Goal: Task Accomplishment & Management: Complete application form

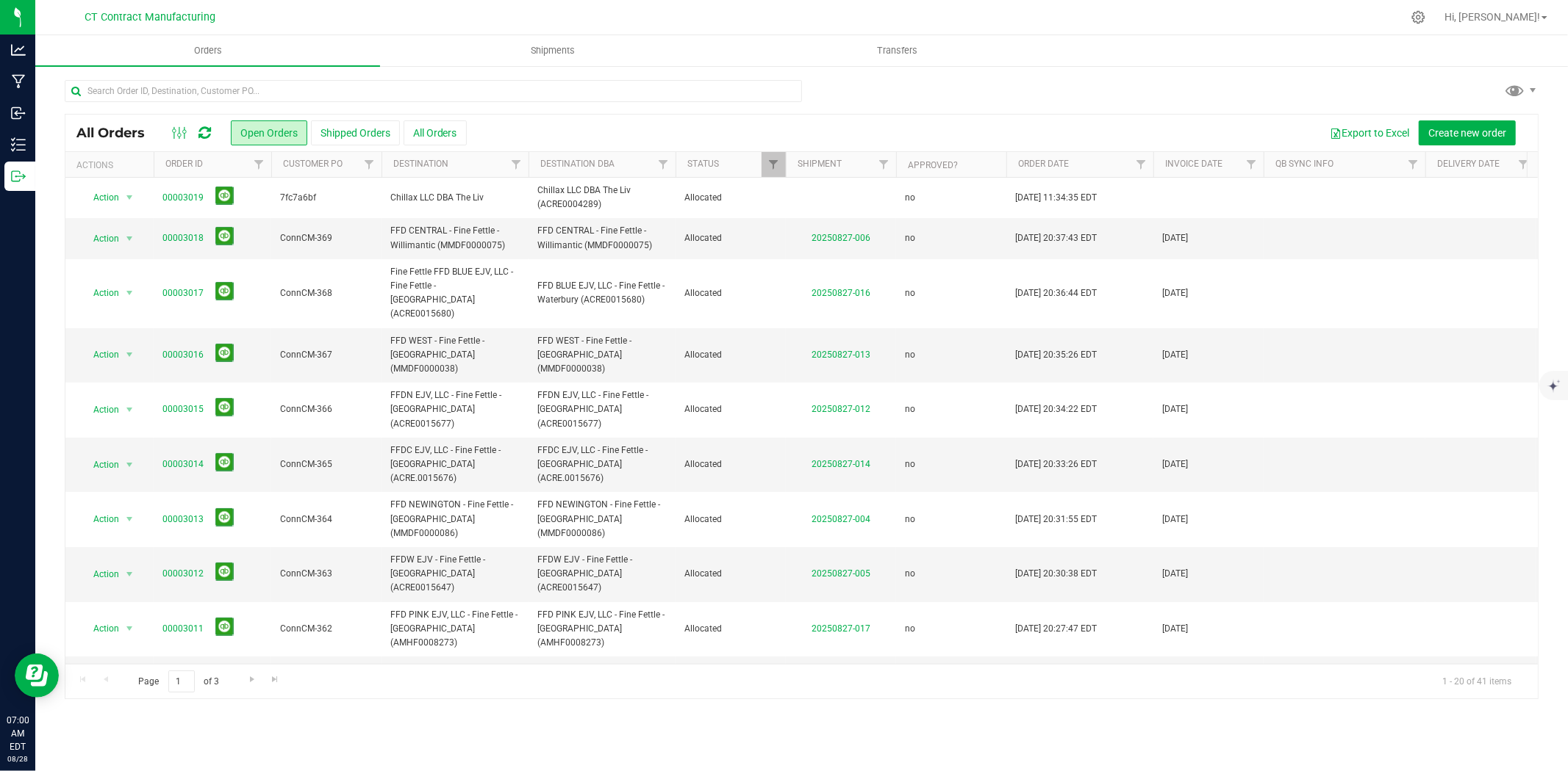
click at [768, 10] on div at bounding box center [832, 17] width 1138 height 29
click at [175, 97] on input "text" at bounding box center [433, 91] width 737 height 22
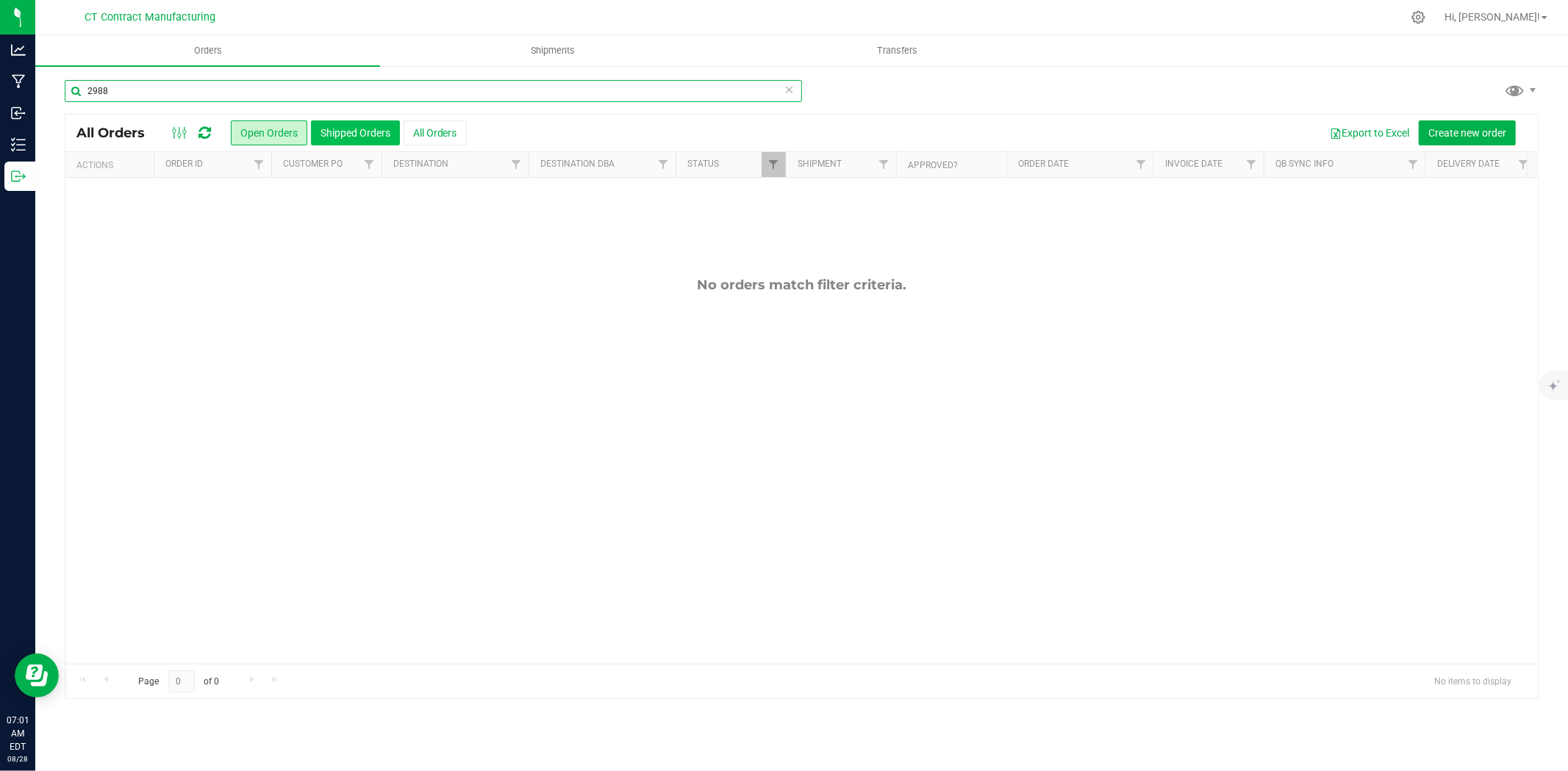
type input "2988"
click at [365, 131] on button "Shipped Orders" at bounding box center [355, 133] width 89 height 25
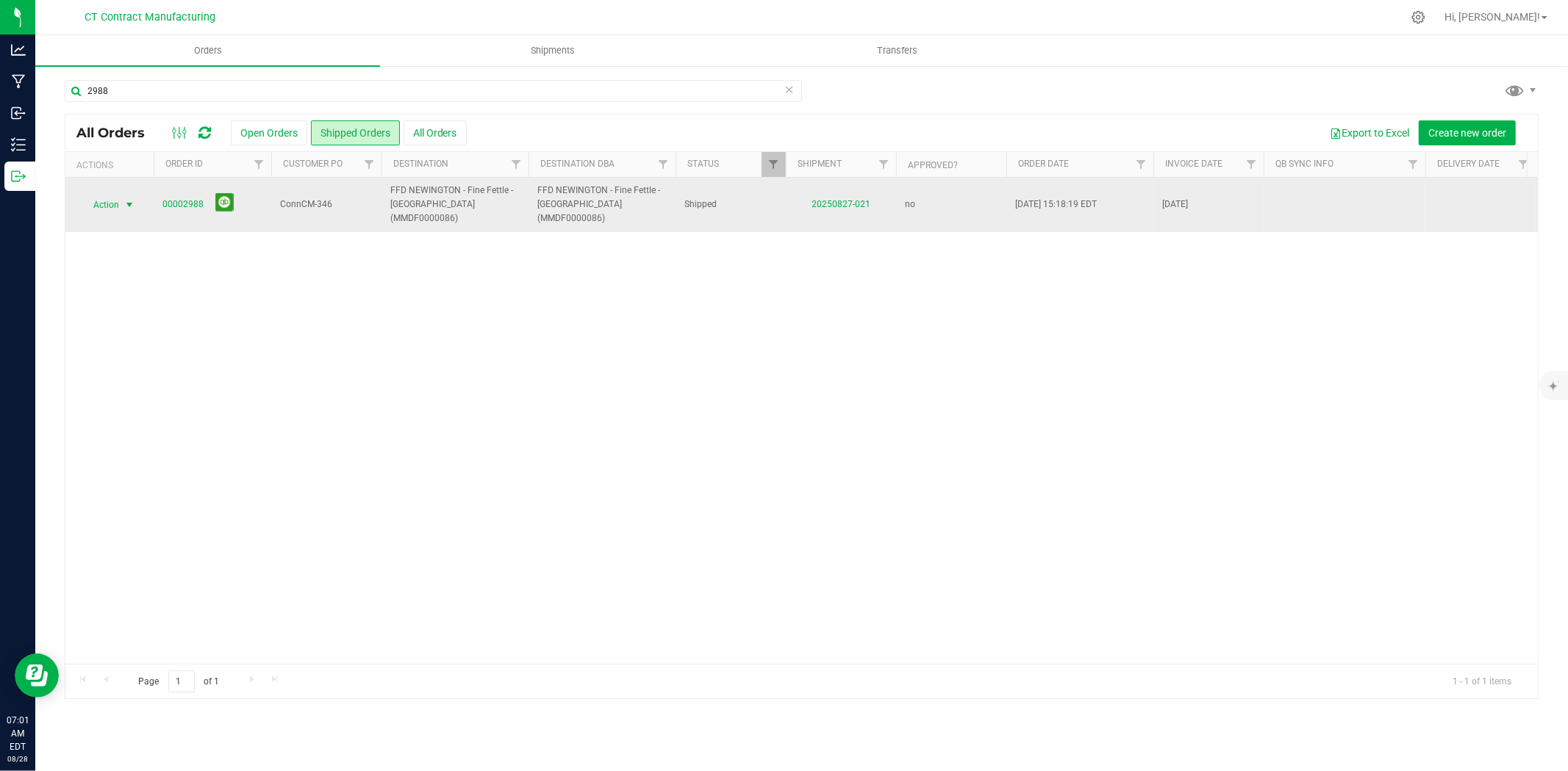
click at [126, 199] on span "select" at bounding box center [129, 204] width 12 height 12
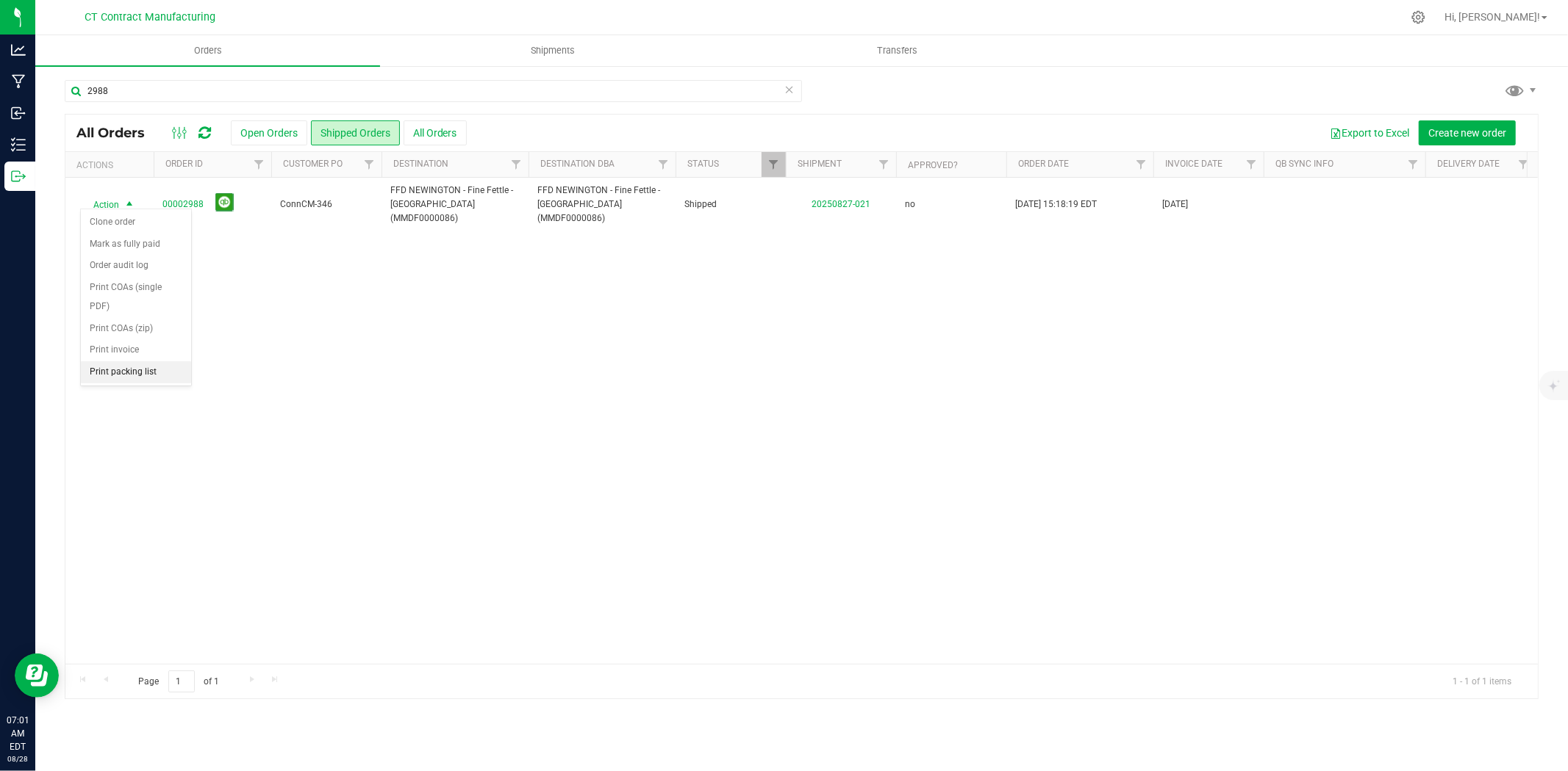
click at [137, 375] on li "Print packing list" at bounding box center [136, 372] width 110 height 22
click at [135, 97] on input "2988" at bounding box center [433, 91] width 737 height 22
click at [131, 201] on span "select" at bounding box center [129, 197] width 12 height 12
click at [119, 376] on li "Print packing list" at bounding box center [136, 372] width 110 height 22
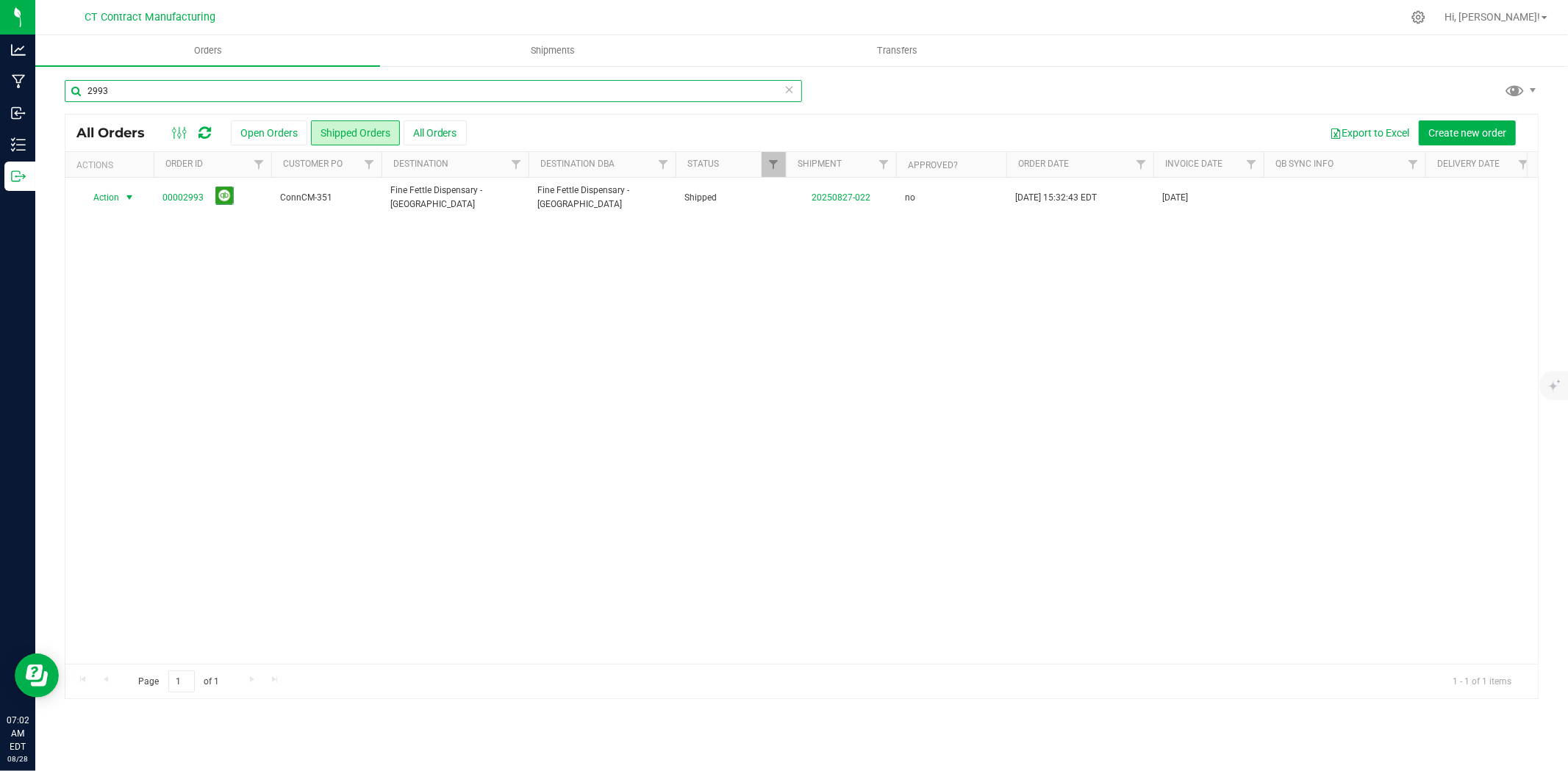
click at [137, 88] on input "2993" at bounding box center [433, 91] width 737 height 22
click at [130, 201] on span "select" at bounding box center [129, 204] width 12 height 12
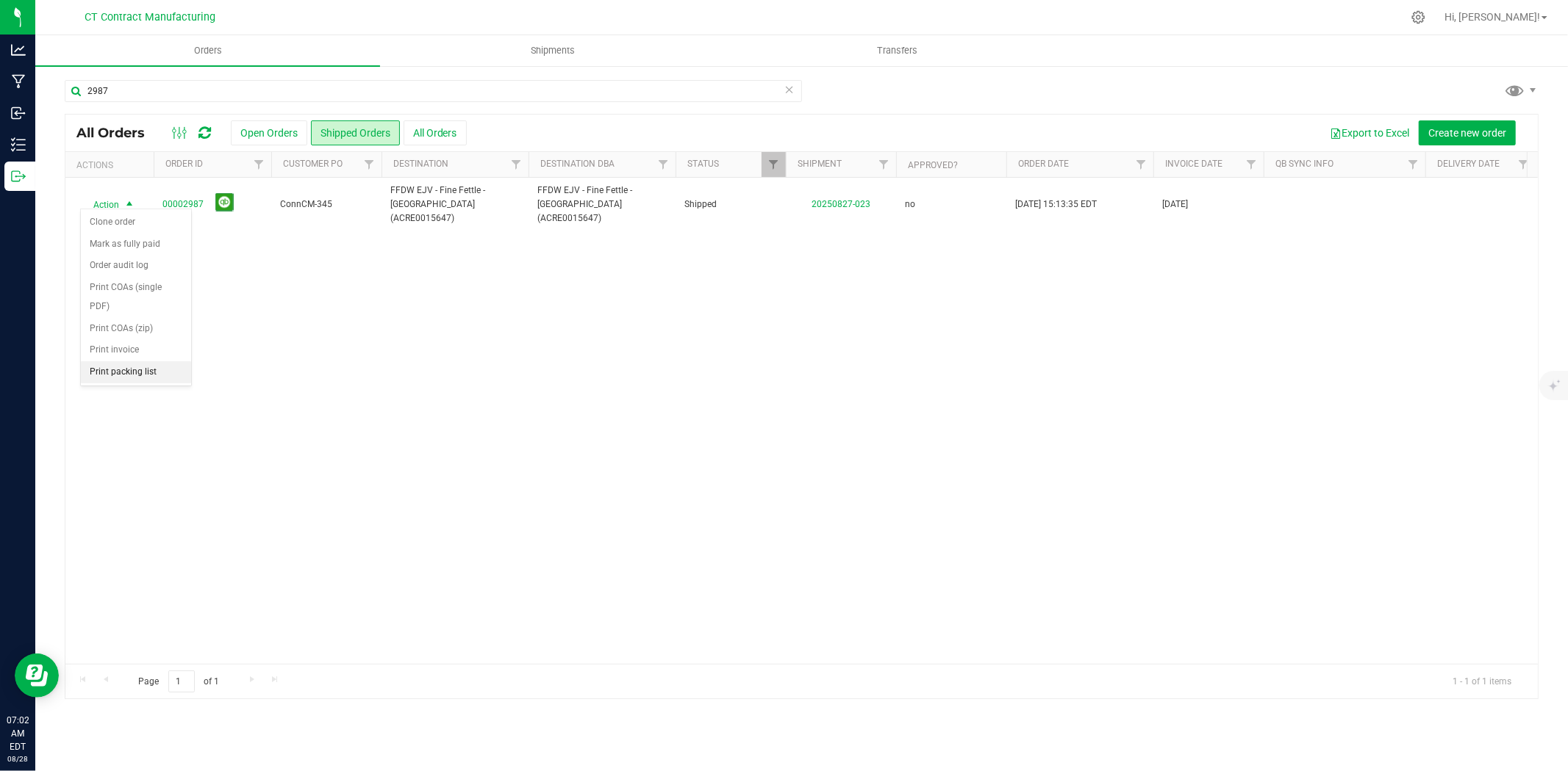
click at [113, 371] on li "Print packing list" at bounding box center [136, 372] width 110 height 22
click at [149, 90] on input "2987" at bounding box center [433, 91] width 737 height 22
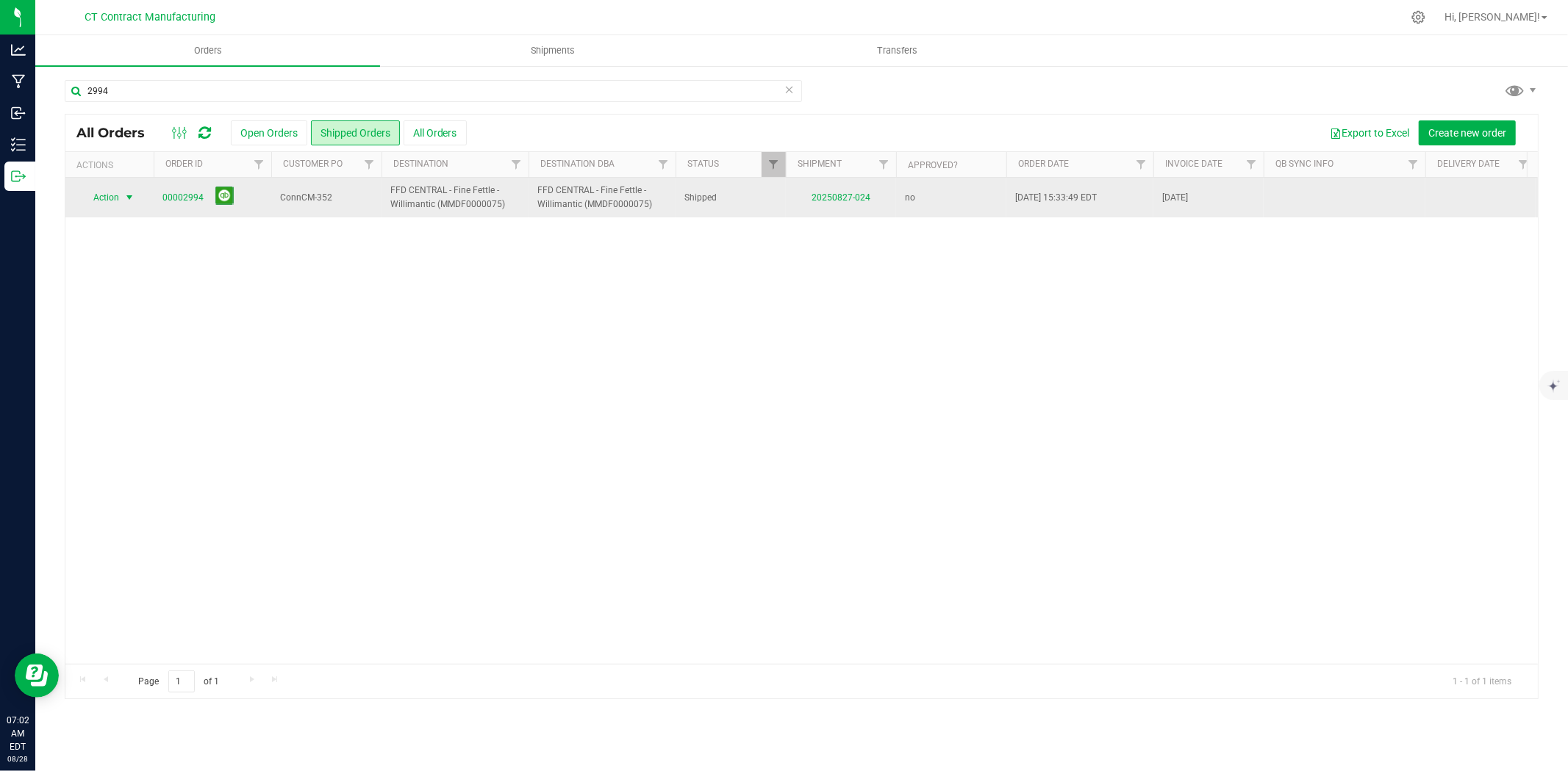
click at [128, 199] on span "select" at bounding box center [129, 197] width 12 height 12
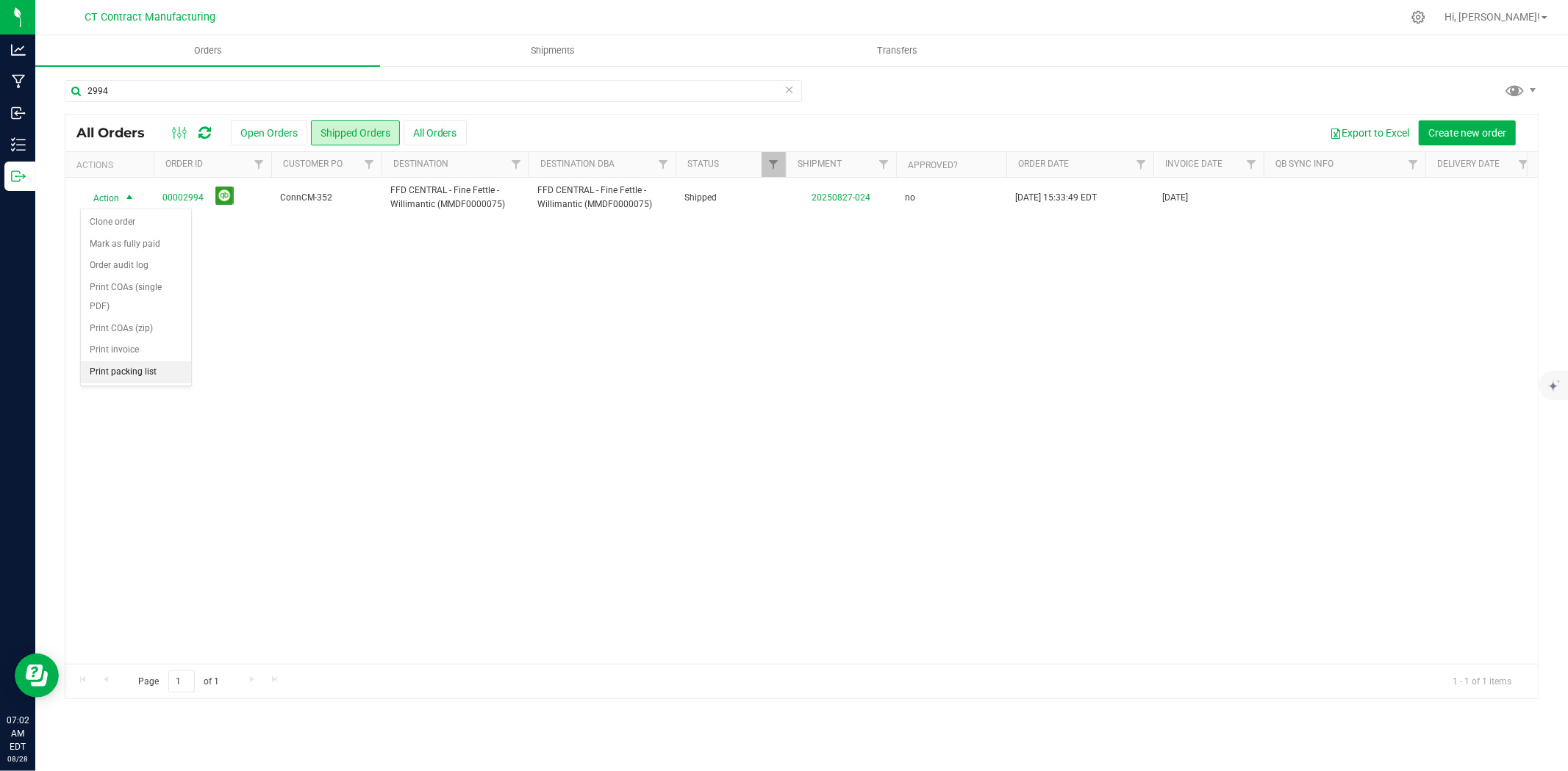
click at [121, 376] on li "Print packing list" at bounding box center [136, 372] width 110 height 22
click at [197, 93] on input "2994" at bounding box center [433, 91] width 737 height 22
click at [130, 201] on span "select" at bounding box center [129, 204] width 12 height 12
click at [138, 370] on li "Print packing list" at bounding box center [136, 372] width 110 height 22
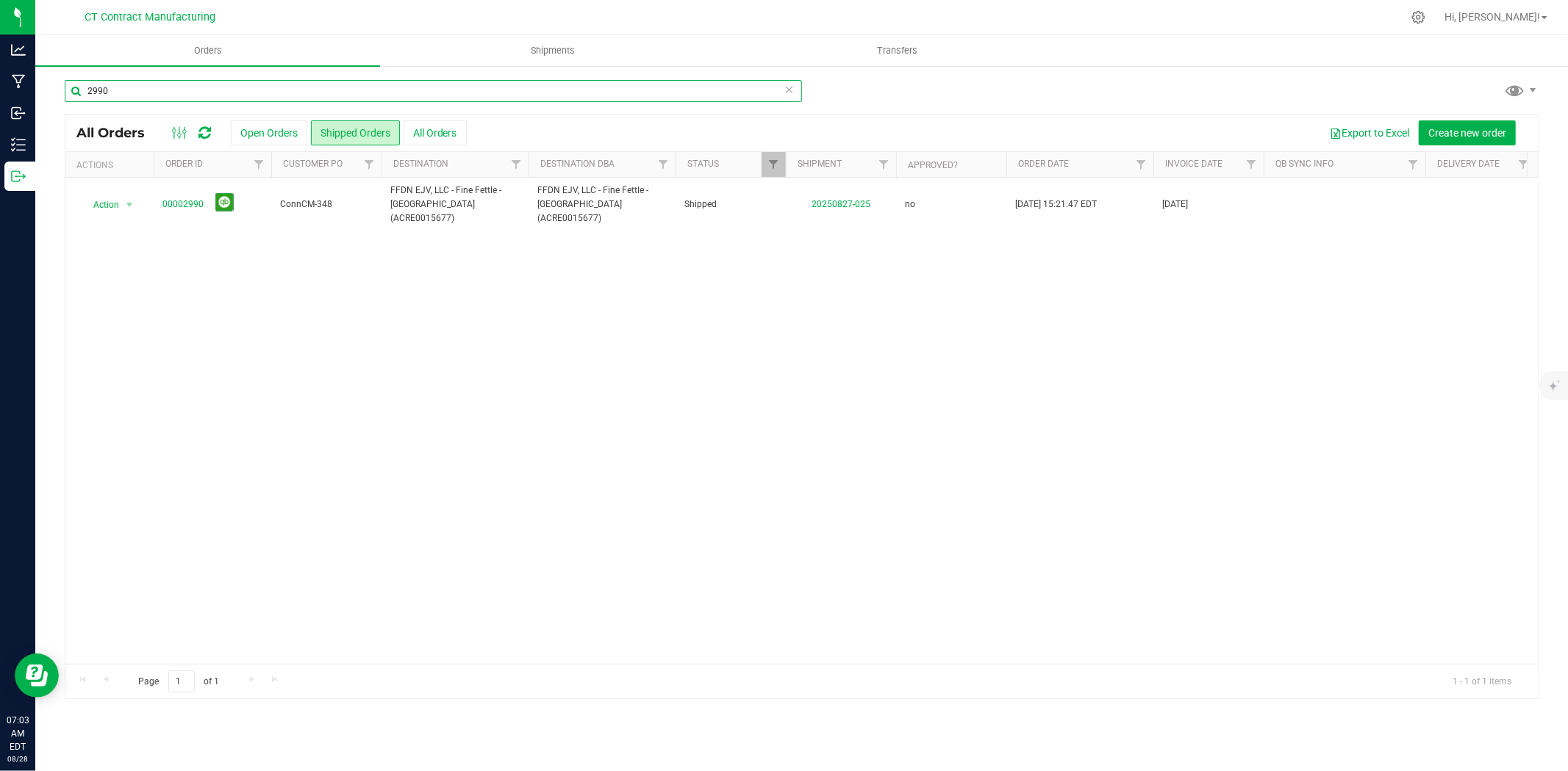
click at [239, 93] on input "2990" at bounding box center [433, 91] width 737 height 22
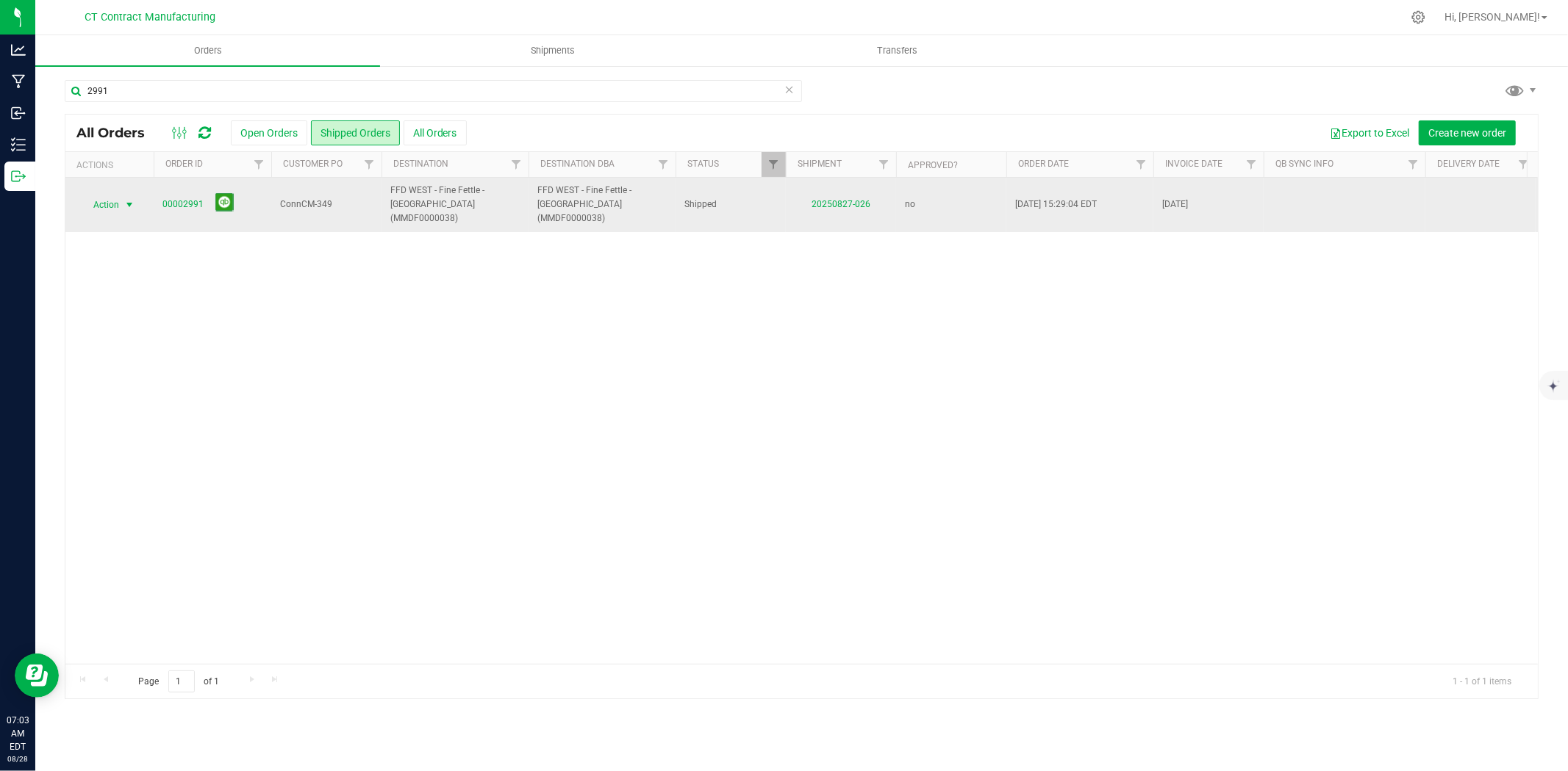
click at [131, 199] on span "select" at bounding box center [129, 204] width 12 height 12
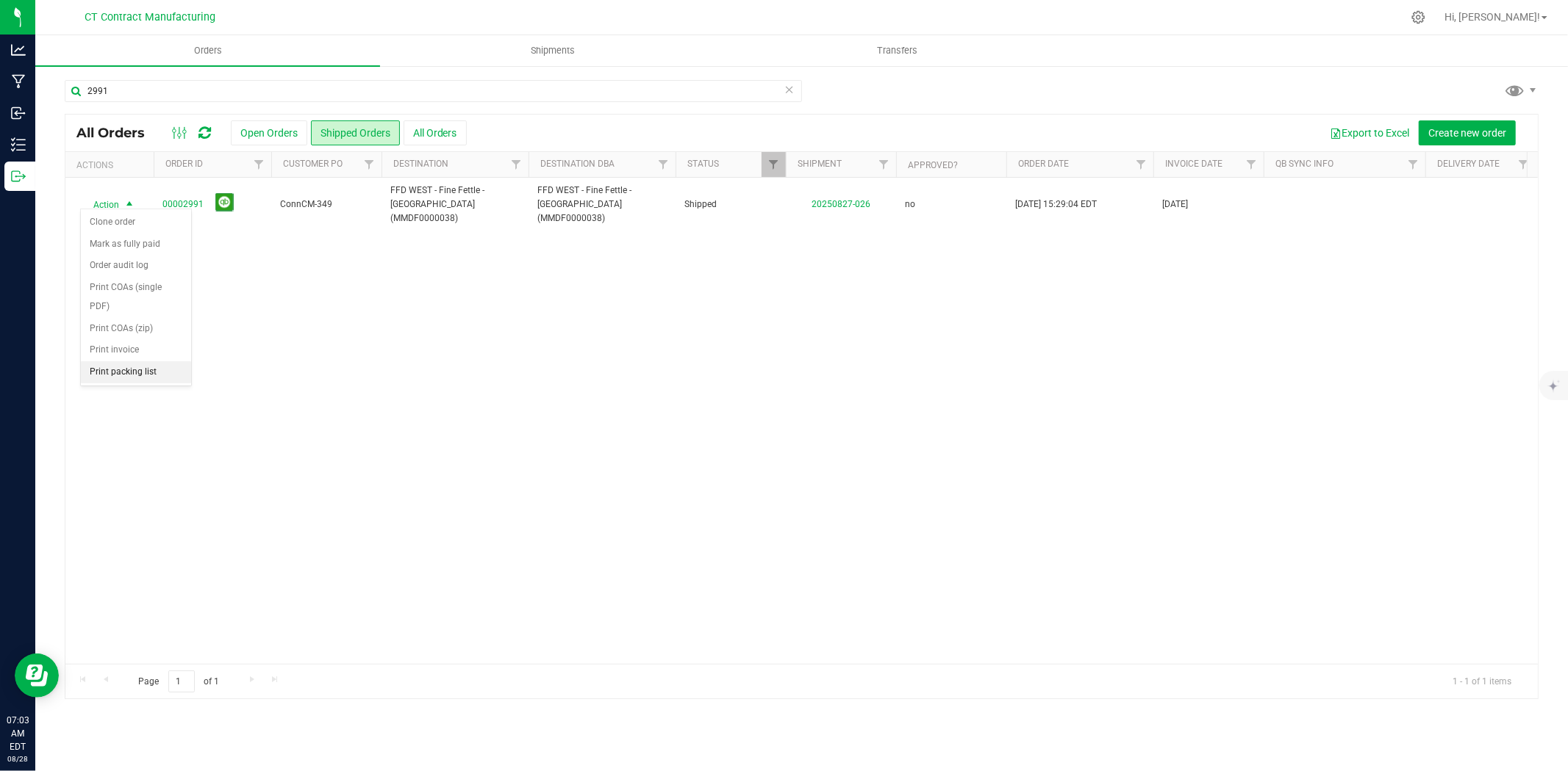
click at [132, 370] on li "Print packing list" at bounding box center [136, 372] width 110 height 22
click at [122, 90] on input "2991" at bounding box center [433, 91] width 737 height 22
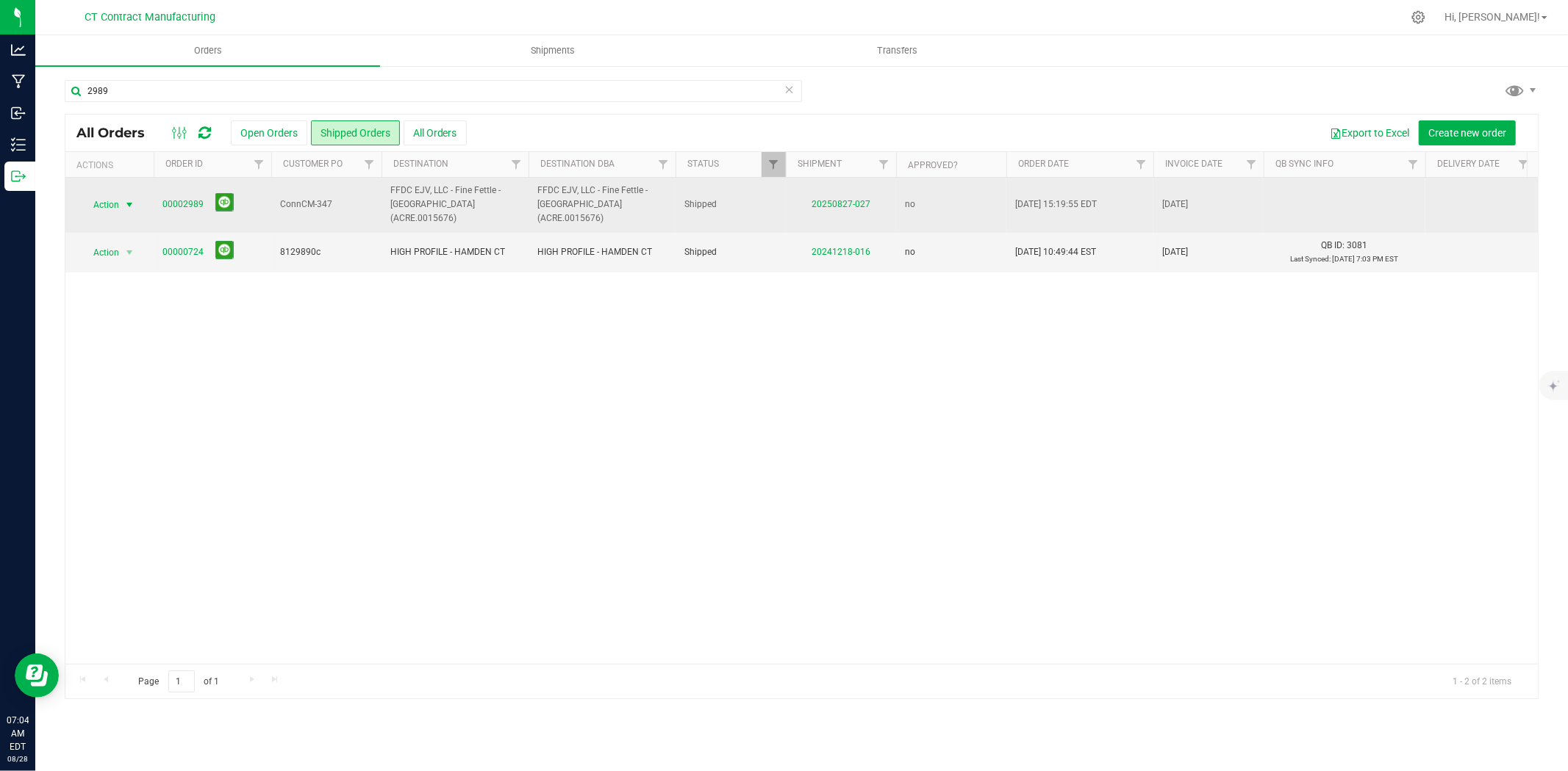
click at [125, 199] on span "select" at bounding box center [129, 204] width 12 height 12
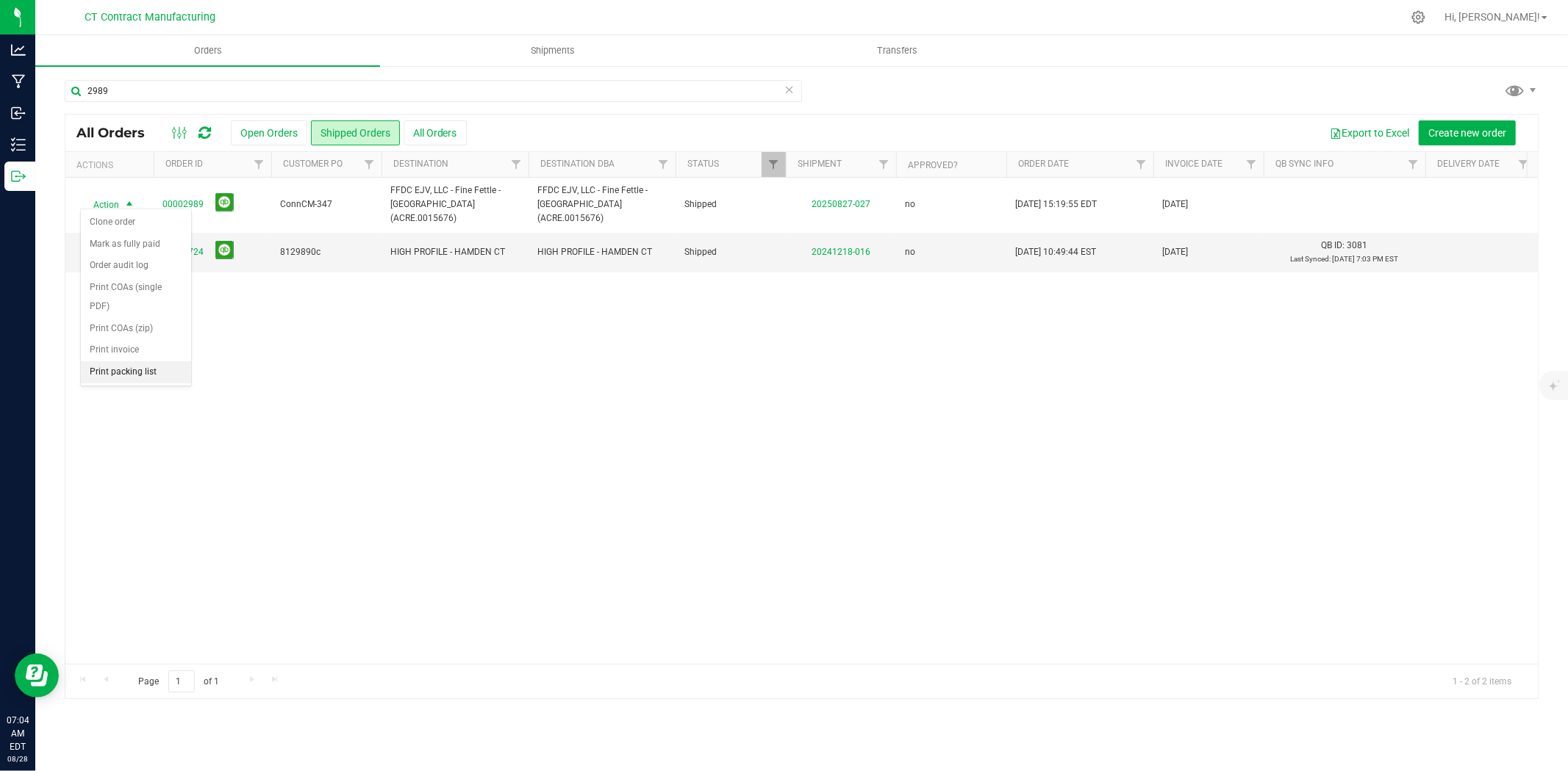
drag, startPoint x: 125, startPoint y: 192, endPoint x: 97, endPoint y: 369, distance: 179.2
click at [97, 369] on li "Print packing list" at bounding box center [136, 372] width 110 height 22
click at [125, 94] on input "2989" at bounding box center [433, 91] width 737 height 22
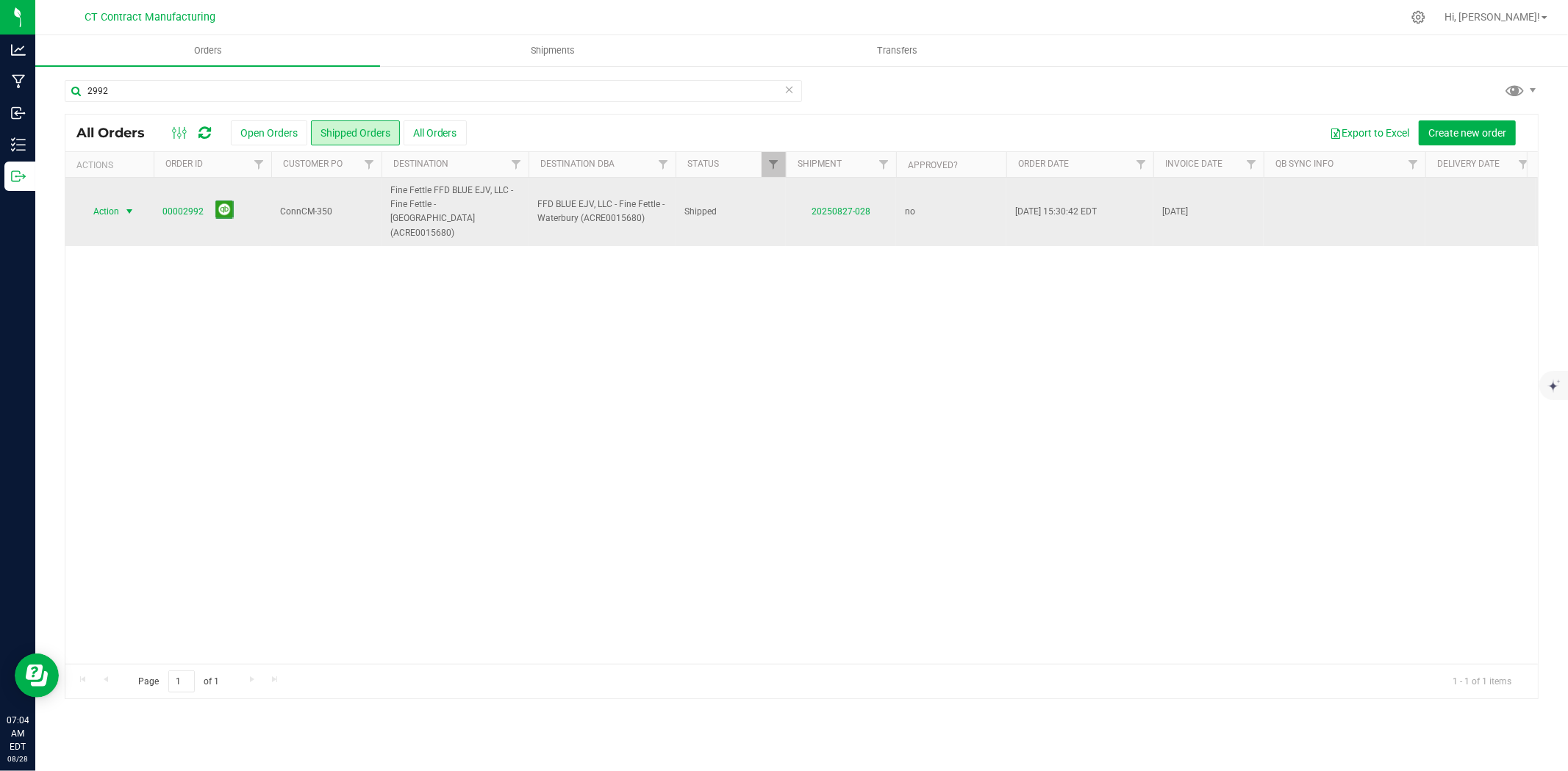
click at [122, 204] on span "select" at bounding box center [130, 211] width 18 height 21
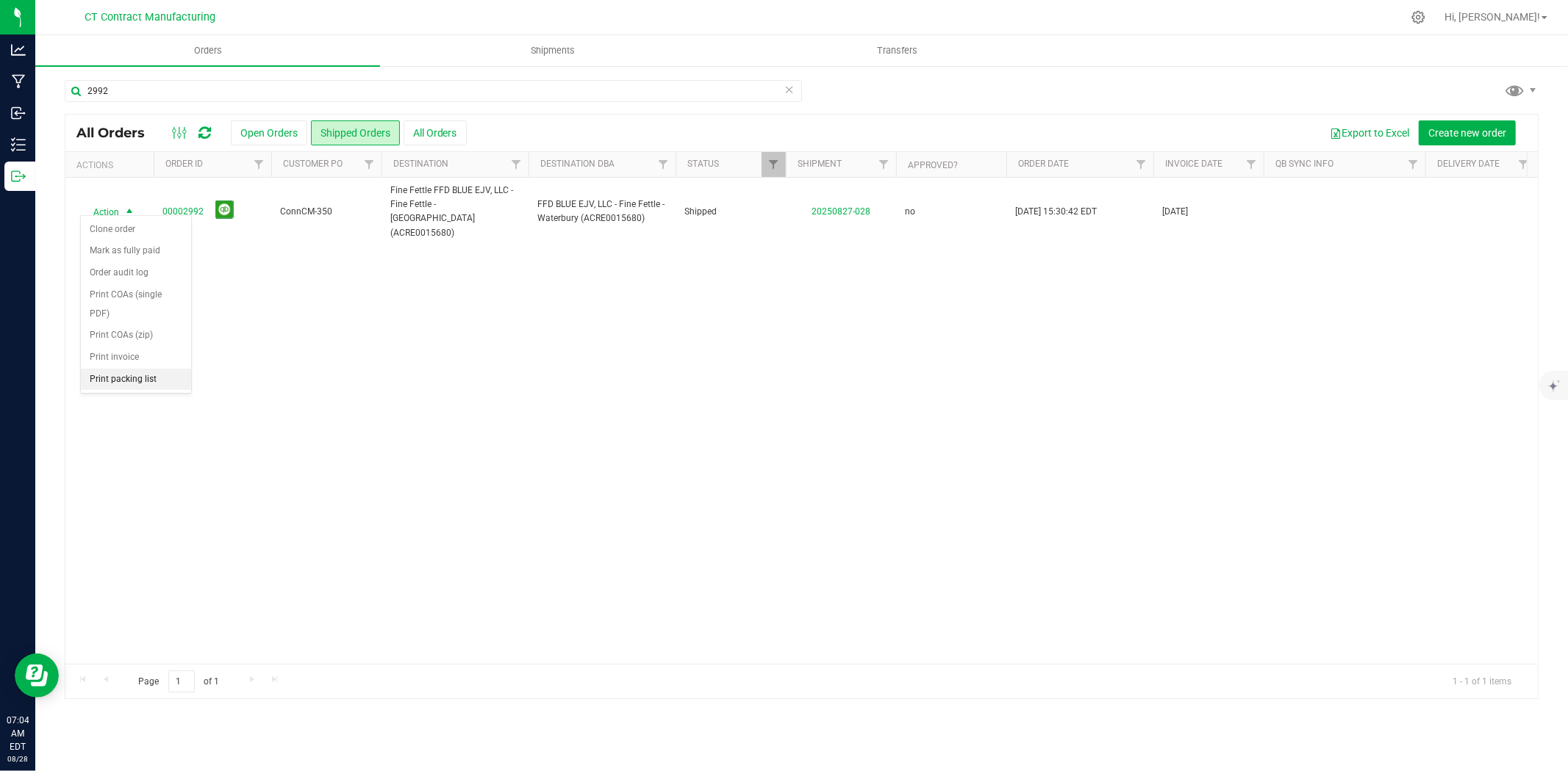
click at [138, 377] on li "Print packing list" at bounding box center [136, 379] width 110 height 22
click at [174, 91] on input "2992" at bounding box center [433, 91] width 737 height 22
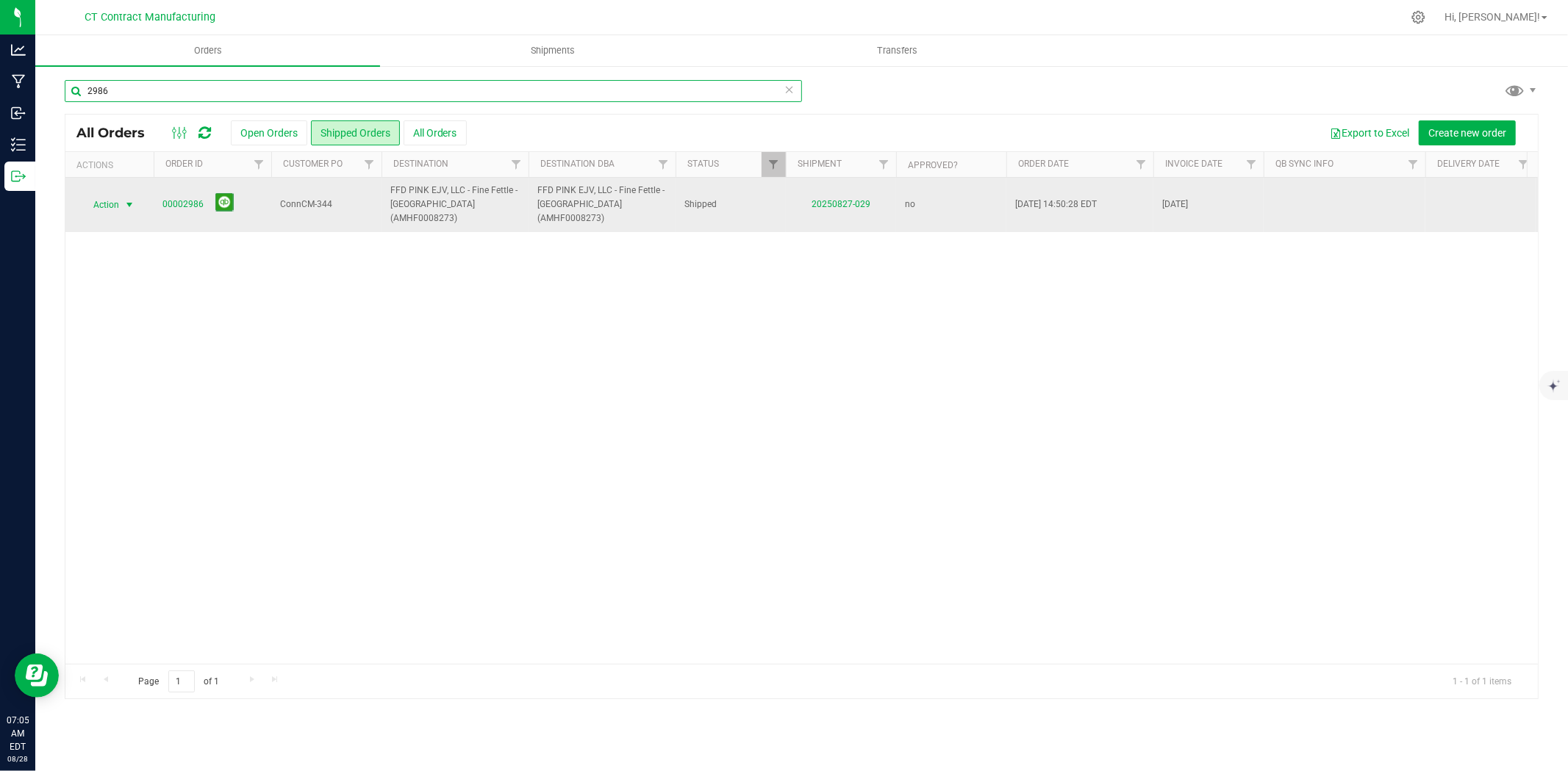
type input "2986"
click at [134, 199] on span "select" at bounding box center [129, 204] width 12 height 12
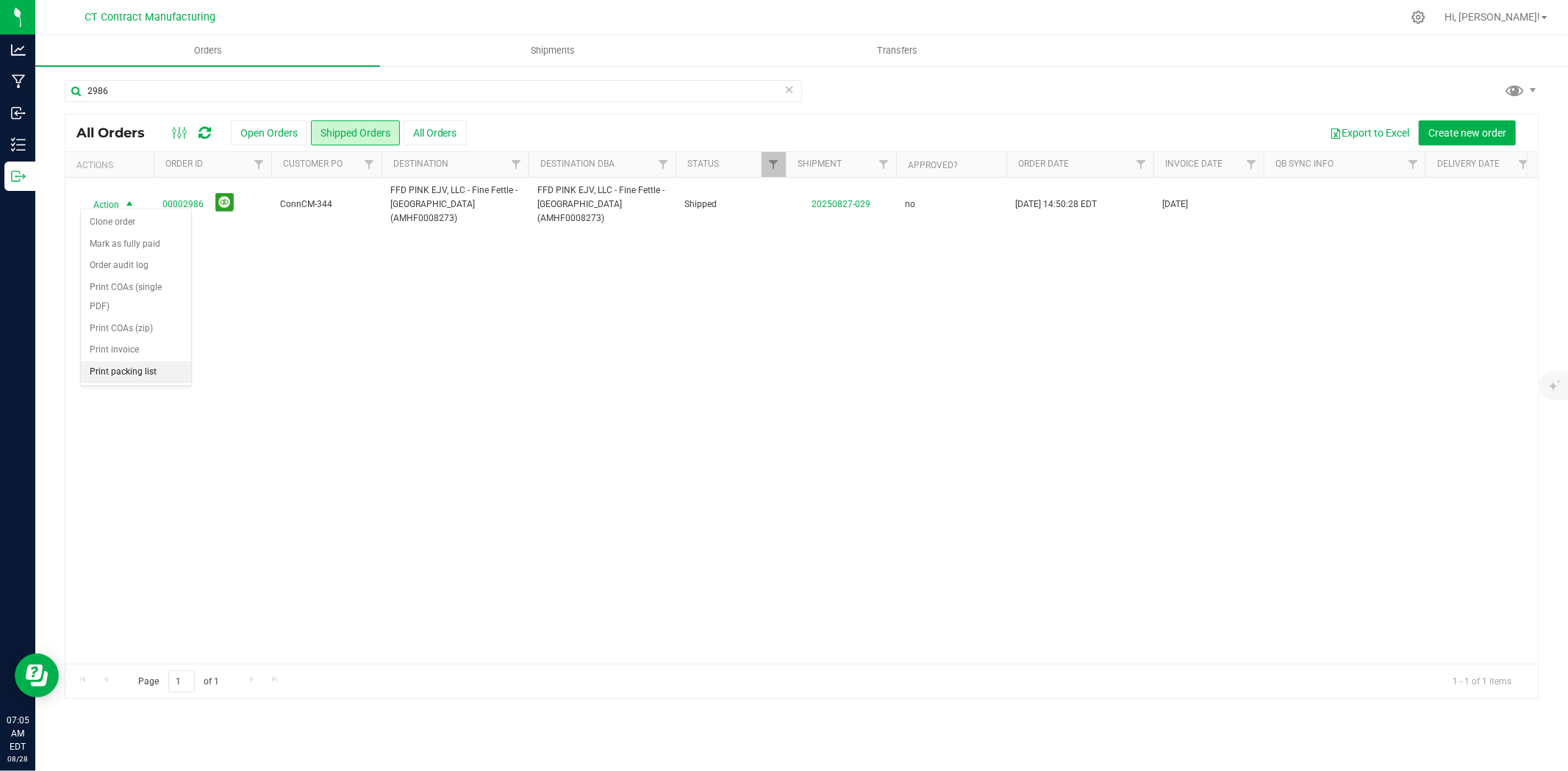
click at [120, 380] on li "Print packing list" at bounding box center [136, 372] width 110 height 22
click at [545, 48] on span "Shipments" at bounding box center [552, 50] width 84 height 14
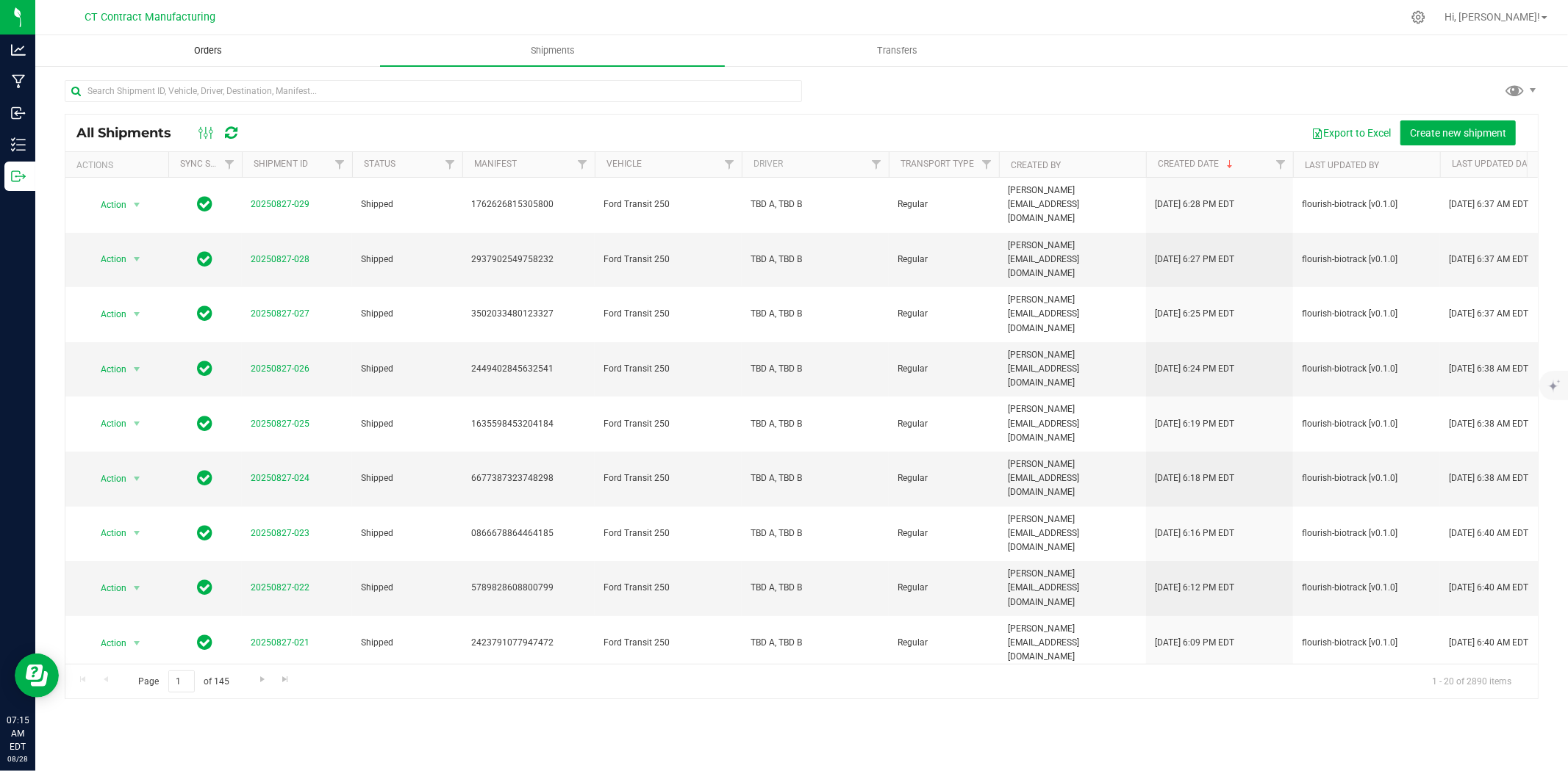
click at [193, 47] on span "Orders" at bounding box center [207, 50] width 68 height 14
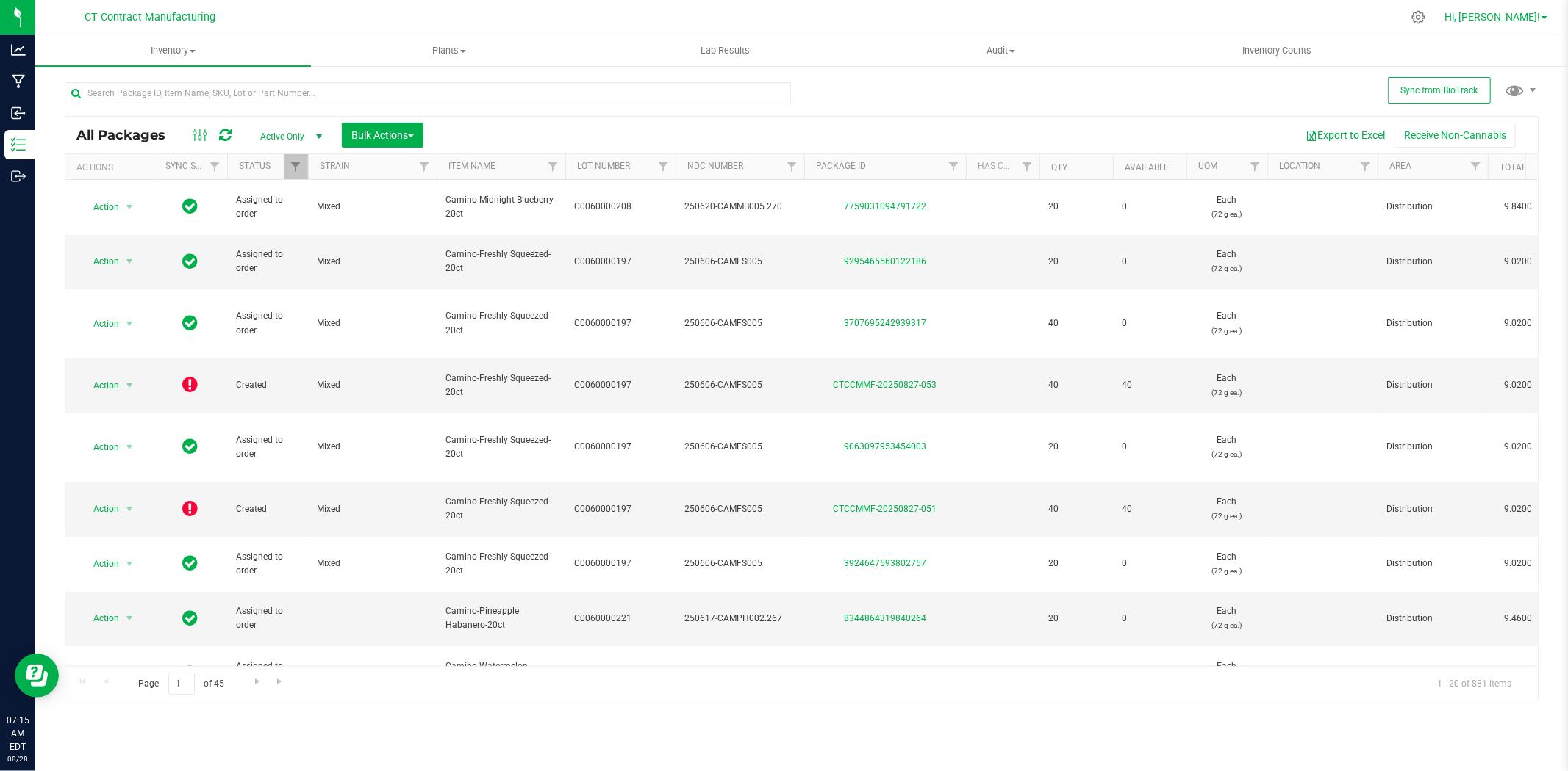
click at [1510, 19] on span "Hi, [PERSON_NAME]!" at bounding box center [1492, 16] width 96 height 12
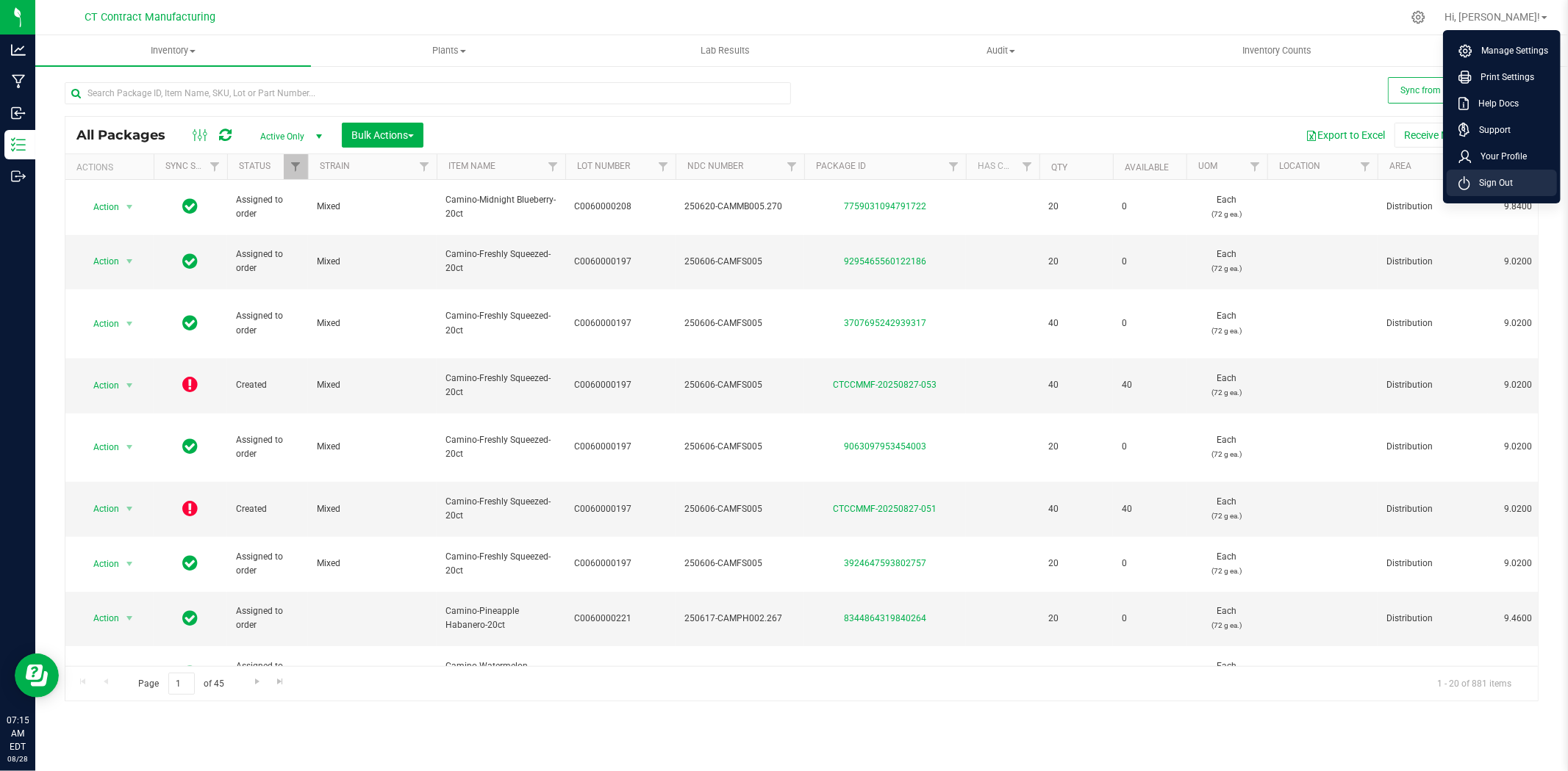
click at [1507, 186] on span "Sign Out" at bounding box center [1491, 183] width 42 height 14
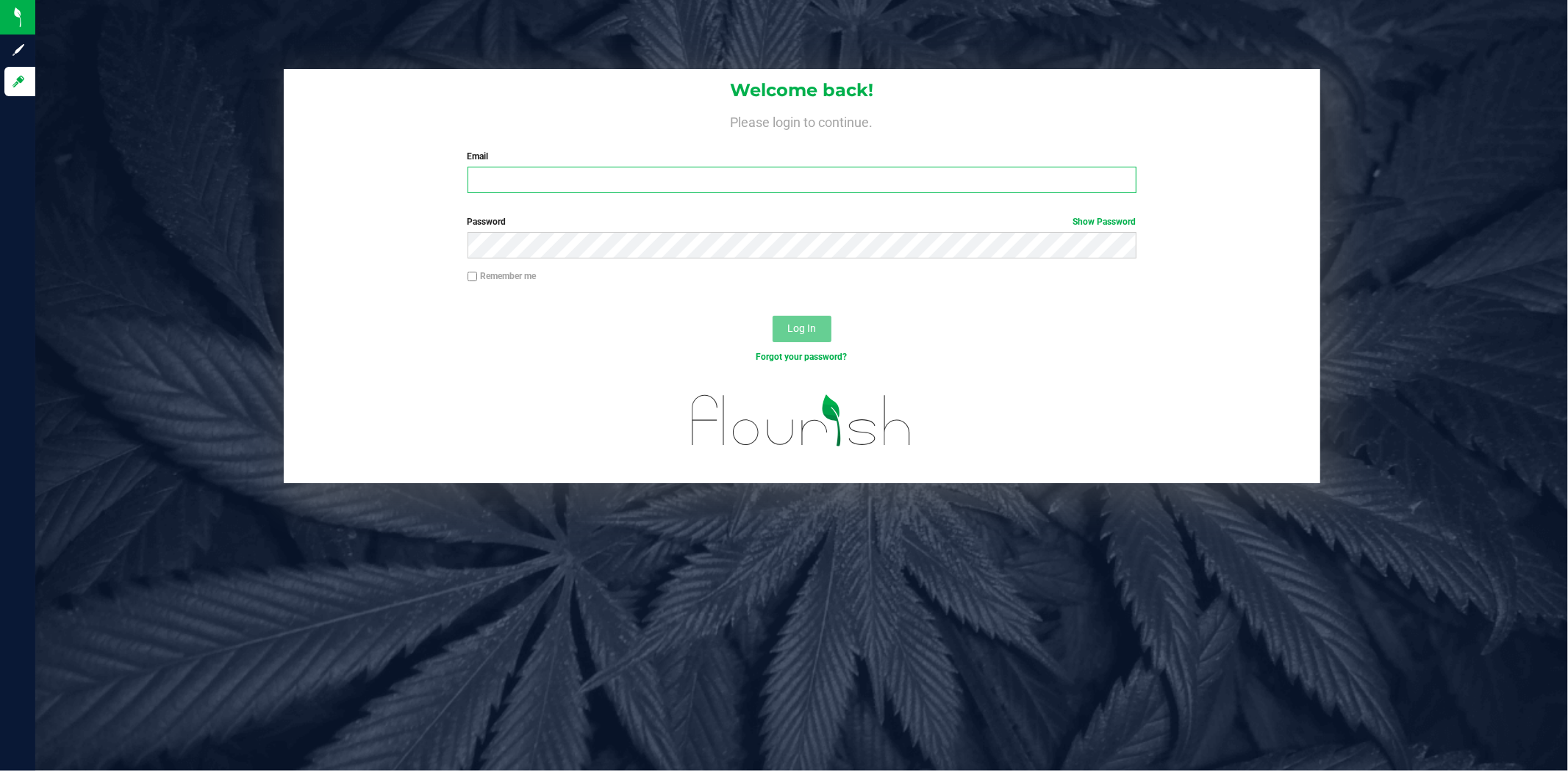
type input "a.bendzans@conncm.com"
click at [791, 328] on span "Log In" at bounding box center [802, 328] width 29 height 12
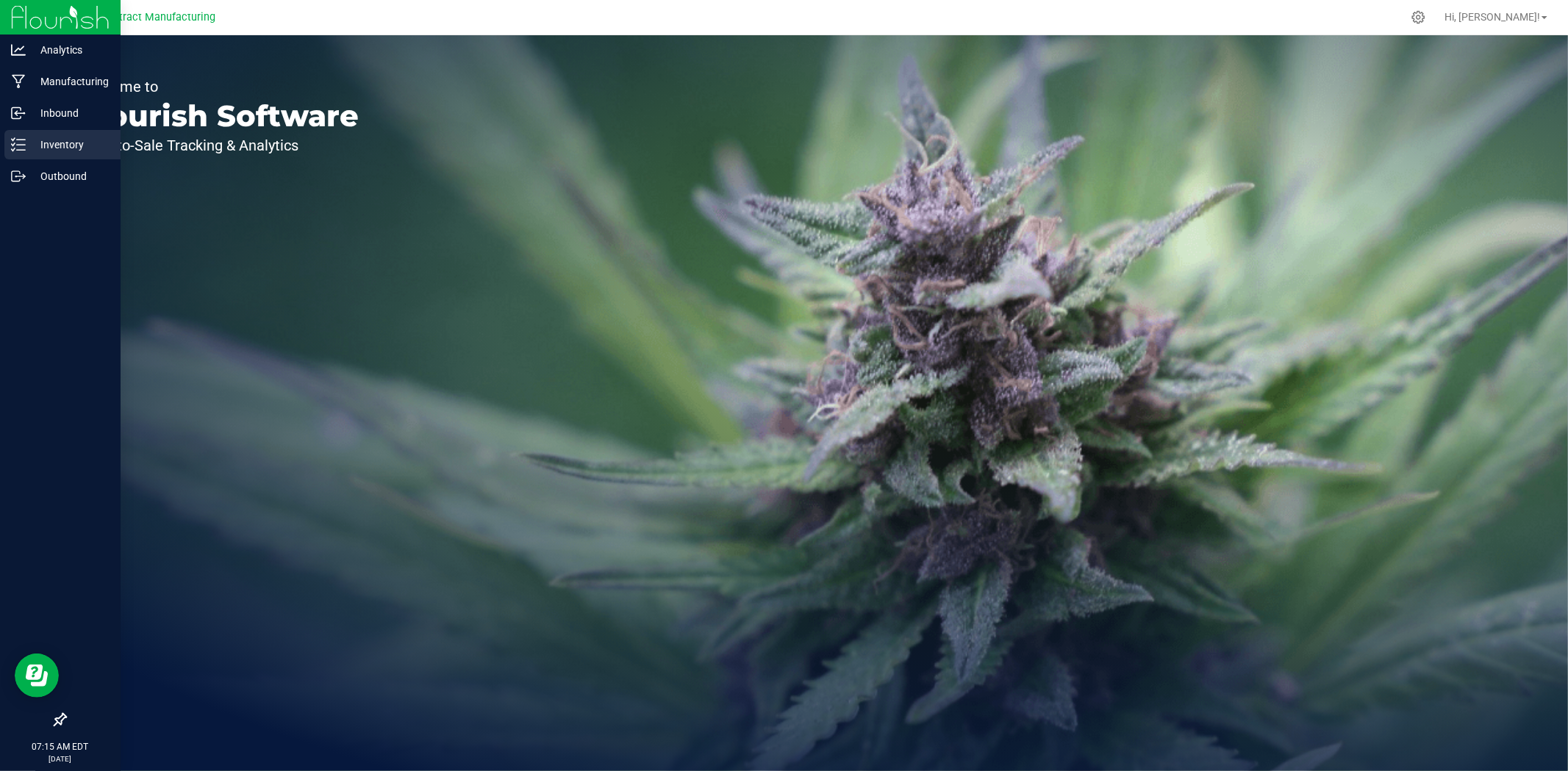
click at [23, 141] on icon at bounding box center [18, 145] width 14 height 14
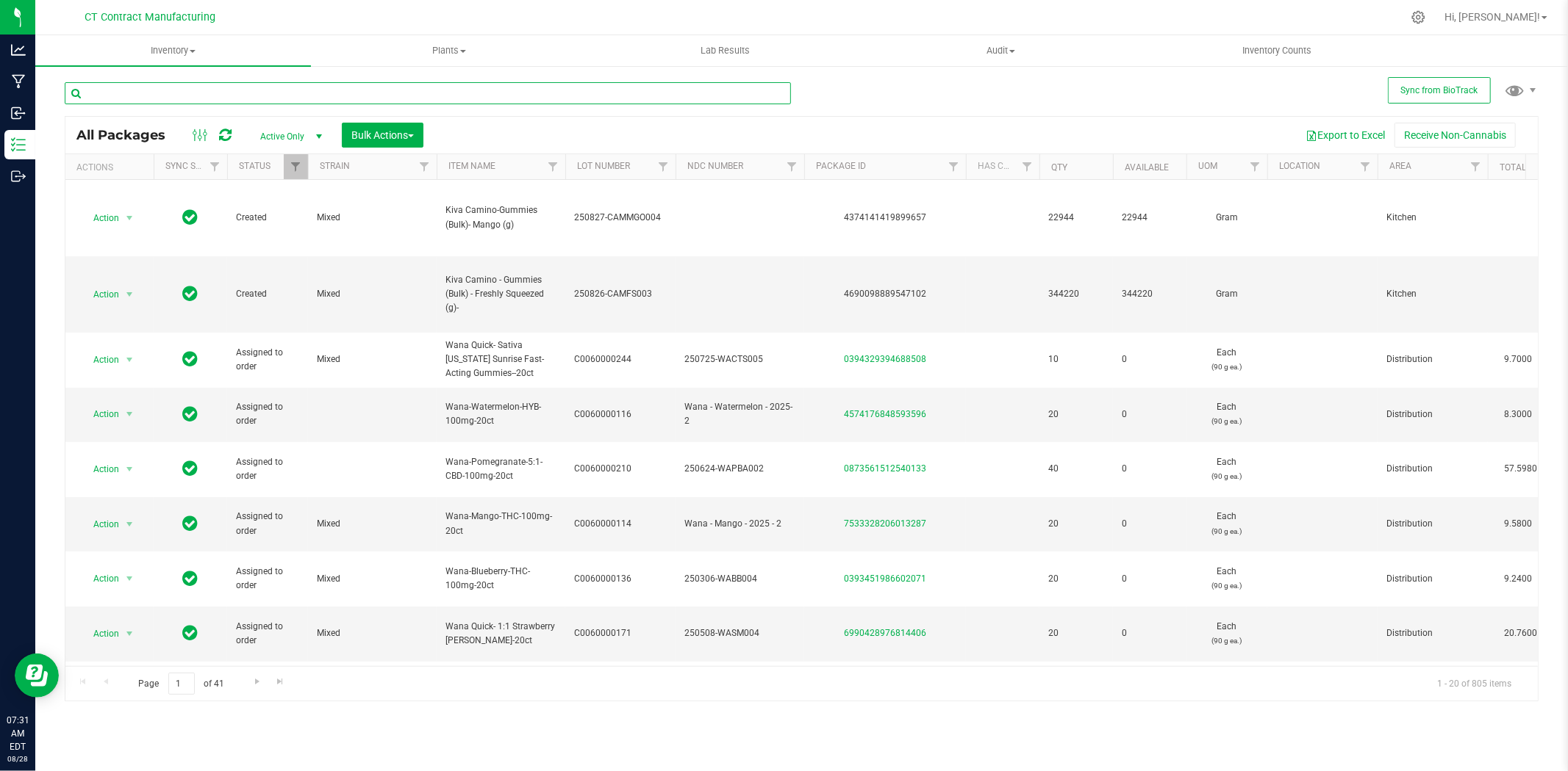
click at [253, 88] on input "text" at bounding box center [428, 93] width 726 height 22
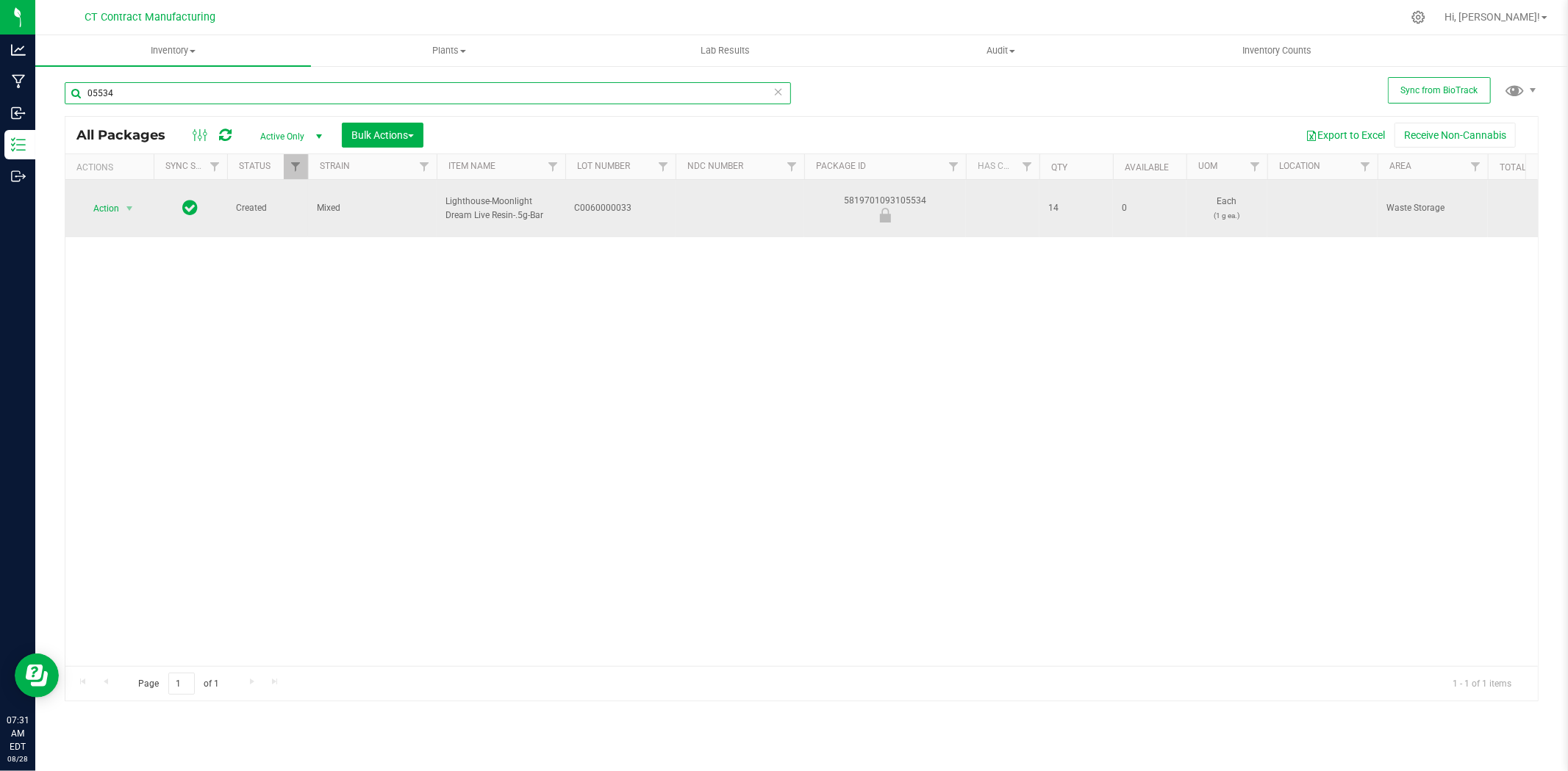
type input "05534"
click at [140, 210] on div "Action Action Edit attributes Global inventory Locate package Package audit log…" at bounding box center [109, 208] width 70 height 21
click at [130, 213] on span "select" at bounding box center [129, 208] width 12 height 12
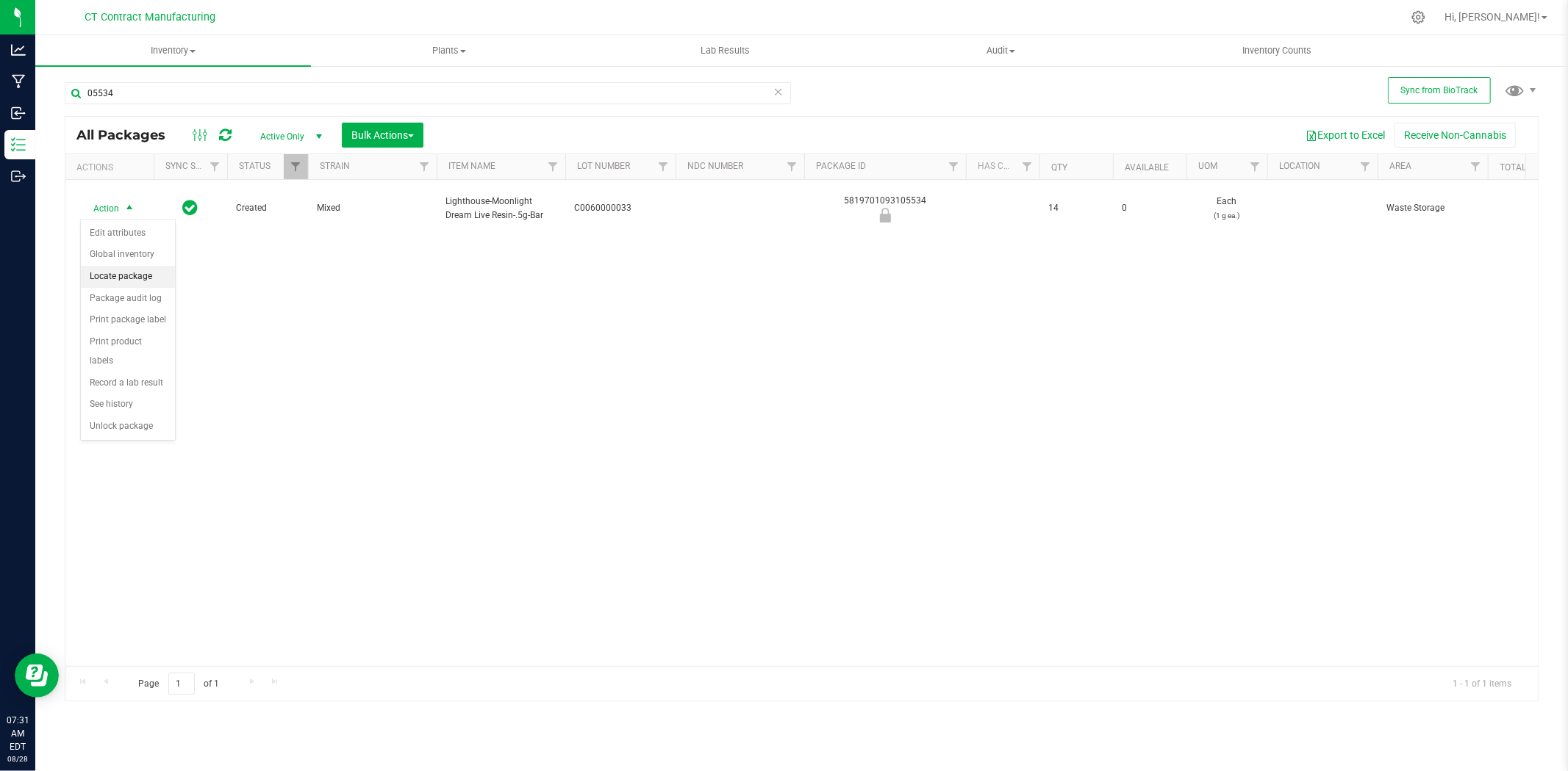
click at [131, 277] on li "Locate package" at bounding box center [128, 277] width 94 height 22
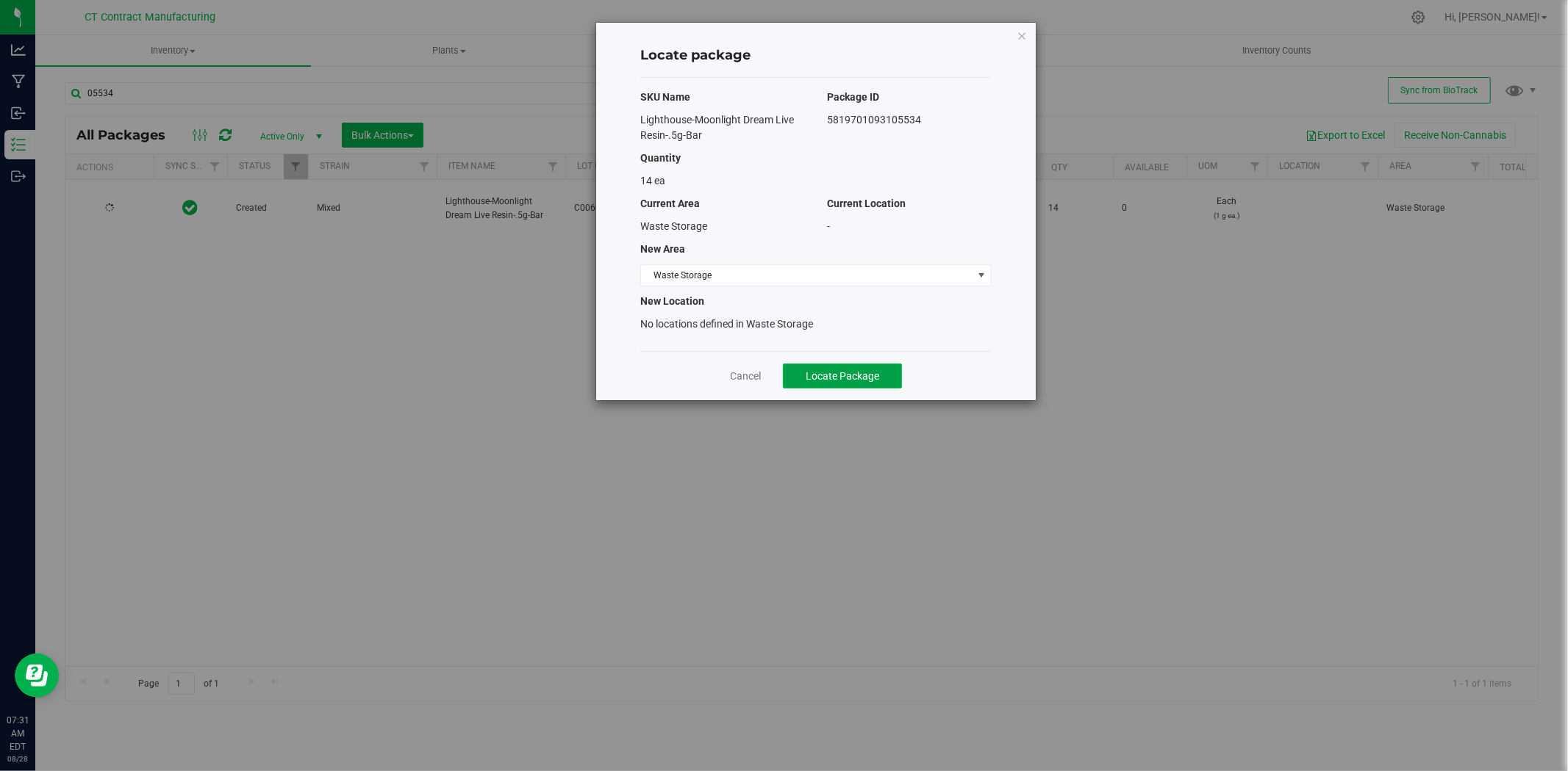
click at [827, 366] on button "Locate Package" at bounding box center [843, 376] width 119 height 25
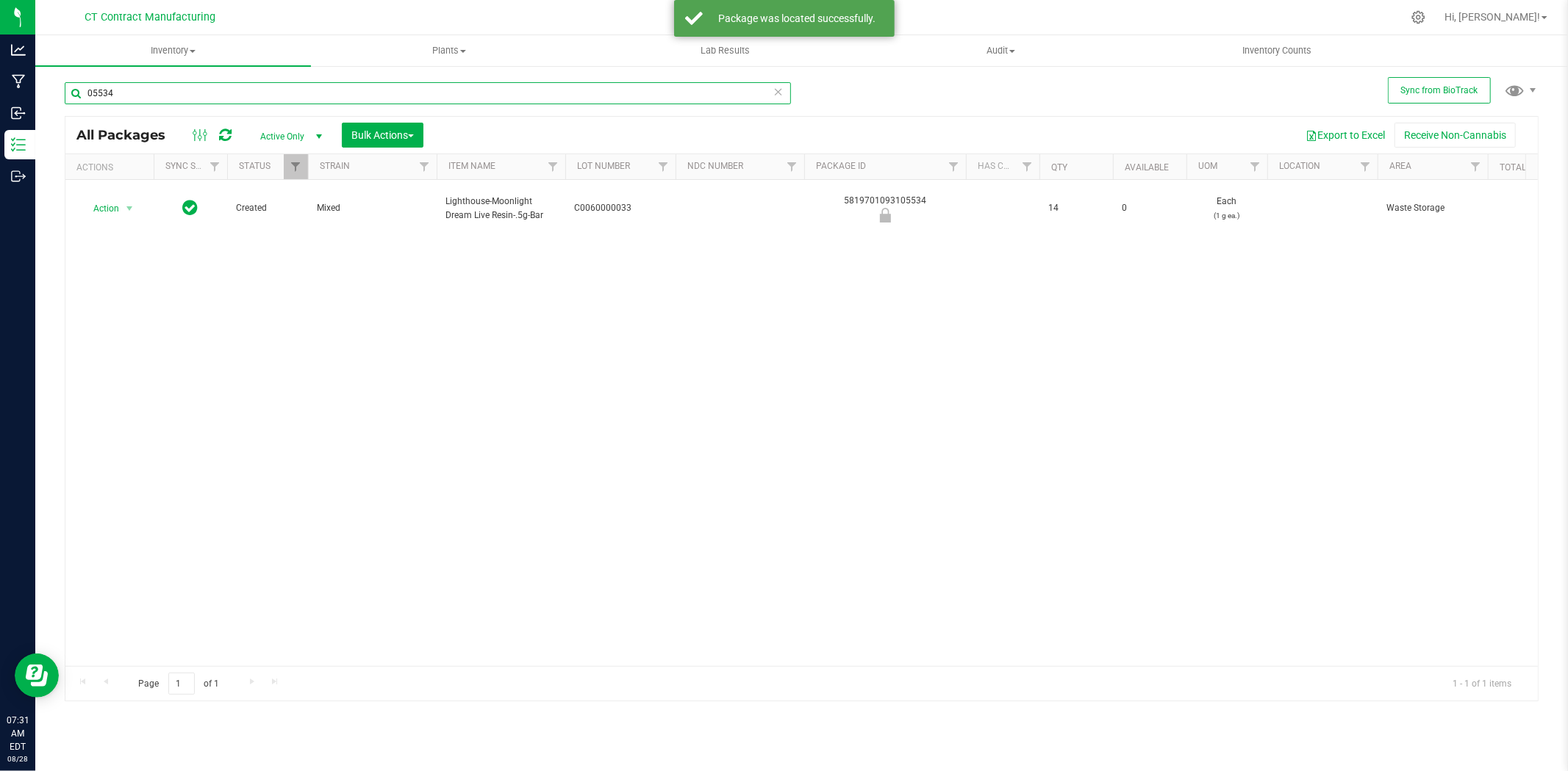
click at [254, 101] on input "05534" at bounding box center [428, 93] width 726 height 22
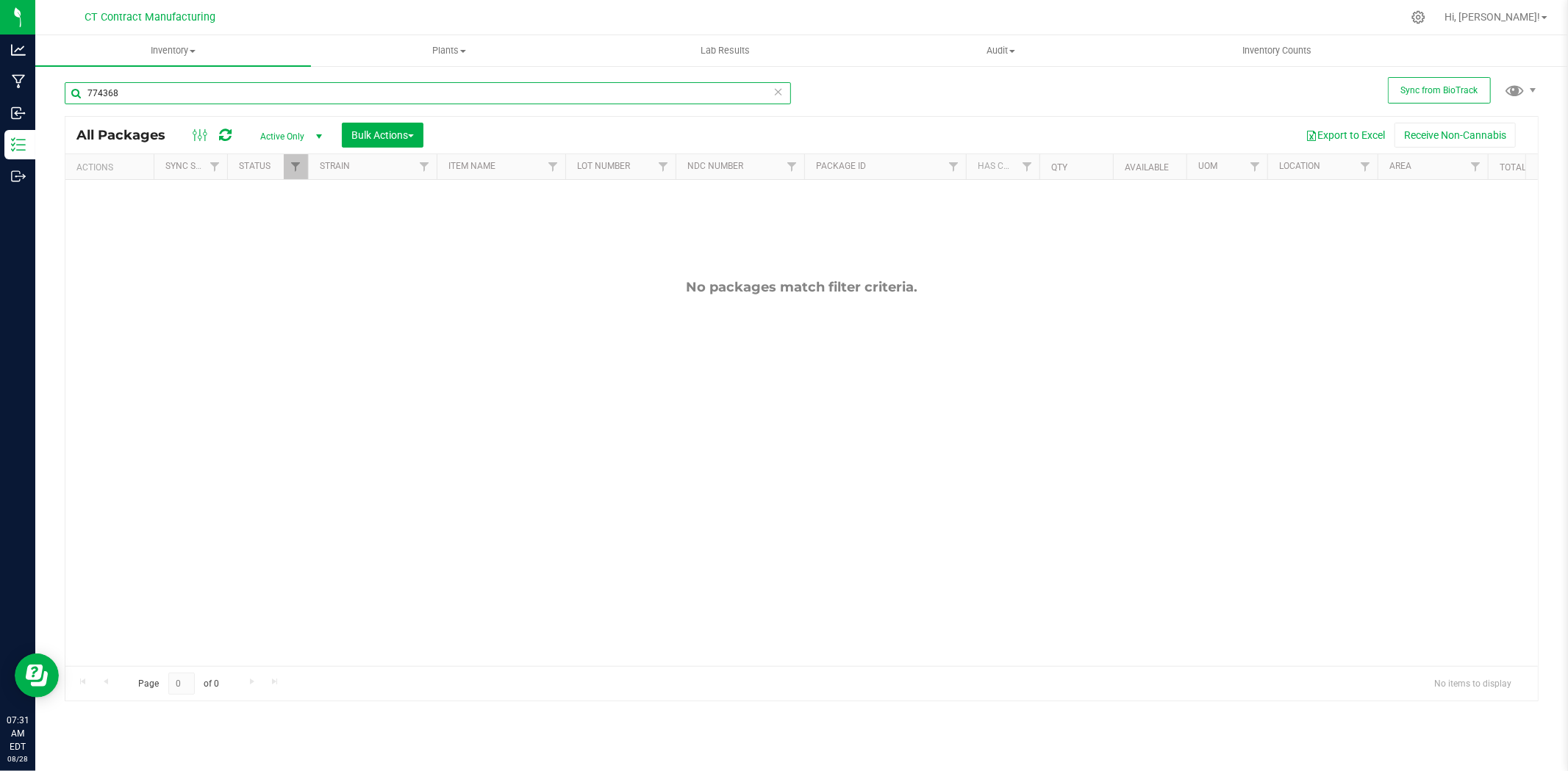
click at [94, 94] on input "774368" at bounding box center [428, 93] width 726 height 22
click at [826, 12] on div at bounding box center [832, 17] width 1138 height 29
click at [205, 82] on input "74368" at bounding box center [428, 93] width 726 height 22
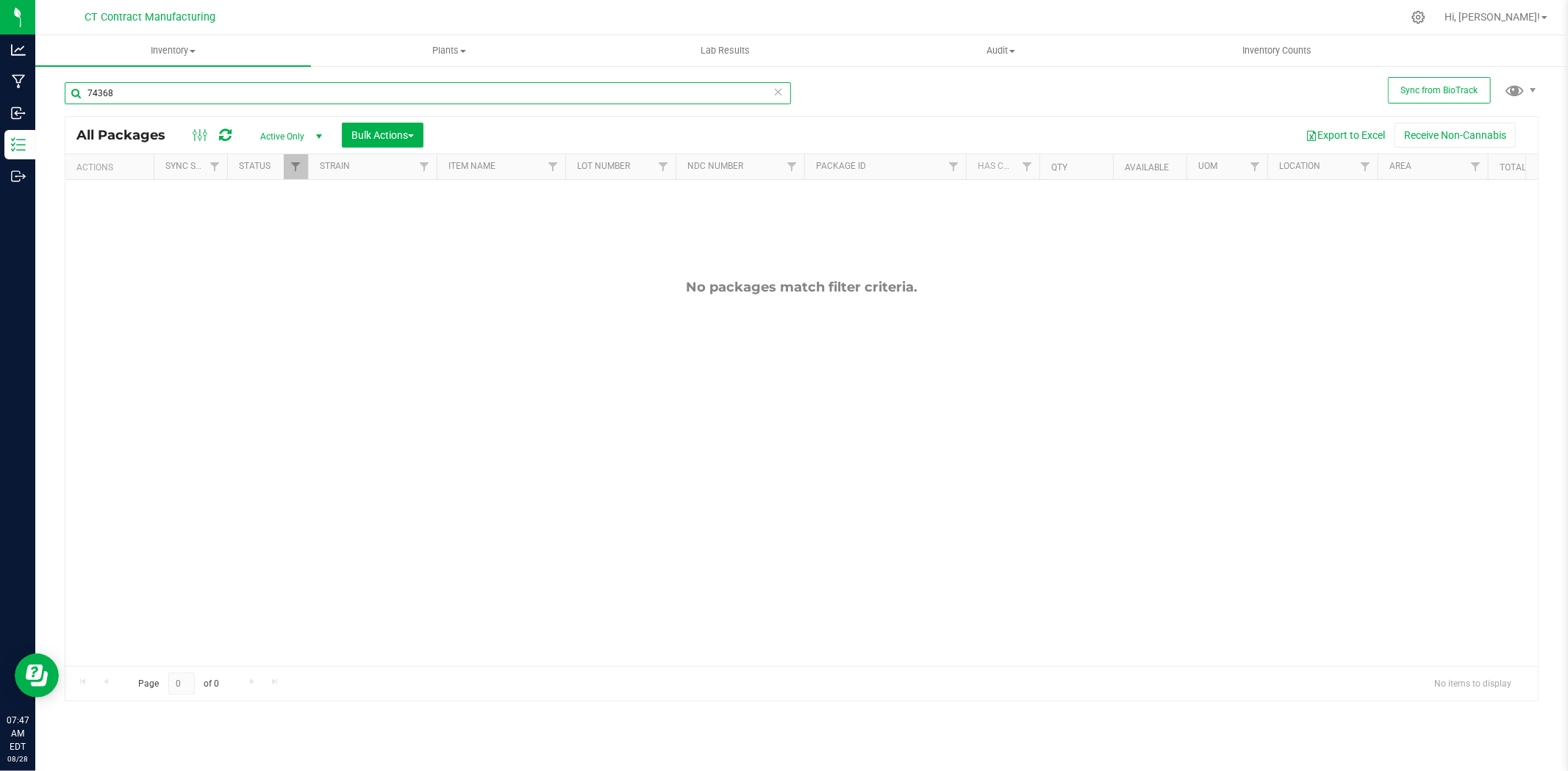
click at [245, 93] on input "74368" at bounding box center [428, 93] width 726 height 22
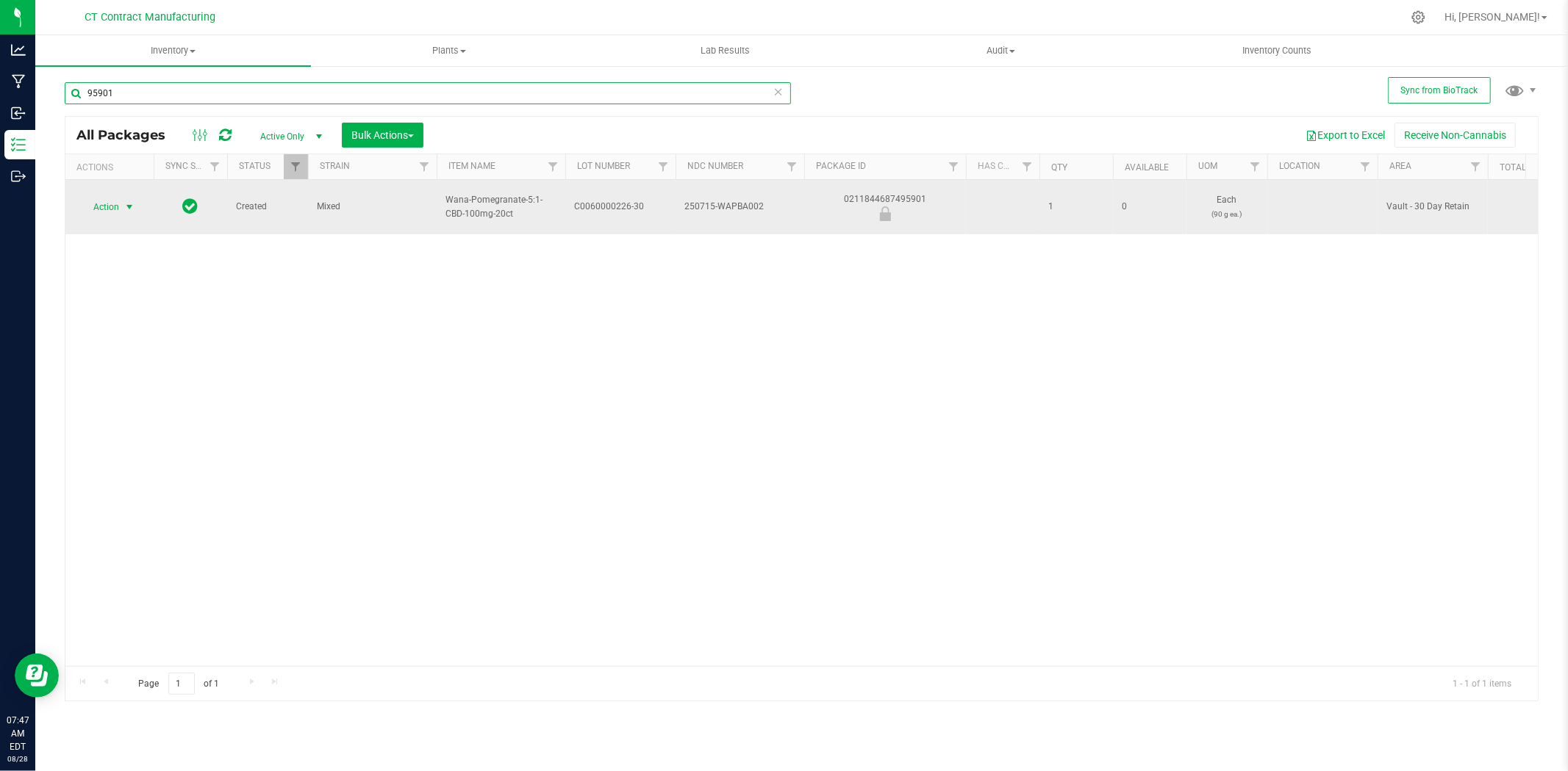
type input "95901"
click at [129, 201] on span "select" at bounding box center [129, 206] width 12 height 12
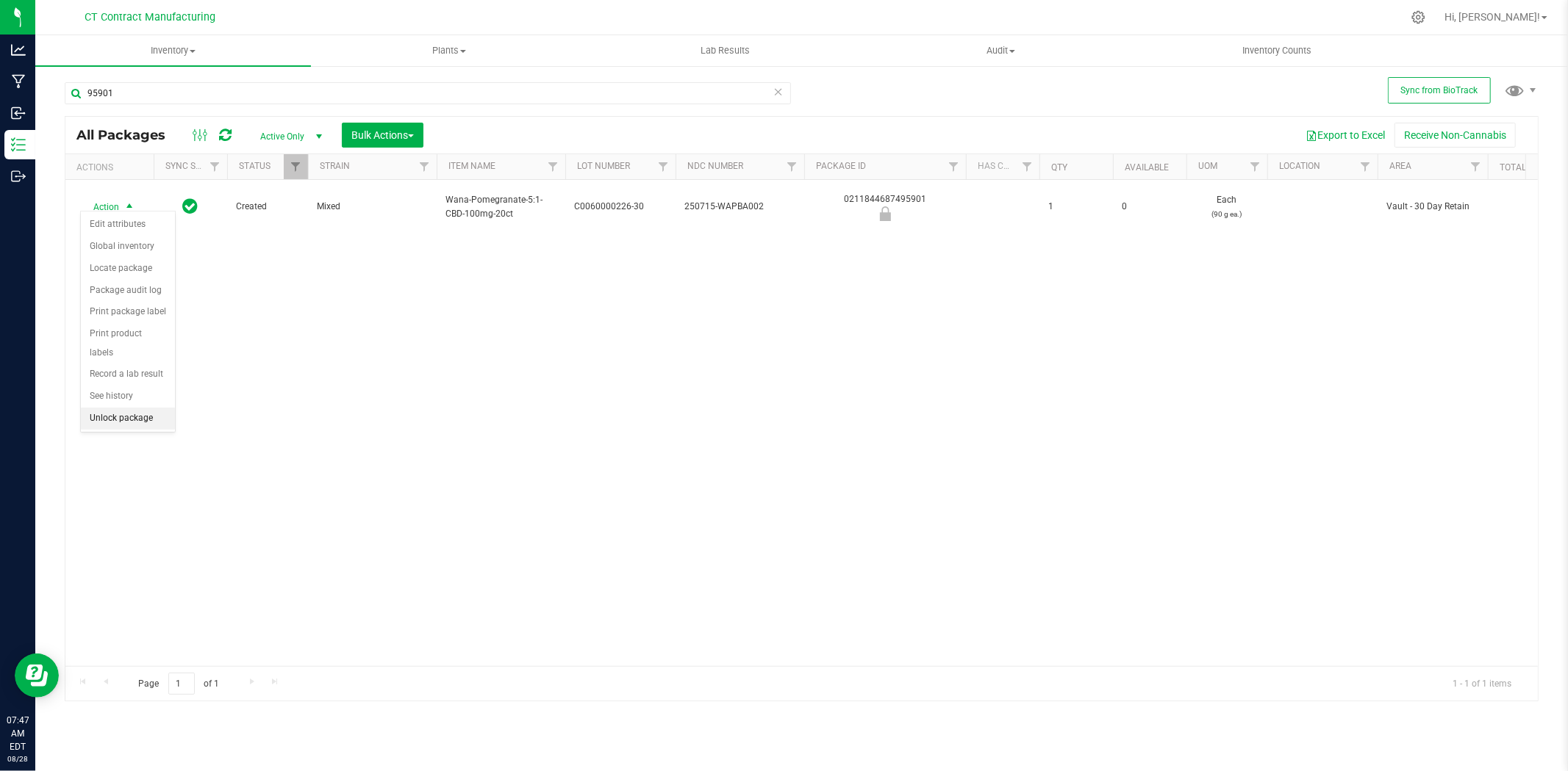
click at [142, 419] on li "Unlock package" at bounding box center [128, 419] width 94 height 22
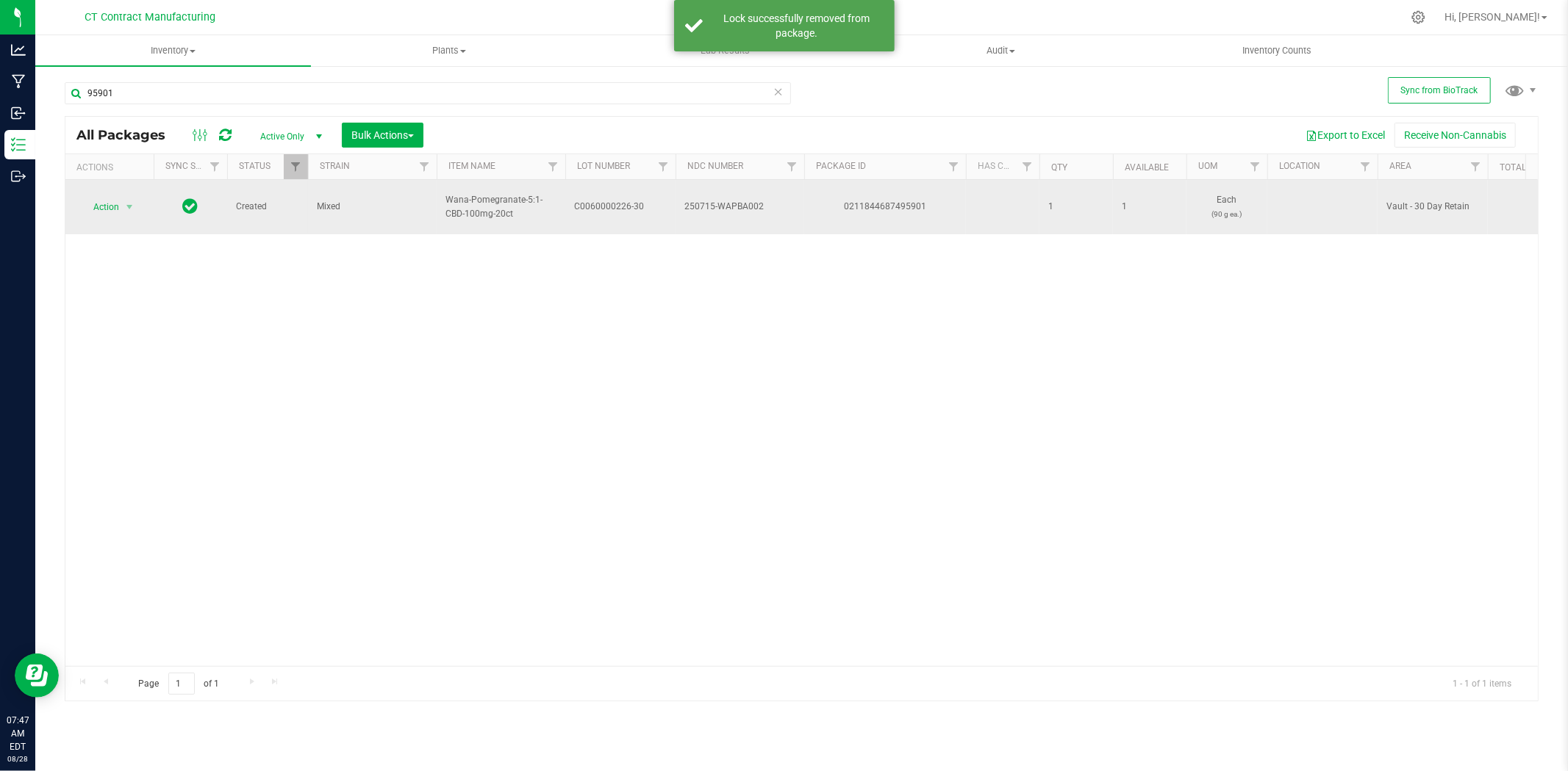
click at [629, 205] on span "C0060000226-30" at bounding box center [620, 206] width 93 height 14
click at [629, 205] on input "C0060000226-30" at bounding box center [616, 206] width 105 height 23
click at [871, 200] on div "0211844687495901" at bounding box center [885, 206] width 166 height 14
copy div "0211844687495901"
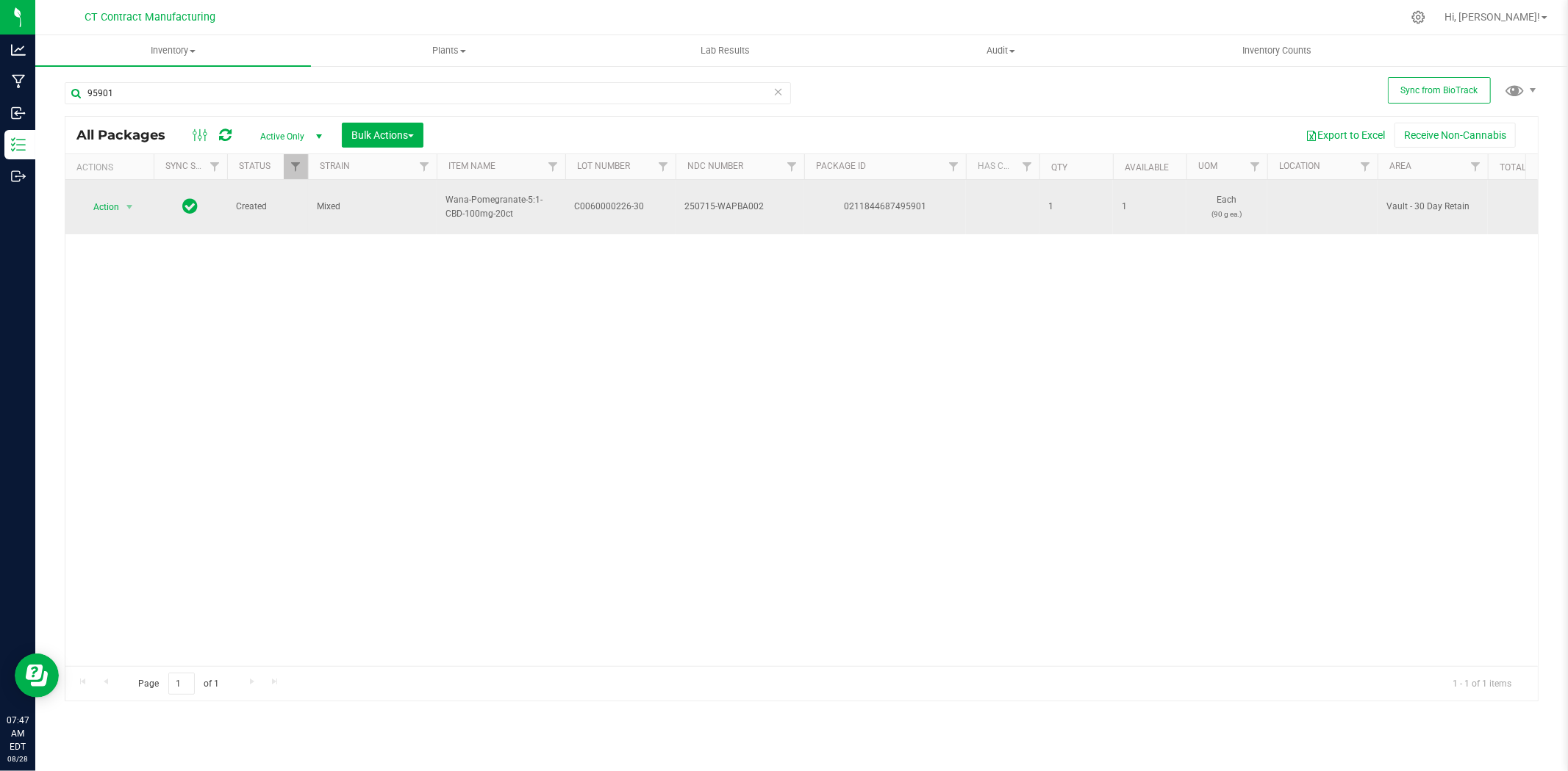
click at [502, 209] on span "Wana-Pomegranate-5:1-CBD-100mg-20ct" at bounding box center [500, 207] width 111 height 28
copy tr "Wana-Pomegranate-5:1-CBD-100mg-20ct"
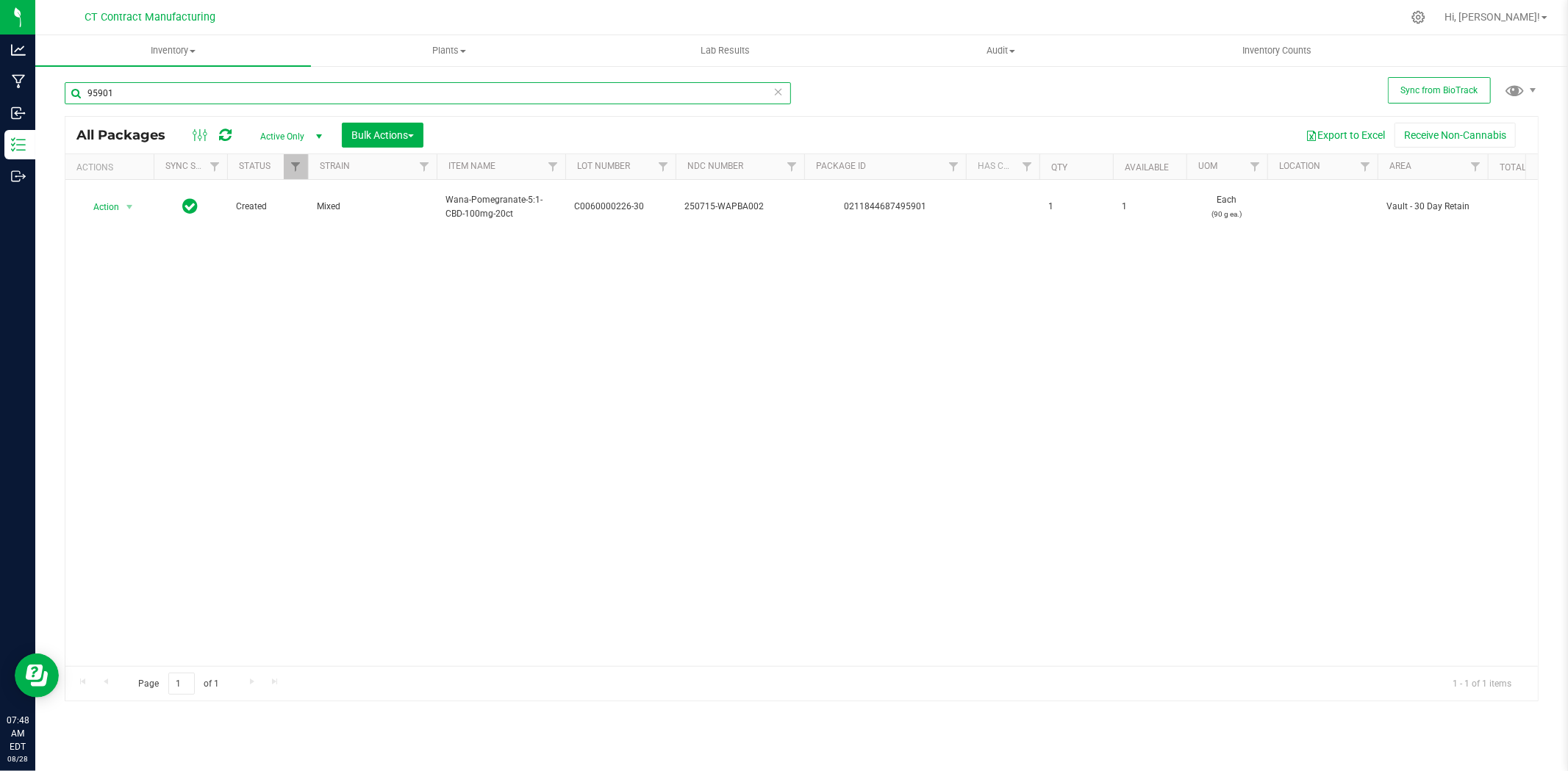
click at [115, 96] on input "95901" at bounding box center [428, 93] width 726 height 22
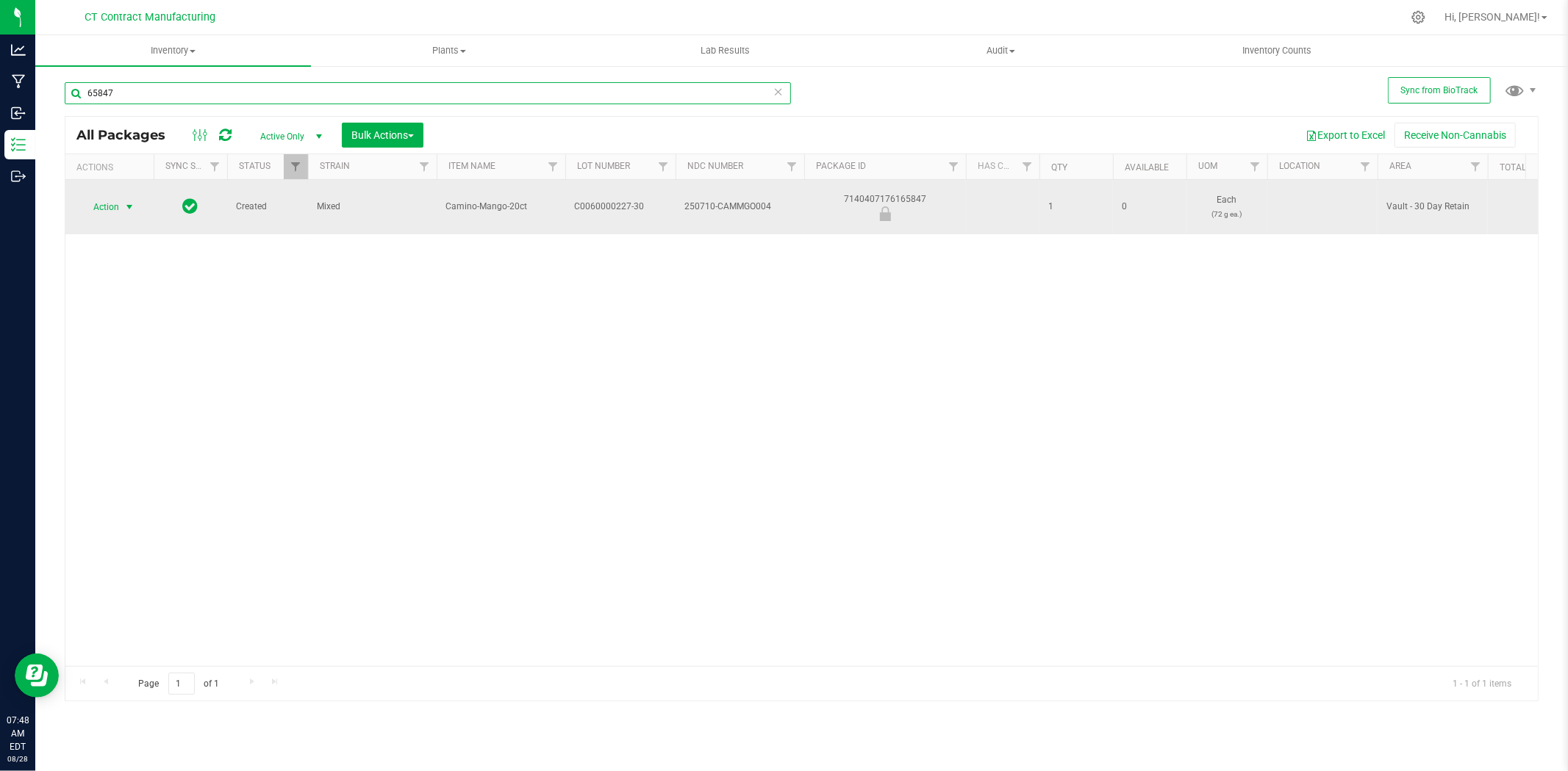
type input "65847"
click at [126, 201] on span "select" at bounding box center [129, 206] width 12 height 12
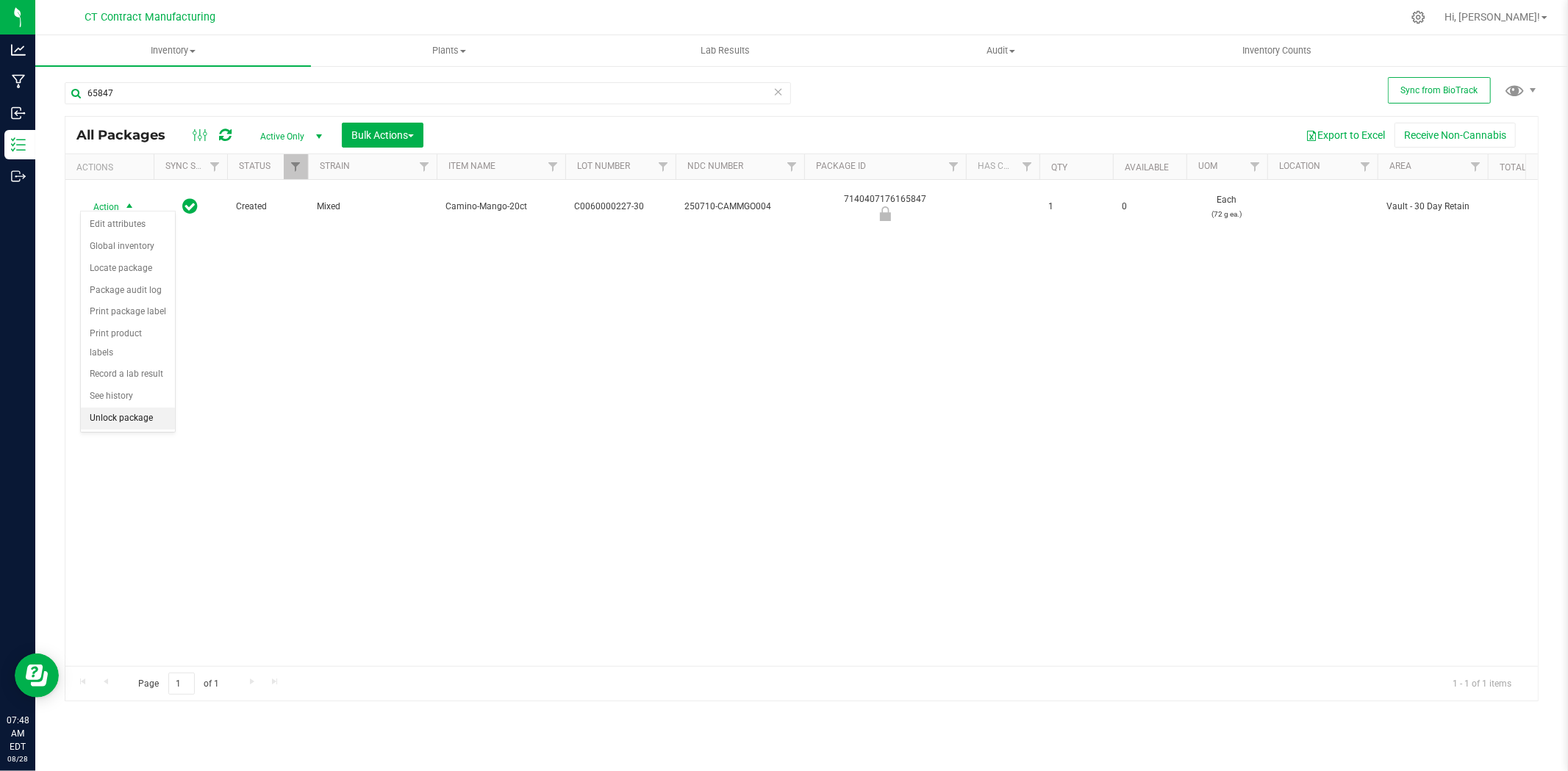
click at [107, 424] on li "Unlock package" at bounding box center [128, 419] width 94 height 22
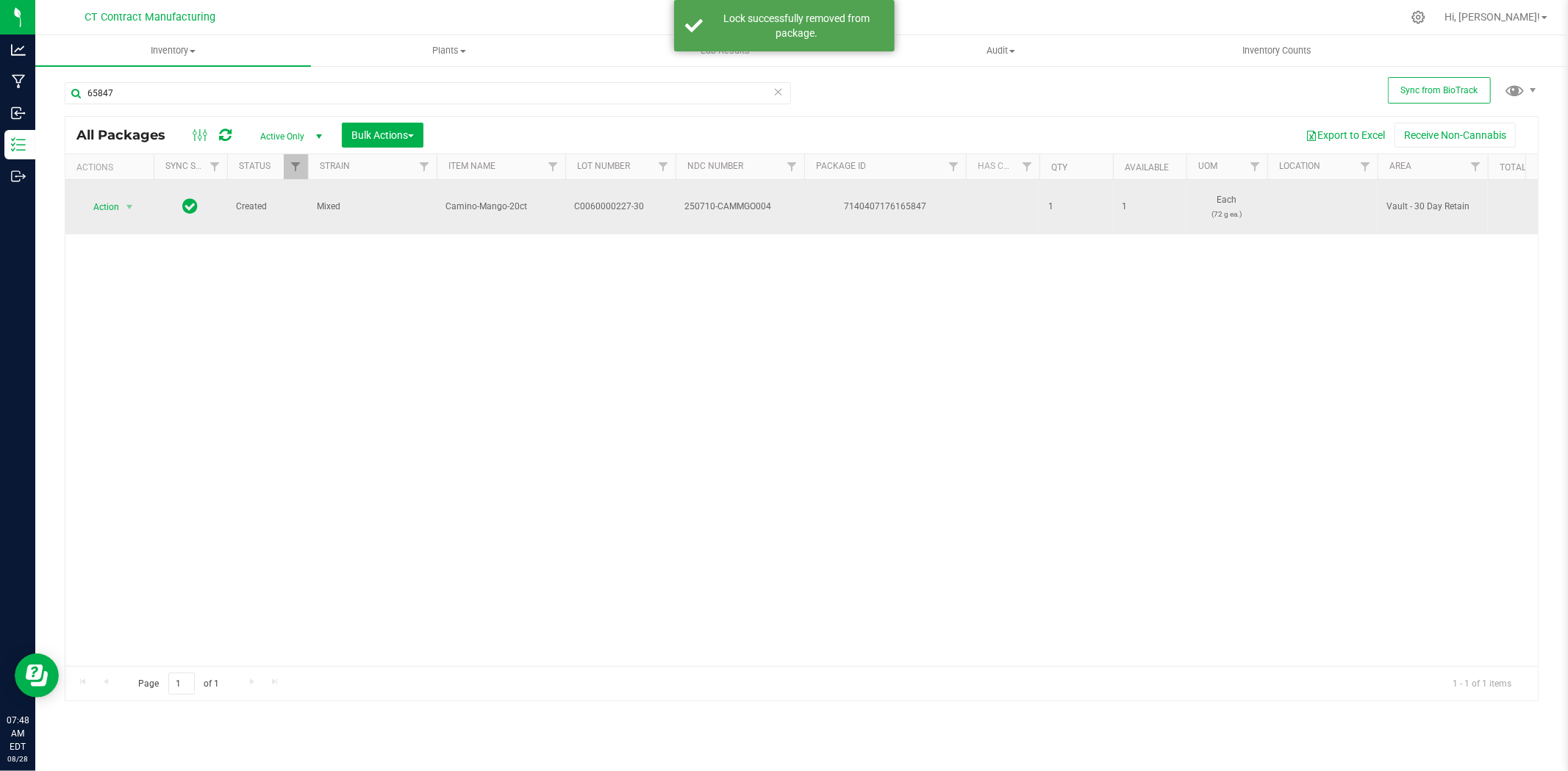
click at [613, 202] on span "C0060000227-30" at bounding box center [620, 206] width 93 height 14
click at [613, 202] on input "C0060000227-30" at bounding box center [616, 206] width 105 height 23
click at [871, 200] on div "7140407176165847" at bounding box center [885, 206] width 166 height 14
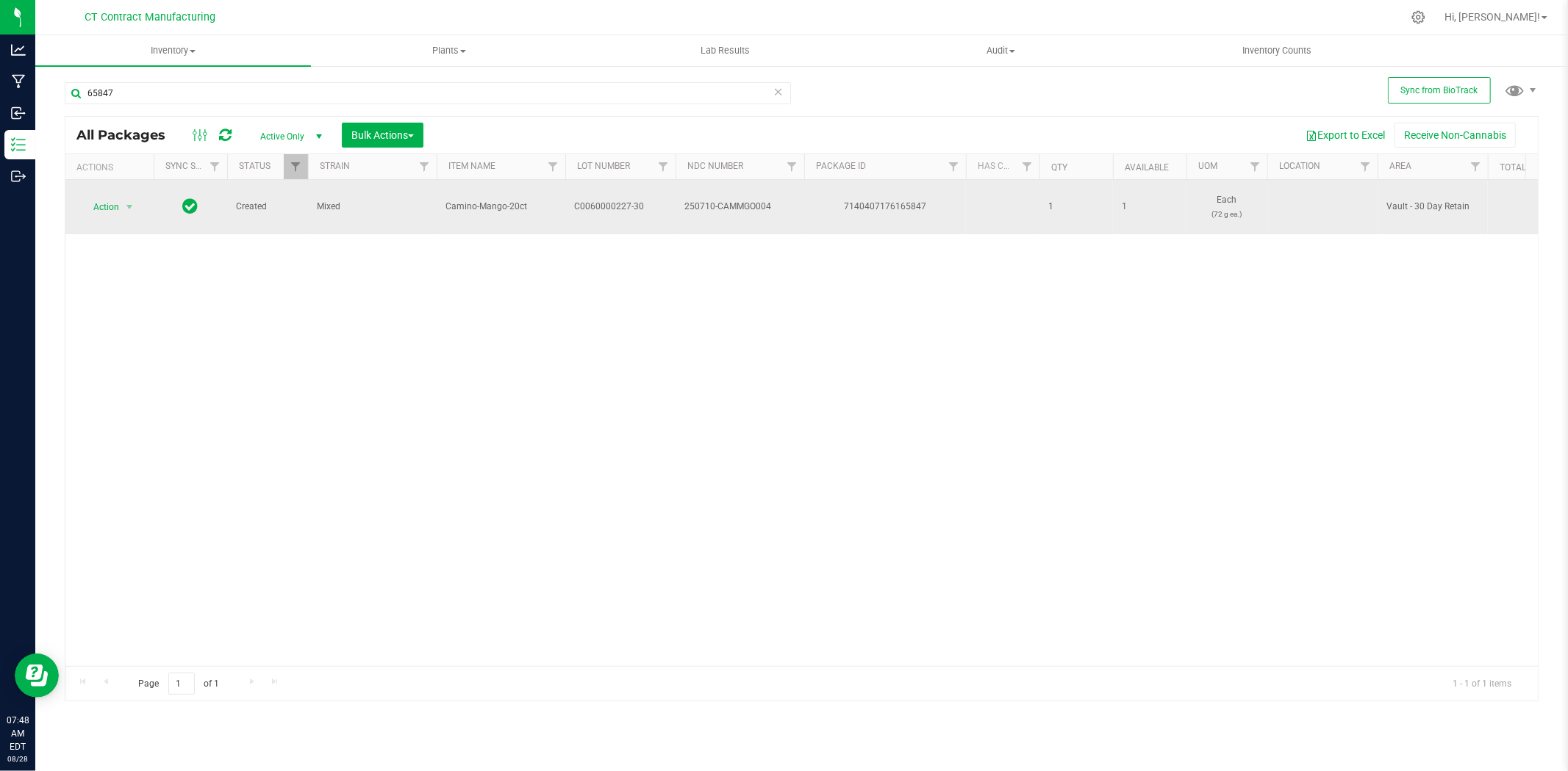
copy div "7140407176165847"
click at [479, 200] on span "Camino-Mango-20ct" at bounding box center [500, 206] width 111 height 14
copy tr "Camino-Mango-20ct"
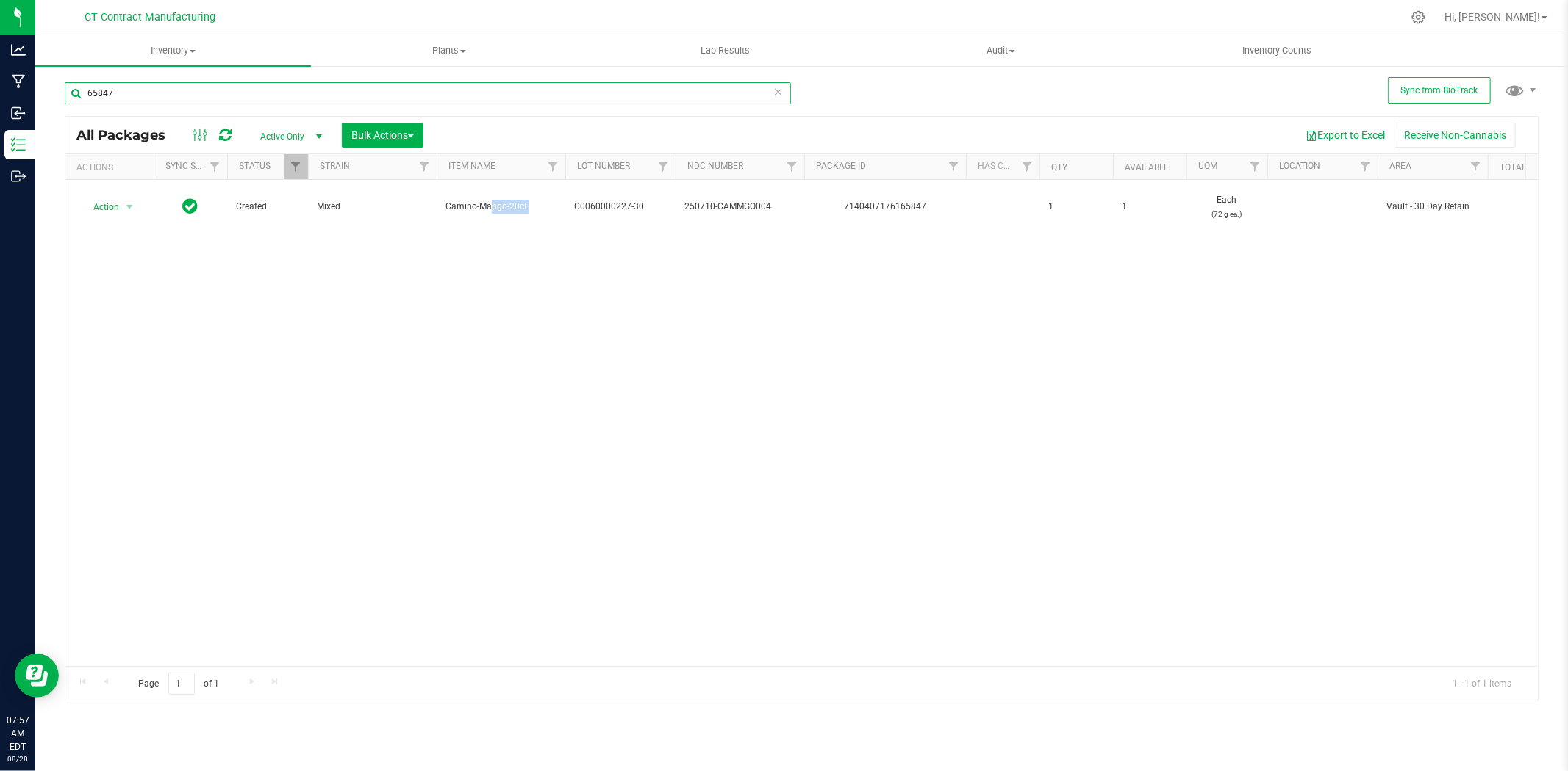
click at [207, 86] on input "65847" at bounding box center [428, 93] width 726 height 22
type input "76882"
click at [130, 202] on span "select" at bounding box center [129, 206] width 12 height 12
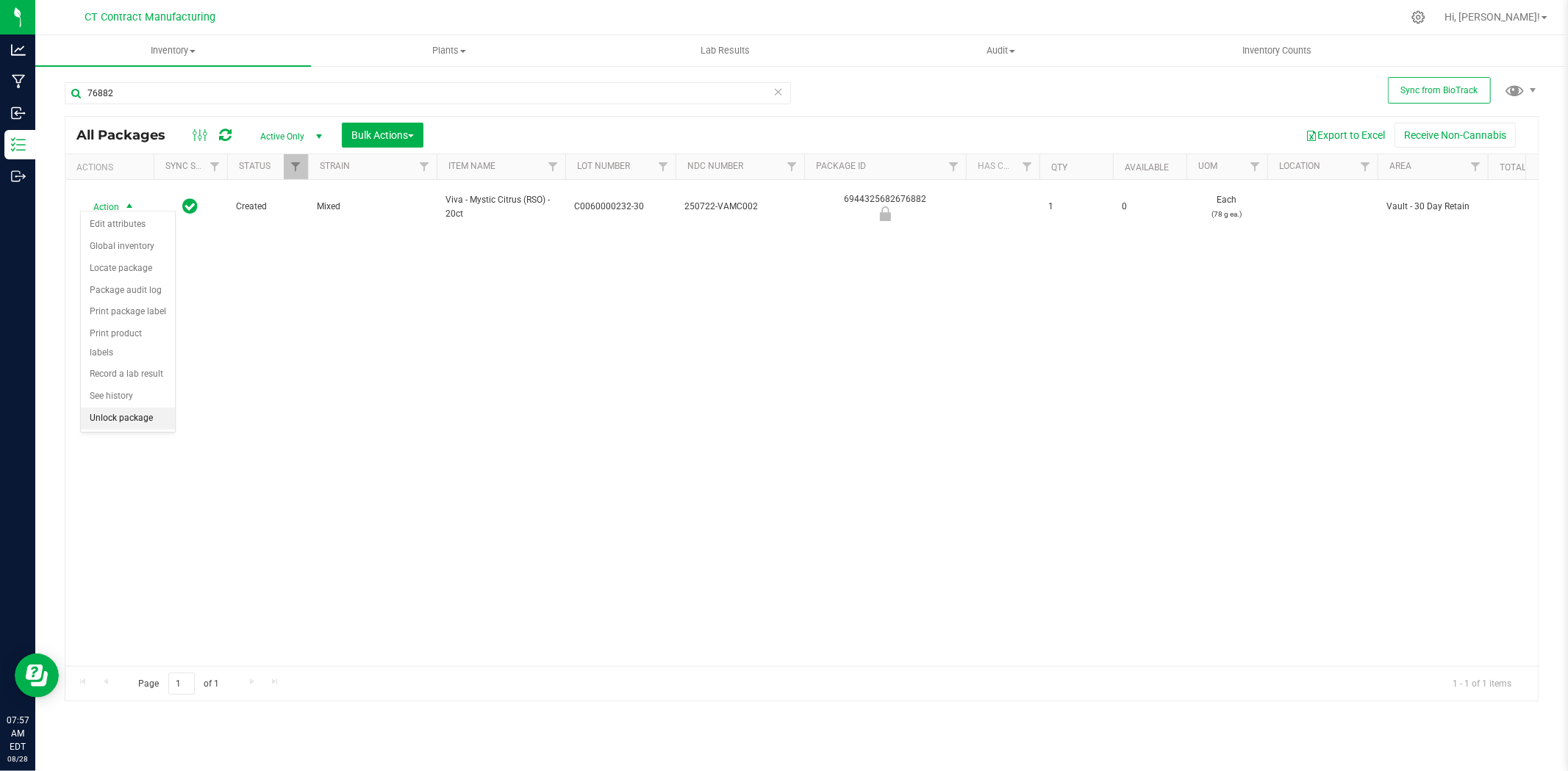
click at [123, 426] on li "Unlock package" at bounding box center [128, 419] width 94 height 22
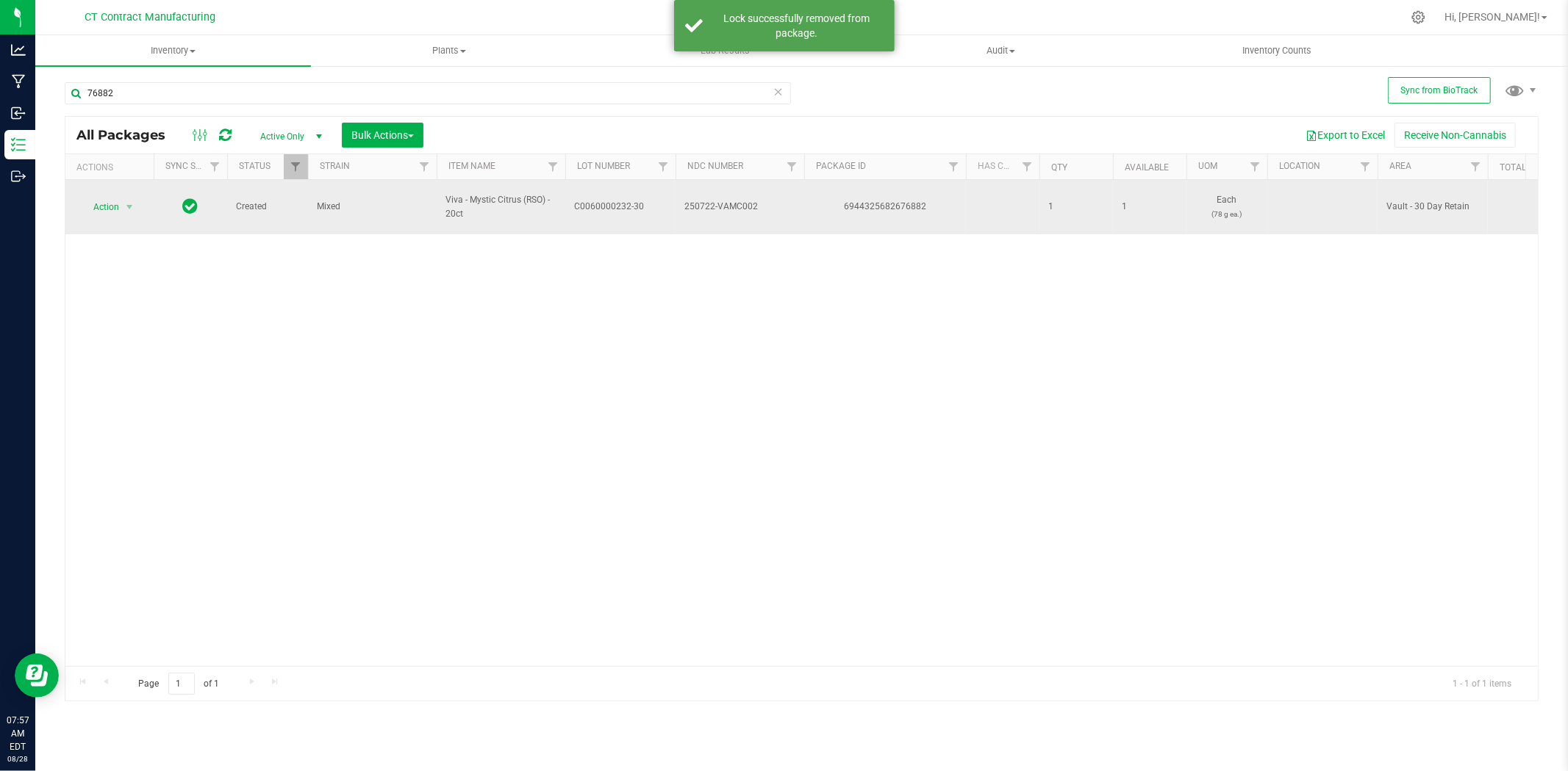
click at [619, 200] on span "C0060000232-30" at bounding box center [620, 206] width 93 height 14
click at [619, 200] on input "C0060000232-30" at bounding box center [616, 206] width 105 height 23
click at [905, 207] on td "6944325682676882" at bounding box center [884, 207] width 161 height 54
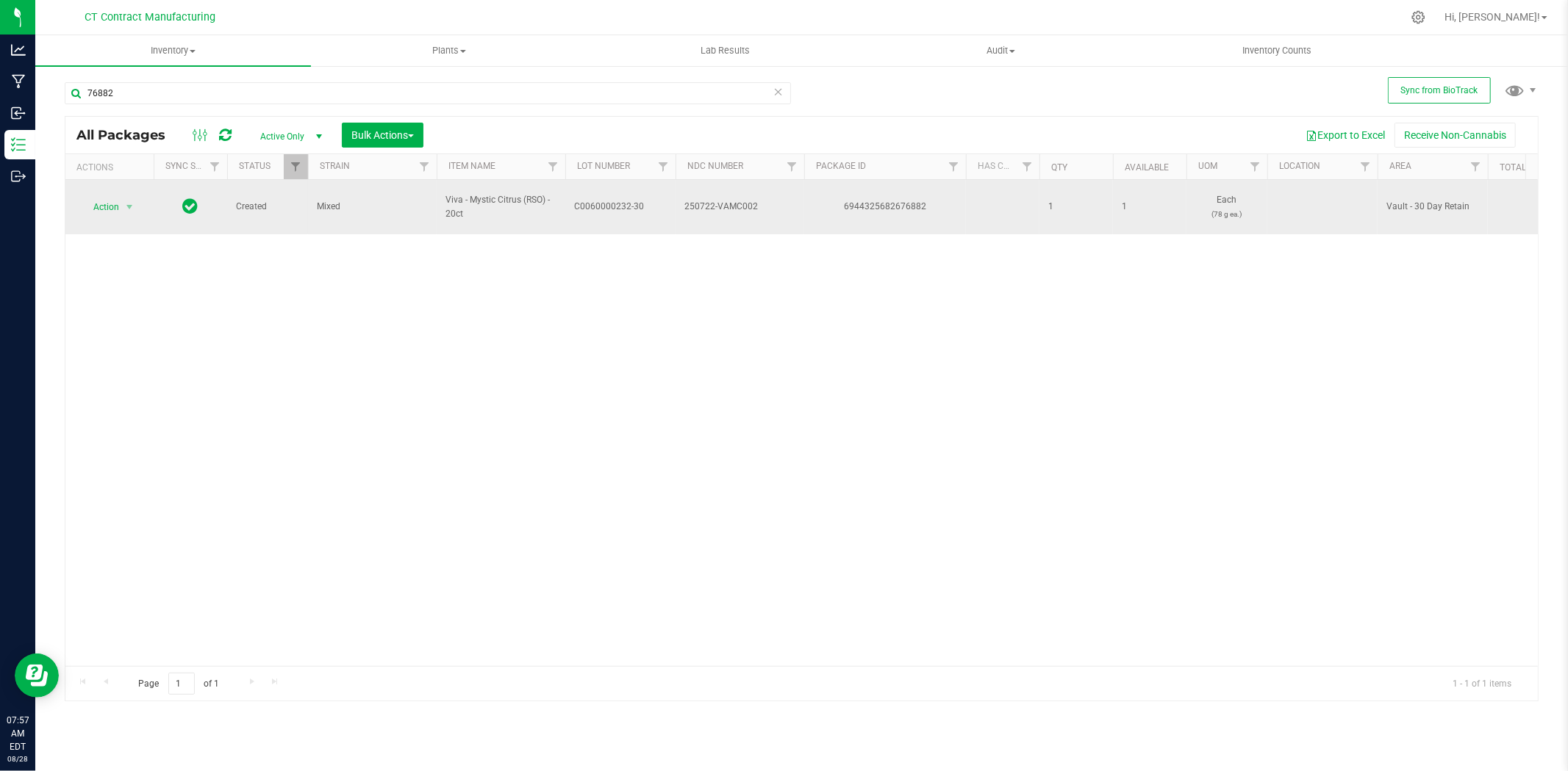
copy div "6944325682676882"
click at [503, 199] on span "Viva - Mystic Citrus (RSO) - 20ct" at bounding box center [500, 207] width 111 height 28
click at [502, 199] on span "Viva - Mystic Citrus (RSO) - 20ct" at bounding box center [500, 207] width 111 height 28
copy tr "Viva - Mystic Citrus (RSO) - 20ct"
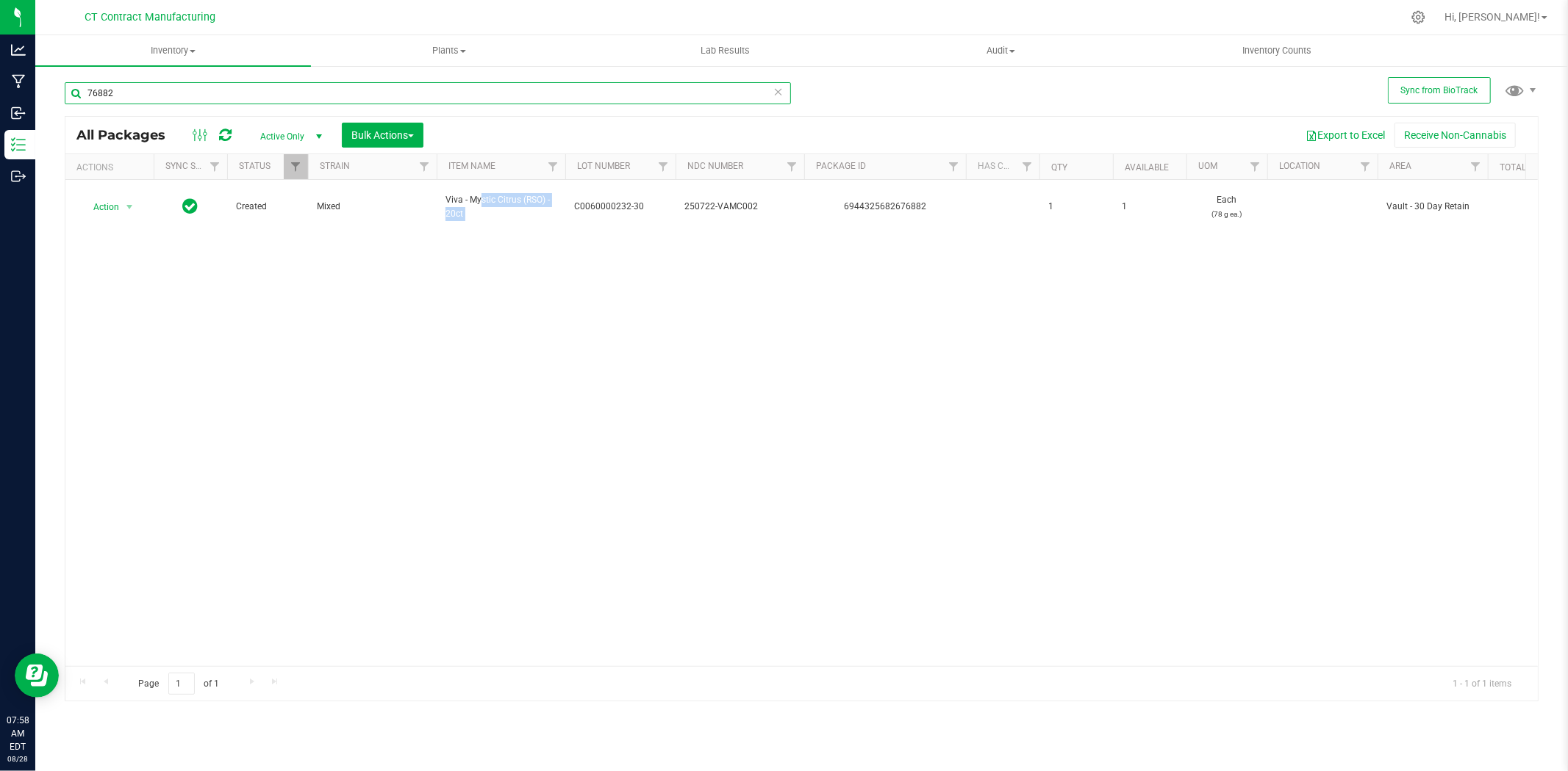
click at [101, 97] on input "76882" at bounding box center [428, 93] width 726 height 22
drag, startPoint x: 509, startPoint y: 175, endPoint x: 103, endPoint y: 93, distance: 414.2
click at [103, 93] on input "483236" at bounding box center [428, 93] width 726 height 22
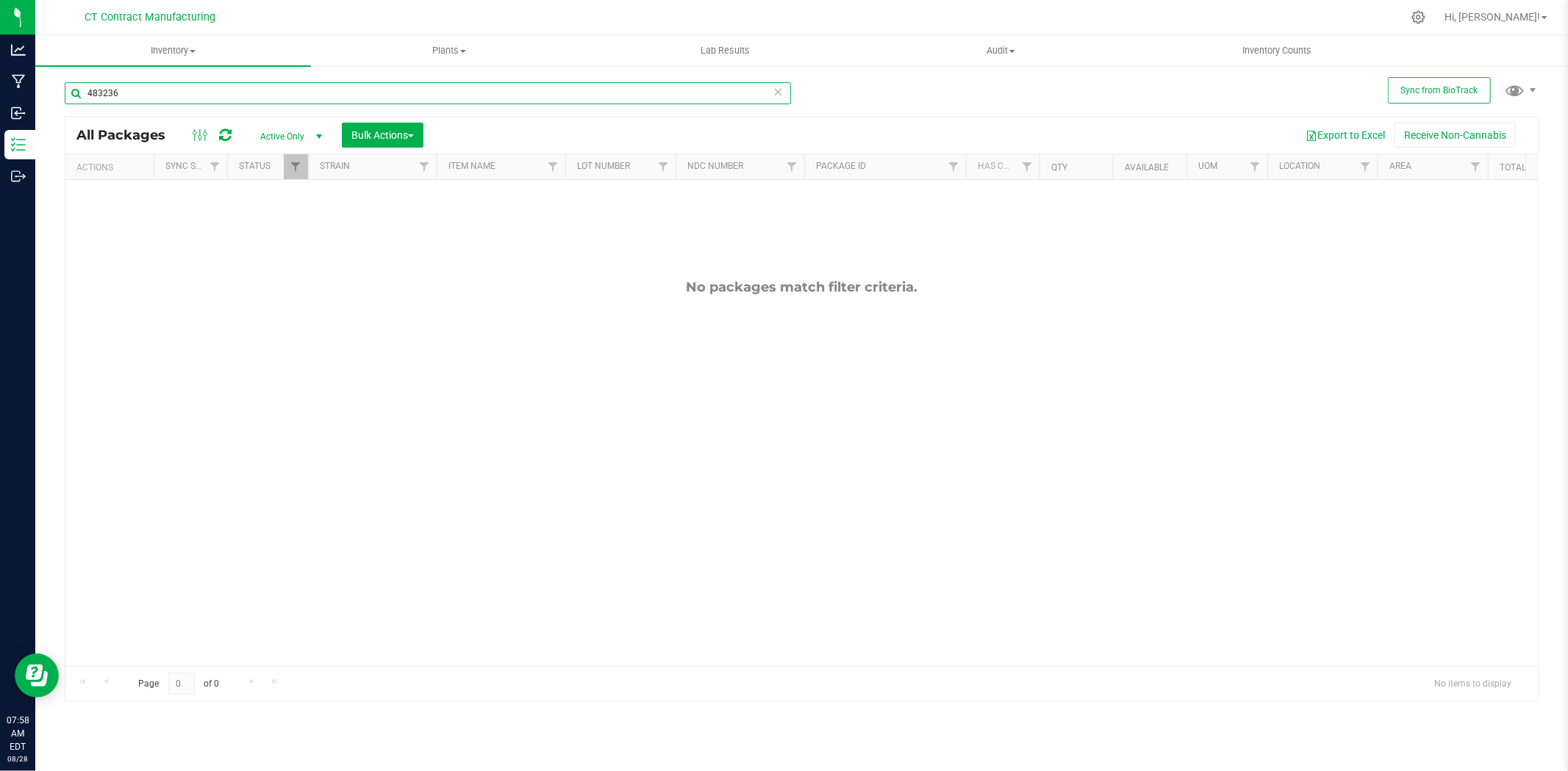
click at [105, 91] on input "483236" at bounding box center [428, 93] width 726 height 22
click at [209, 91] on input "48236" at bounding box center [428, 93] width 726 height 22
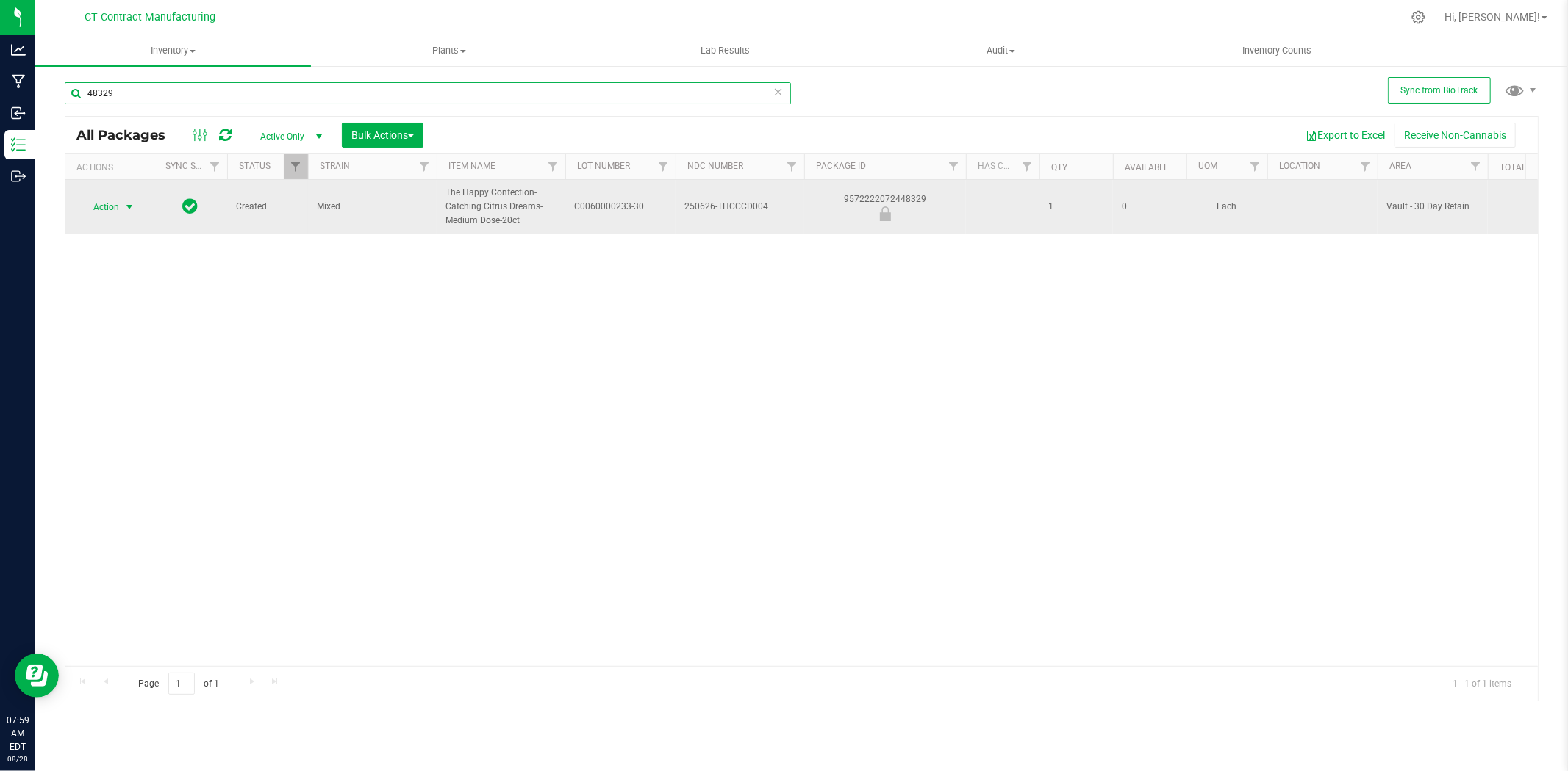
type input "48329"
click at [125, 205] on span "select" at bounding box center [129, 206] width 12 height 12
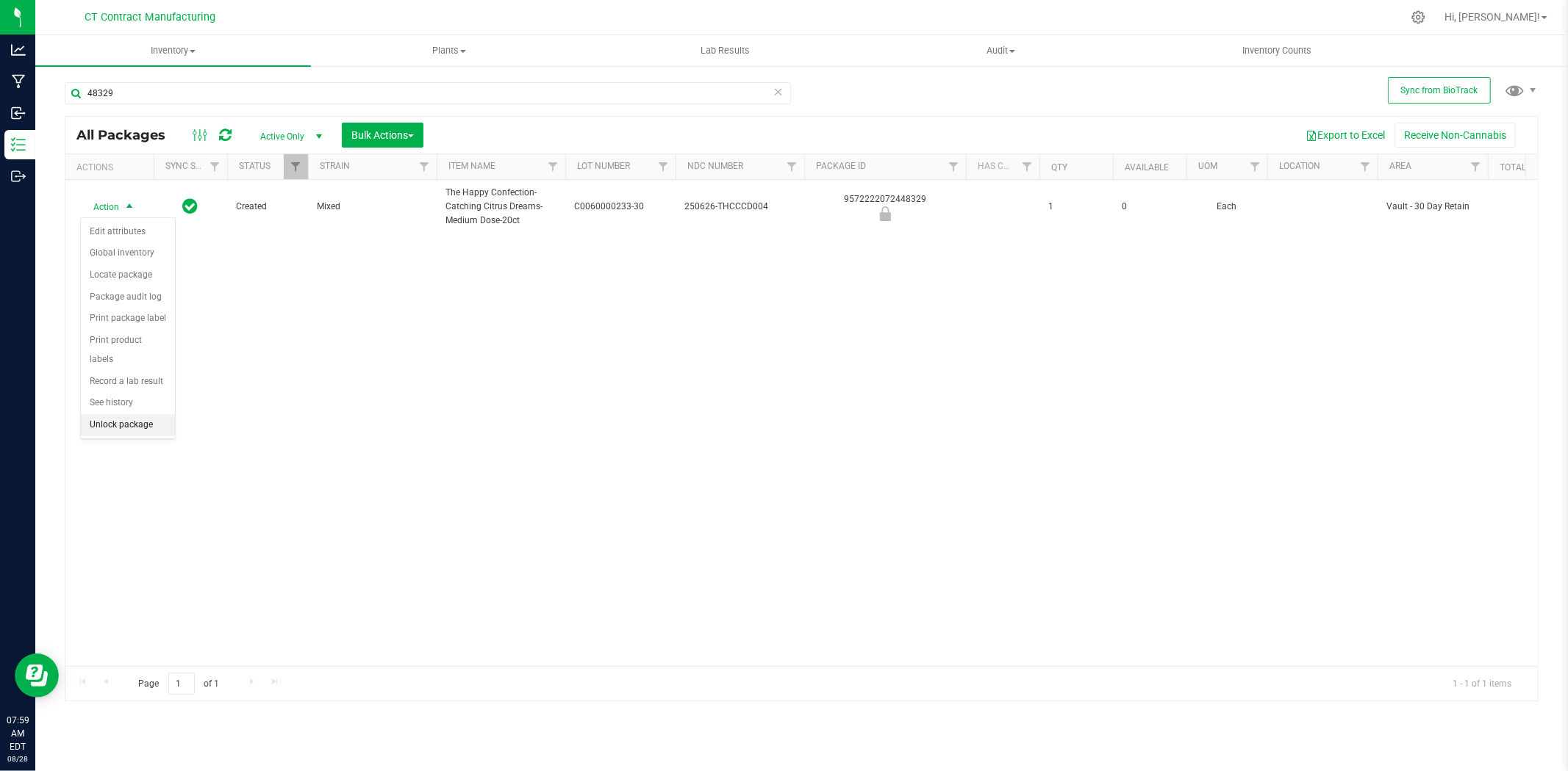
click at [131, 426] on li "Unlock package" at bounding box center [128, 425] width 94 height 22
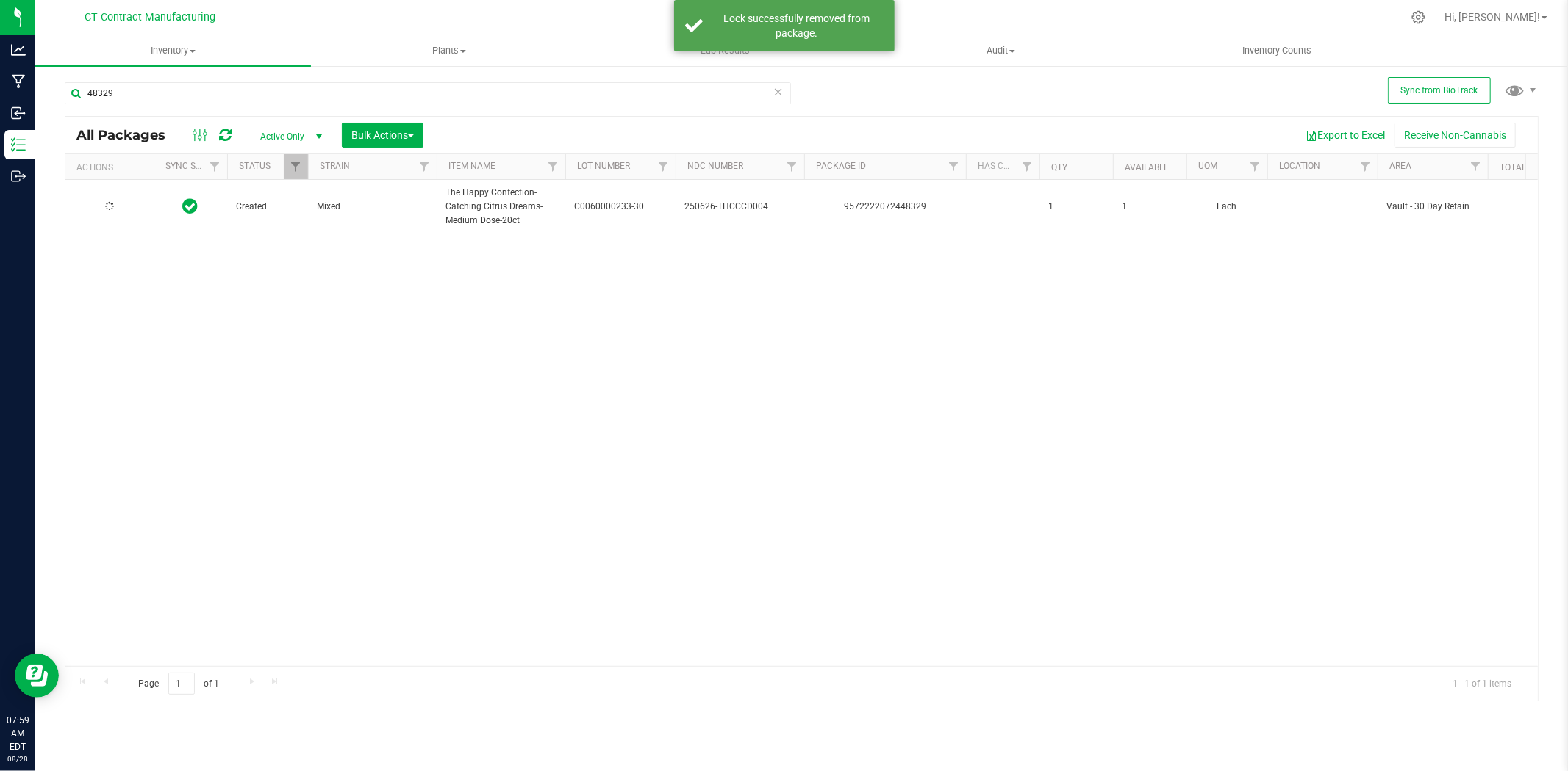
click at [607, 205] on span "C0060000233-30" at bounding box center [620, 206] width 93 height 14
click at [607, 205] on input "C0060000233-30" at bounding box center [616, 206] width 105 height 23
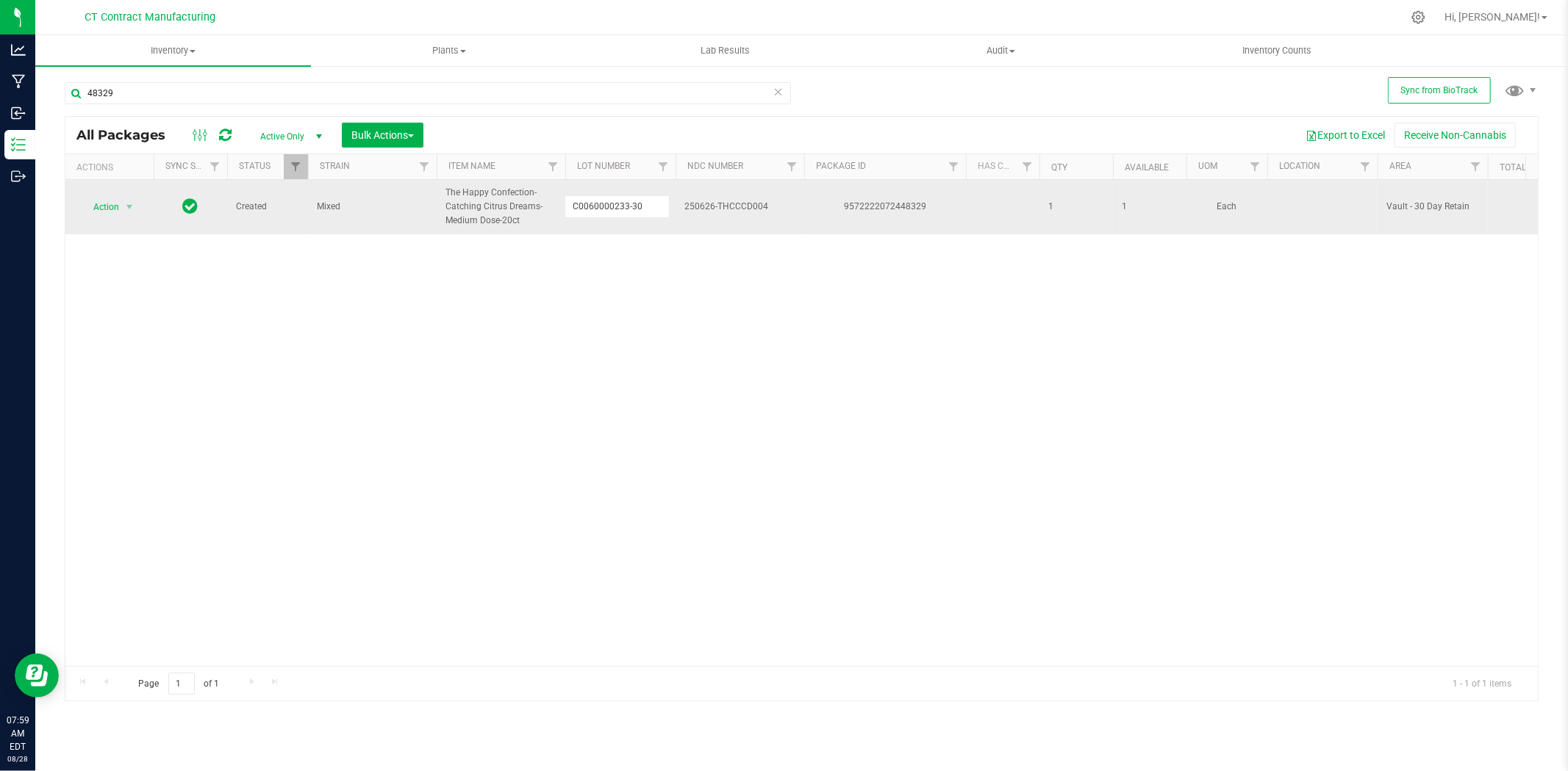
click at [880, 210] on div "9572222072448329" at bounding box center [885, 206] width 166 height 14
copy div "9572222072448329"
click at [497, 212] on span "The Happy Confection-Catching Citrus Dreams-Medium Dose-20ct" at bounding box center [500, 206] width 111 height 42
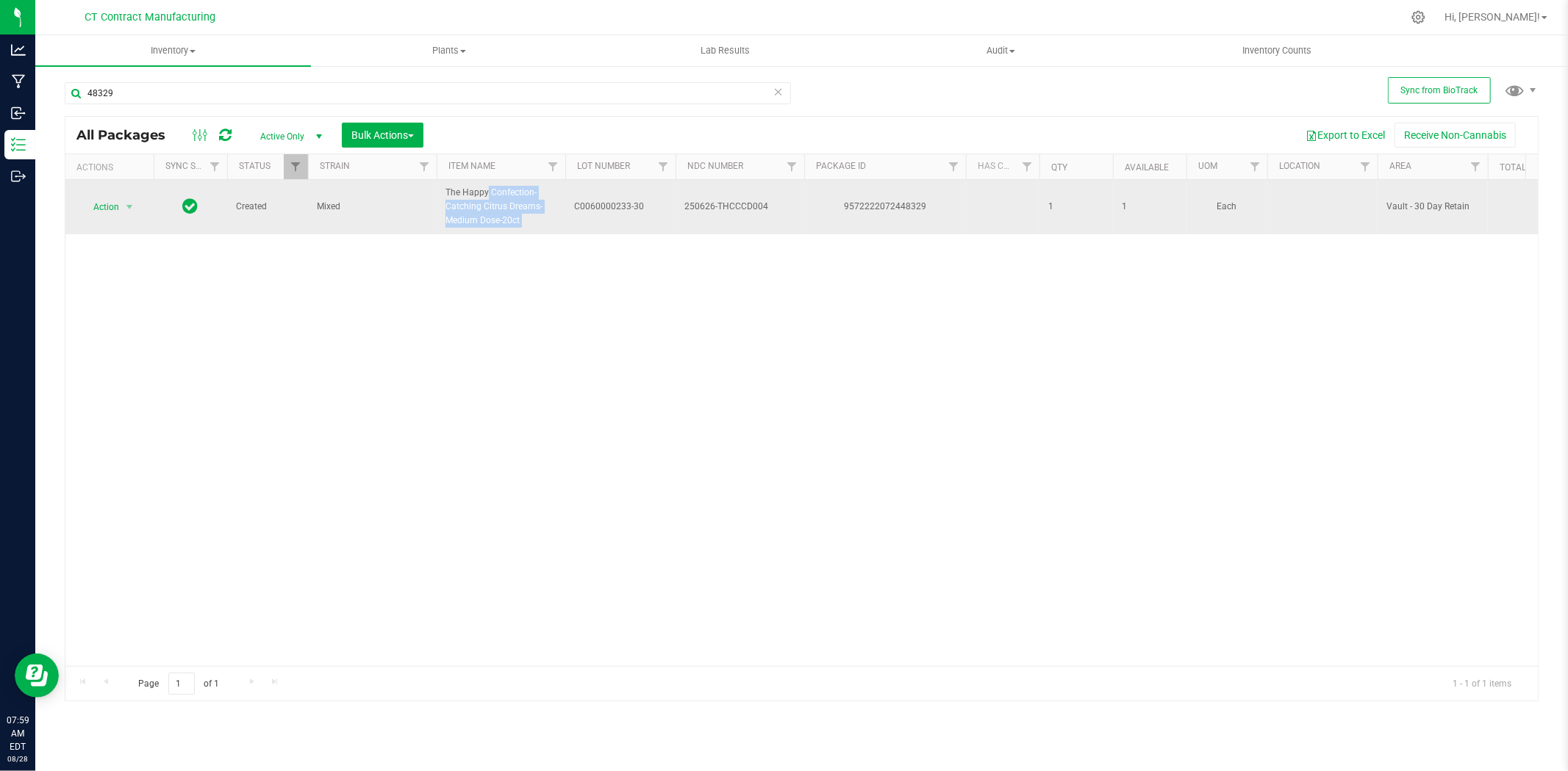
click at [497, 212] on span "The Happy Confection-Catching Citrus Dreams-Medium Dose-20ct" at bounding box center [500, 206] width 111 height 42
copy tr "The Happy Confection-Catching Citrus Dreams-Medium Dose-20ct"
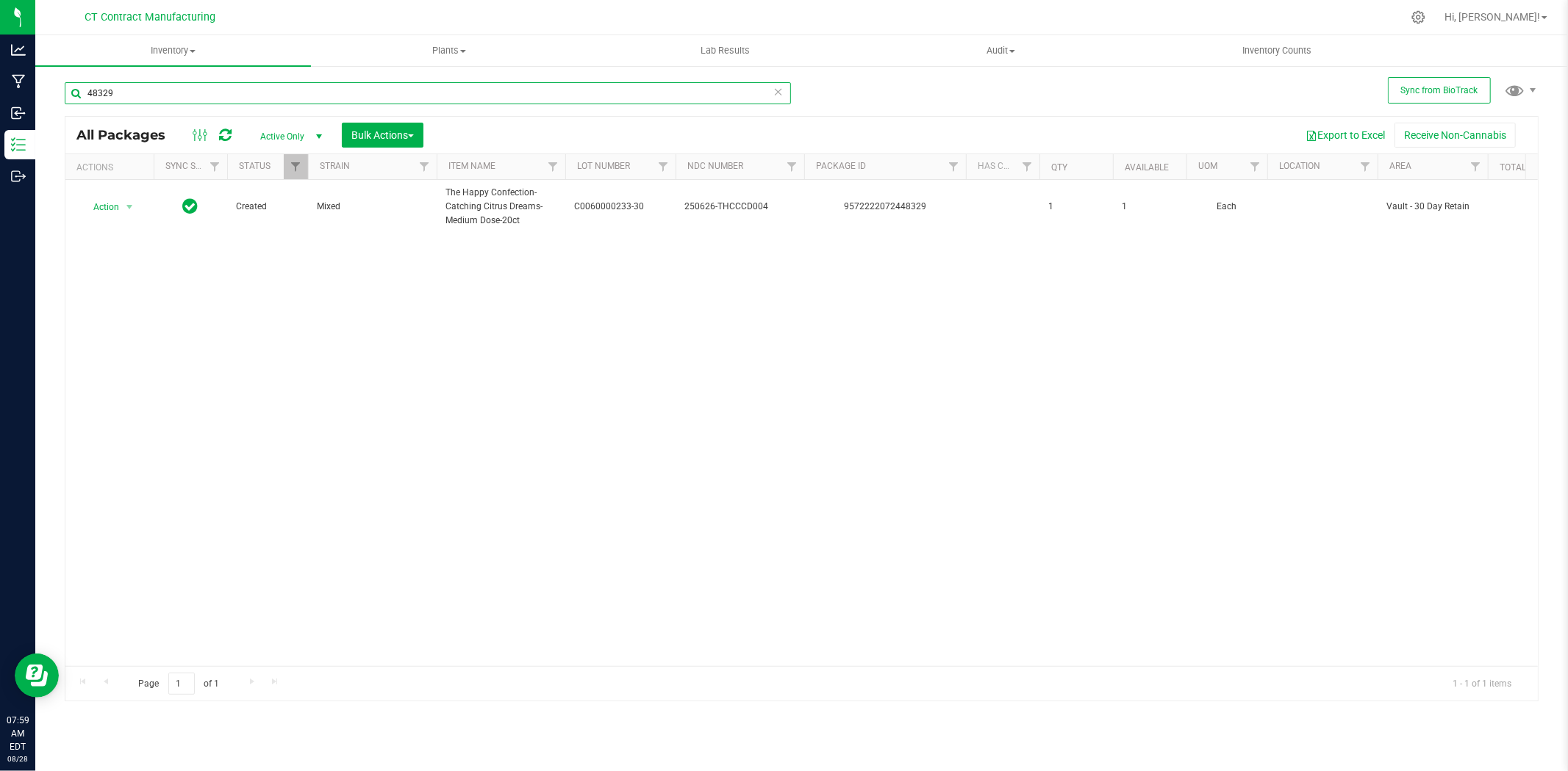
click at [114, 95] on input "48329" at bounding box center [428, 93] width 726 height 22
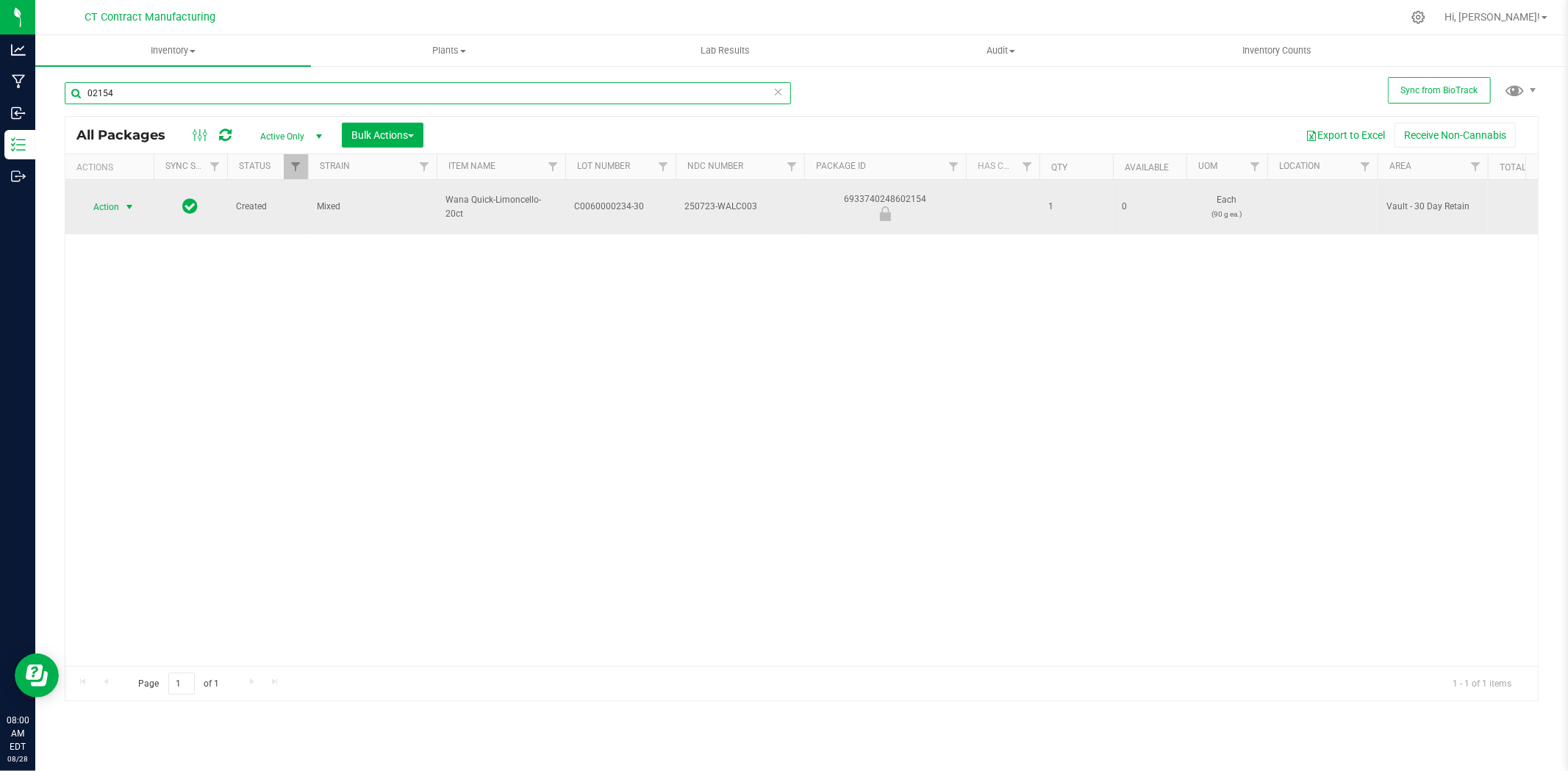
type input "02154"
click at [129, 204] on span "select" at bounding box center [129, 206] width 12 height 12
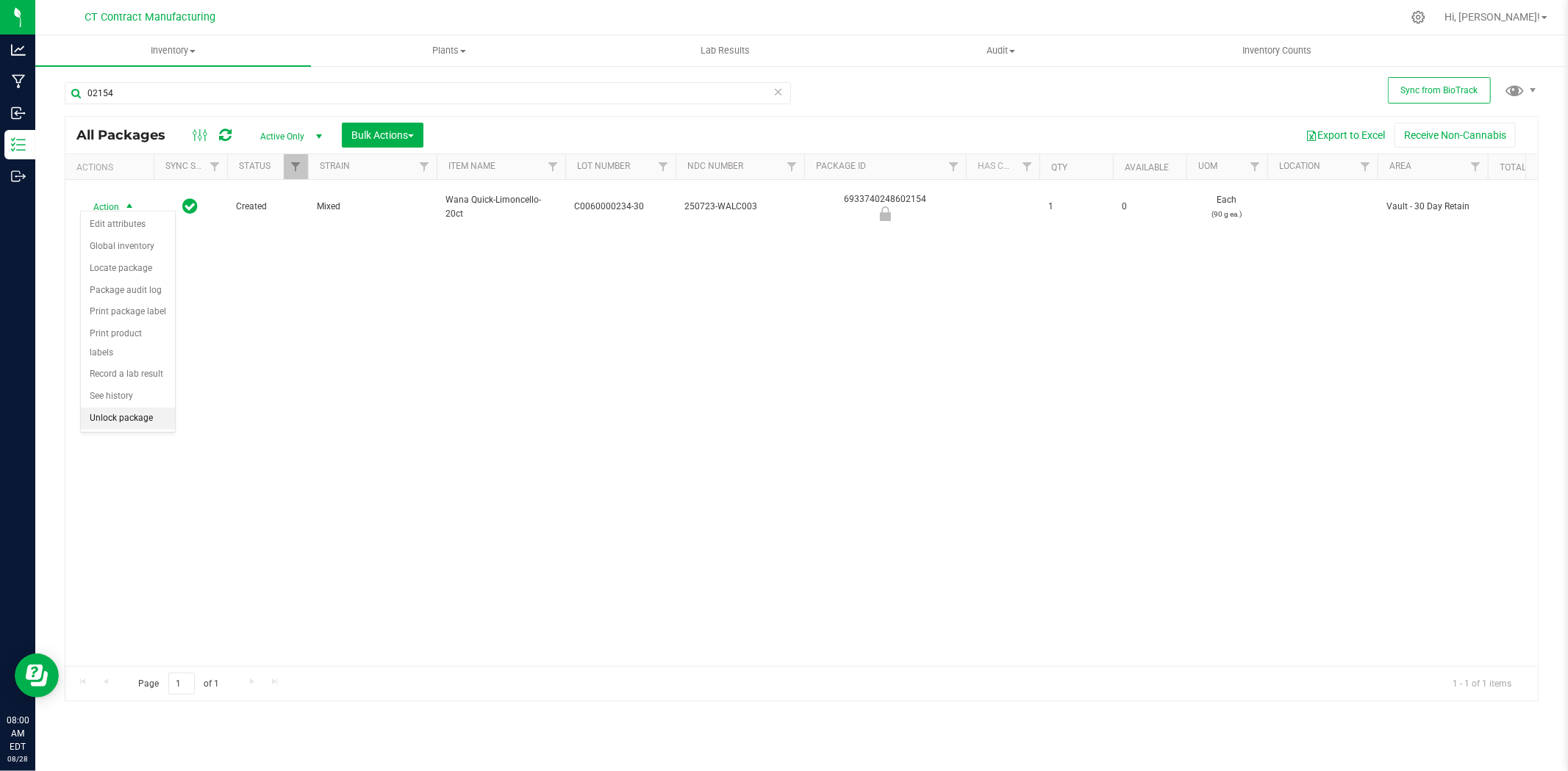
click at [125, 417] on li "Unlock package" at bounding box center [128, 419] width 94 height 22
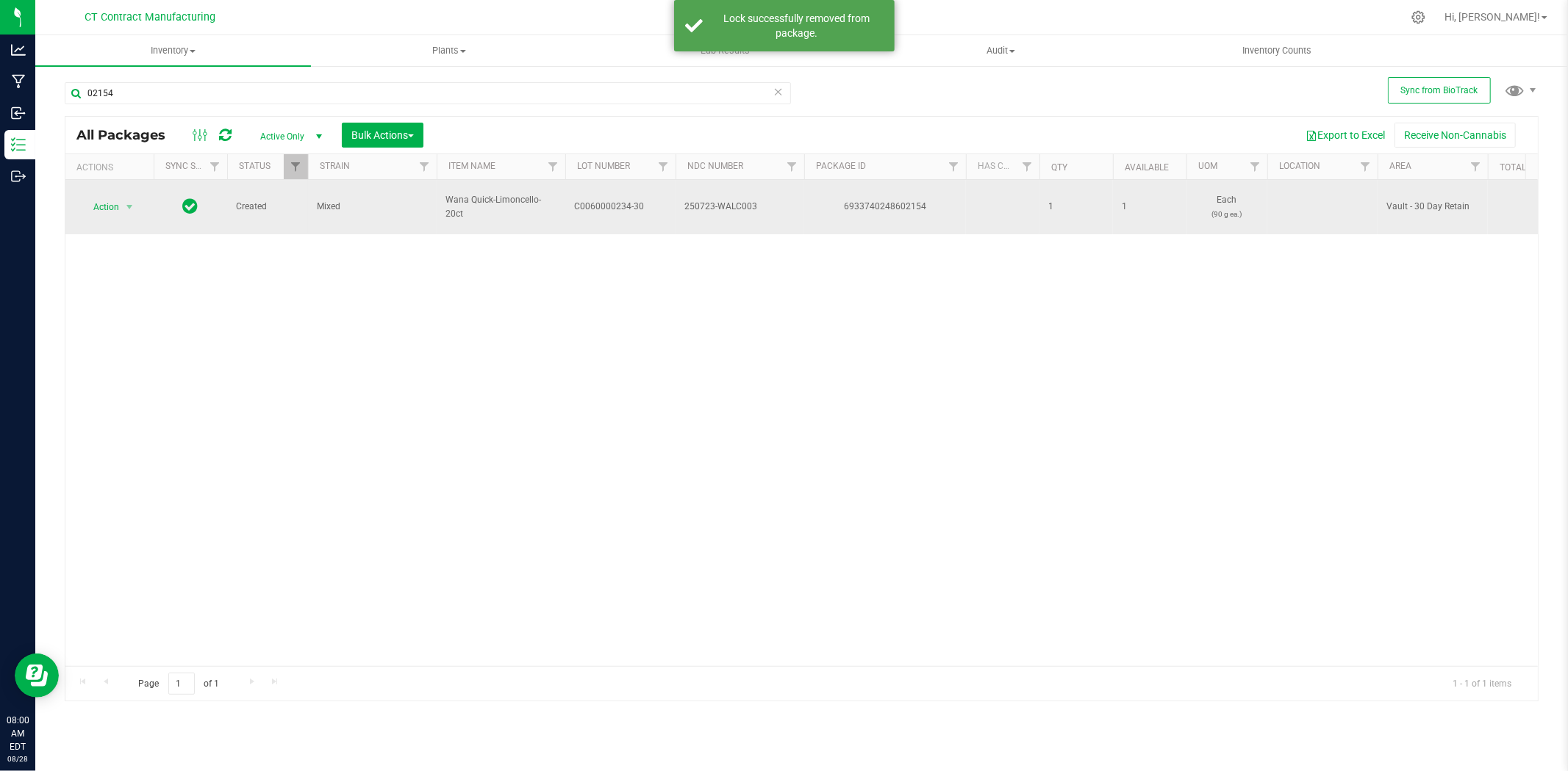
click at [604, 201] on span "C0060000234-30" at bounding box center [620, 206] width 93 height 14
click at [604, 201] on input "C0060000234-30" at bounding box center [616, 206] width 105 height 23
click at [886, 203] on div "6933740248602154" at bounding box center [885, 206] width 166 height 14
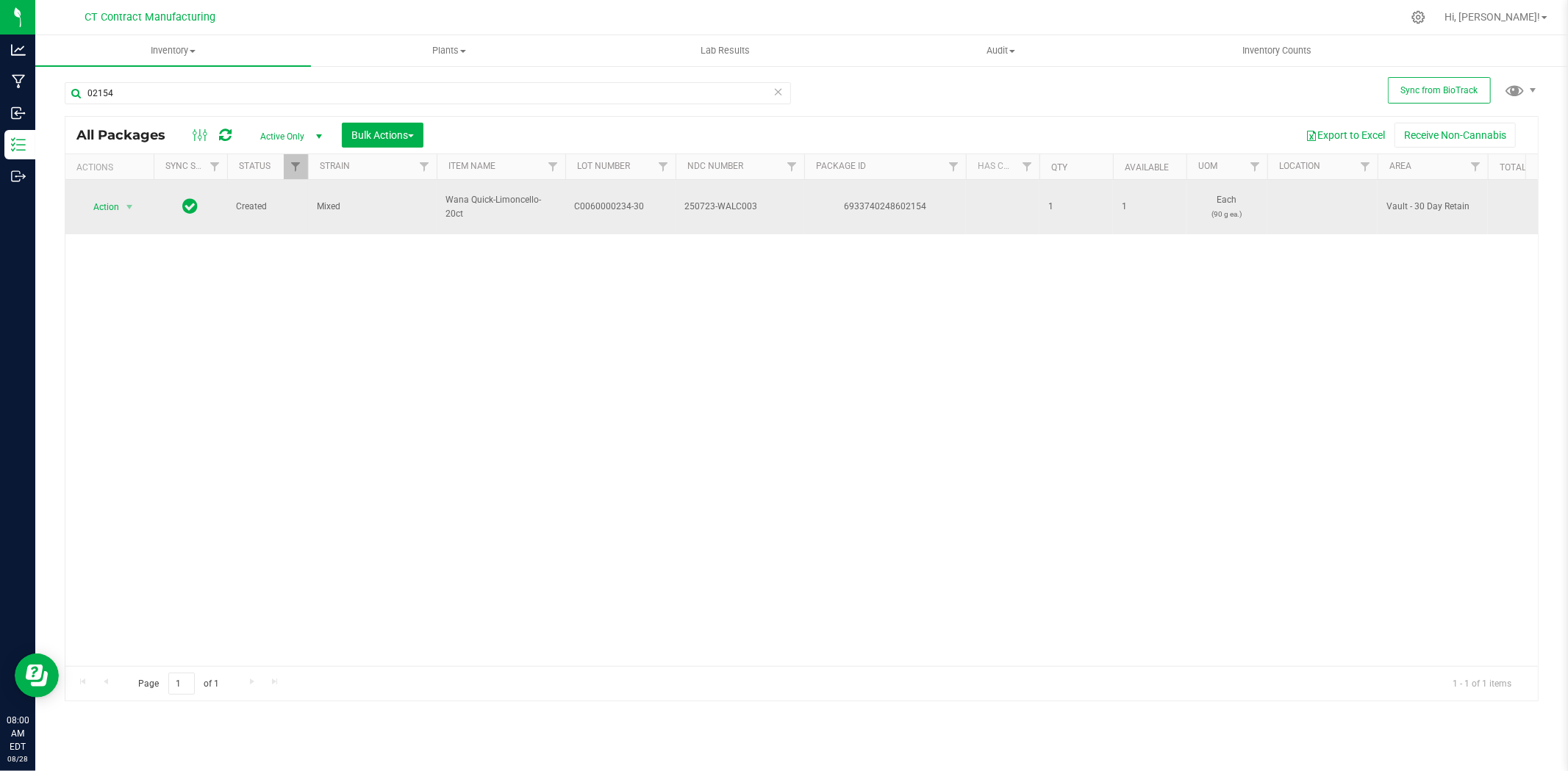
copy div "6933740248602154"
click at [486, 194] on span "Wana Quick-Limoncello-20ct" at bounding box center [500, 207] width 111 height 28
copy tr "Wana Quick-Limoncello-20ct"
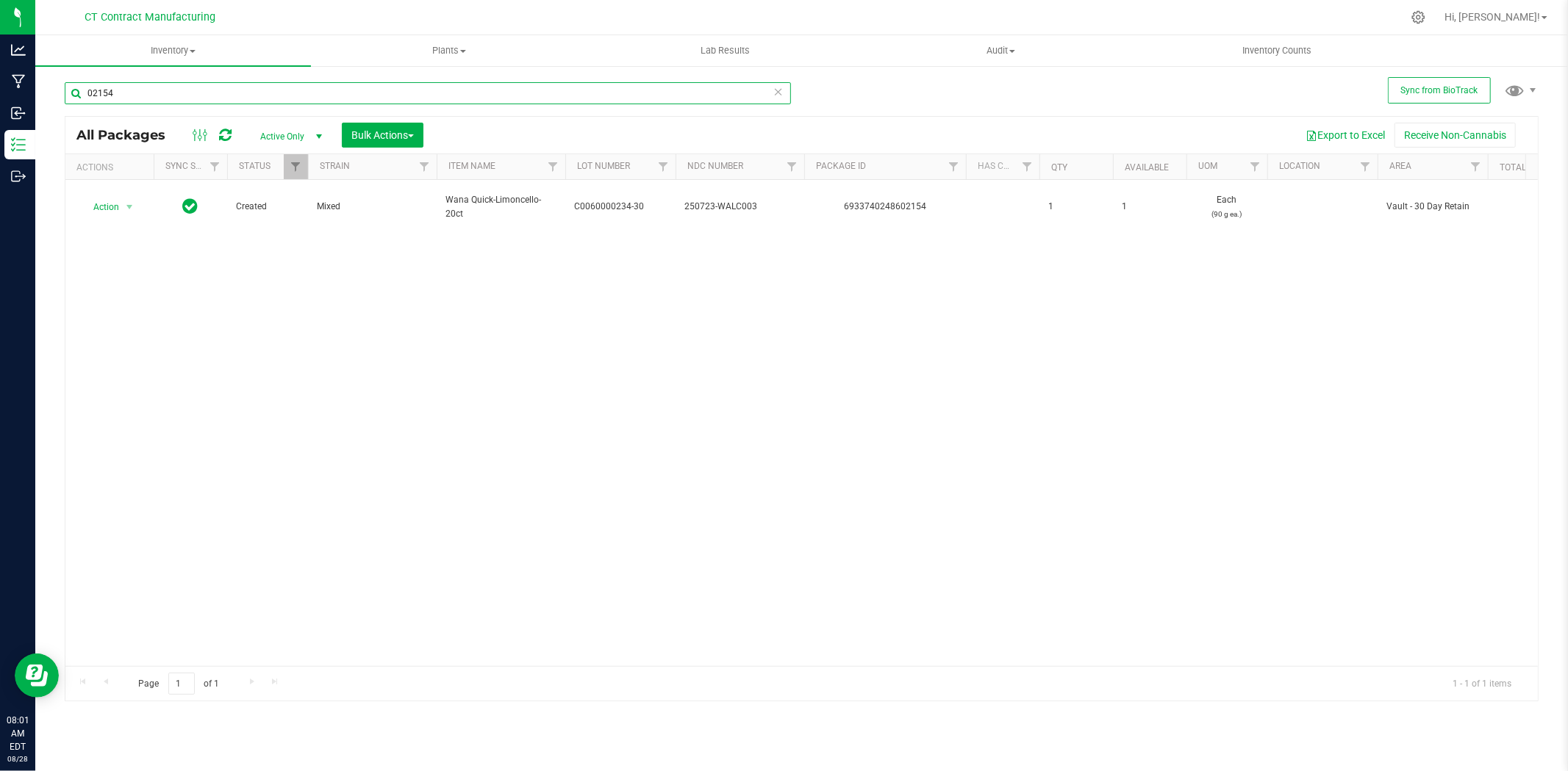
click at [200, 82] on input "02154" at bounding box center [428, 93] width 726 height 22
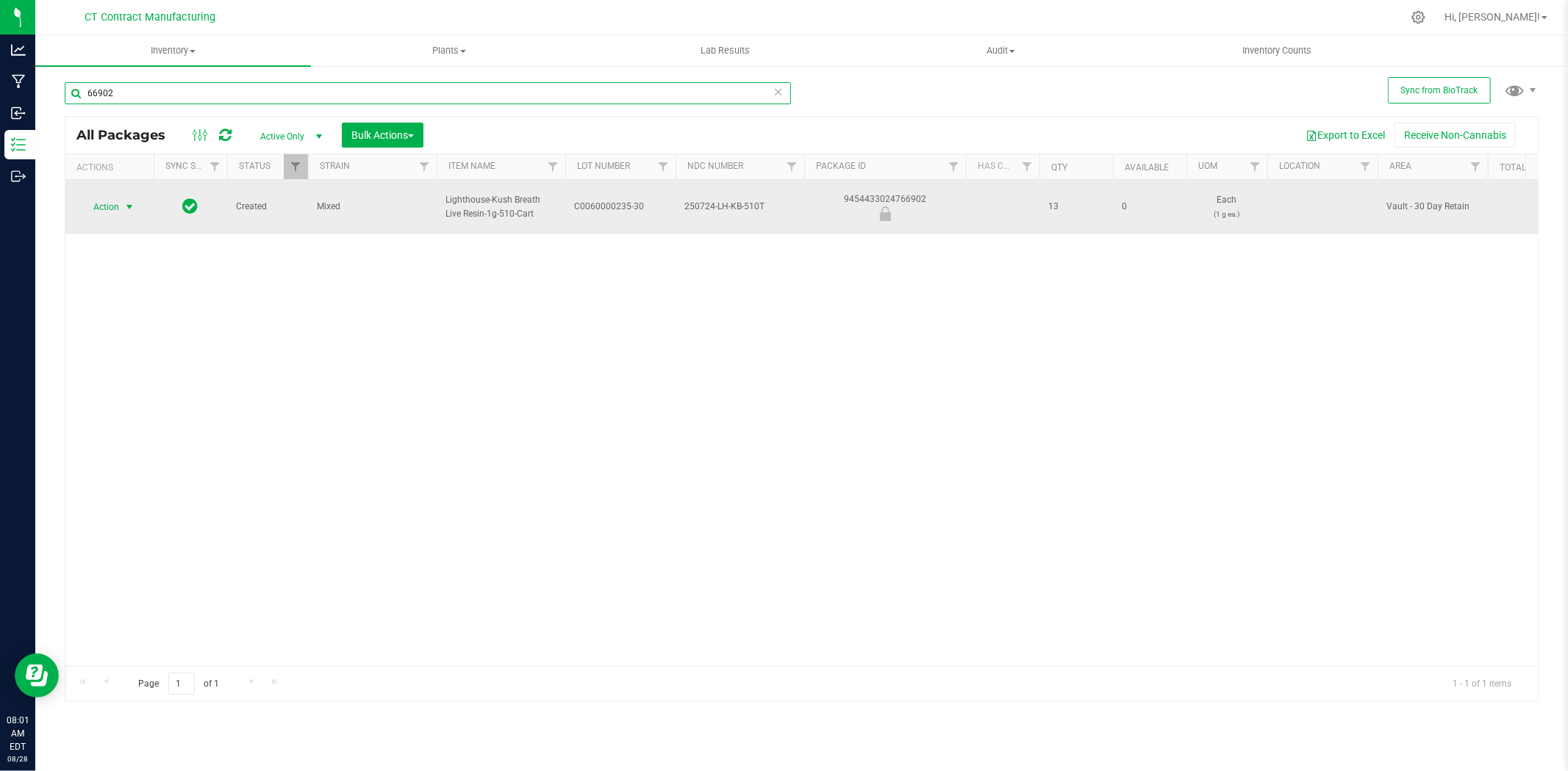
type input "66902"
click at [134, 197] on span "select" at bounding box center [130, 207] width 18 height 21
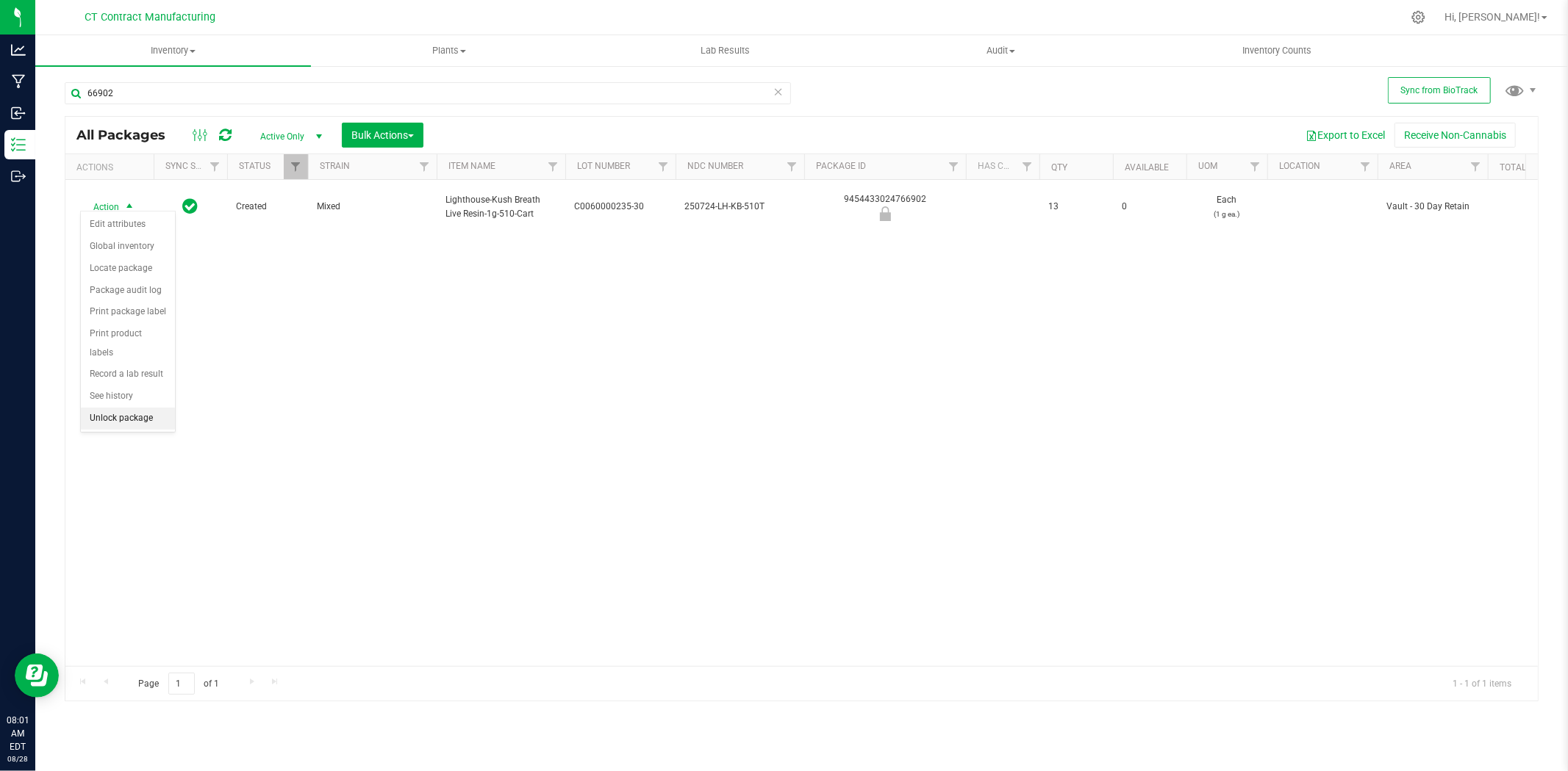
click at [137, 427] on li "Unlock package" at bounding box center [128, 419] width 94 height 22
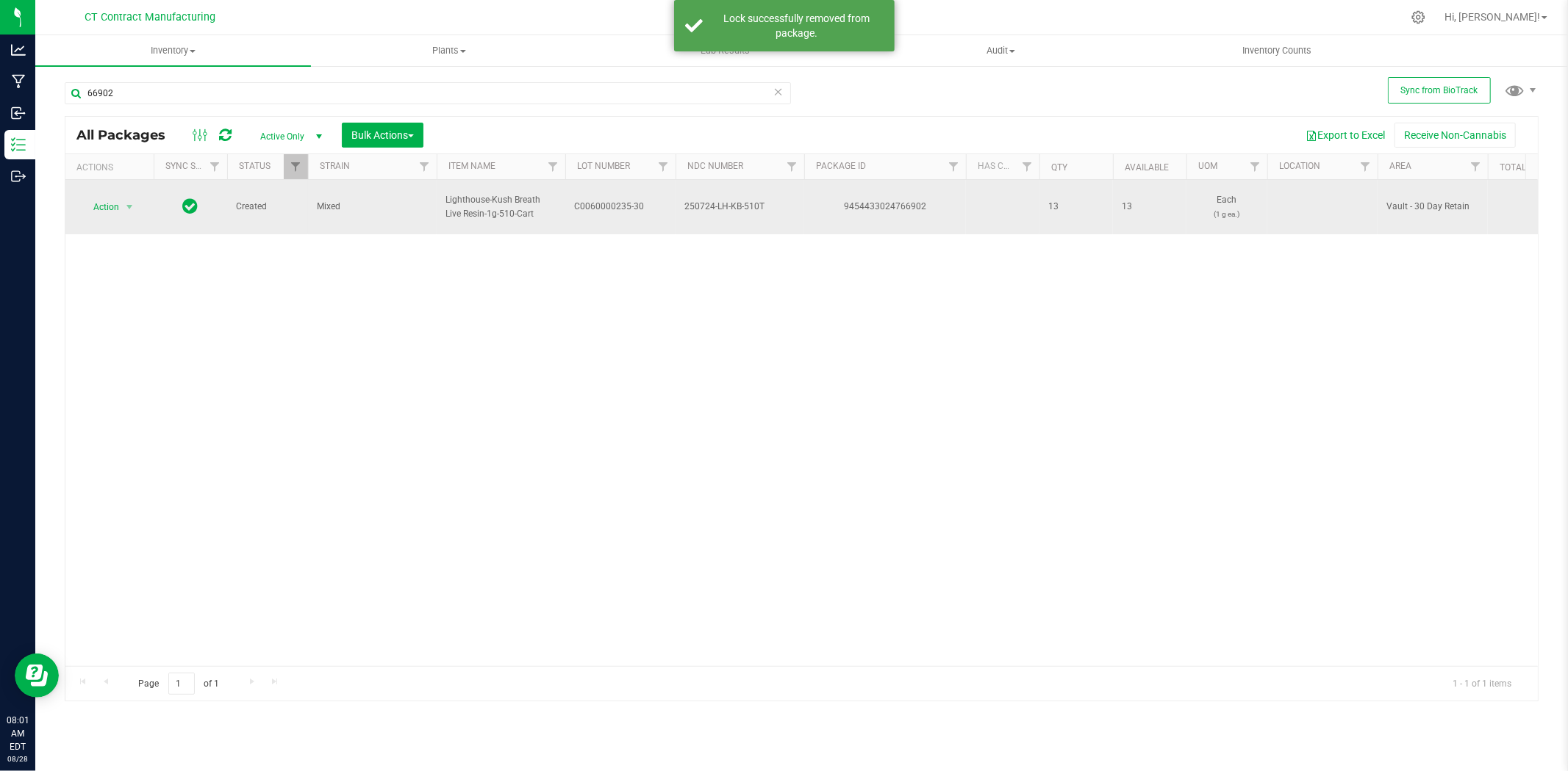
click at [620, 200] on span "C0060000235-30" at bounding box center [620, 206] width 93 height 14
click at [620, 198] on input "C0060000235-30" at bounding box center [616, 206] width 105 height 23
click at [895, 202] on div "9454433024766902" at bounding box center [885, 206] width 166 height 14
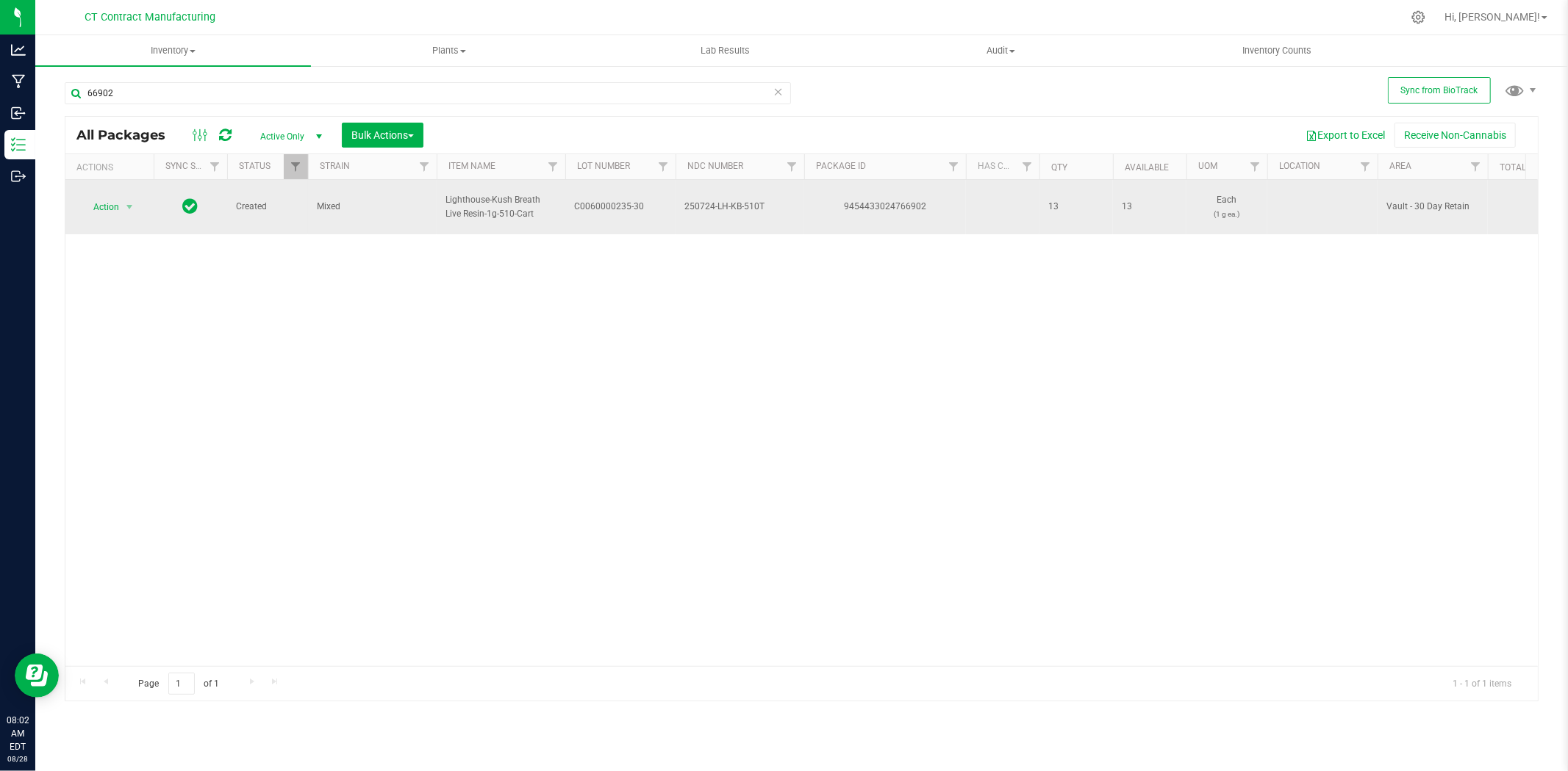
click at [471, 204] on span "Lighthouse-Kush Breath Live Resin-1g-510-Cart" at bounding box center [500, 207] width 111 height 28
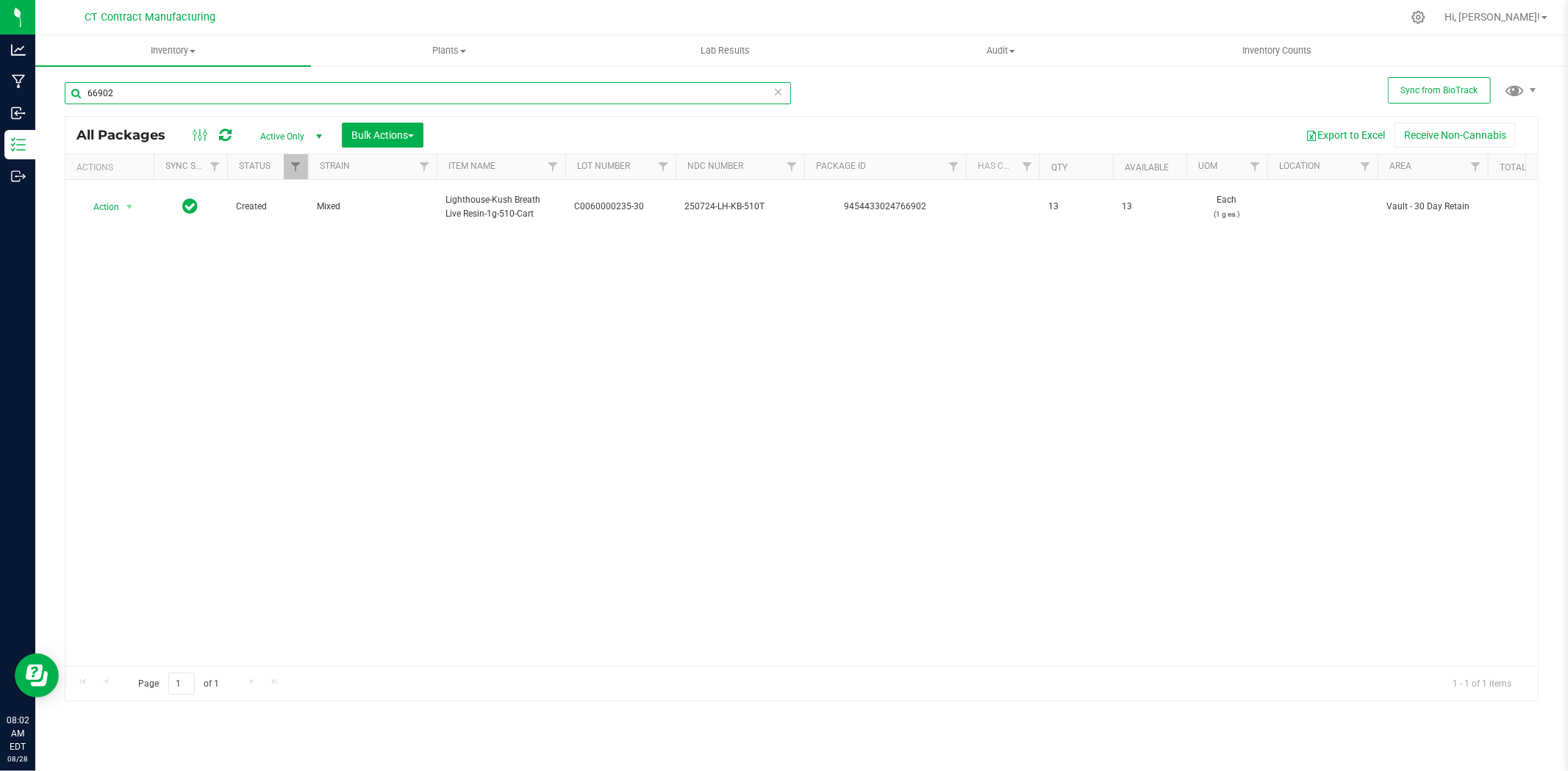
click at [242, 86] on input "66902" at bounding box center [428, 93] width 726 height 22
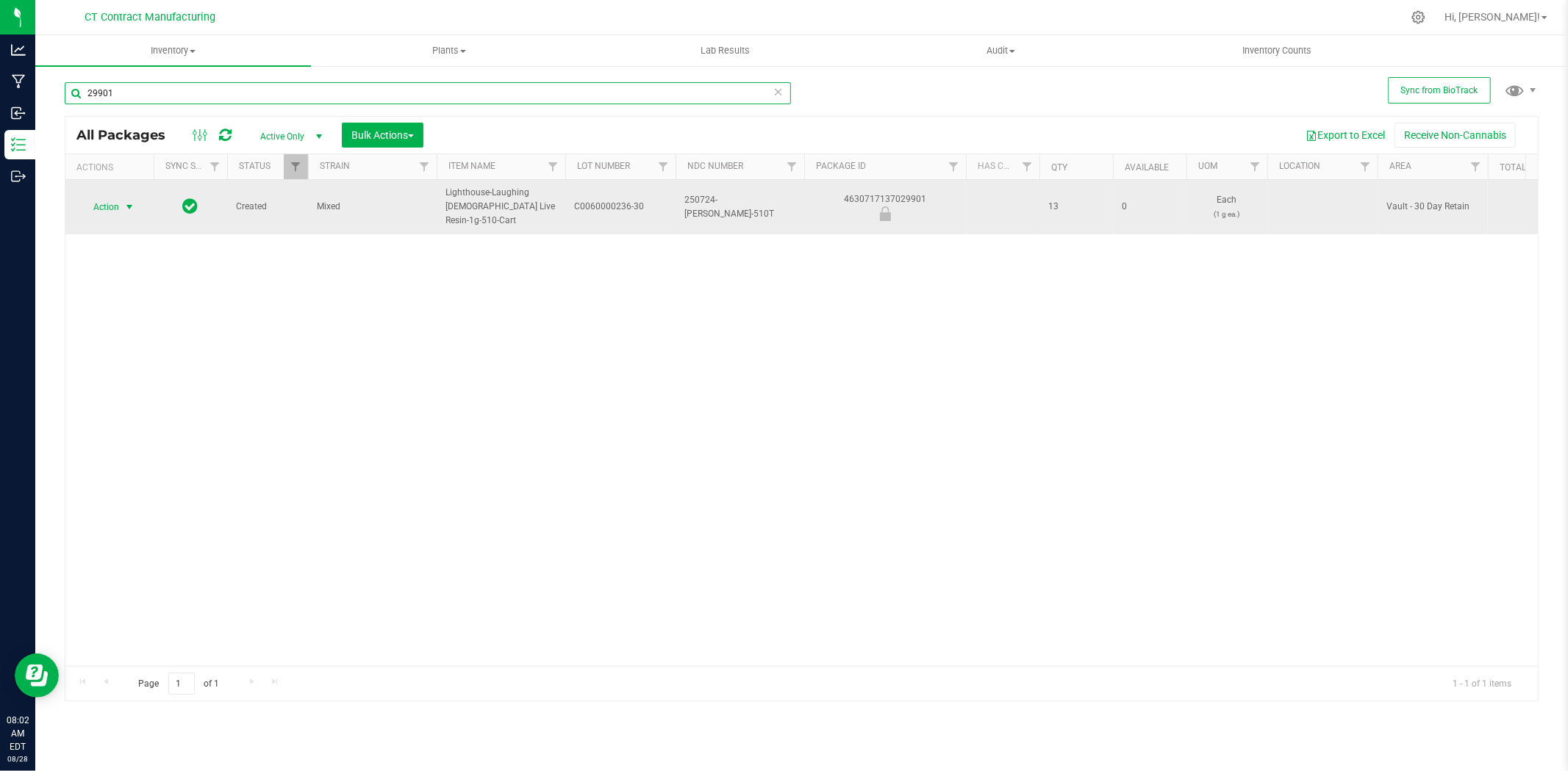
type input "29901"
click at [130, 207] on span "select" at bounding box center [129, 206] width 12 height 12
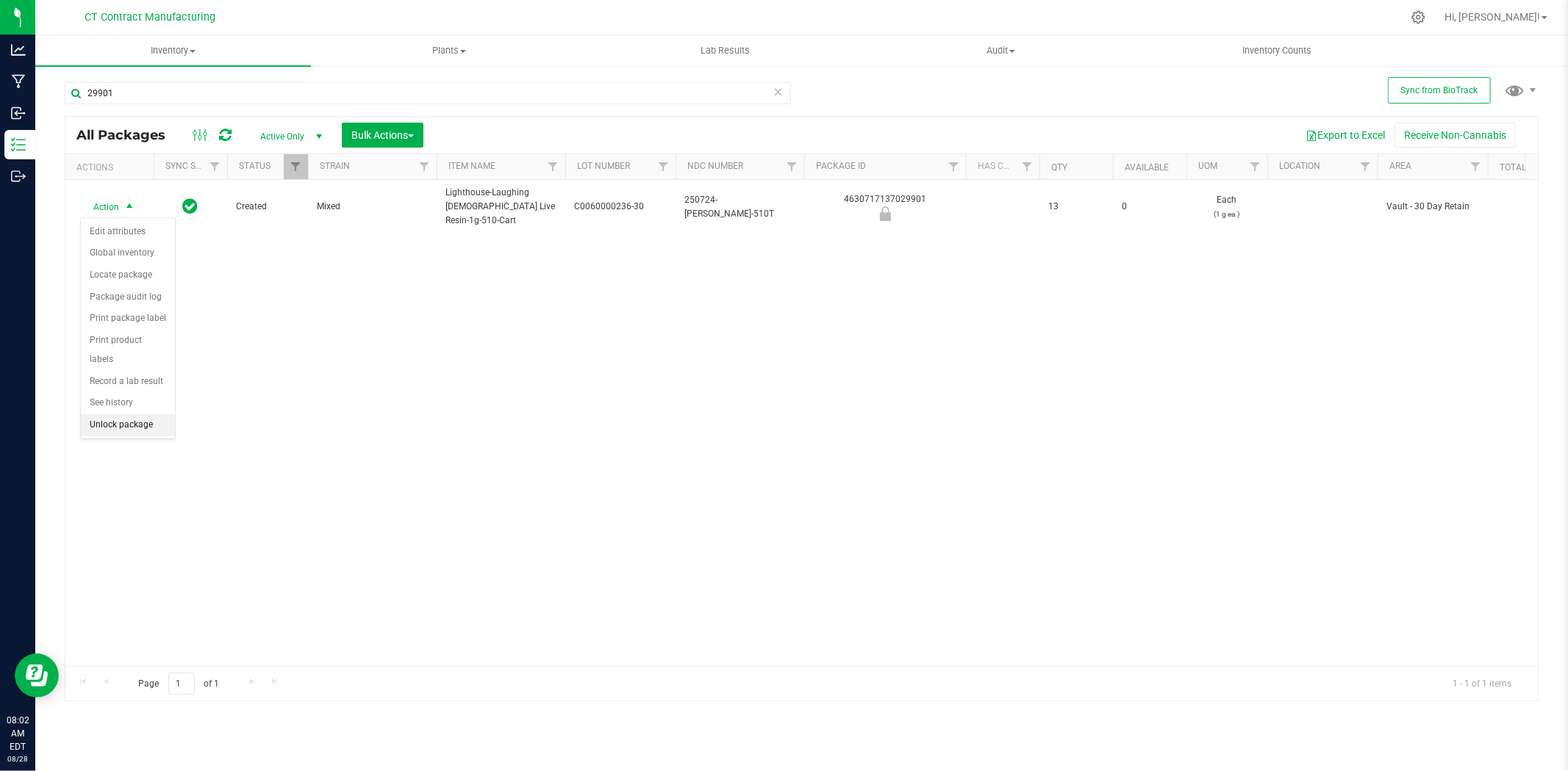
click at [125, 432] on li "Unlock package" at bounding box center [128, 425] width 94 height 22
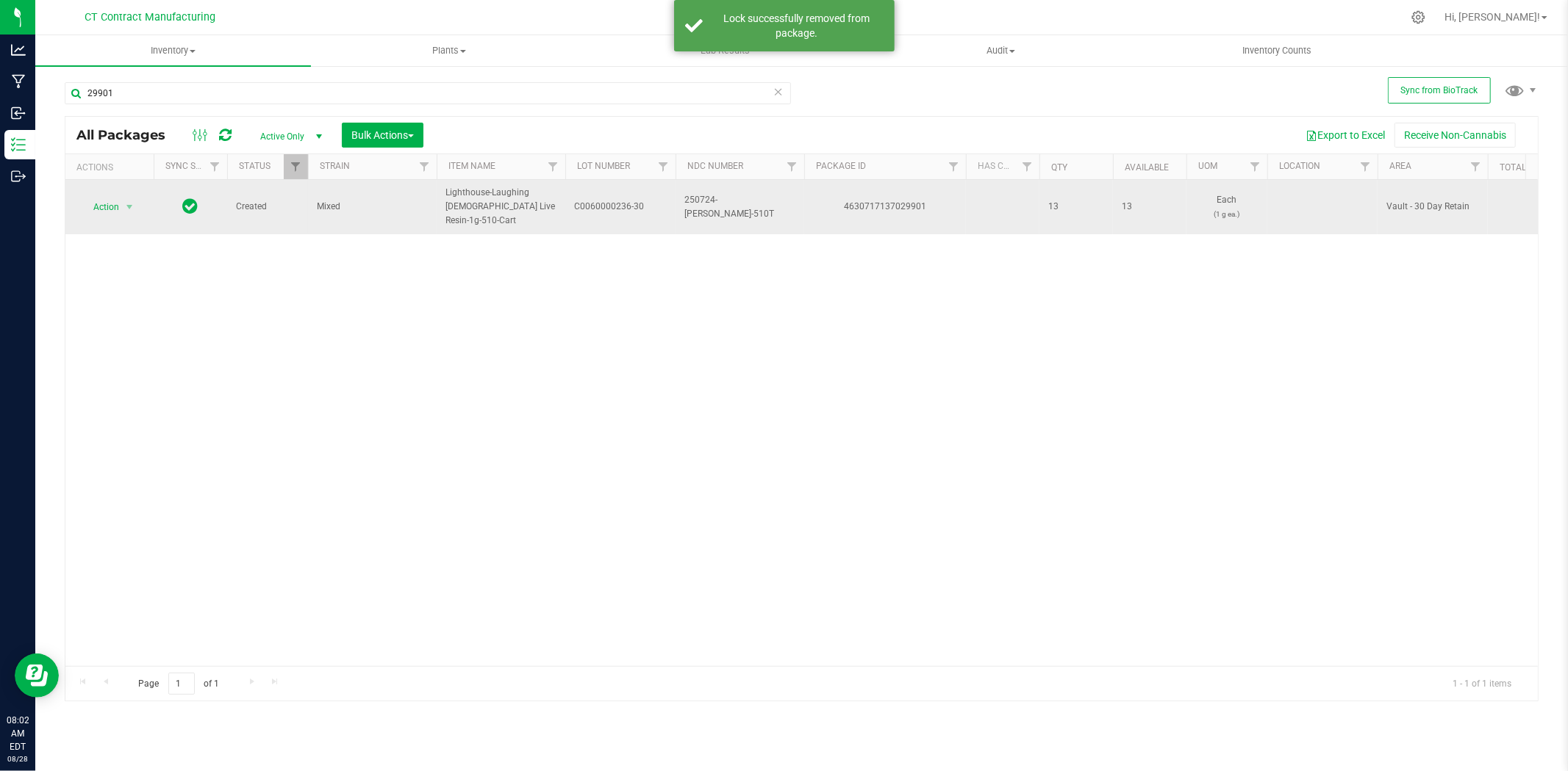
click at [629, 204] on span "C0060000236-30" at bounding box center [620, 206] width 93 height 14
click at [629, 204] on input "C0060000236-30" at bounding box center [616, 206] width 105 height 23
click at [868, 204] on div "4630717137029901" at bounding box center [885, 206] width 166 height 14
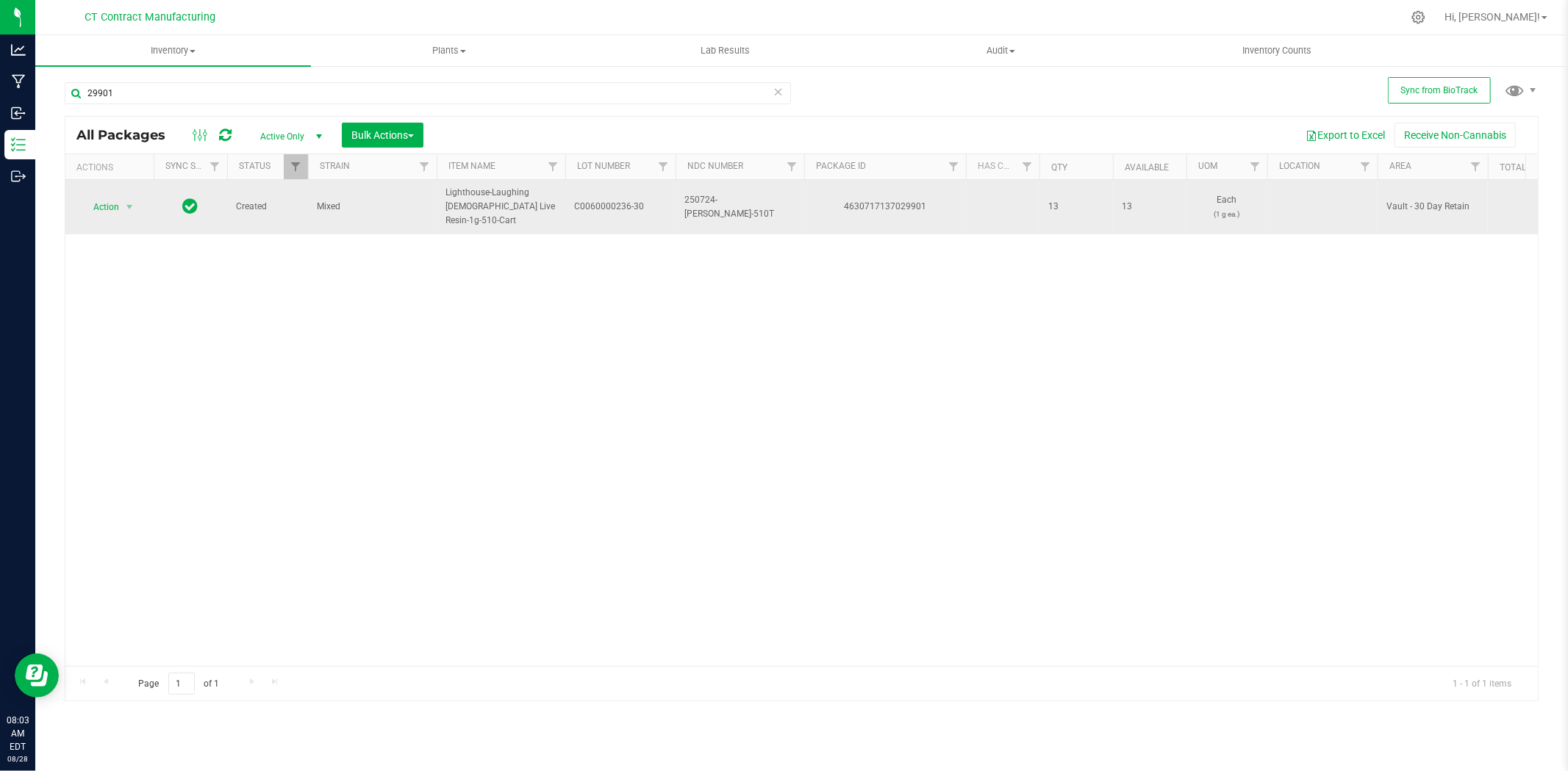
click at [510, 206] on span "Lighthouse-Laughing [DEMOGRAPHIC_DATA] Live Resin-1g-510-Cart" at bounding box center [500, 206] width 111 height 42
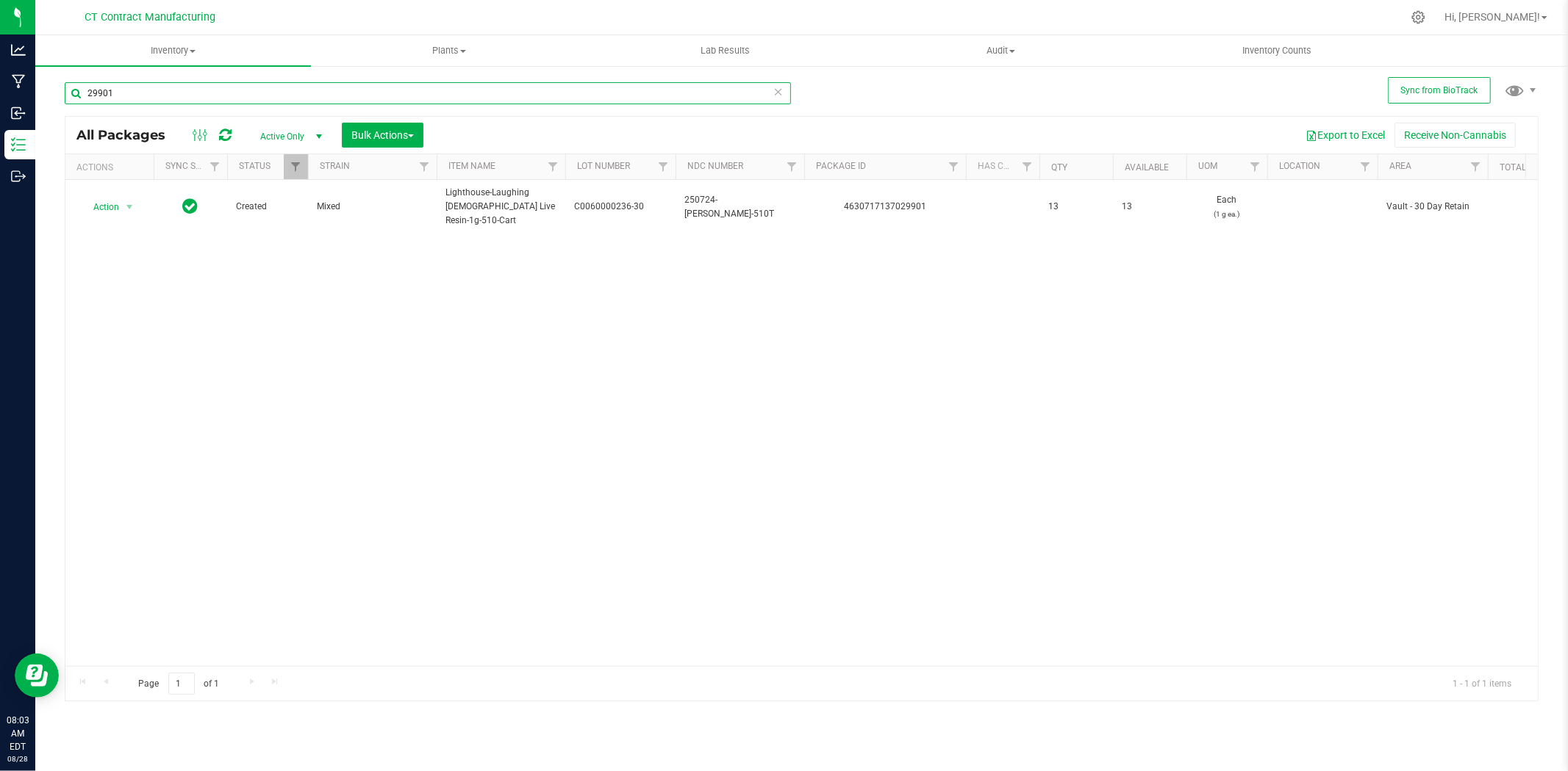
click at [120, 93] on input "29901" at bounding box center [428, 93] width 726 height 22
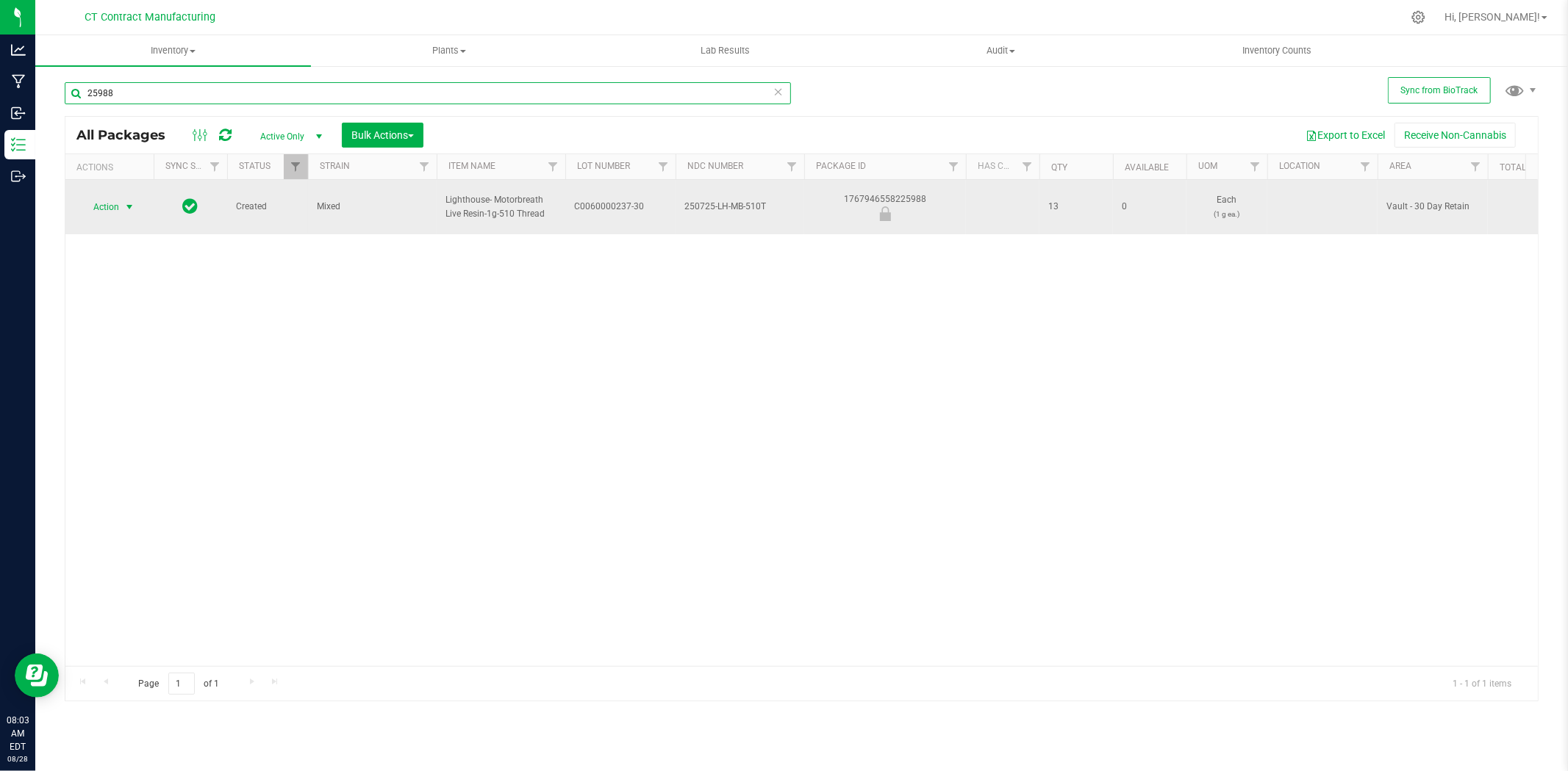
type input "25988"
click at [138, 205] on span "select" at bounding box center [130, 207] width 18 height 21
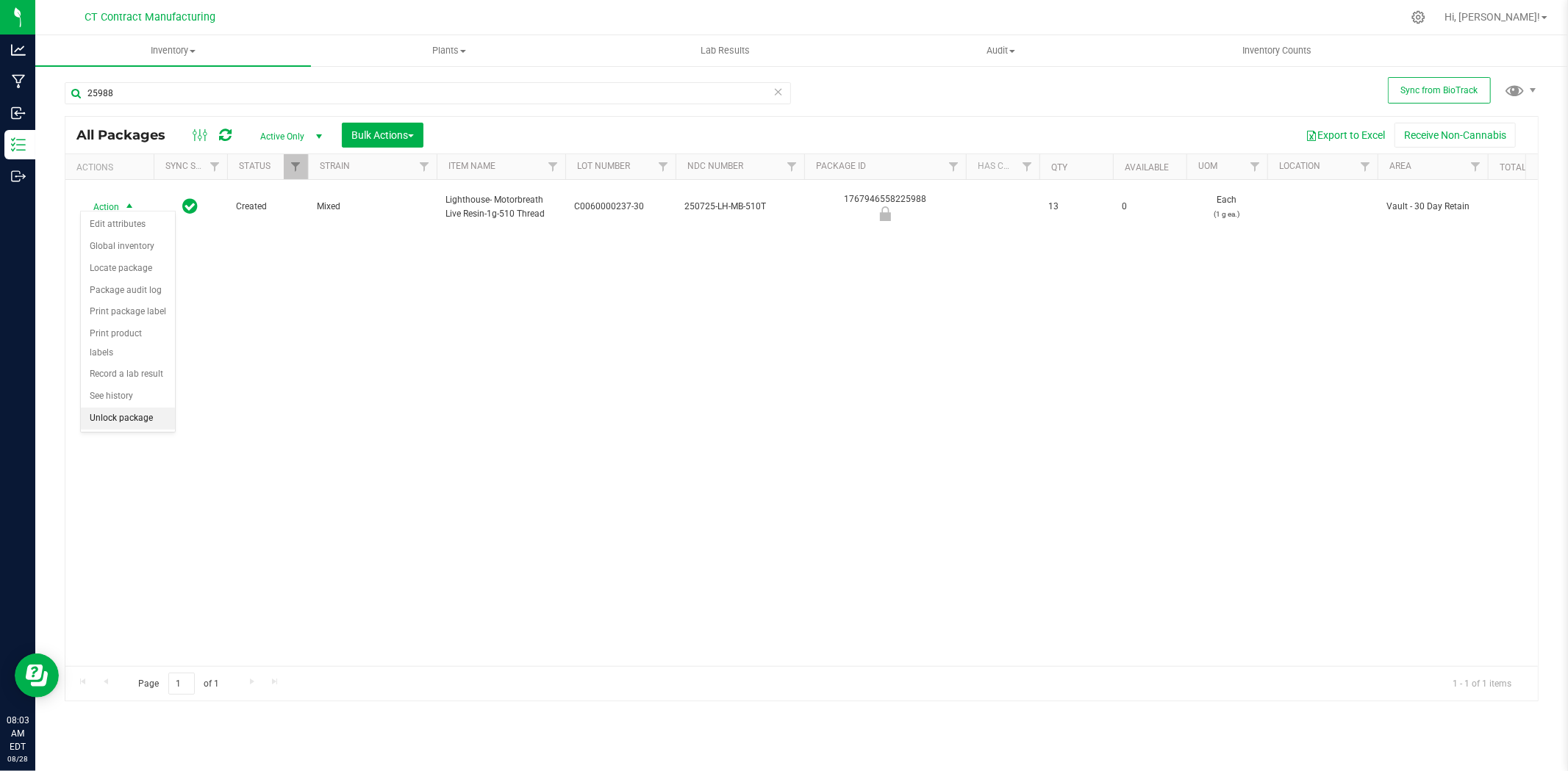
click at [131, 420] on li "Unlock package" at bounding box center [128, 419] width 94 height 22
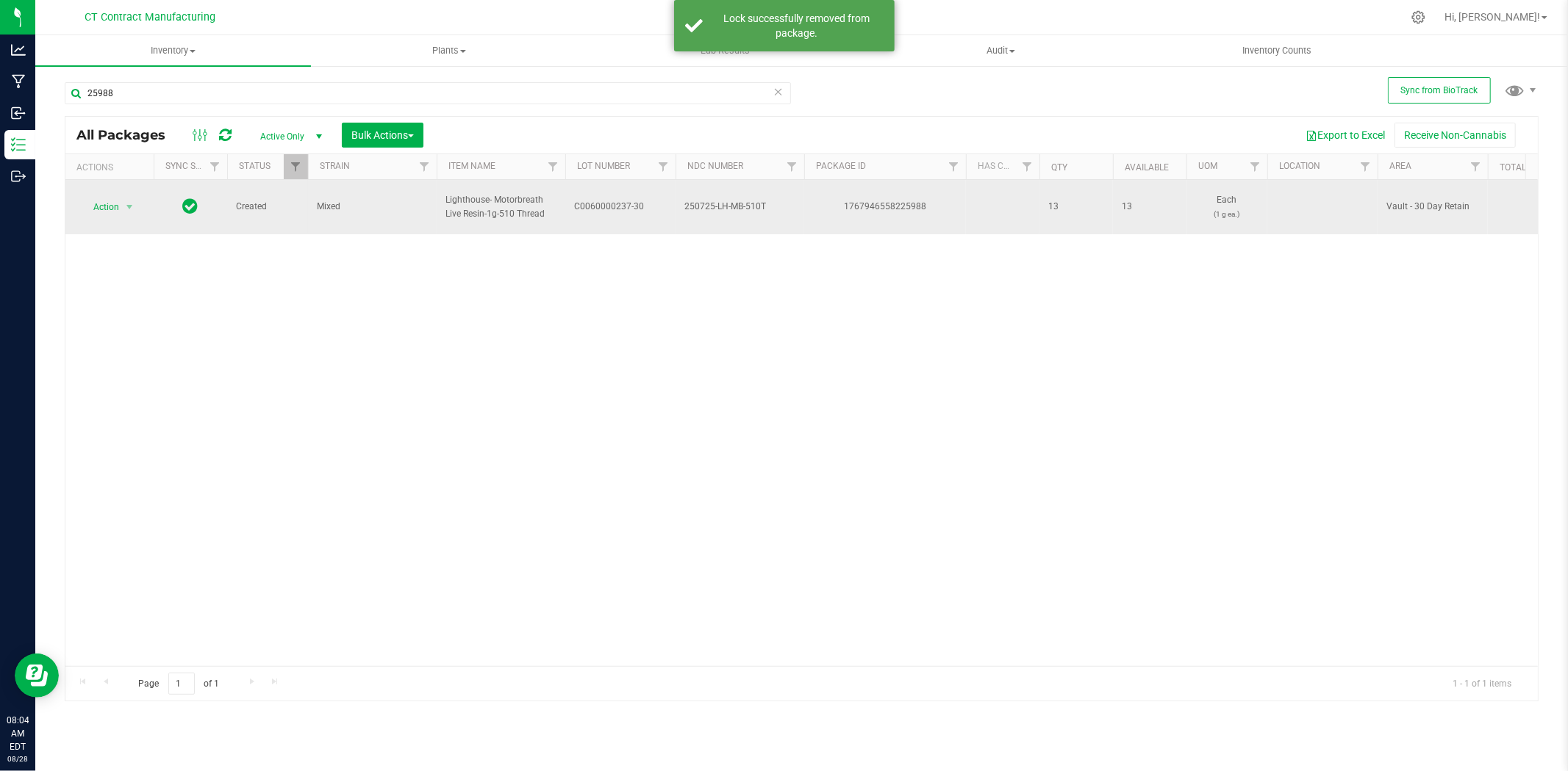
click at [624, 203] on span "C0060000237-30" at bounding box center [620, 206] width 93 height 14
click at [624, 203] on input "C0060000237-30" at bounding box center [616, 206] width 105 height 23
click at [880, 200] on div "1767946558225988" at bounding box center [885, 206] width 166 height 14
click at [494, 204] on span "Lighthouse- Motorbreath Live Resin-1g-510 Thread" at bounding box center [500, 207] width 111 height 28
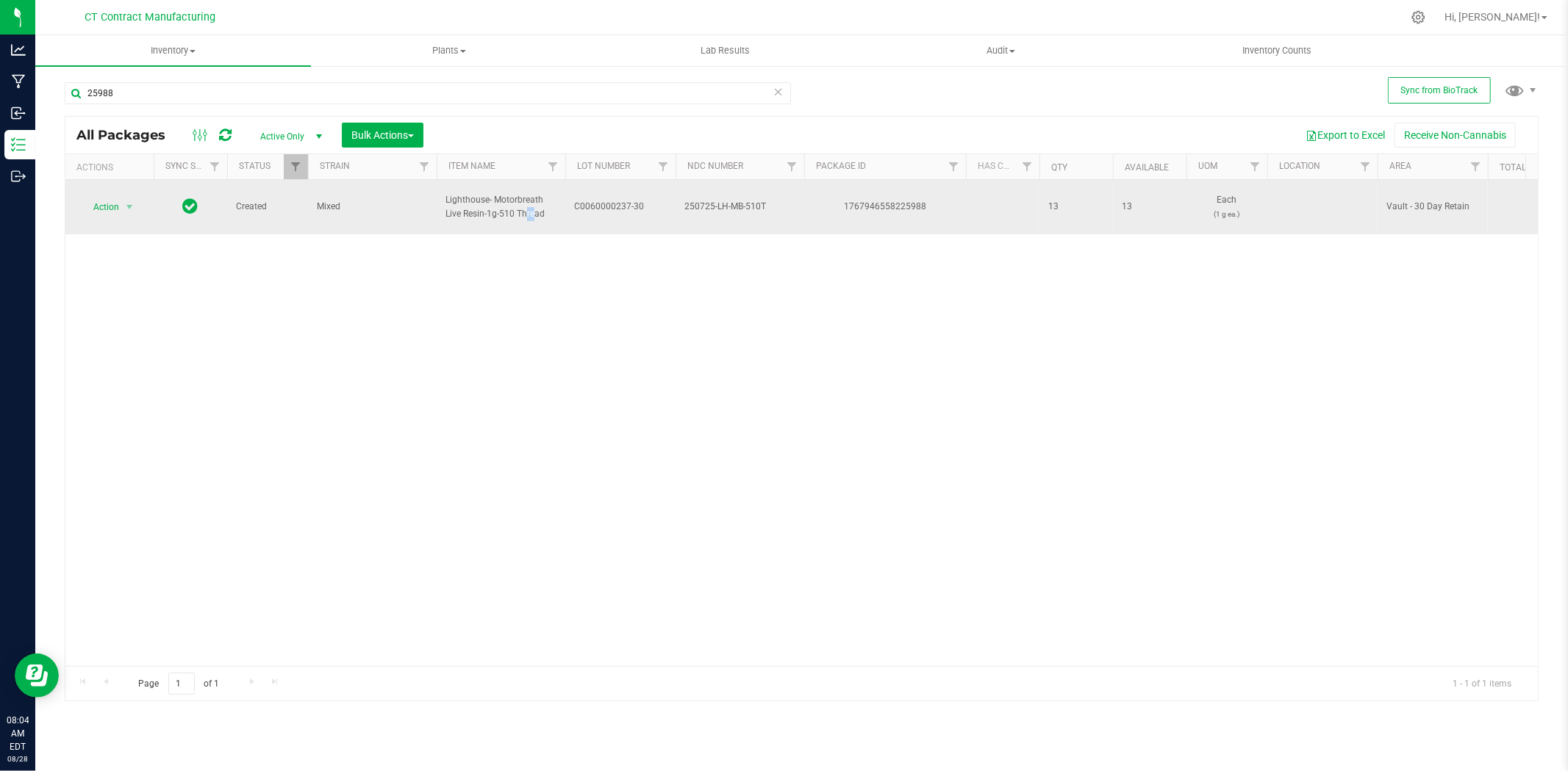
click at [494, 204] on span "Lighthouse- Motorbreath Live Resin-1g-510 Thread" at bounding box center [500, 207] width 111 height 28
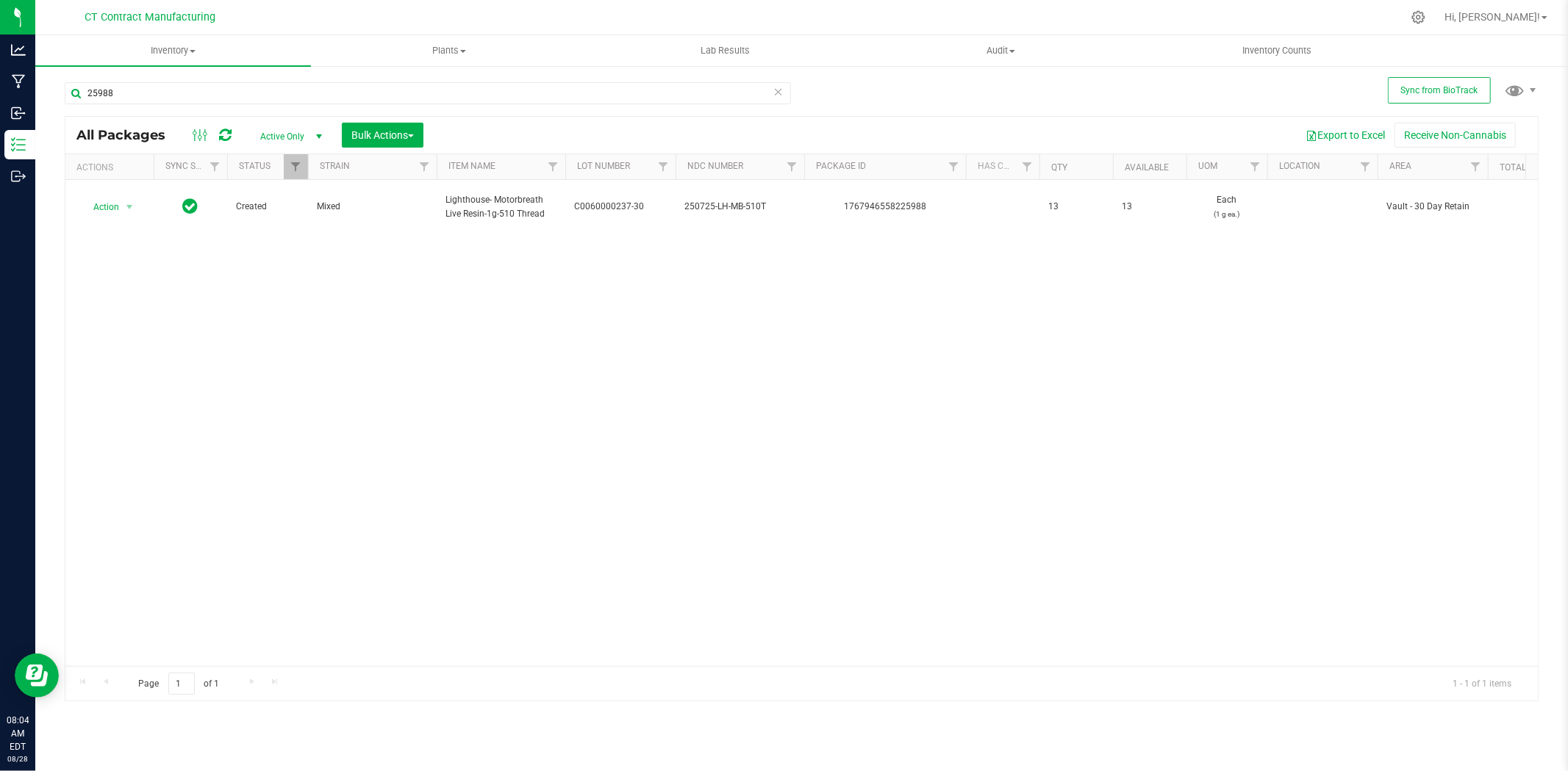
click at [207, 77] on div "25988" at bounding box center [433, 93] width 737 height 47
click at [205, 86] on input "25988" at bounding box center [428, 93] width 726 height 22
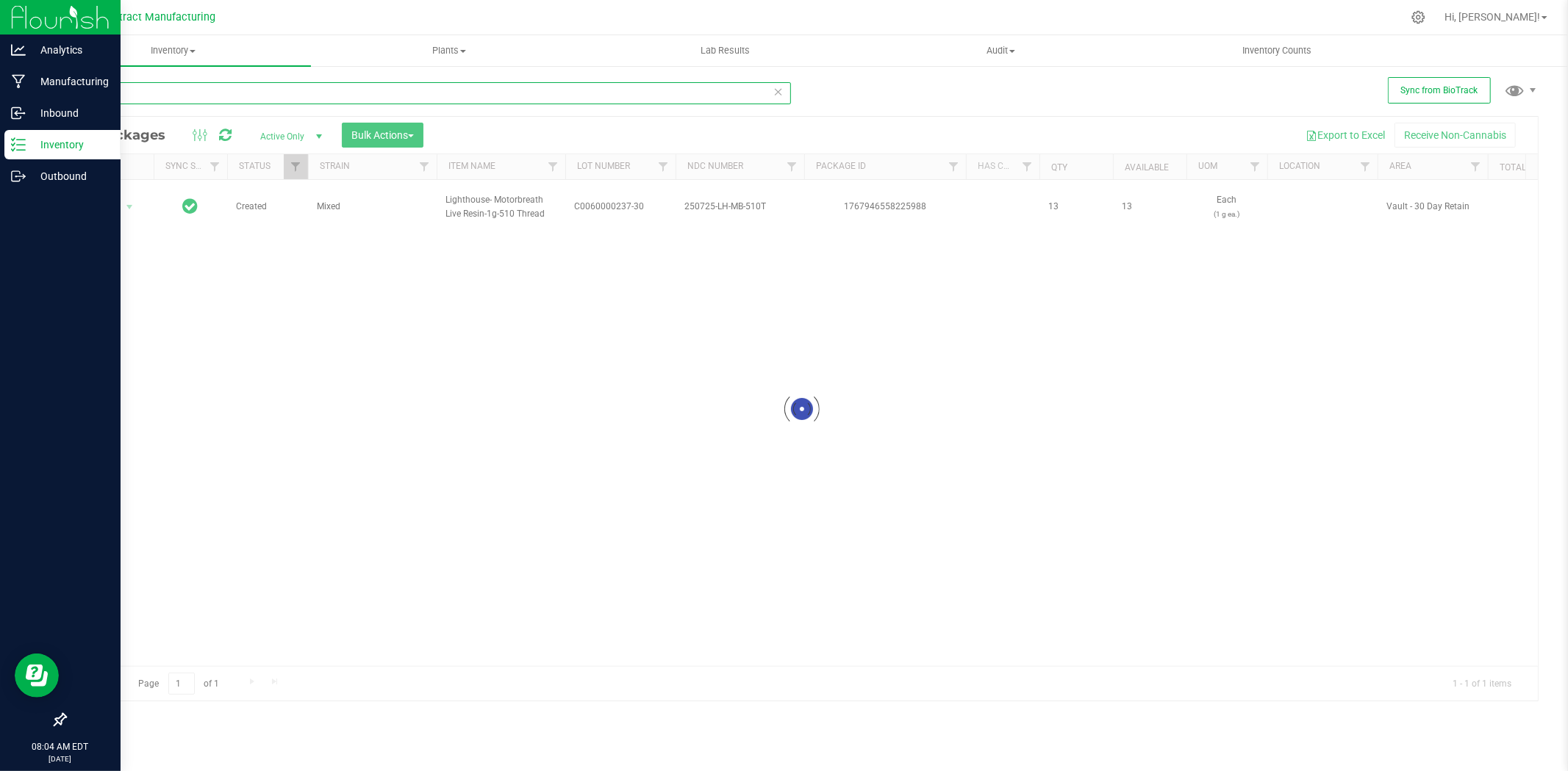
type input "46148"
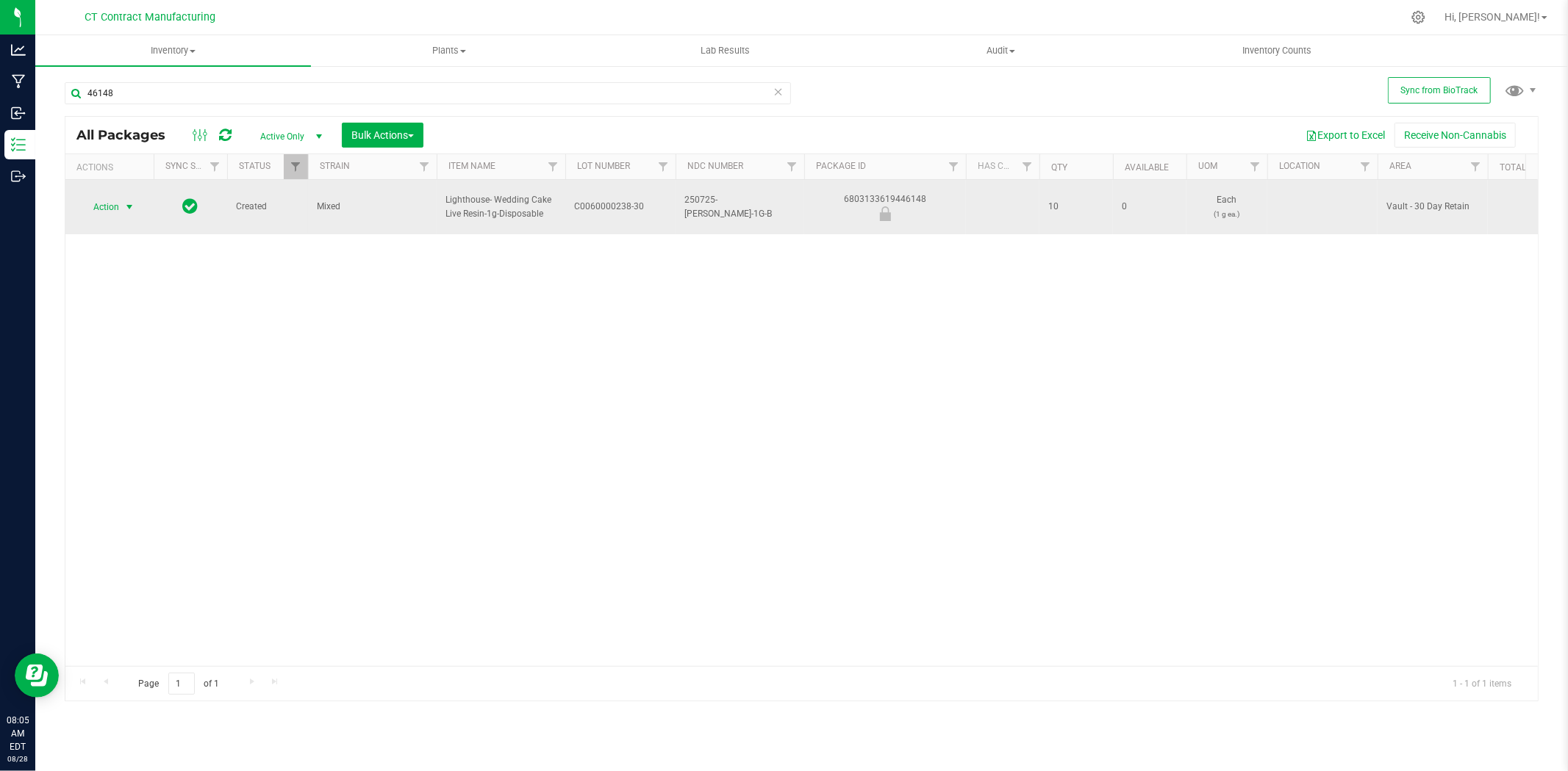
drag, startPoint x: 31, startPoint y: 306, endPoint x: 133, endPoint y: 200, distance: 147.1
click at [133, 201] on span "select" at bounding box center [129, 206] width 12 height 12
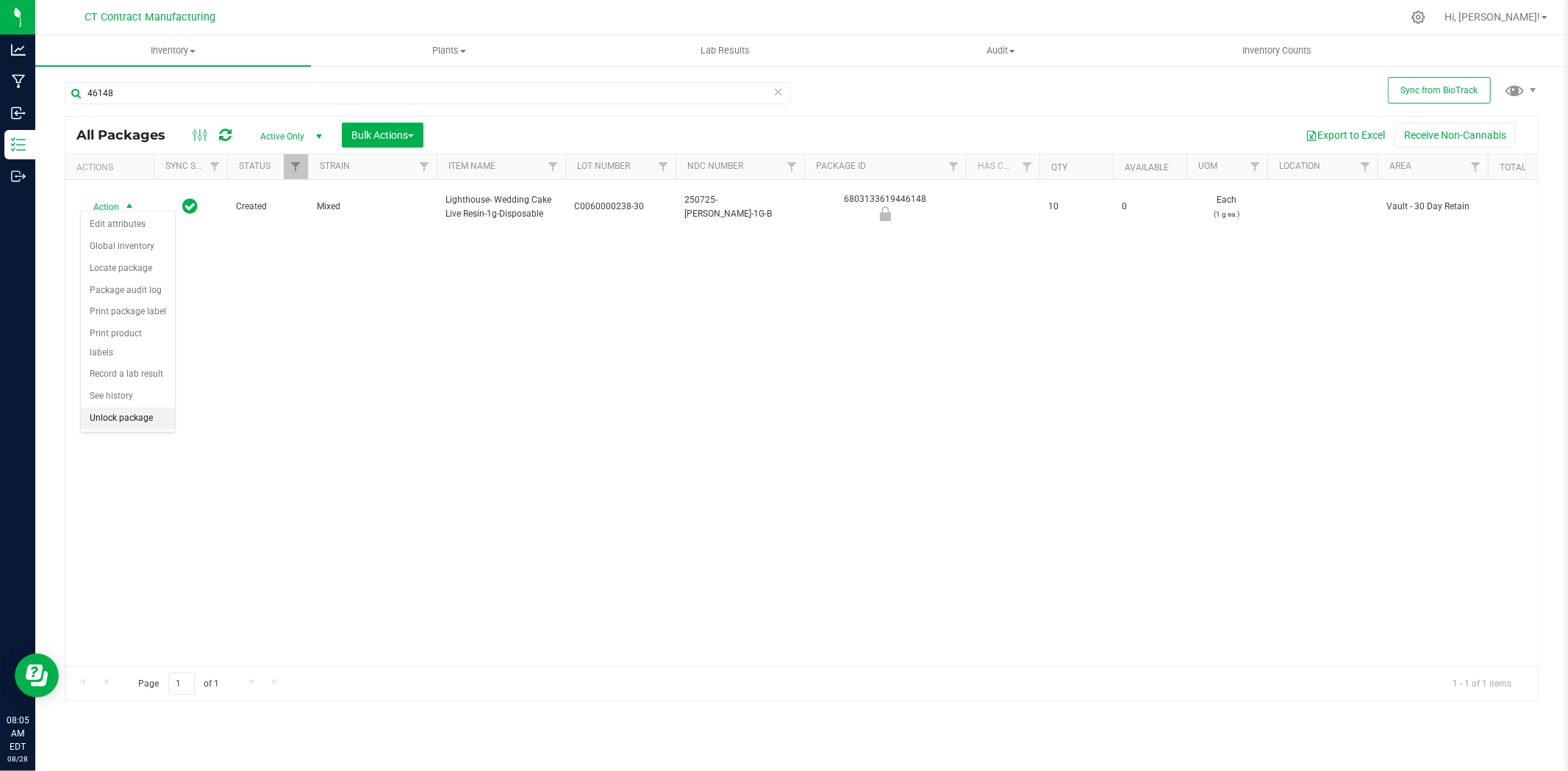
click at [100, 421] on li "Unlock package" at bounding box center [128, 419] width 94 height 22
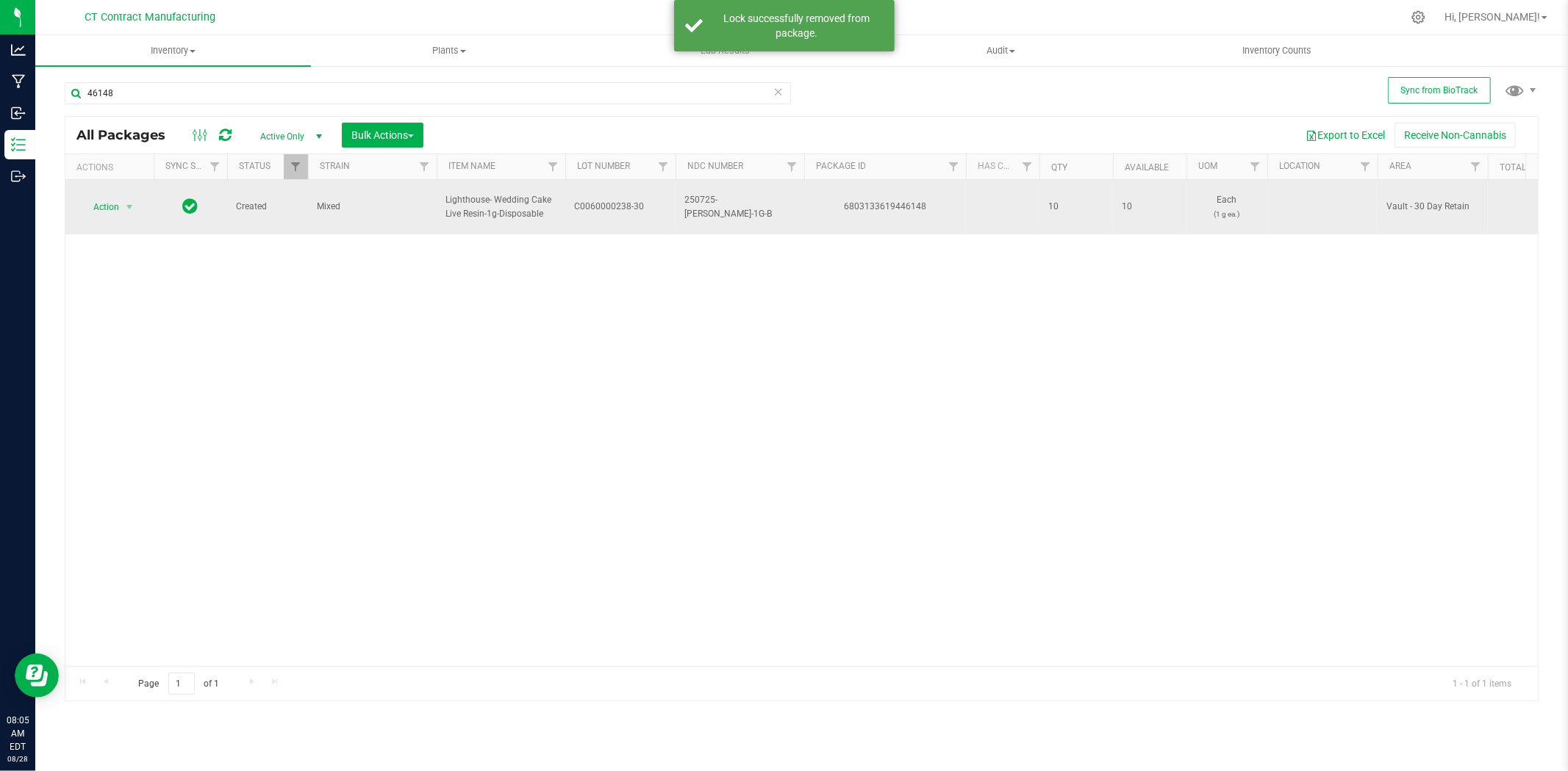
click at [616, 202] on span "C0060000238-30" at bounding box center [620, 206] width 93 height 14
click at [616, 202] on input "C0060000238-30" at bounding box center [616, 206] width 105 height 23
click at [872, 201] on div "6803133619446148" at bounding box center [885, 206] width 166 height 14
click at [464, 203] on span "Lighthouse- Wedding Cake Live Resin-1g-Disposable" at bounding box center [500, 207] width 111 height 28
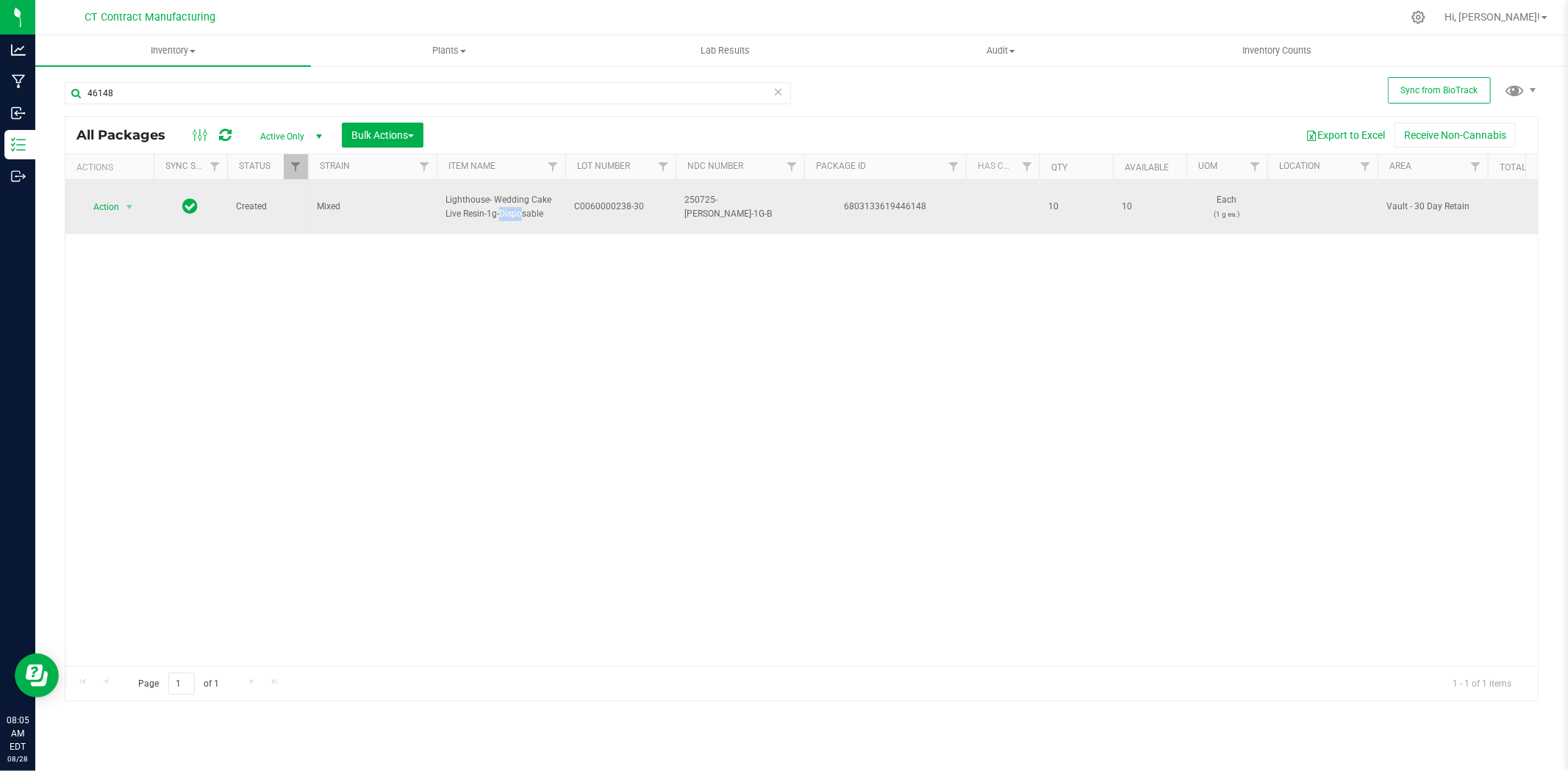
click at [464, 203] on span "Lighthouse- Wedding Cake Live Resin-1g-Disposable" at bounding box center [500, 207] width 111 height 28
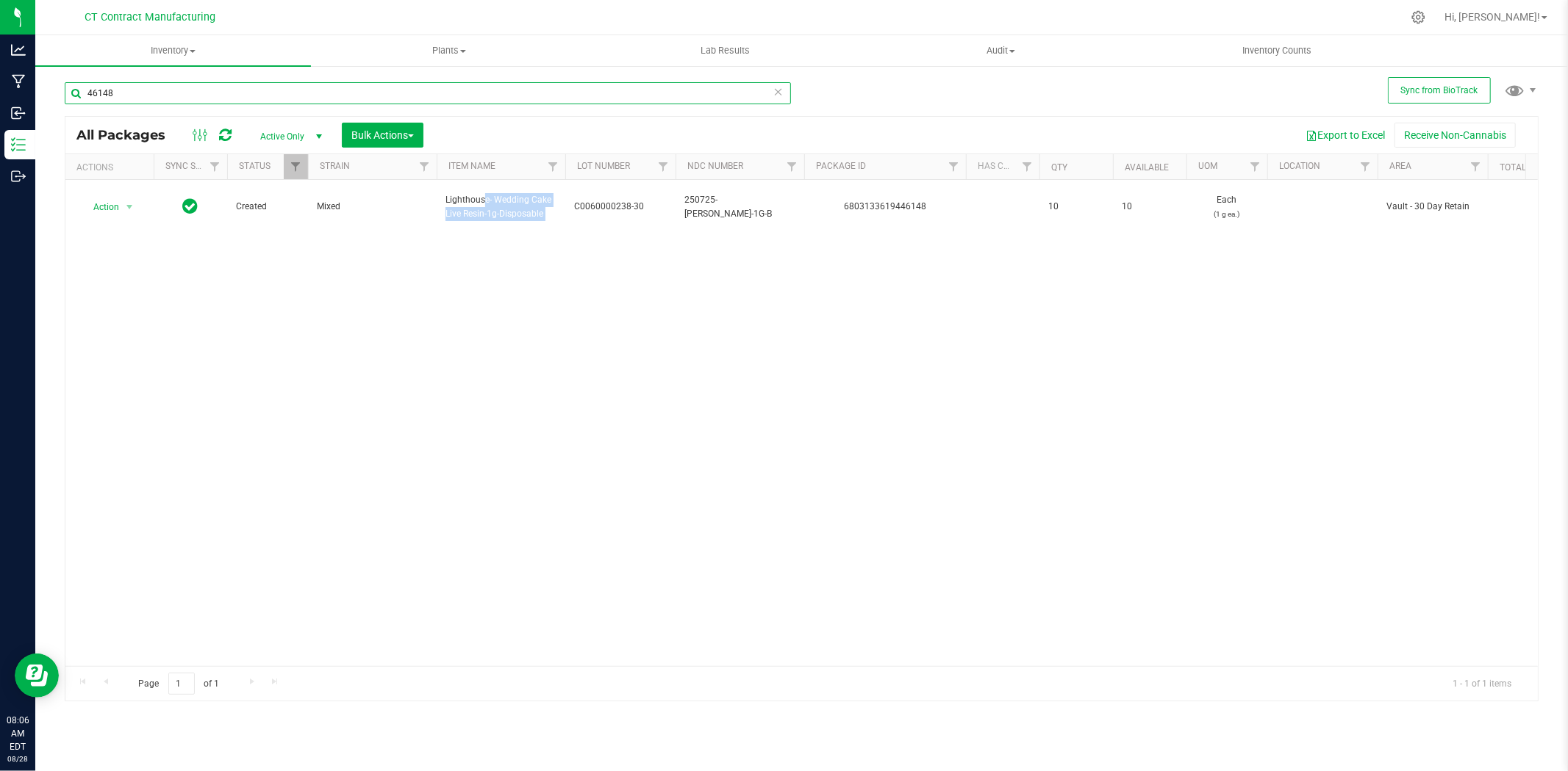
click at [217, 90] on input "46148" at bounding box center [428, 93] width 726 height 22
click at [106, 90] on input "78830" at bounding box center [428, 93] width 726 height 22
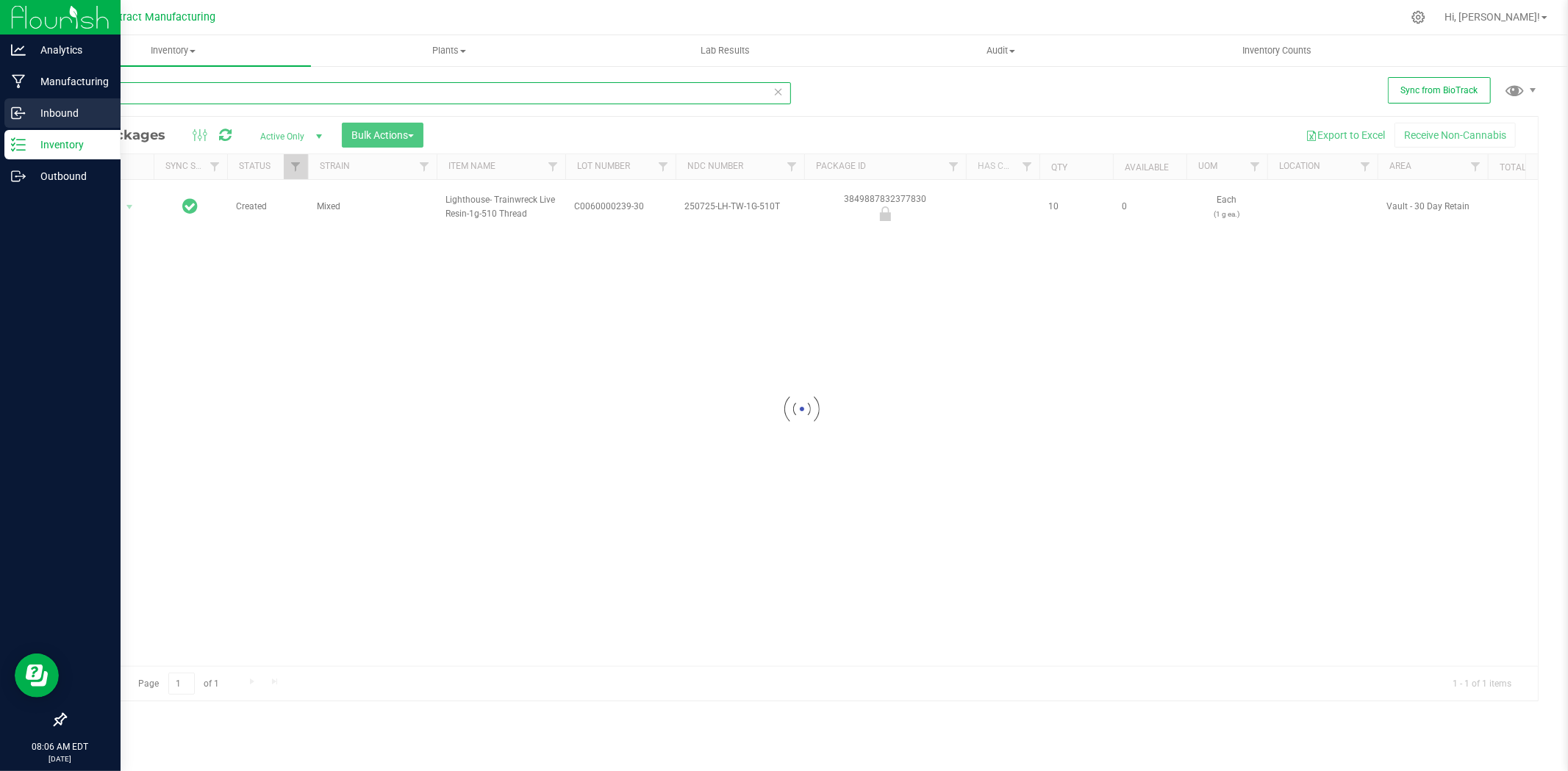
type input "77830"
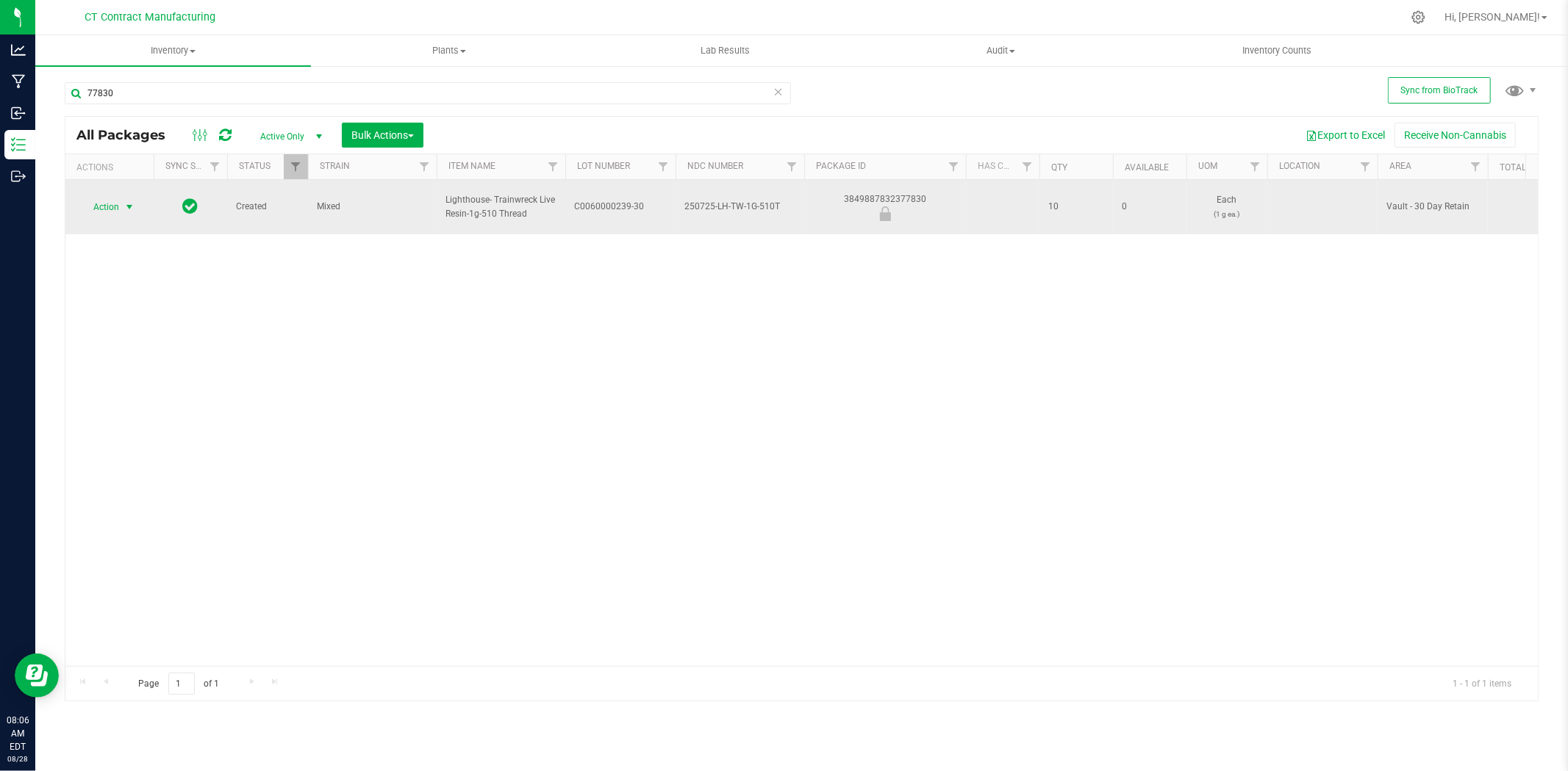
click at [129, 201] on span "select" at bounding box center [129, 206] width 12 height 12
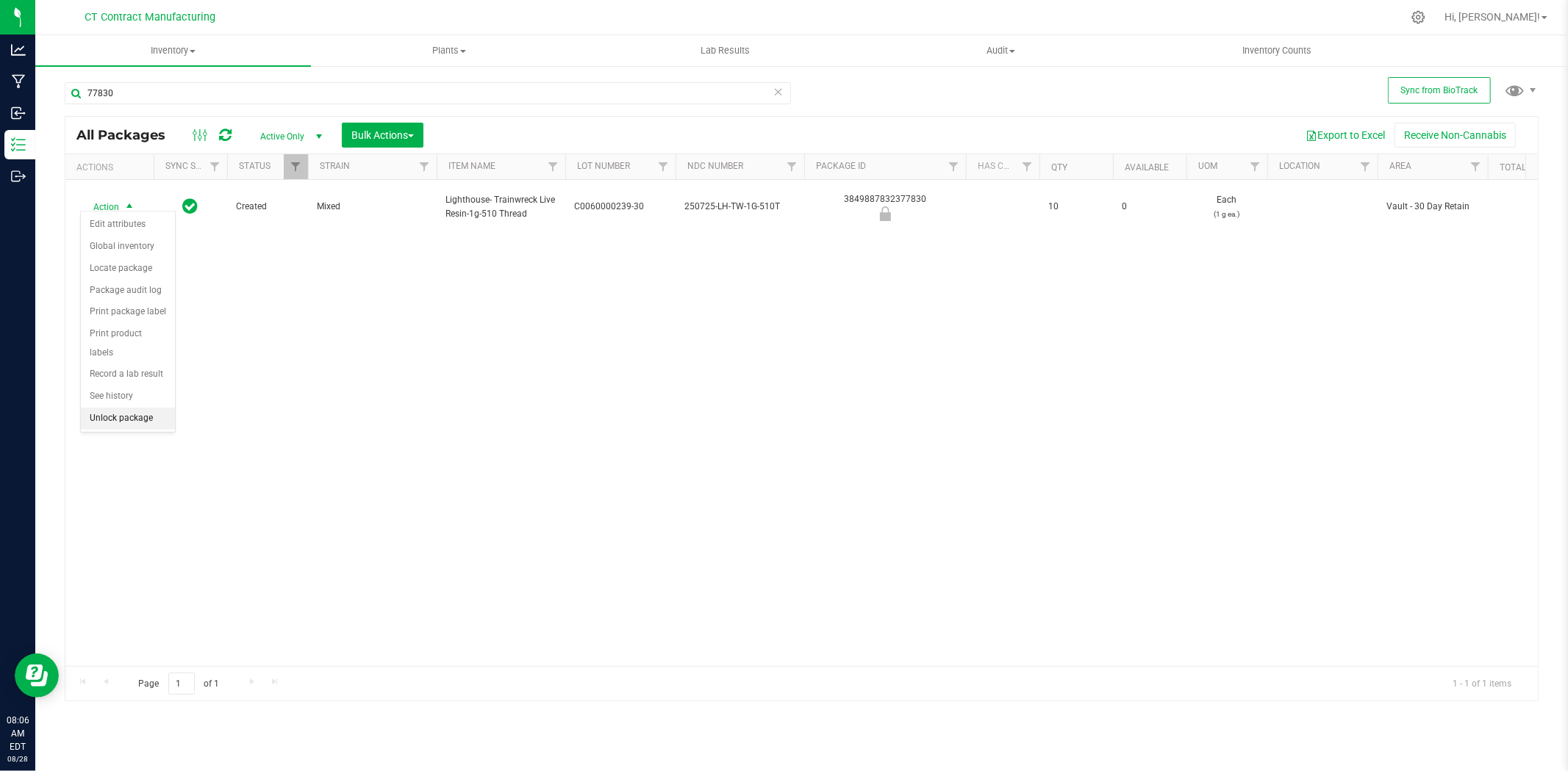
click at [132, 423] on li "Unlock package" at bounding box center [128, 419] width 94 height 22
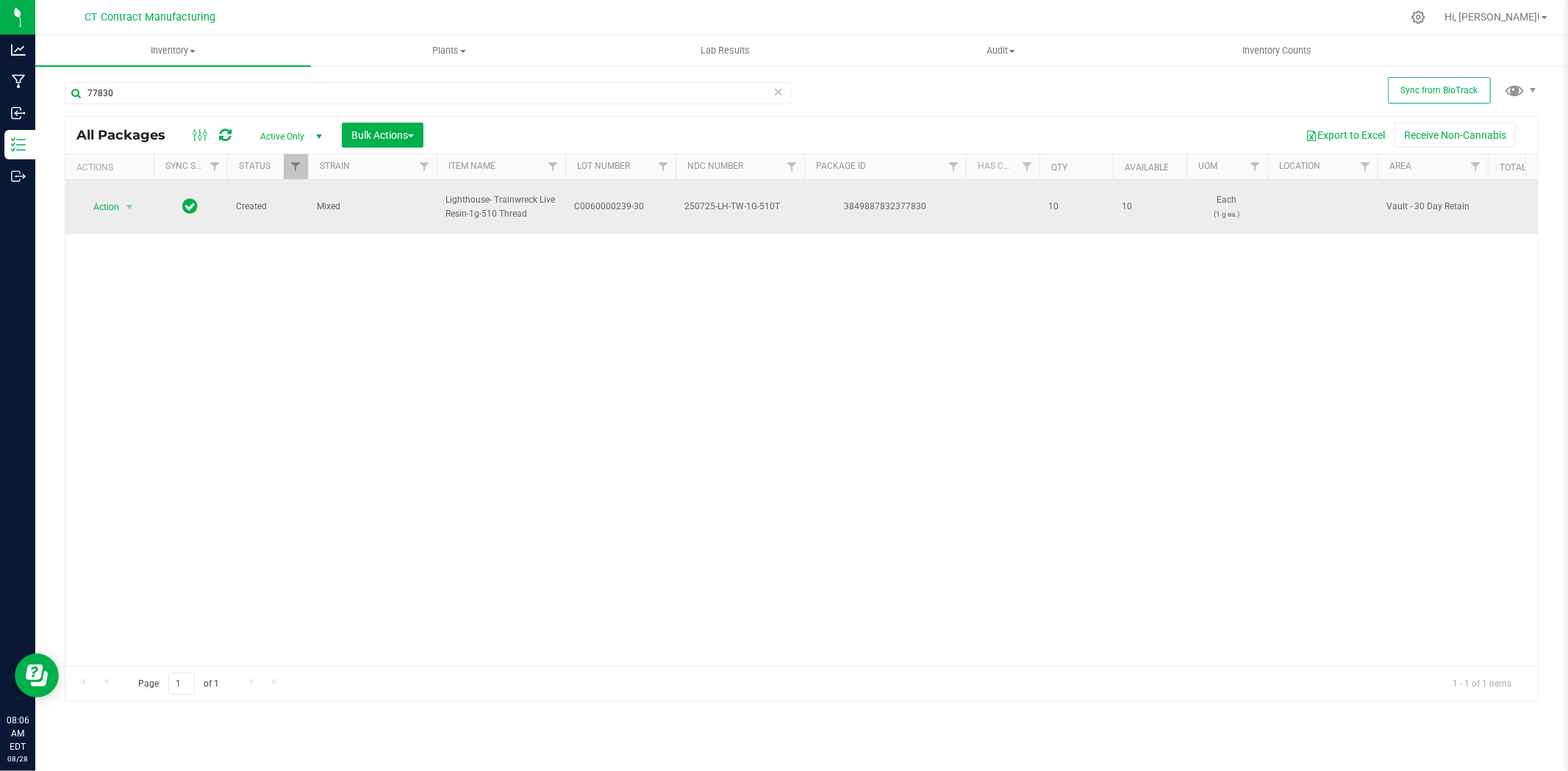
click at [612, 204] on span "C0060000239-30" at bounding box center [620, 206] width 93 height 14
click at [612, 204] on input "C0060000239-30" at bounding box center [616, 206] width 105 height 23
click at [860, 201] on div "3849887832377830" at bounding box center [885, 206] width 166 height 14
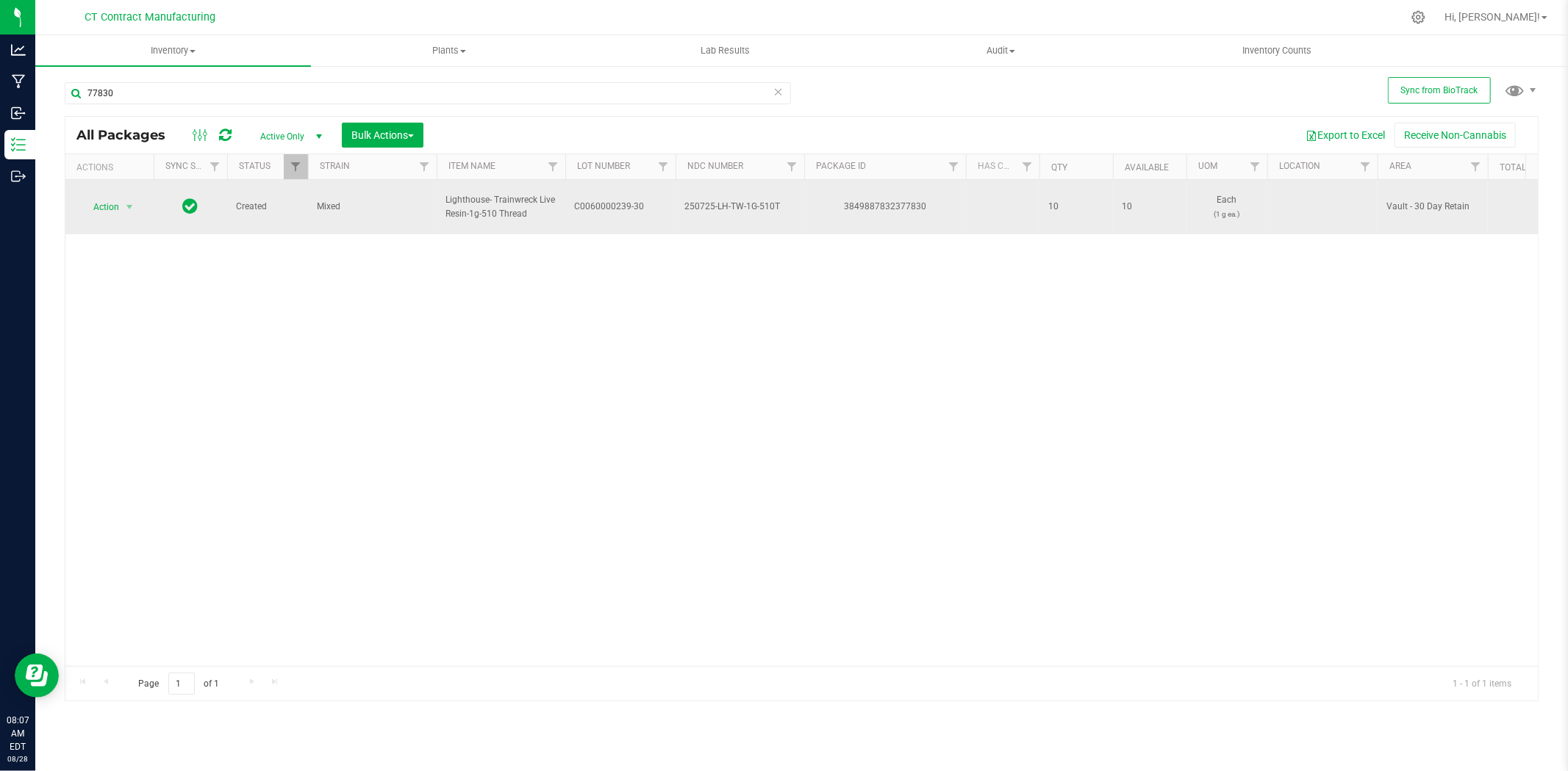
click at [475, 200] on span "Lighthouse- Trainwreck Live Resin-1g-510 Thread" at bounding box center [500, 207] width 111 height 28
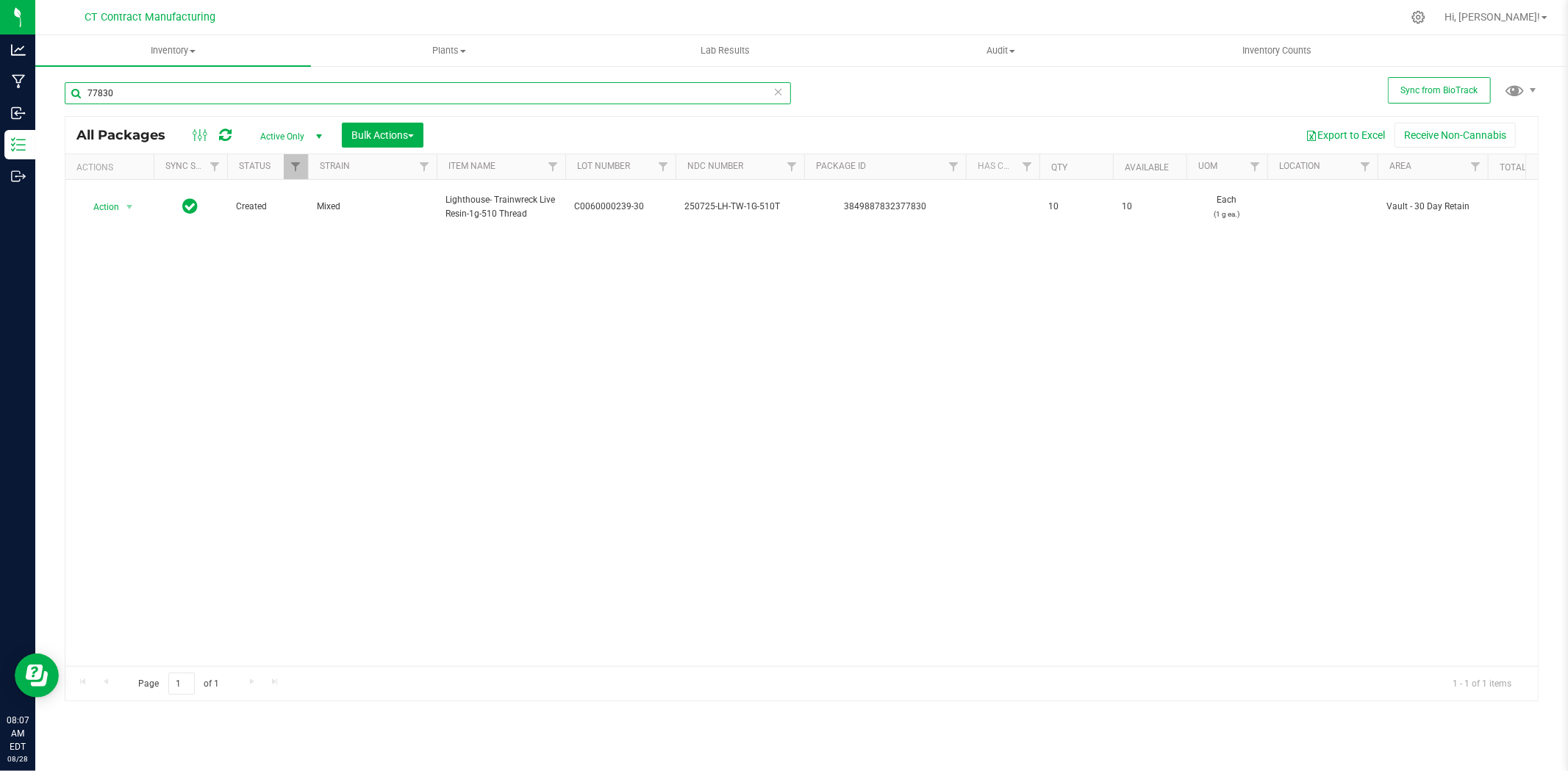
click at [135, 90] on input "77830" at bounding box center [428, 93] width 726 height 22
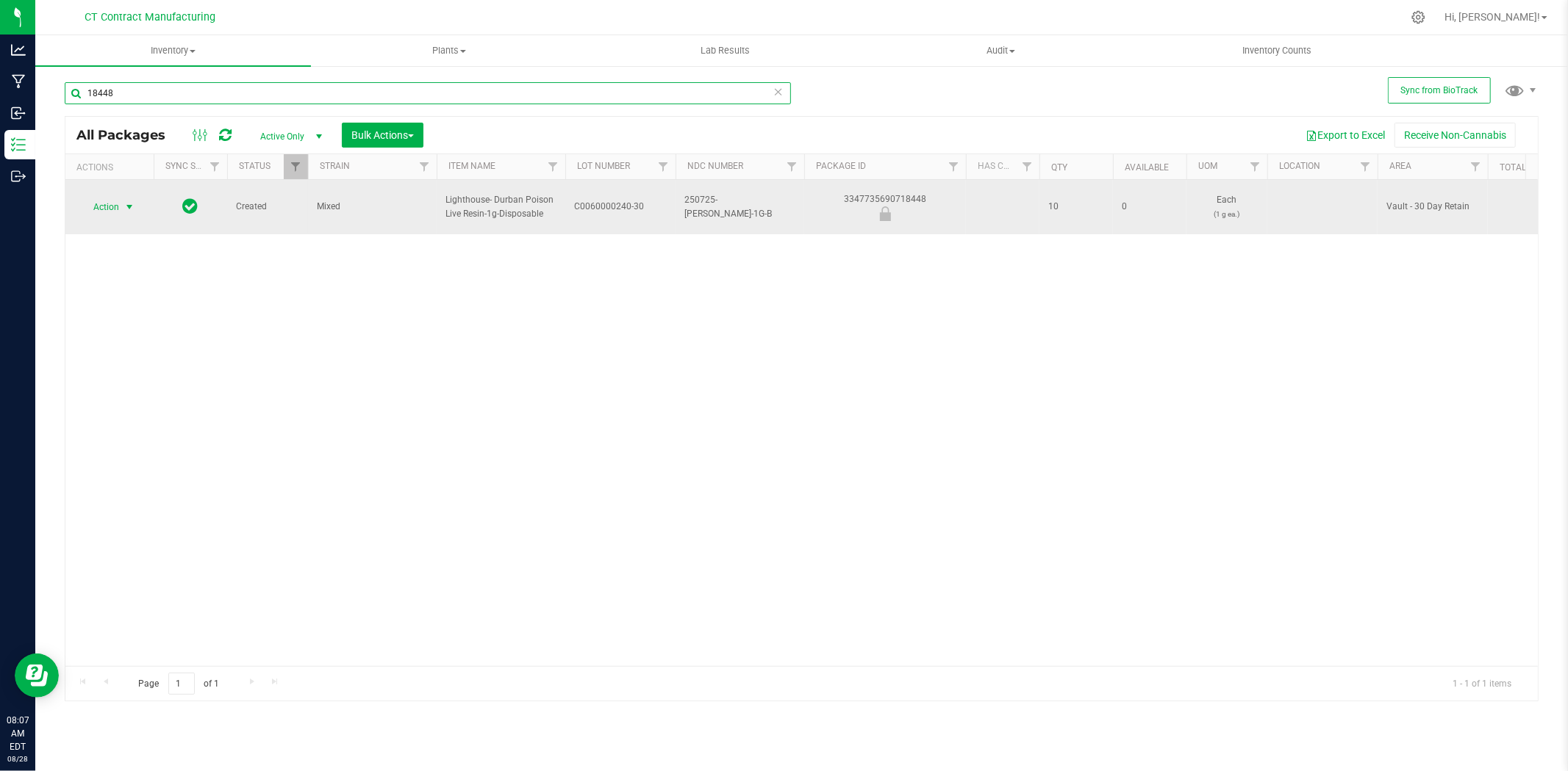
type input "18448"
click at [130, 202] on span "select" at bounding box center [129, 206] width 12 height 12
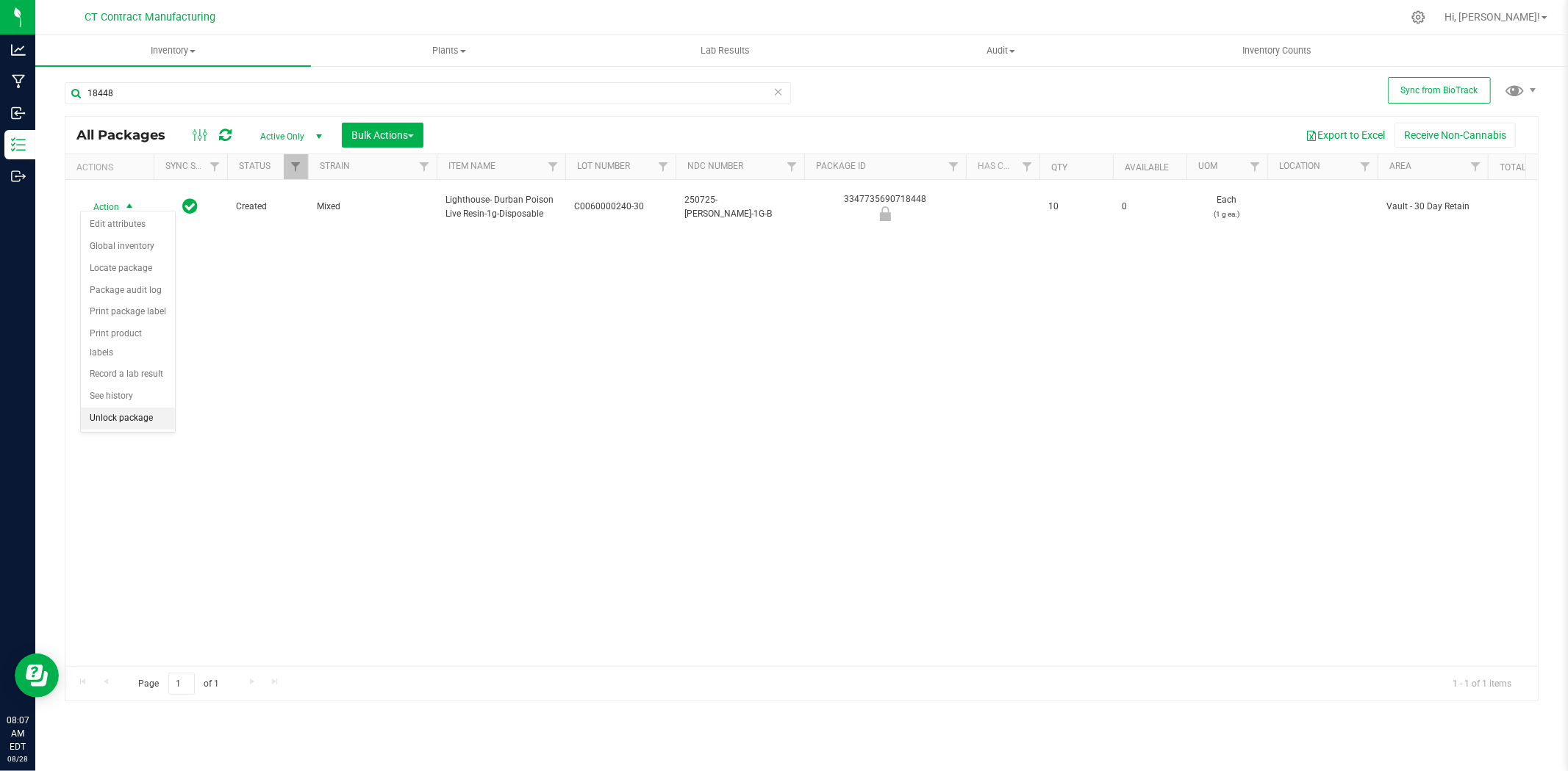
click at [133, 413] on li "Unlock package" at bounding box center [128, 419] width 94 height 22
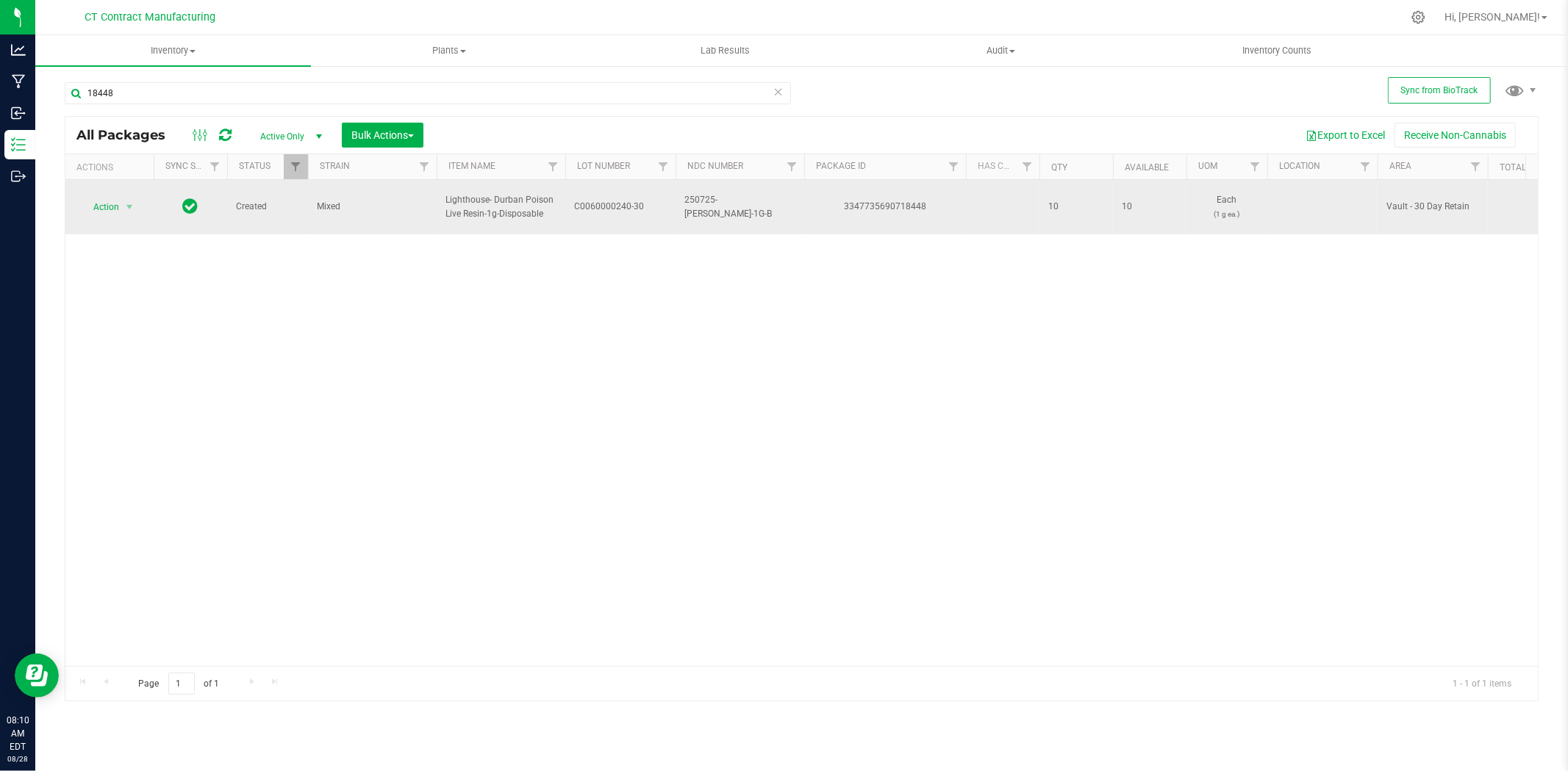
click at [612, 200] on span "C0060000240-30" at bounding box center [620, 206] width 93 height 14
click at [612, 200] on input "C0060000240-30" at bounding box center [616, 206] width 105 height 23
click at [882, 205] on div "3347735690718448" at bounding box center [885, 206] width 166 height 14
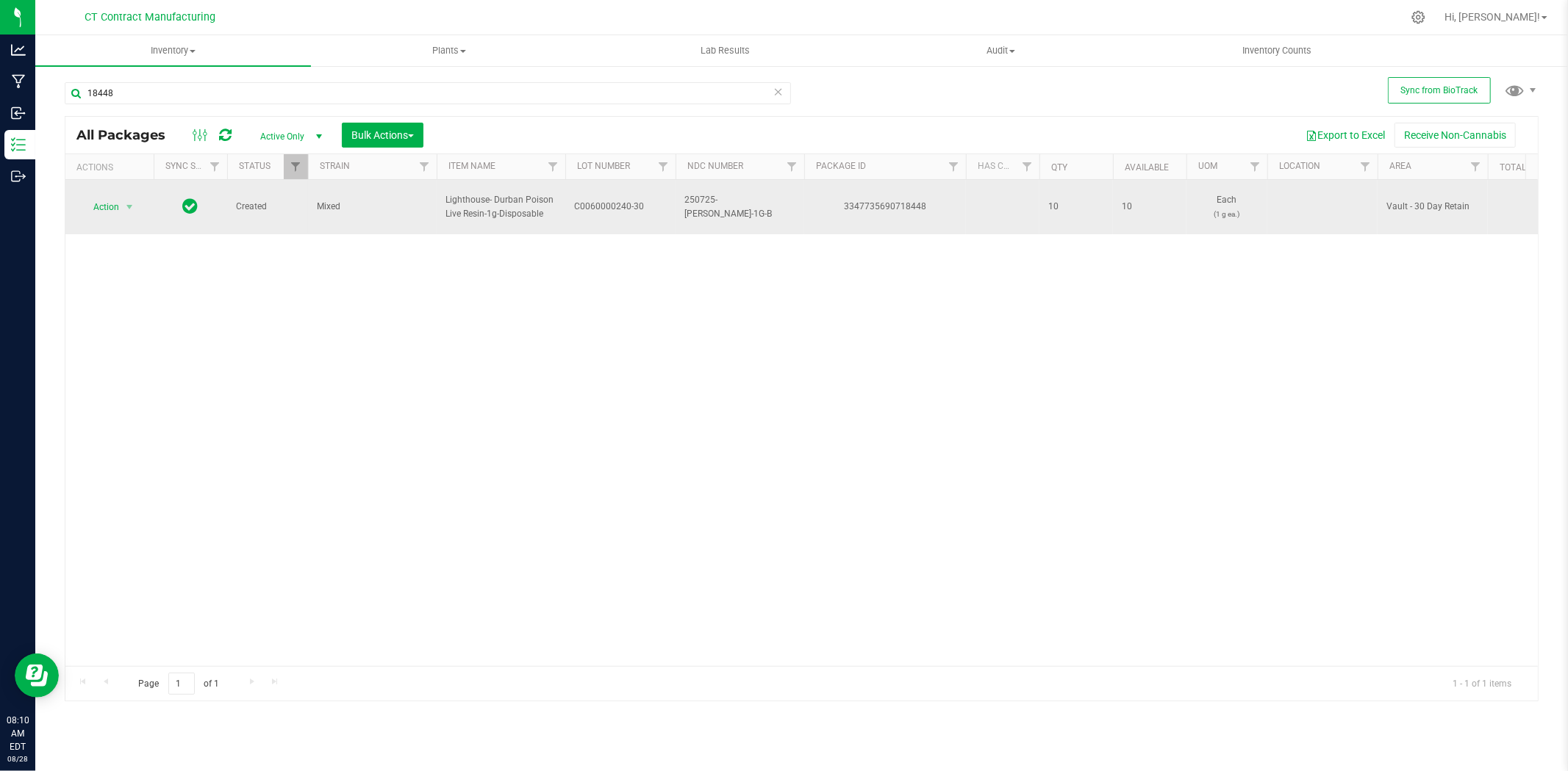
click at [461, 214] on td "Lighthouse- Durban Poison Live Resin-1g-Disposable" at bounding box center [500, 207] width 129 height 54
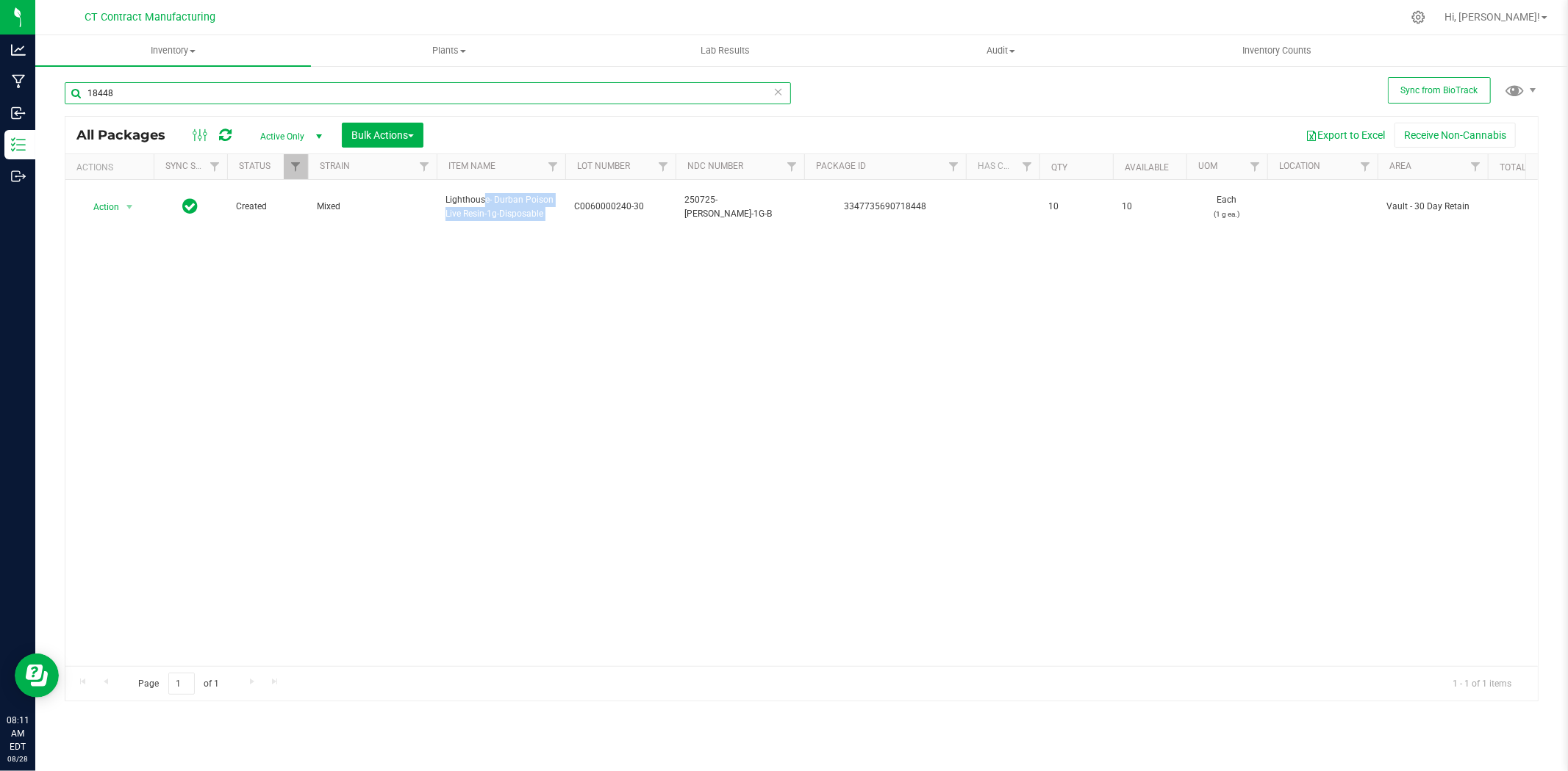
click at [122, 86] on input "18448" at bounding box center [428, 93] width 726 height 22
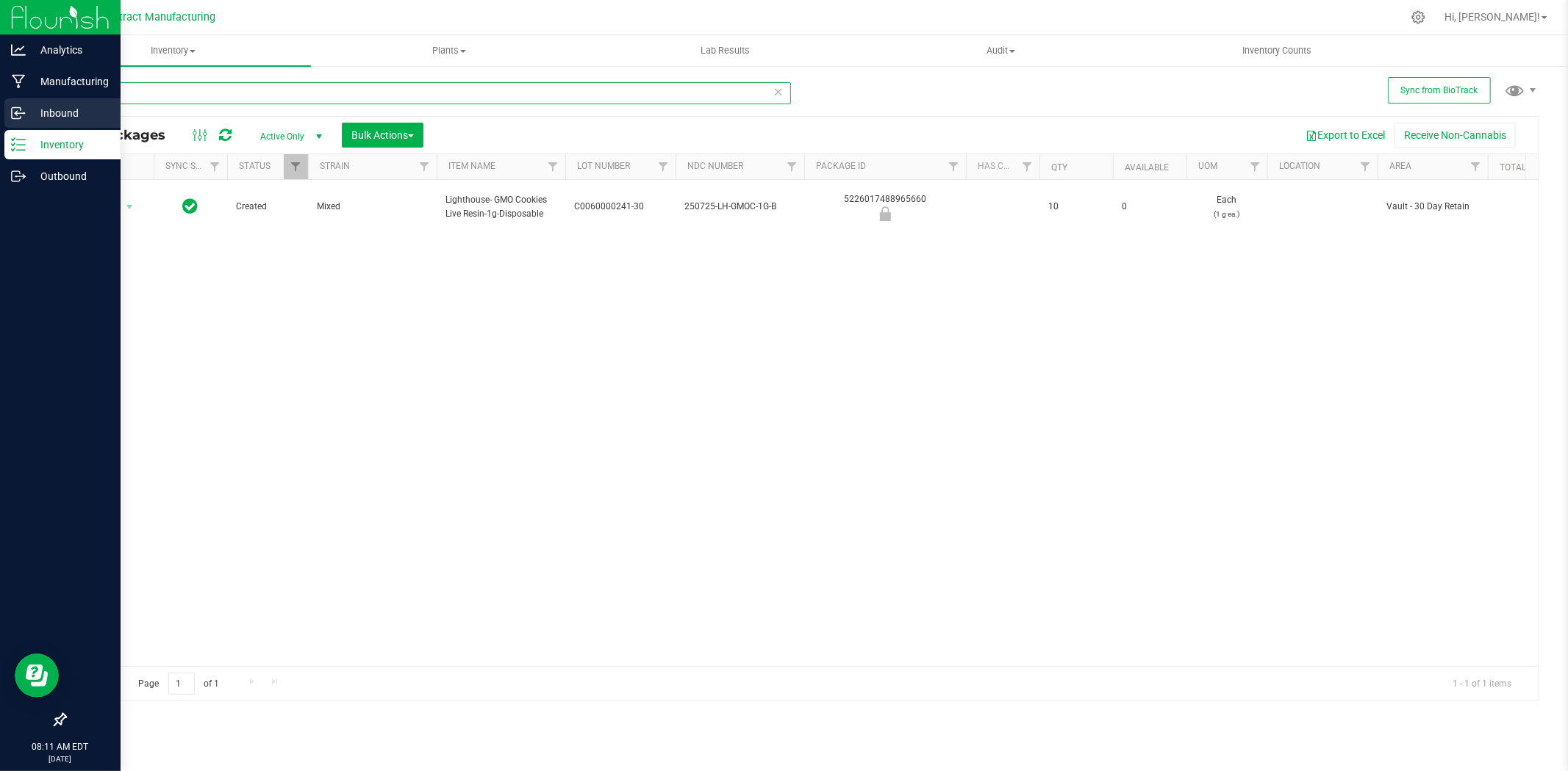
type input "65660"
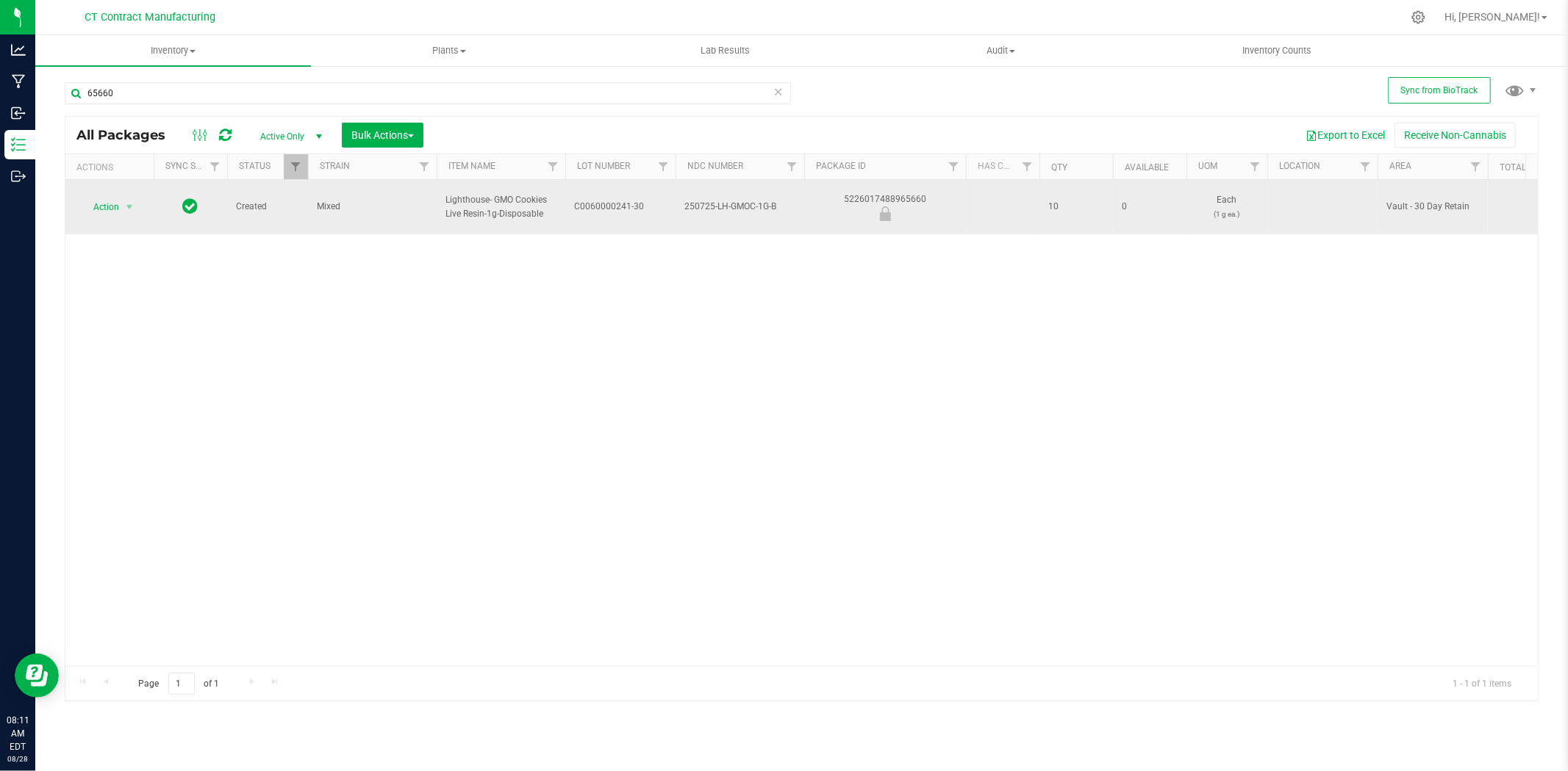
click at [503, 203] on span "Lighthouse- GMO Cookies Live Resin-1g-Disposable" at bounding box center [500, 207] width 111 height 28
click at [594, 200] on span "C0060000241-30" at bounding box center [620, 206] width 93 height 14
click at [131, 201] on span "select" at bounding box center [129, 206] width 12 height 12
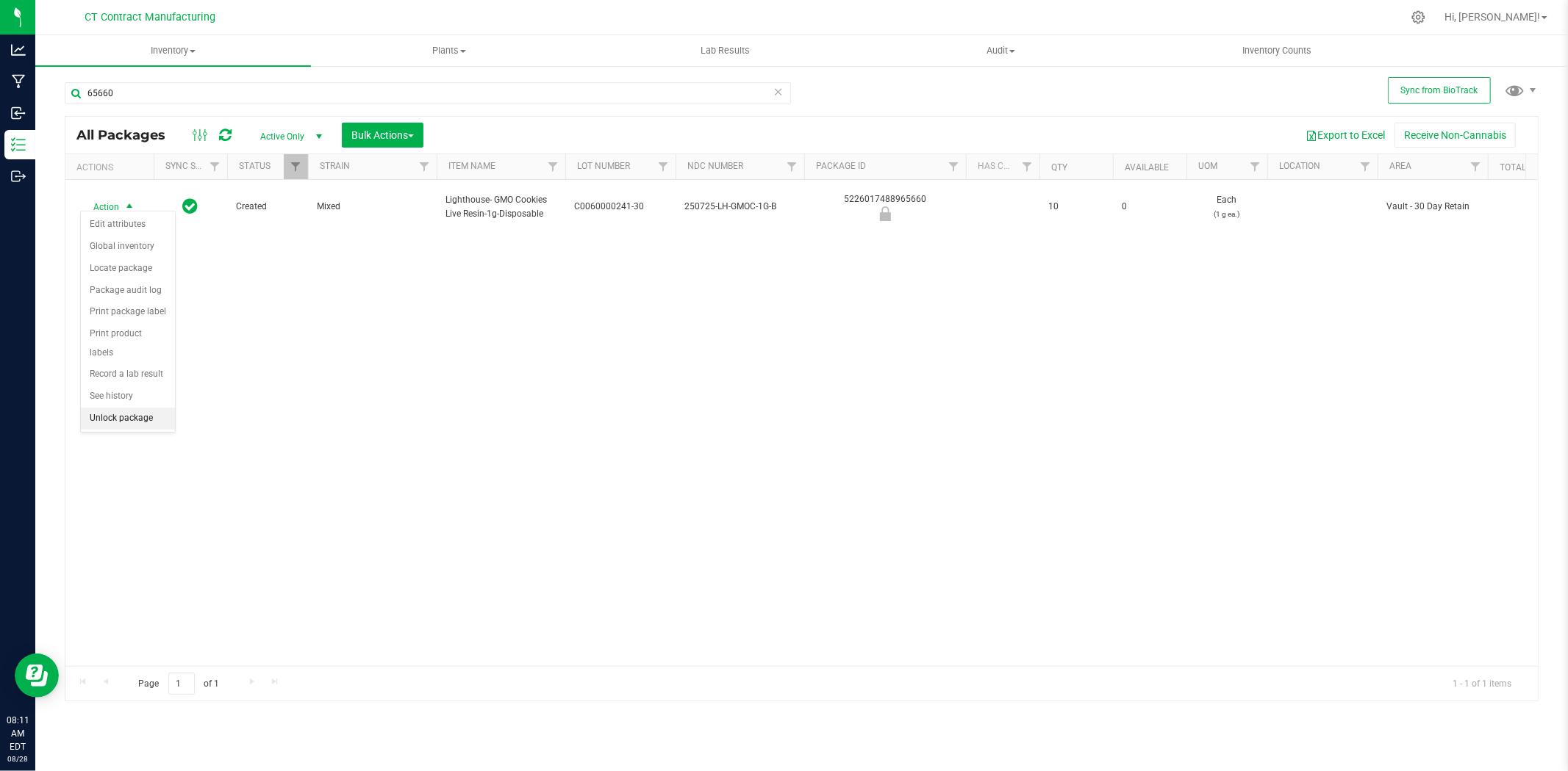
click at [137, 416] on li "Unlock package" at bounding box center [128, 419] width 94 height 22
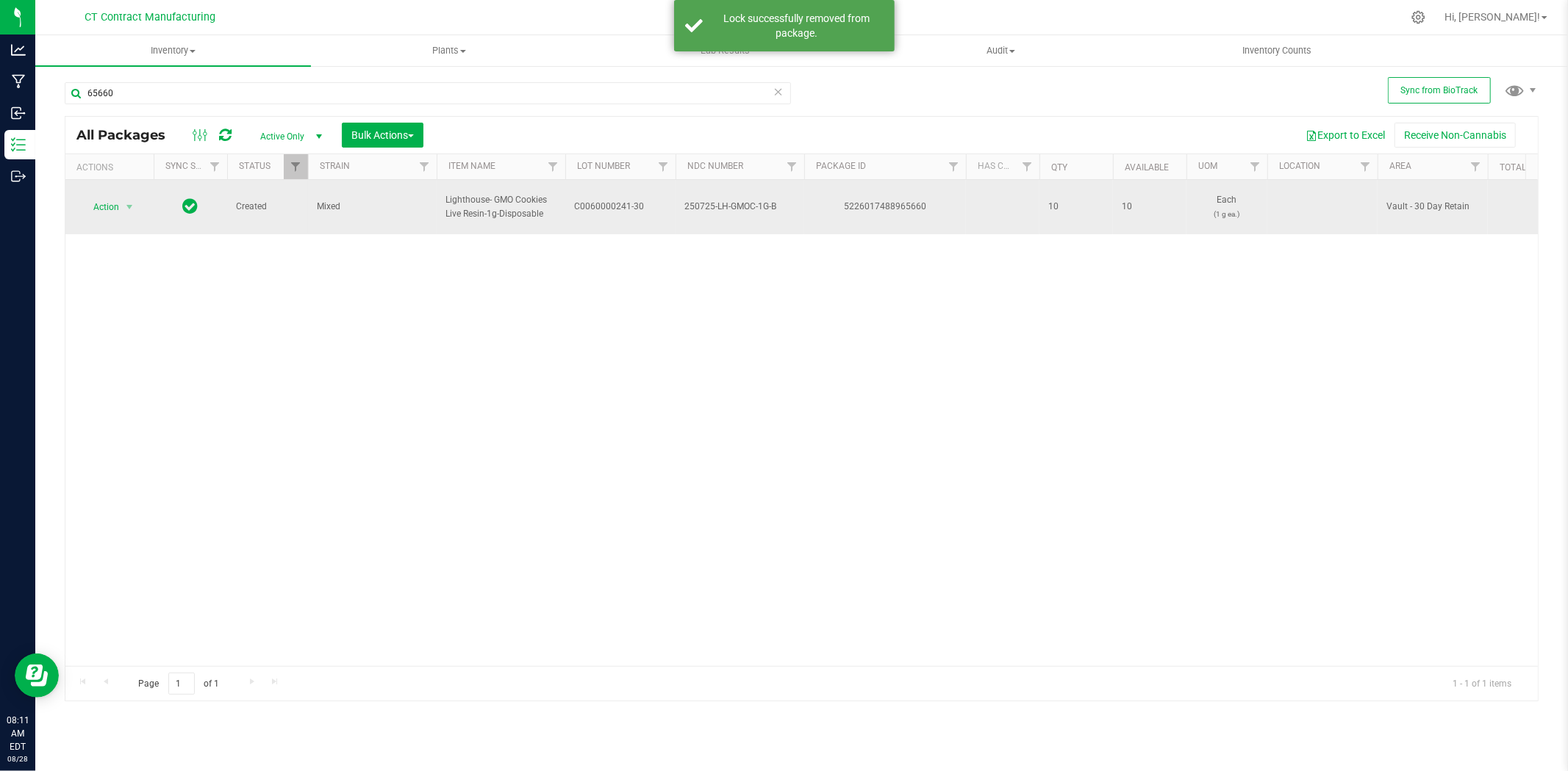
click at [634, 200] on span "C0060000241-30" at bounding box center [620, 206] width 93 height 14
click at [634, 198] on input "C0060000241-30" at bounding box center [616, 206] width 105 height 23
click at [905, 201] on div "5226017488965660" at bounding box center [885, 206] width 166 height 14
click at [497, 198] on span "Lighthouse- GMO Cookies Live Resin-1g-Disposable" at bounding box center [500, 207] width 111 height 28
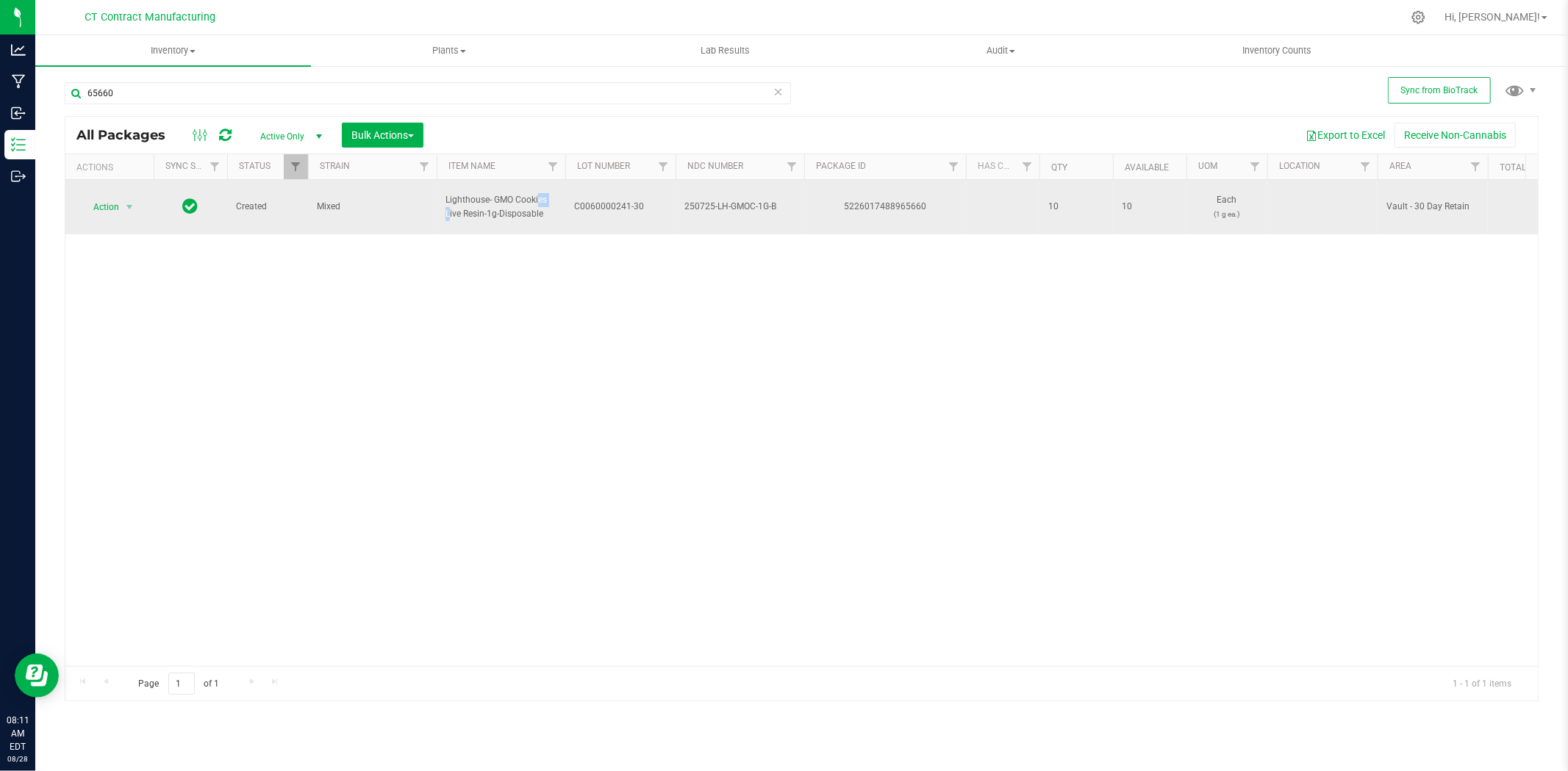
click at [497, 198] on span "Lighthouse- GMO Cookies Live Resin-1g-Disposable" at bounding box center [500, 207] width 111 height 28
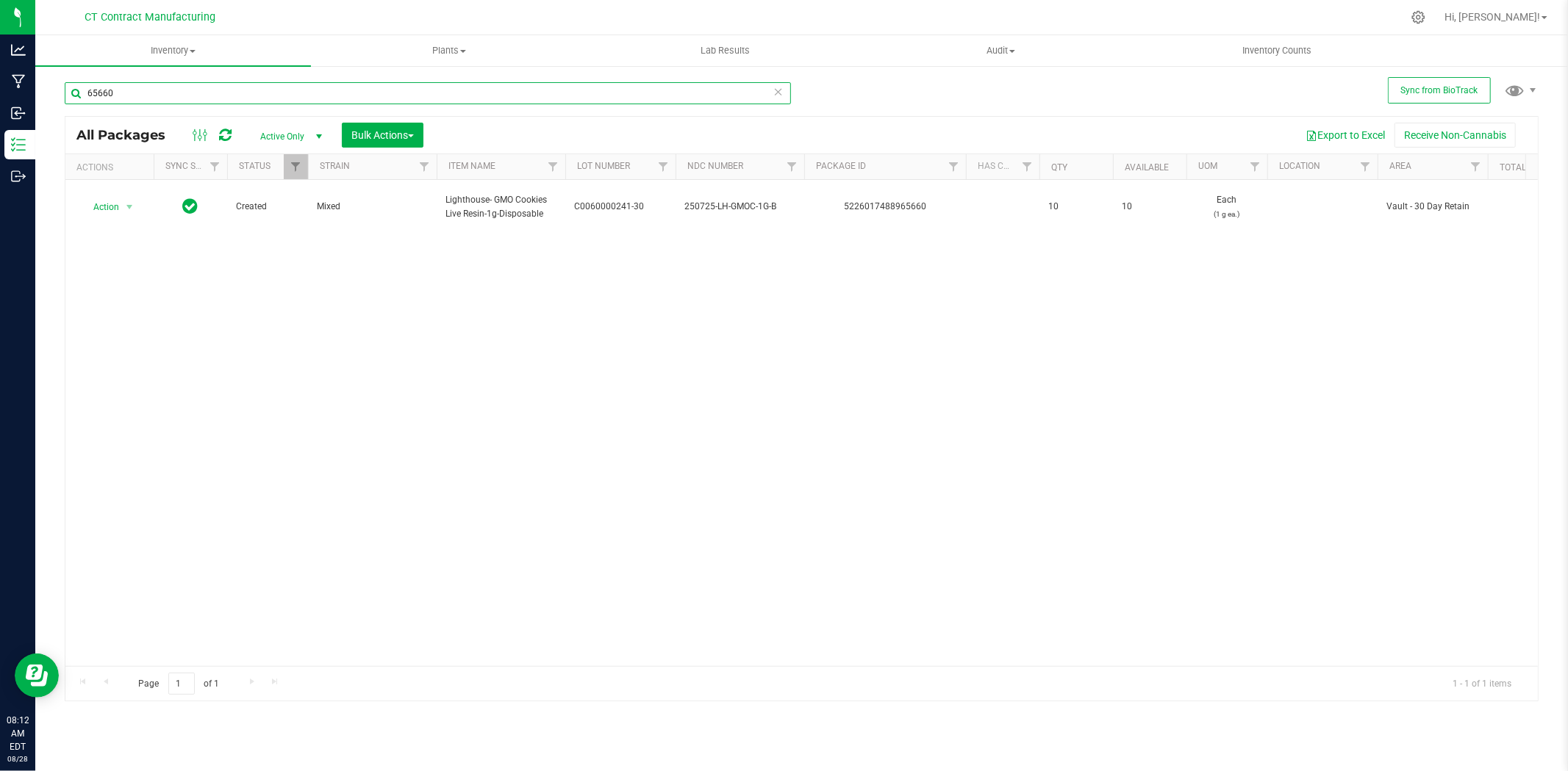
click at [158, 93] on input "65660" at bounding box center [428, 93] width 726 height 22
type input "85903"
click at [130, 210] on span "select" at bounding box center [129, 208] width 12 height 12
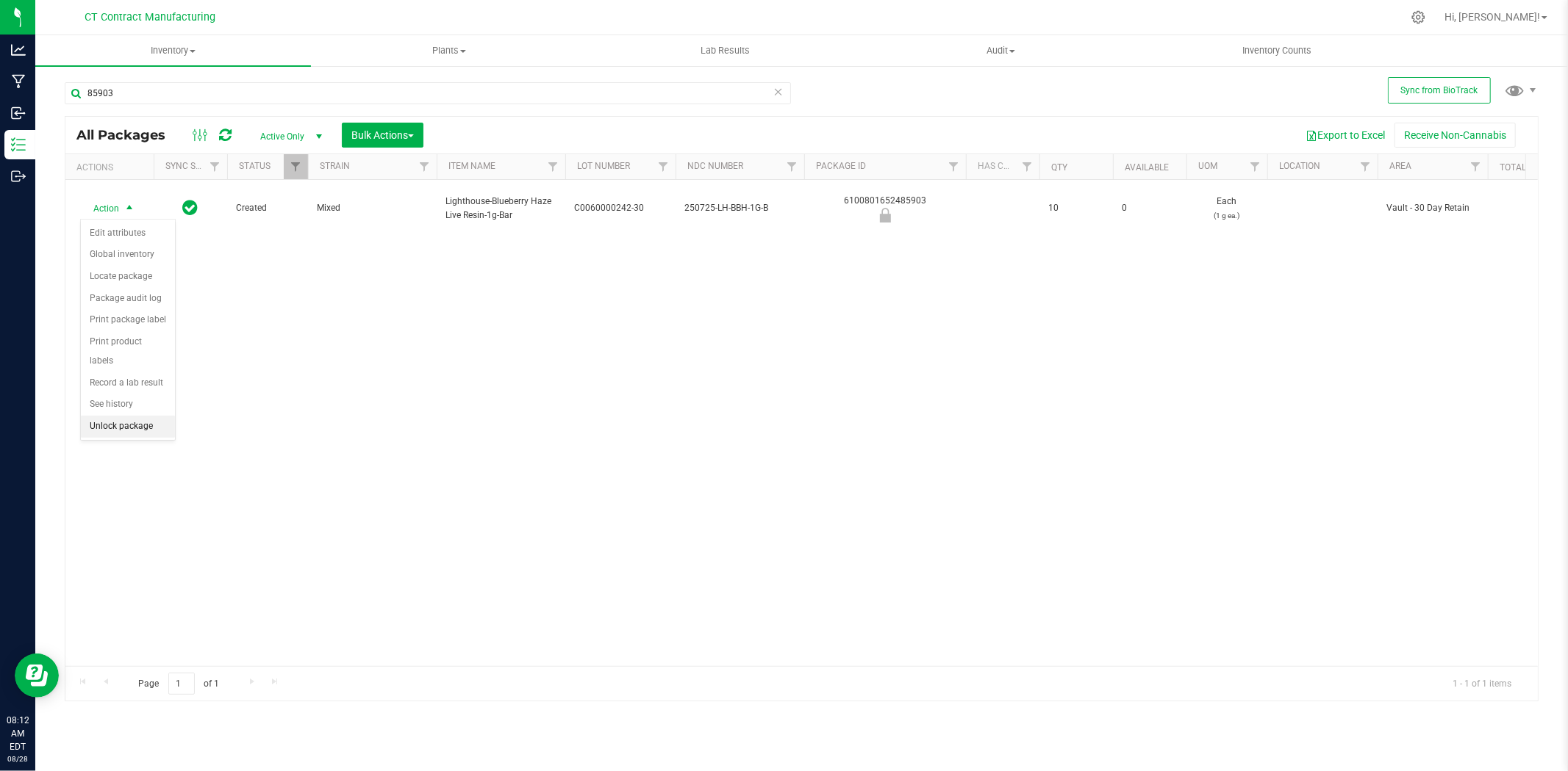
click at [123, 429] on li "Unlock package" at bounding box center [128, 427] width 94 height 22
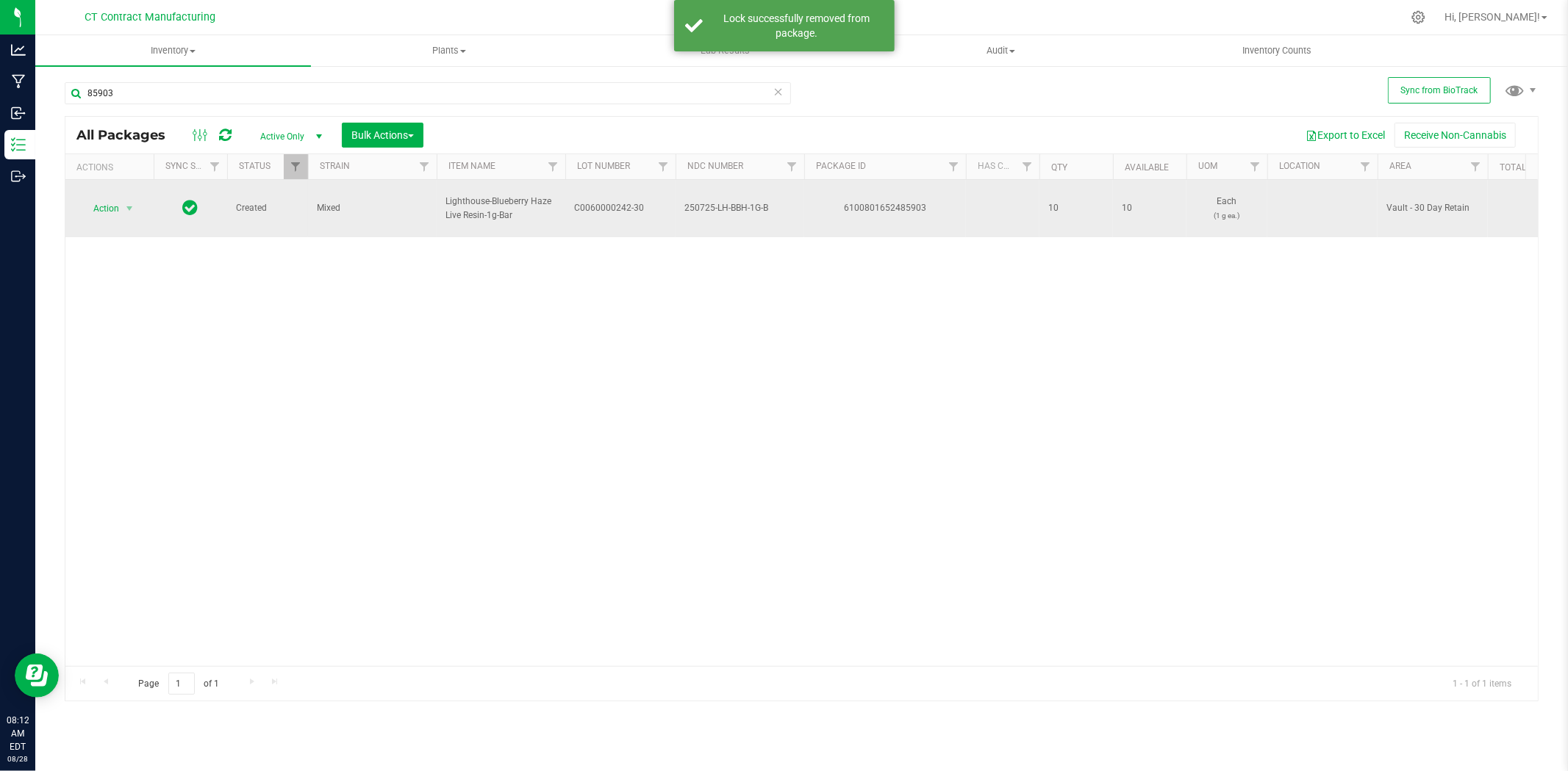
click at [603, 204] on span "C0060000242-30" at bounding box center [620, 207] width 93 height 14
click at [603, 204] on input "C0060000242-30" at bounding box center [616, 208] width 105 height 23
click at [886, 206] on div "6100801652485903" at bounding box center [885, 207] width 166 height 14
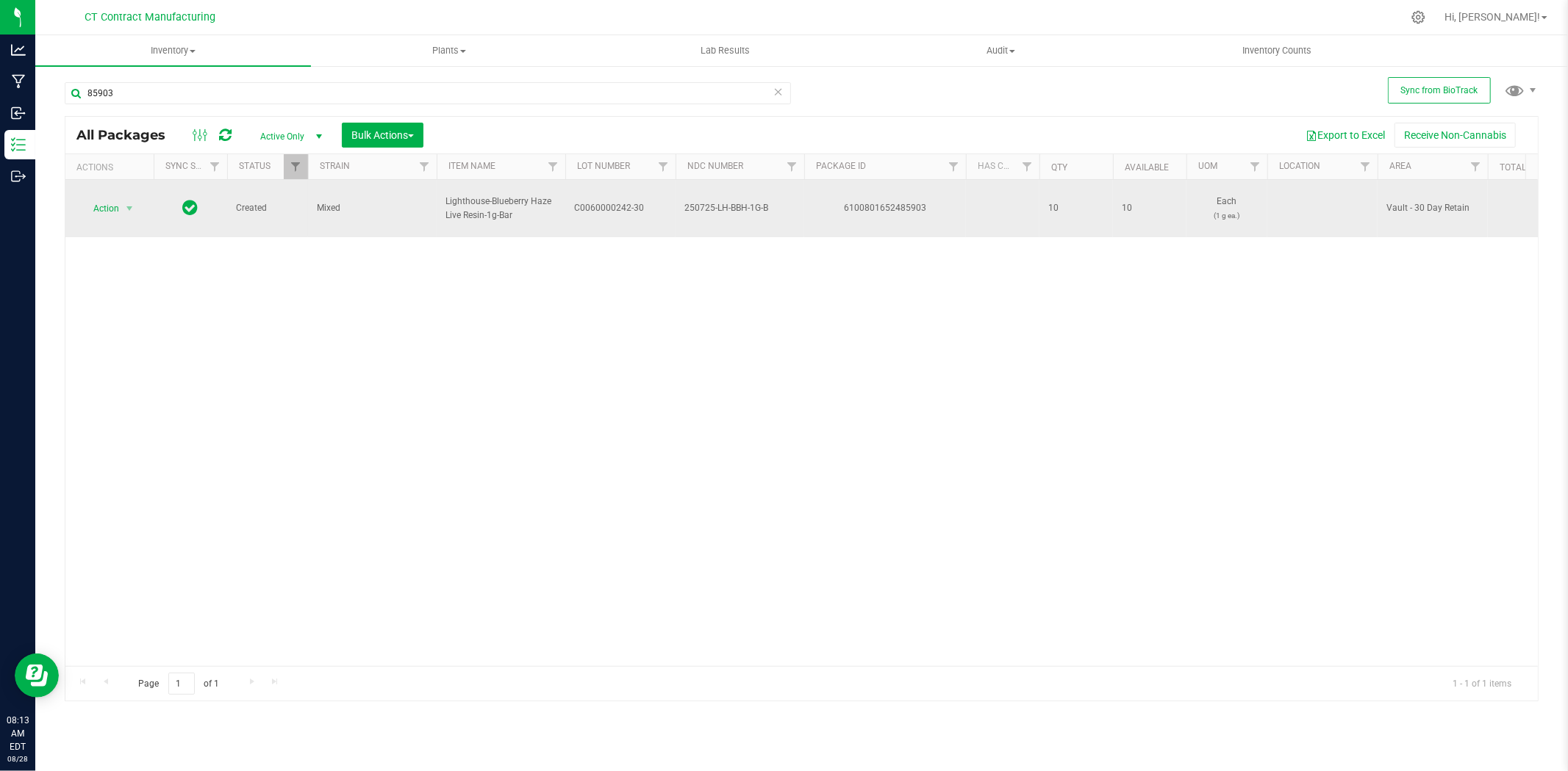
click at [479, 205] on span "Lighthouse-Blueberry Haze Live Resin-1g-Bar" at bounding box center [500, 208] width 111 height 28
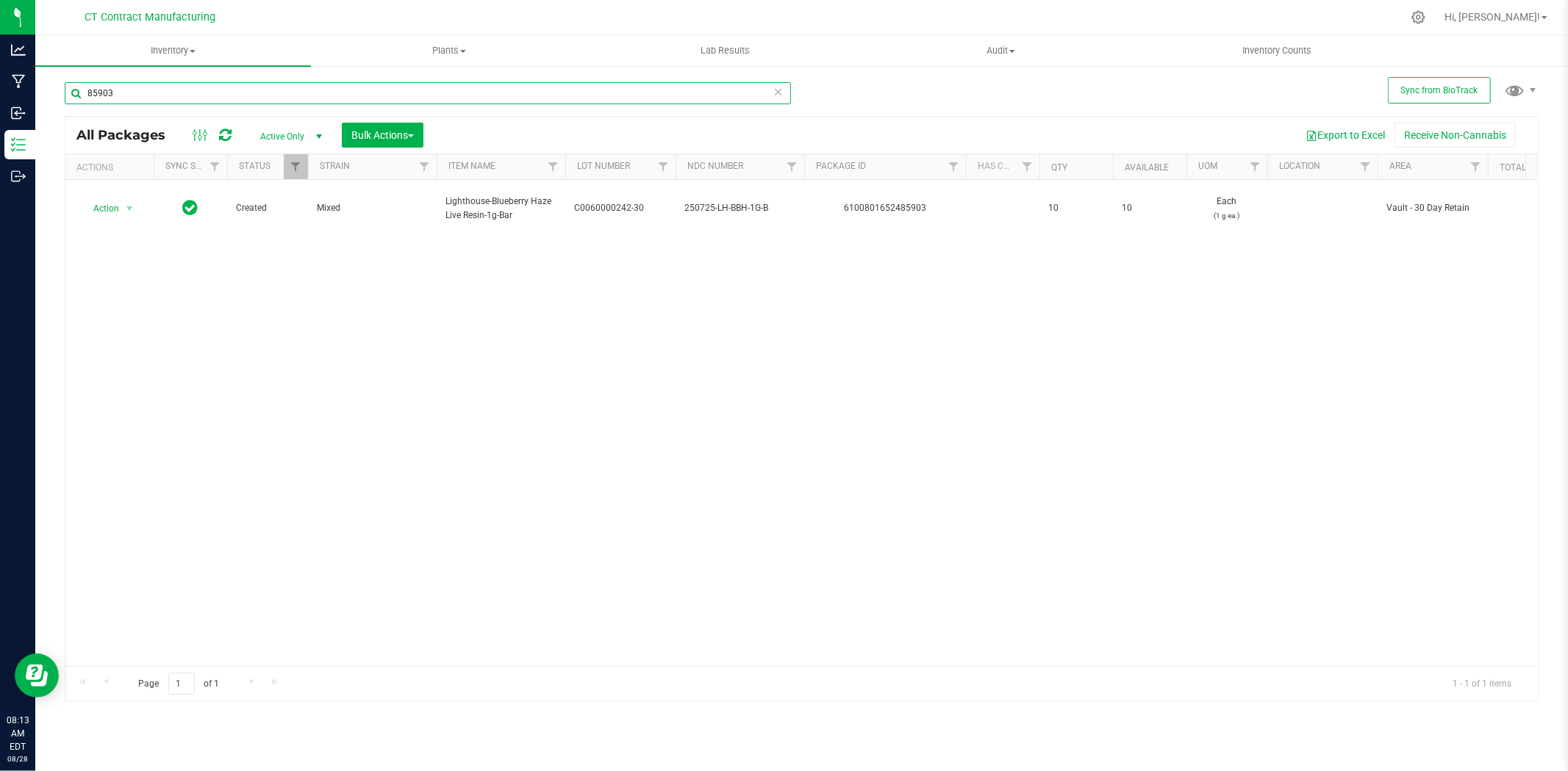
click at [157, 93] on input "85903" at bounding box center [428, 93] width 726 height 22
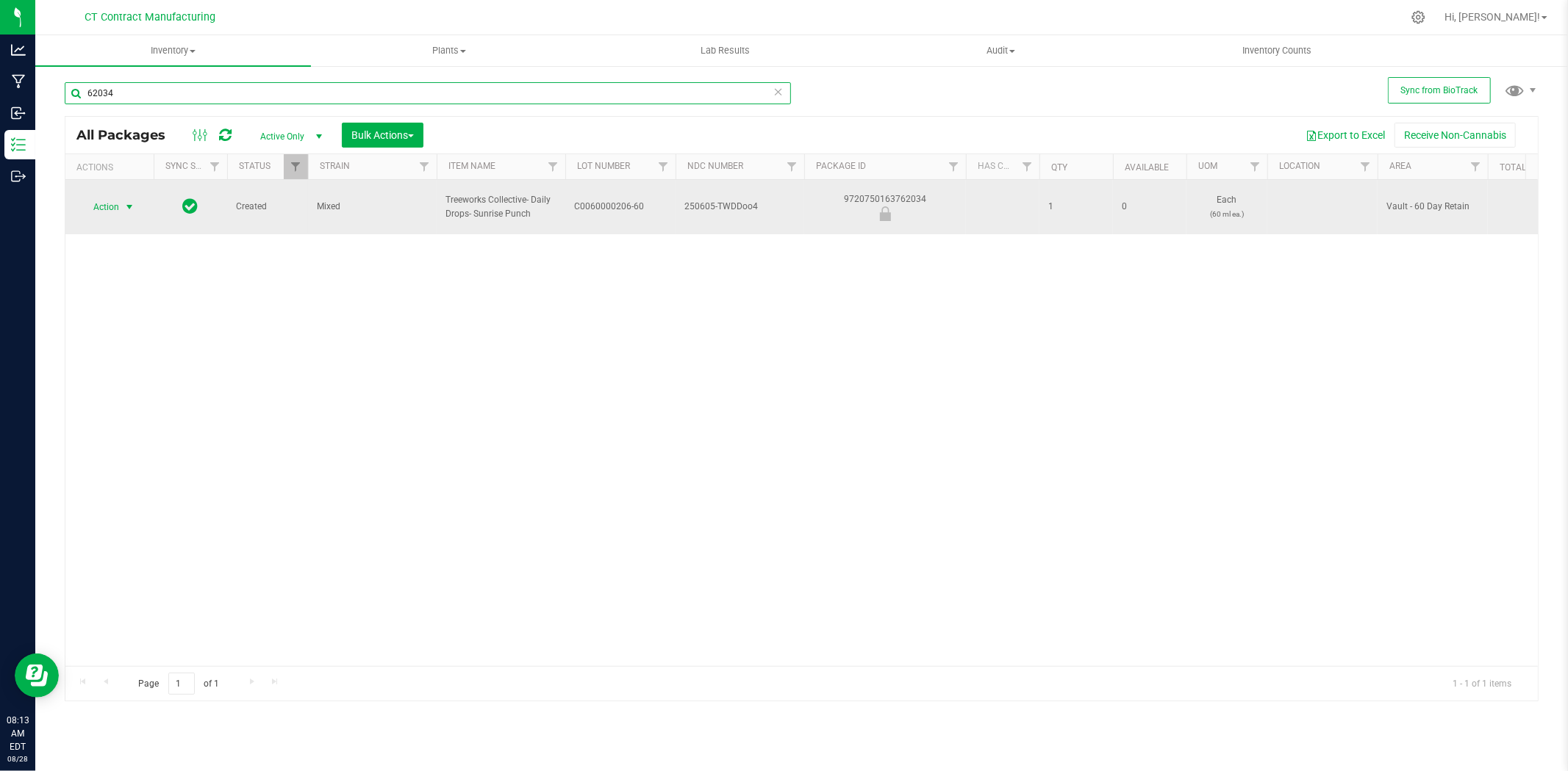
type input "62034"
click at [133, 205] on span "select" at bounding box center [129, 206] width 12 height 12
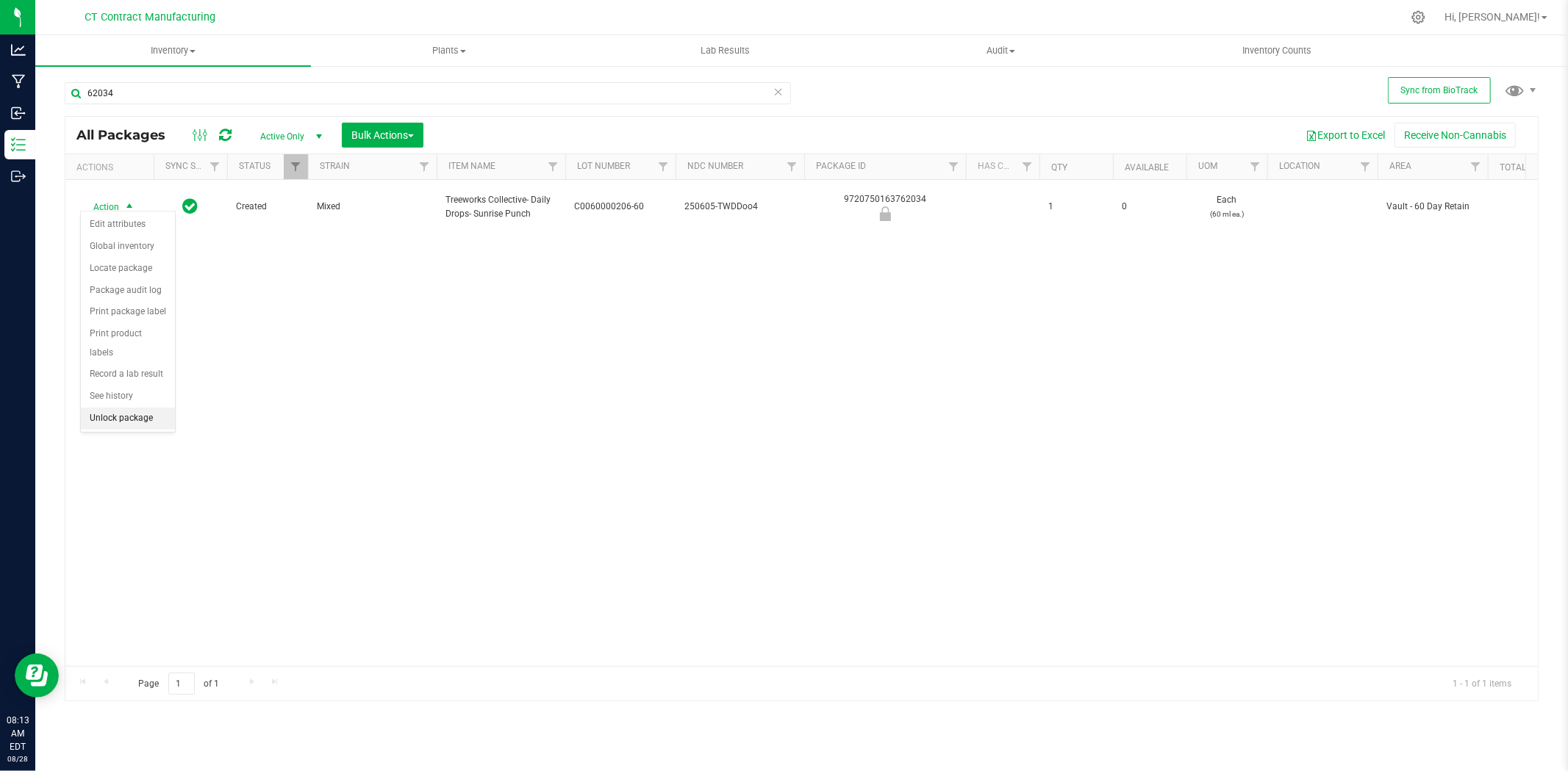
click at [143, 424] on li "Unlock package" at bounding box center [128, 419] width 94 height 22
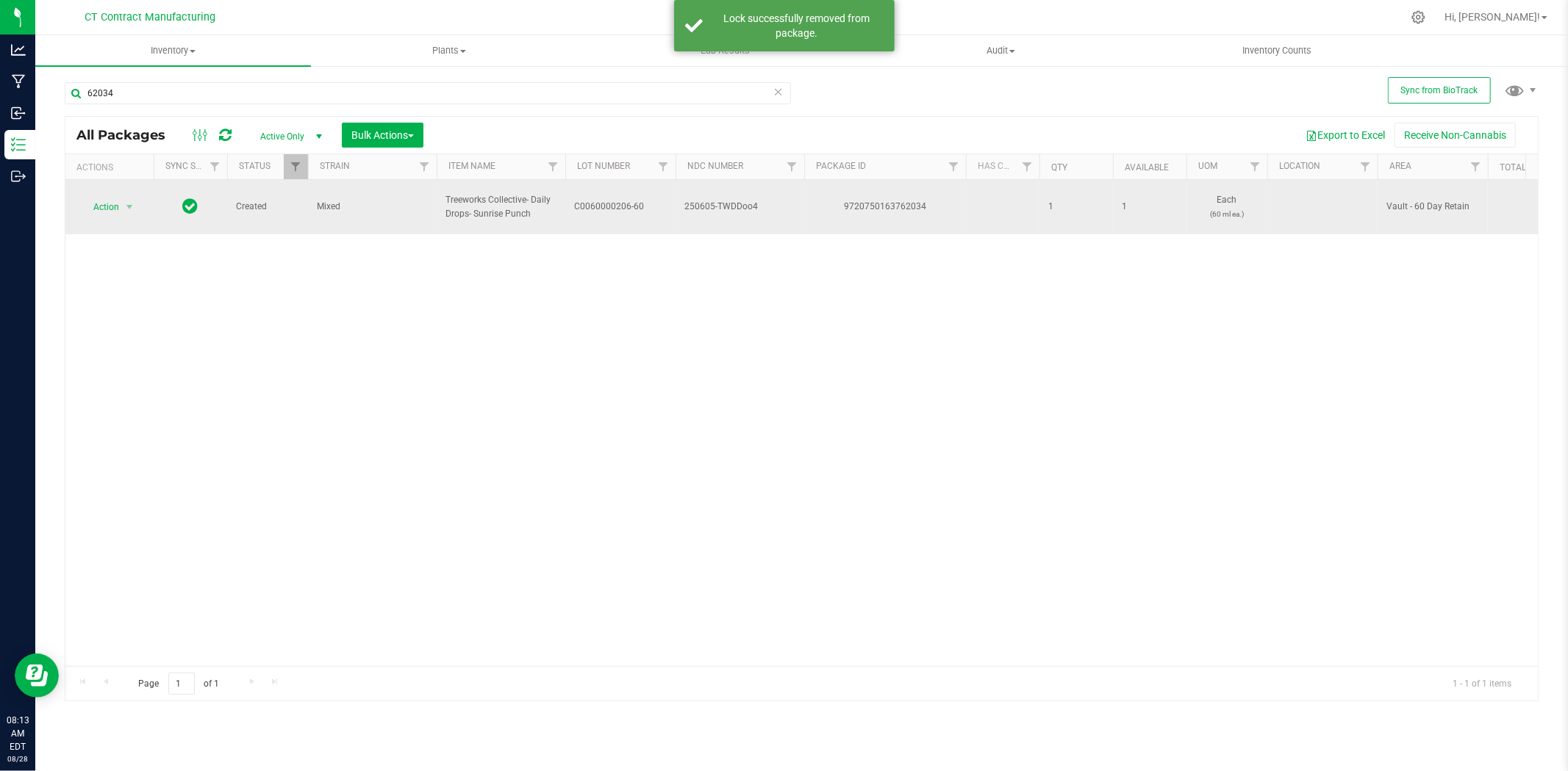
click at [611, 200] on span "C0060000206-60" at bounding box center [620, 206] width 93 height 14
click at [611, 195] on input "C0060000206-60" at bounding box center [616, 206] width 105 height 23
click at [871, 202] on div "9720750163762034" at bounding box center [885, 206] width 166 height 14
click at [525, 204] on span "Treeworks Collective- Daily Drops- Sunrise Punch" at bounding box center [500, 207] width 111 height 28
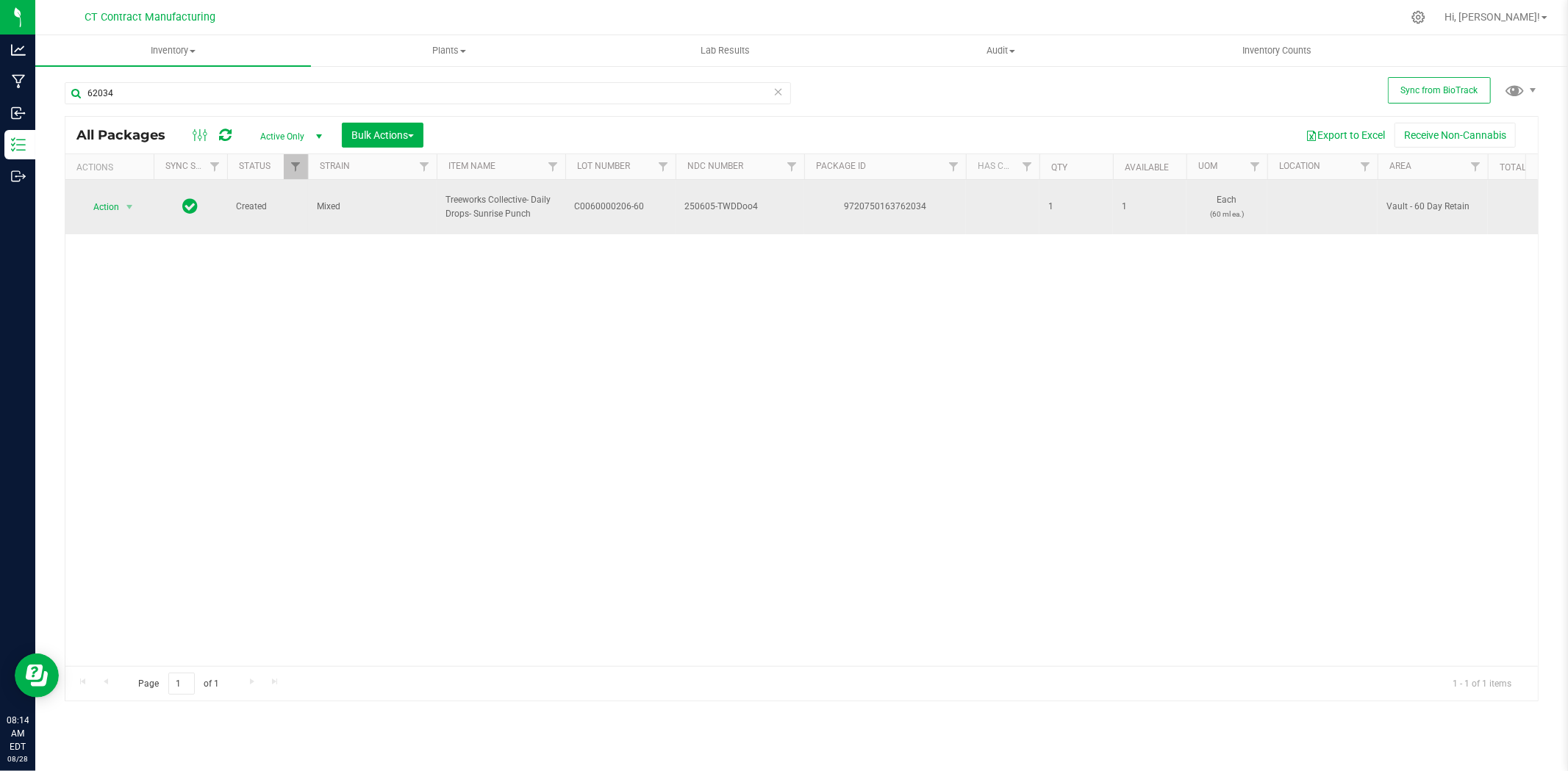
click at [525, 204] on span "Treeworks Collective- Daily Drops- Sunrise Punch" at bounding box center [500, 207] width 111 height 28
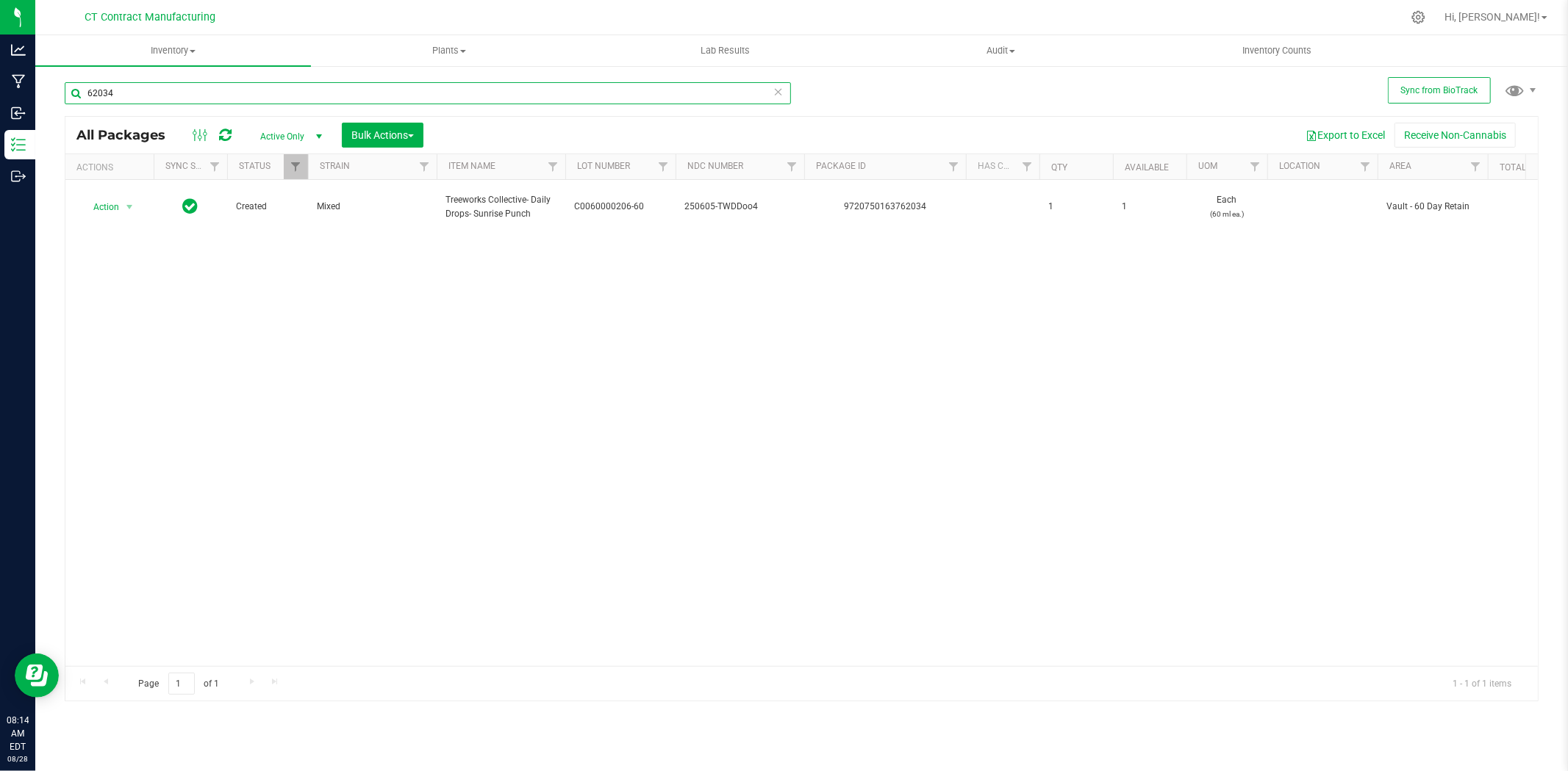
click at [168, 94] on input "62034" at bounding box center [428, 93] width 726 height 22
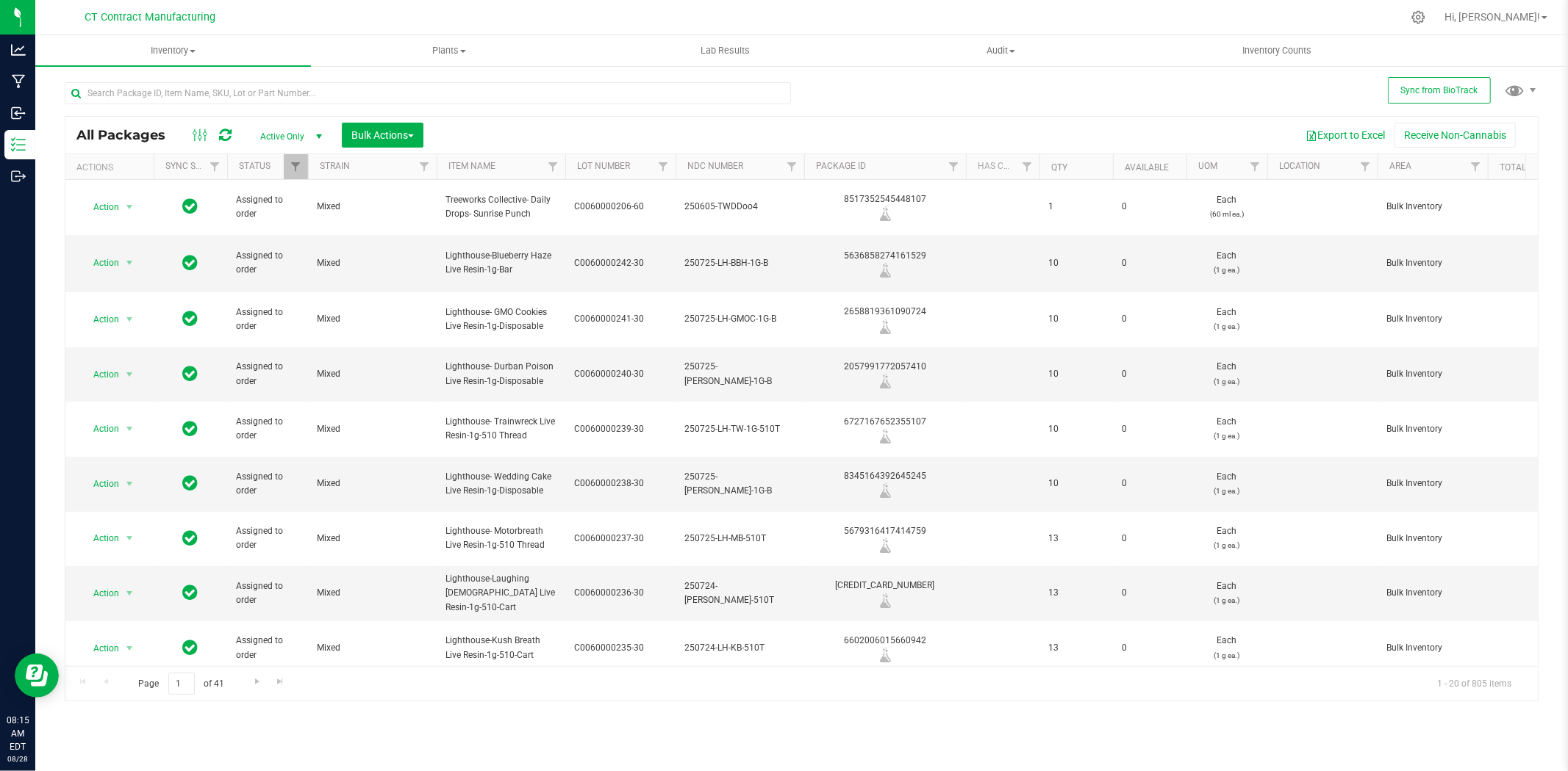
click at [210, 105] on div at bounding box center [428, 99] width 726 height 34
click at [209, 95] on input "text" at bounding box center [428, 93] width 726 height 22
type input "yuzu"
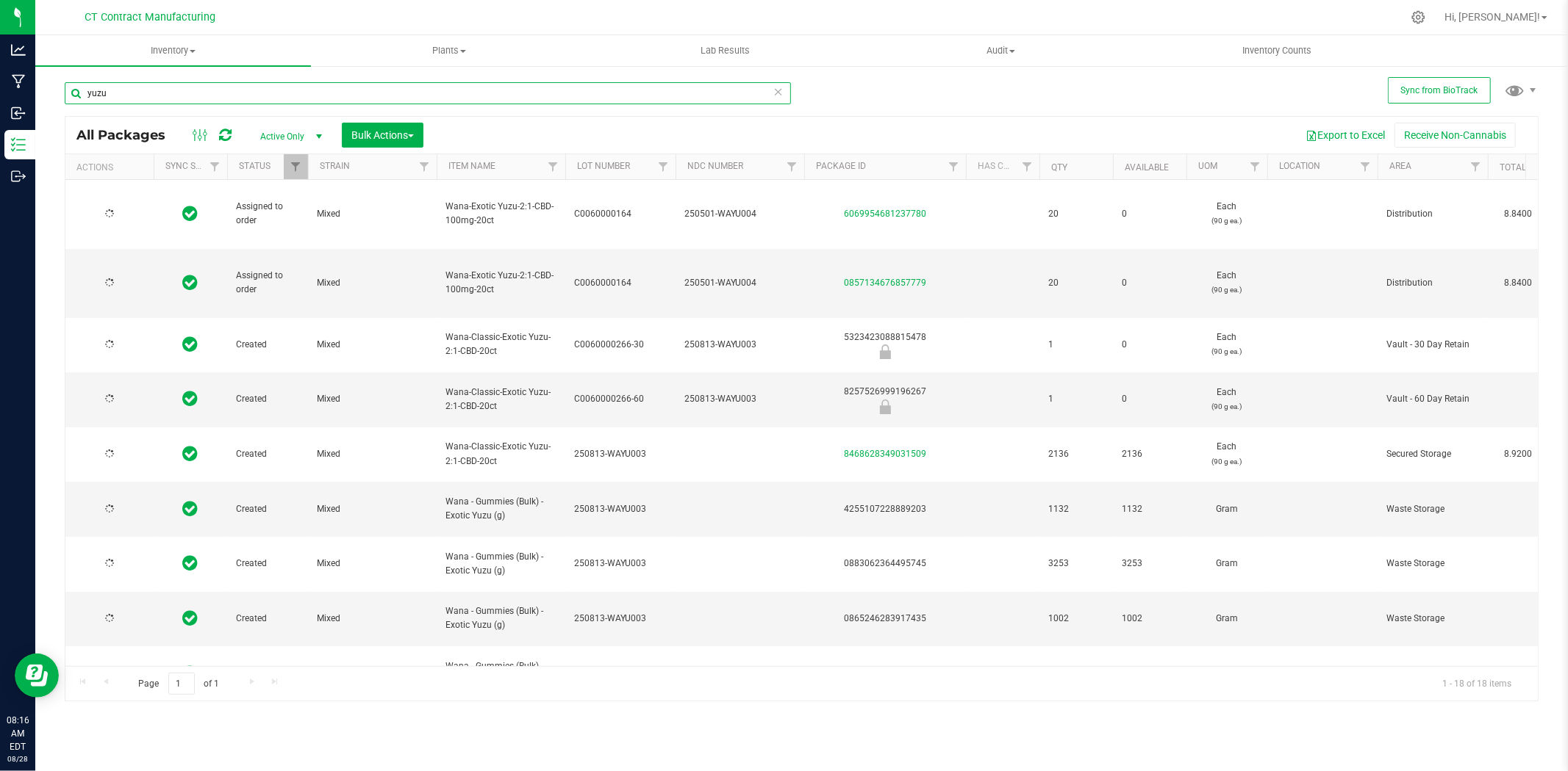
type input "2024-05-02"
type input "yuzu"
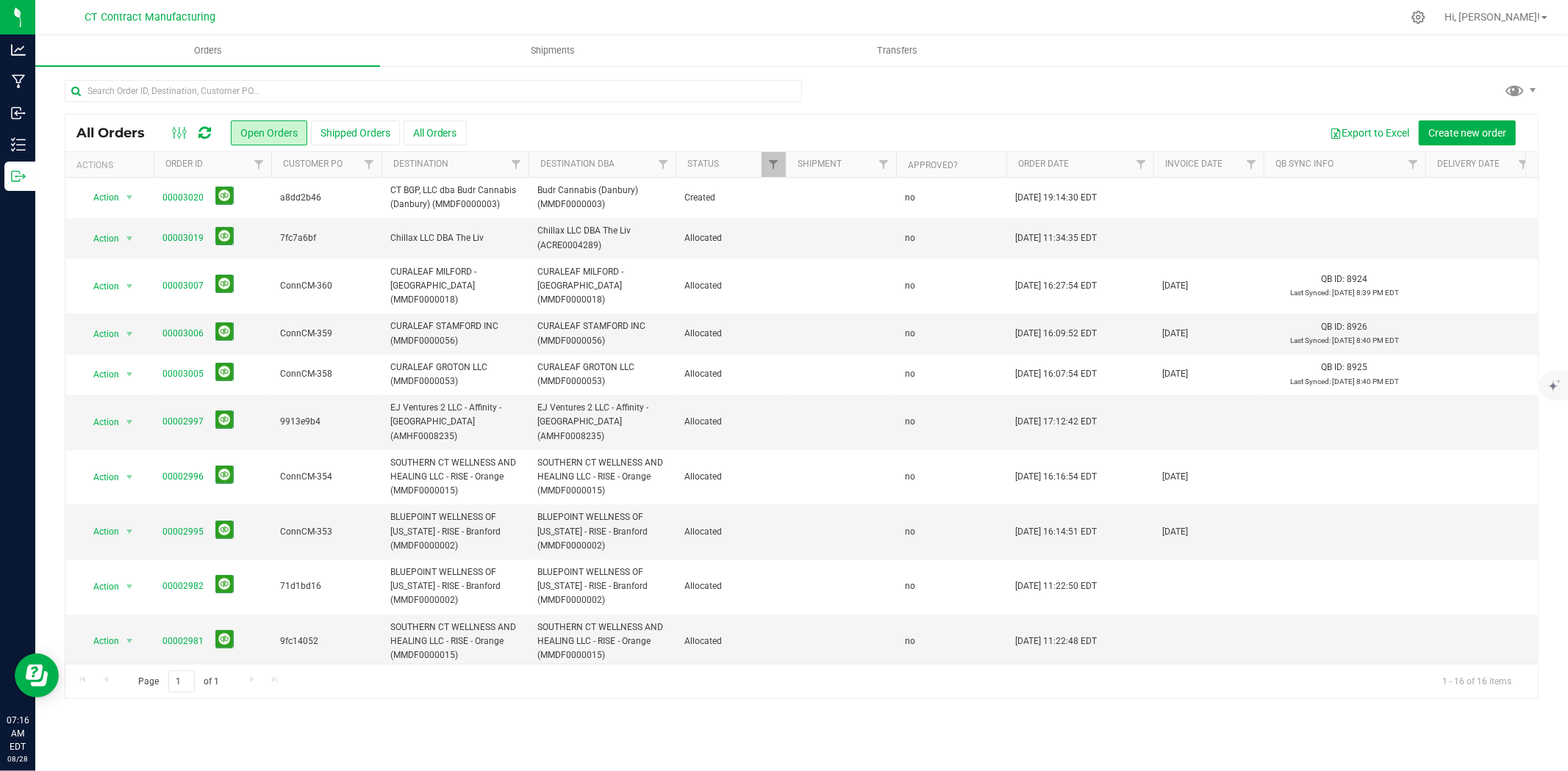
click at [652, 10] on div at bounding box center [832, 17] width 1138 height 29
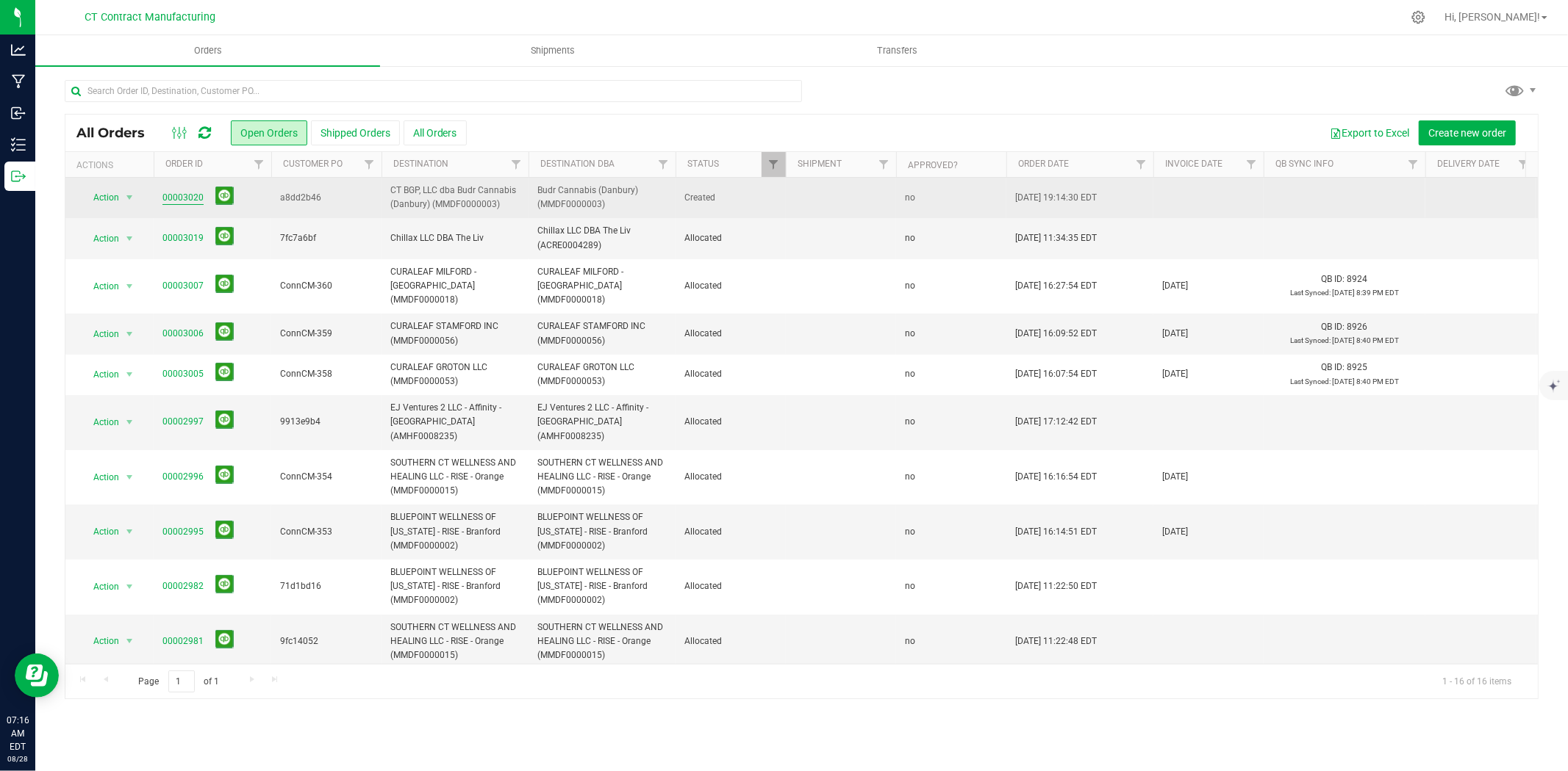
click at [197, 197] on link "00003020" at bounding box center [183, 197] width 41 height 14
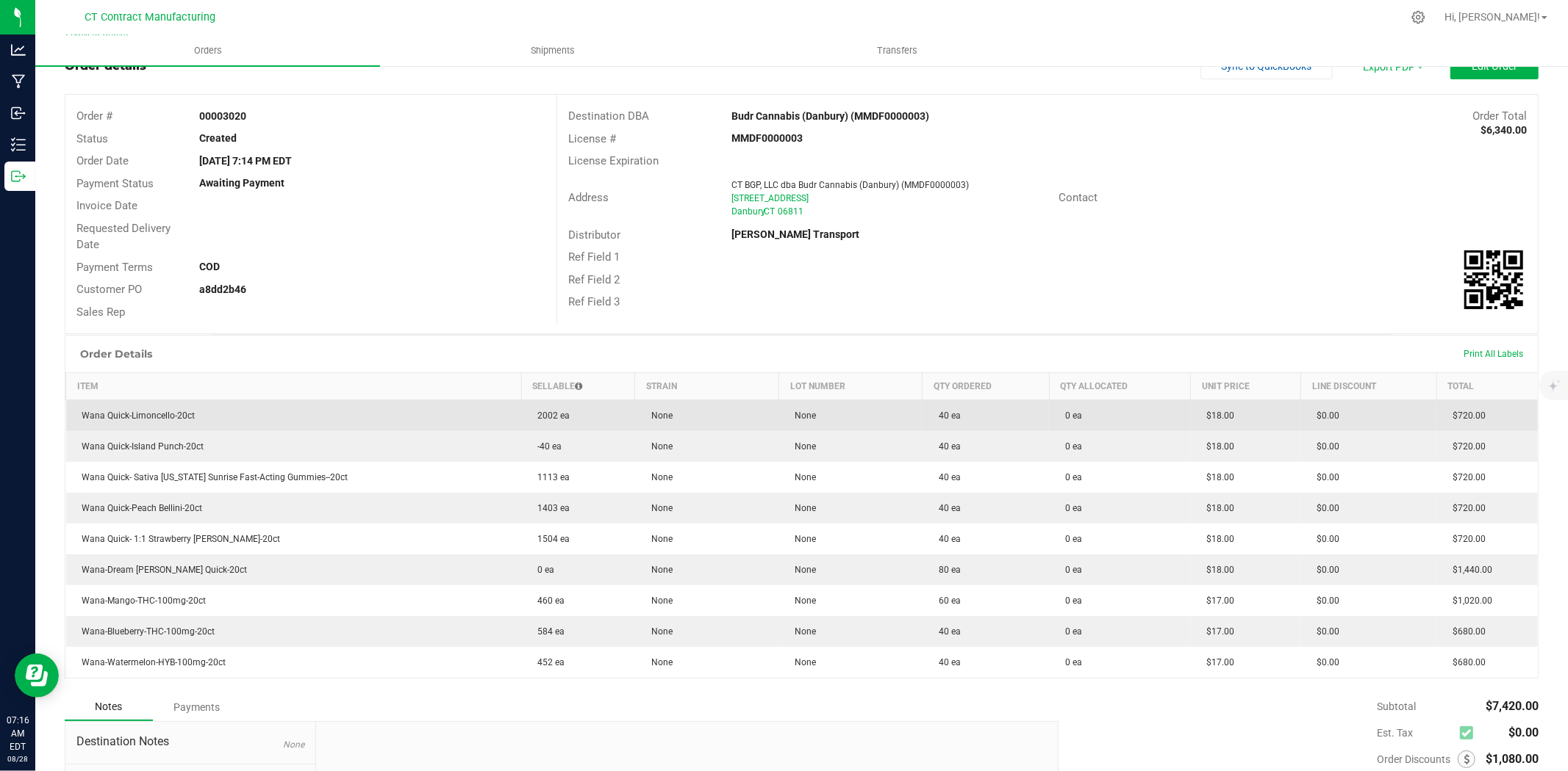
scroll to position [82, 0]
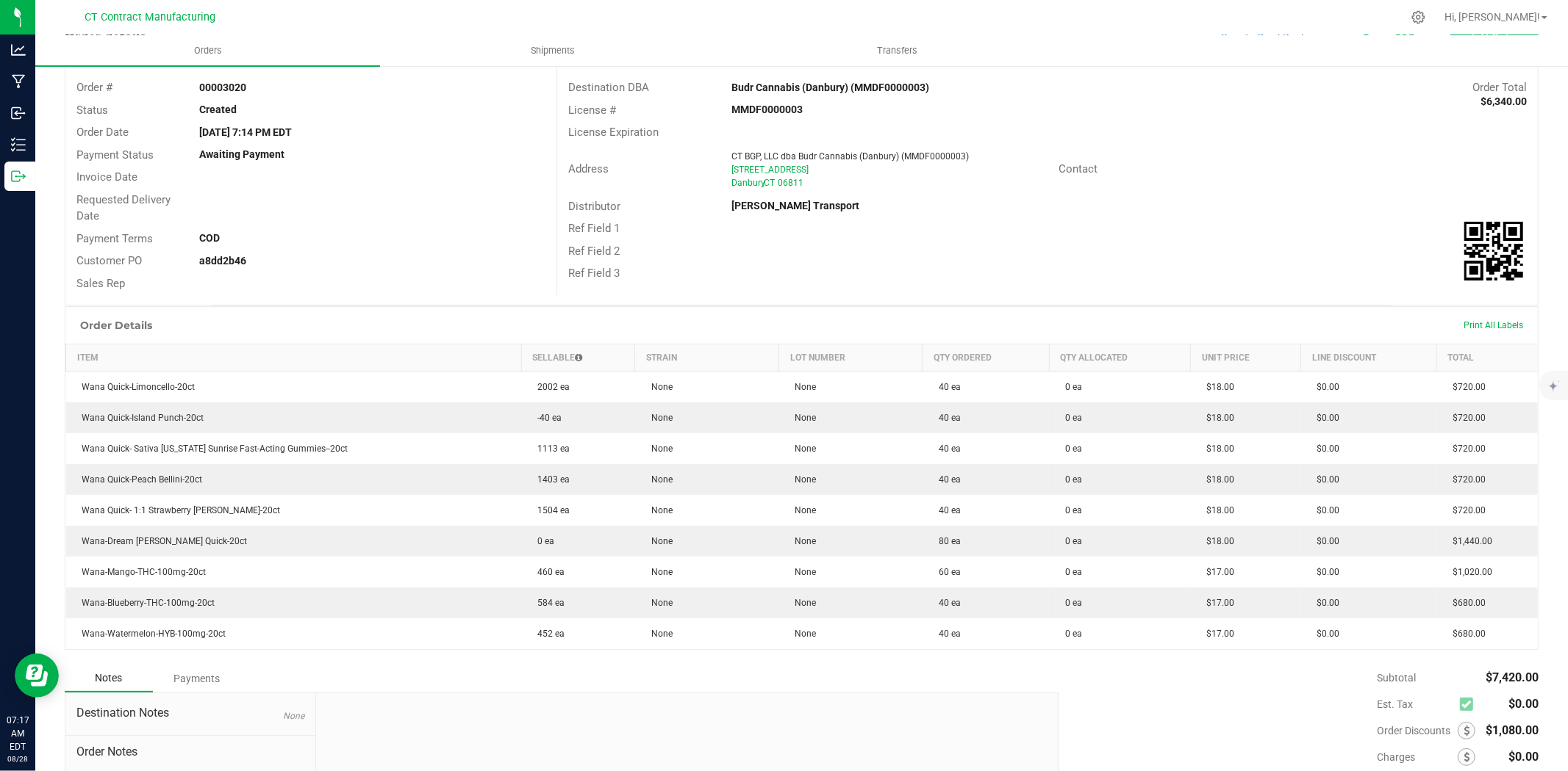
click at [1062, 12] on div at bounding box center [832, 17] width 1138 height 29
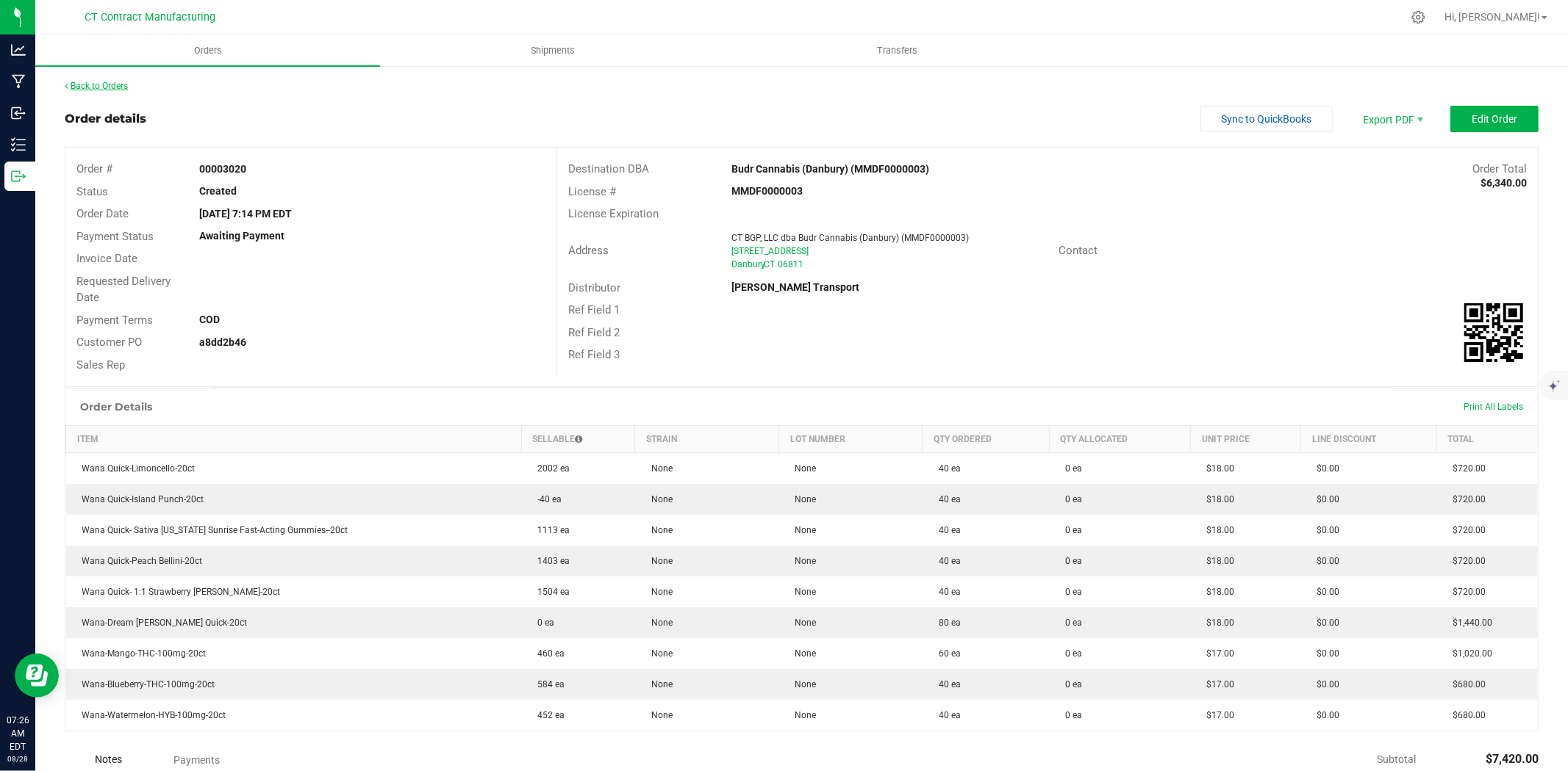
click at [123, 86] on link "Back to Orders" at bounding box center [96, 86] width 63 height 10
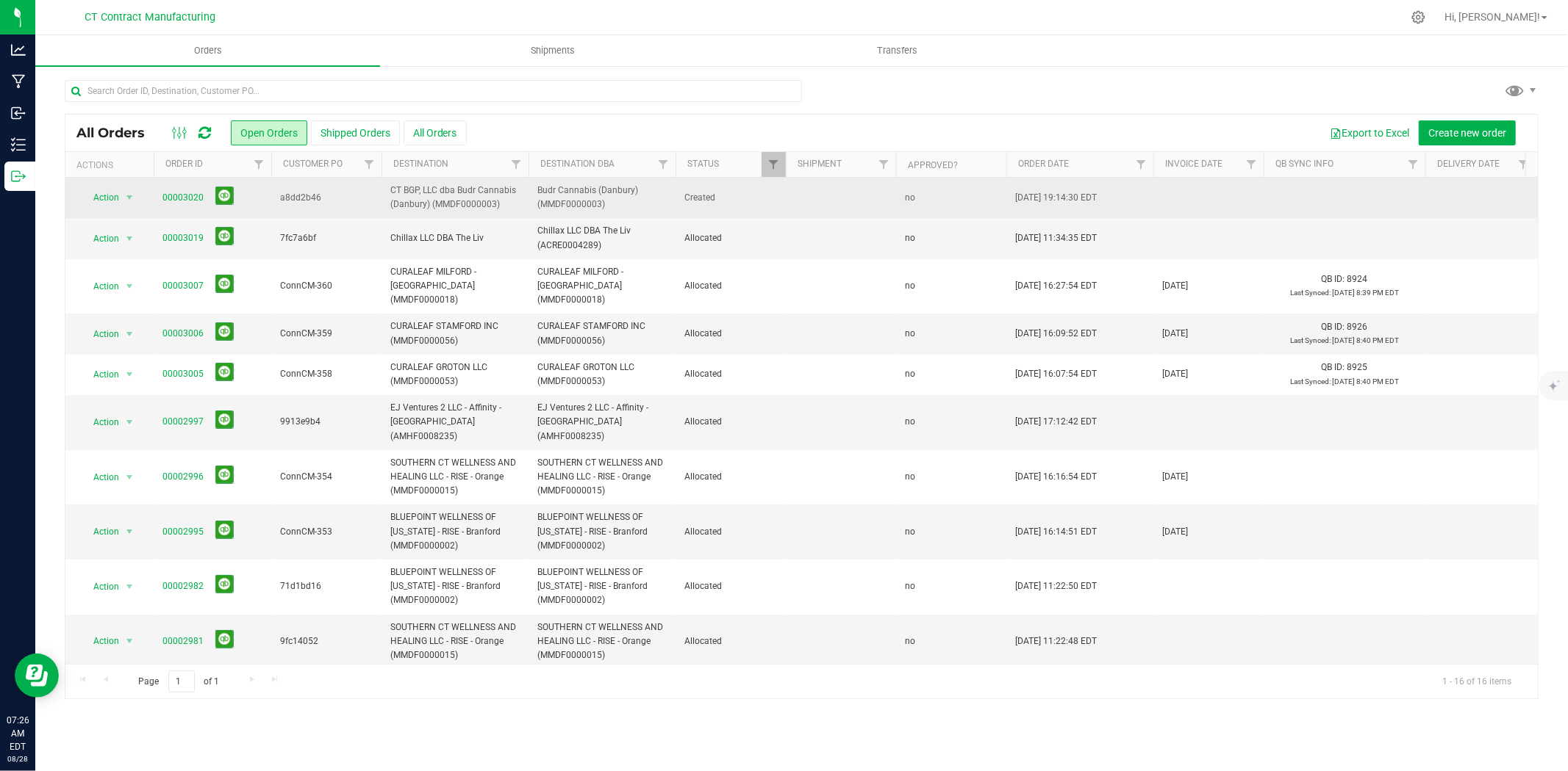
click at [277, 194] on td "a8dd2b46" at bounding box center [326, 197] width 110 height 41
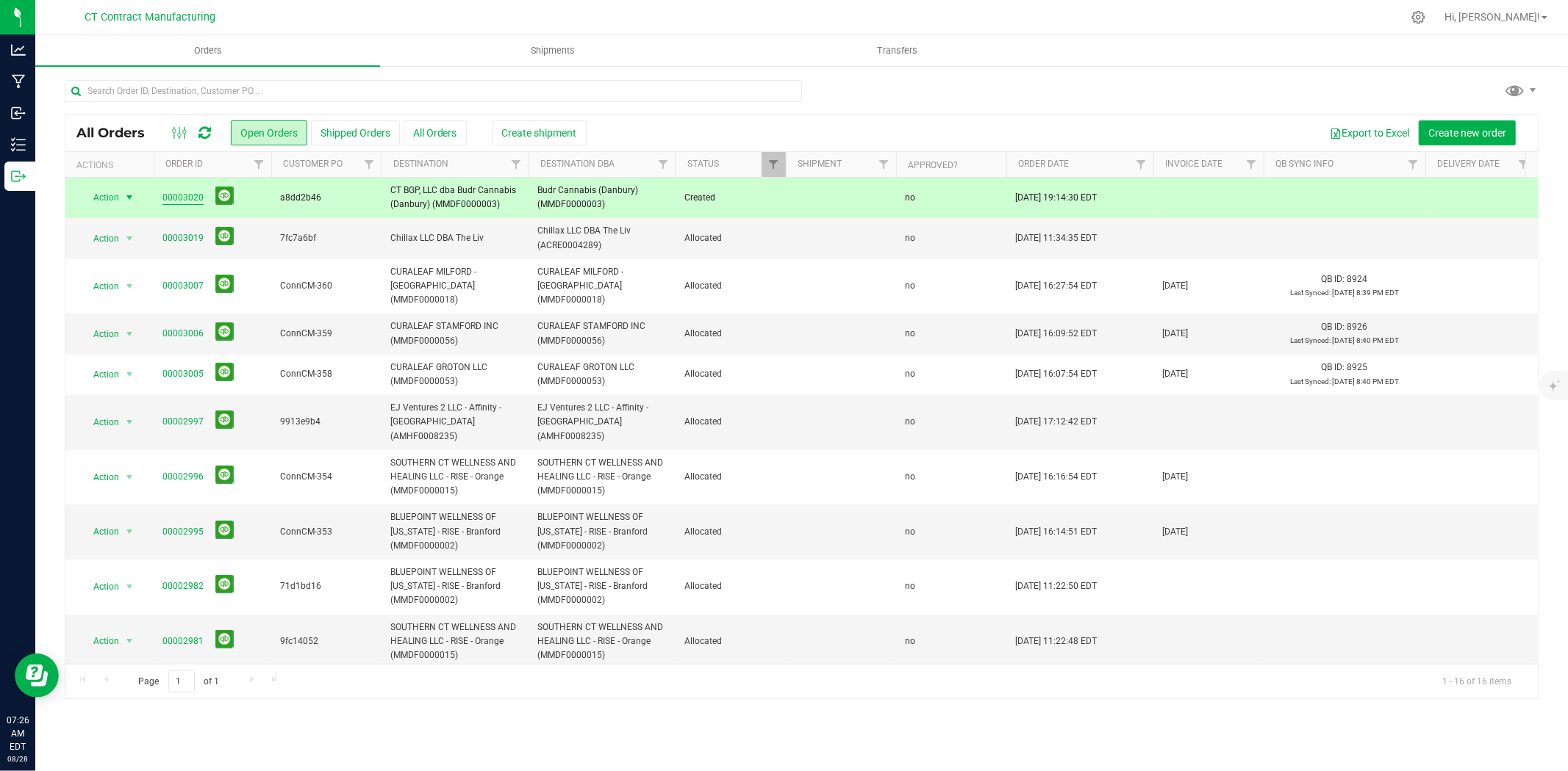
click at [179, 195] on link "00003020" at bounding box center [183, 197] width 41 height 14
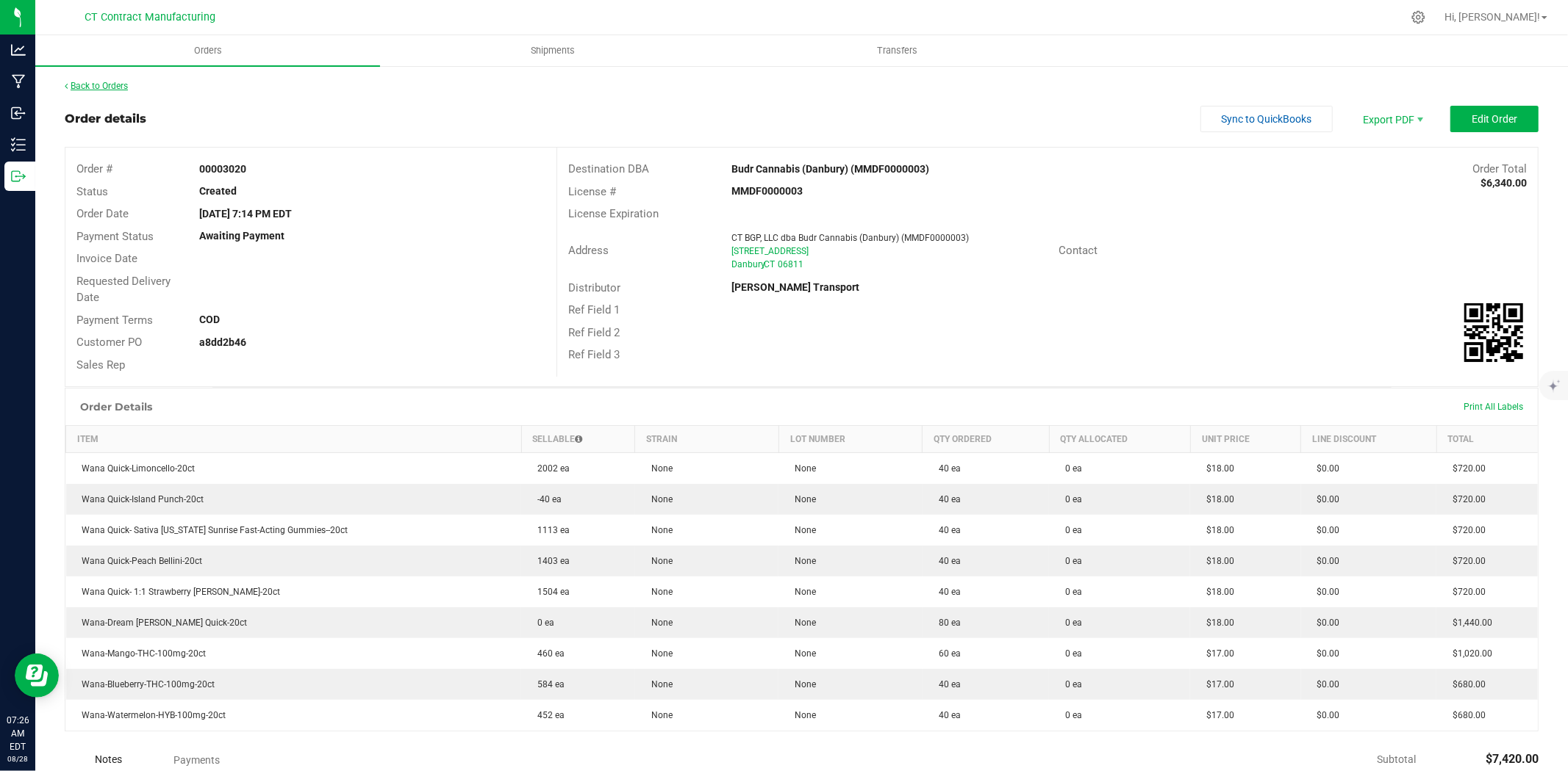
click at [76, 86] on link "Back to Orders" at bounding box center [96, 86] width 63 height 10
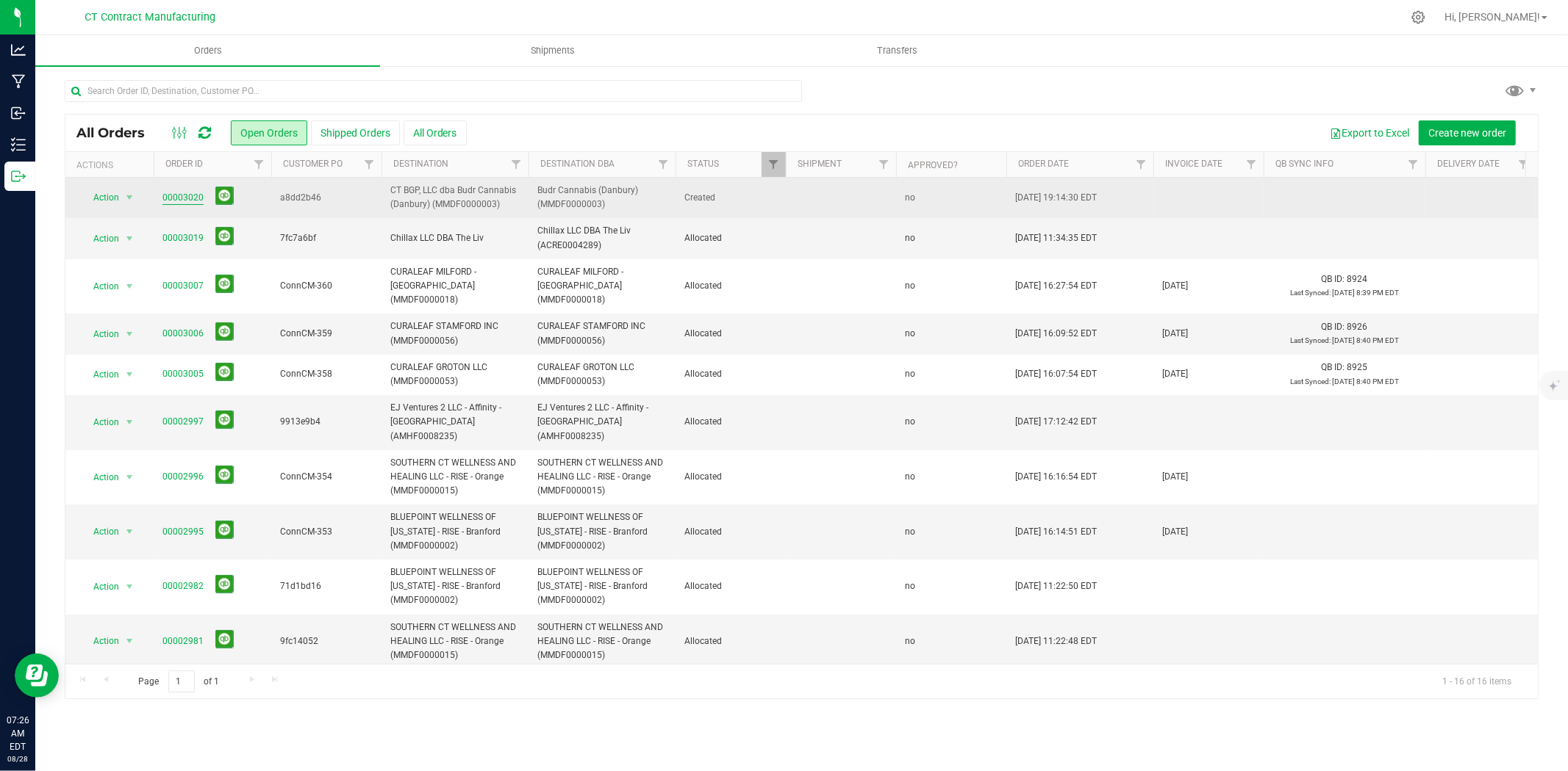
click at [191, 196] on link "00003020" at bounding box center [183, 197] width 41 height 14
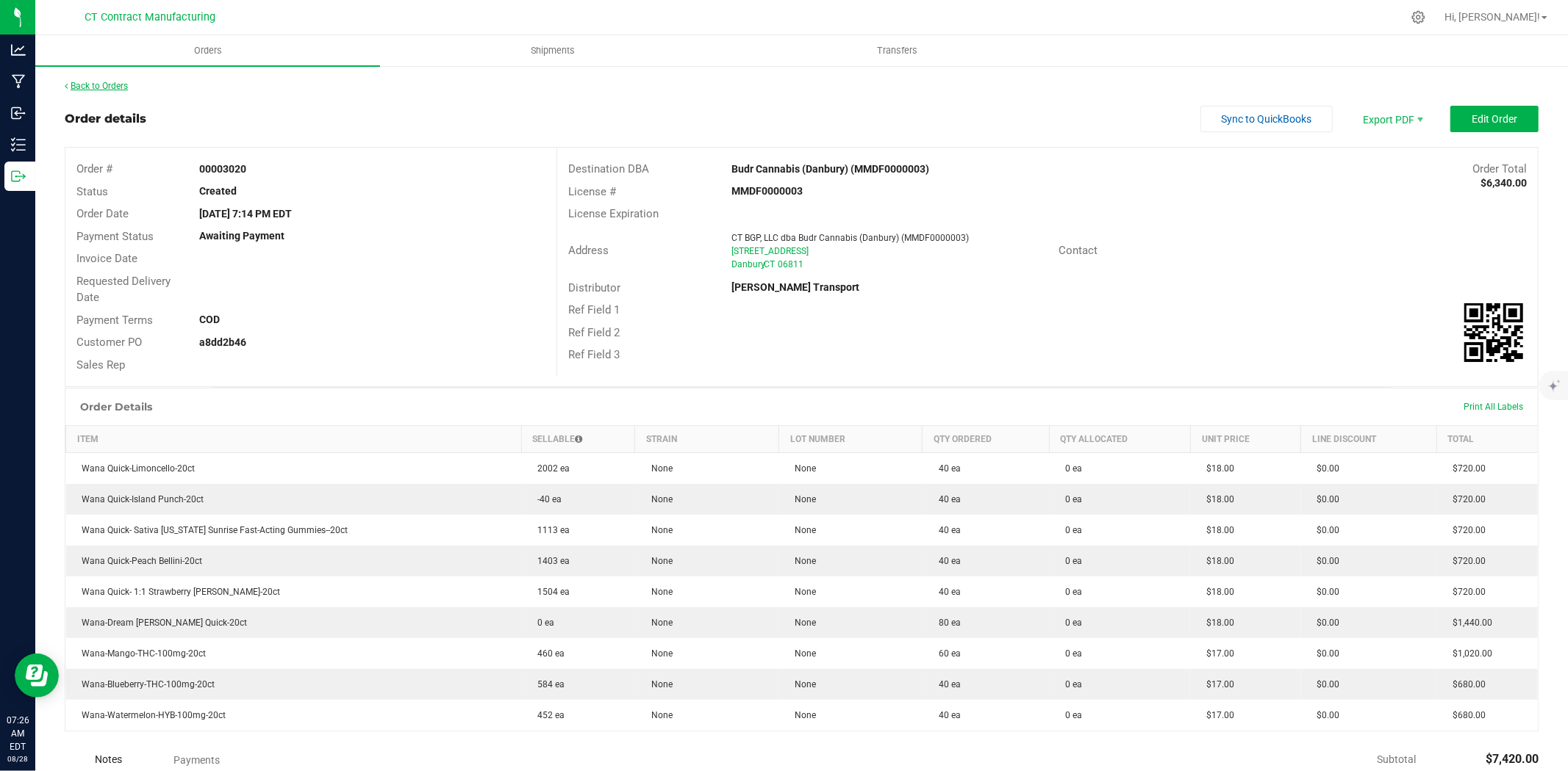
click at [113, 89] on link "Back to Orders" at bounding box center [96, 86] width 63 height 10
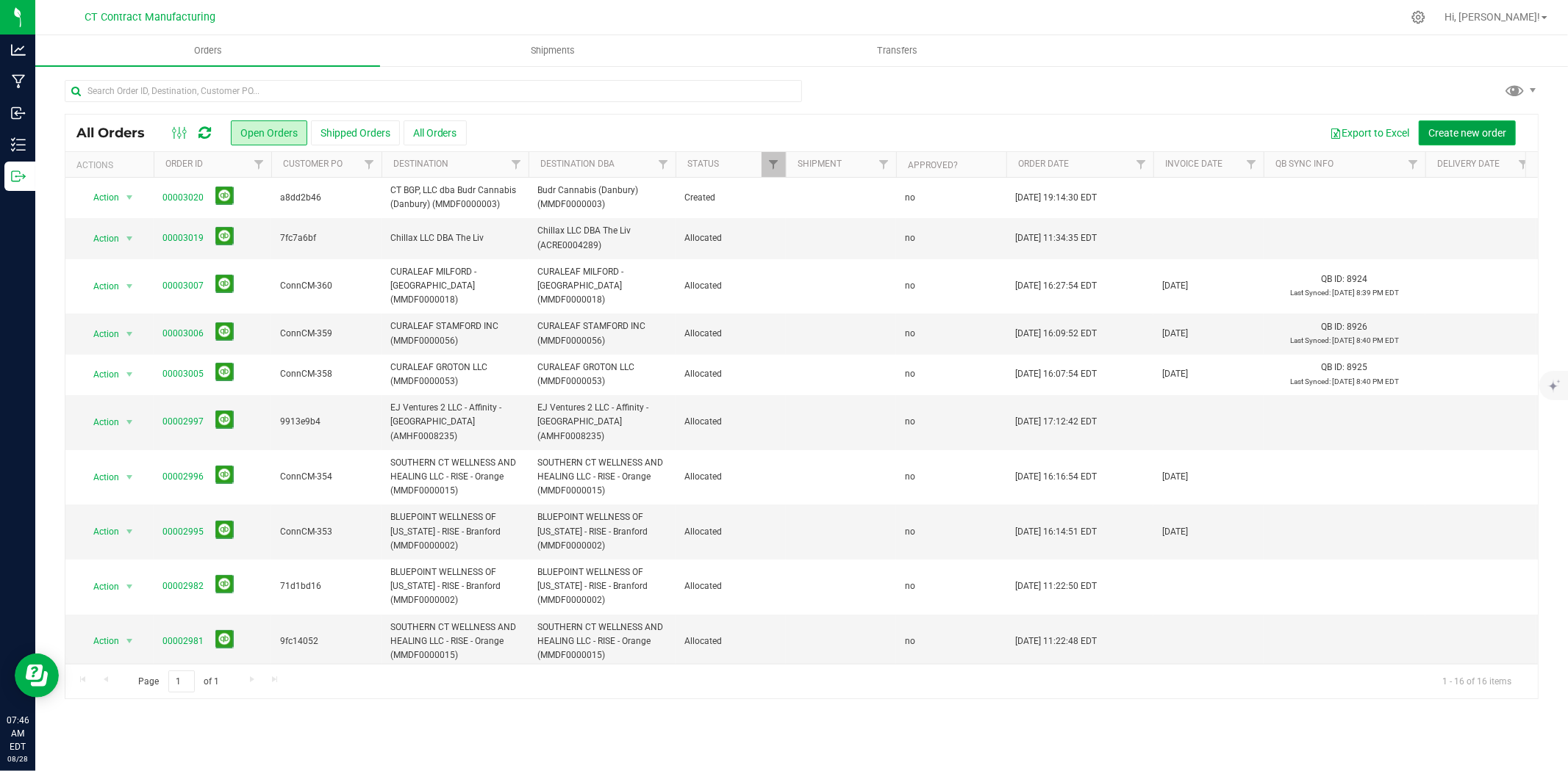
click at [1454, 130] on span "Create new order" at bounding box center [1467, 132] width 77 height 12
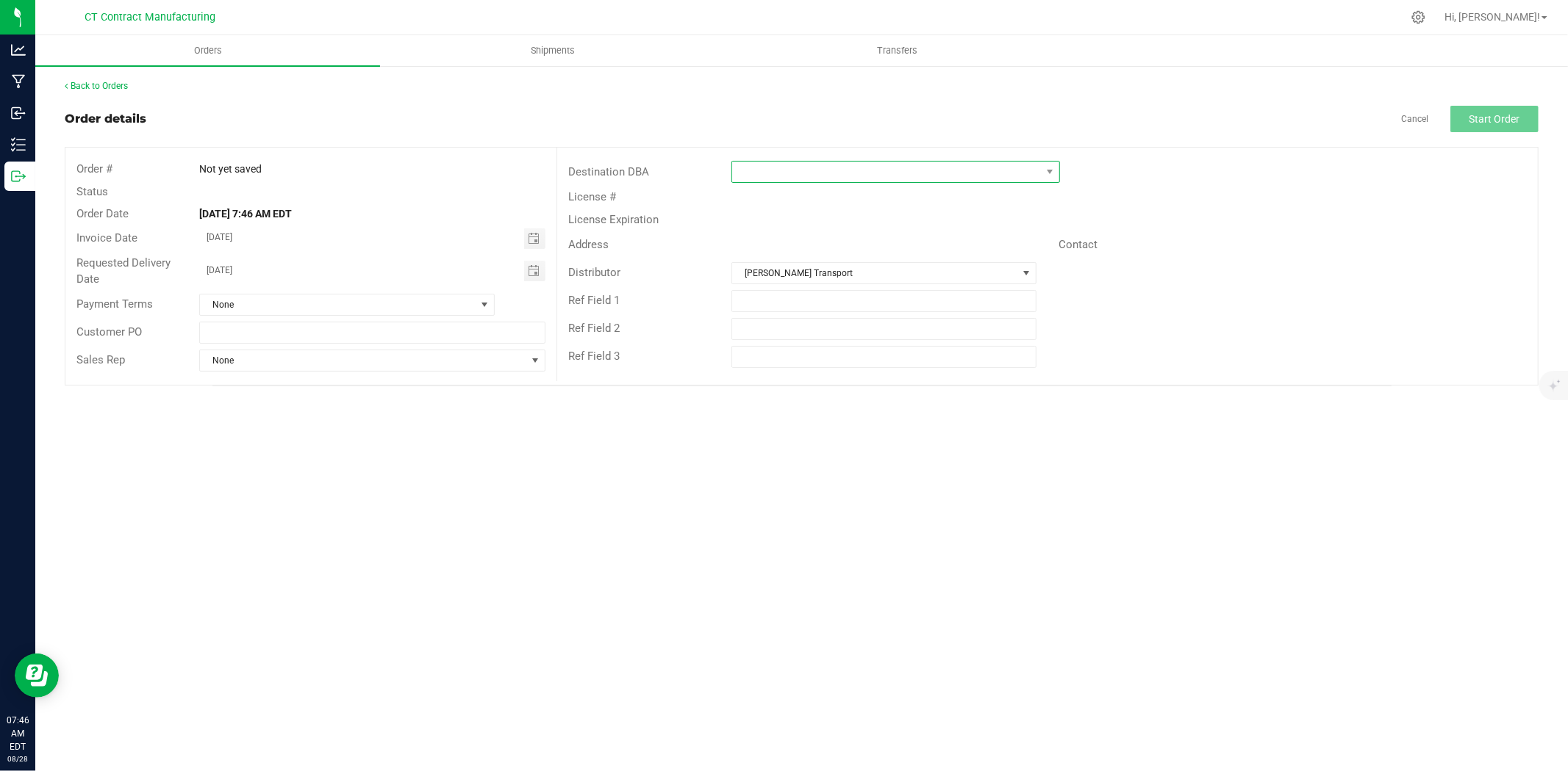
click at [748, 171] on span at bounding box center [886, 171] width 309 height 21
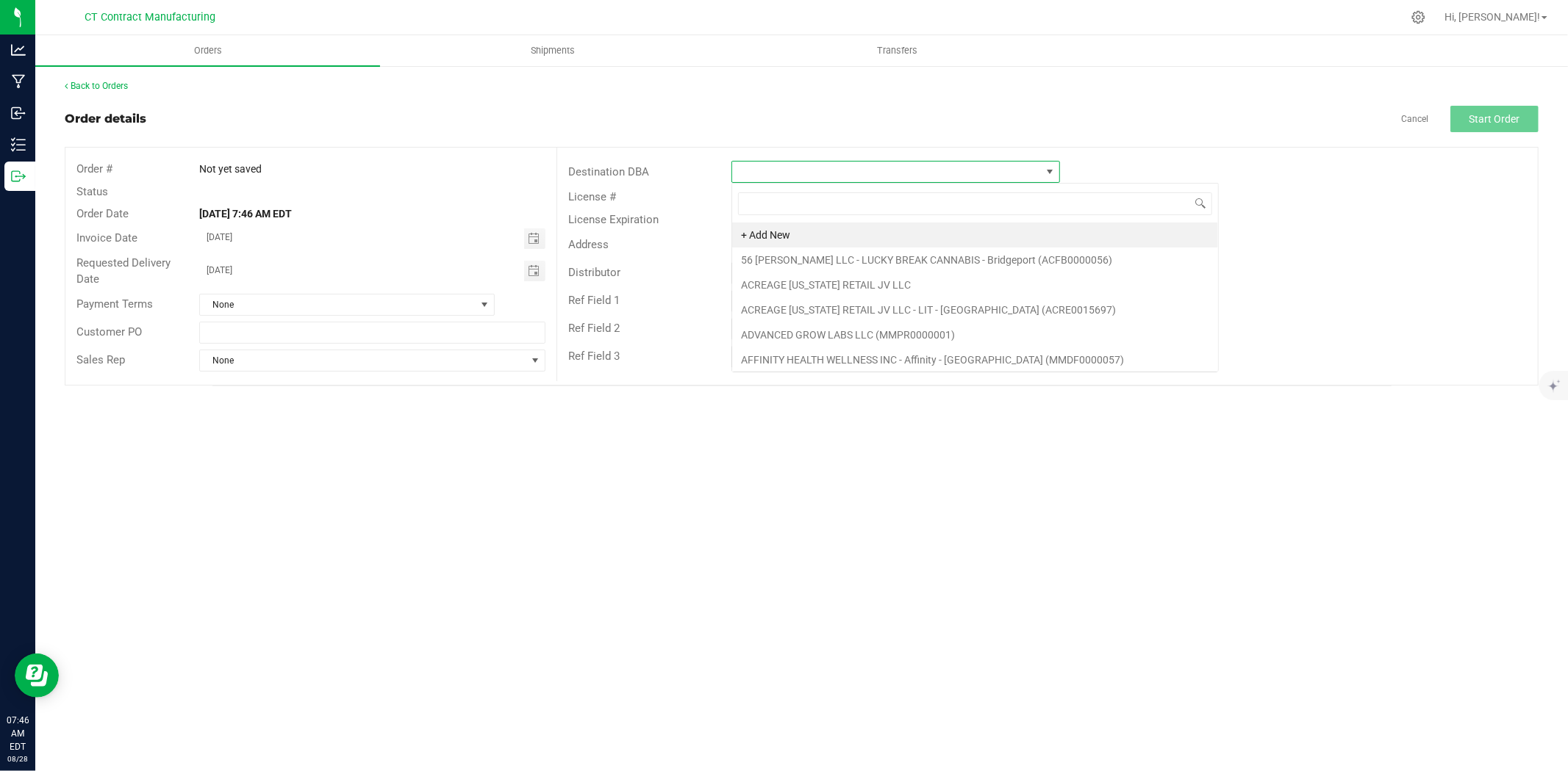
scroll to position [22, 329]
type input "anal"
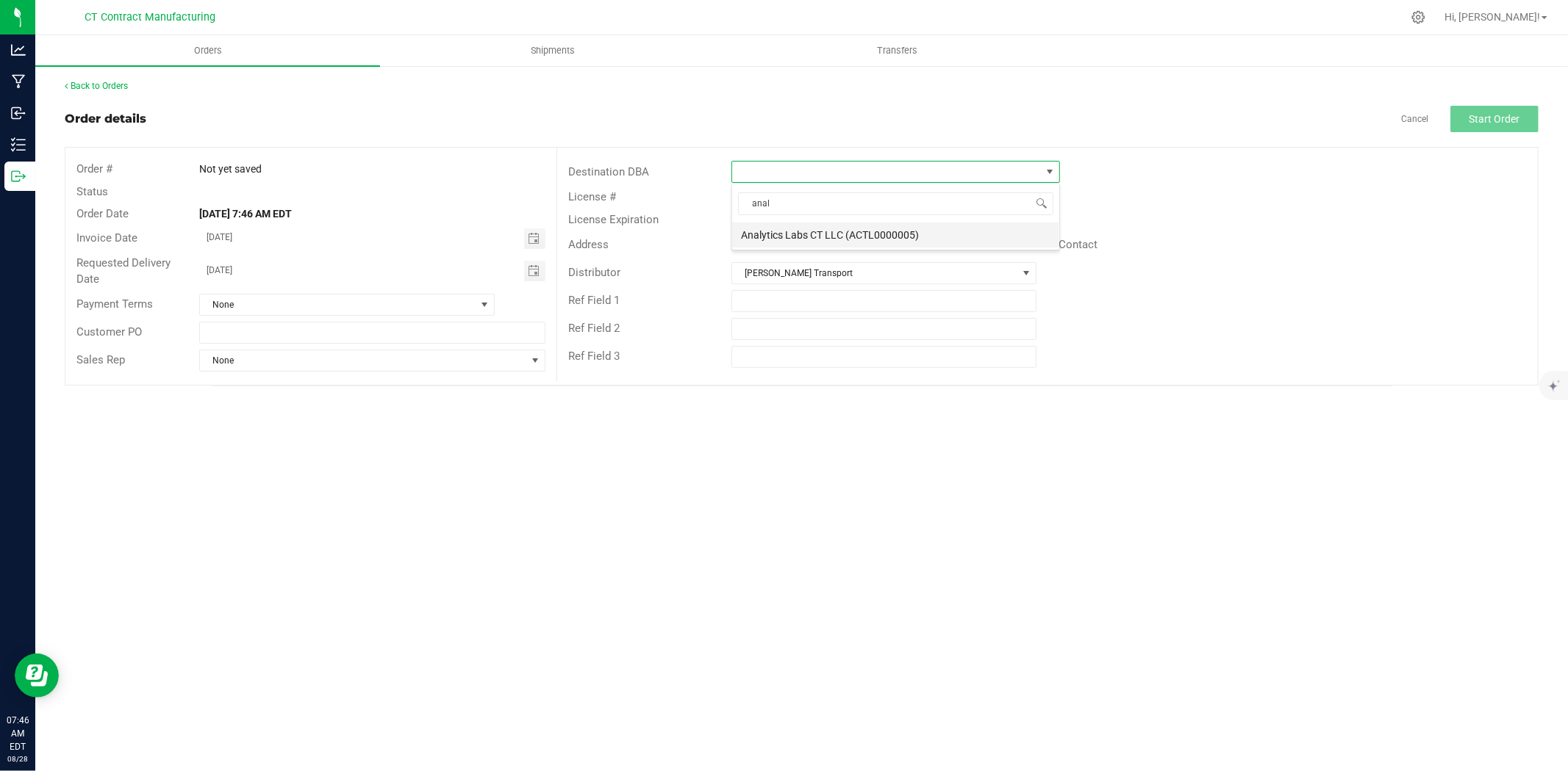
click at [785, 243] on li "Analytics Labs CT LLC (ACTL0000005)" at bounding box center [895, 235] width 327 height 25
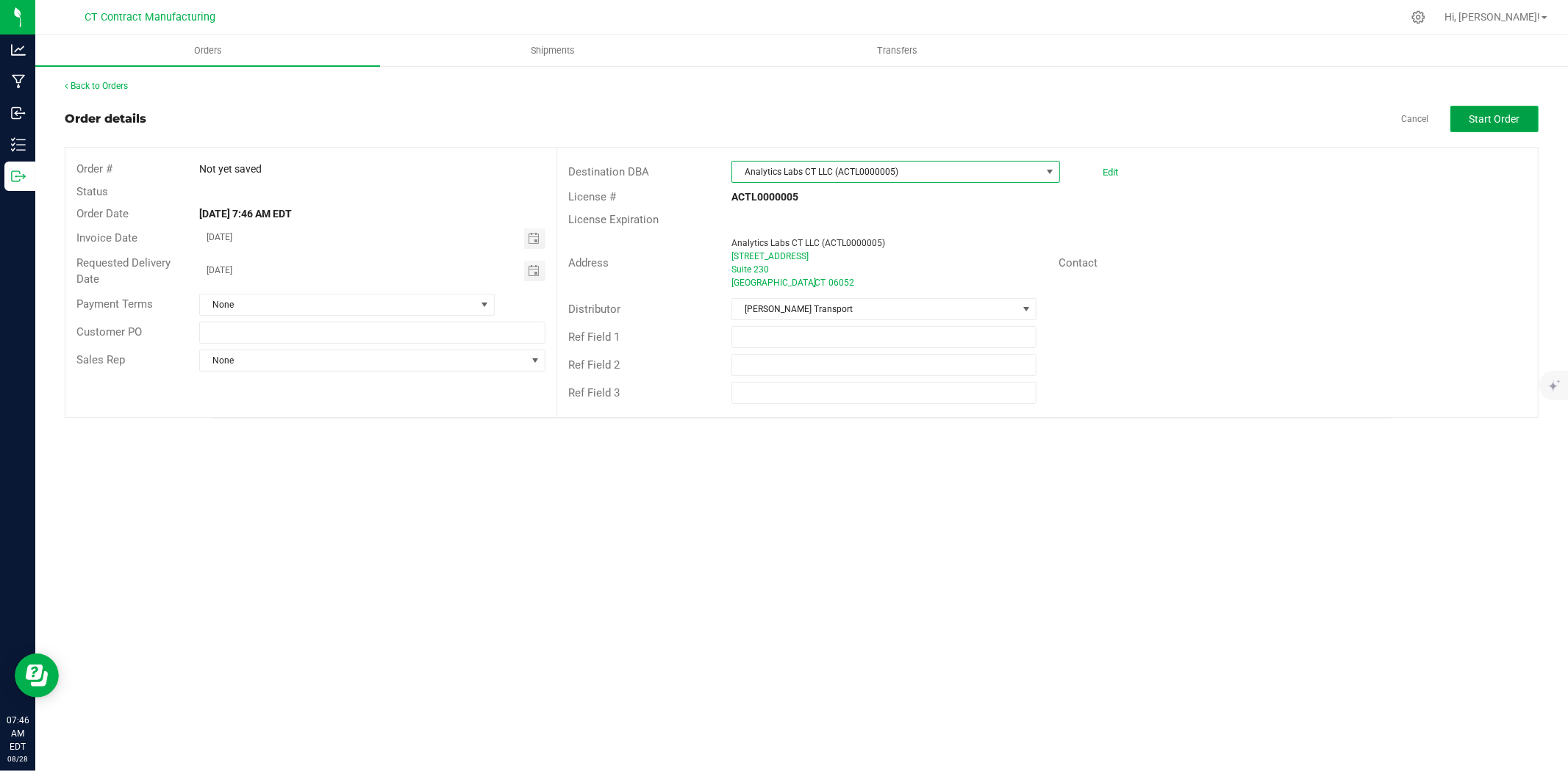
click at [1487, 122] on span "Start Order" at bounding box center [1494, 119] width 50 height 12
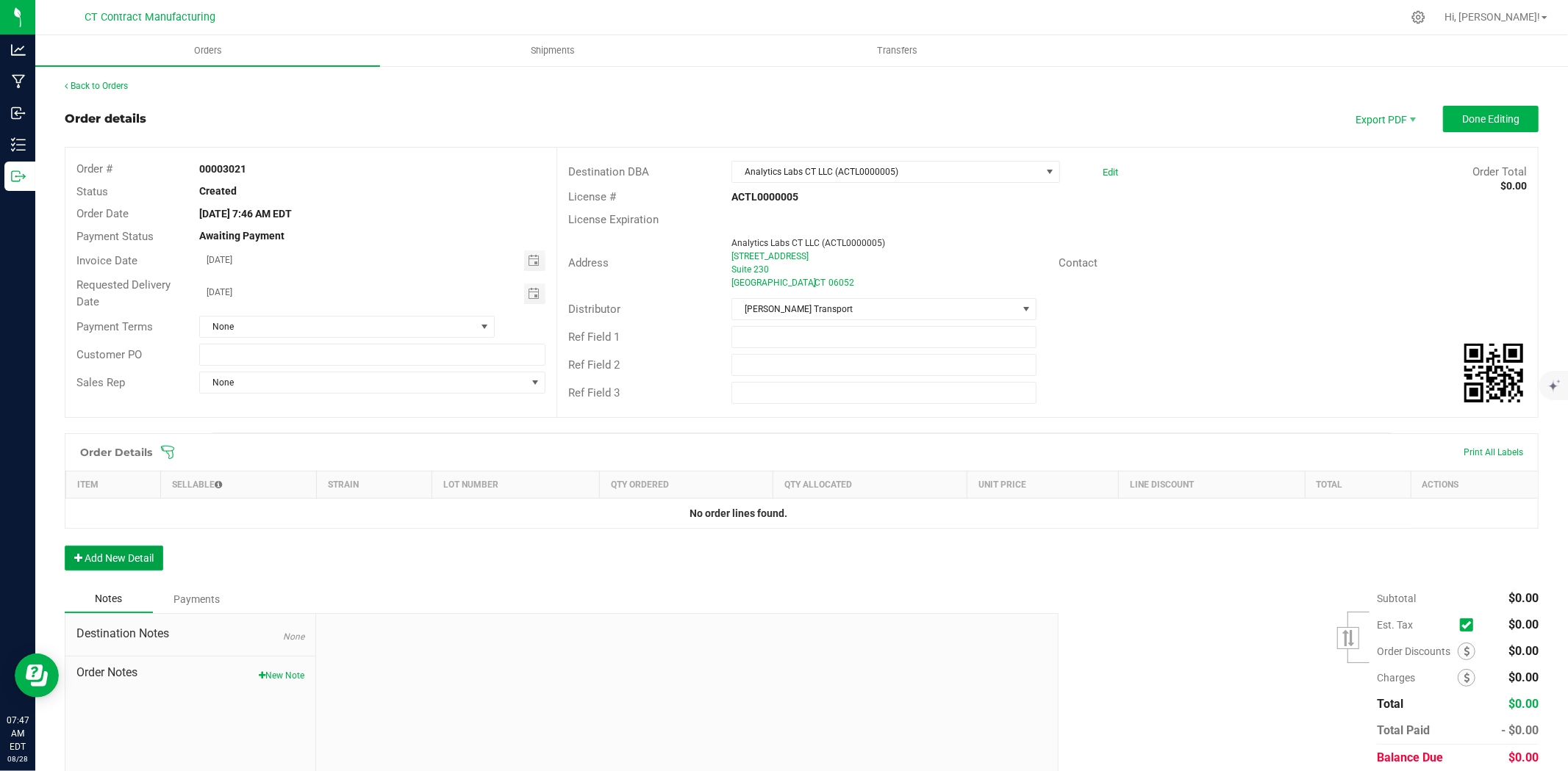
click at [105, 563] on button "Add New Detail" at bounding box center [114, 558] width 98 height 25
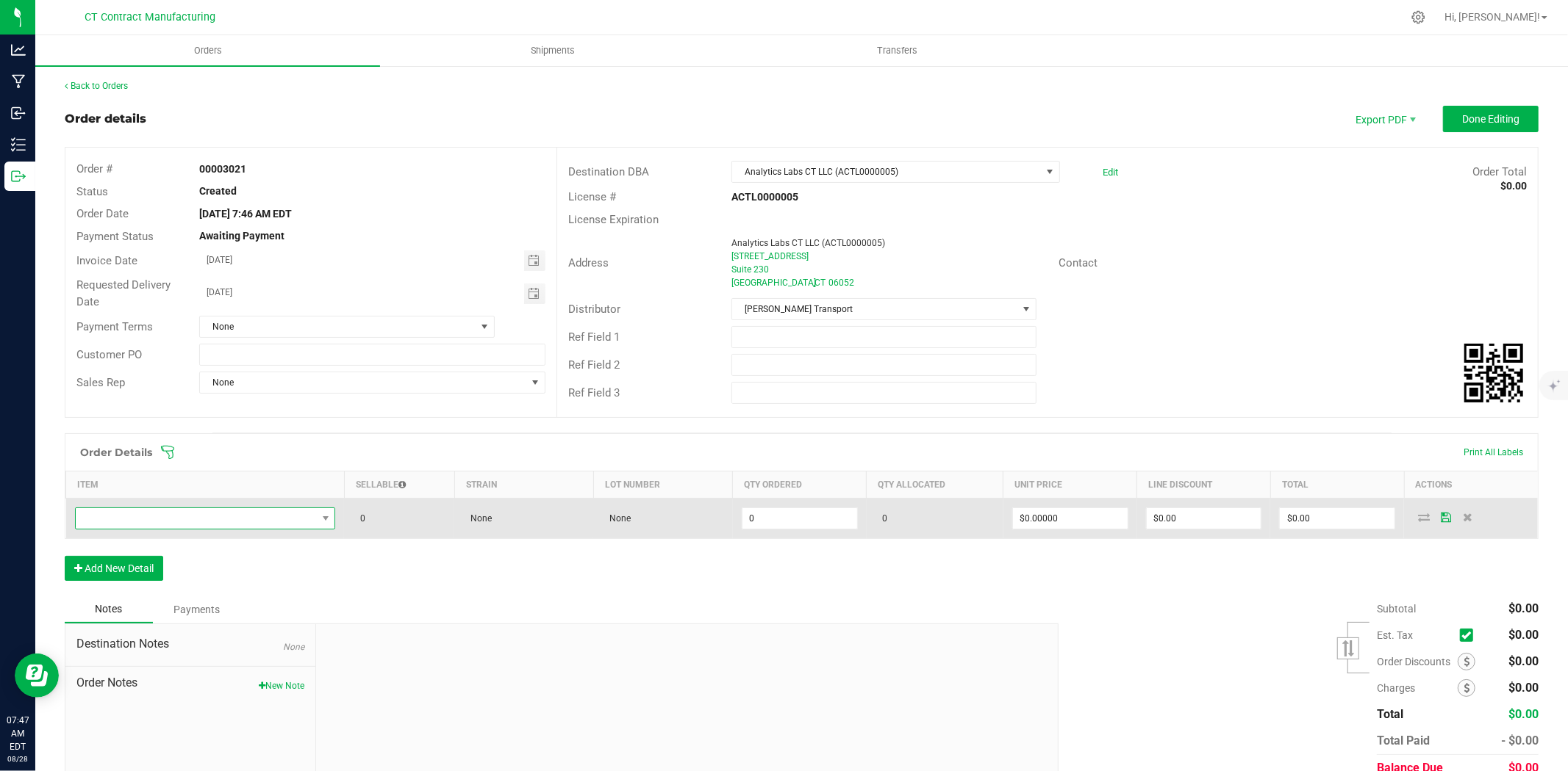
click at [163, 524] on span "NO DATA FOUND" at bounding box center [196, 518] width 242 height 21
type input "Wana-Pomegranate-5:1-CBD-100mg-20ct"
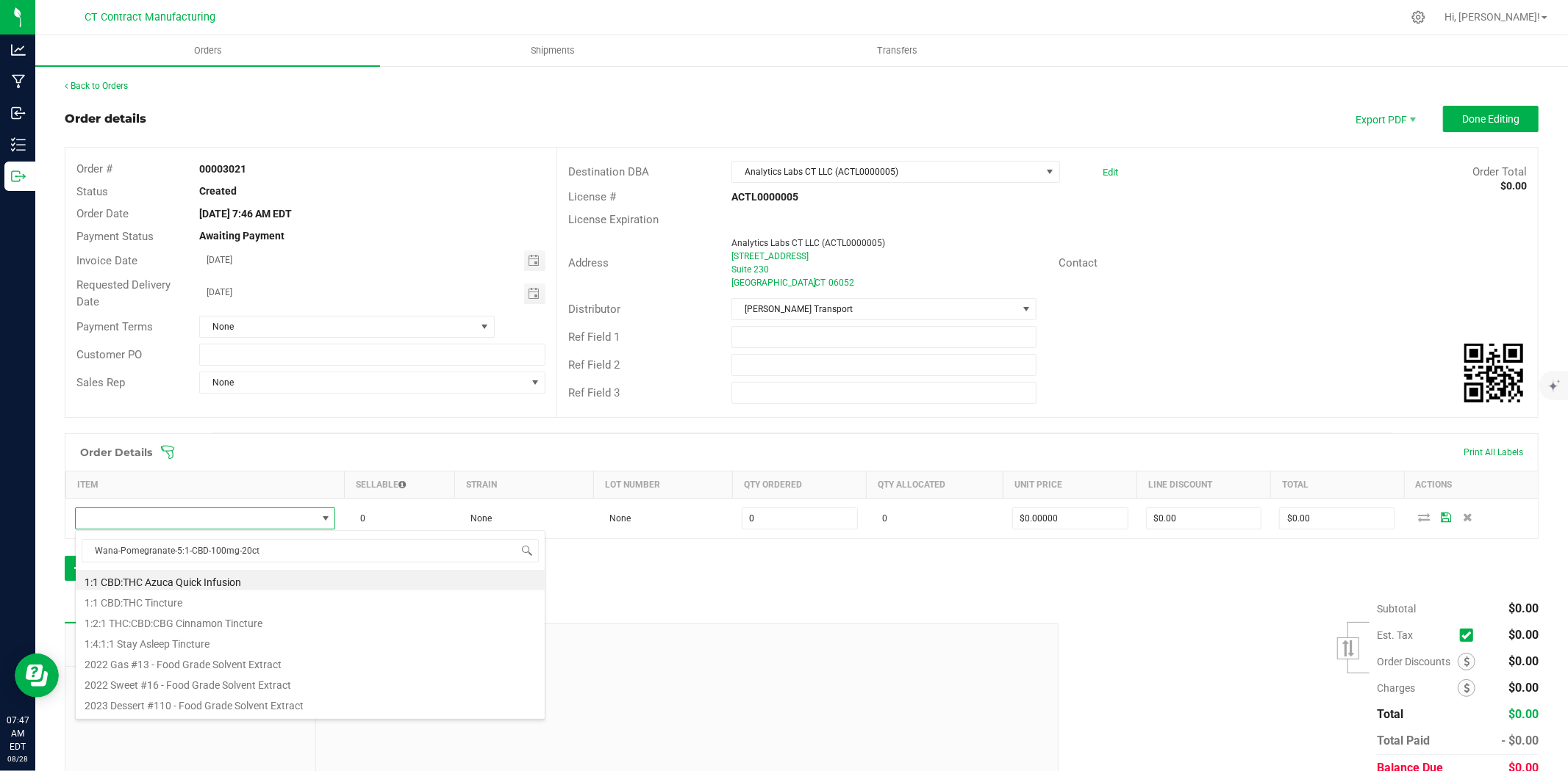
scroll to position [22, 255]
click at [312, 576] on li "Wana-Pomegranate-5:1-CBD-100mg-20ct" at bounding box center [310, 580] width 469 height 21
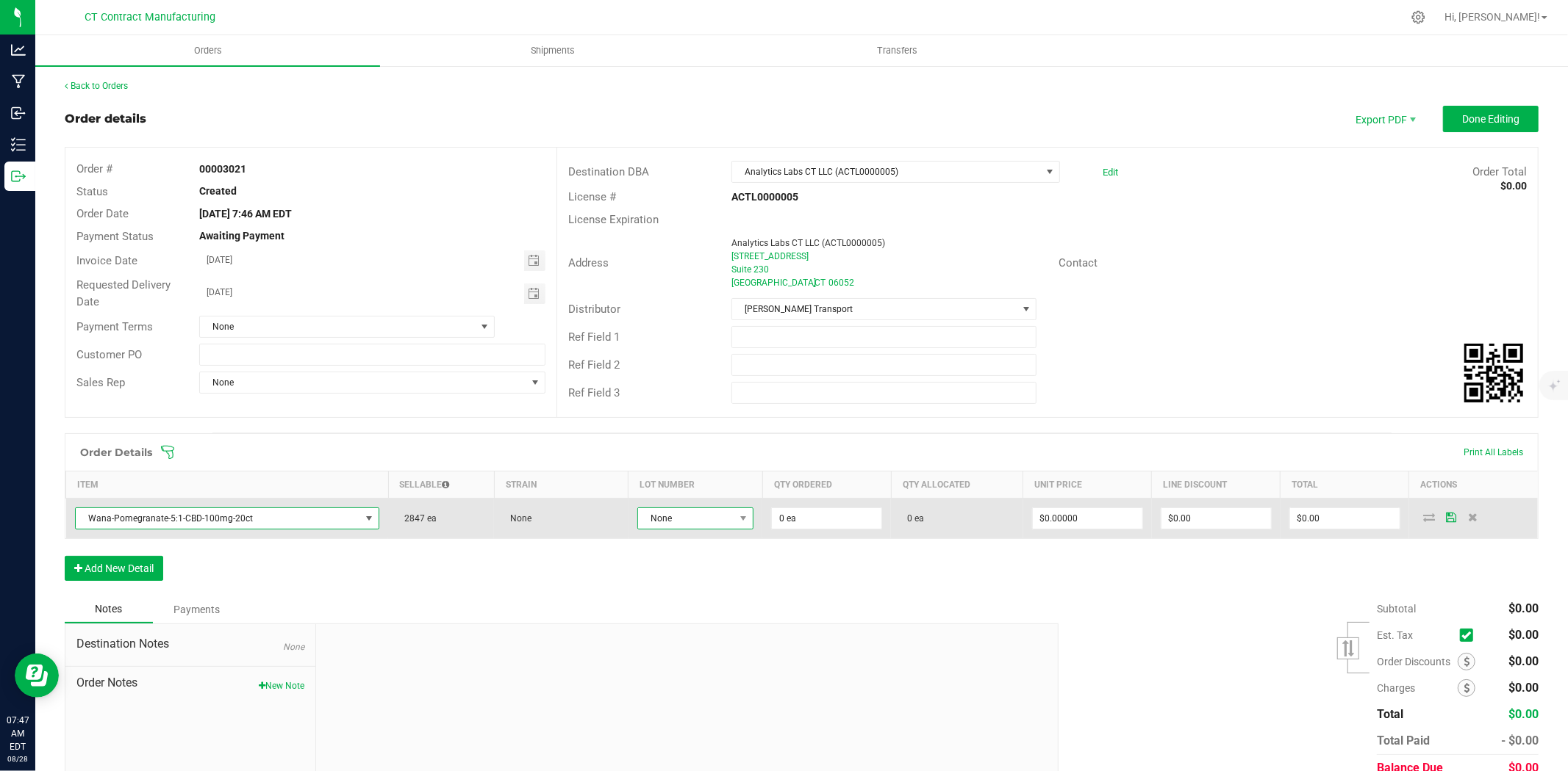
click at [672, 517] on span "None" at bounding box center [686, 518] width 96 height 21
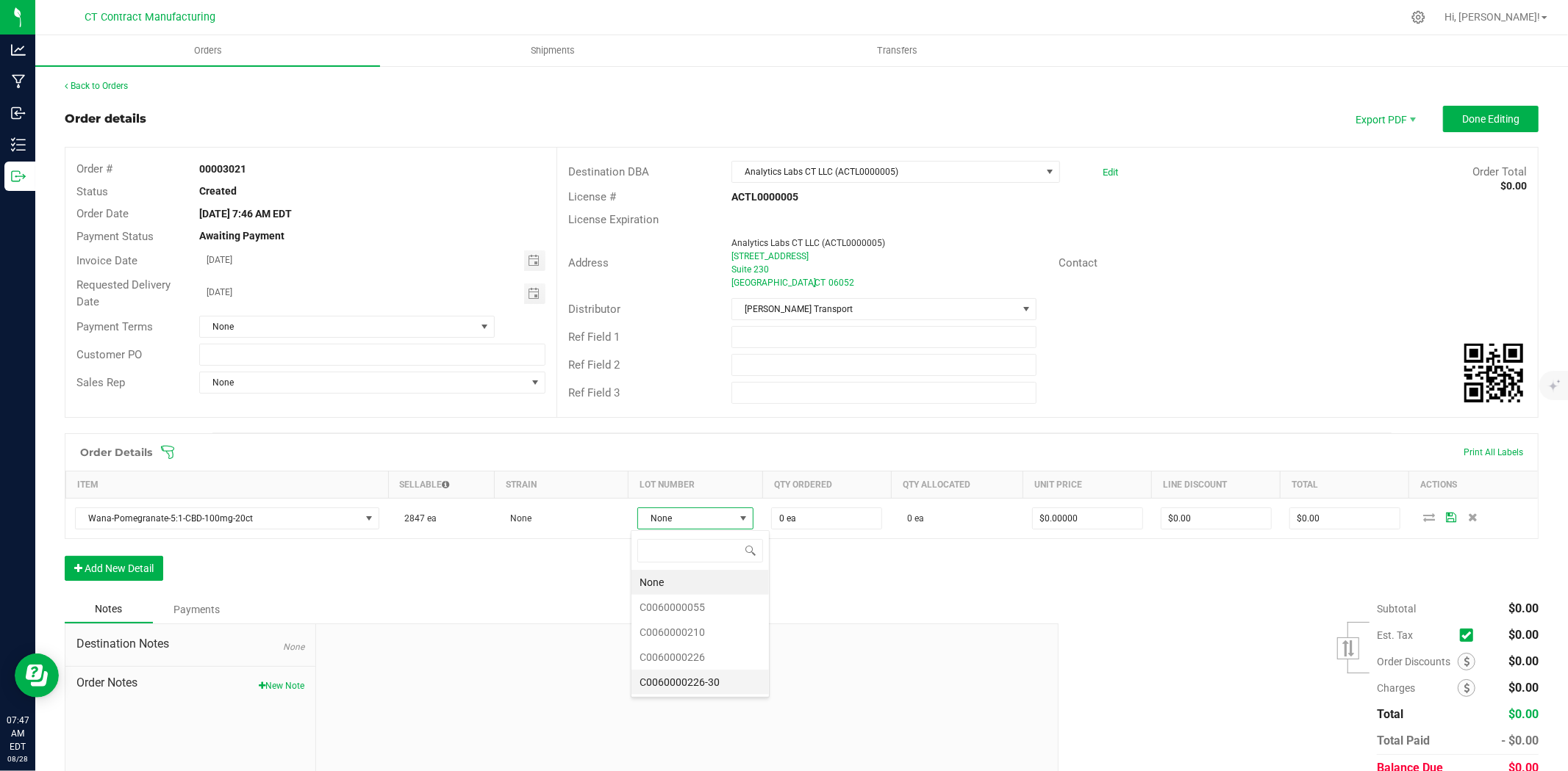
click at [712, 688] on li "C0060000226-30" at bounding box center [700, 683] width 138 height 25
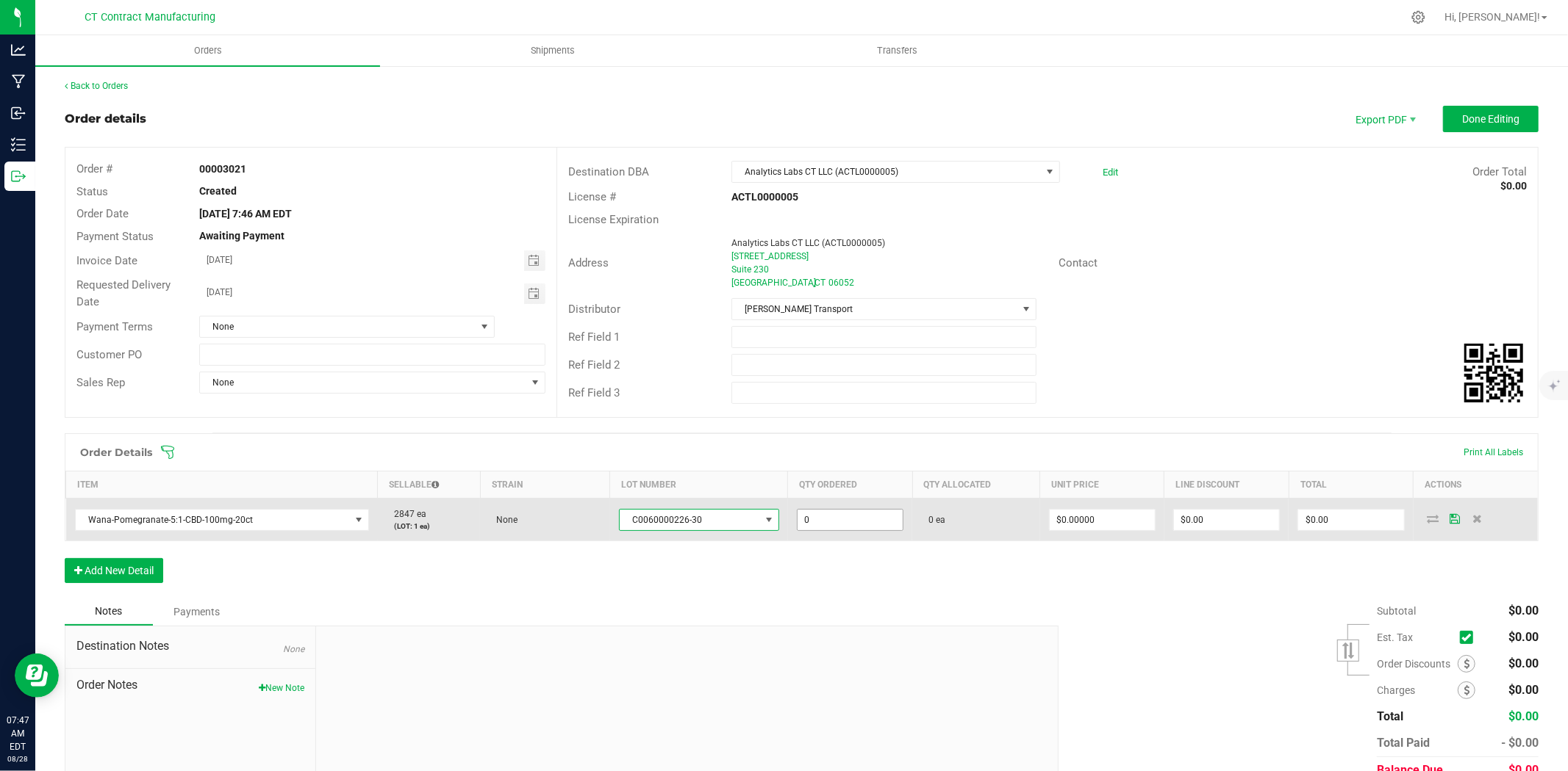
click at [820, 517] on input "0" at bounding box center [850, 520] width 105 height 21
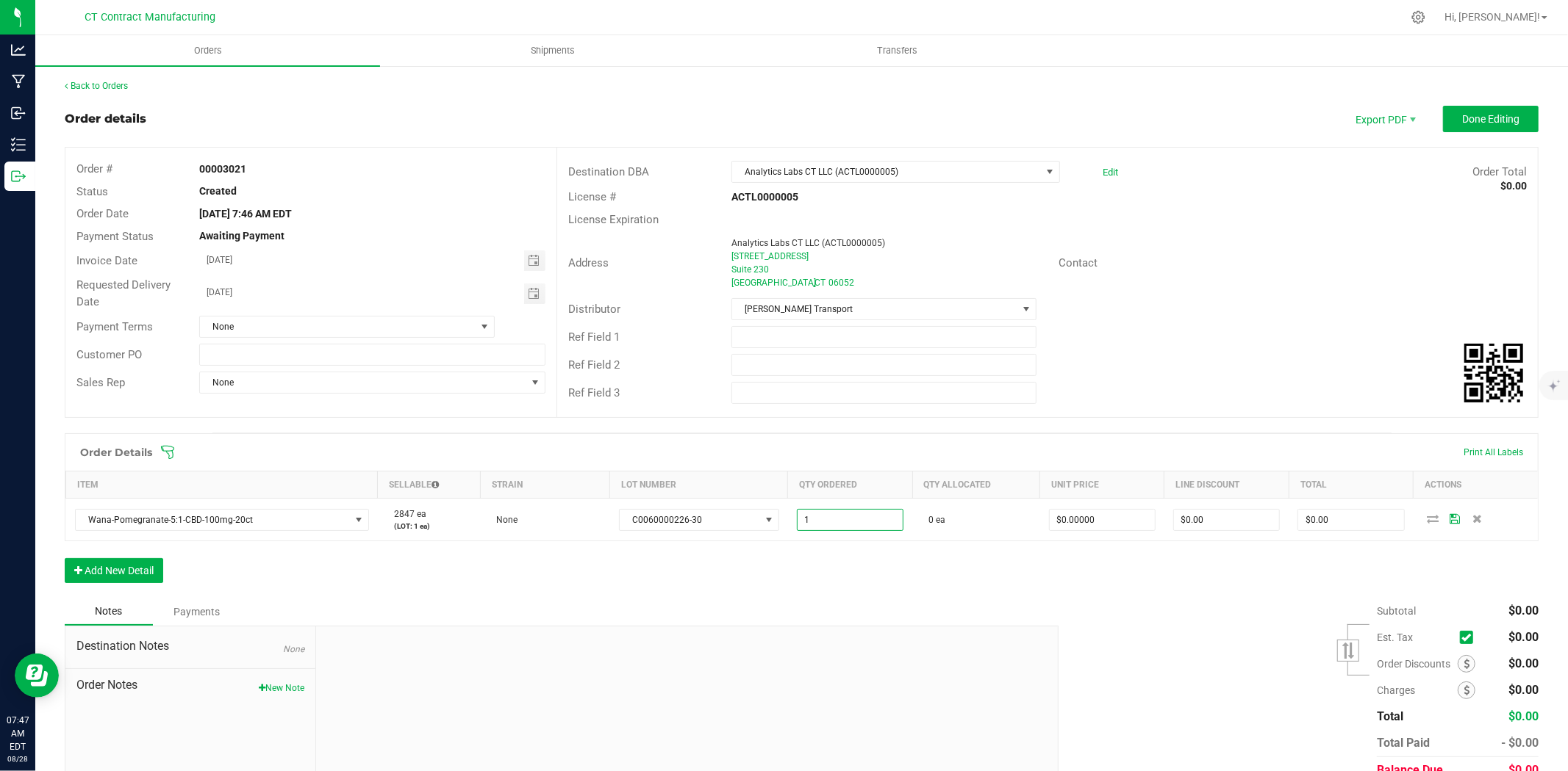
type input "1 ea"
drag, startPoint x: 839, startPoint y: 593, endPoint x: 847, endPoint y: 595, distance: 8.2
click at [839, 594] on div "Order Details Print All Labels Item Sellable Strain Lot Number Qty Ordered Qty …" at bounding box center [801, 515] width 1473 height 165
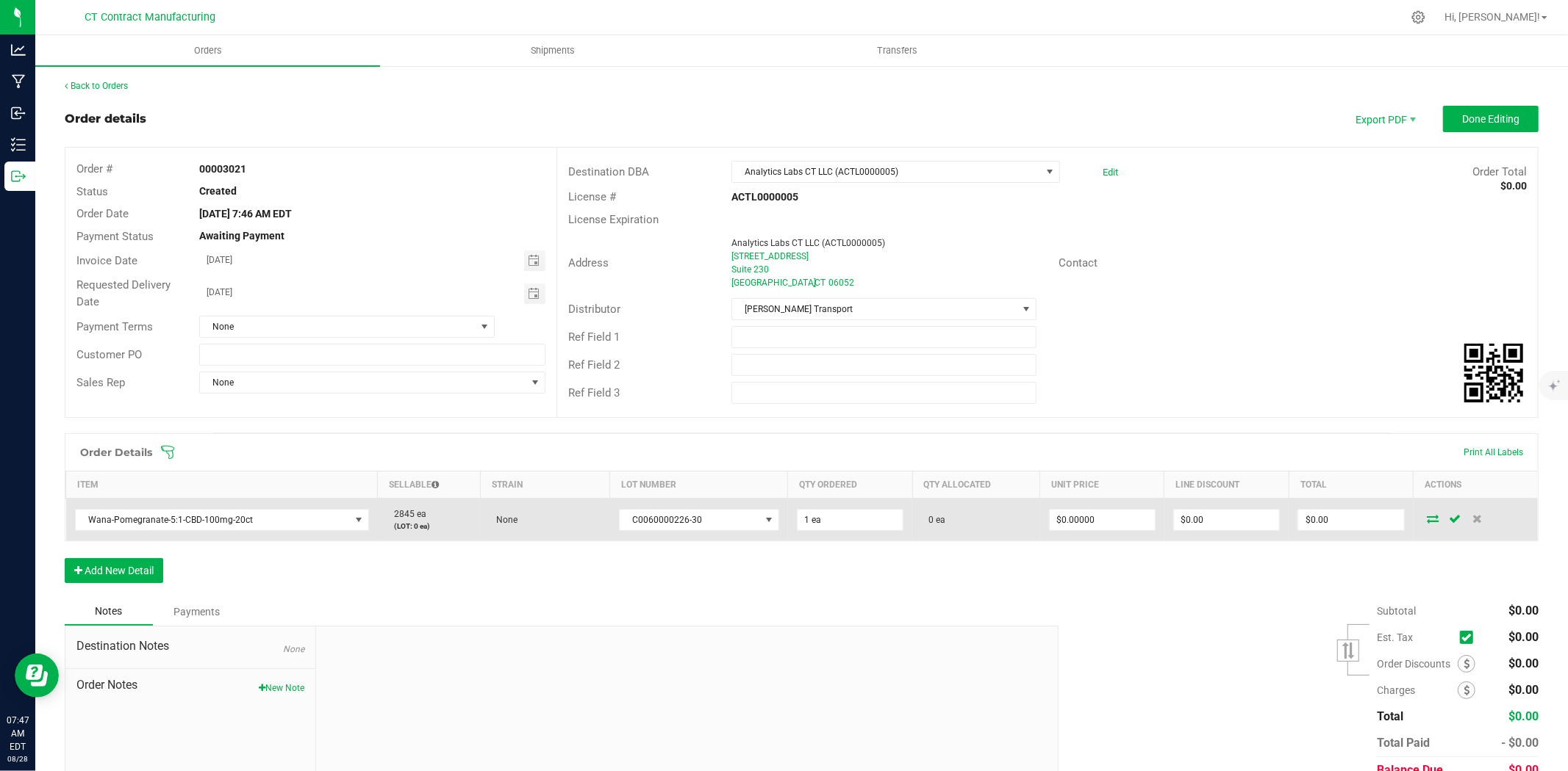
click at [1415, 512] on td at bounding box center [1475, 520] width 124 height 42
click at [1427, 522] on icon at bounding box center [1433, 519] width 12 height 9
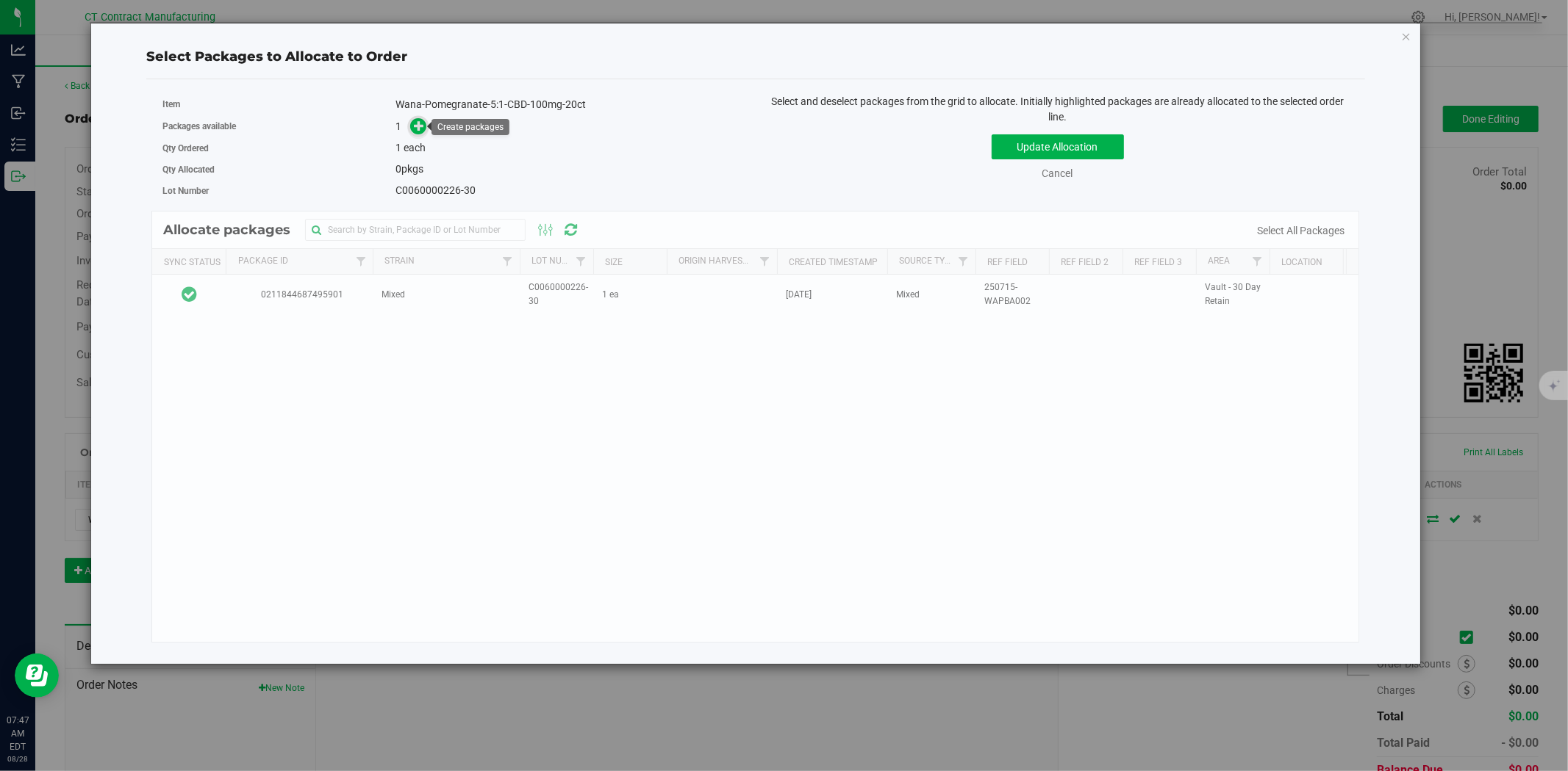
click at [422, 125] on icon at bounding box center [419, 124] width 12 height 12
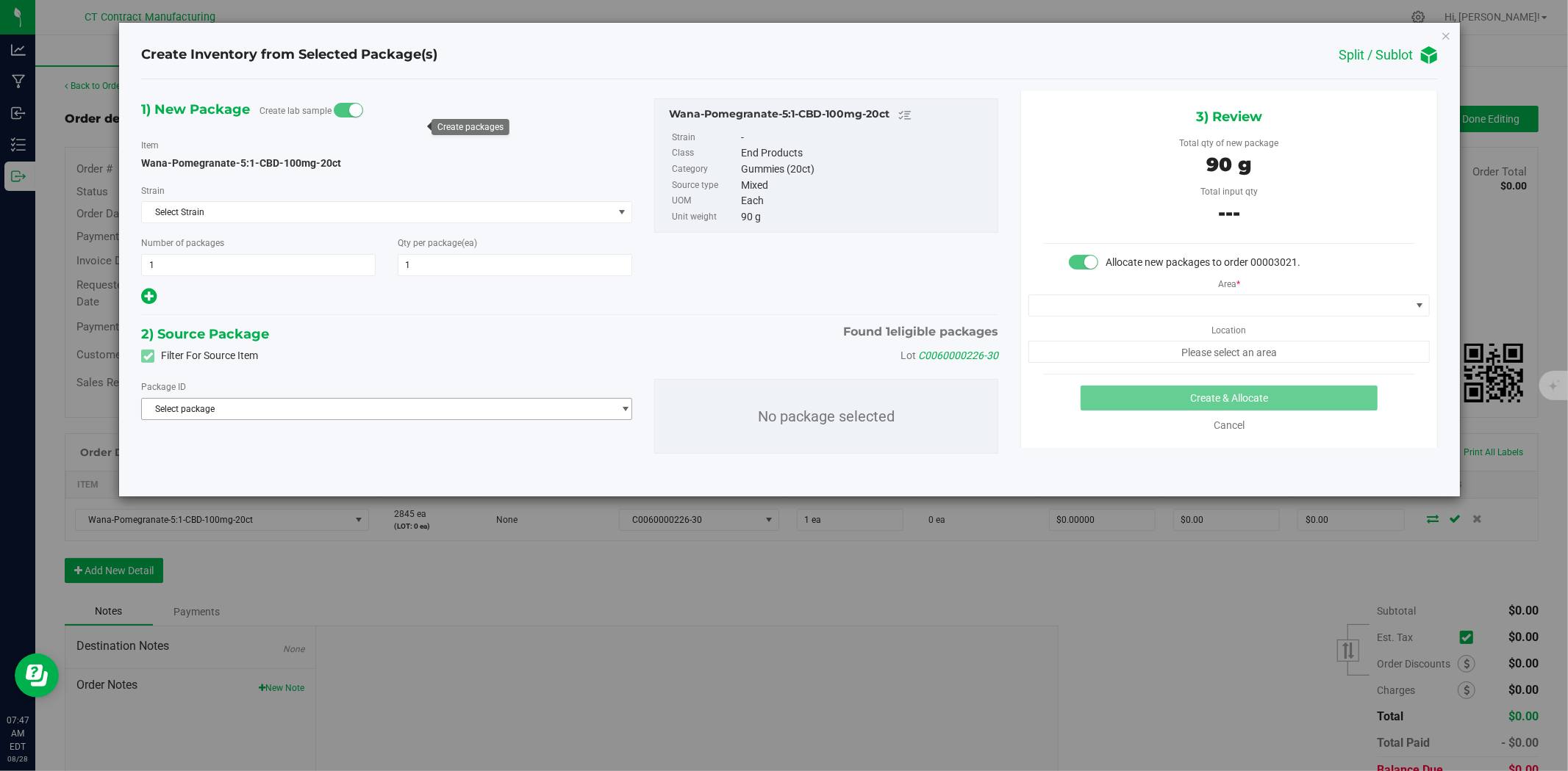
click at [269, 420] on span "Select package" at bounding box center [377, 409] width 471 height 21
click at [266, 467] on span "( Wana-Pomegranate-5:1-CBD-100mg-20ct )" at bounding box center [323, 470] width 175 height 10
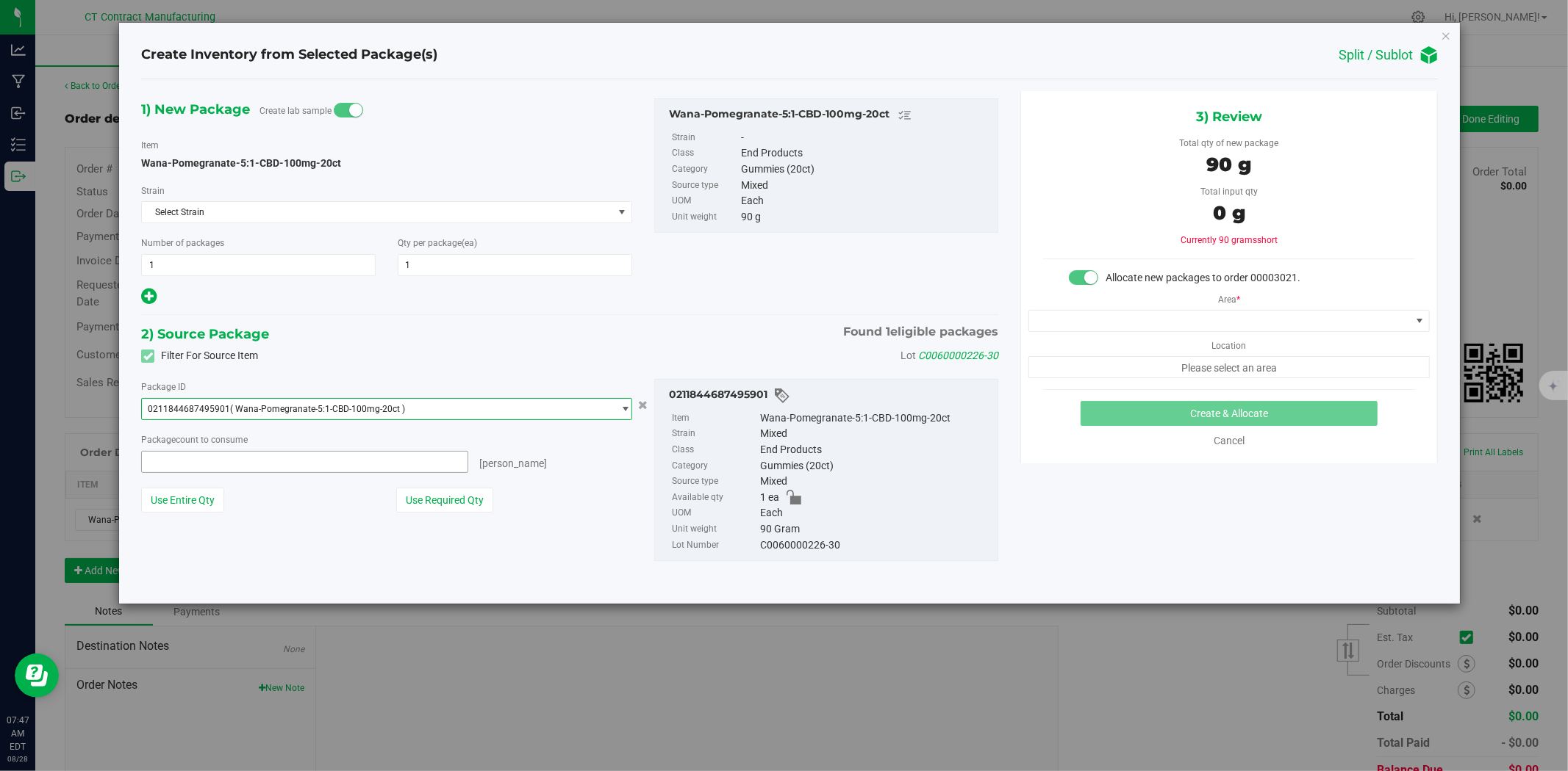
click at [284, 464] on span at bounding box center [305, 462] width 327 height 22
type input "1"
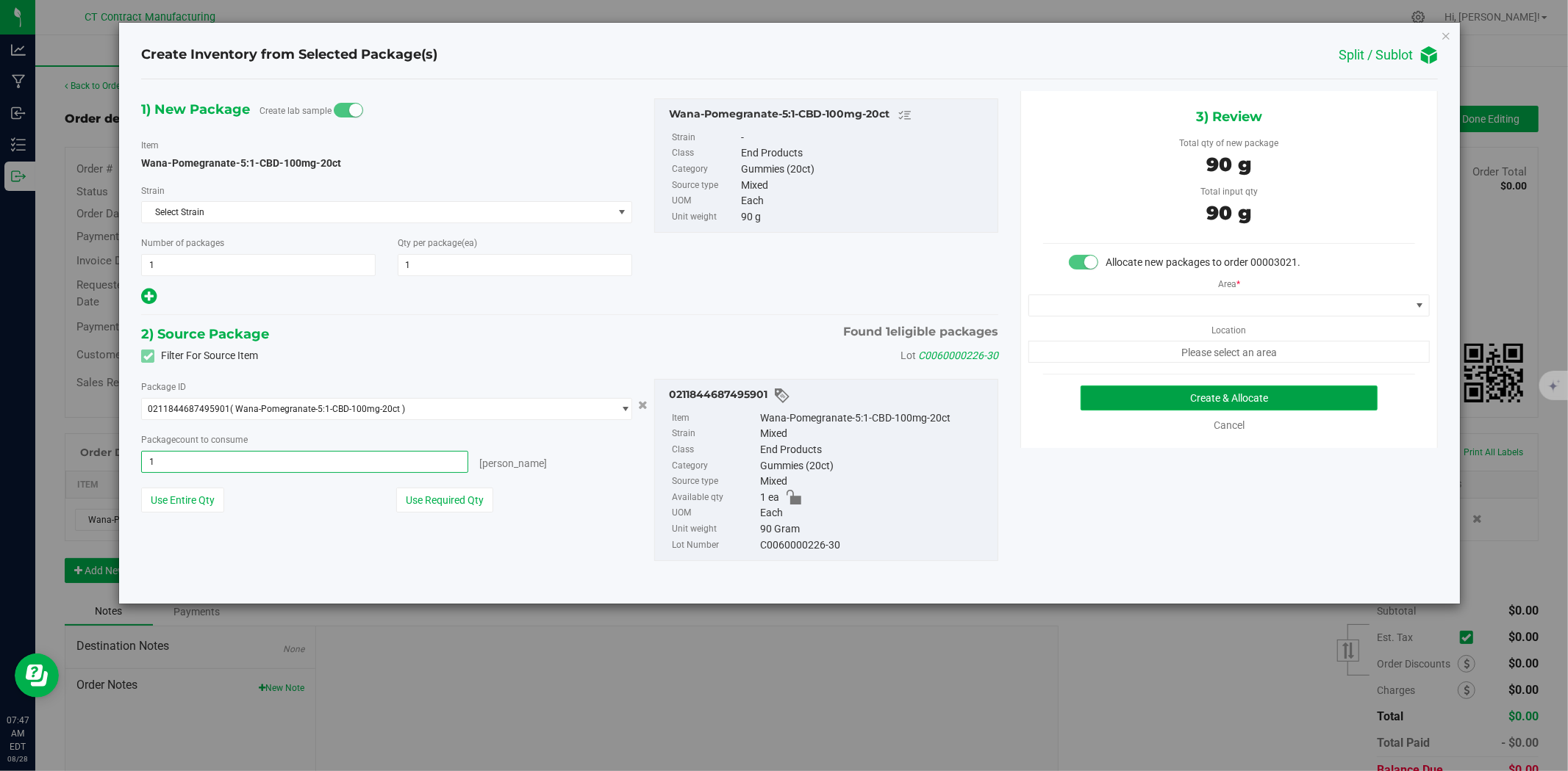
type input "1 ea"
click at [1178, 402] on button "Create & Allocate" at bounding box center [1229, 398] width 297 height 25
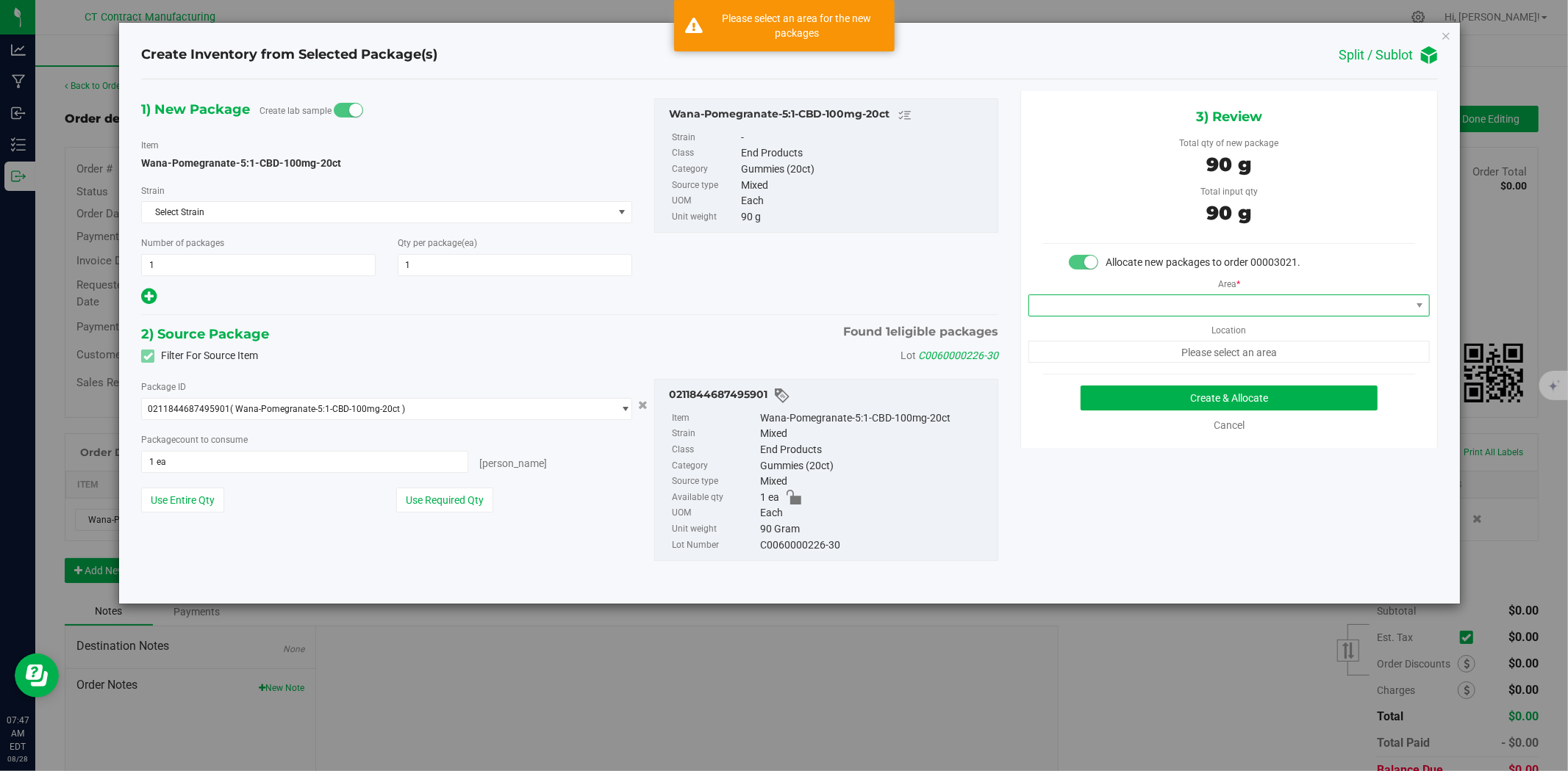
click at [1090, 313] on span at bounding box center [1219, 305] width 381 height 21
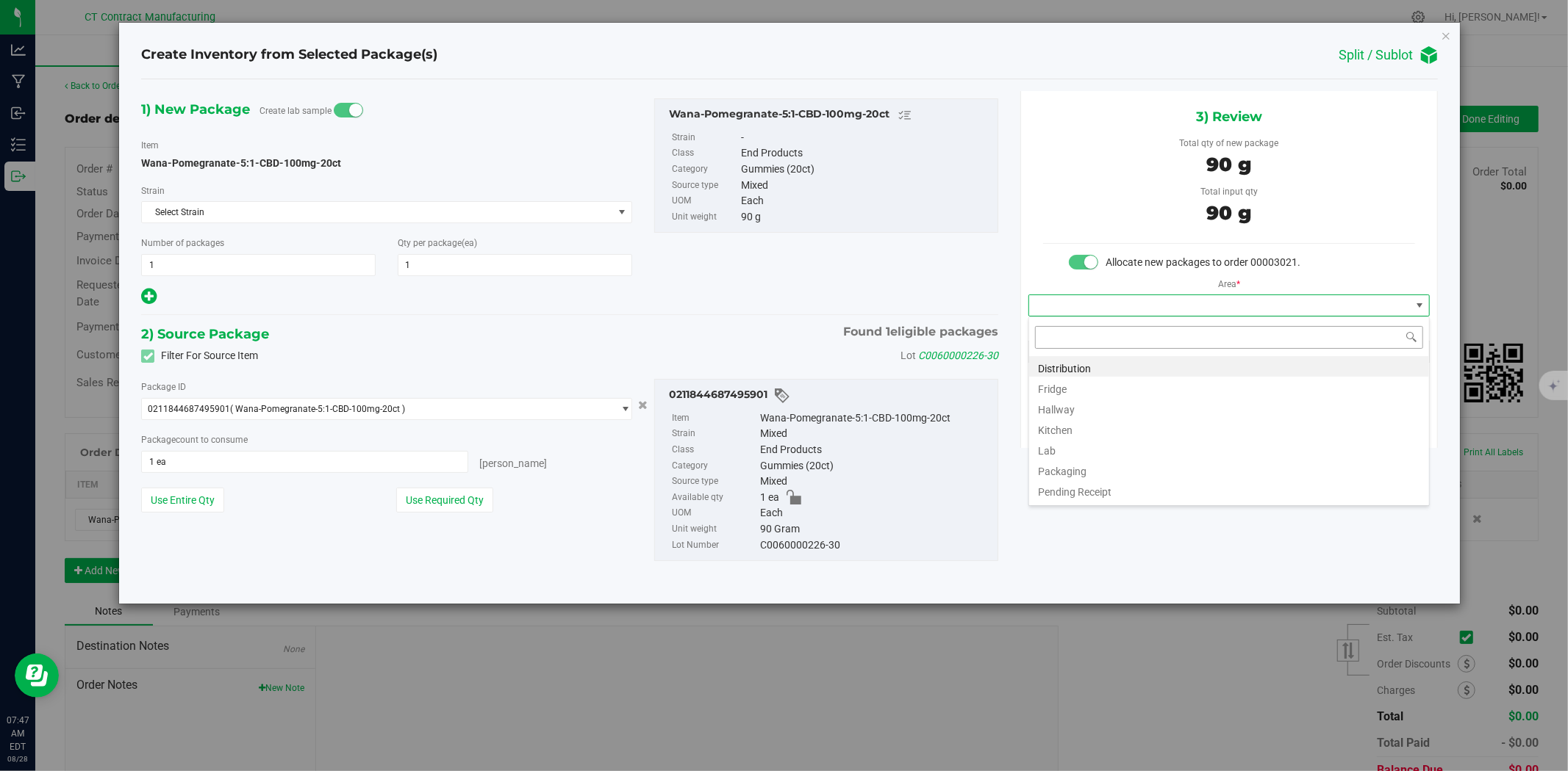
scroll to position [22, 401]
click at [1083, 360] on li "Distribution" at bounding box center [1229, 367] width 400 height 21
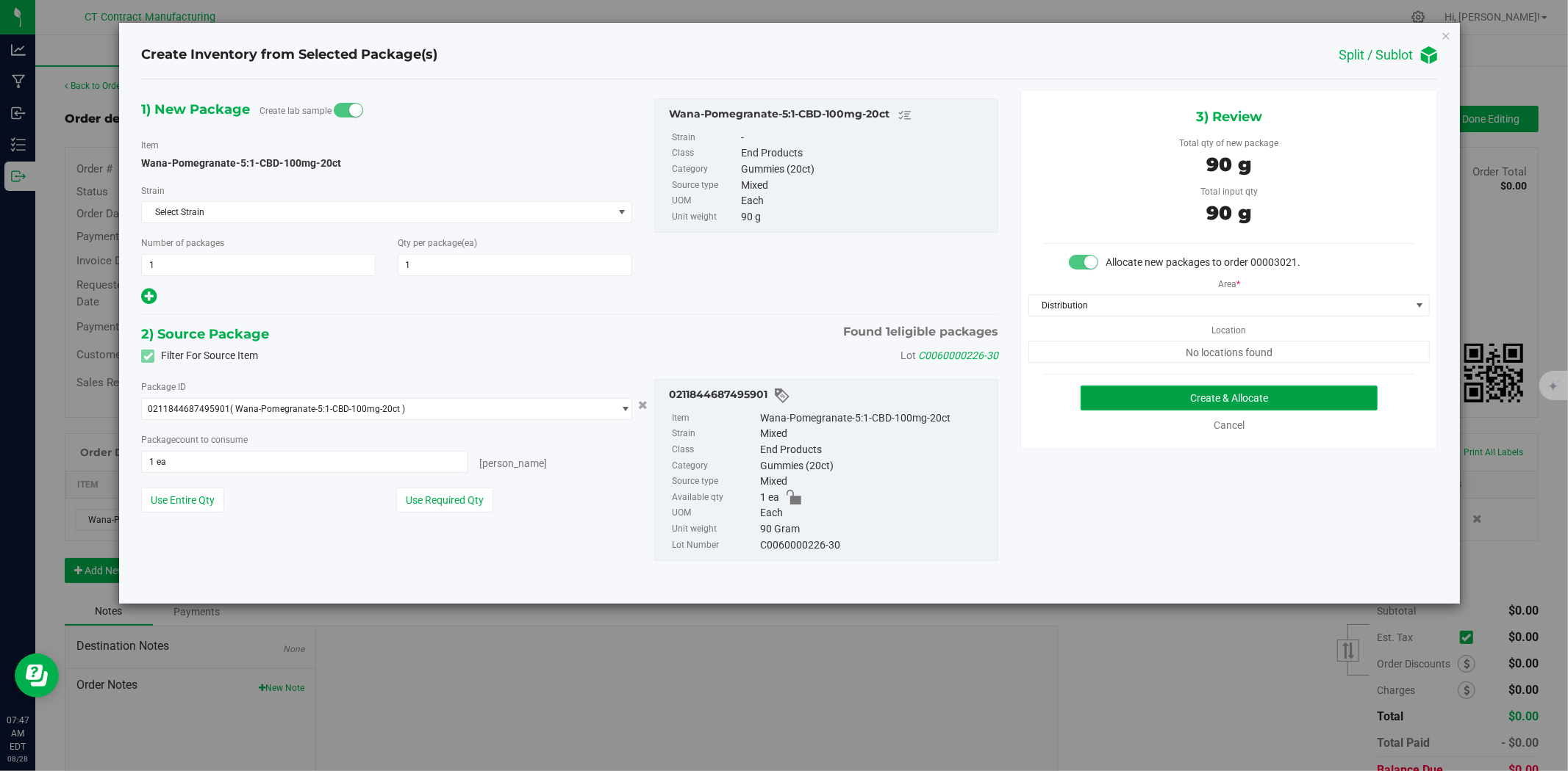
click at [1166, 395] on button "Create & Allocate" at bounding box center [1229, 398] width 297 height 25
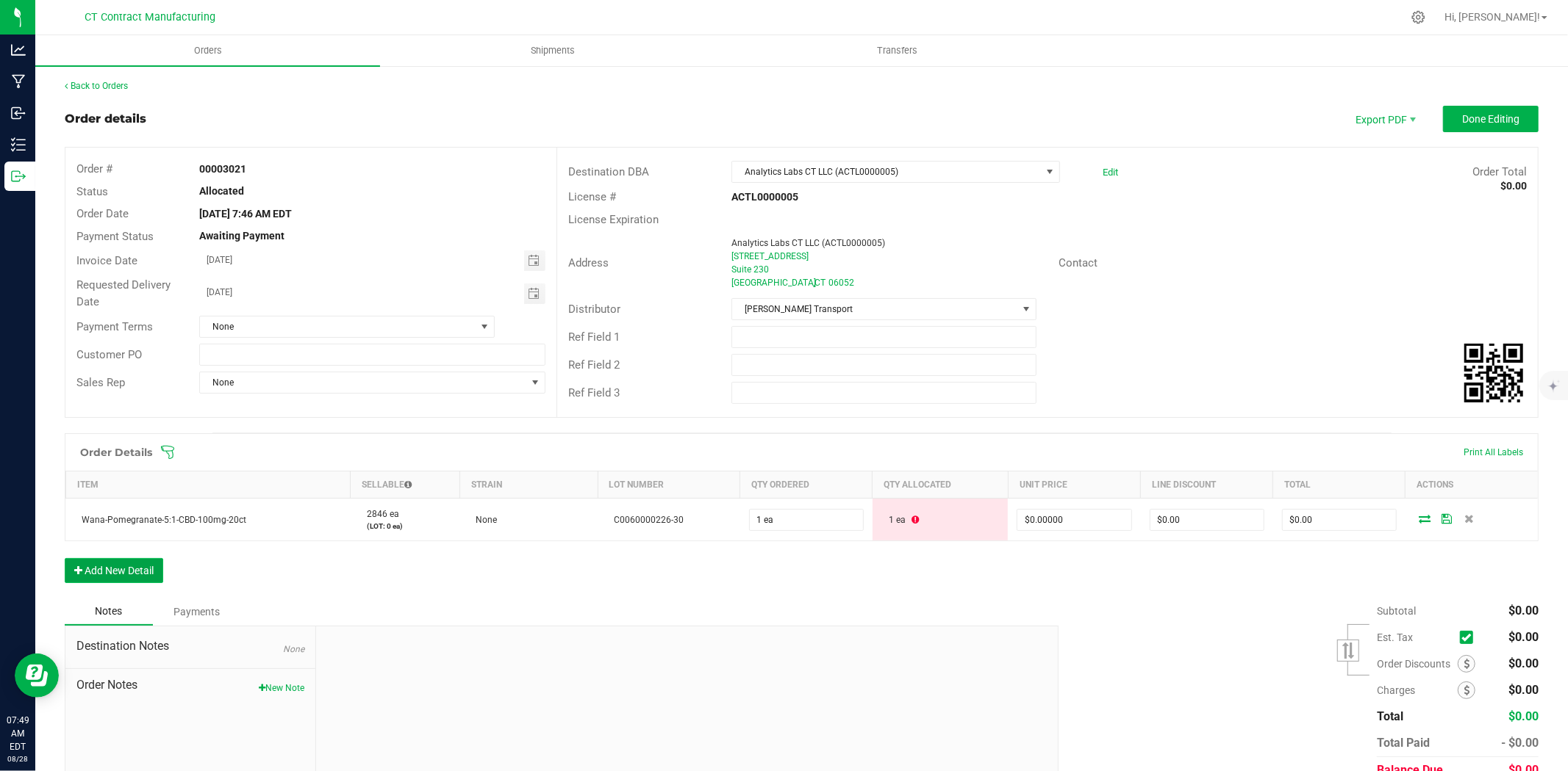
click at [133, 566] on button "Add New Detail" at bounding box center [114, 571] width 98 height 25
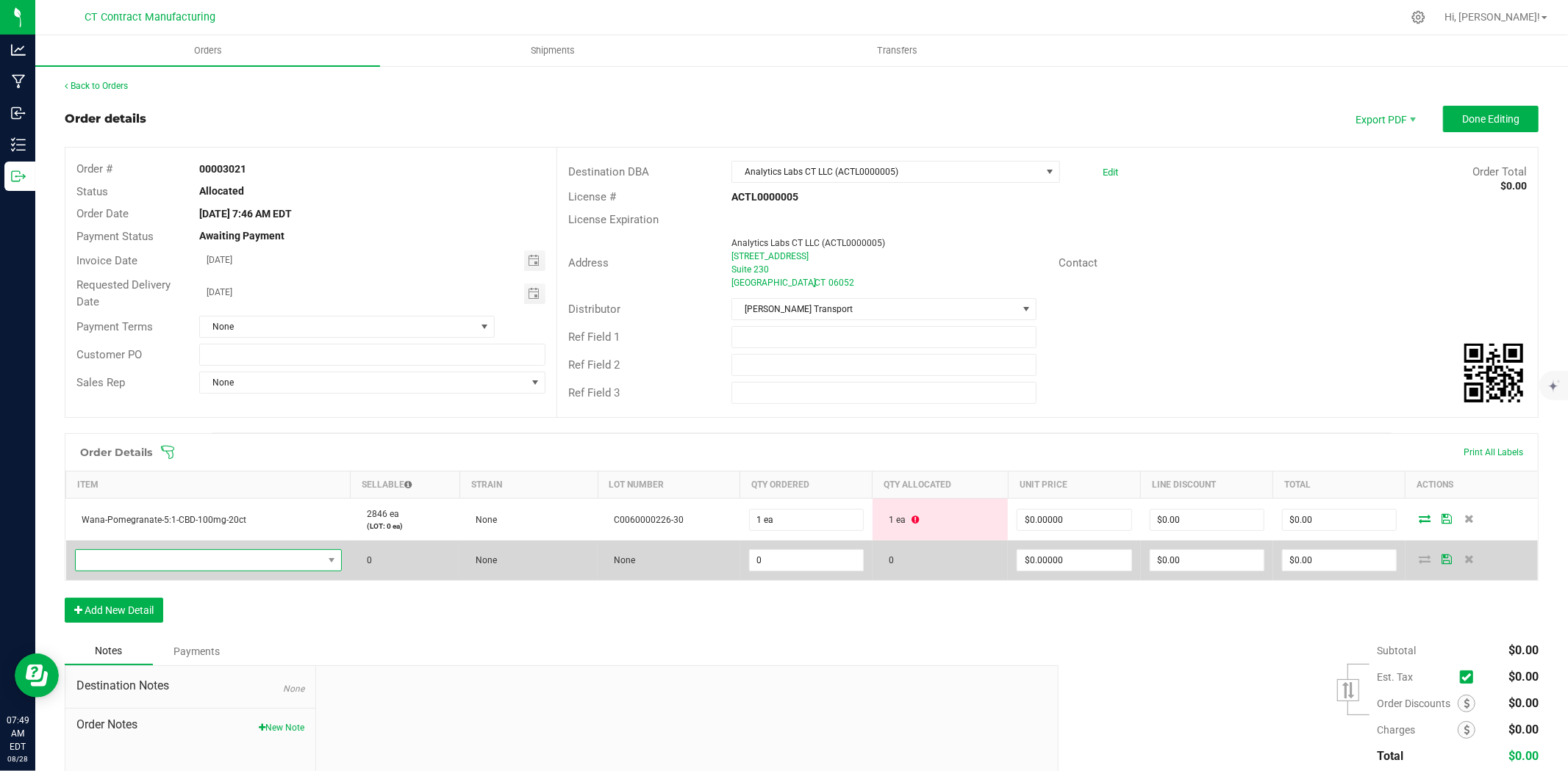
click at [140, 566] on span "NO DATA FOUND" at bounding box center [199, 560] width 247 height 21
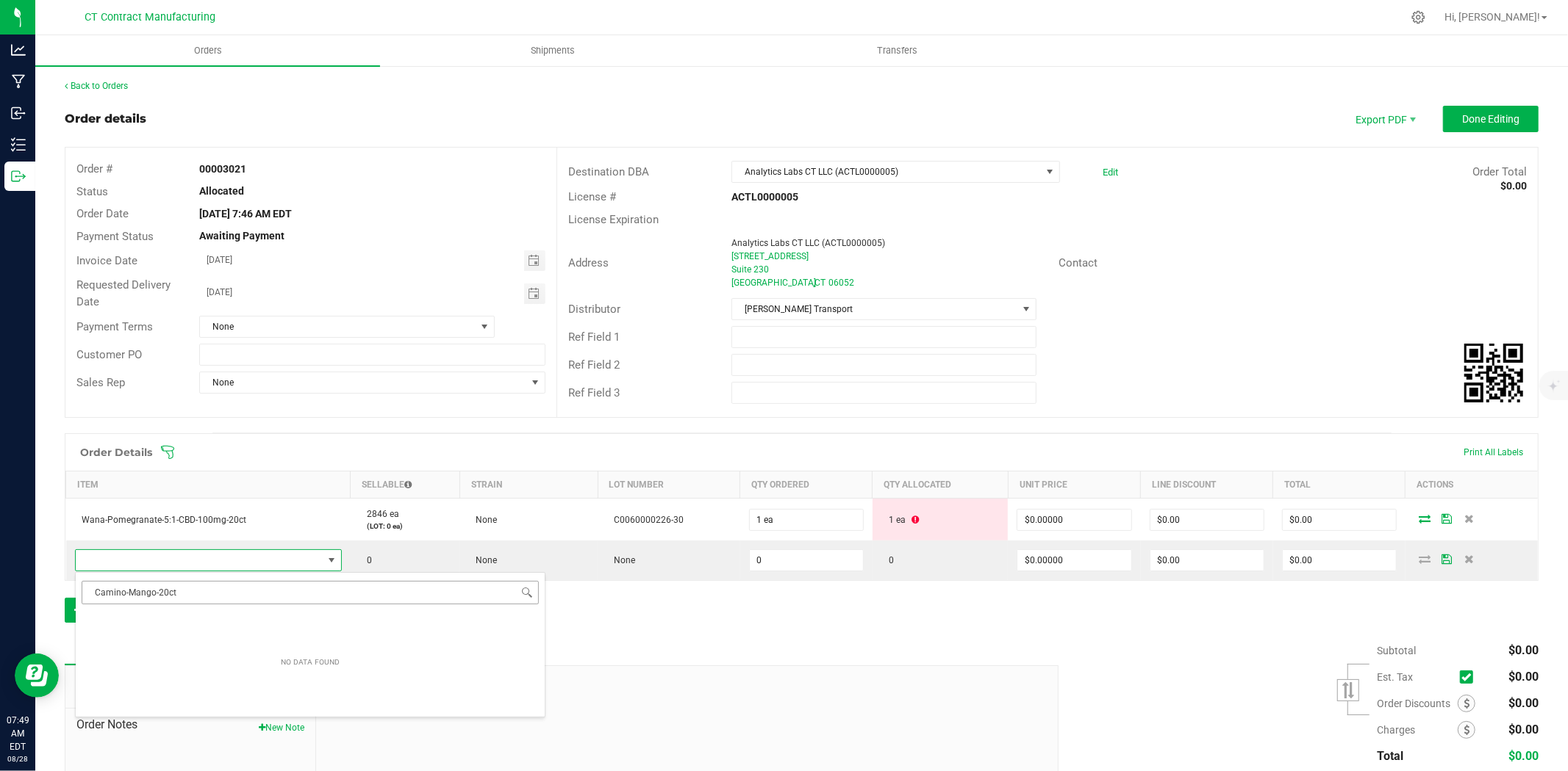
scroll to position [22, 258]
click at [202, 621] on li "Camino-Mango-20ct" at bounding box center [310, 621] width 469 height 21
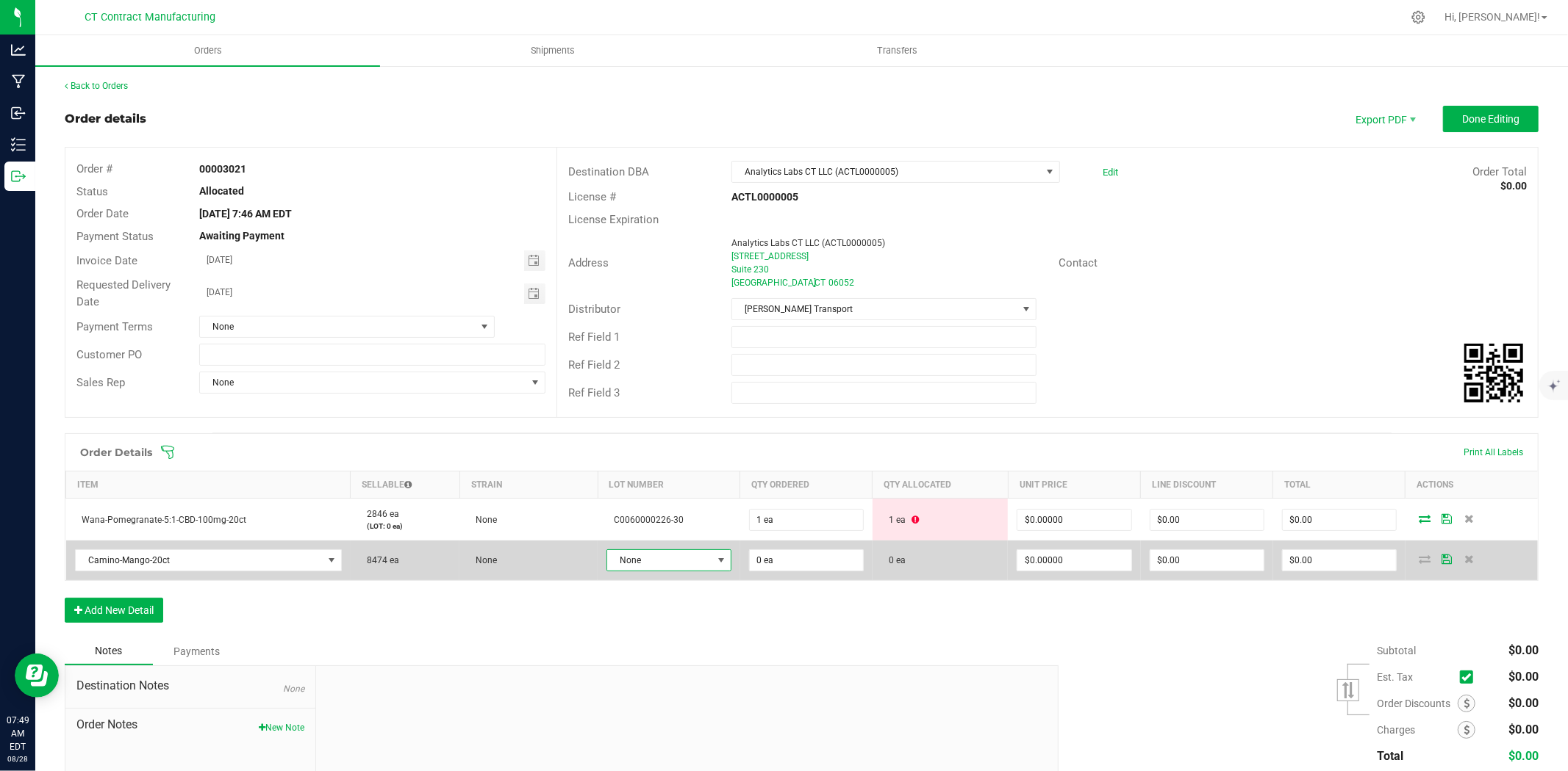
click at [671, 558] on span "None" at bounding box center [660, 560] width 105 height 21
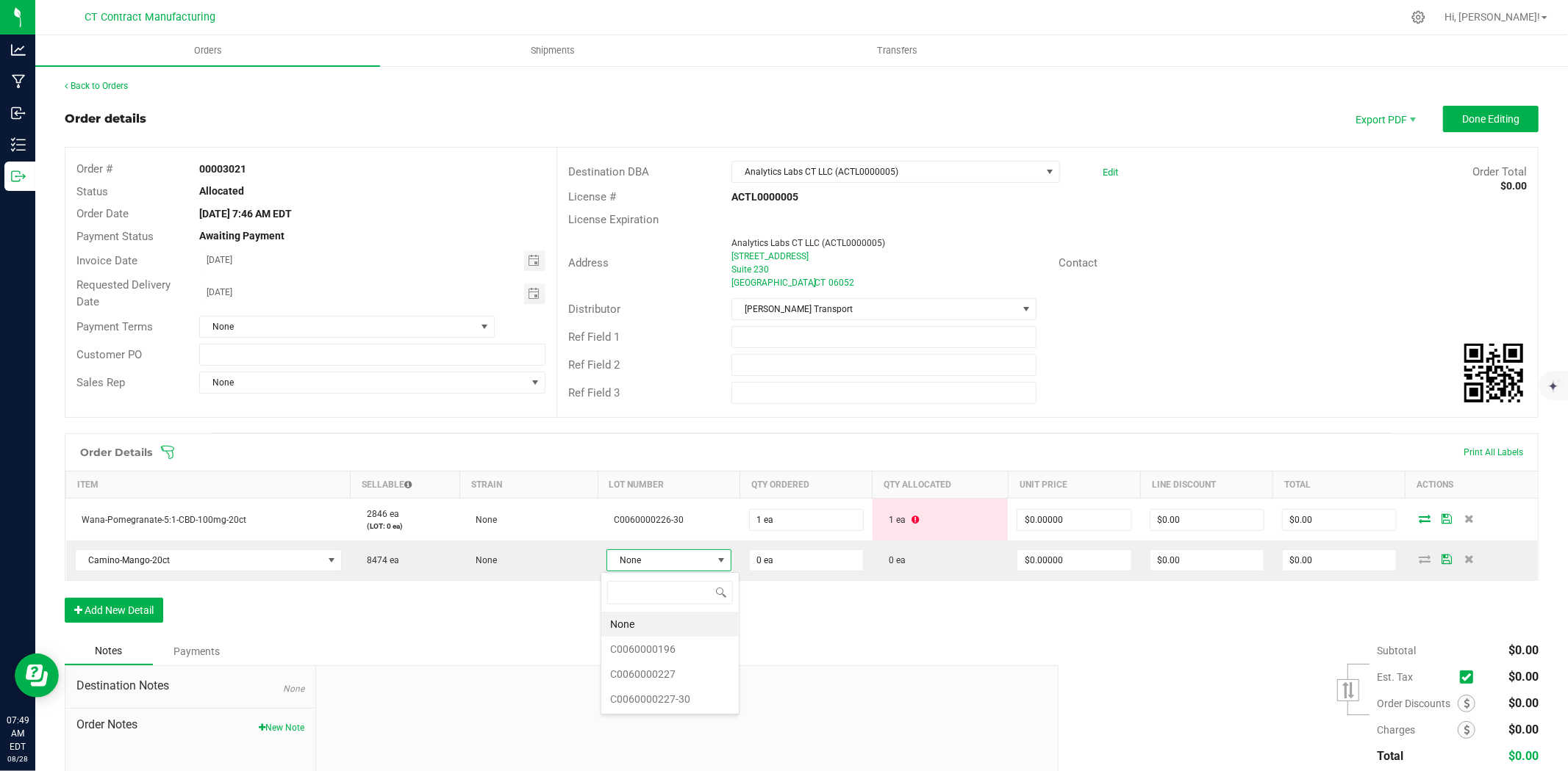
scroll to position [22, 121]
click at [676, 700] on li "C0060000227-30" at bounding box center [670, 700] width 138 height 25
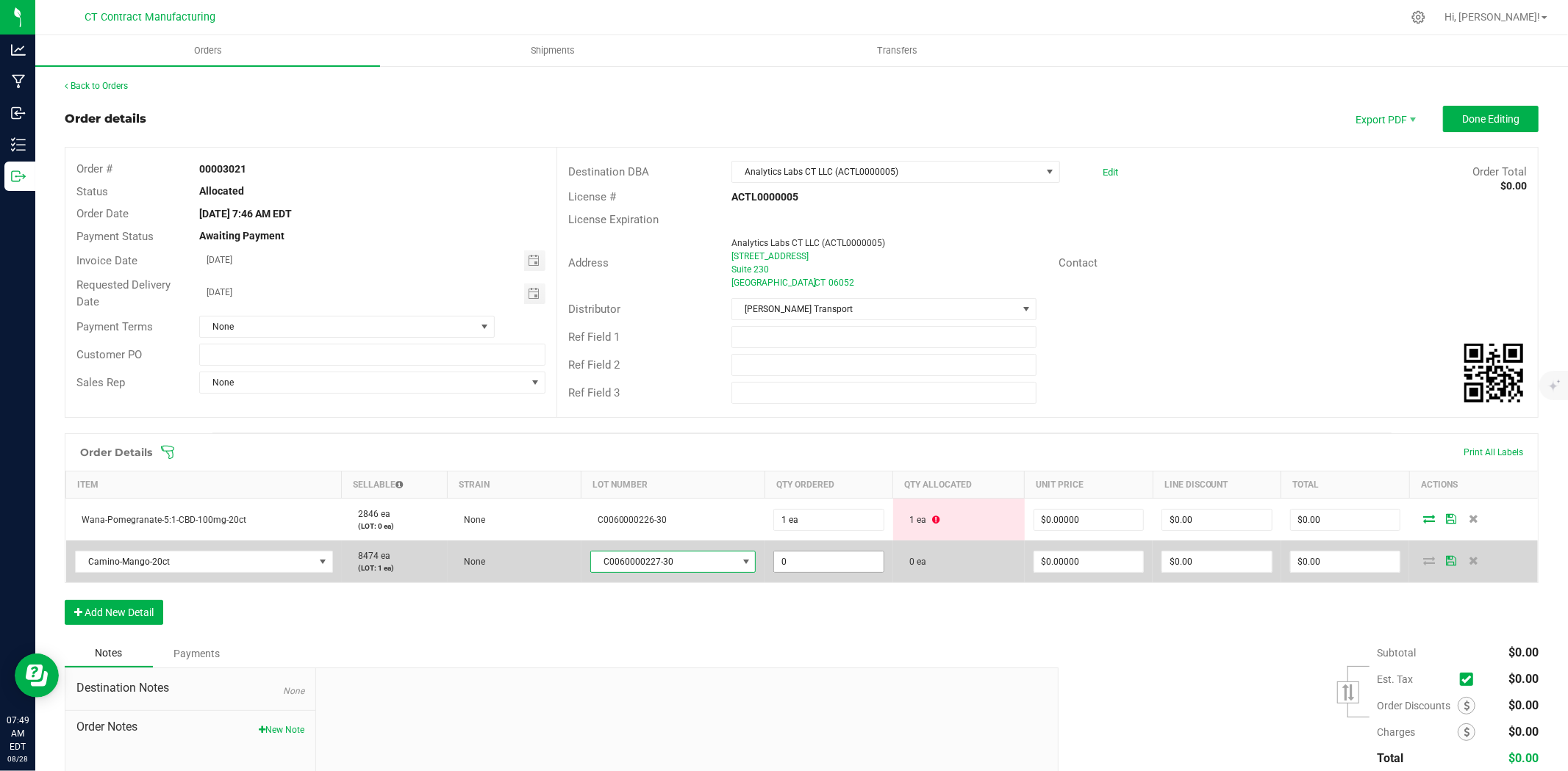
click at [782, 560] on input "0" at bounding box center [829, 562] width 110 height 21
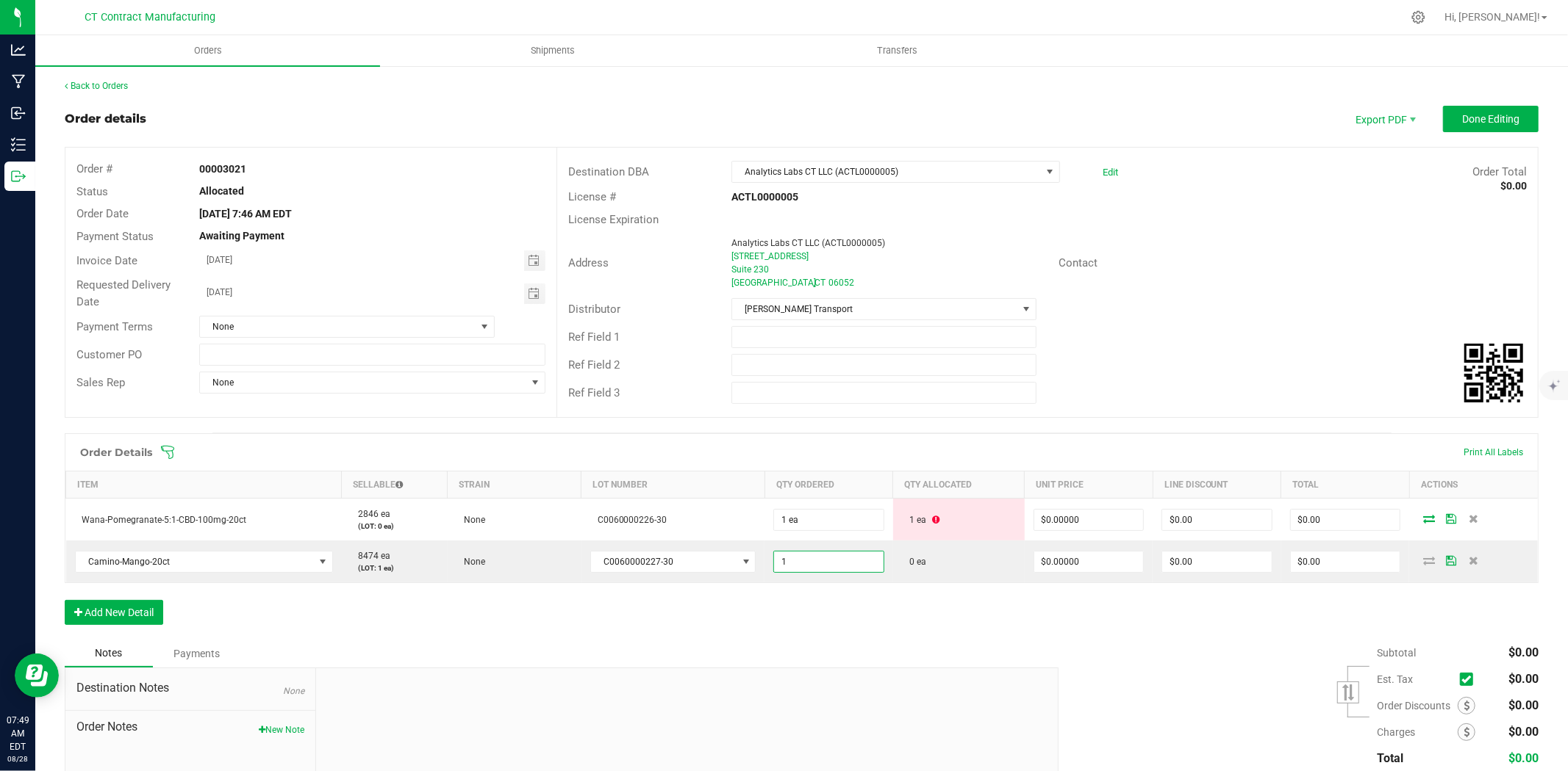
type input "1 ea"
click at [796, 630] on div "Order Details Print All Labels Item Sellable Strain Lot Number Qty Ordered Qty …" at bounding box center [801, 536] width 1473 height 206
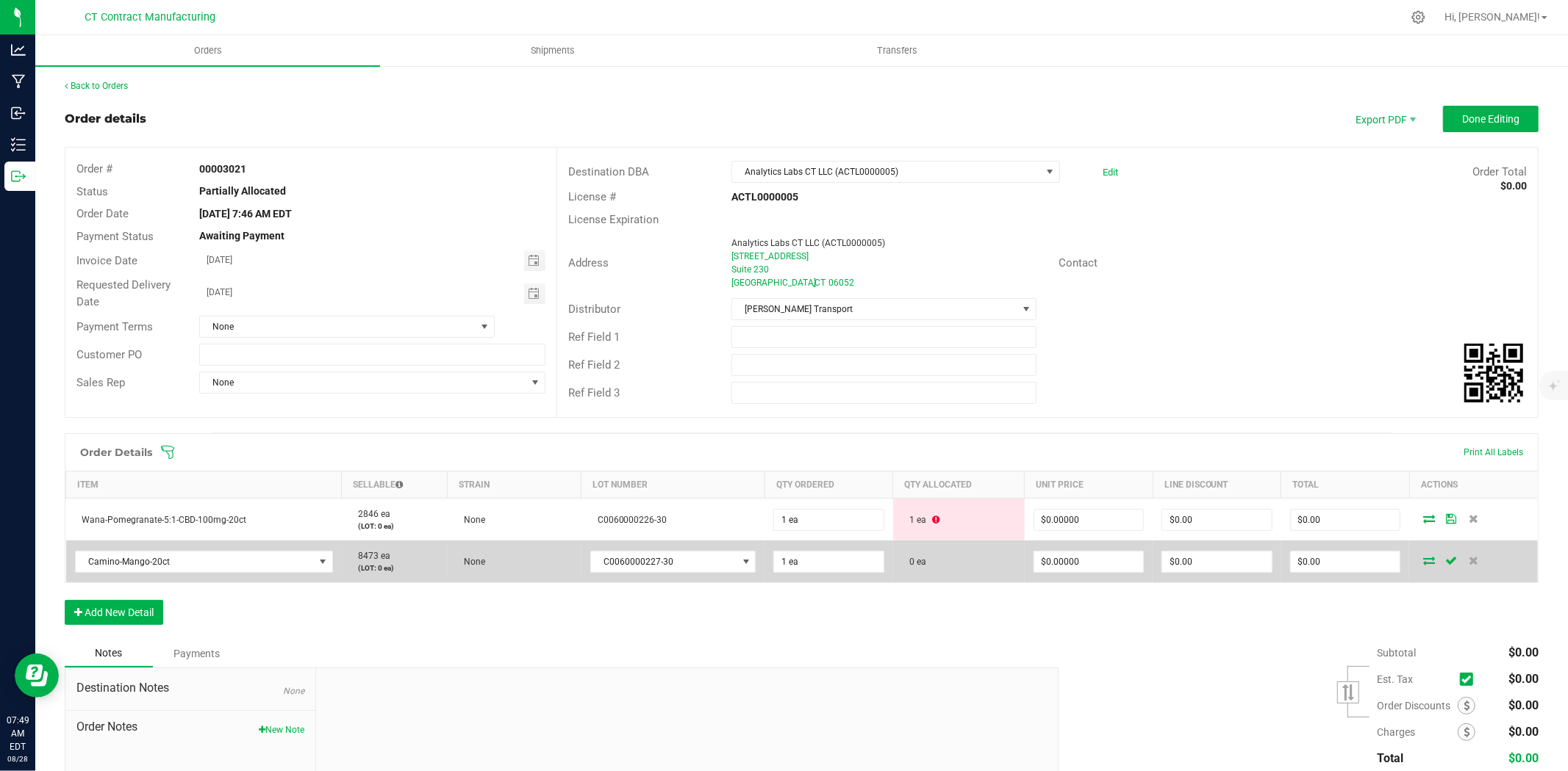
click at [1423, 557] on icon at bounding box center [1428, 560] width 12 height 9
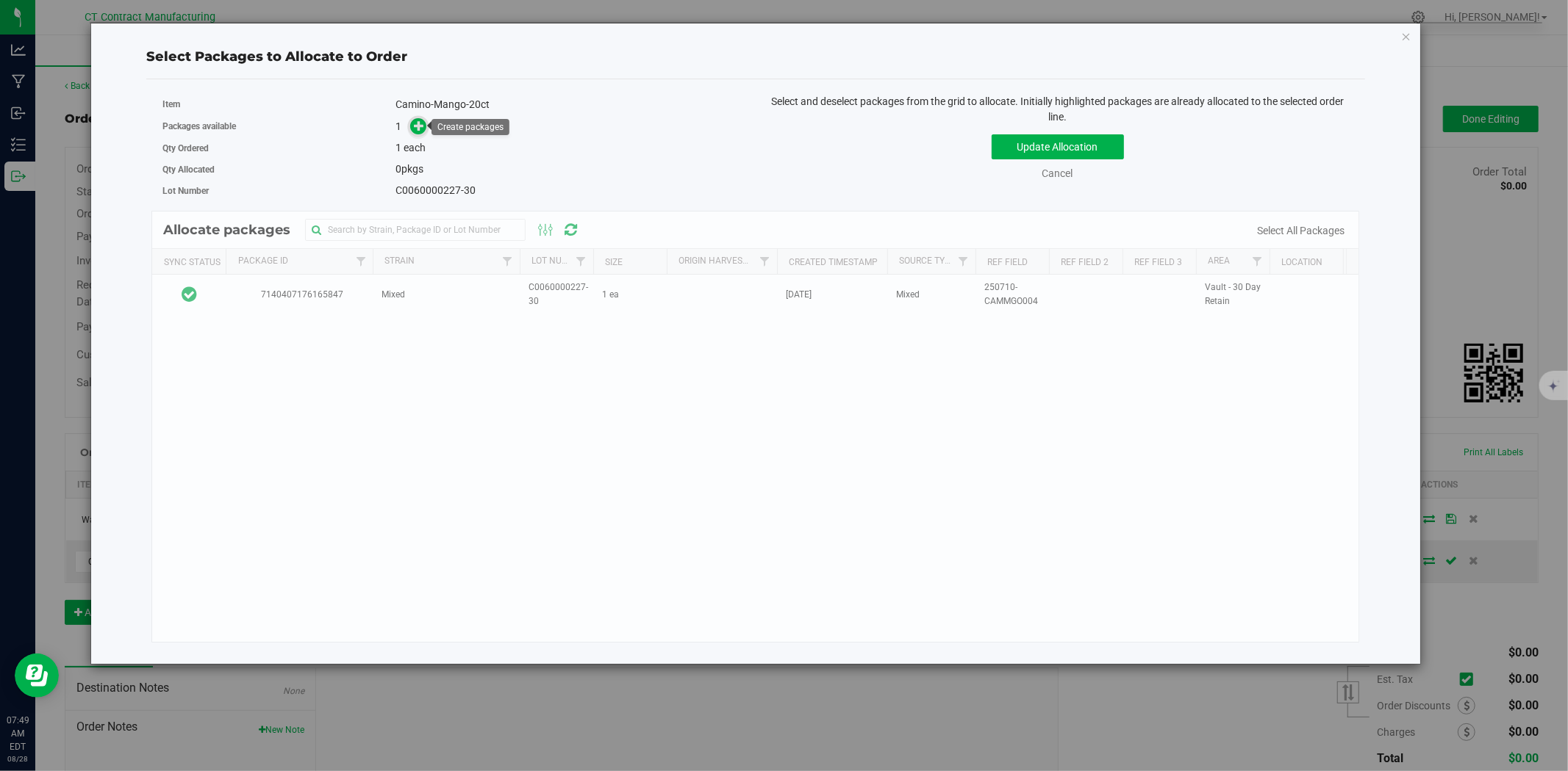
click at [415, 125] on icon at bounding box center [418, 125] width 10 height 10
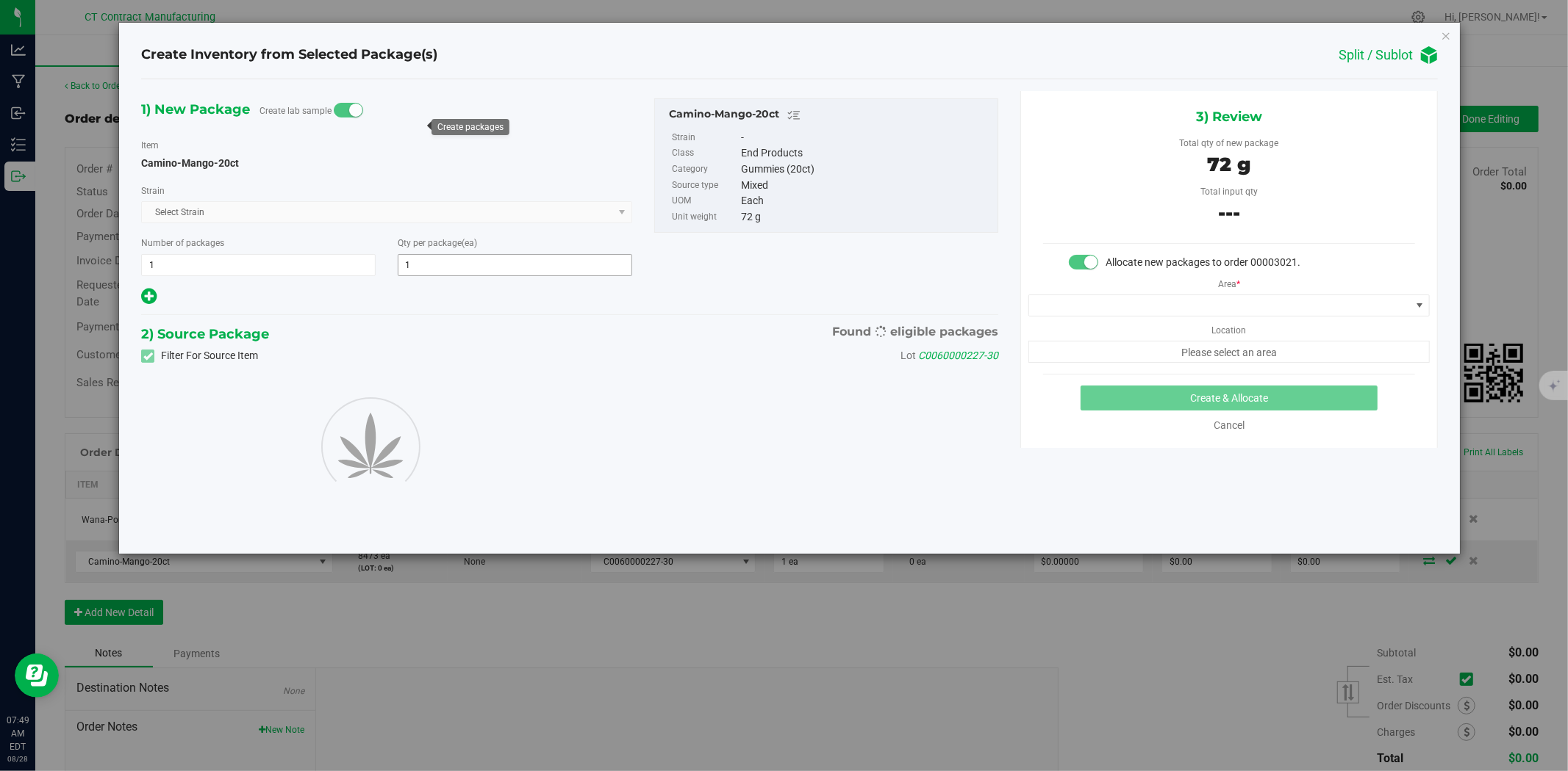
type input "1"
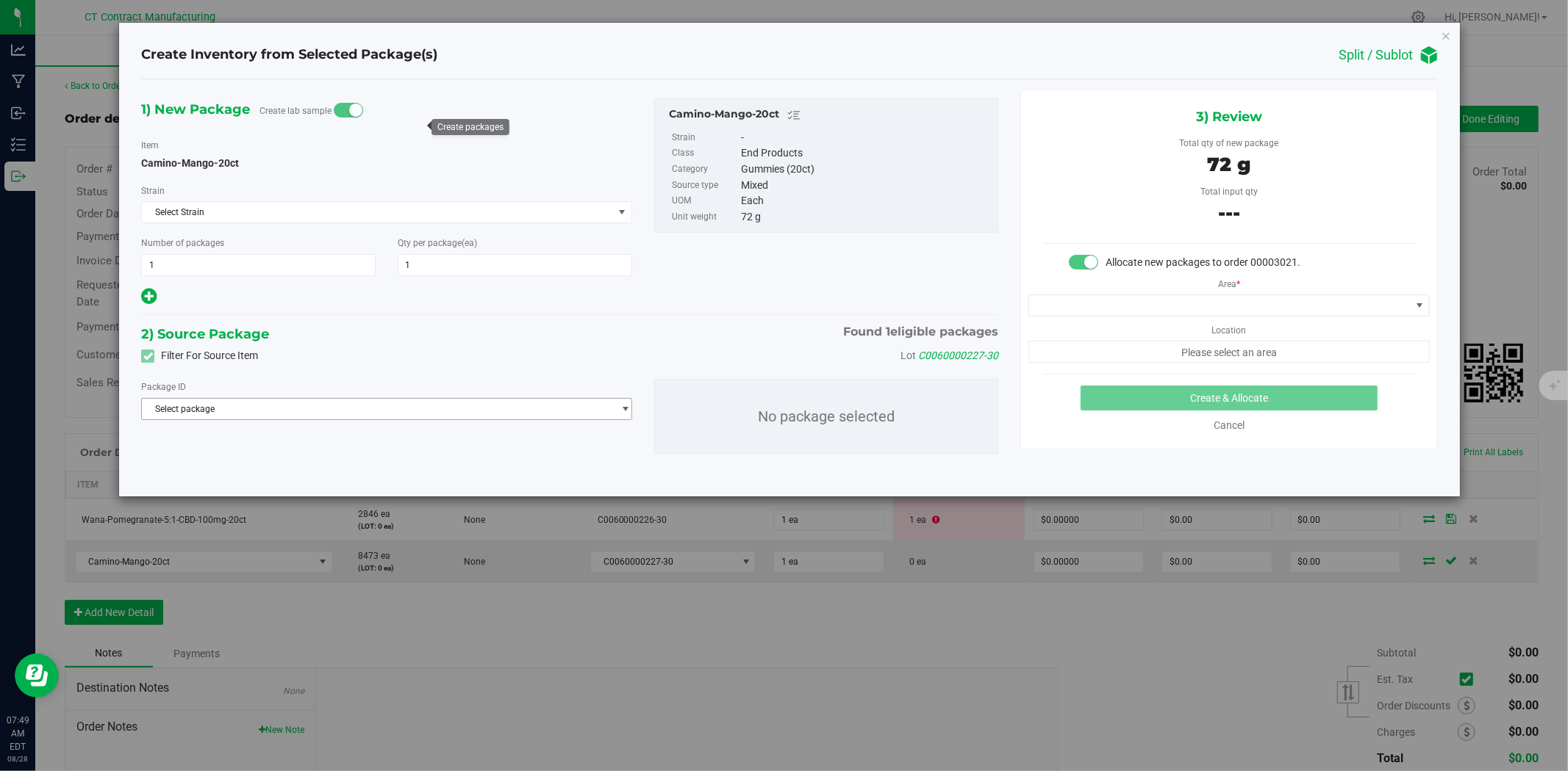
click at [241, 412] on span "Select package" at bounding box center [377, 409] width 471 height 21
click at [242, 468] on span "( Camino-Mango-20ct )" at bounding box center [281, 470] width 92 height 10
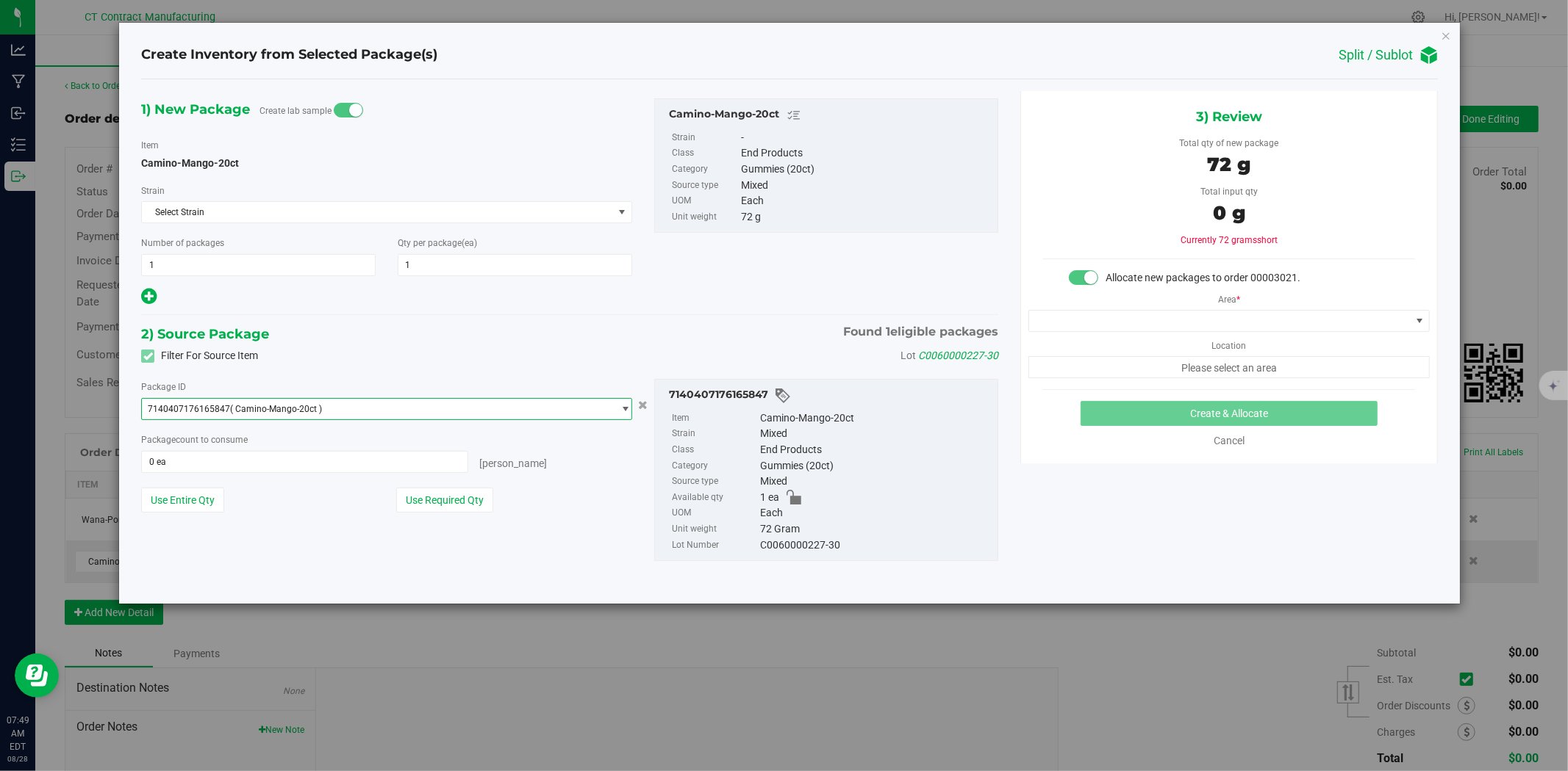
click at [236, 449] on div "Package count to consume 0 ea 0 eaches" at bounding box center [387, 453] width 491 height 41
click at [236, 458] on span "0 ea 0" at bounding box center [305, 462] width 327 height 22
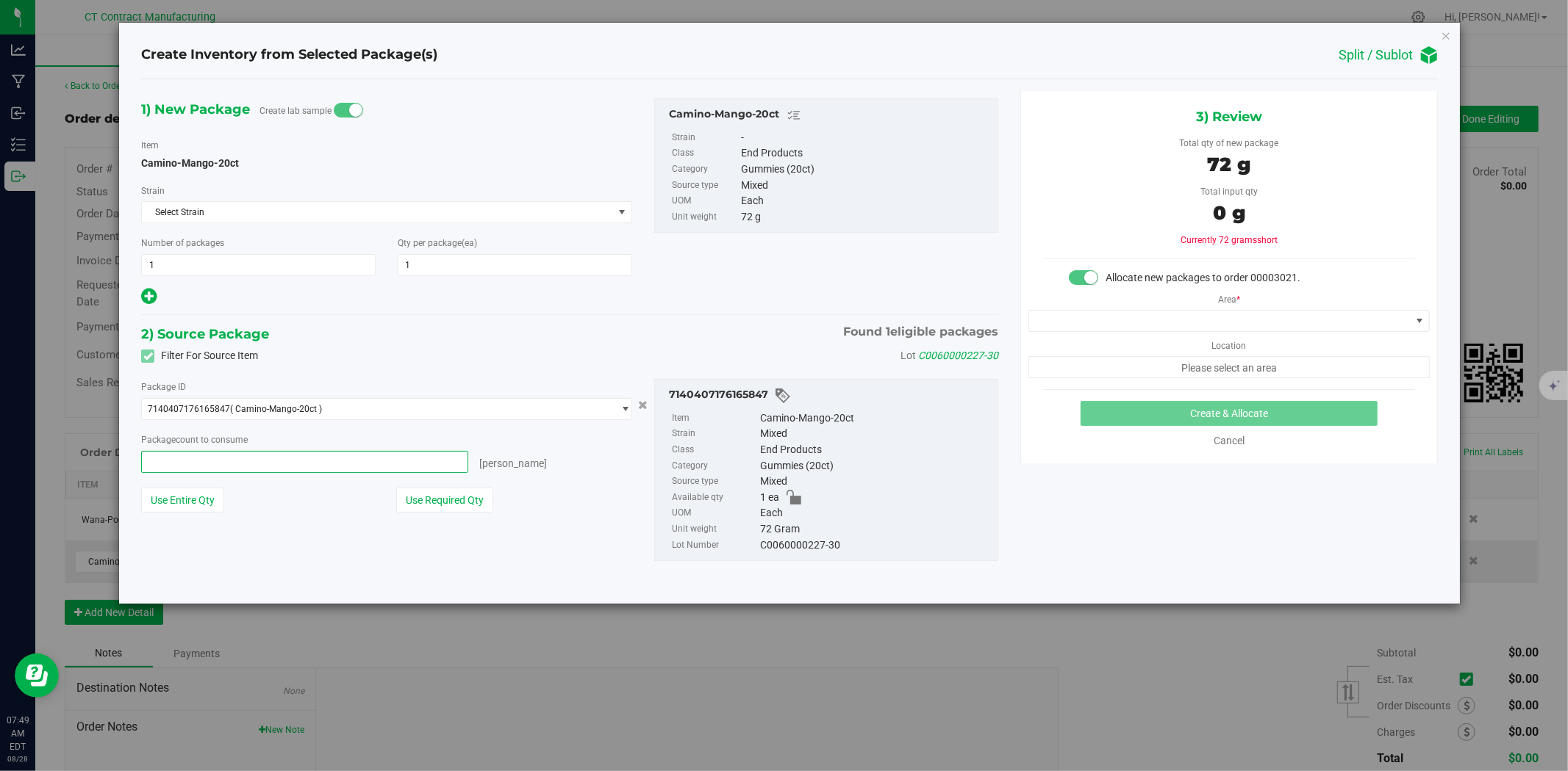
type input "1"
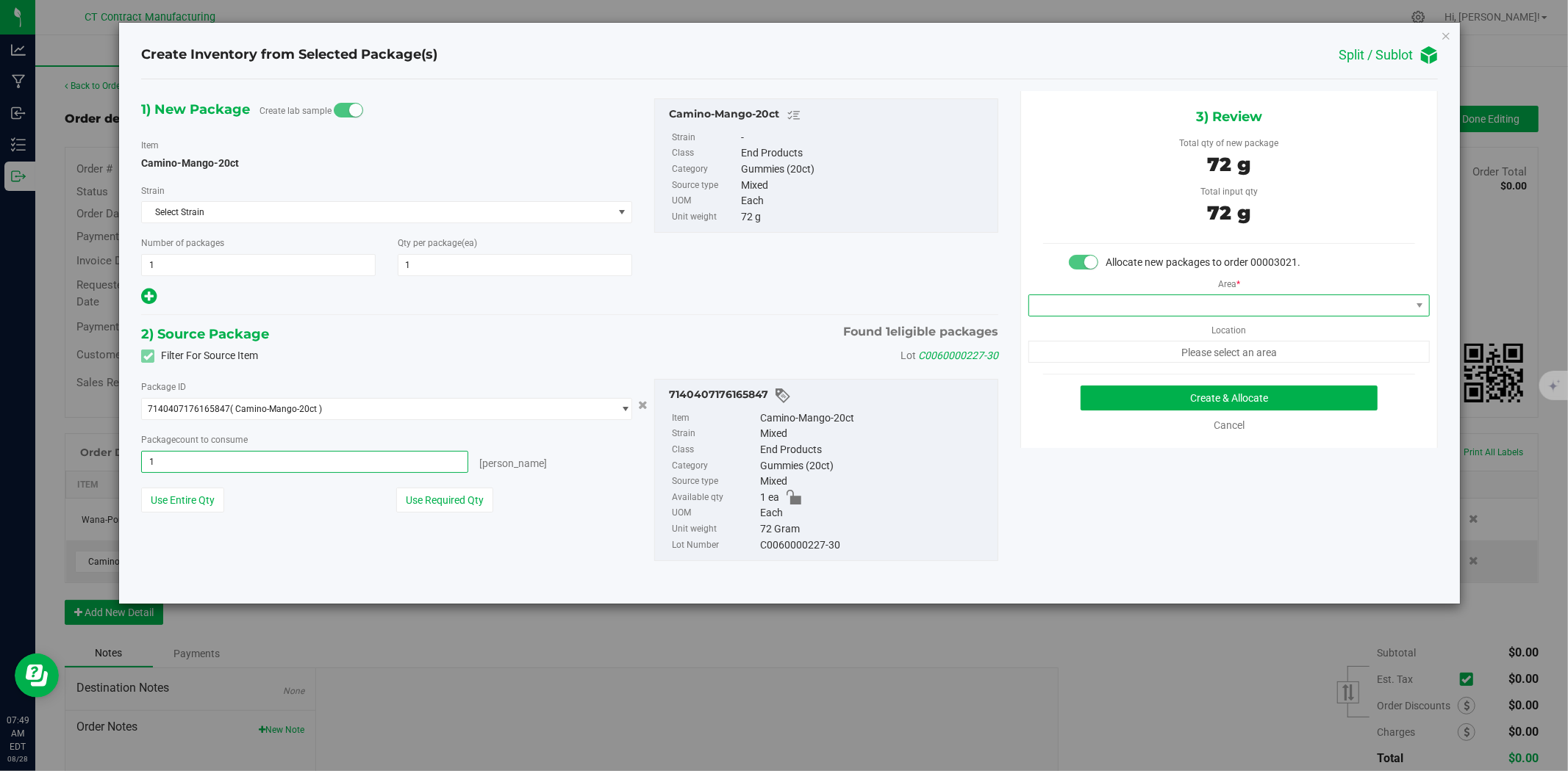
type input "1 ea"
click at [1232, 295] on span at bounding box center [1228, 305] width 401 height 22
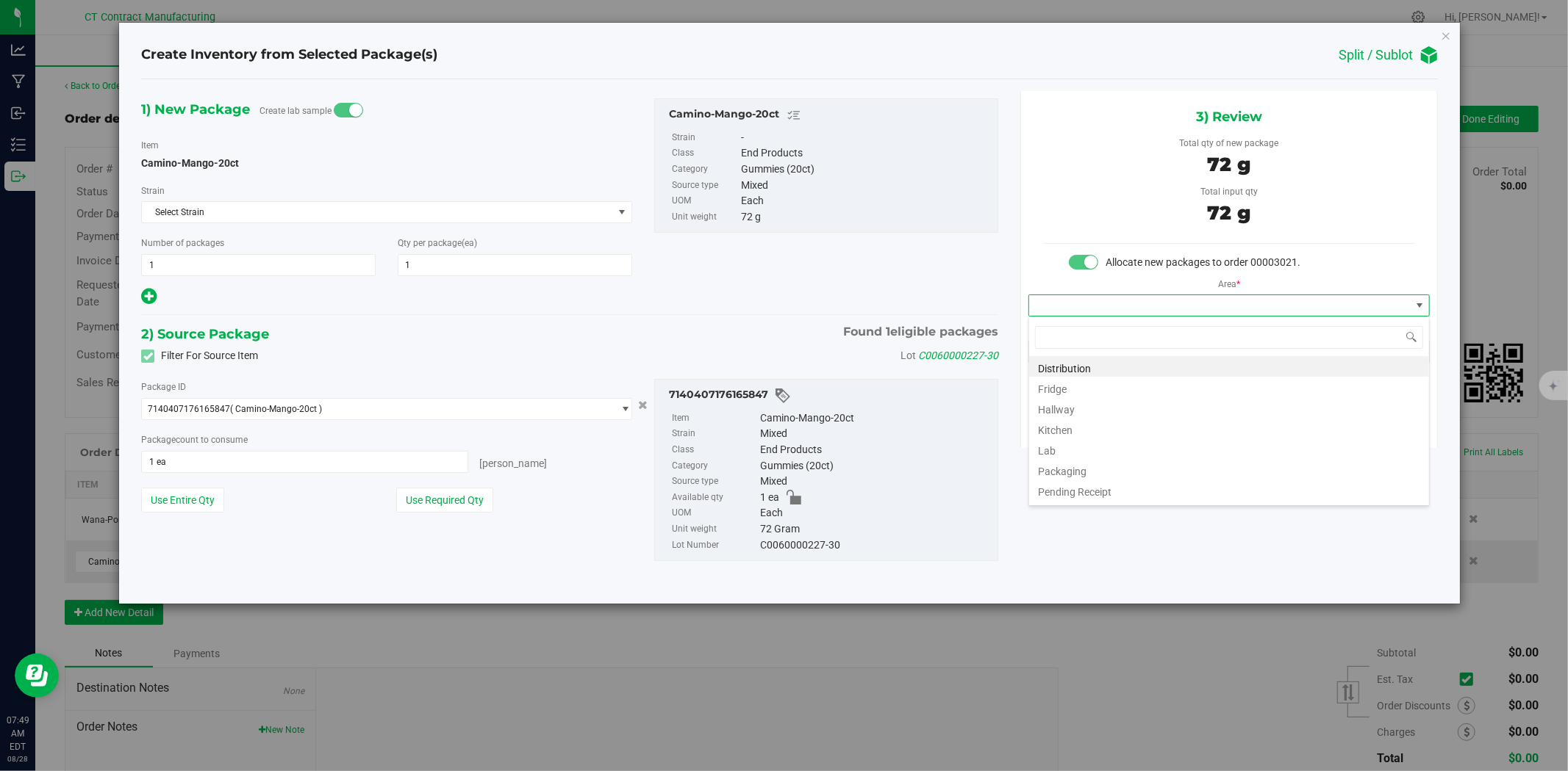
scroll to position [22, 401]
click at [1170, 370] on li "Distribution" at bounding box center [1229, 367] width 400 height 21
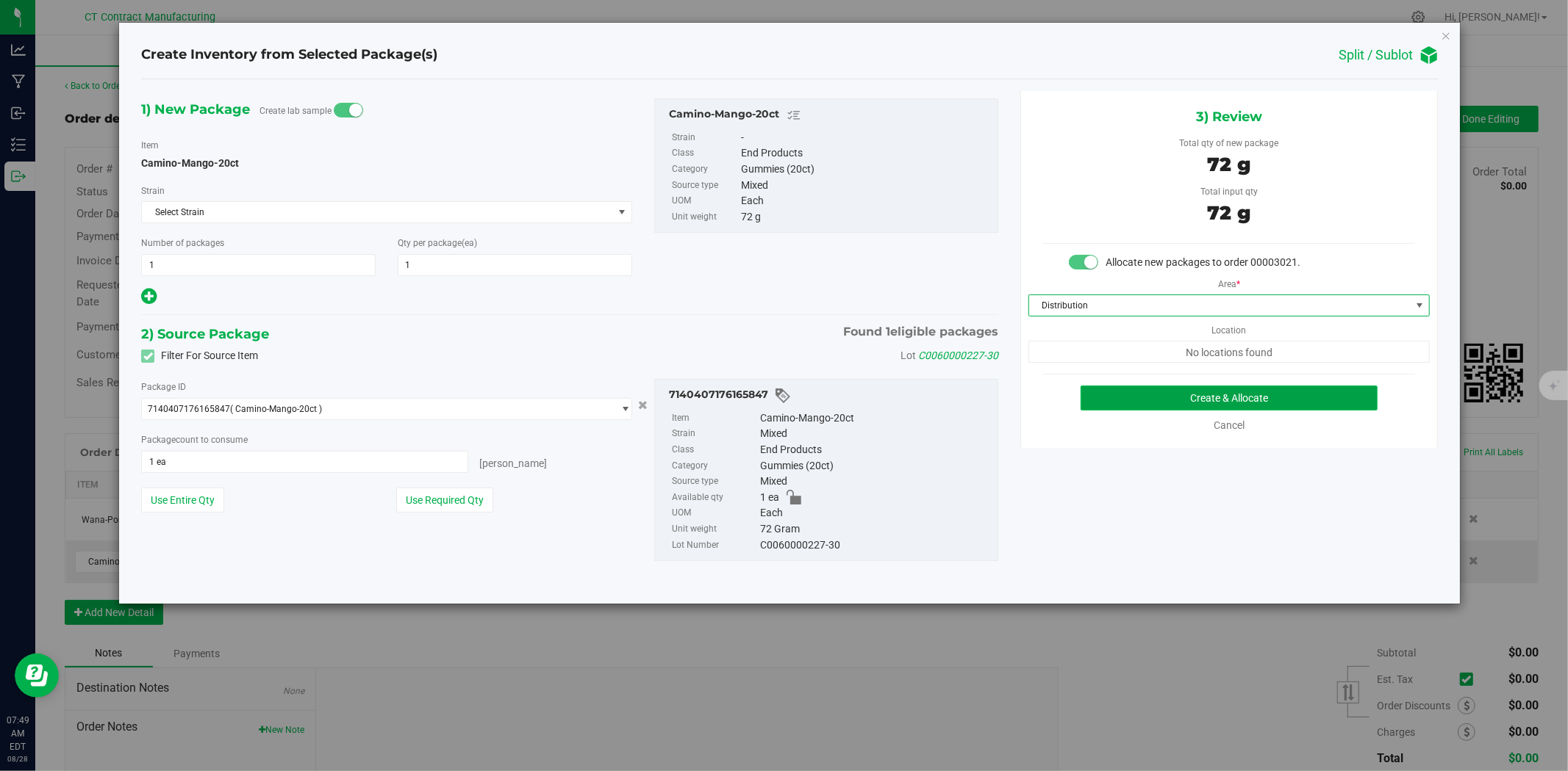
click at [1174, 401] on button "Create & Allocate" at bounding box center [1229, 398] width 297 height 25
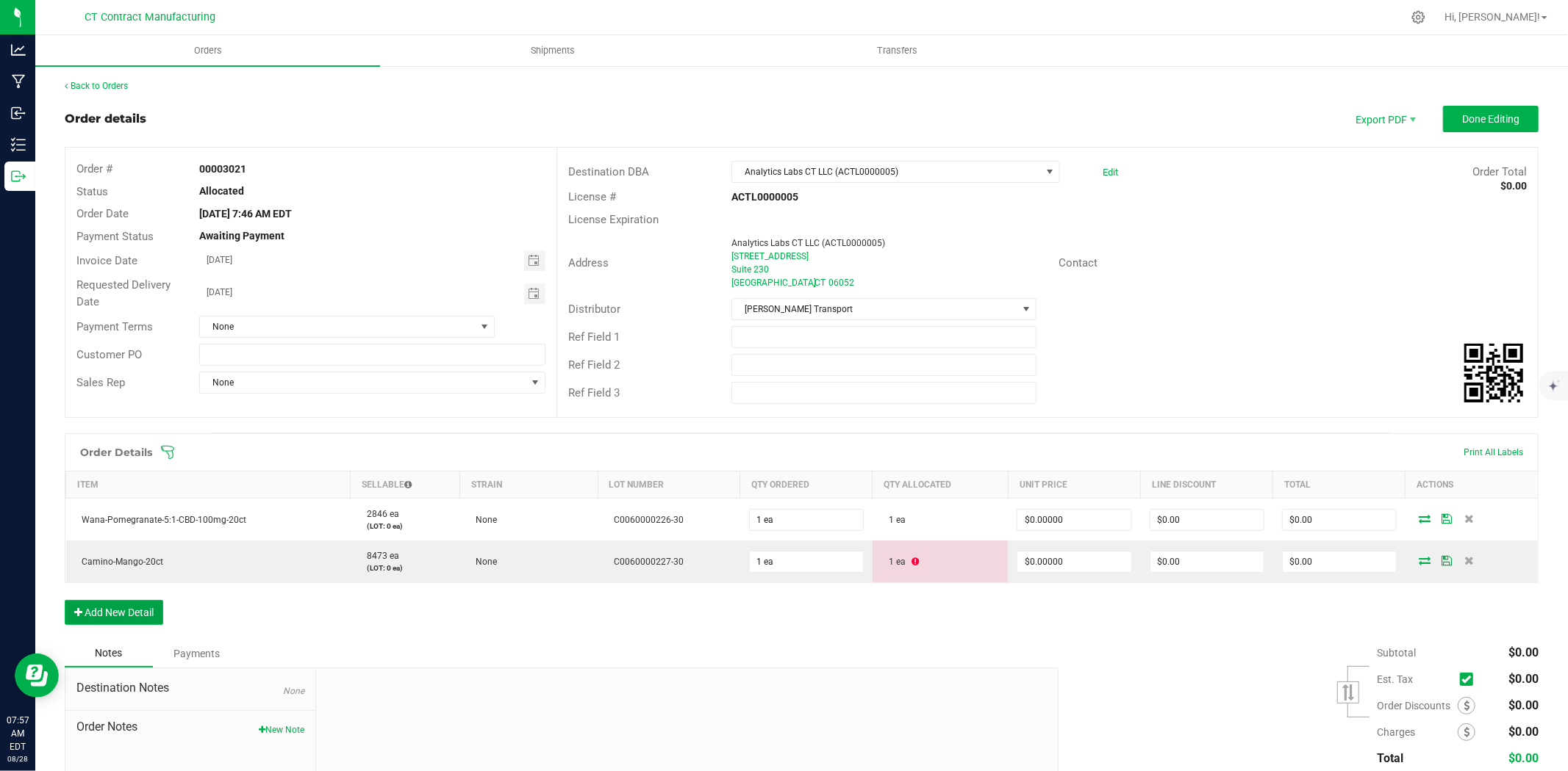
click at [130, 603] on button "Add New Detail" at bounding box center [114, 612] width 98 height 25
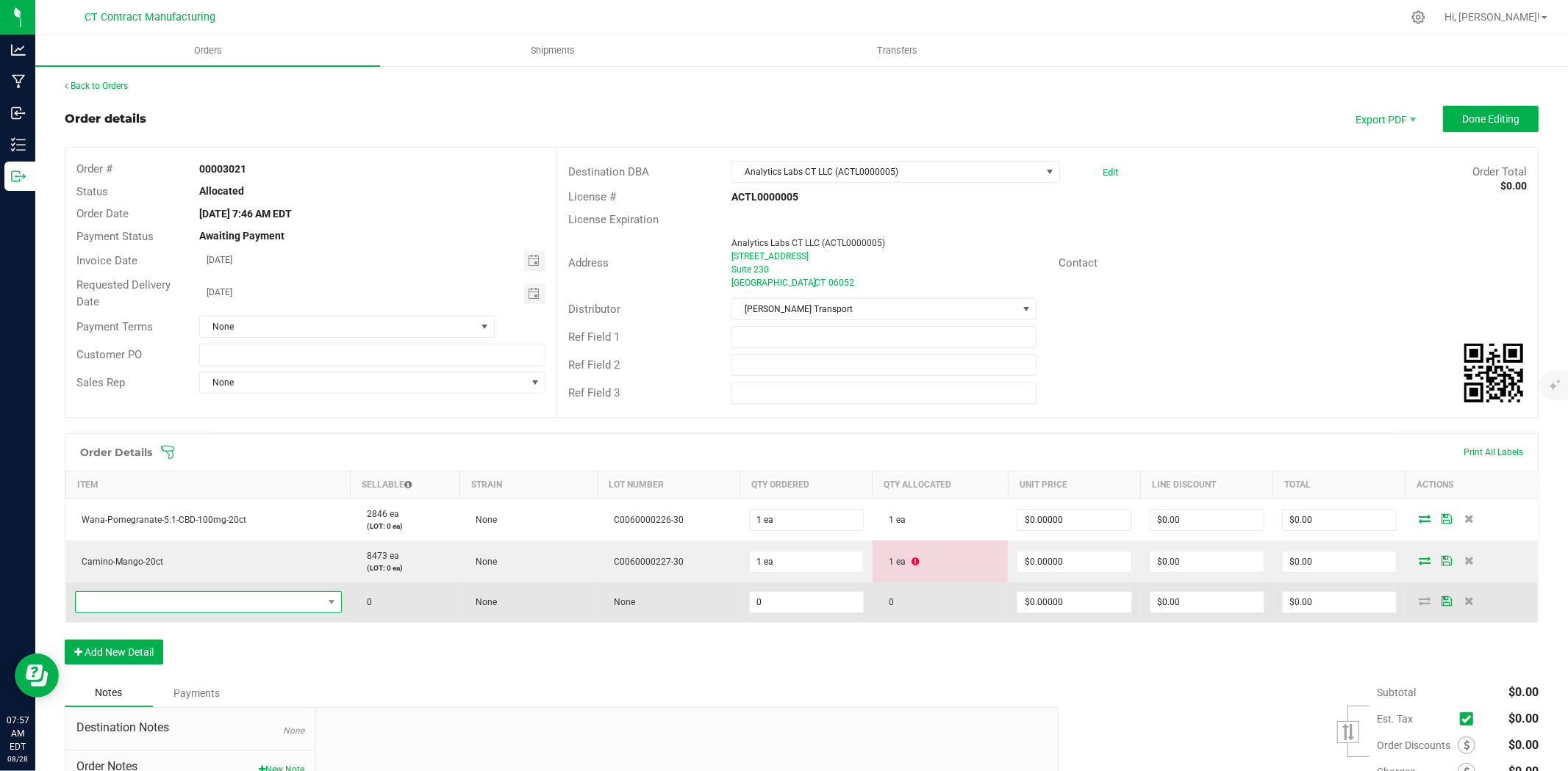
click at [144, 595] on span "NO DATA FOUND" at bounding box center [199, 602] width 247 height 21
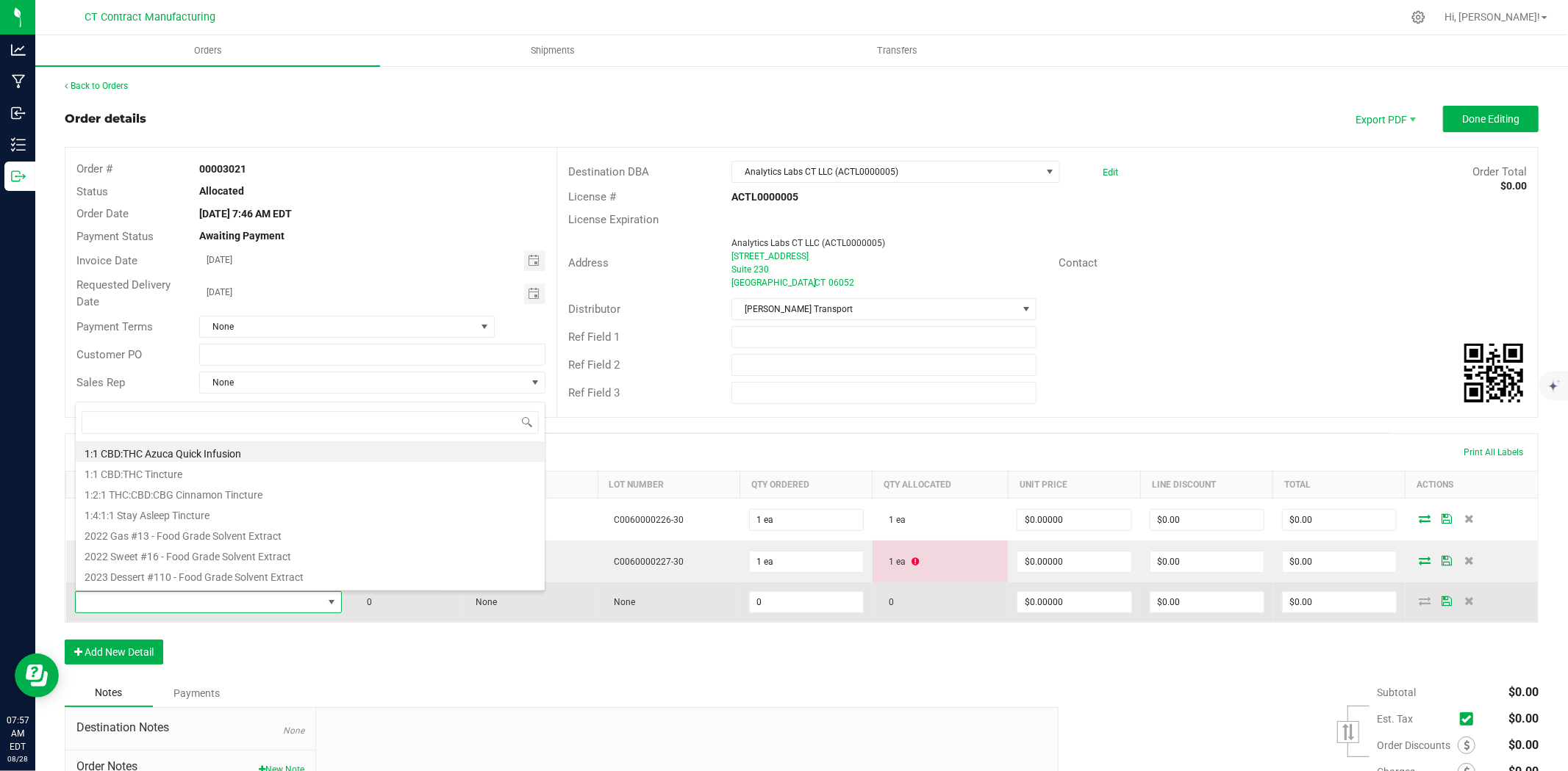
type input "Viva - Mystic Citrus (RSO) - 20ct"
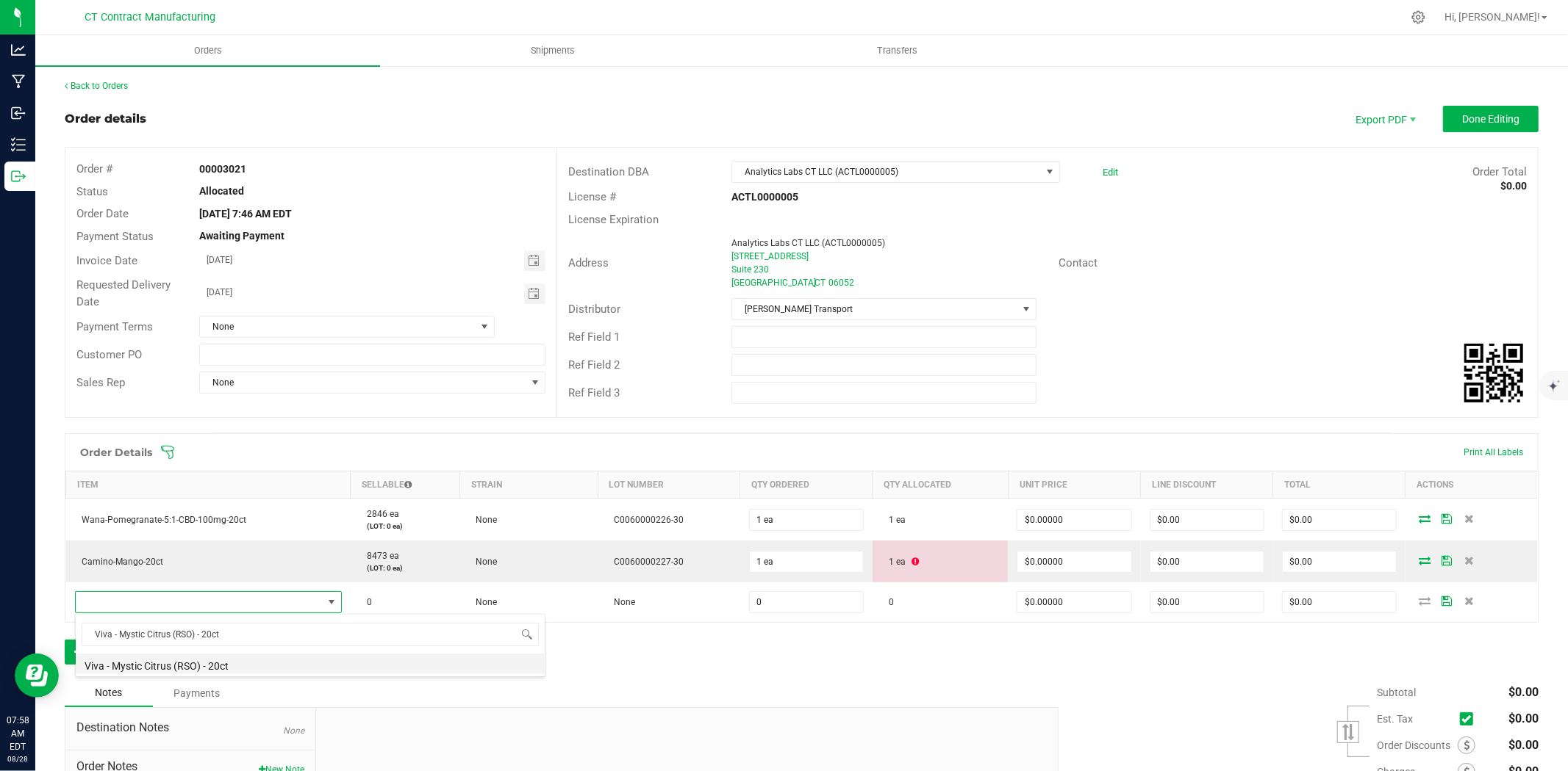
click at [233, 669] on li "Viva - Mystic Citrus (RSO) - 20ct" at bounding box center [310, 664] width 469 height 21
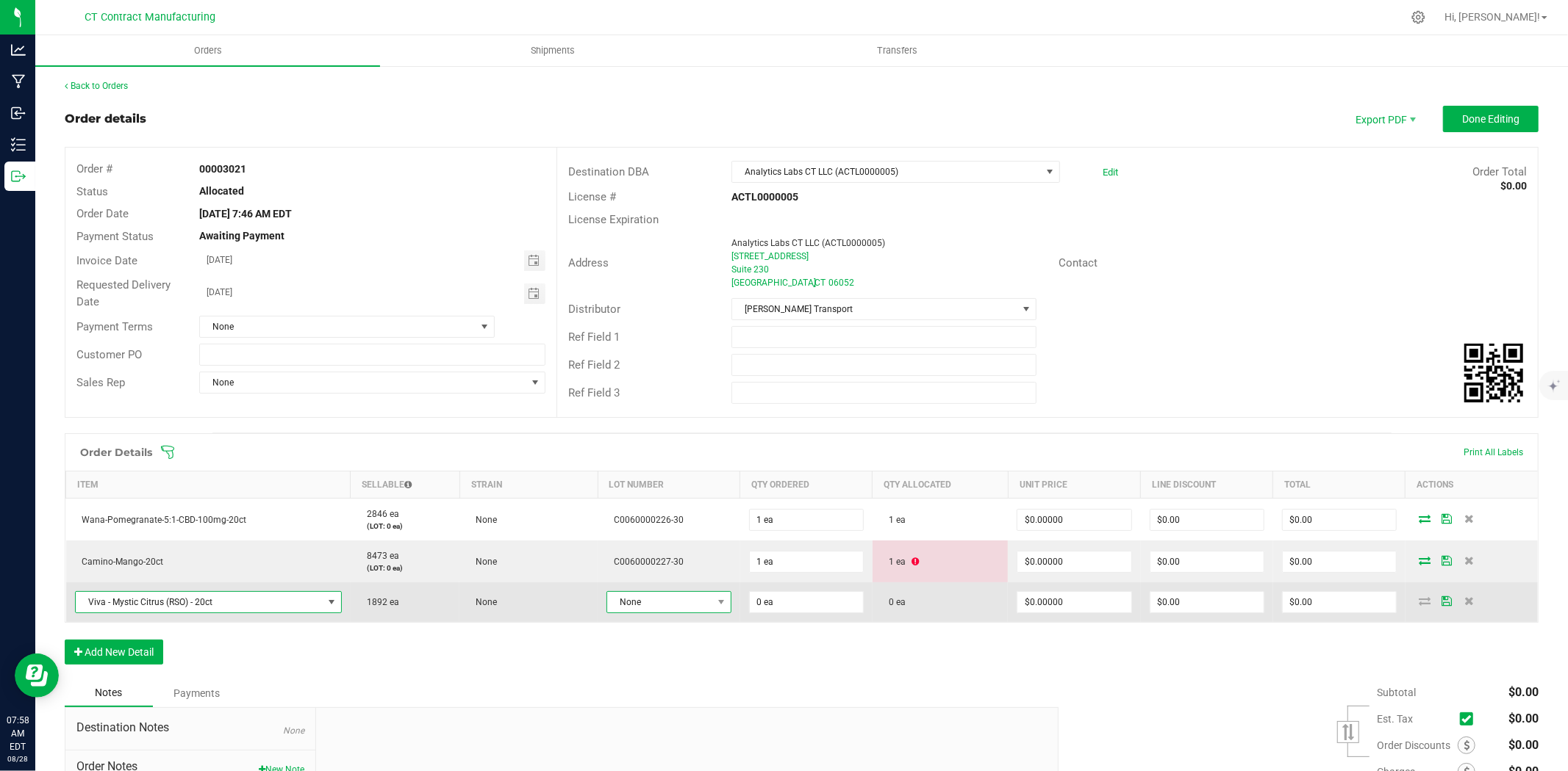
click at [620, 603] on span "None" at bounding box center [660, 602] width 105 height 21
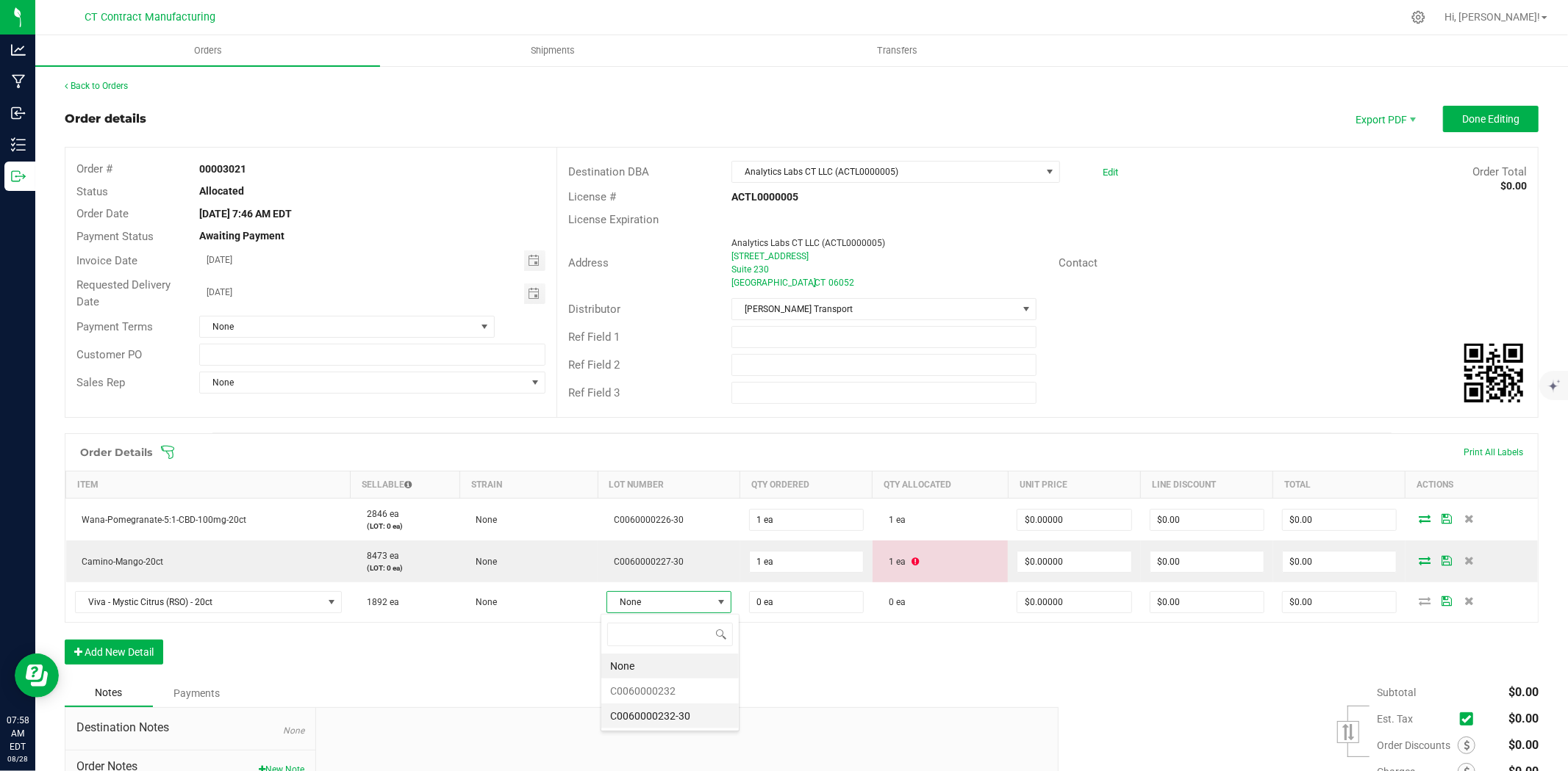
click at [659, 712] on li "C0060000232-30" at bounding box center [670, 716] width 138 height 25
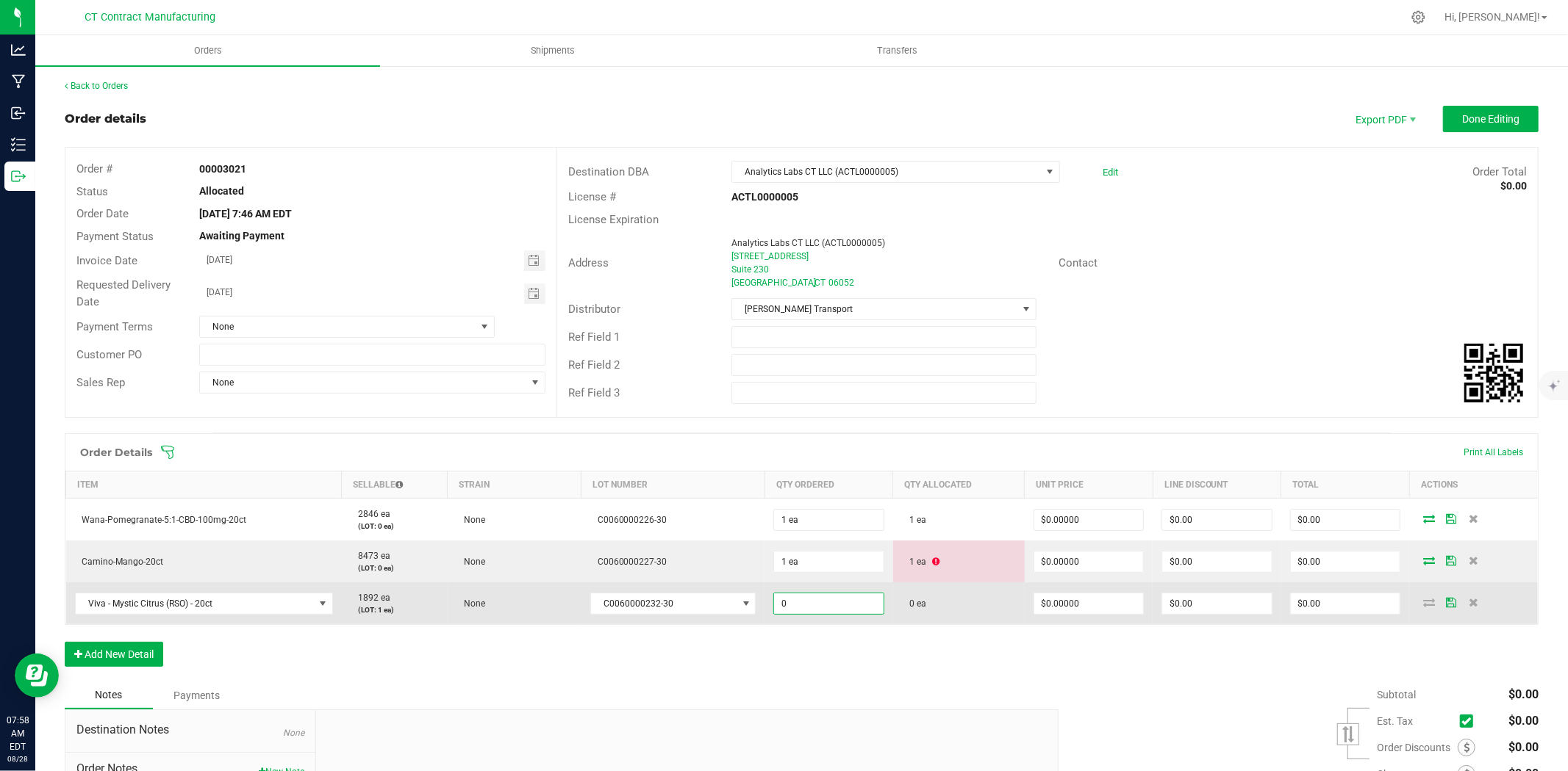
click at [783, 603] on input "0" at bounding box center [829, 603] width 110 height 21
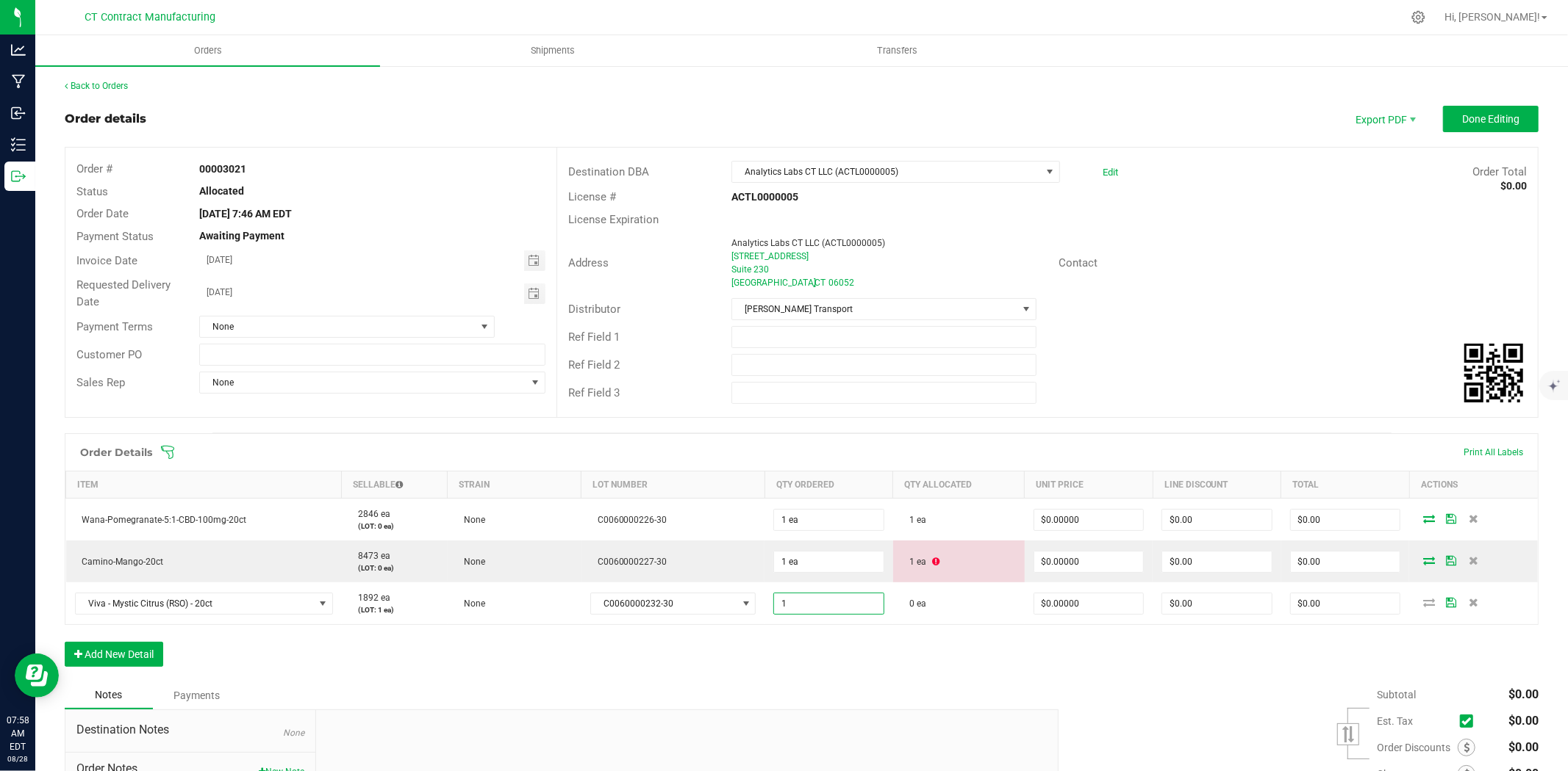
type input "1 ea"
drag, startPoint x: 794, startPoint y: 676, endPoint x: 882, endPoint y: 672, distance: 88.1
click at [796, 676] on div "Order Details Print All Labels Item Sellable Strain Lot Number Qty Ordered Qty …" at bounding box center [801, 558] width 1473 height 249
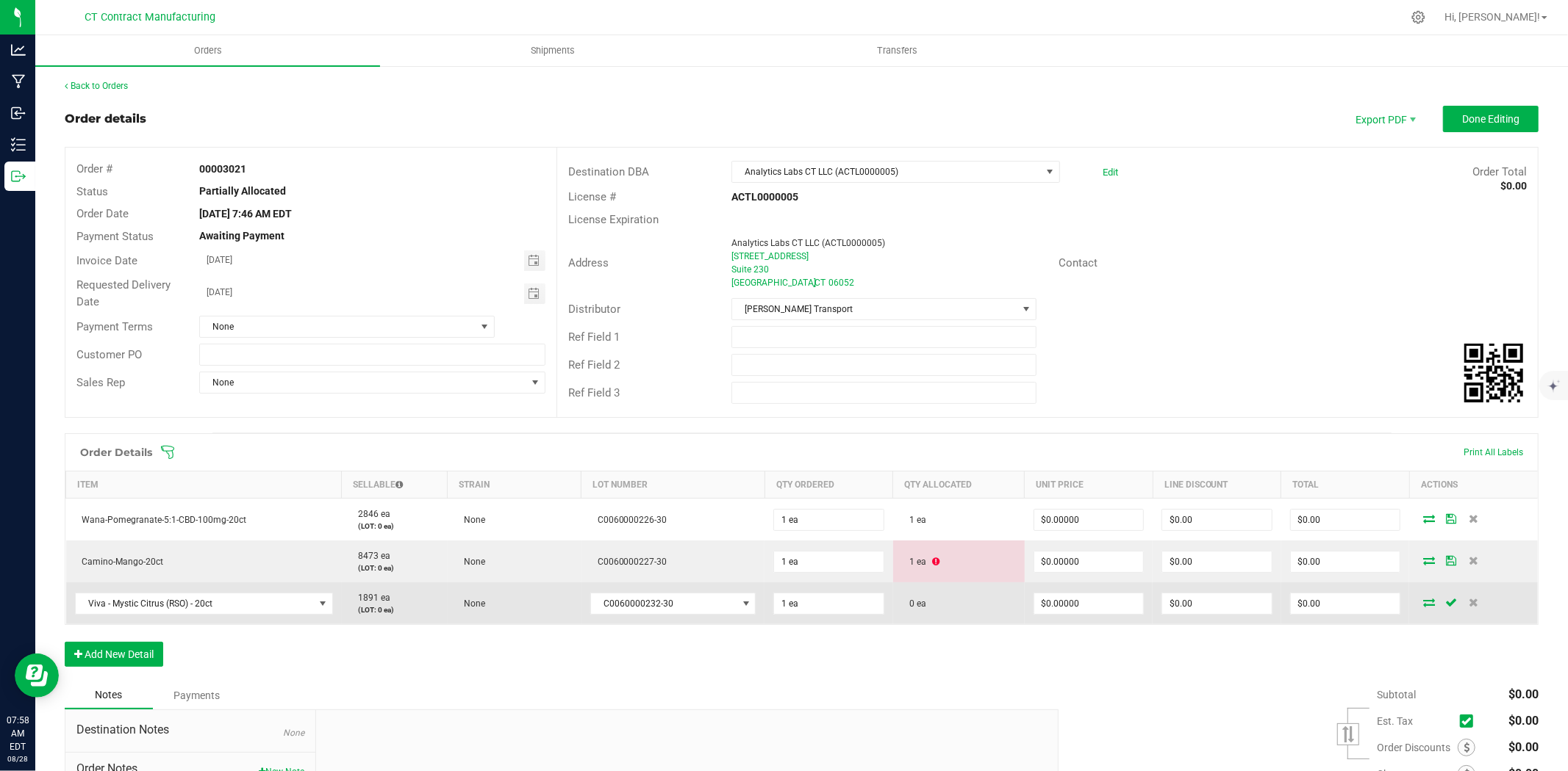
click at [1423, 603] on icon at bounding box center [1428, 603] width 12 height 9
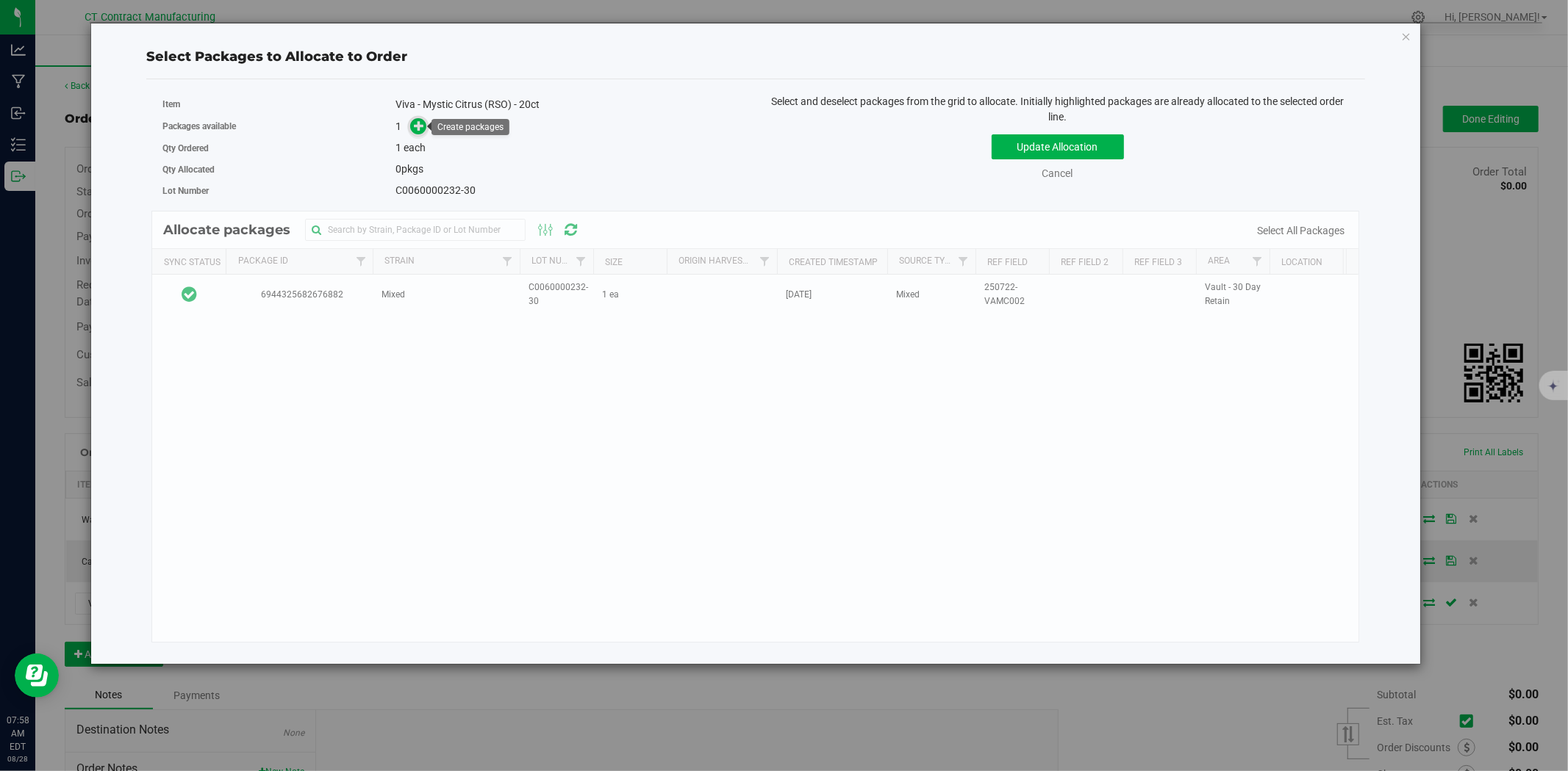
click at [419, 125] on icon at bounding box center [418, 125] width 10 height 10
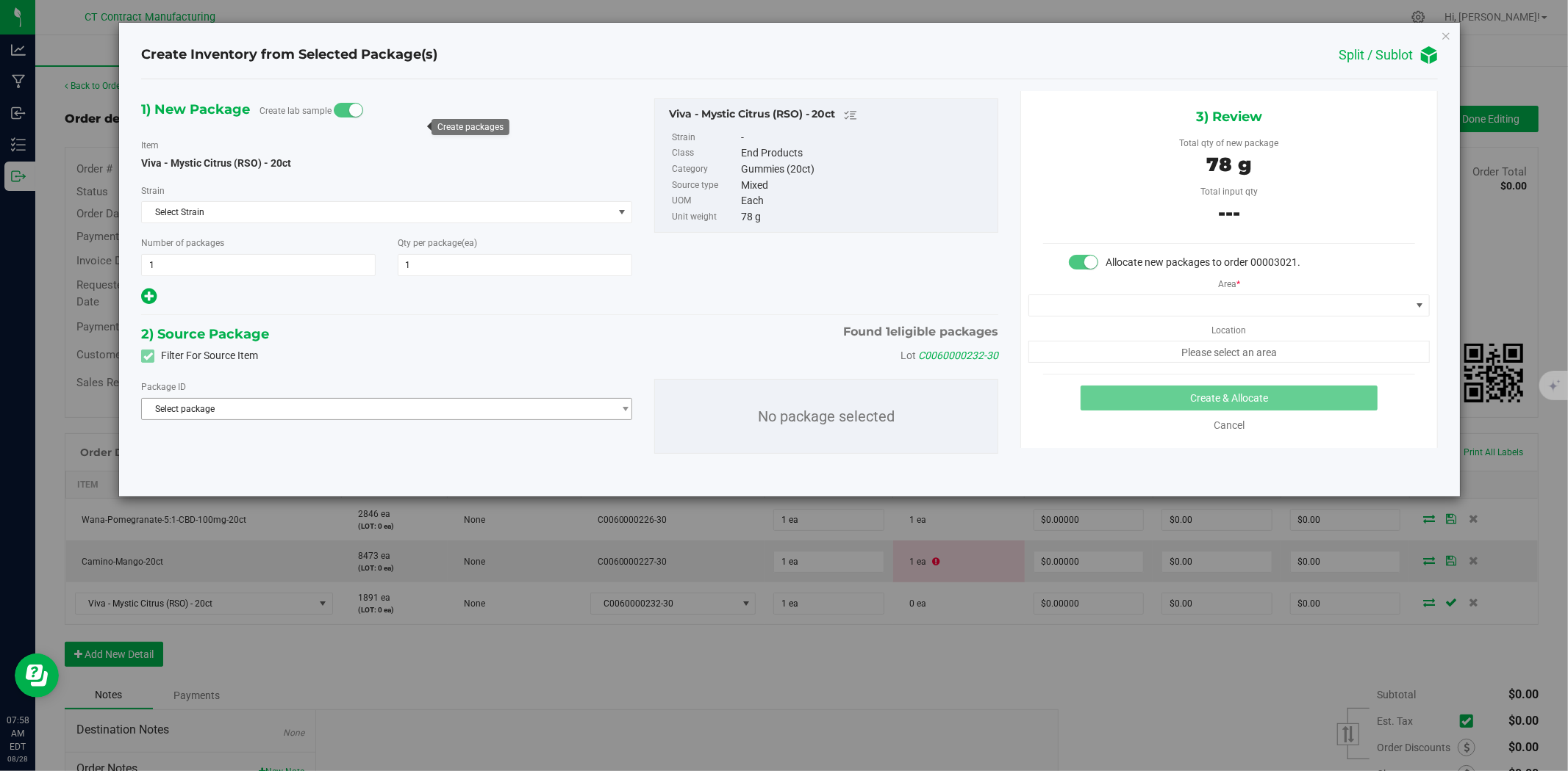
click at [357, 407] on span "Select package" at bounding box center [377, 409] width 471 height 21
click at [291, 477] on li "6944325682676882 ( Viva - Mystic Citrus (RSO) - 20ct )" at bounding box center [386, 470] width 489 height 21
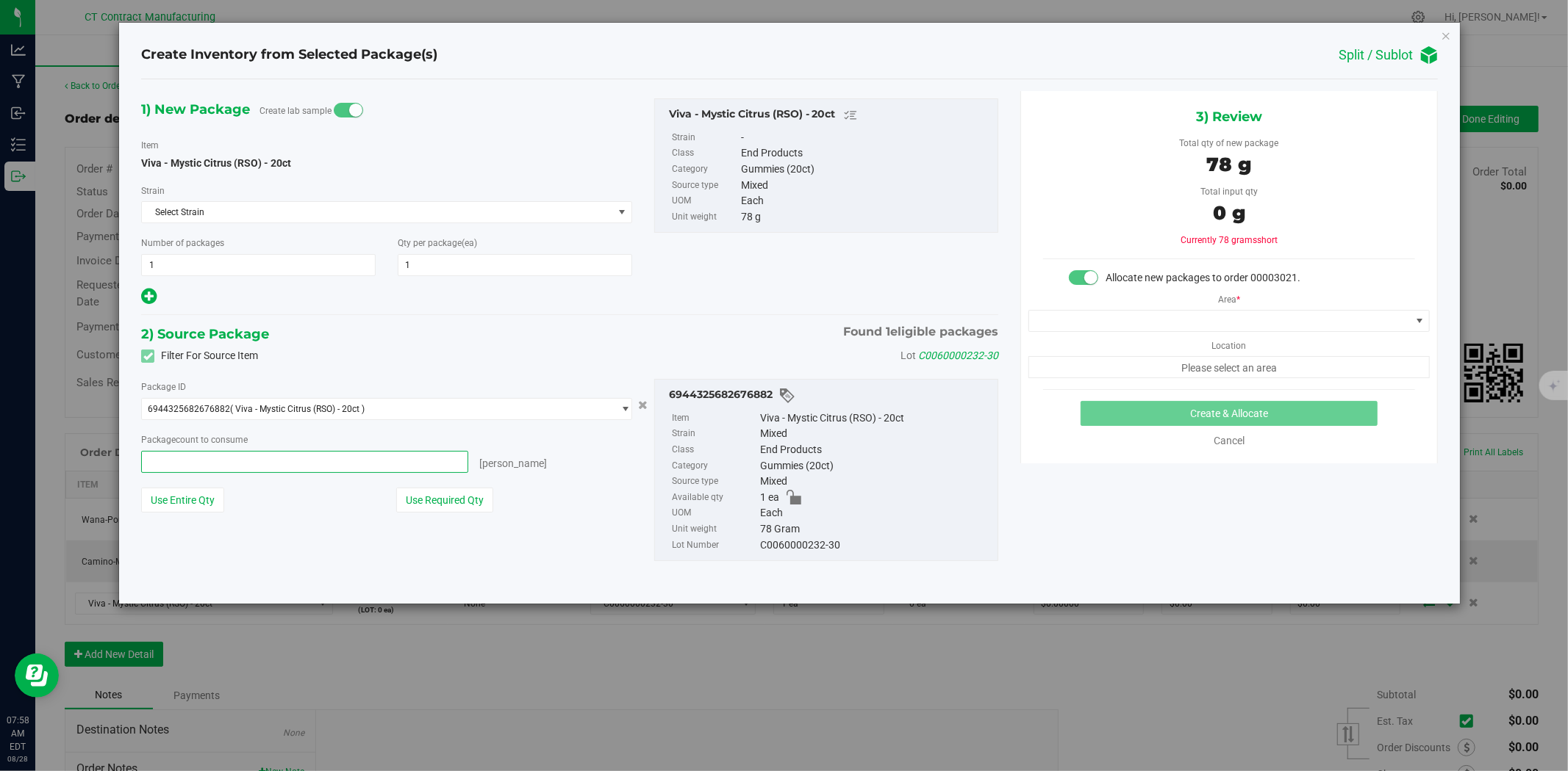
click at [289, 454] on span at bounding box center [305, 462] width 327 height 22
type input "1"
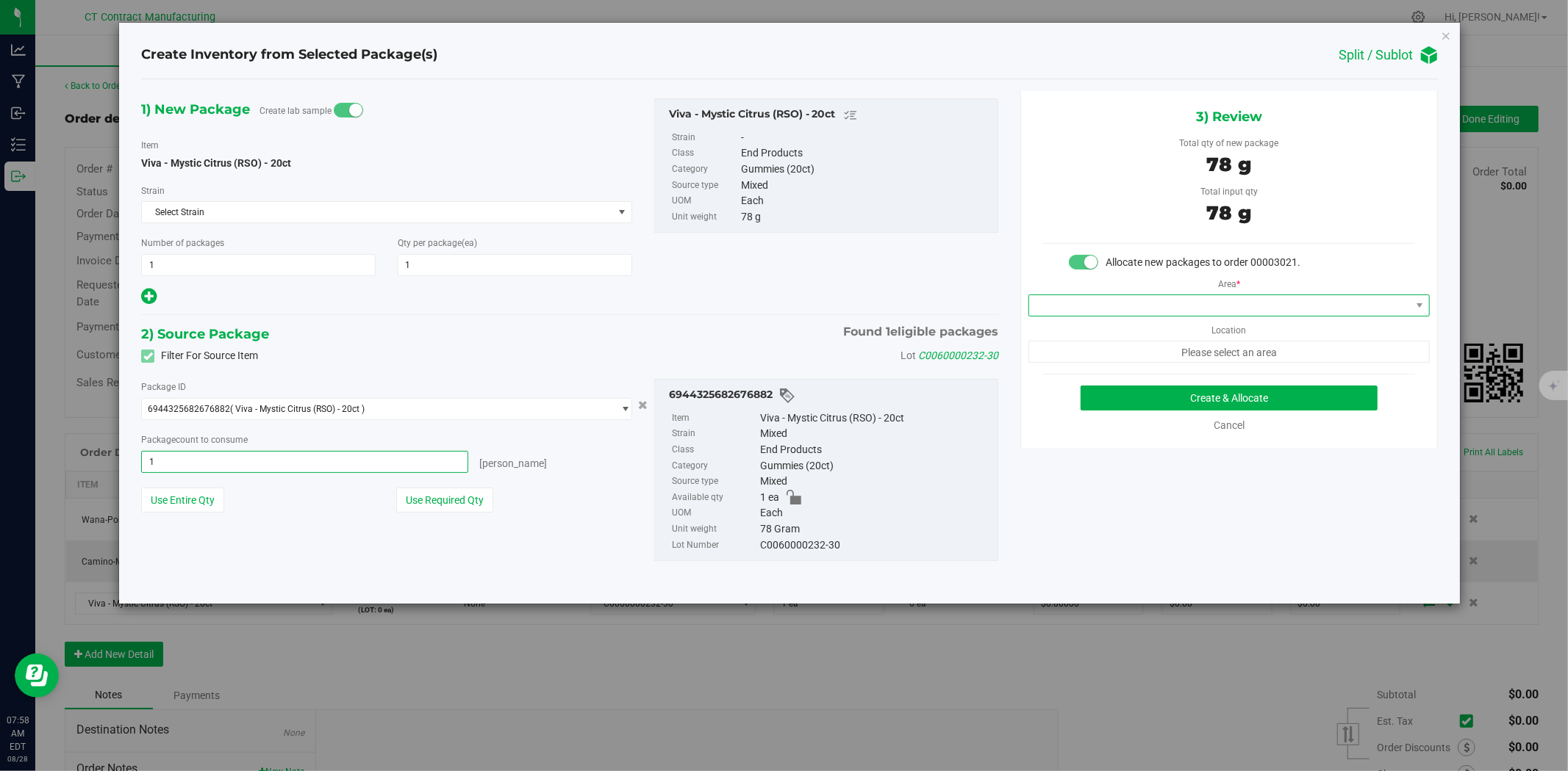
type input "1 ea"
click at [1135, 304] on span at bounding box center [1219, 305] width 381 height 21
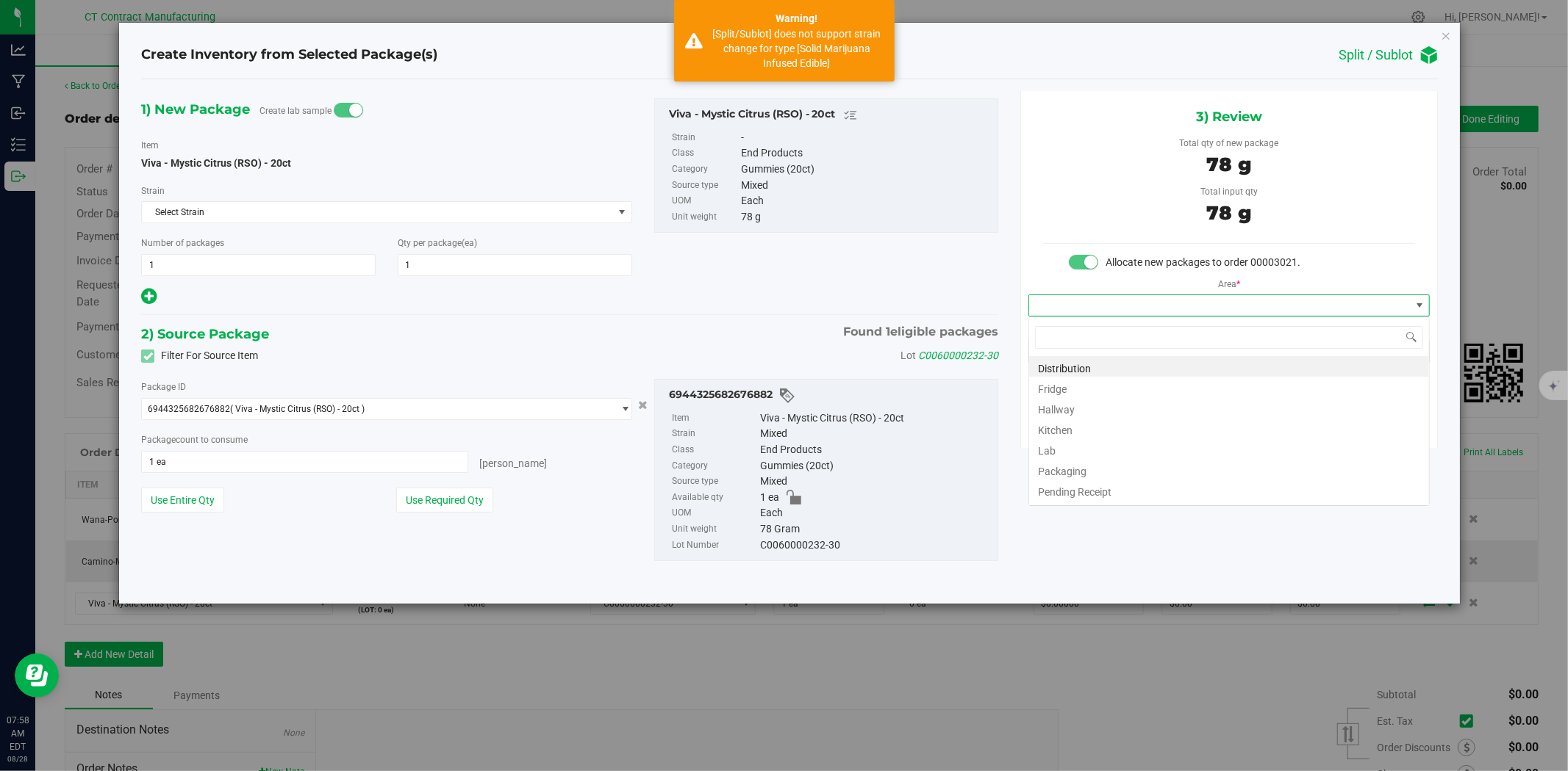
scroll to position [22, 401]
click at [1114, 360] on li "Distribution" at bounding box center [1229, 367] width 400 height 21
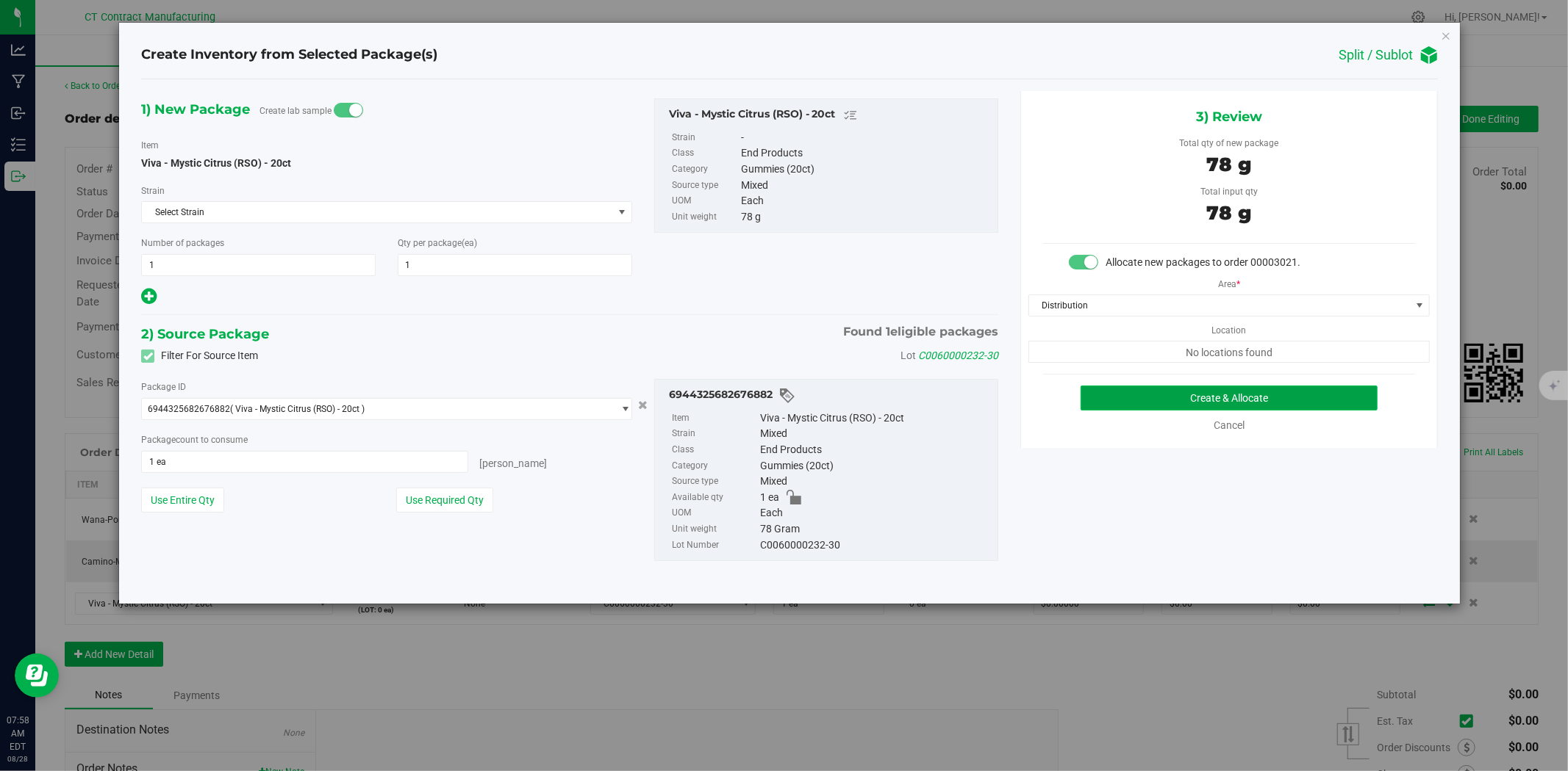
click at [1138, 391] on button "Create & Allocate" at bounding box center [1229, 398] width 297 height 25
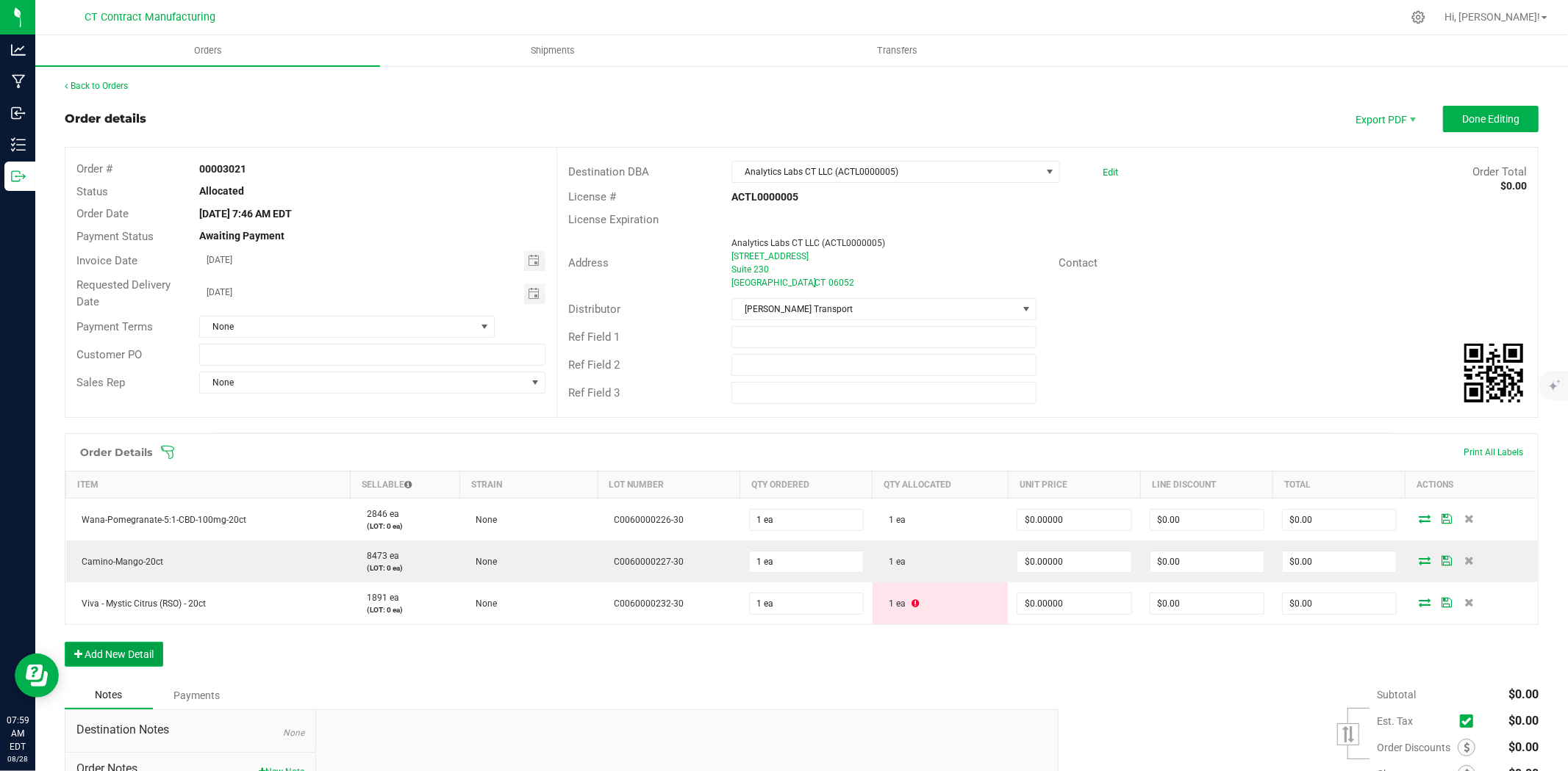
click at [122, 654] on button "Add New Detail" at bounding box center [114, 655] width 98 height 25
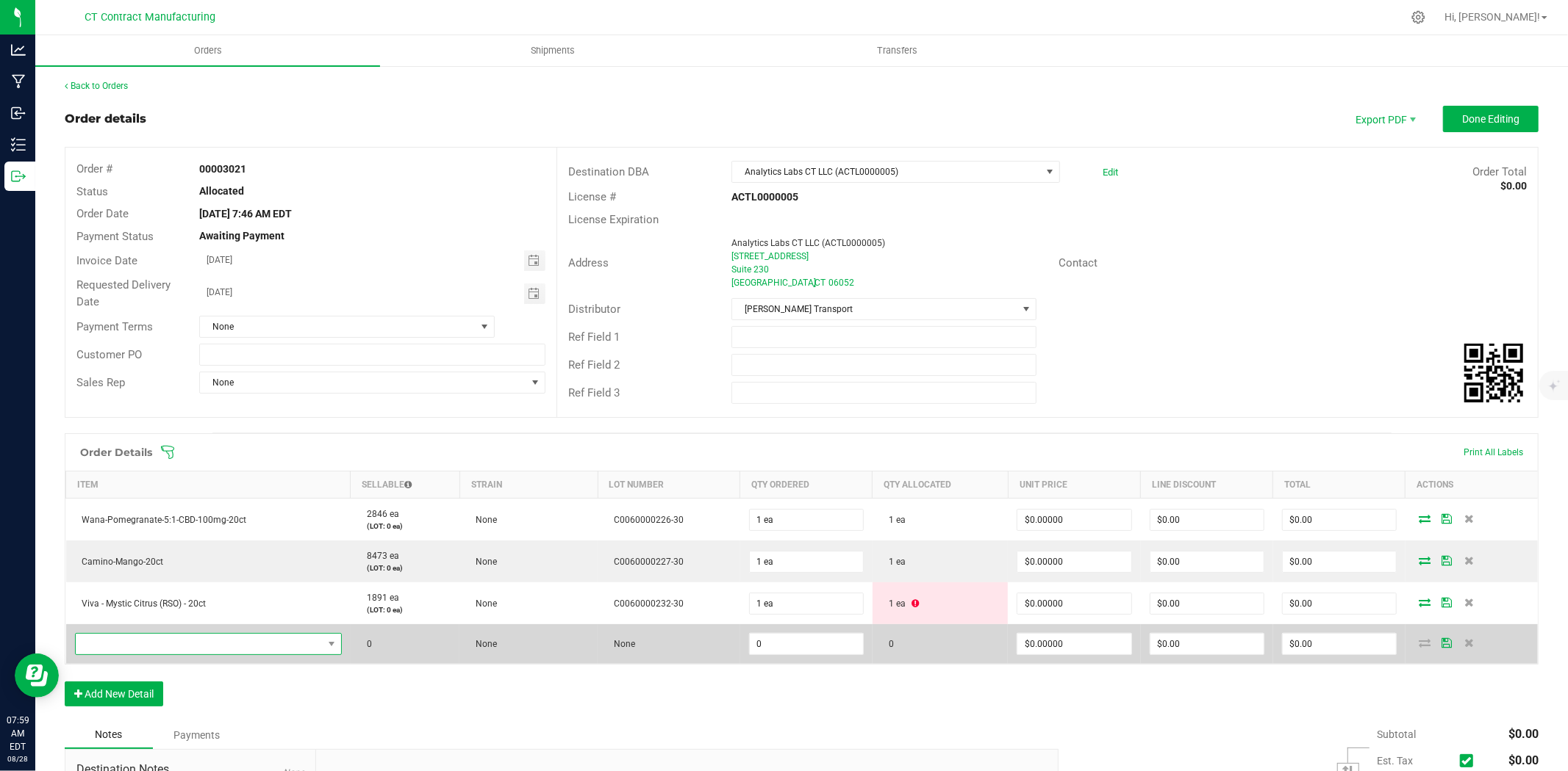
click at [159, 640] on span "NO DATA FOUND" at bounding box center [199, 644] width 247 height 21
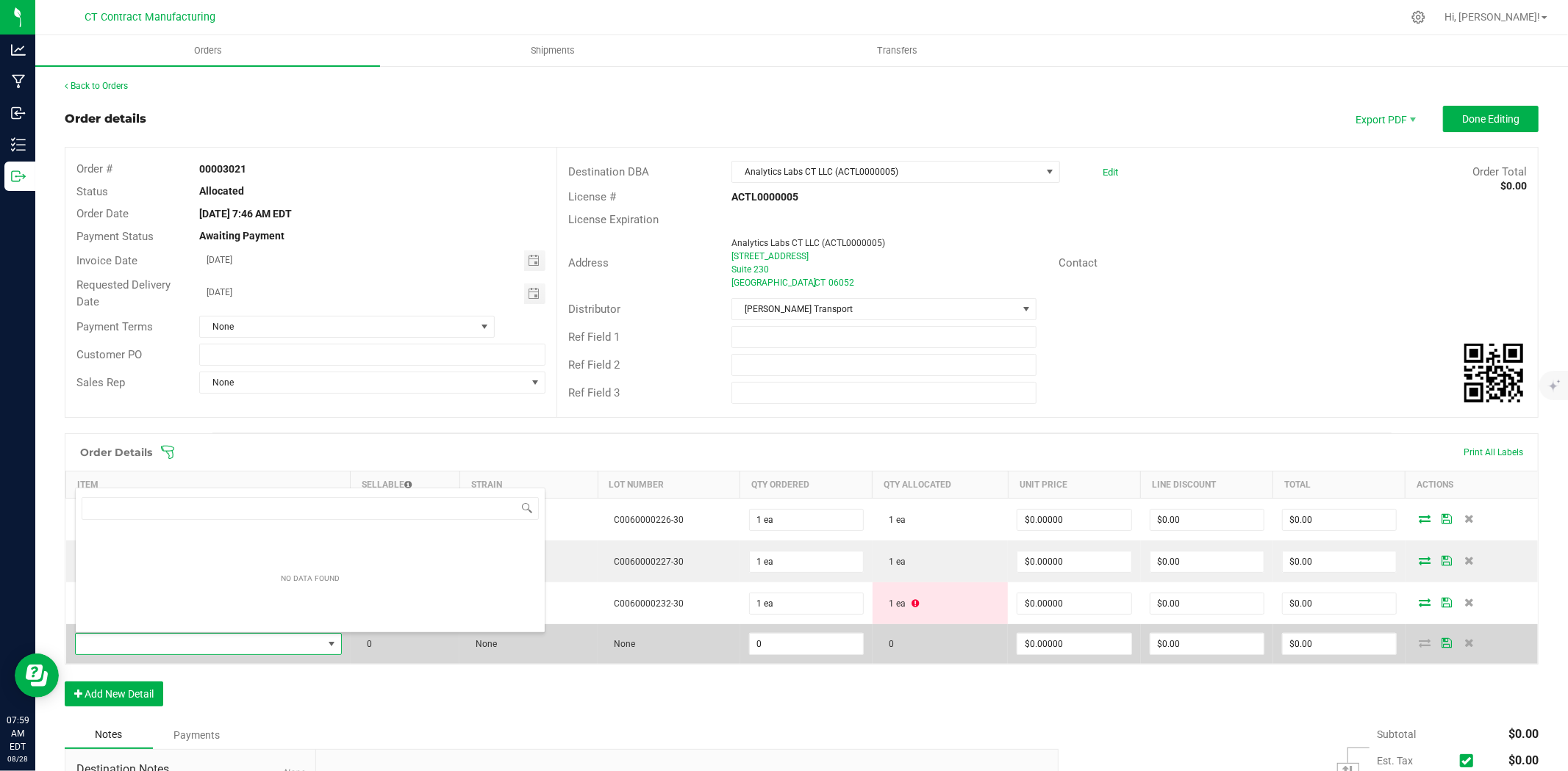
scroll to position [22, 258]
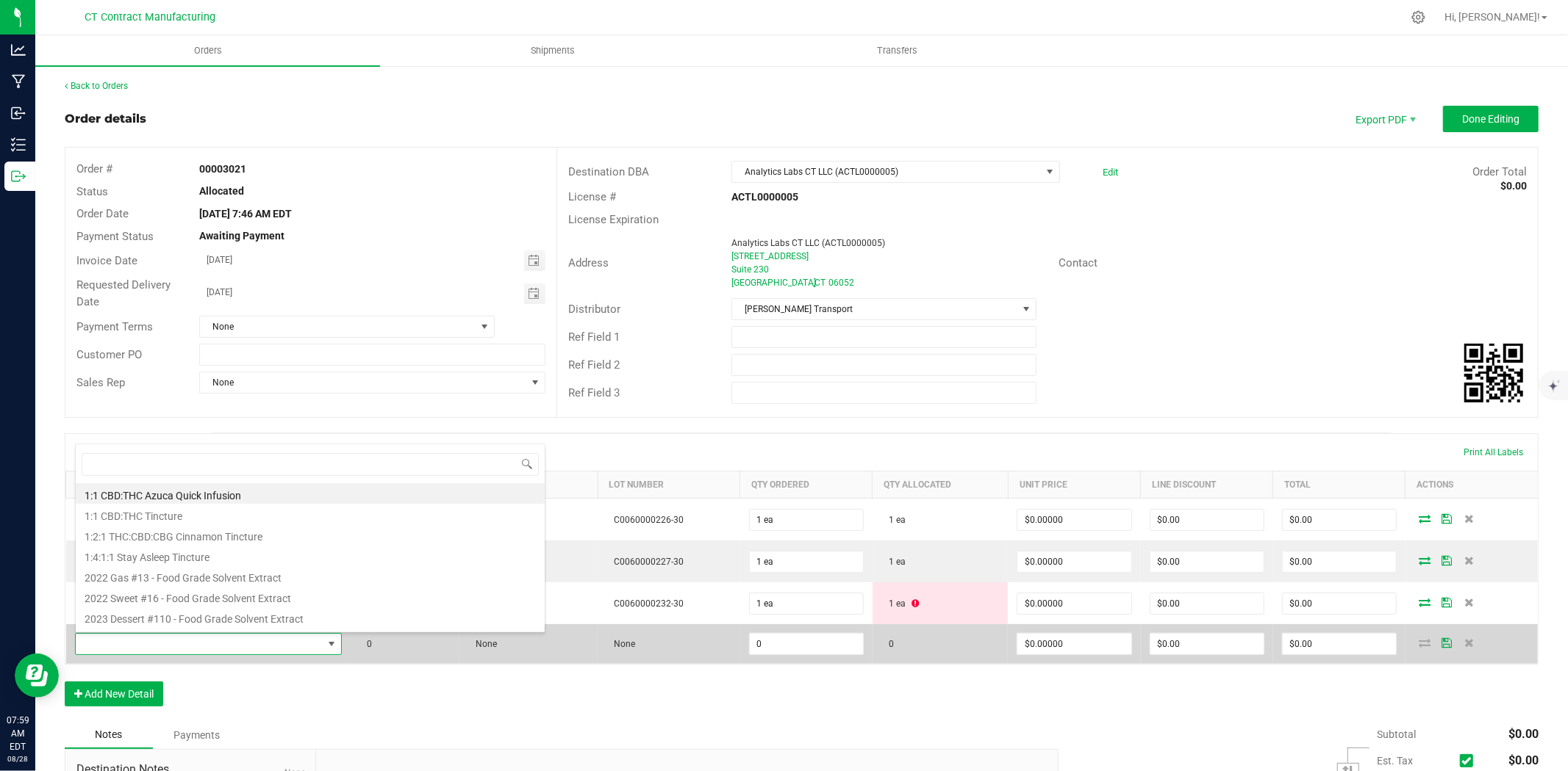
type input "The Happy Confection-Catching Citrus Dreams-Medium Dose-20ct"
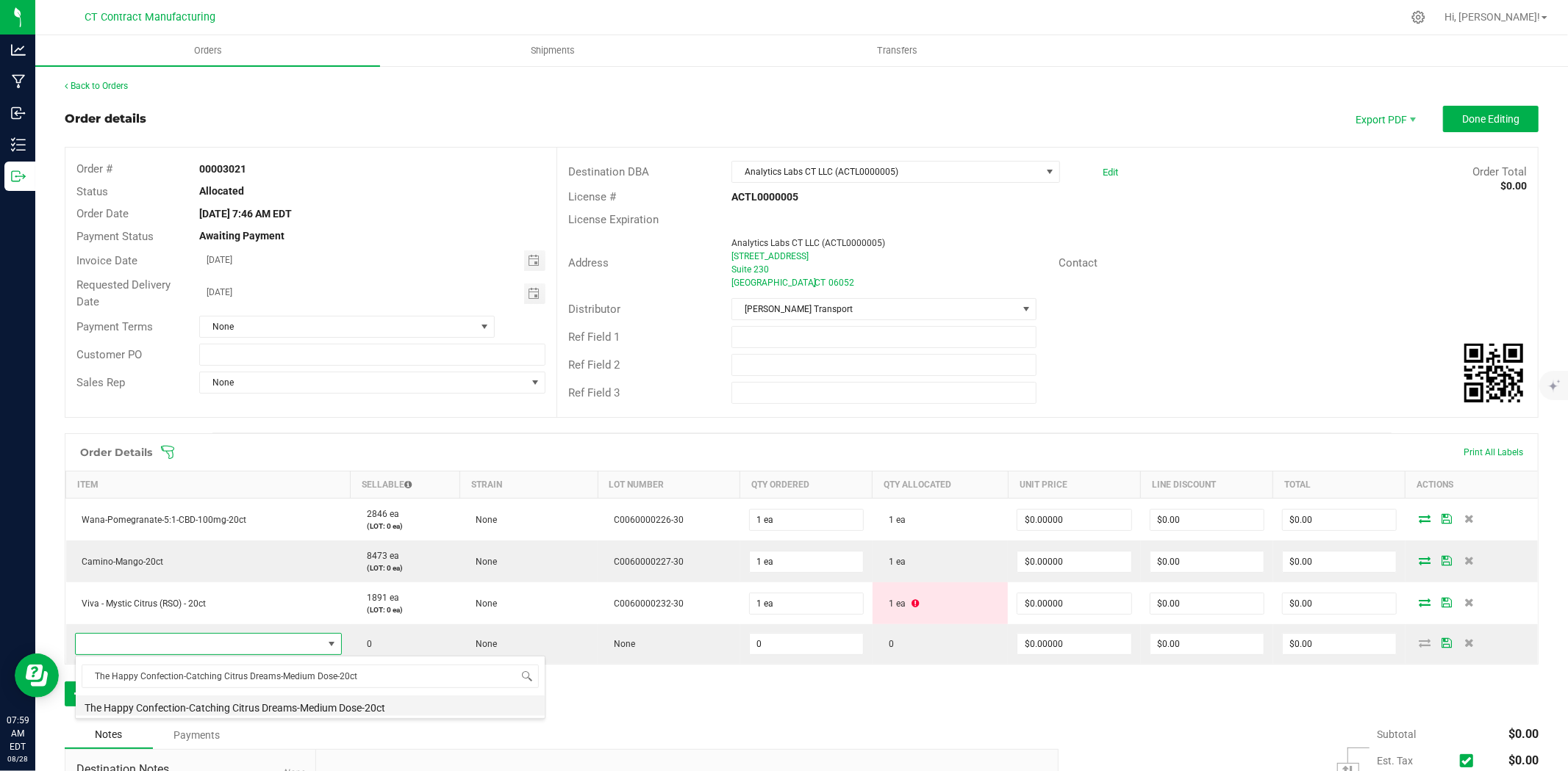
click at [205, 702] on li "The Happy Confection-Catching Citrus Dreams-Medium Dose-20ct" at bounding box center [310, 705] width 469 height 21
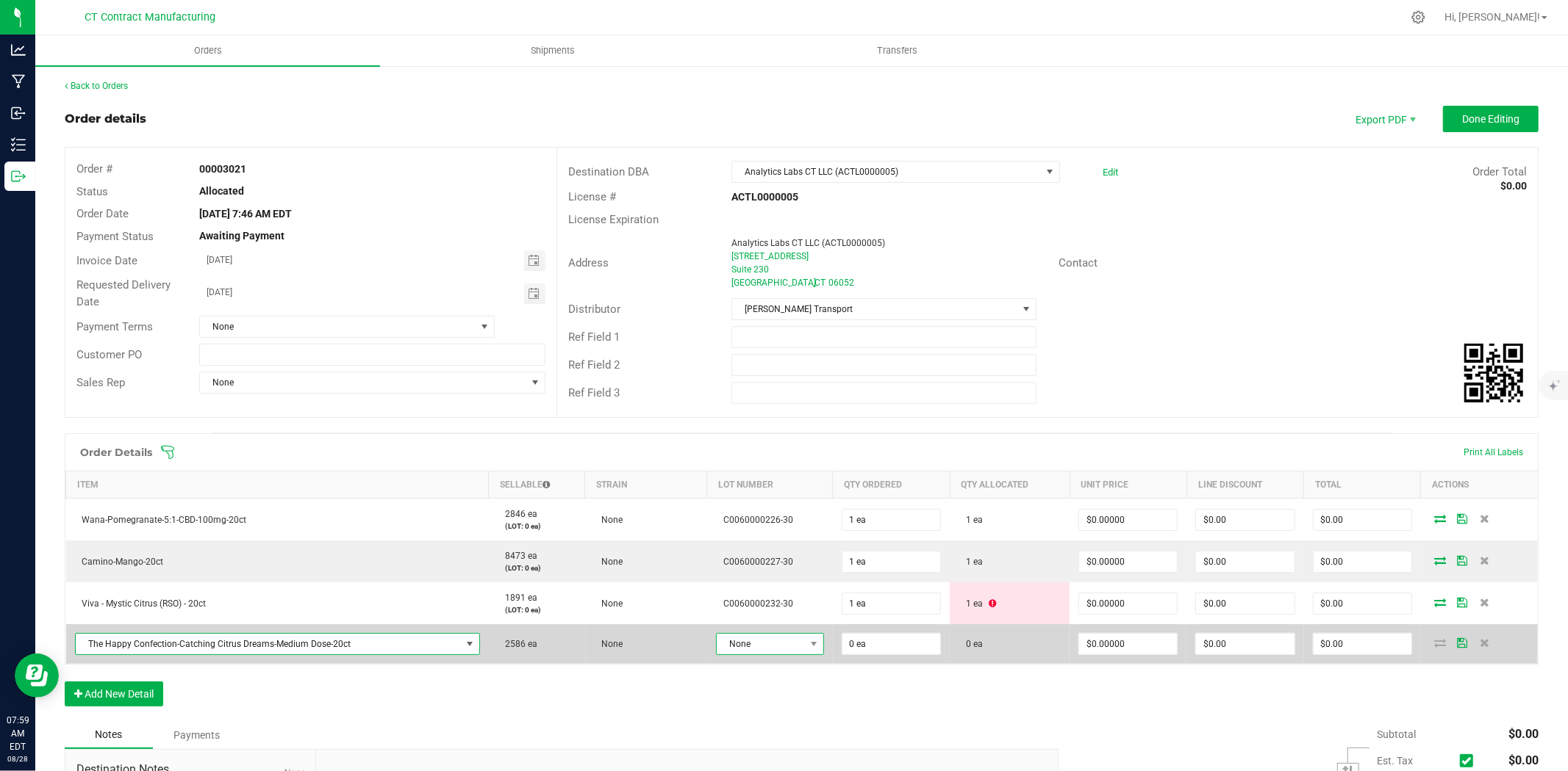
click at [743, 647] on span "None" at bounding box center [761, 644] width 88 height 21
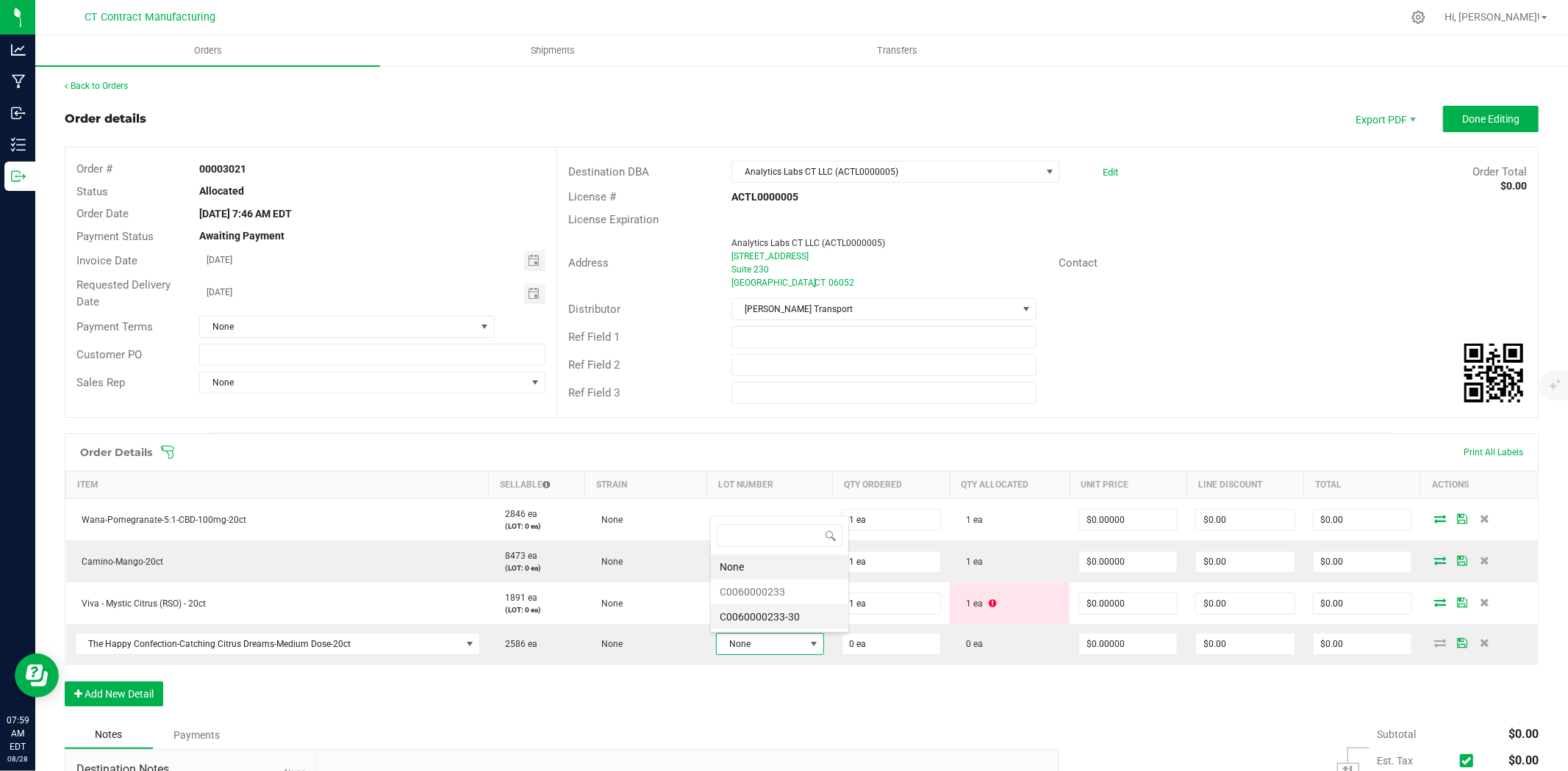
click at [769, 625] on li "C0060000233-30" at bounding box center [779, 617] width 138 height 25
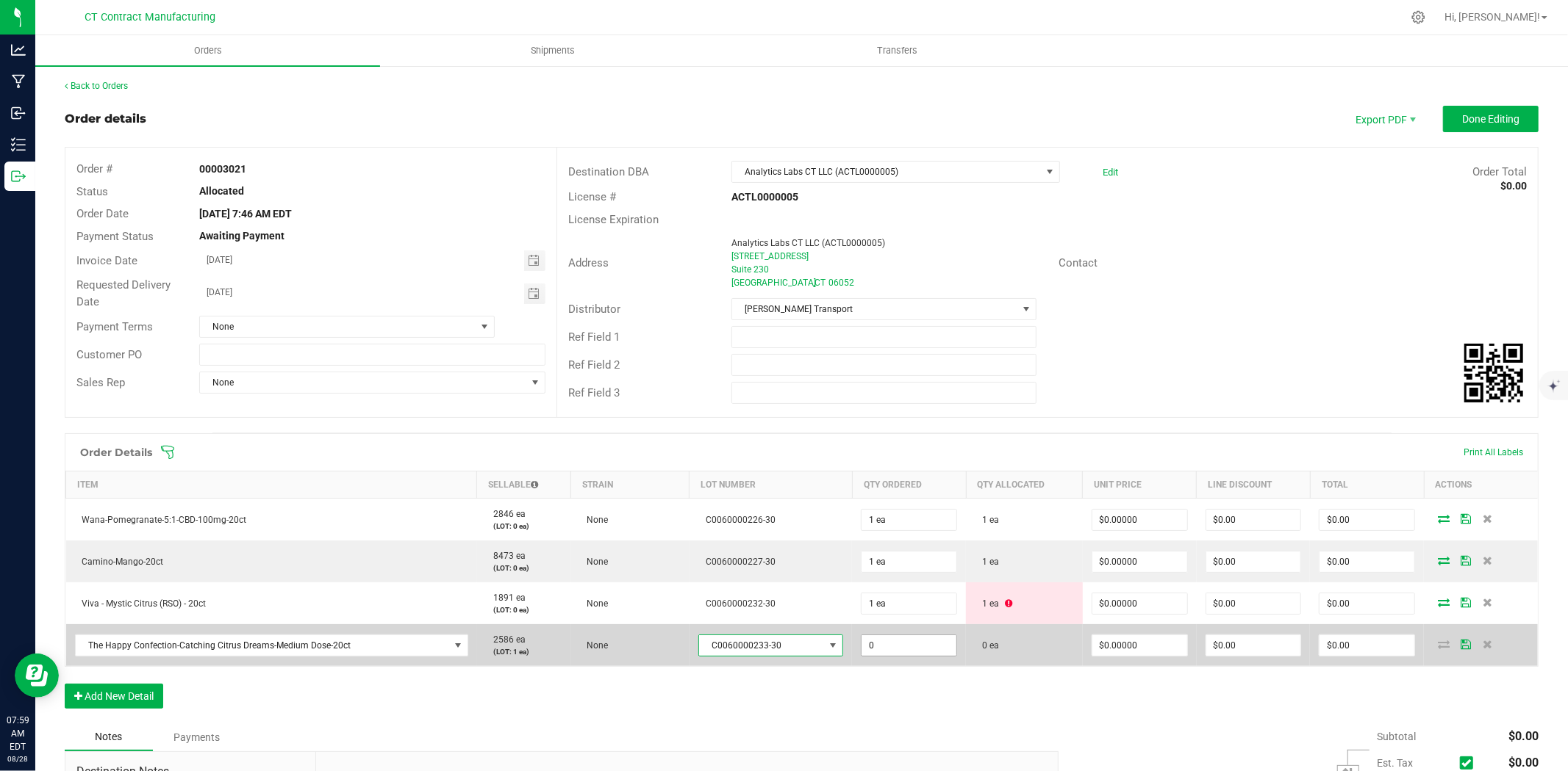
click at [920, 648] on input "0" at bounding box center [908, 646] width 95 height 21
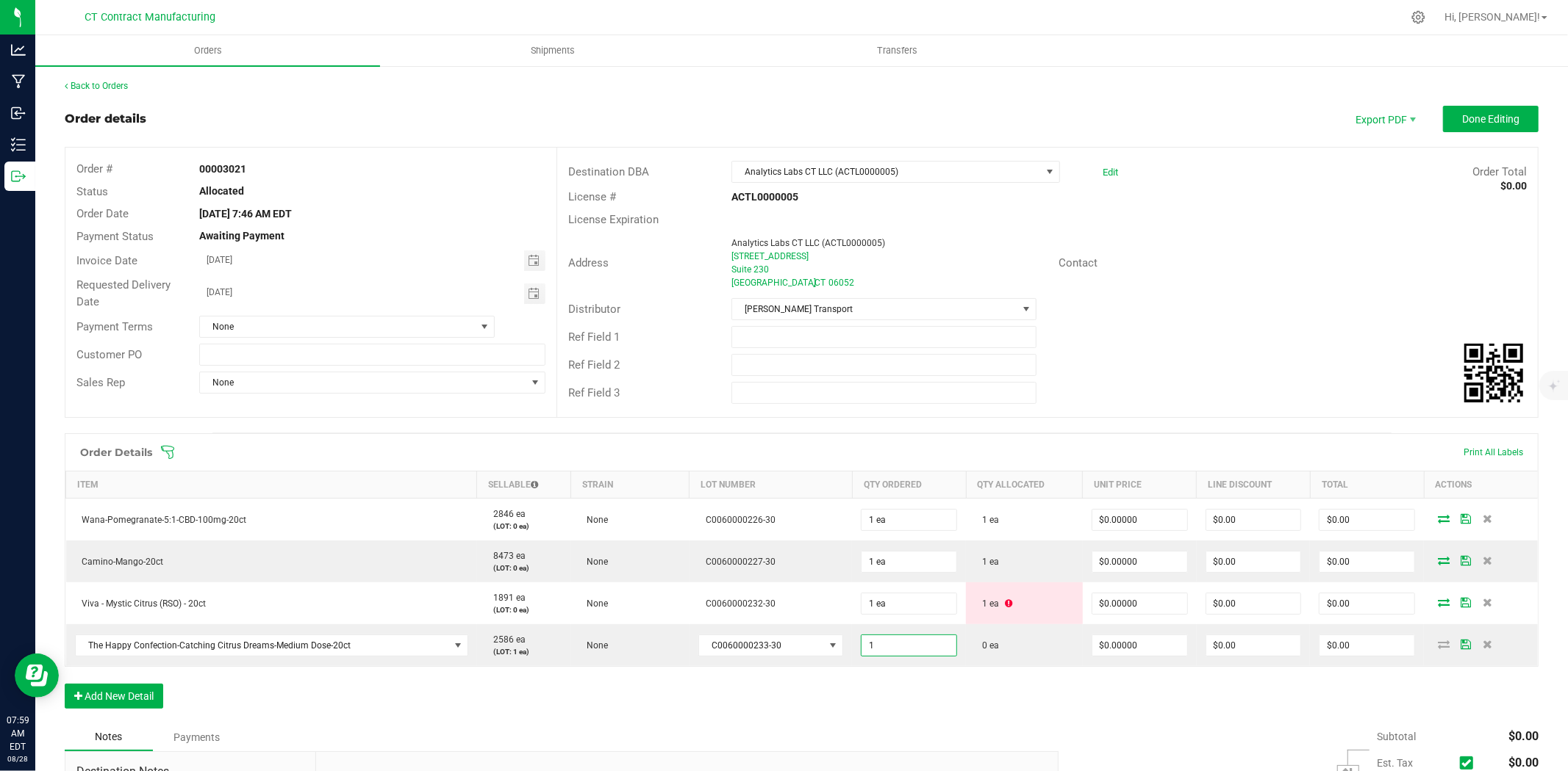
type input "1 ea"
click at [1016, 692] on div "Order Details Print All Labels Item Sellable Strain Lot Number Qty Ordered Qty …" at bounding box center [801, 578] width 1473 height 290
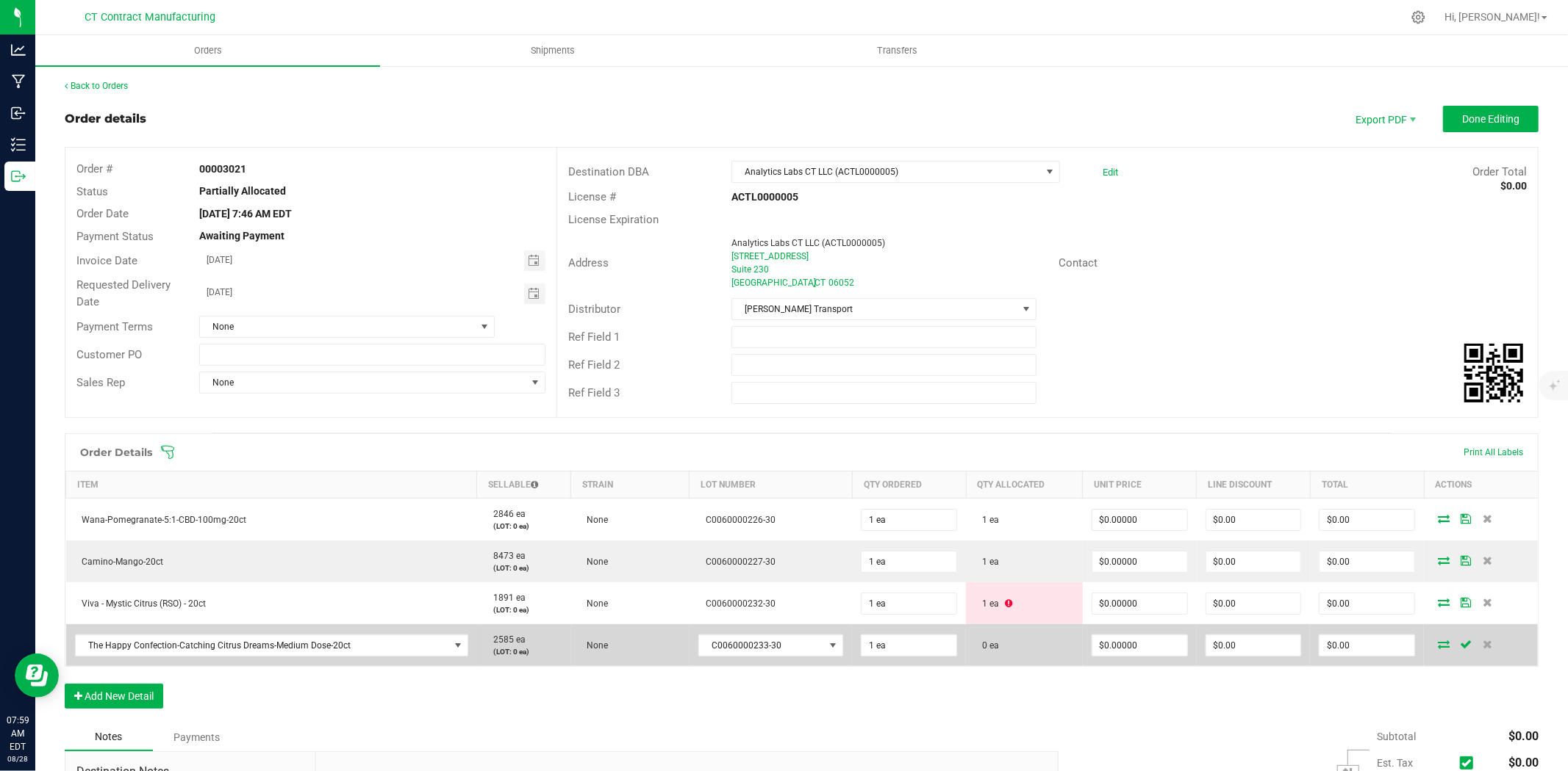
click at [1437, 640] on icon at bounding box center [1443, 644] width 12 height 9
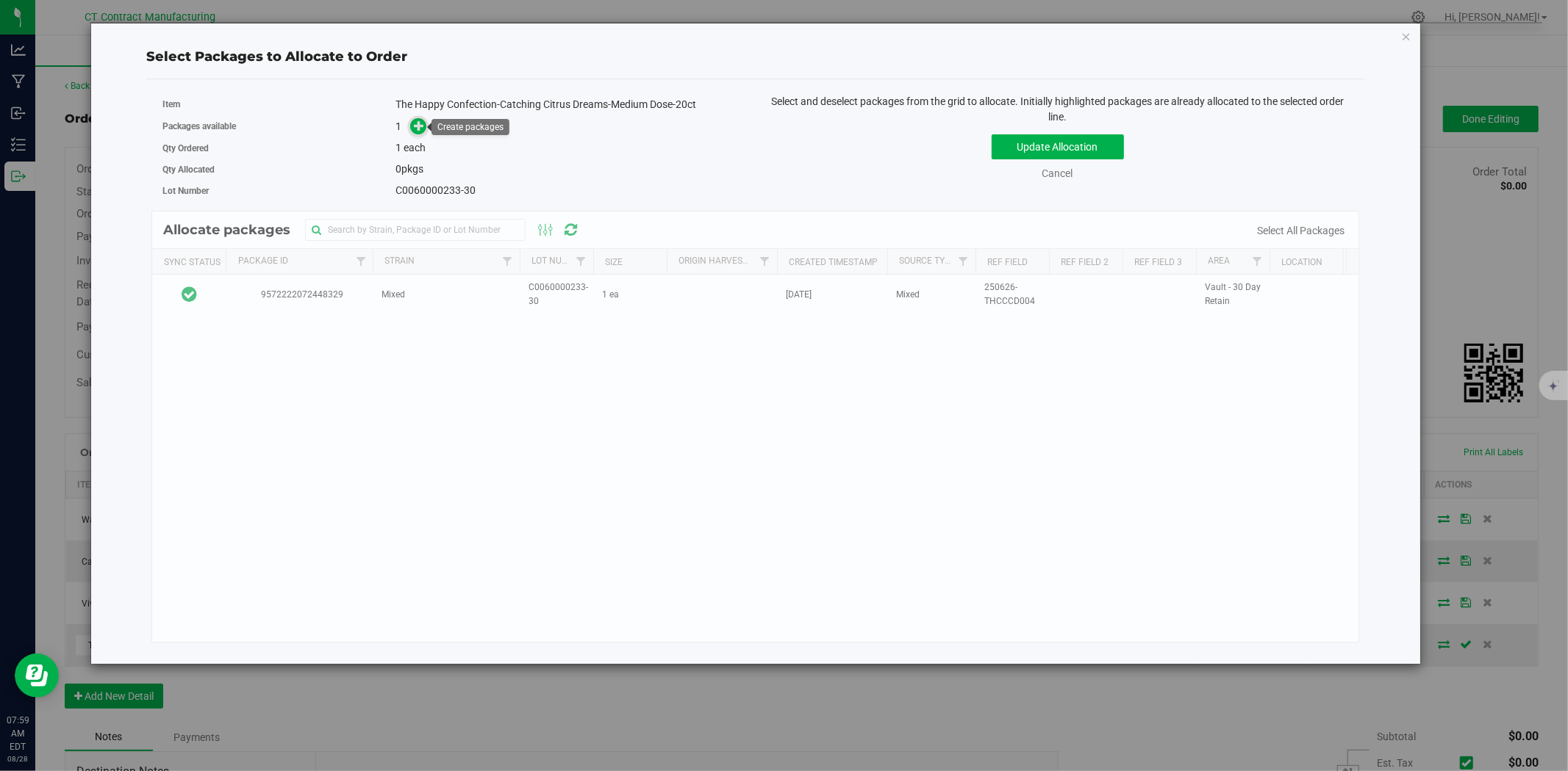
click at [419, 122] on icon at bounding box center [420, 125] width 13 height 13
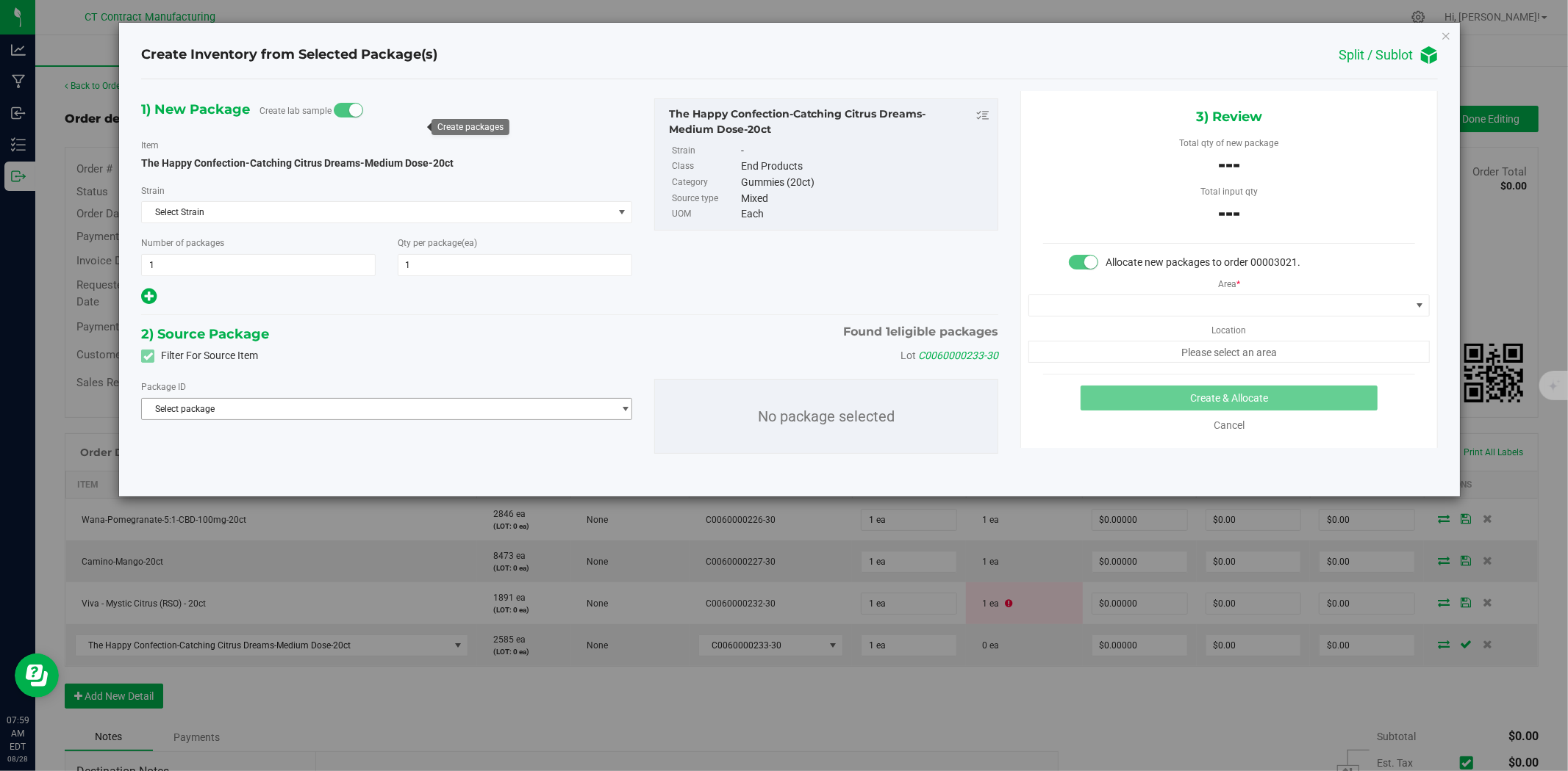
click at [317, 405] on span "Select package" at bounding box center [377, 409] width 471 height 21
click at [296, 473] on span "( The Happy Confection-Catching Citrus Dreams-Medium Dose-20ct )" at bounding box center [371, 470] width 273 height 10
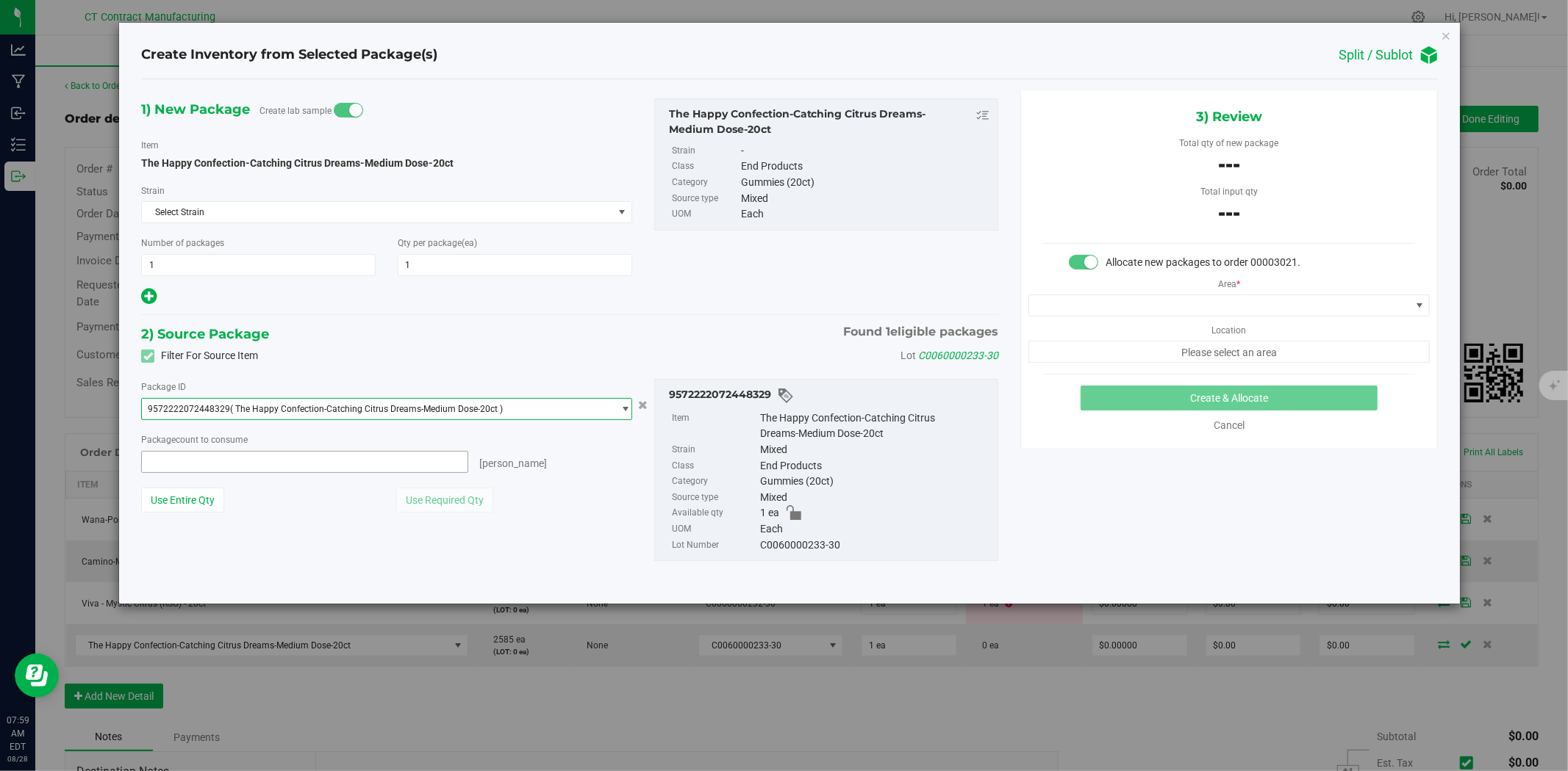
click at [275, 472] on span at bounding box center [305, 462] width 327 height 22
type input "1"
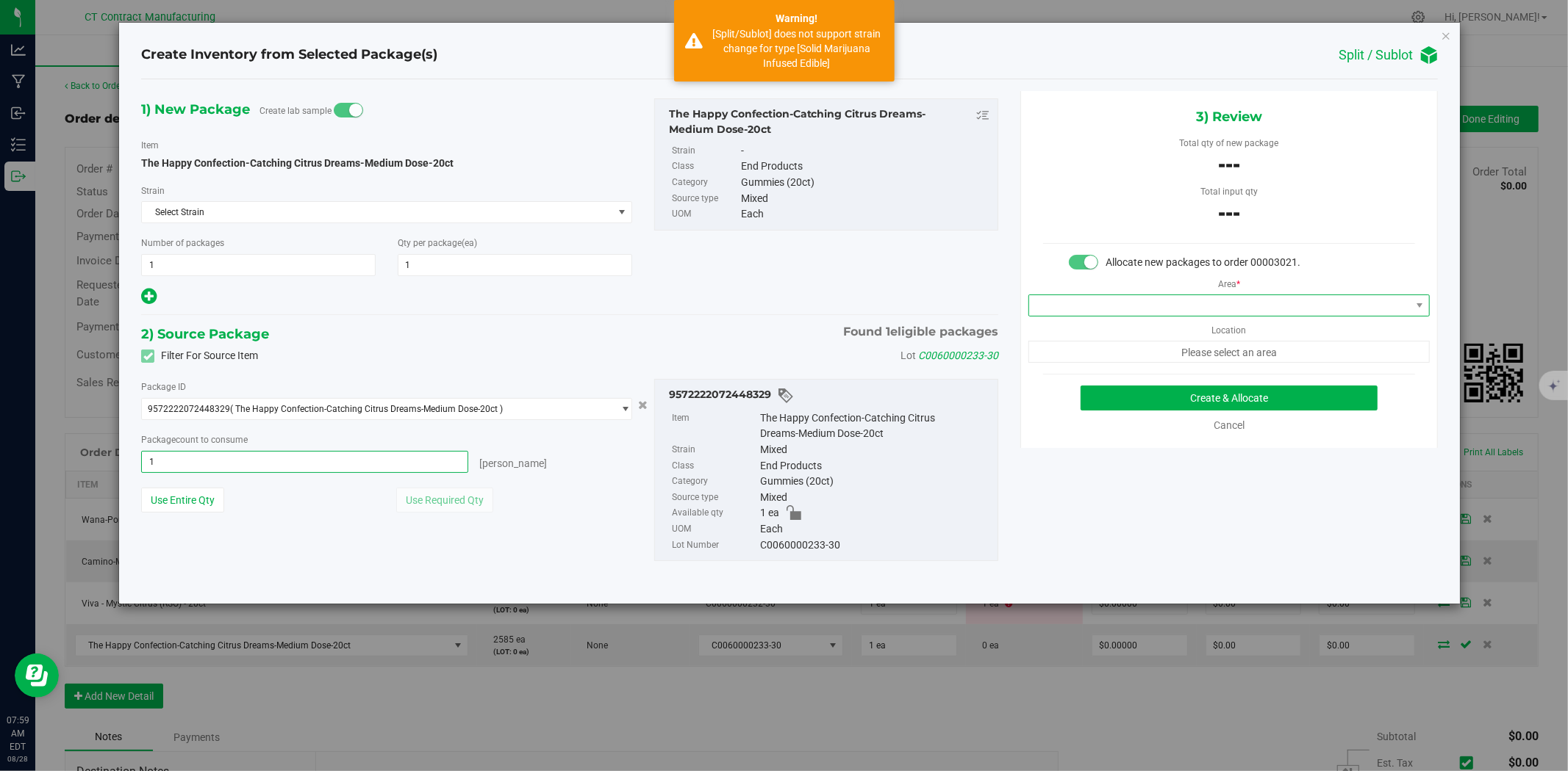
type input "1 ea"
click at [1135, 302] on span at bounding box center [1219, 305] width 381 height 21
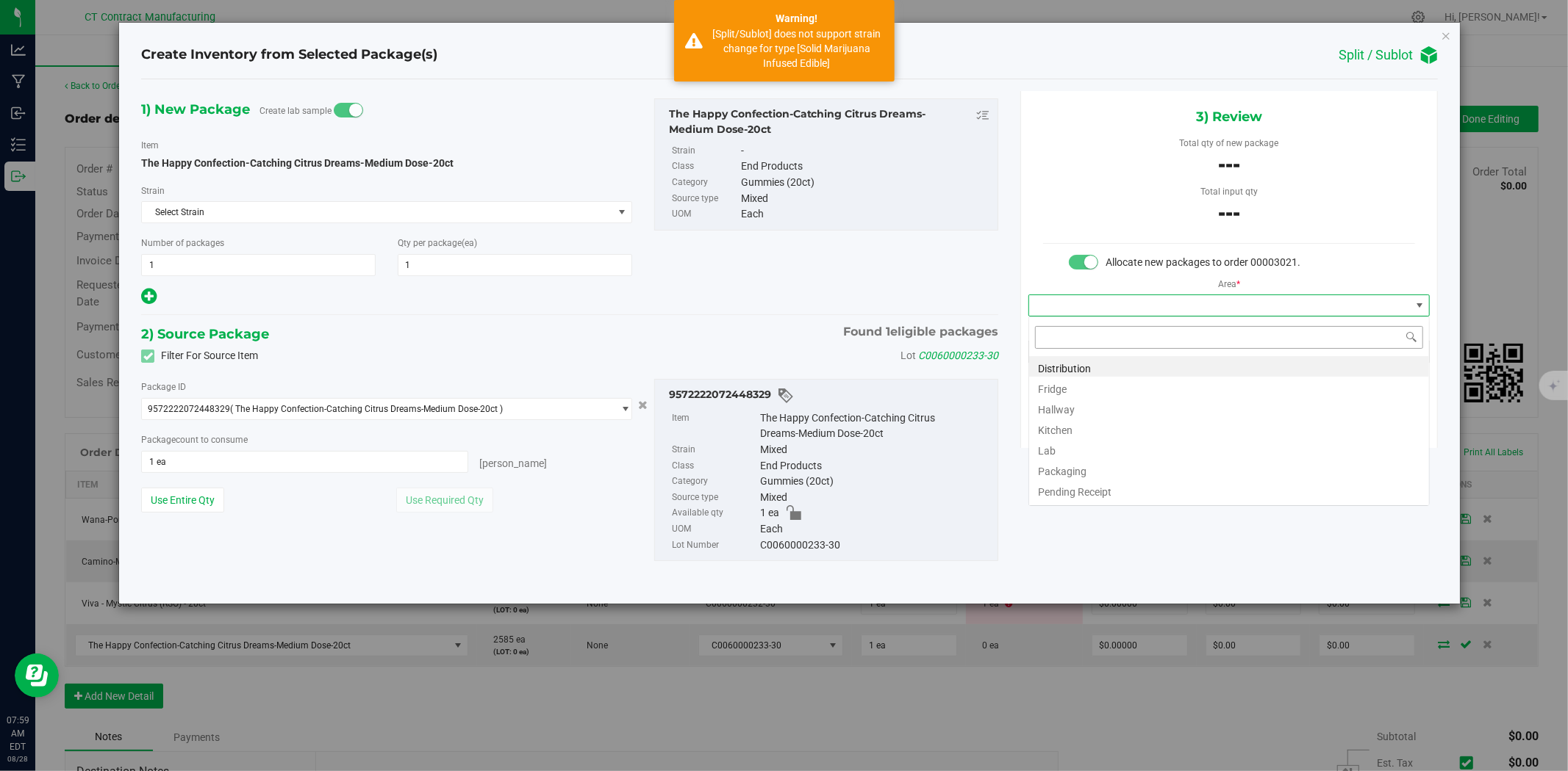
scroll to position [22, 401]
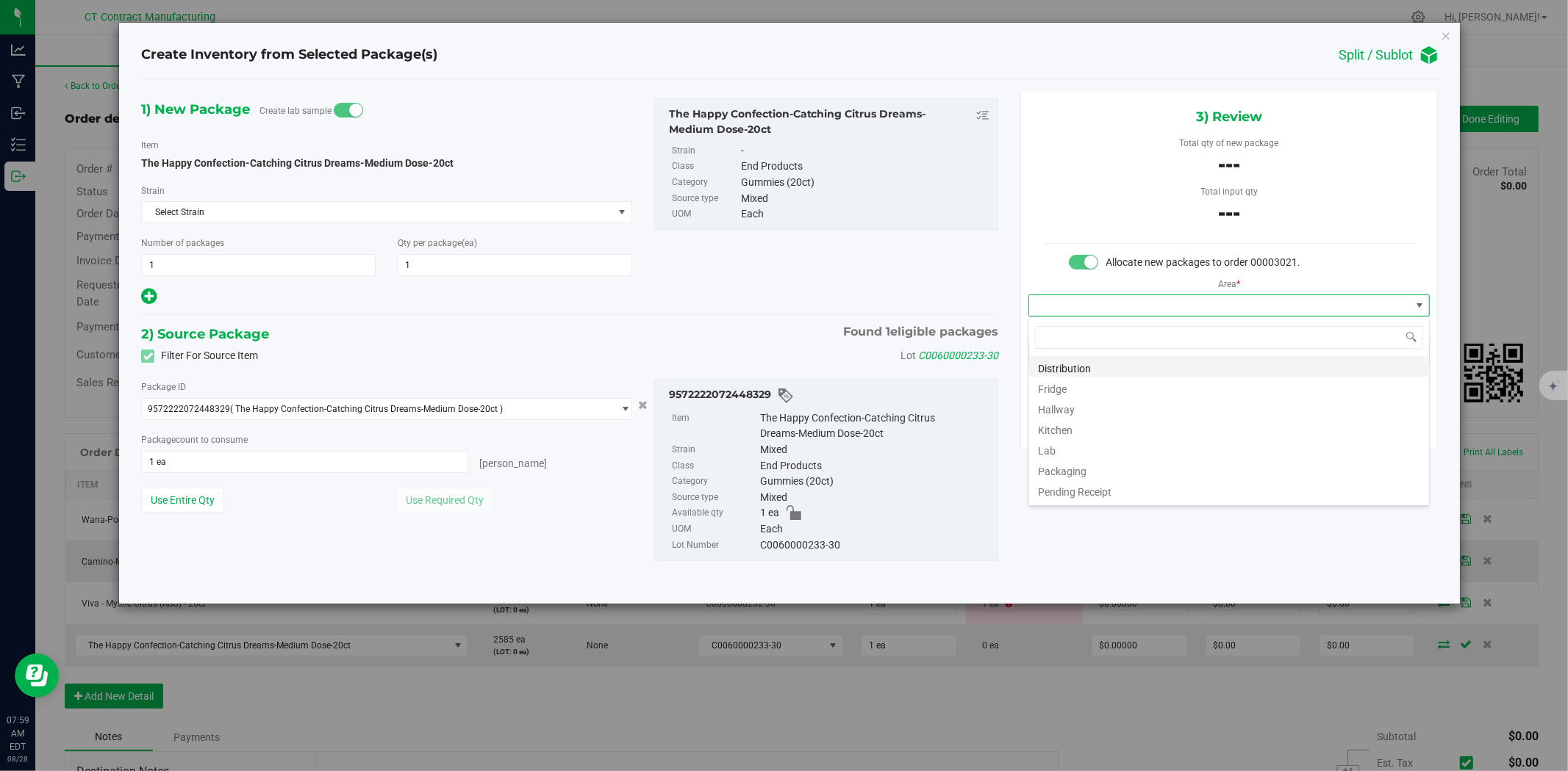
click at [1118, 368] on li "Distribution" at bounding box center [1229, 367] width 400 height 21
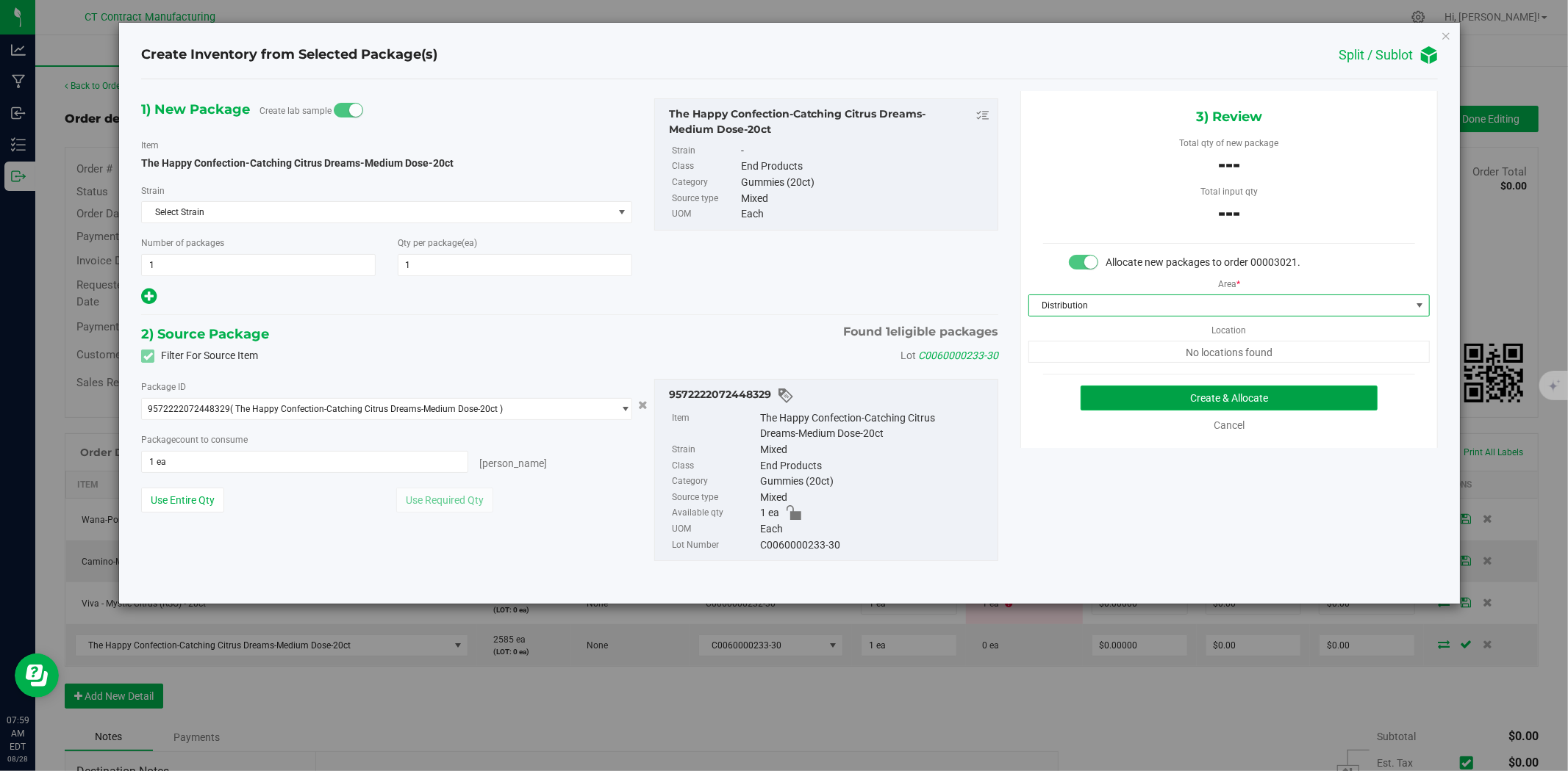
click at [1136, 402] on button "Create & Allocate" at bounding box center [1229, 398] width 297 height 25
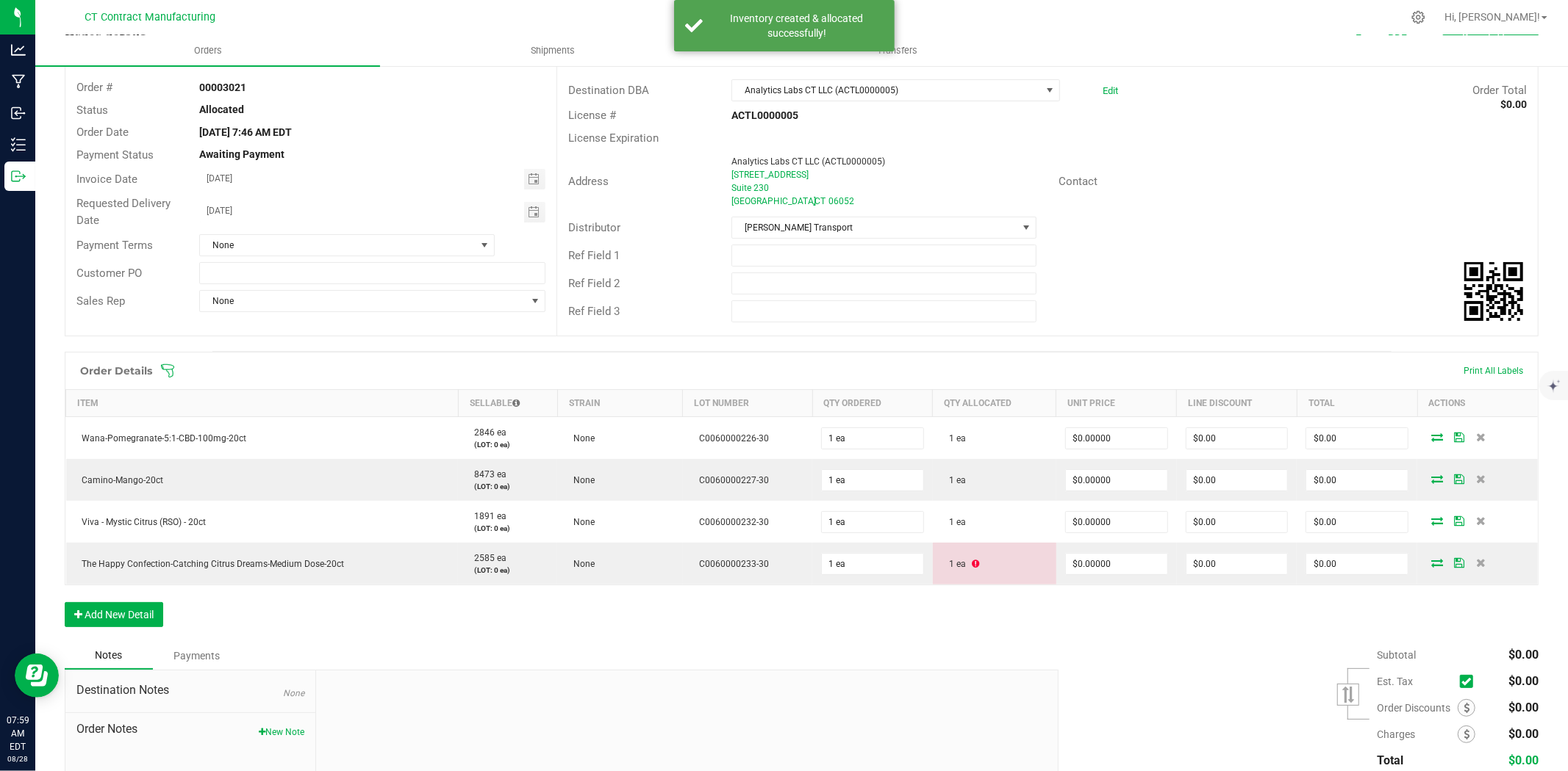
scroll to position [163, 0]
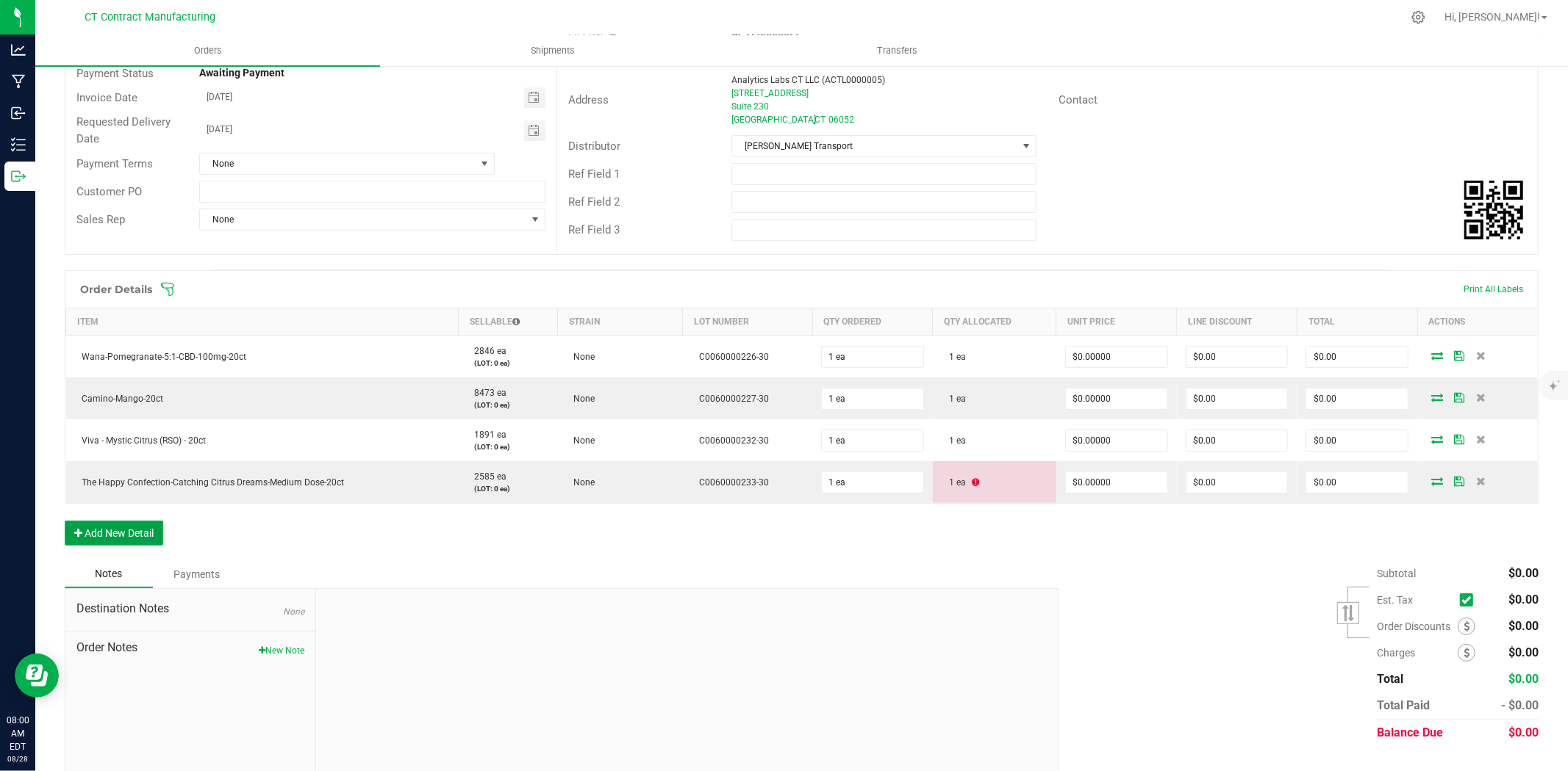
click at [83, 537] on button "Add New Detail" at bounding box center [114, 533] width 98 height 25
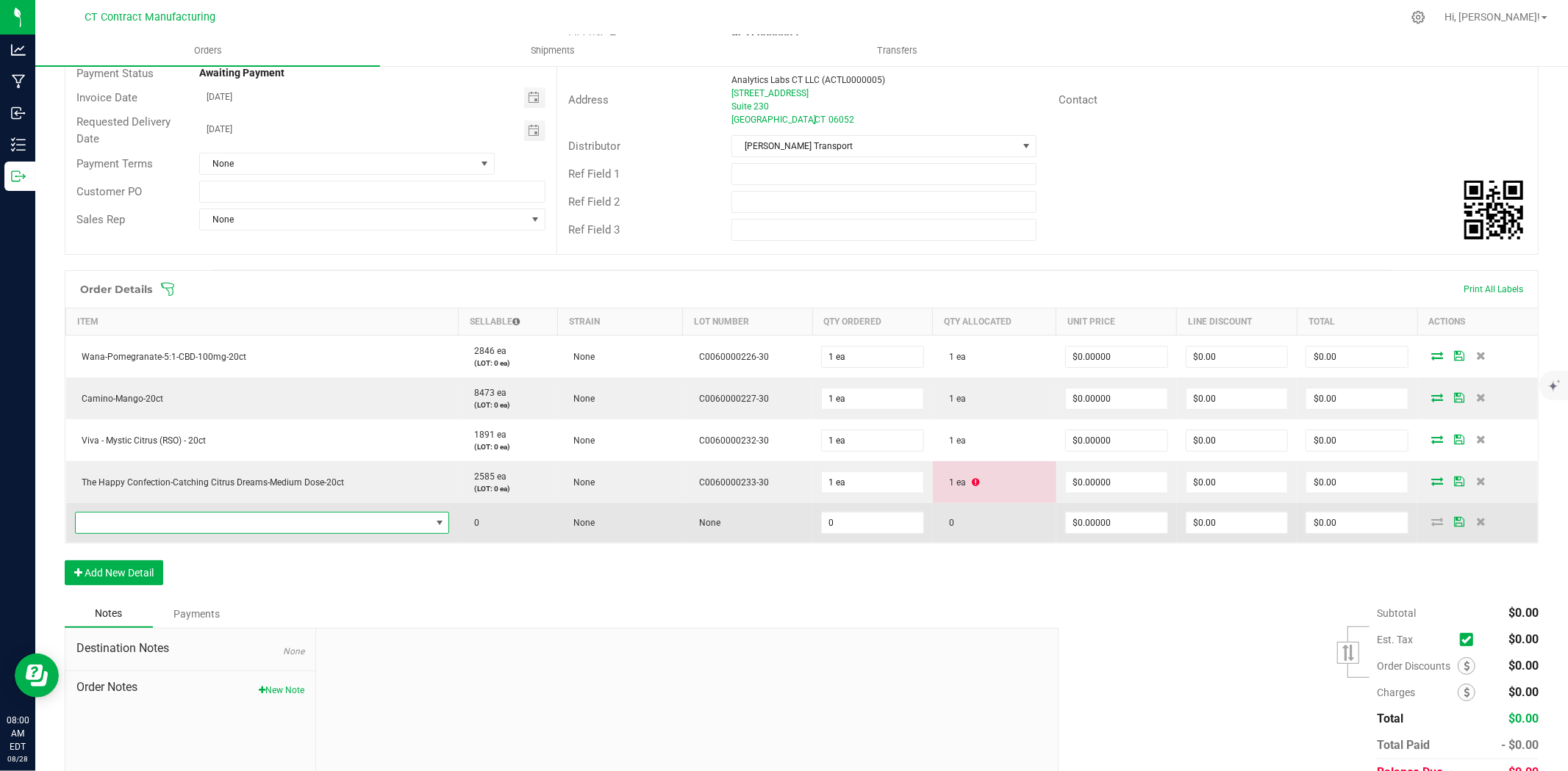
click at [127, 520] on span "NO DATA FOUND" at bounding box center [253, 522] width 355 height 21
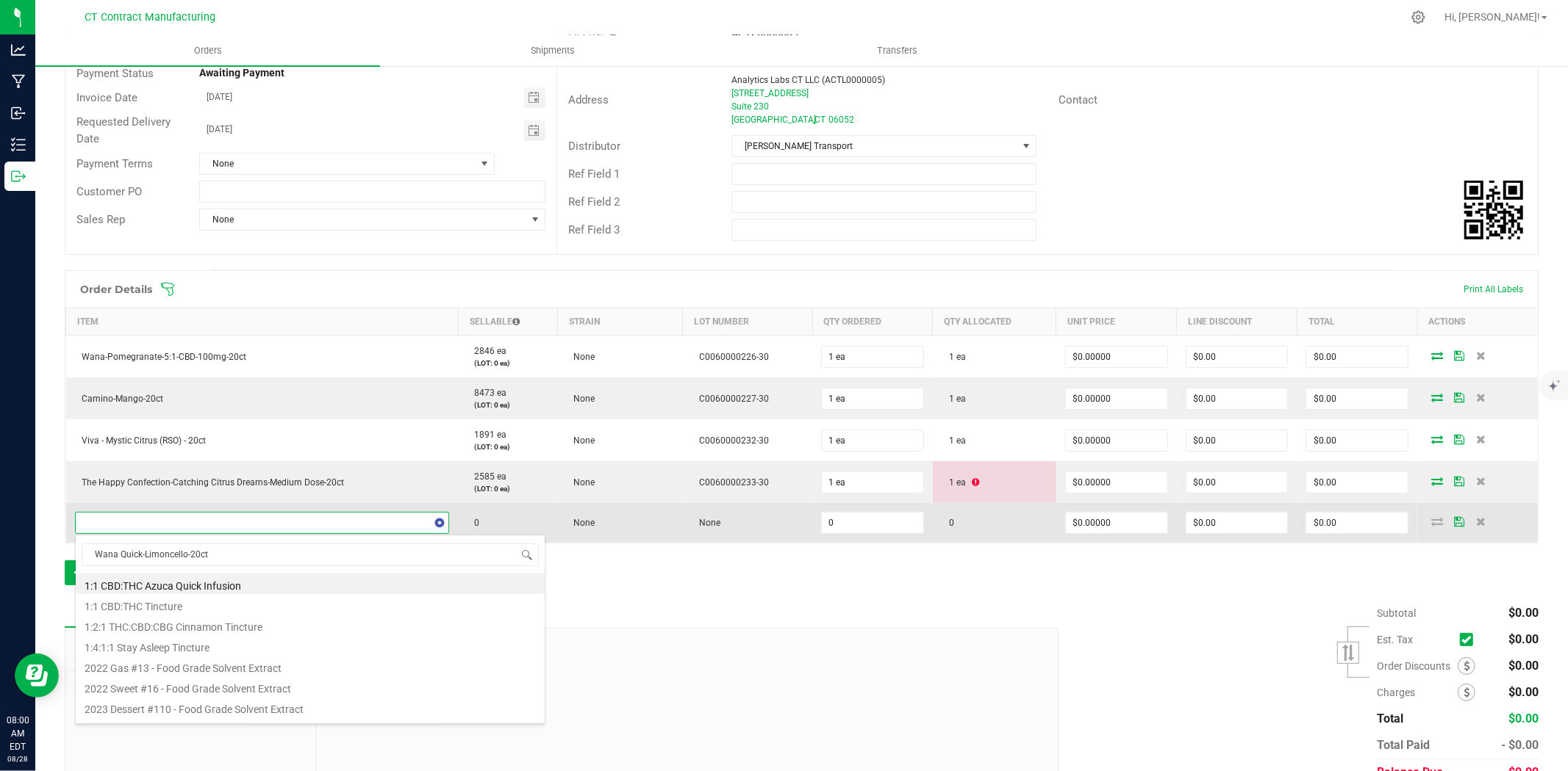
scroll to position [22, 365]
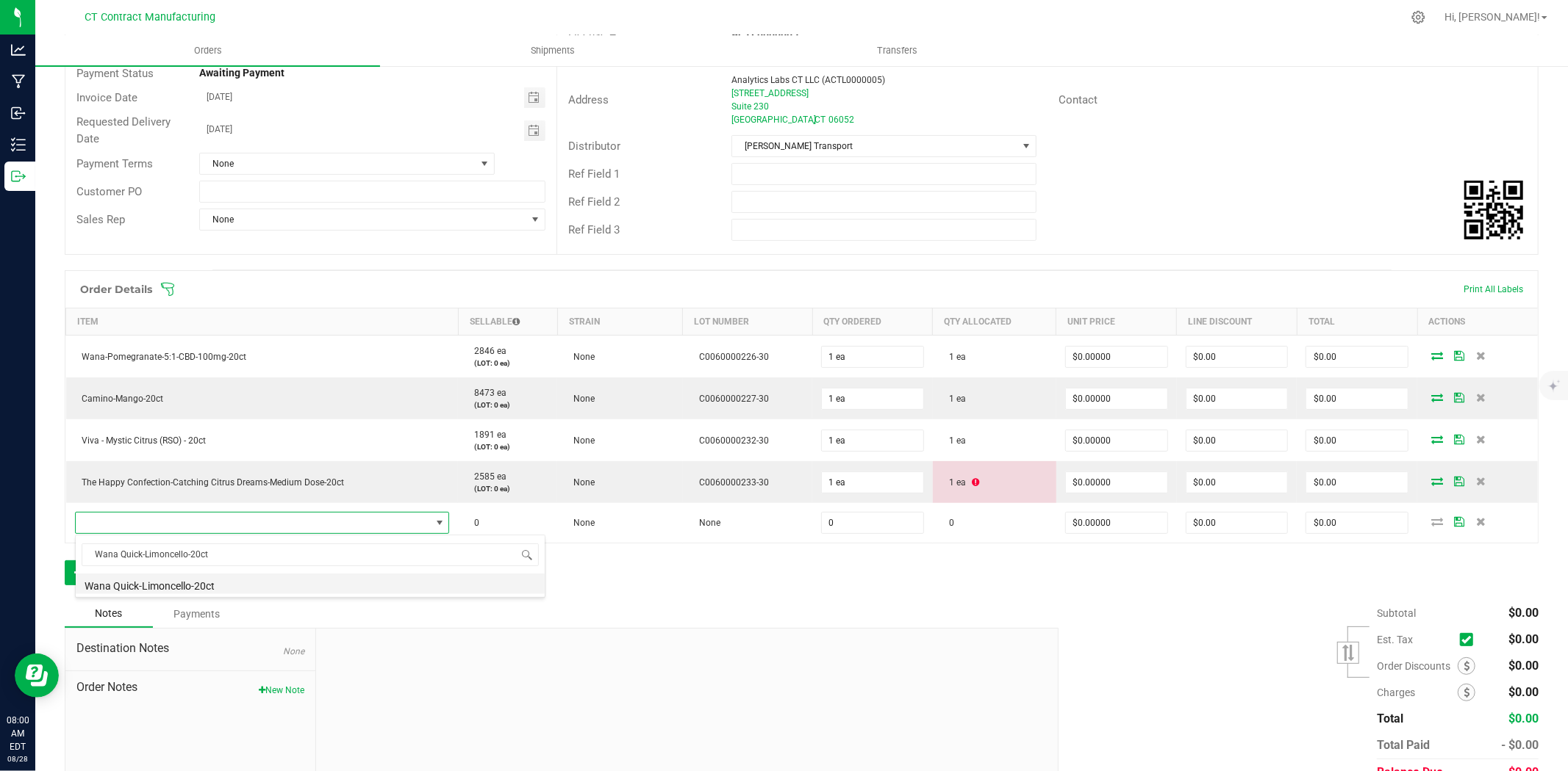
click at [194, 586] on li "Wana Quick-Limoncello-20ct" at bounding box center [310, 584] width 469 height 21
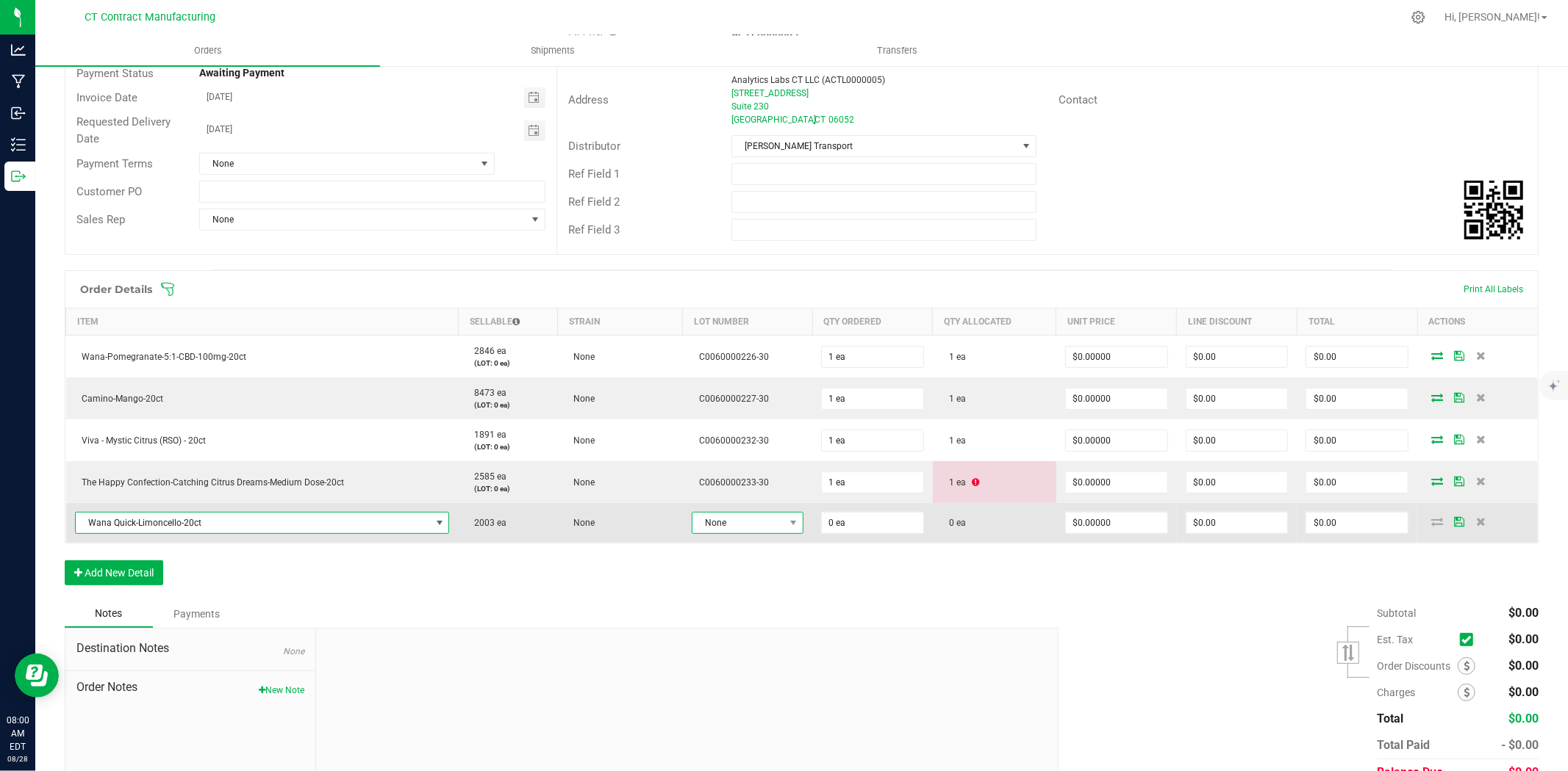
click at [725, 517] on span "None" at bounding box center [738, 522] width 92 height 21
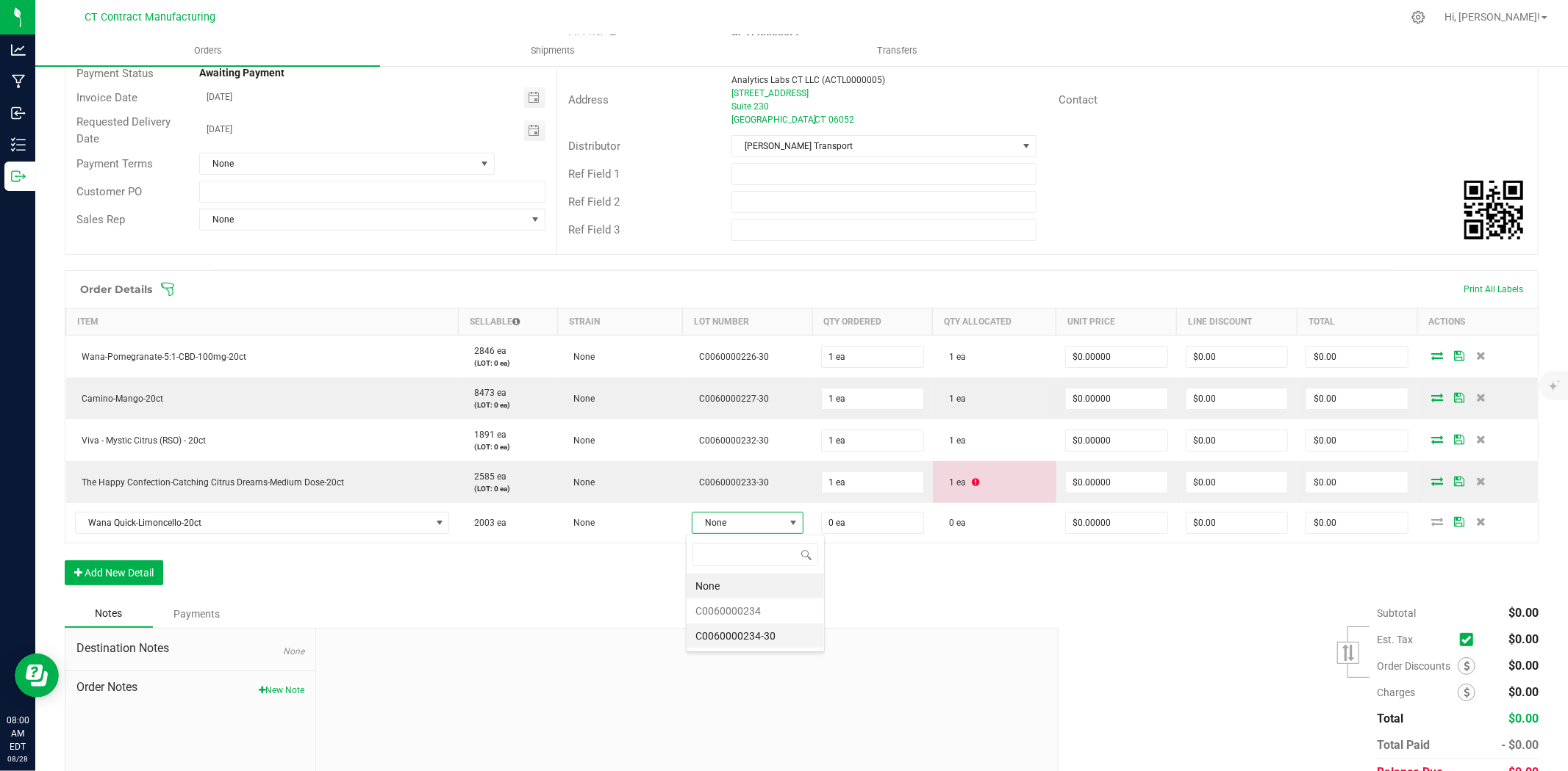
click at [760, 644] on li "C0060000234-30" at bounding box center [755, 636] width 138 height 25
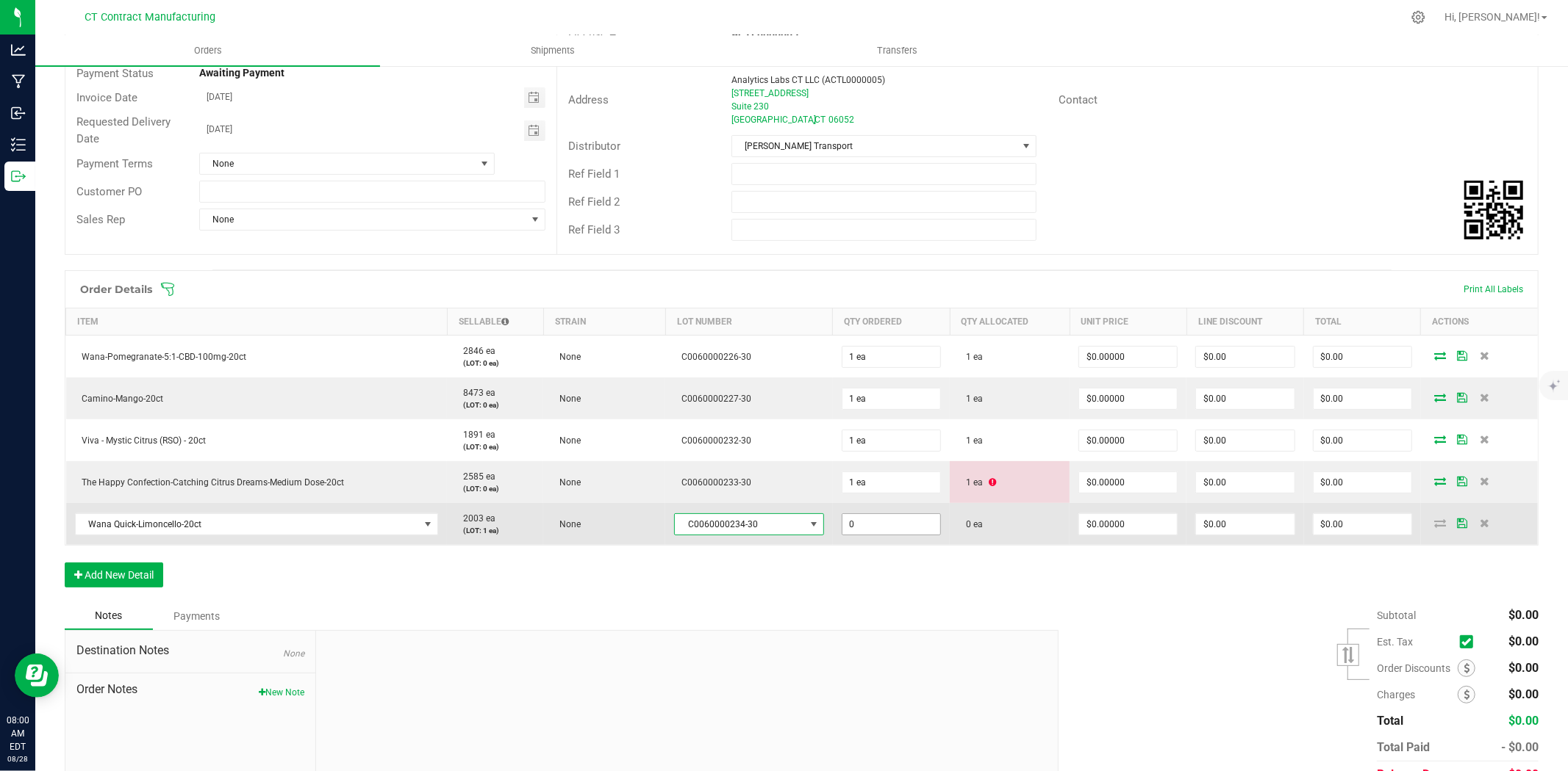
click at [857, 522] on input "0" at bounding box center [891, 524] width 97 height 21
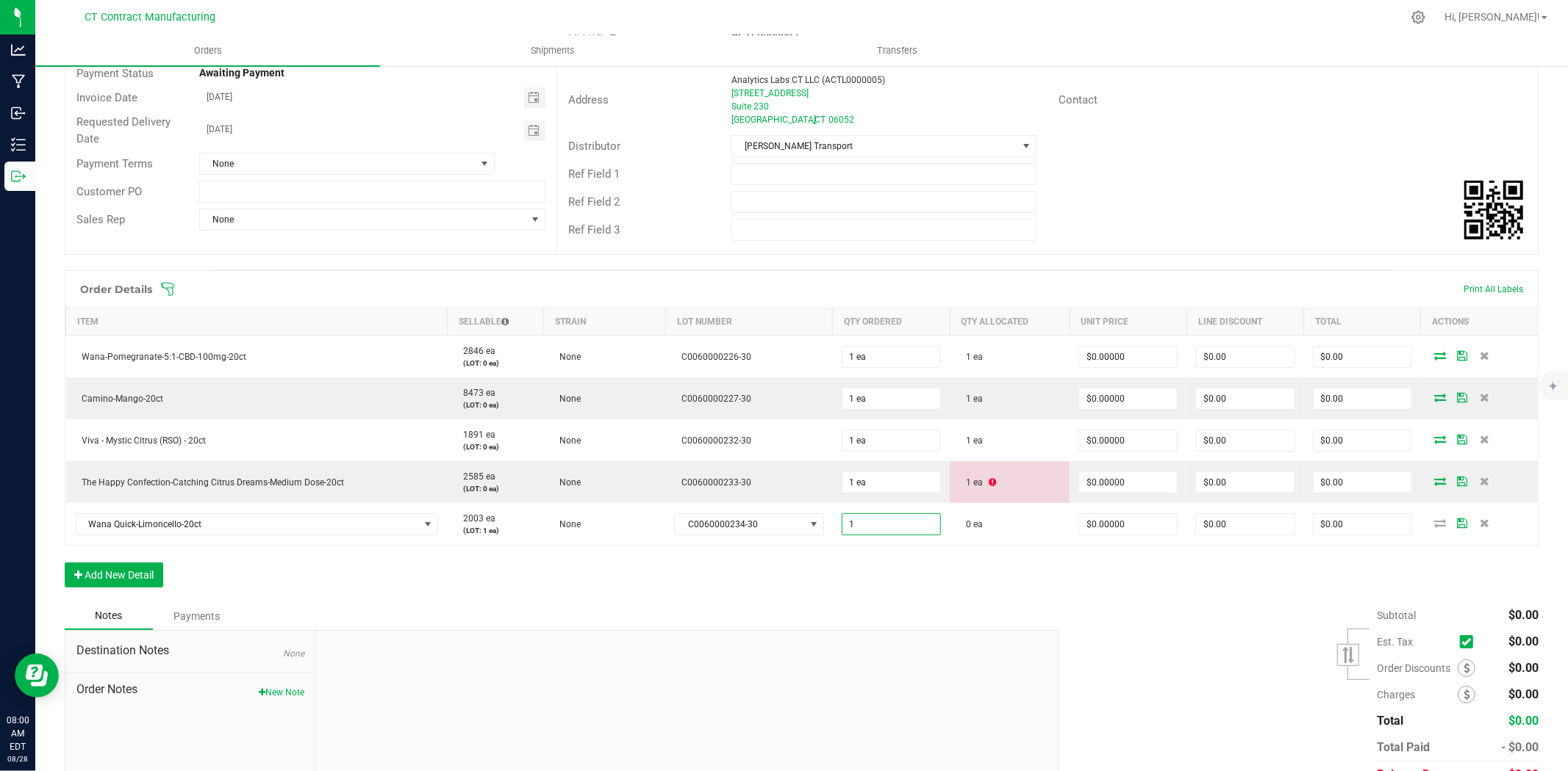
type input "1 ea"
click at [885, 572] on div "Order Details Print All Labels Item Sellable Strain Lot Number Qty Ordered Qty …" at bounding box center [801, 436] width 1473 height 332
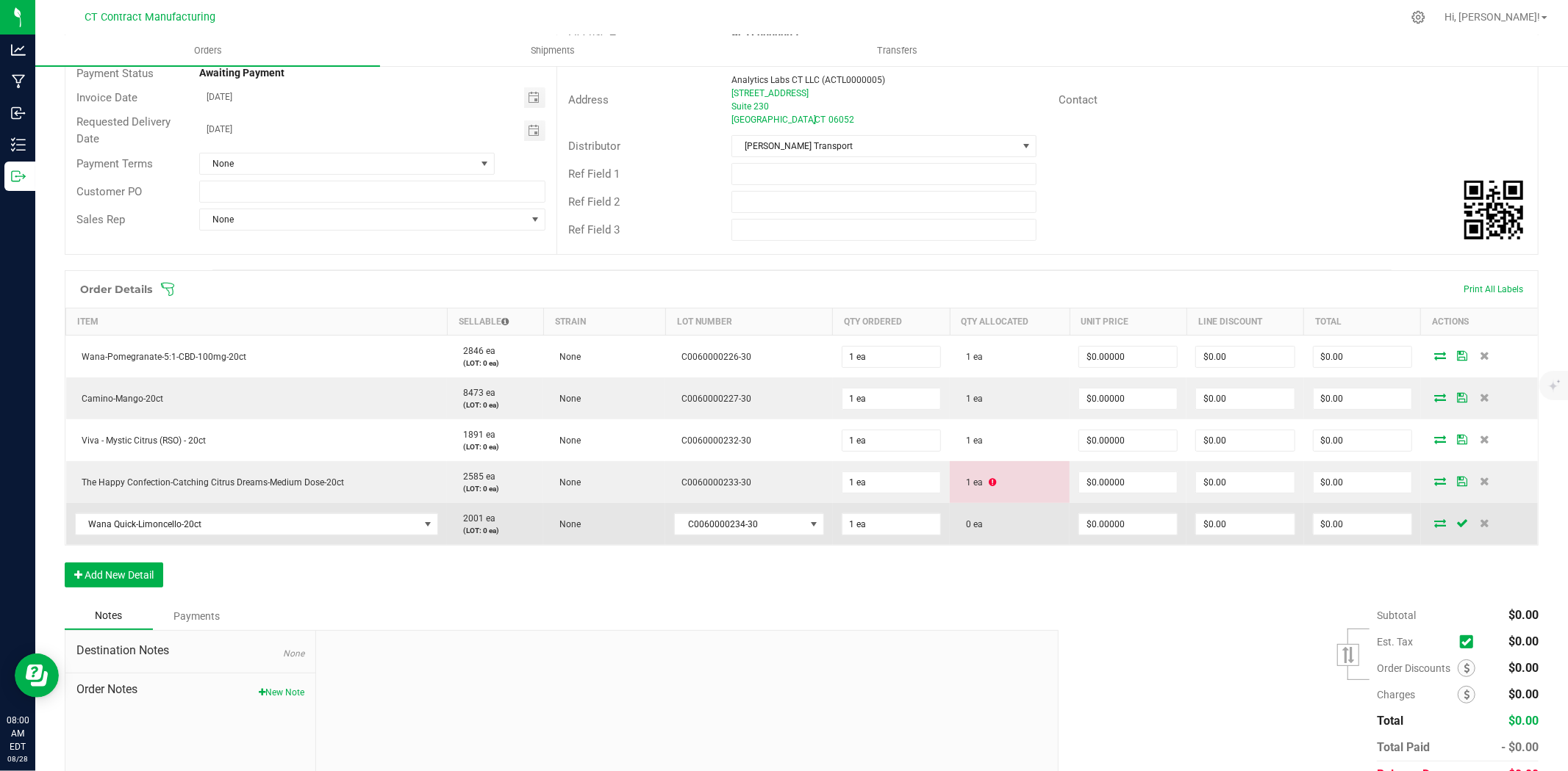
click at [1435, 522] on icon at bounding box center [1440, 523] width 12 height 9
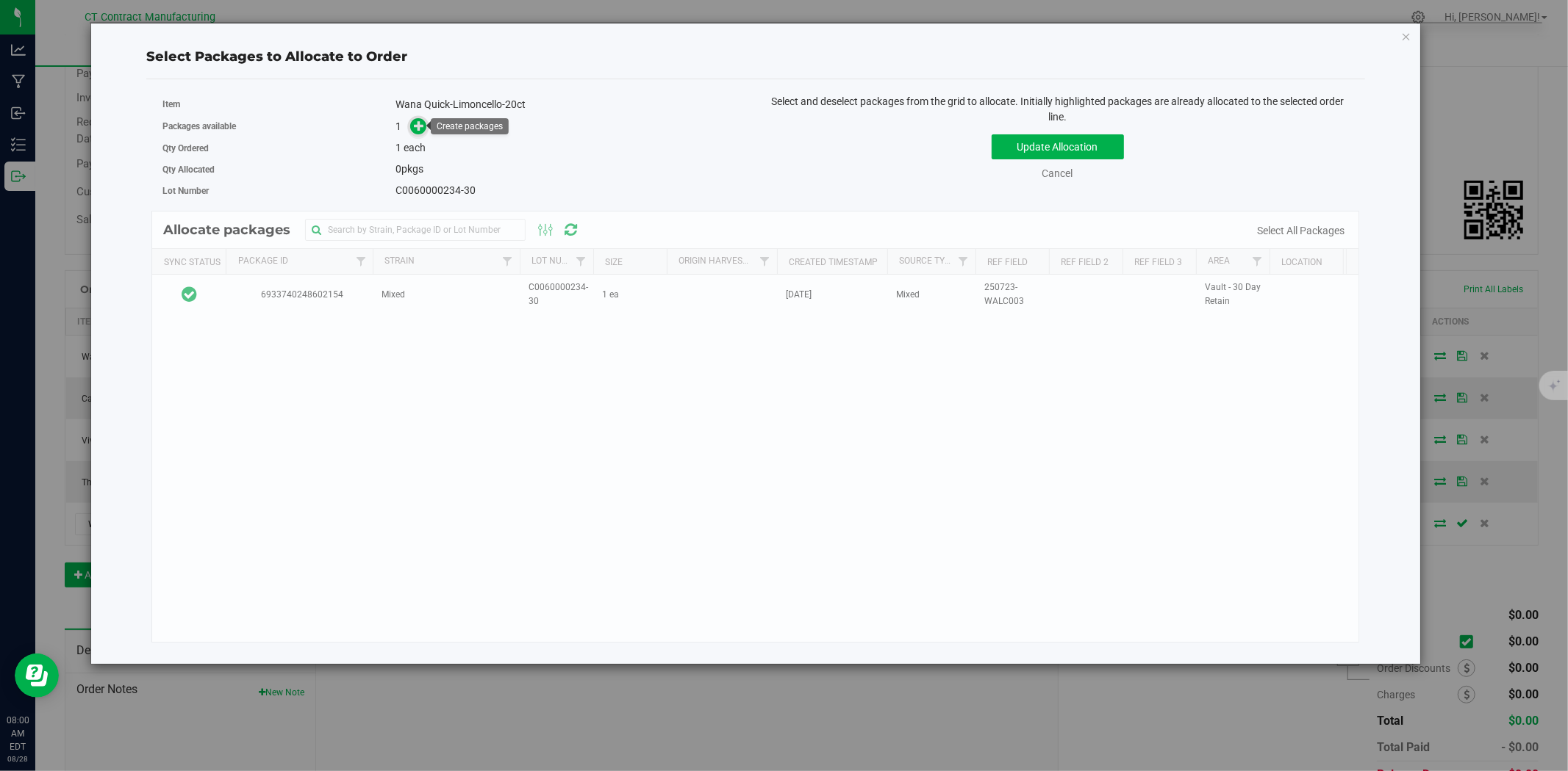
click at [416, 122] on icon at bounding box center [418, 125] width 10 height 10
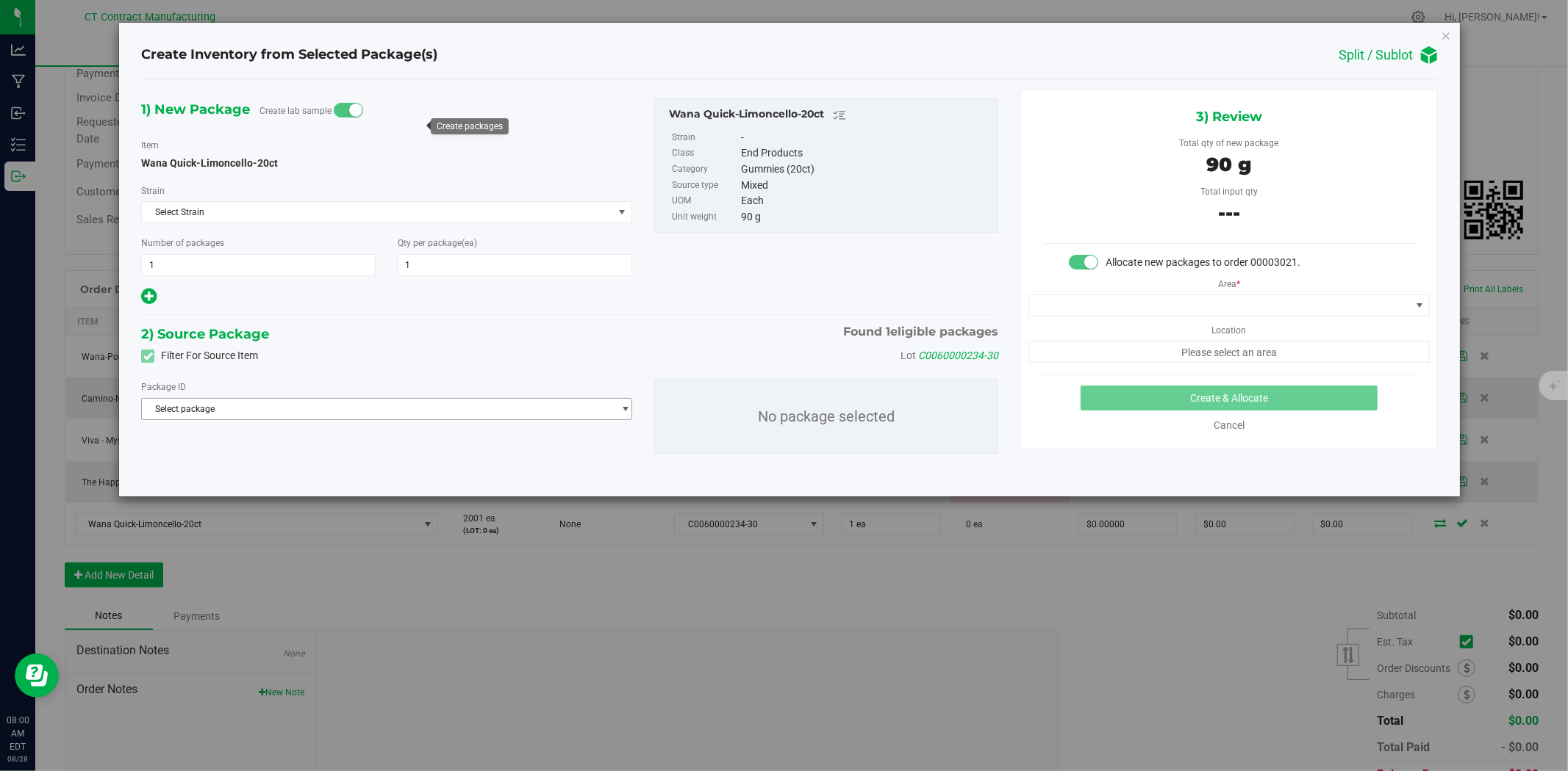
click at [297, 401] on span "Select package" at bounding box center [377, 409] width 471 height 21
click at [289, 468] on span "( Wana Quick-Limoncello-20ct )" at bounding box center [296, 470] width 123 height 10
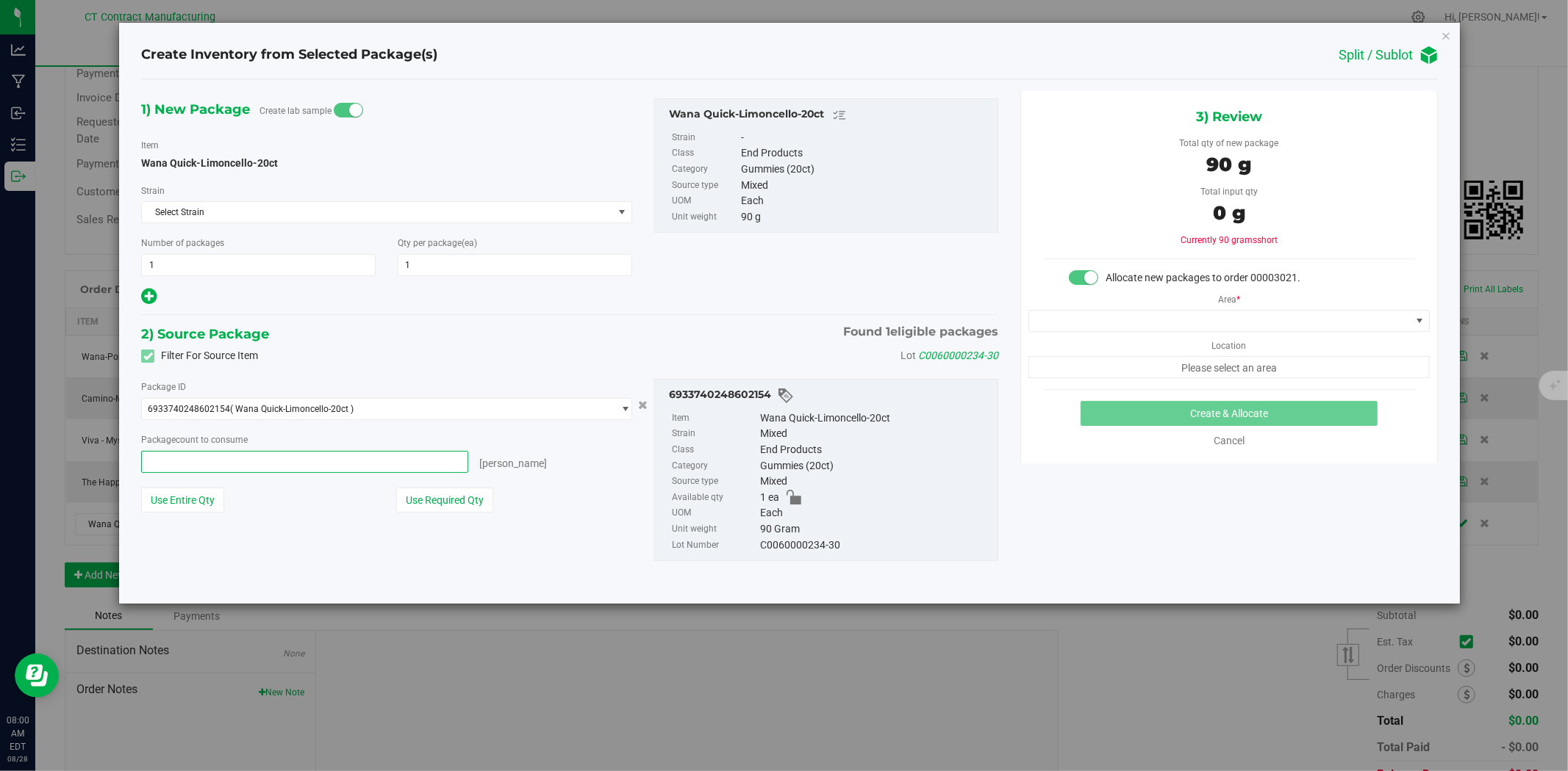
click at [290, 467] on span at bounding box center [305, 462] width 327 height 22
type input "1"
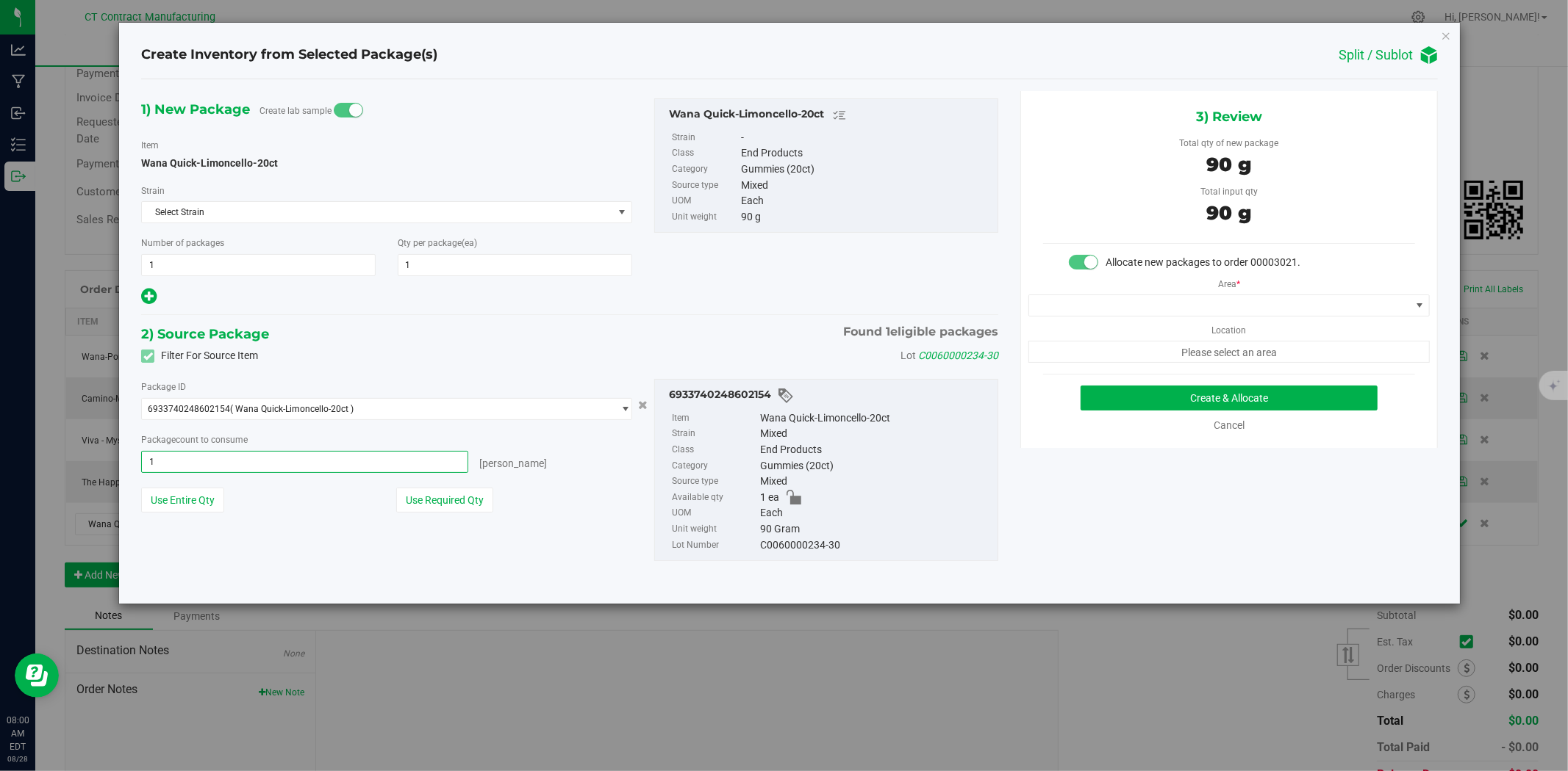
type input "1 ea"
click at [1162, 502] on div "1) New Package Create lab sample Item Wana Quick-Limoncello-20ct Strain Select …" at bounding box center [789, 341] width 1318 height 501
click at [1103, 313] on span at bounding box center [1219, 305] width 381 height 21
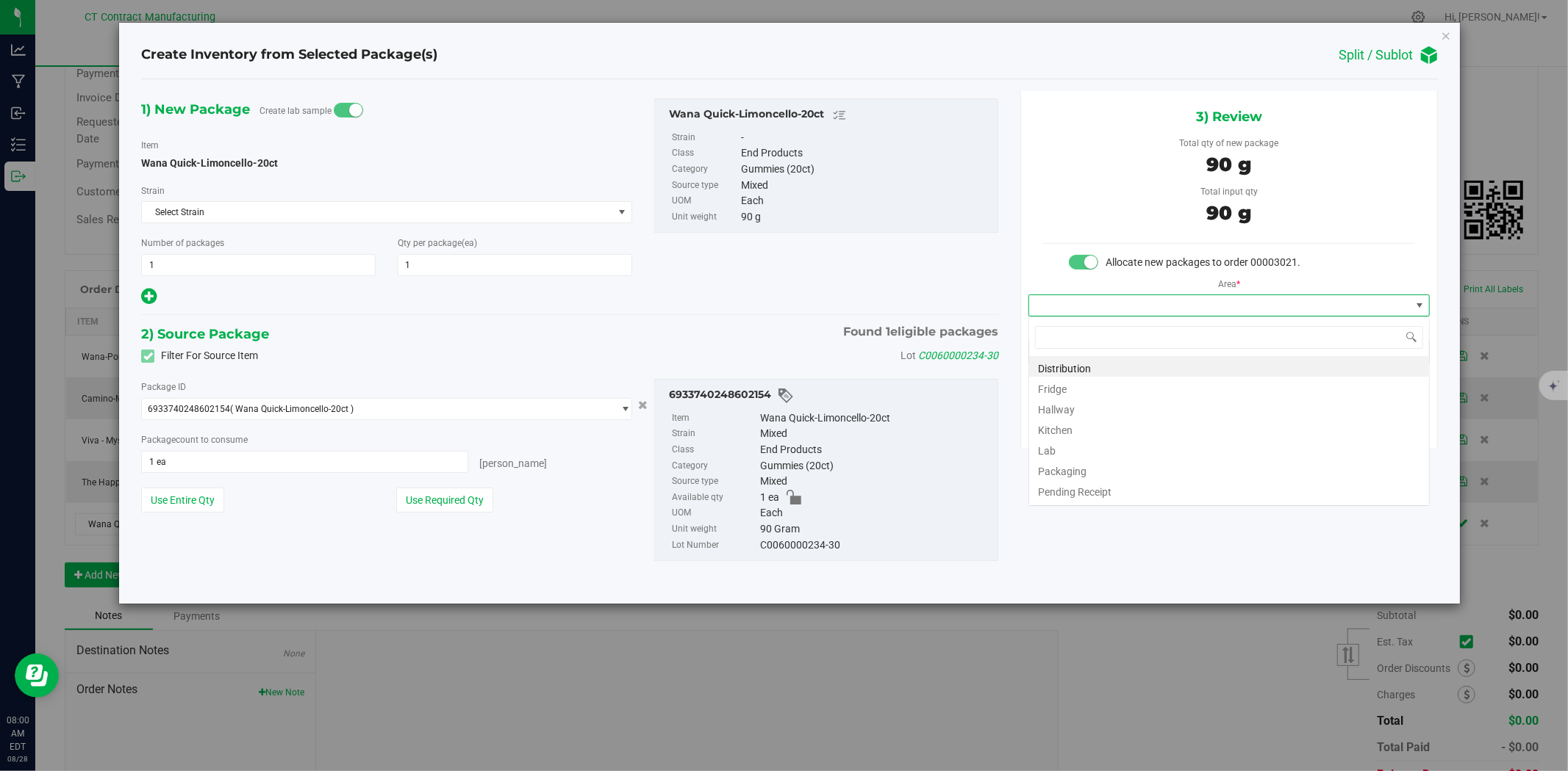
scroll to position [22, 401]
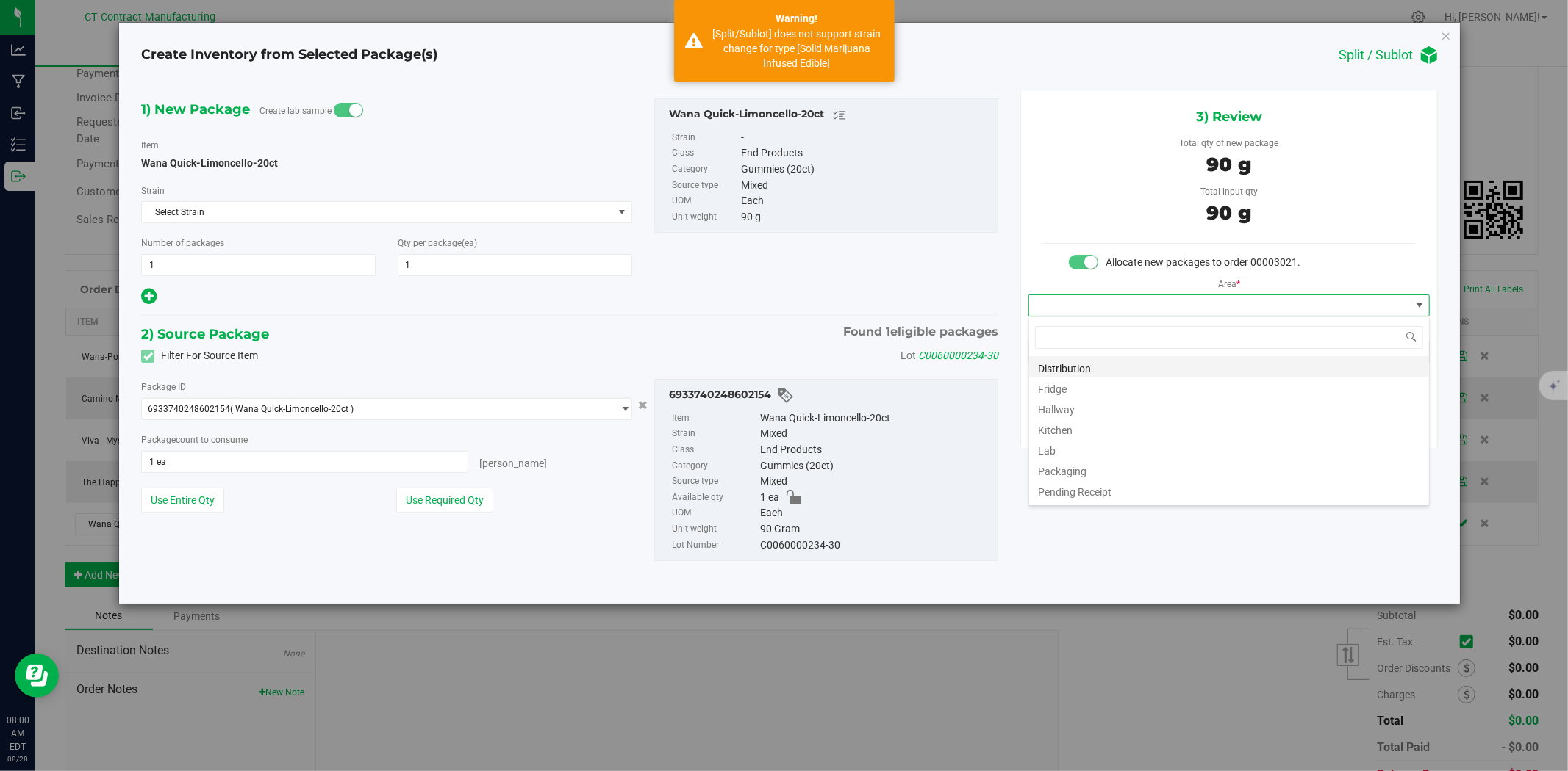
click at [1108, 368] on li "Distribution" at bounding box center [1229, 367] width 400 height 21
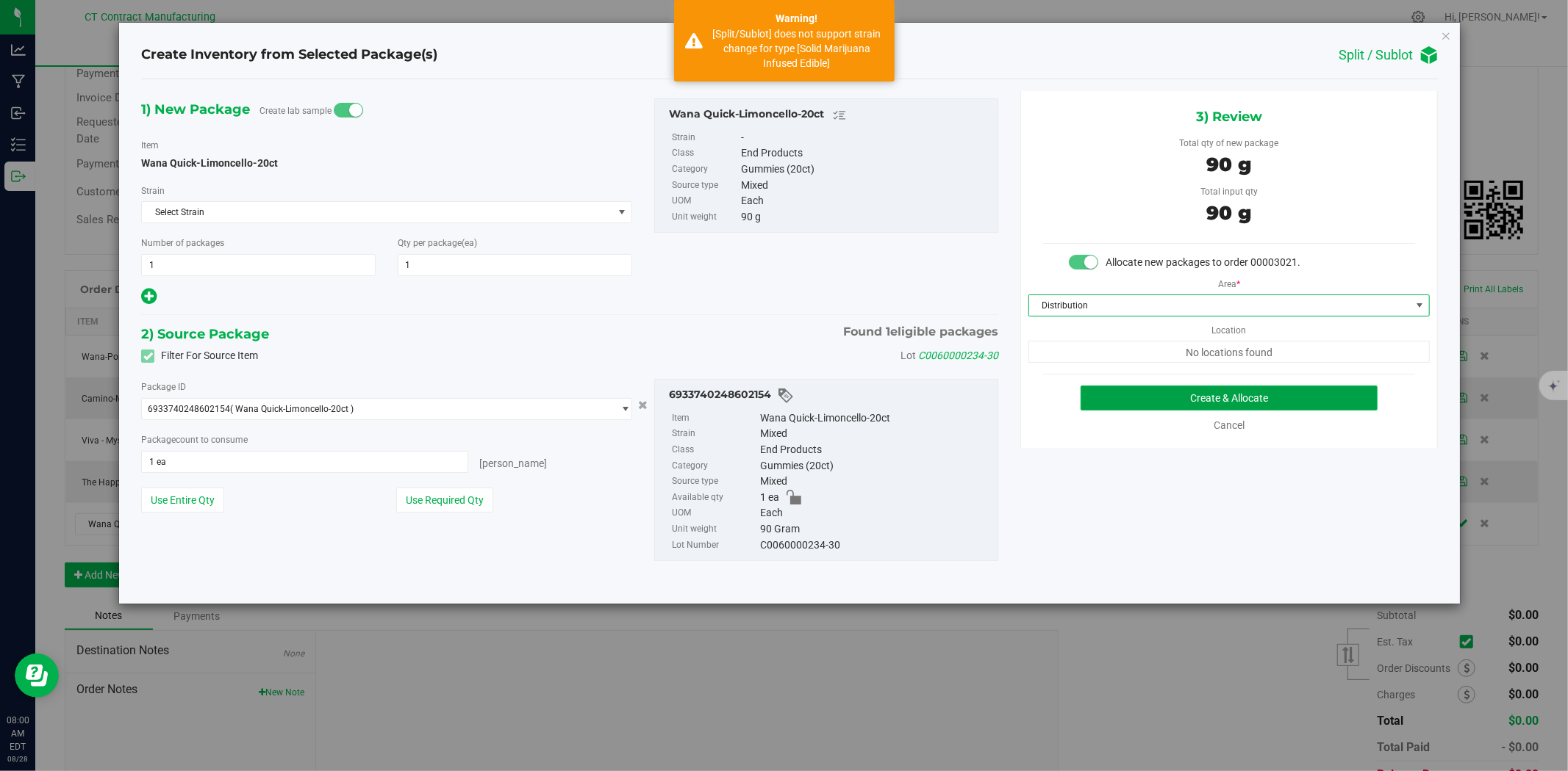
click at [1142, 387] on button "Create & Allocate" at bounding box center [1229, 398] width 297 height 25
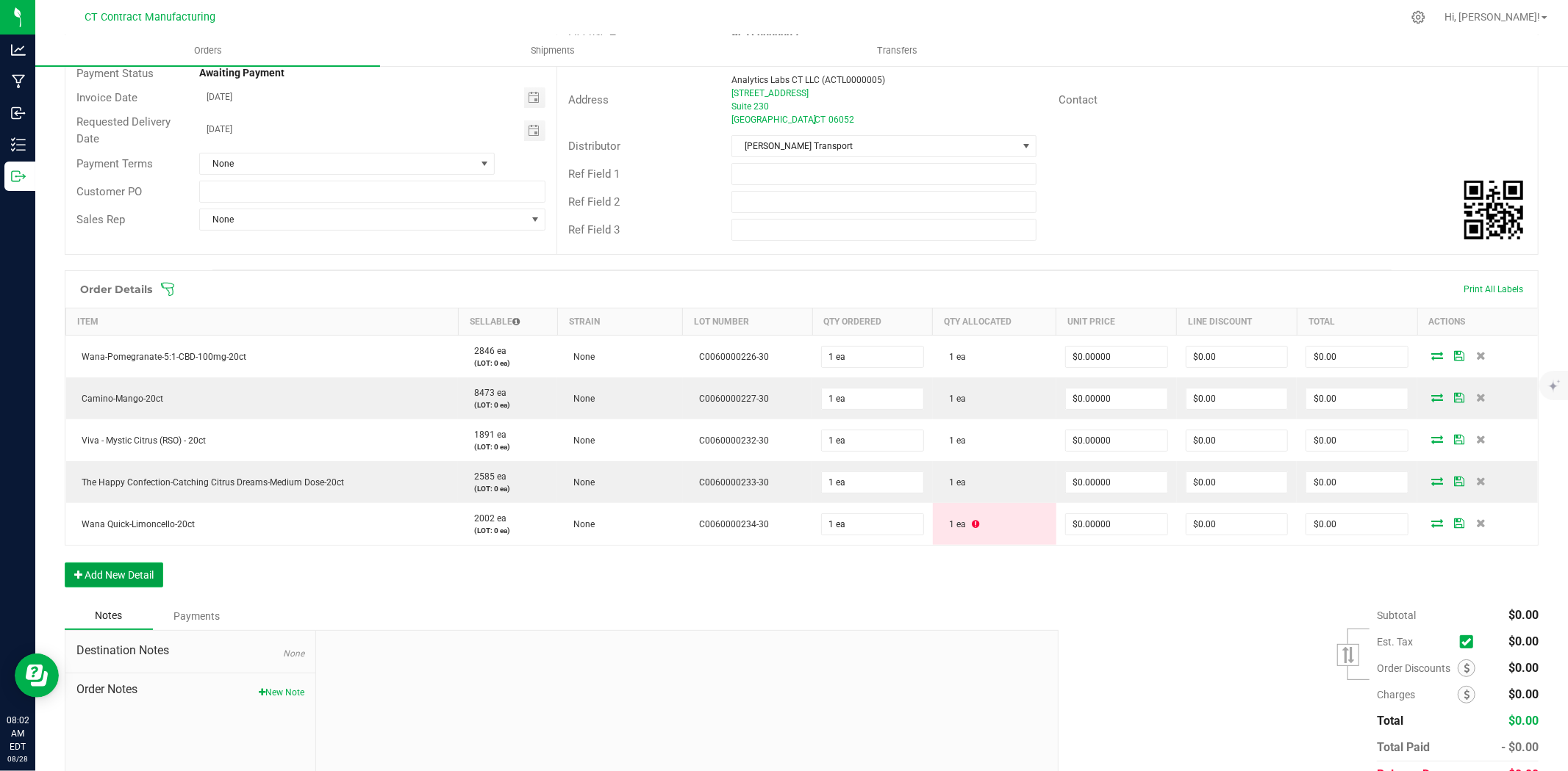
click at [145, 572] on button "Add New Detail" at bounding box center [114, 576] width 98 height 25
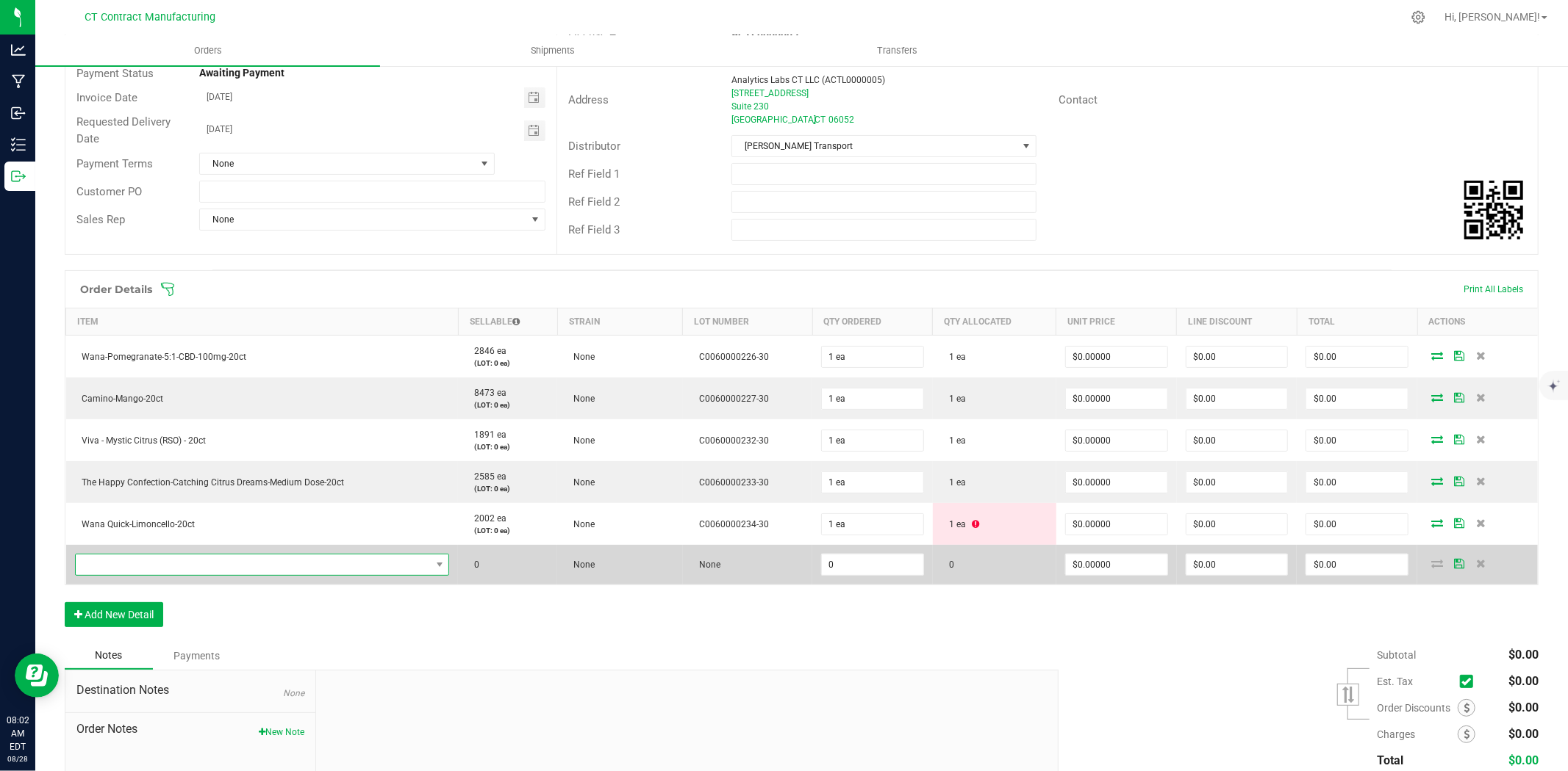
click at [160, 564] on span "NO DATA FOUND" at bounding box center [253, 565] width 355 height 21
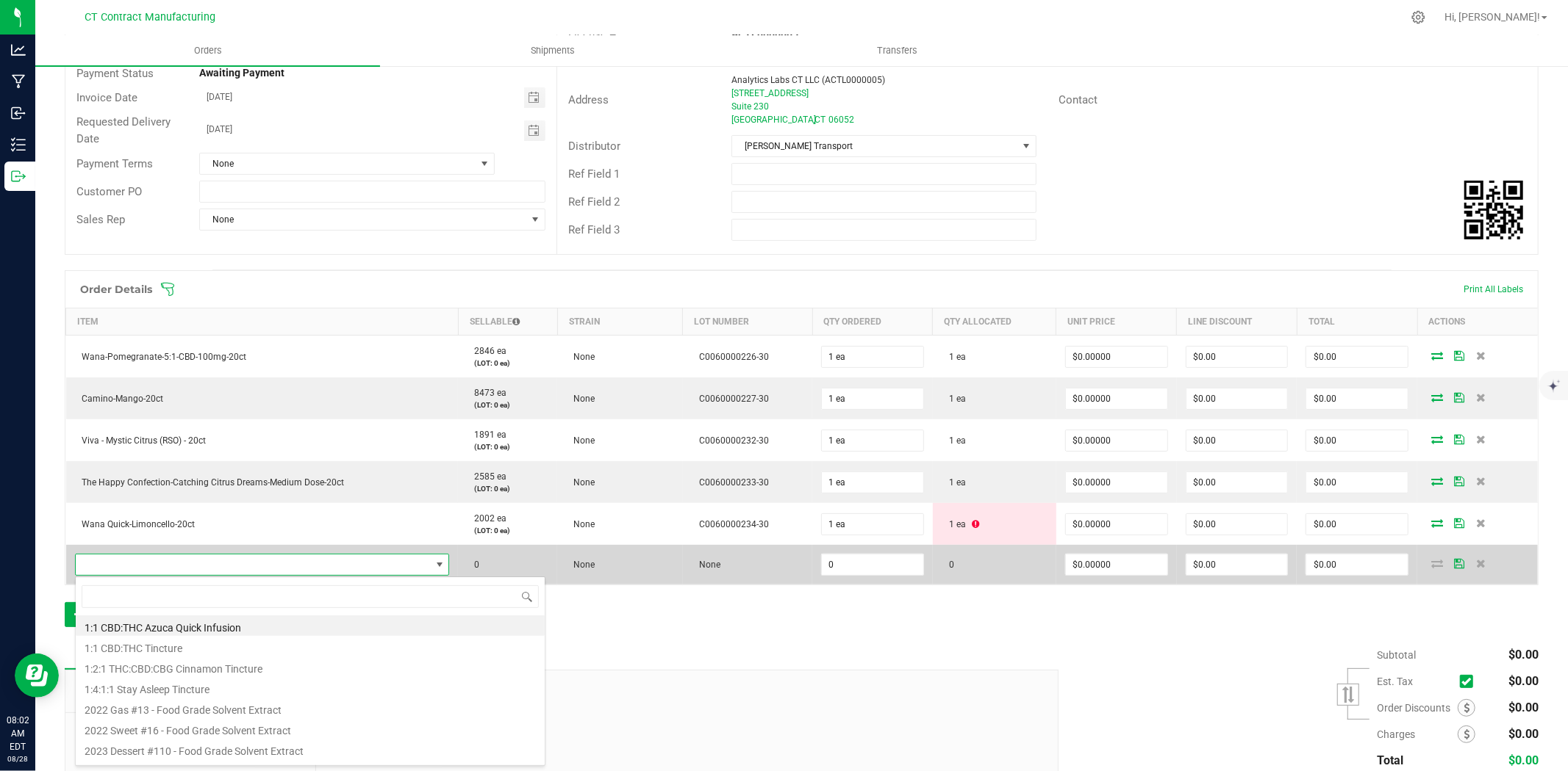
scroll to position [22, 365]
type input "Lighthouse-Kush Breath Live Resin-1g-510-Cart"
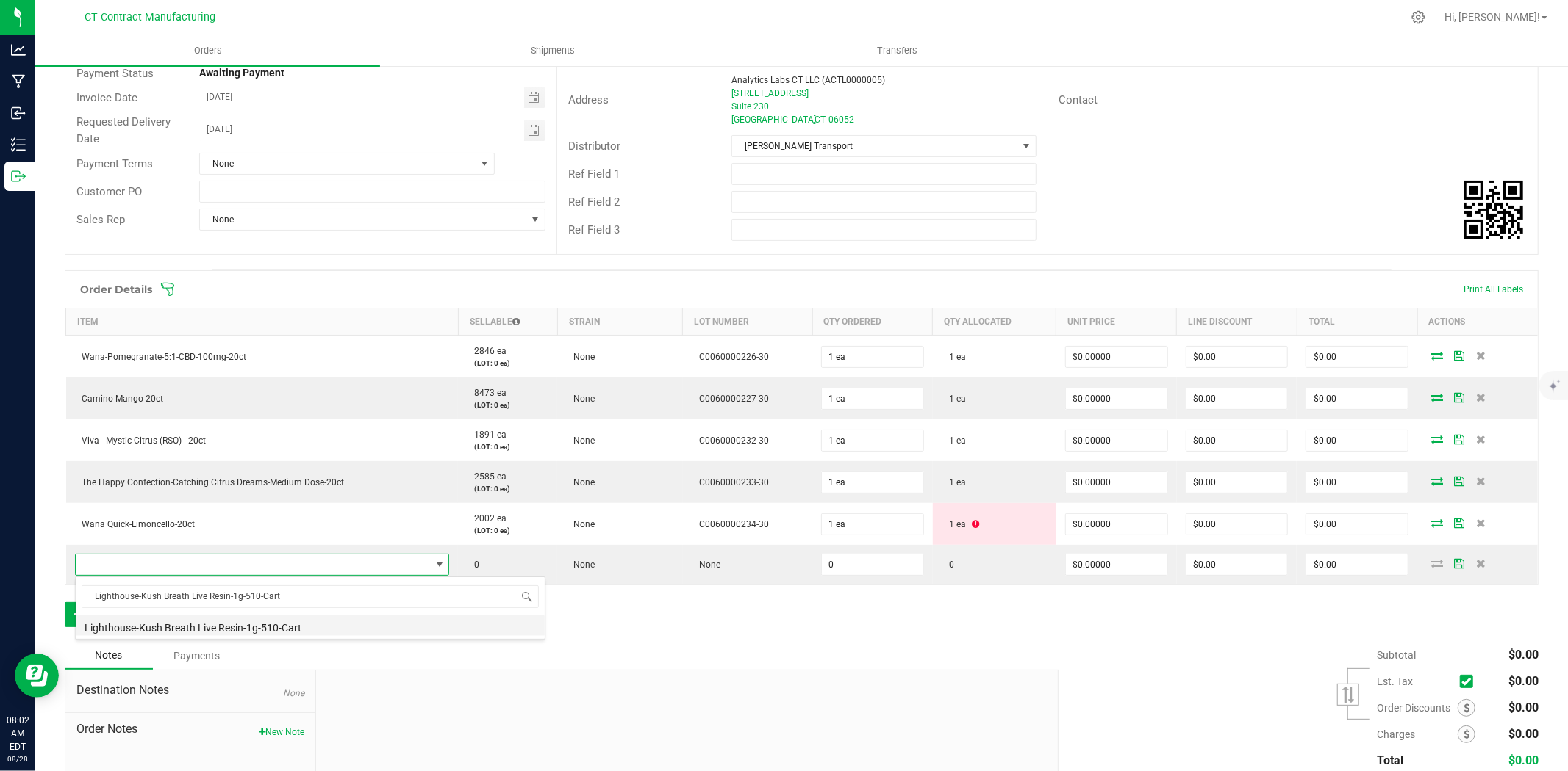
click at [357, 630] on li "Lighthouse-Kush Breath Live Resin-1g-510-Cart" at bounding box center [310, 626] width 469 height 21
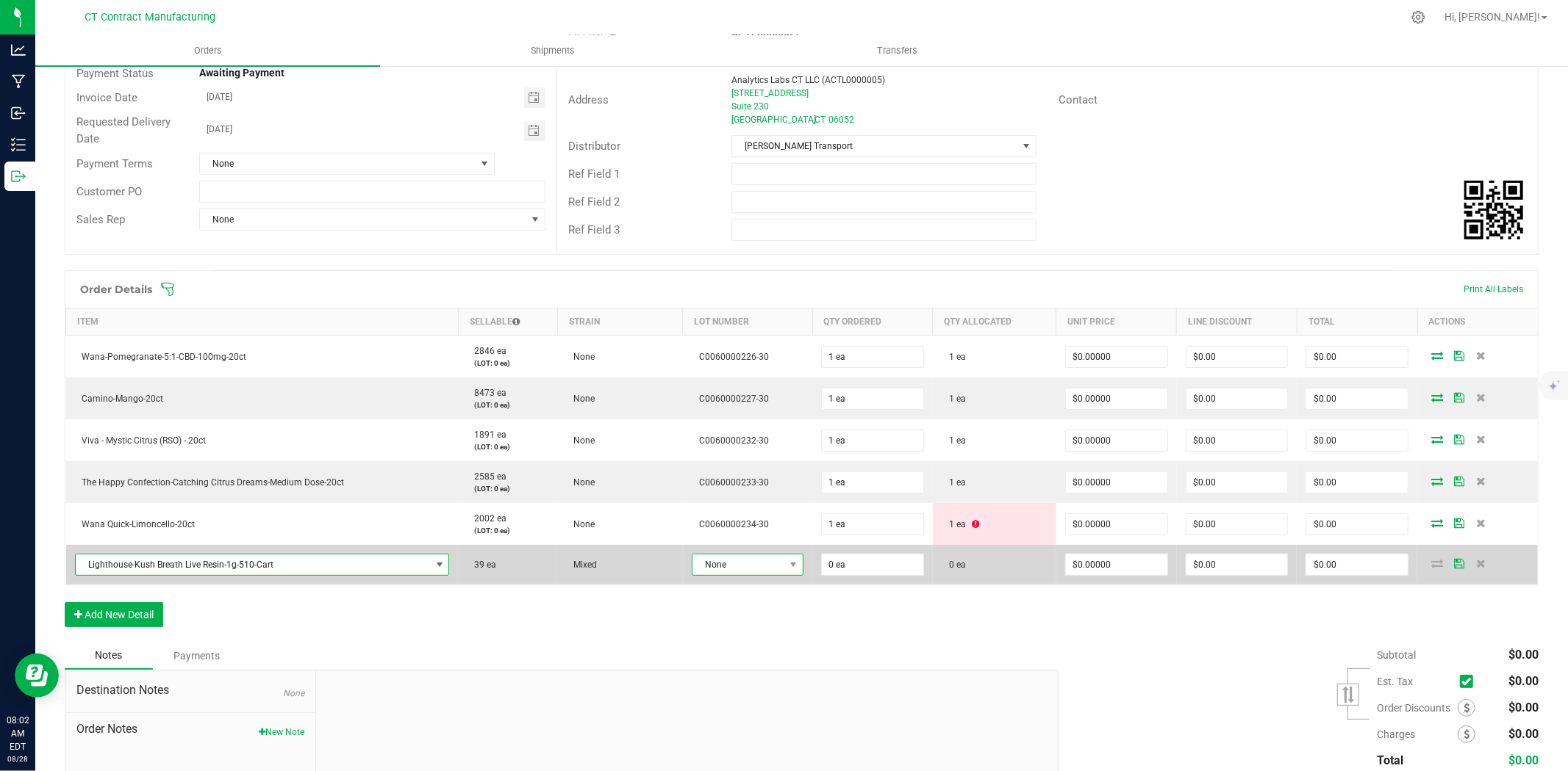
click at [743, 568] on span "None" at bounding box center [738, 565] width 92 height 21
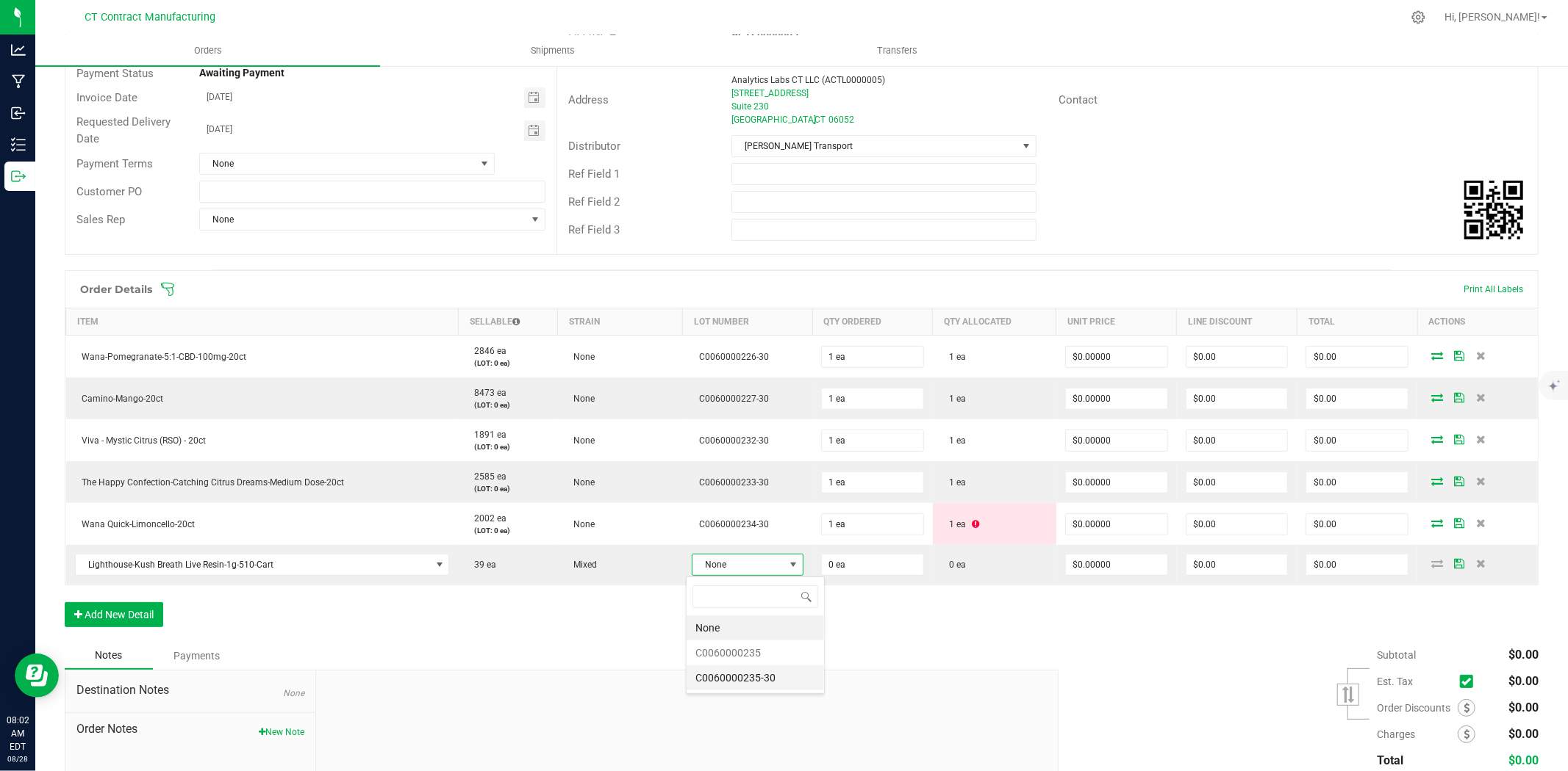
click at [748, 674] on li "C0060000235-30" at bounding box center [755, 678] width 138 height 25
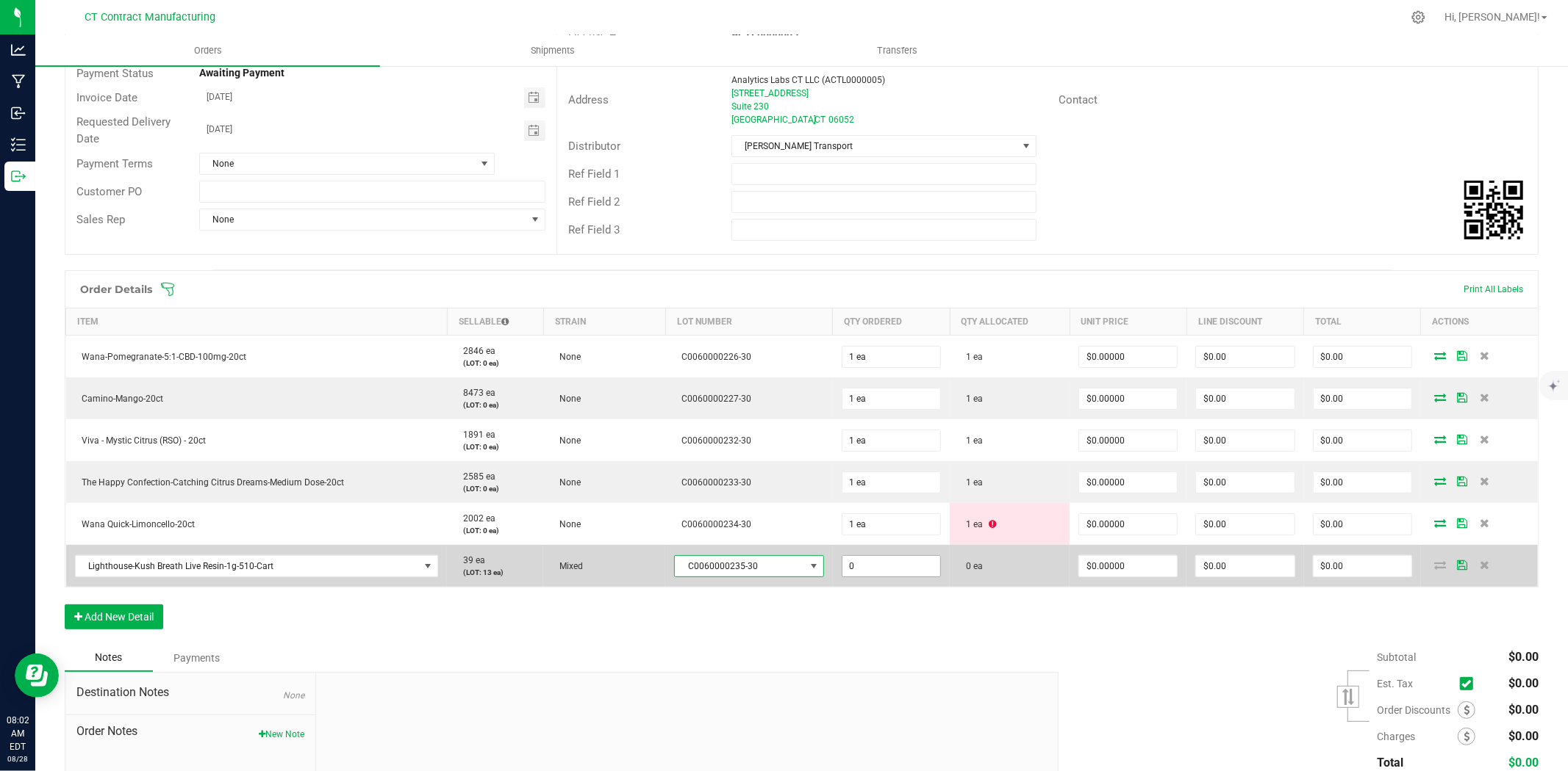
click at [862, 570] on input "0" at bounding box center [891, 566] width 97 height 21
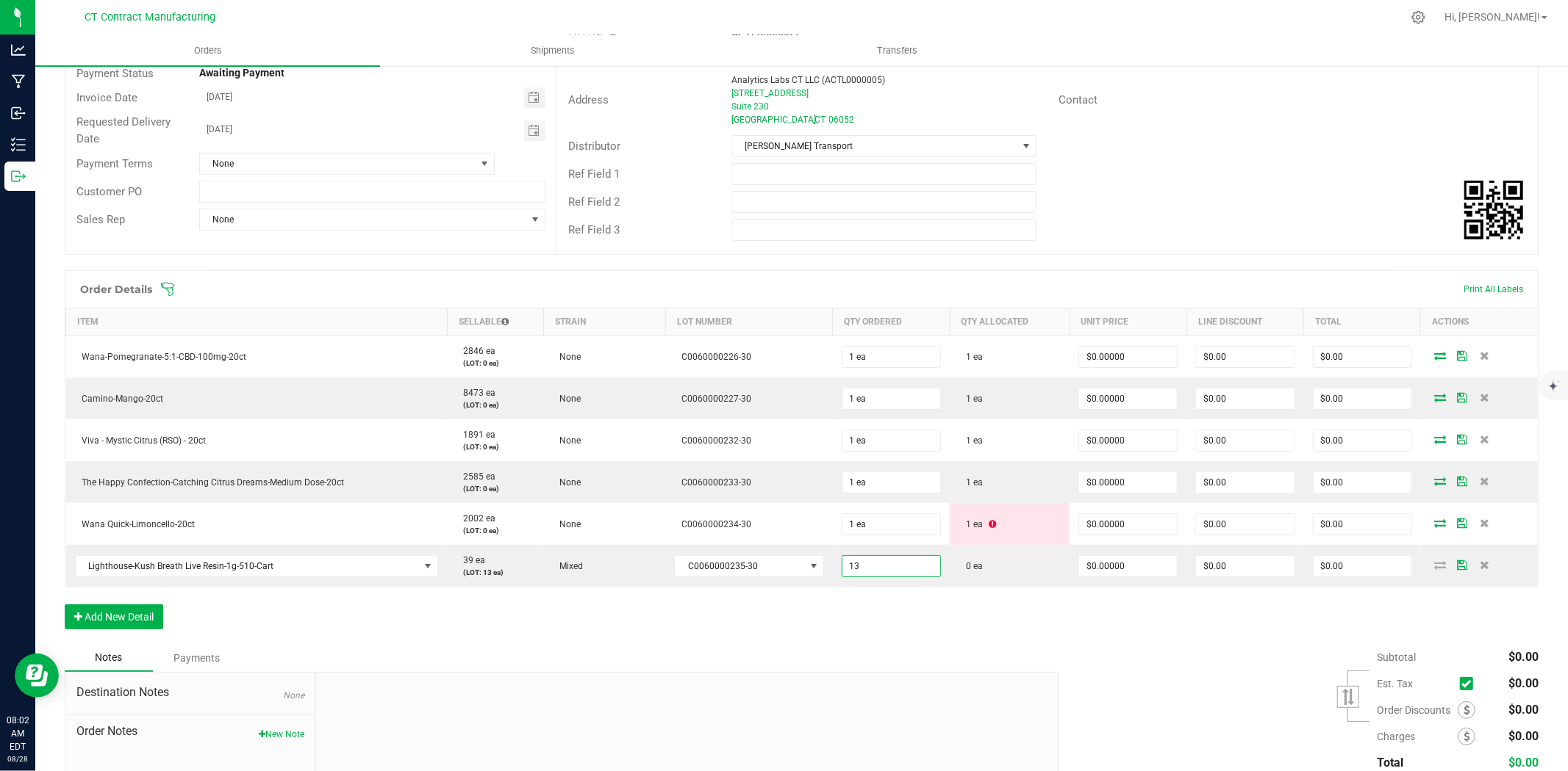
type input "13 ea"
click at [888, 635] on div "Order Details Print All Labels Item Sellable Strain Lot Number Qty Ordered Qty …" at bounding box center [801, 457] width 1473 height 374
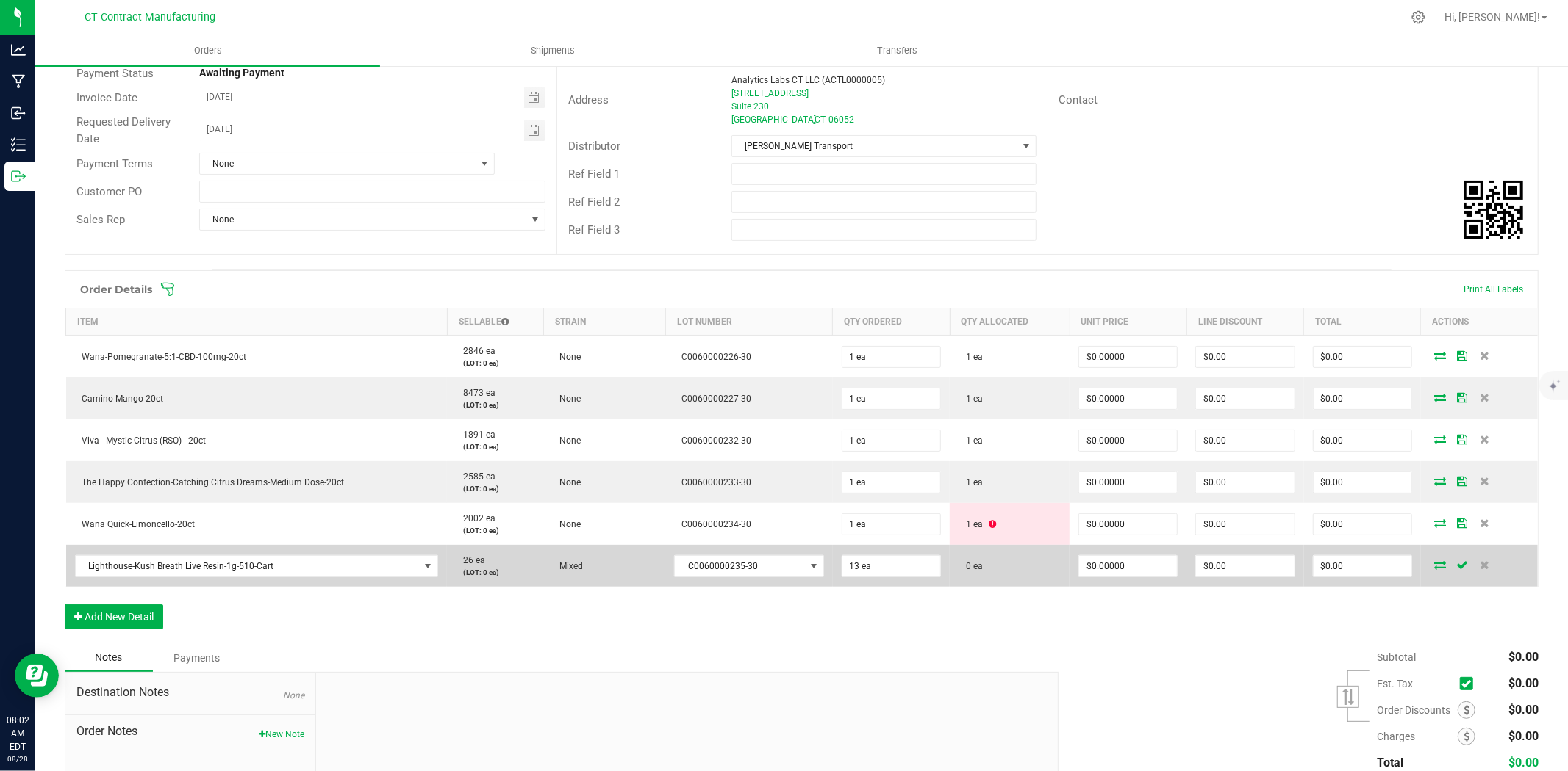
click at [1435, 561] on icon at bounding box center [1440, 565] width 12 height 9
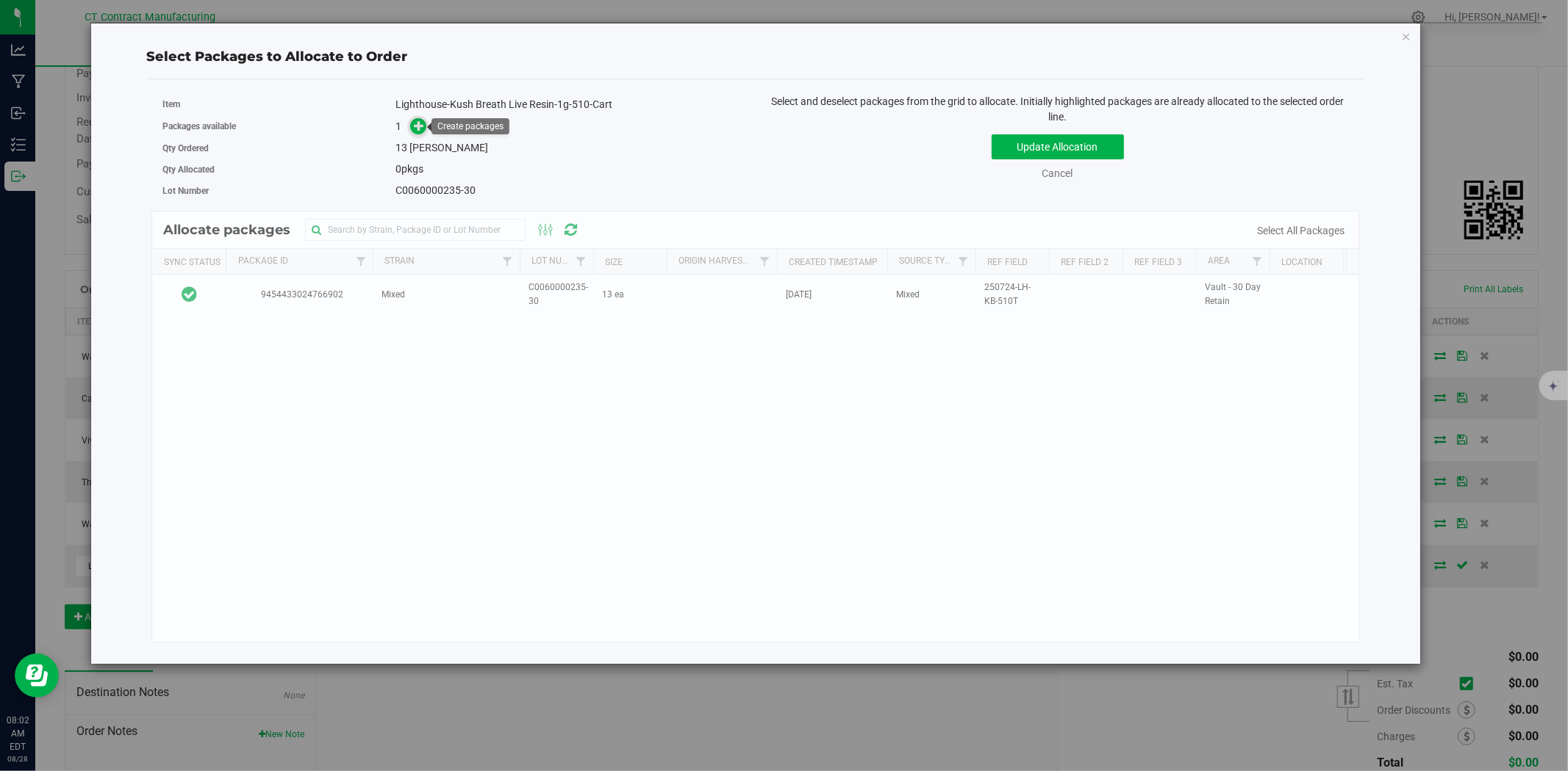
click at [420, 127] on icon at bounding box center [420, 125] width 13 height 13
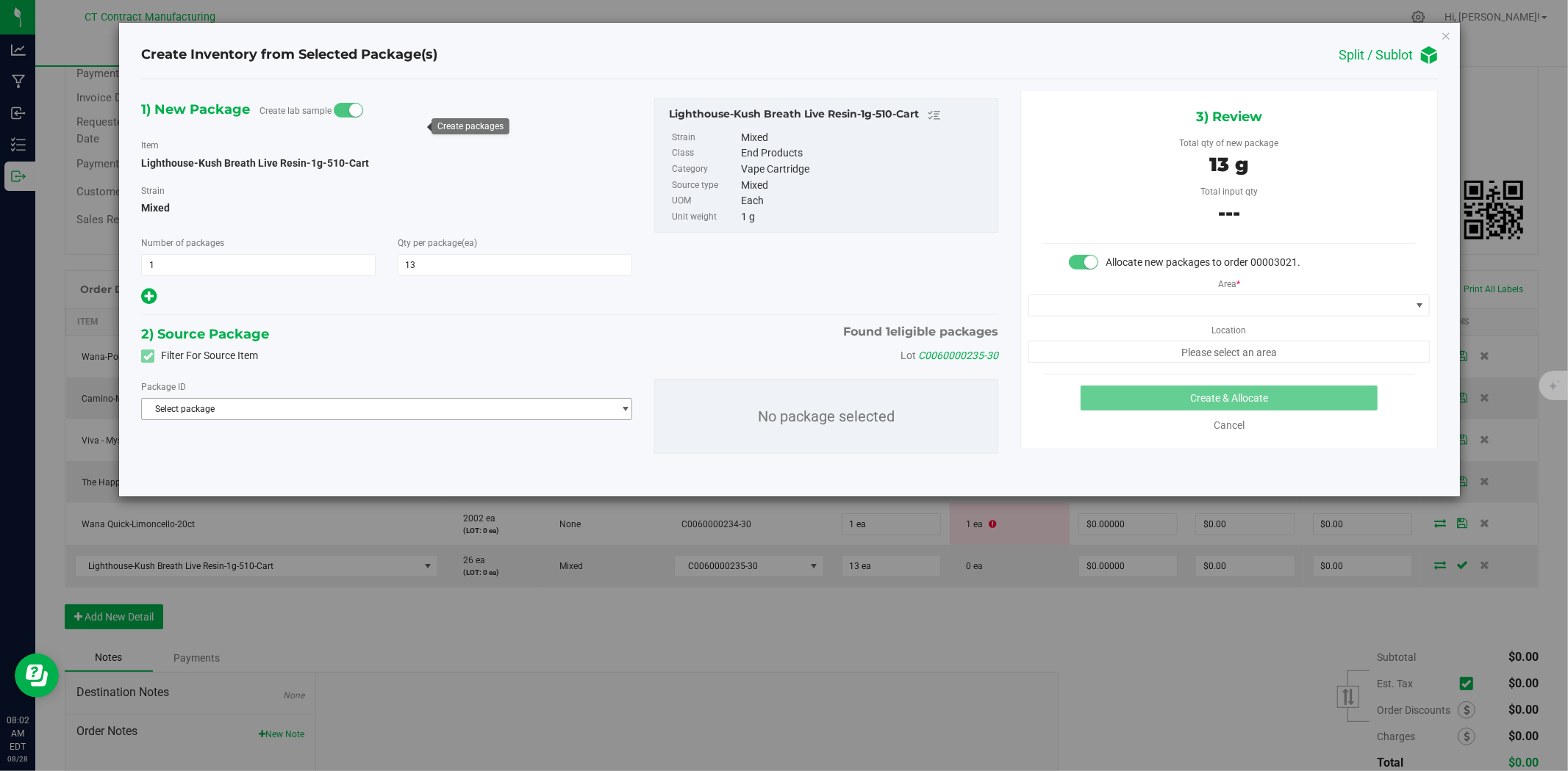
click at [327, 410] on span "Select package" at bounding box center [377, 409] width 471 height 21
click at [304, 471] on span "( Lighthouse-Kush Breath Live Resin-1g-510-Cart )" at bounding box center [333, 470] width 196 height 10
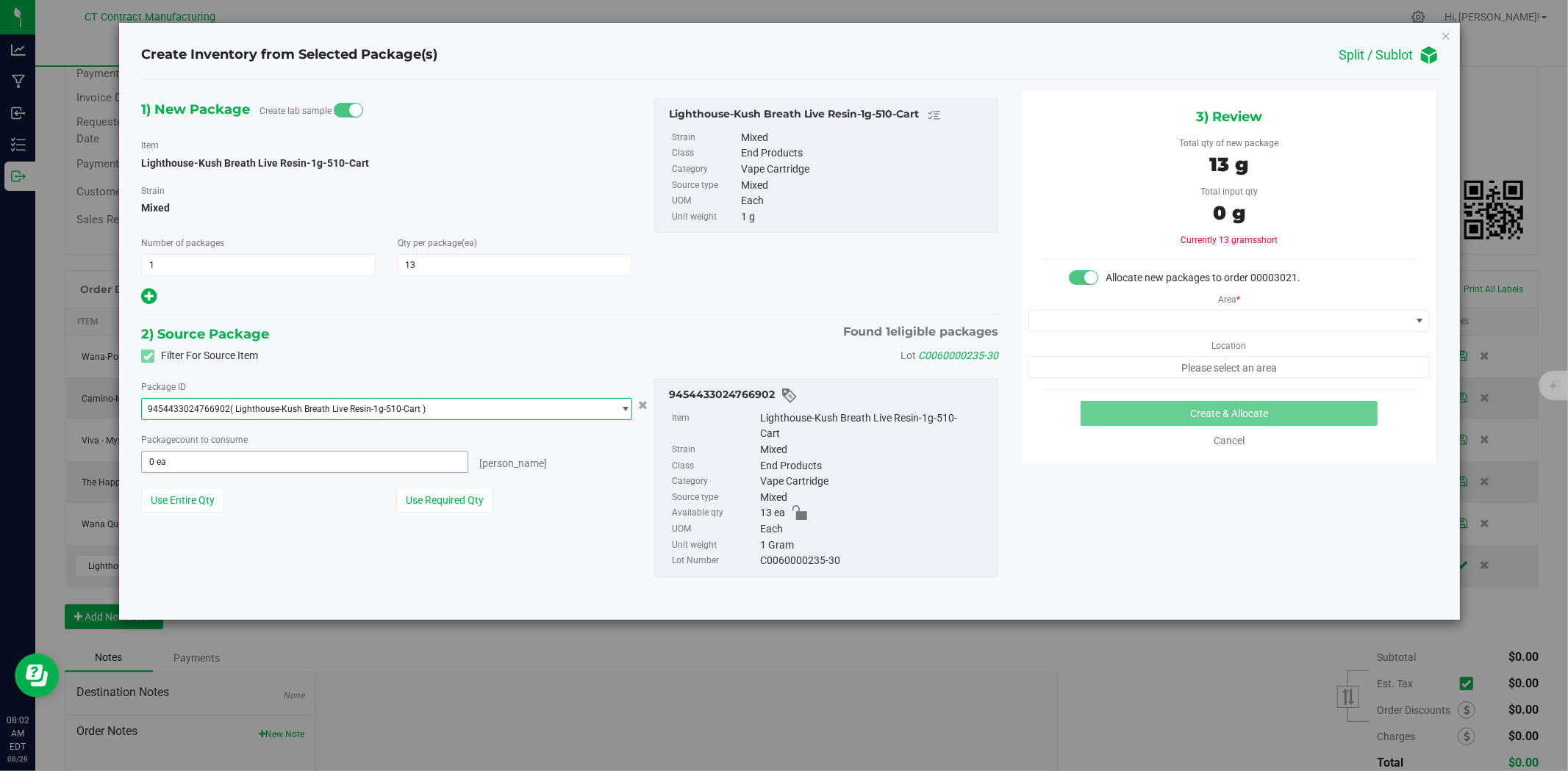
click at [324, 470] on span "0 ea 0" at bounding box center [305, 462] width 327 height 22
type input "13"
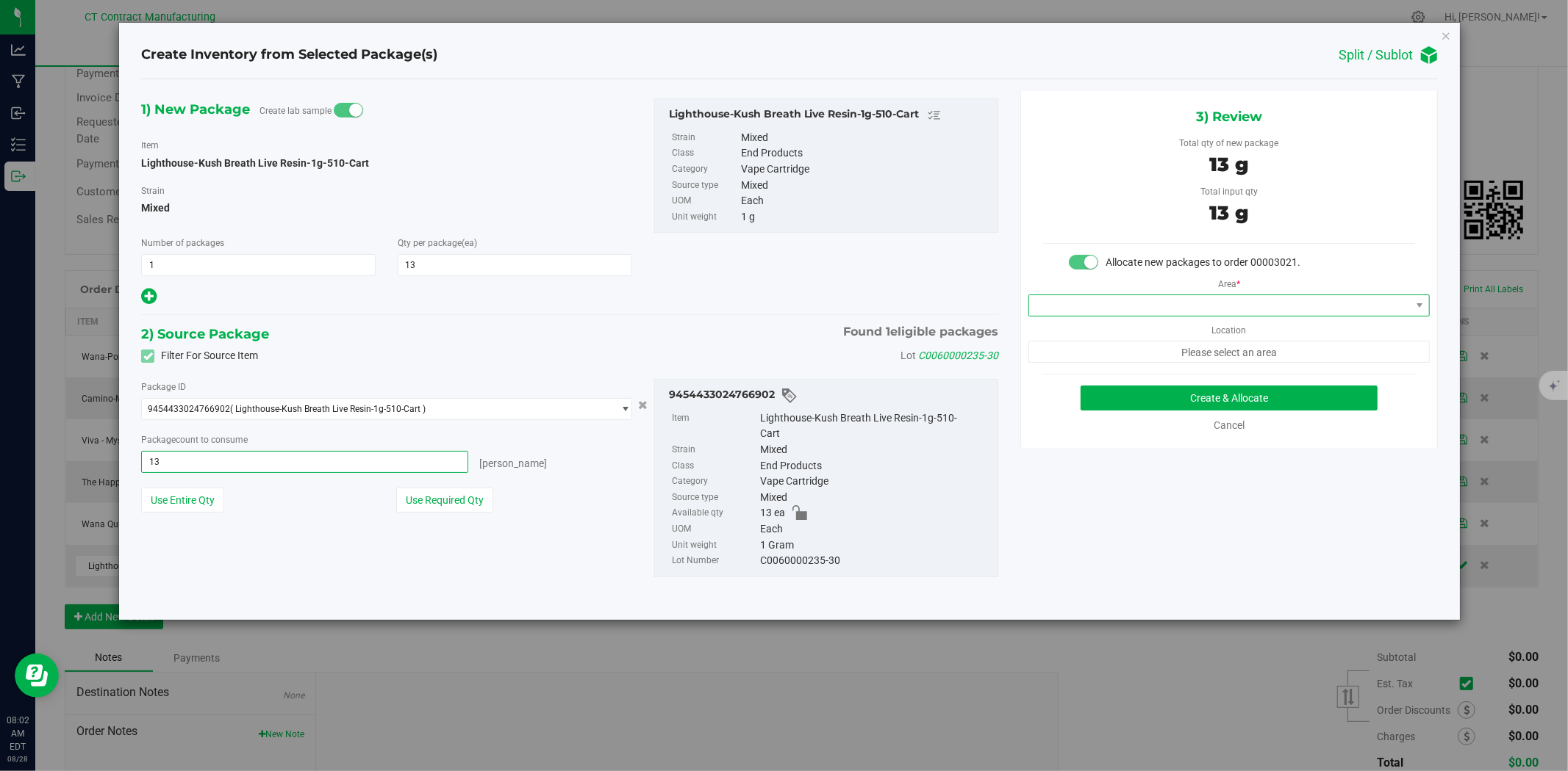
type input "13 ea"
click at [1084, 305] on span at bounding box center [1219, 305] width 381 height 21
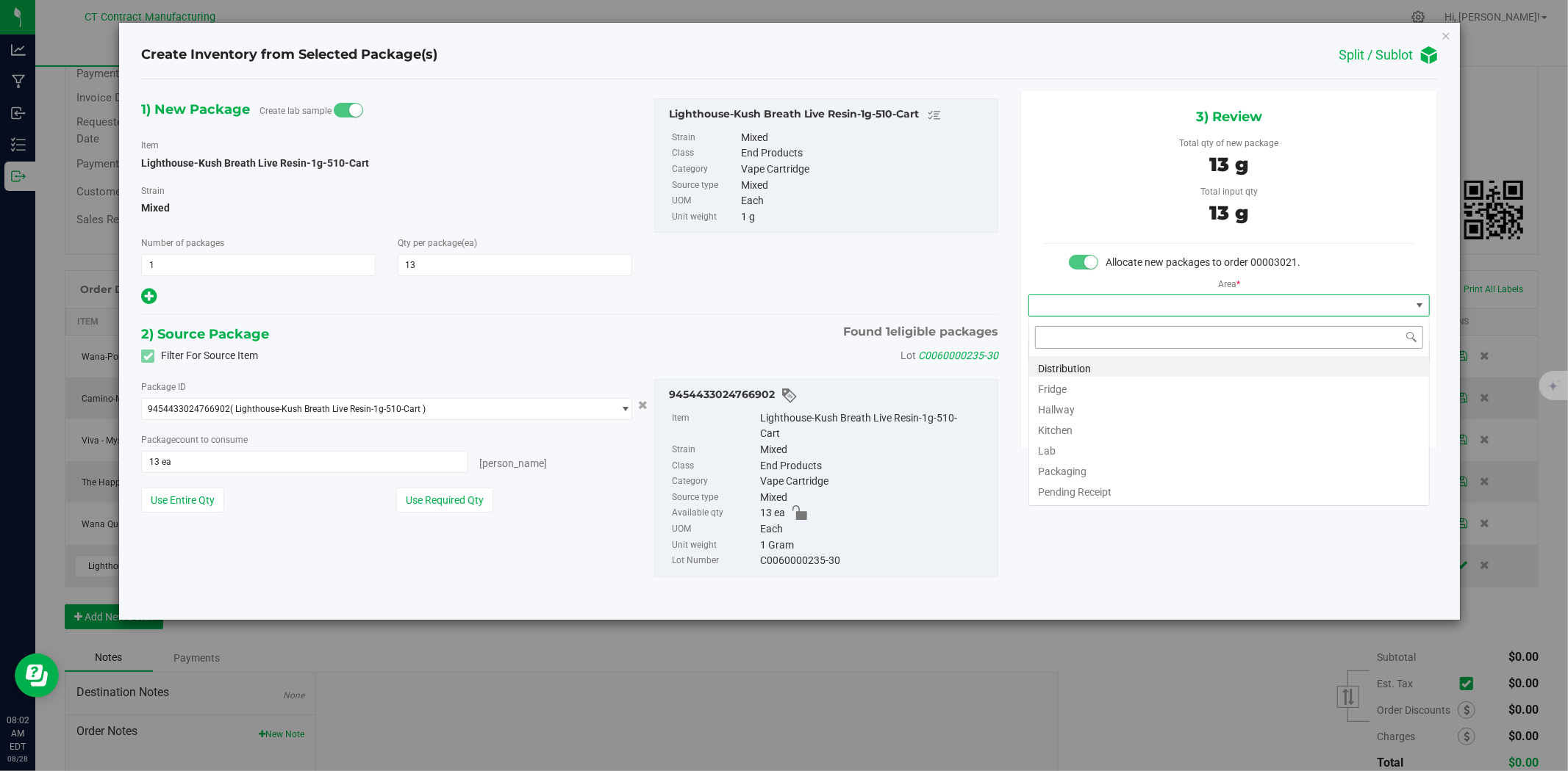
scroll to position [22, 401]
click at [1083, 365] on li "Distribution" at bounding box center [1229, 367] width 400 height 21
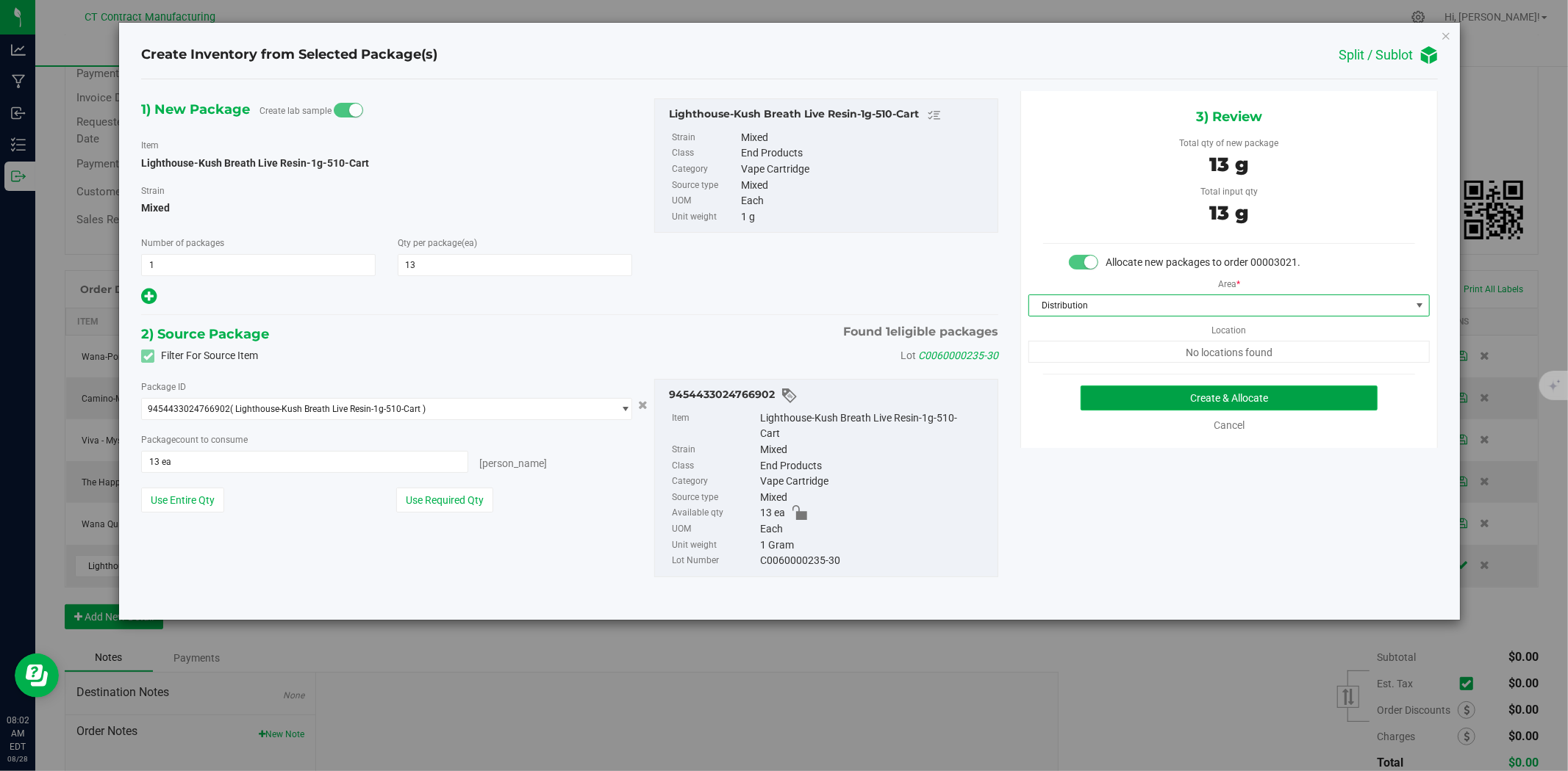
click at [1125, 392] on button "Create & Allocate" at bounding box center [1229, 398] width 297 height 25
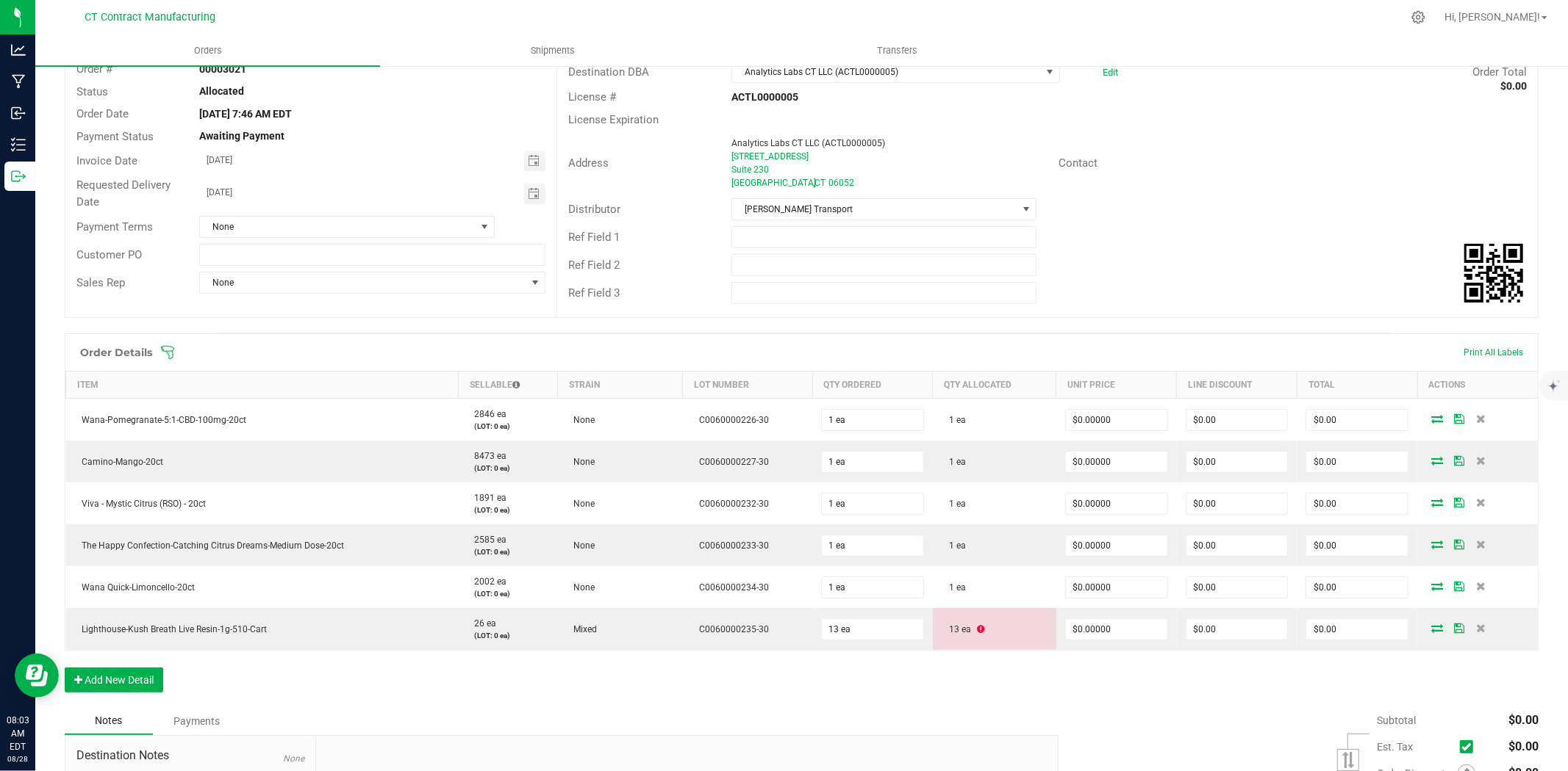
scroll to position [277, 0]
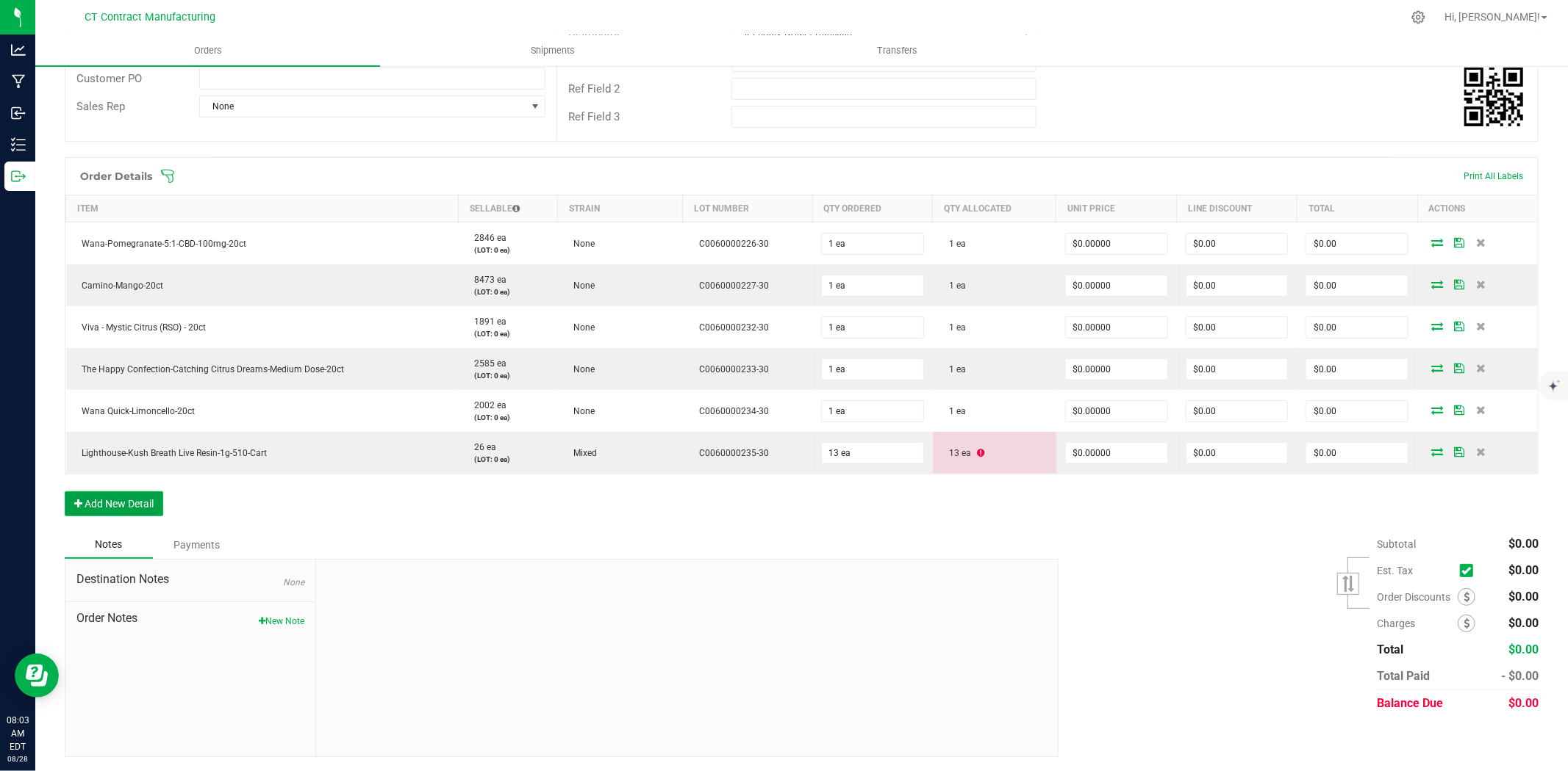
click at [127, 503] on button "Add New Detail" at bounding box center [114, 504] width 98 height 25
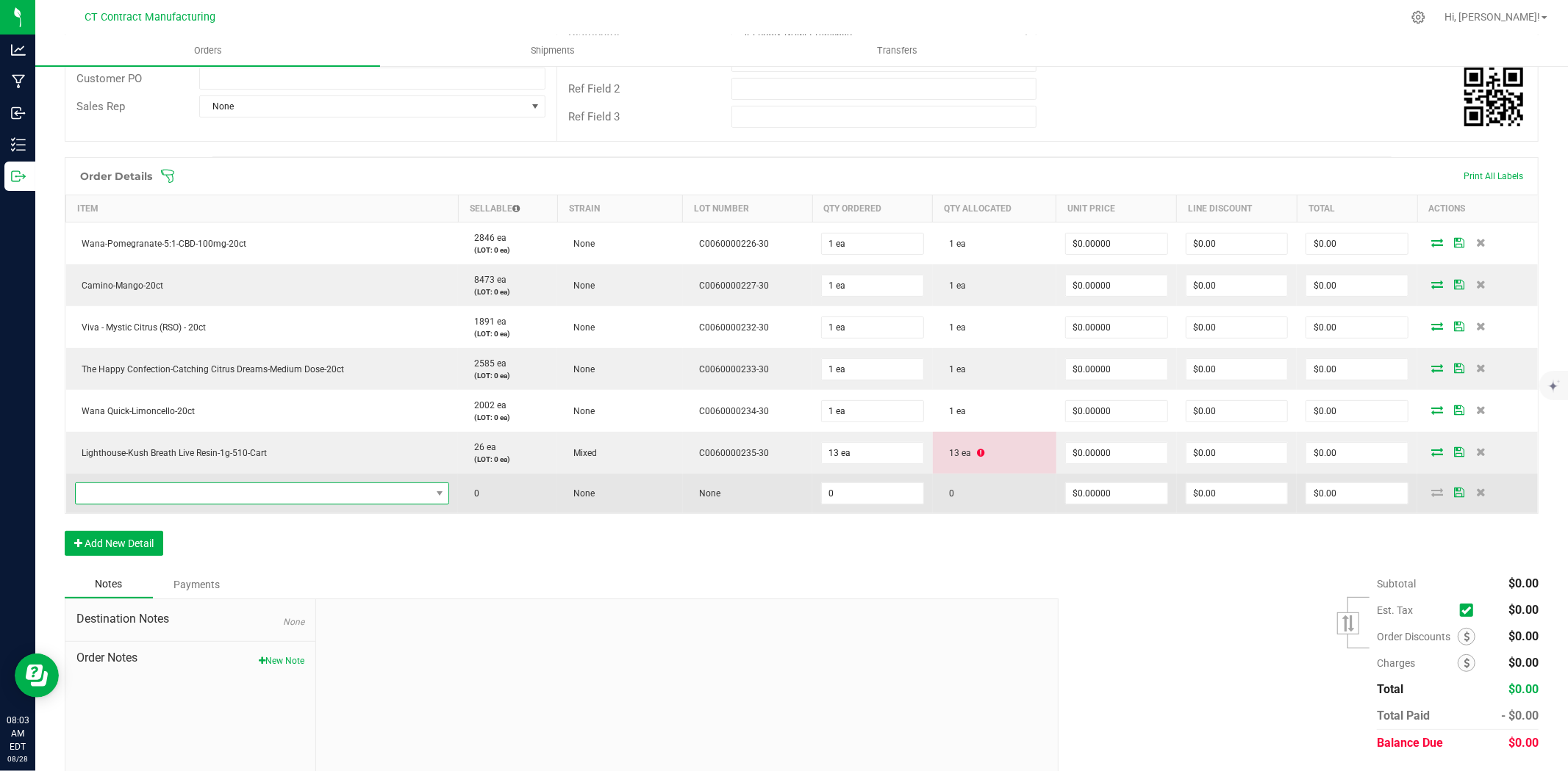
click at [141, 496] on span "NO DATA FOUND" at bounding box center [253, 494] width 355 height 21
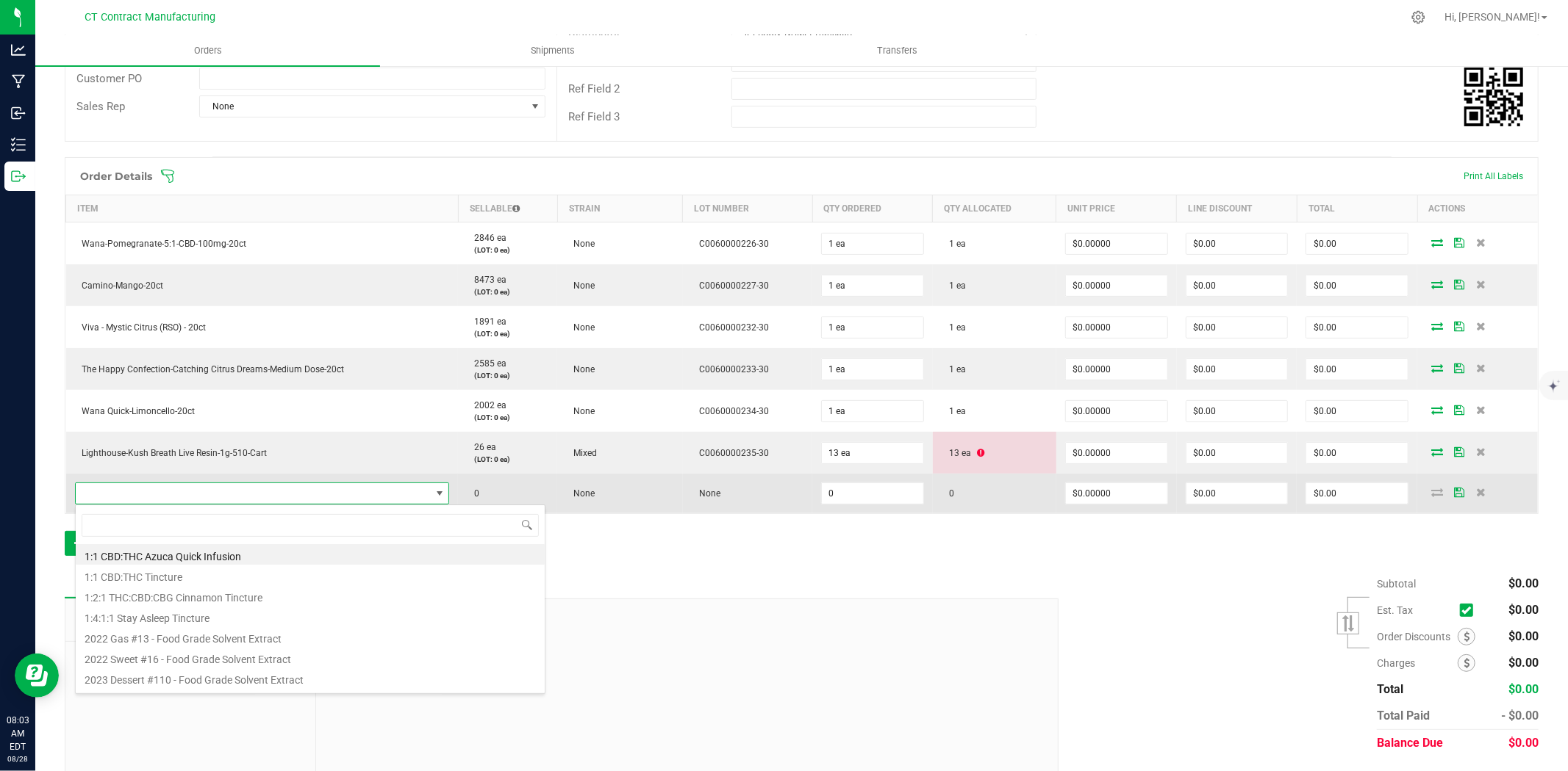
type input "Lighthouse-Laughing [DEMOGRAPHIC_DATA] Live Resin-1g-510-Cart"
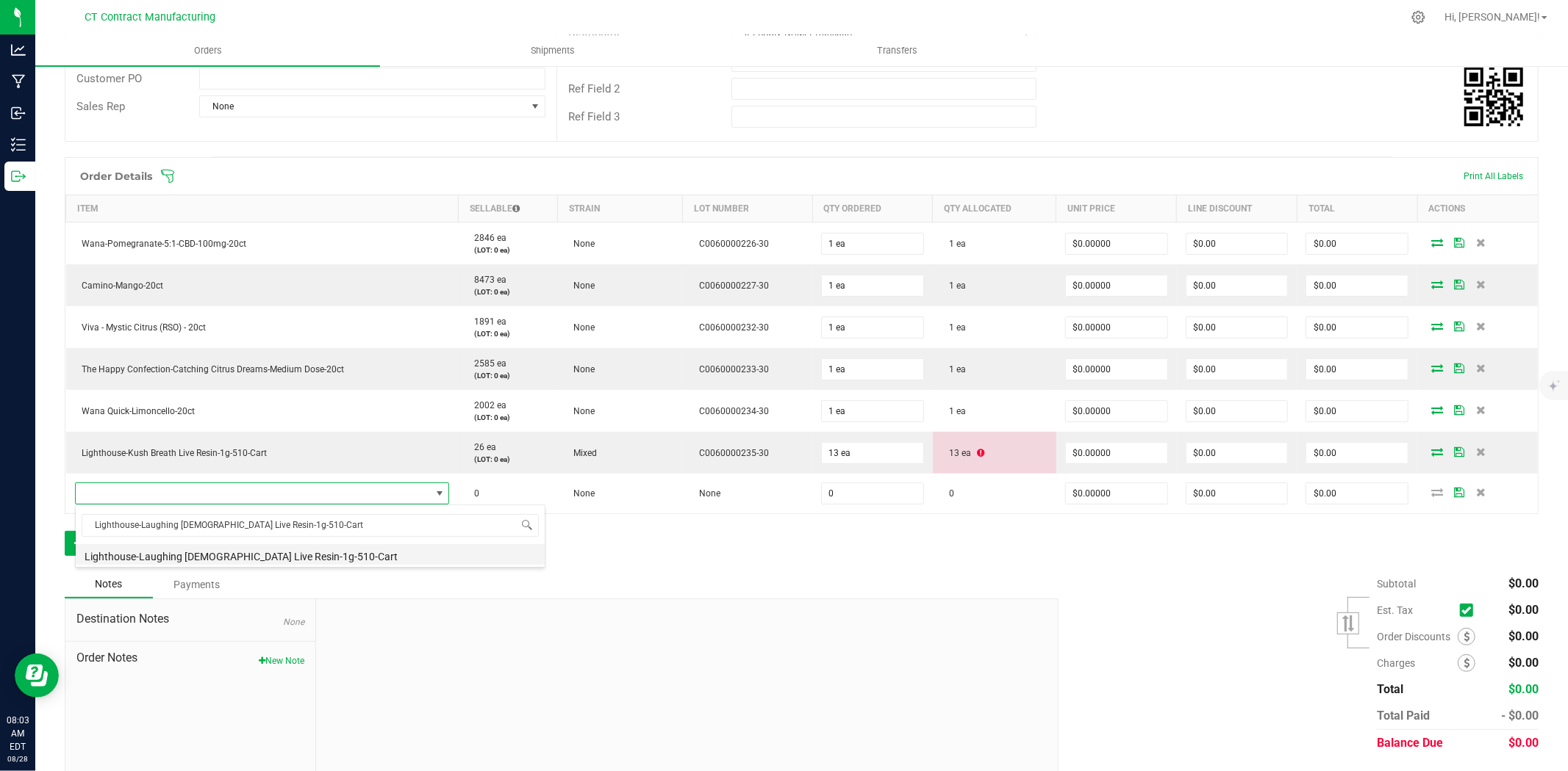
click at [201, 558] on li "Lighthouse-Laughing [DEMOGRAPHIC_DATA] Live Resin-1g-510-Cart" at bounding box center [310, 554] width 469 height 21
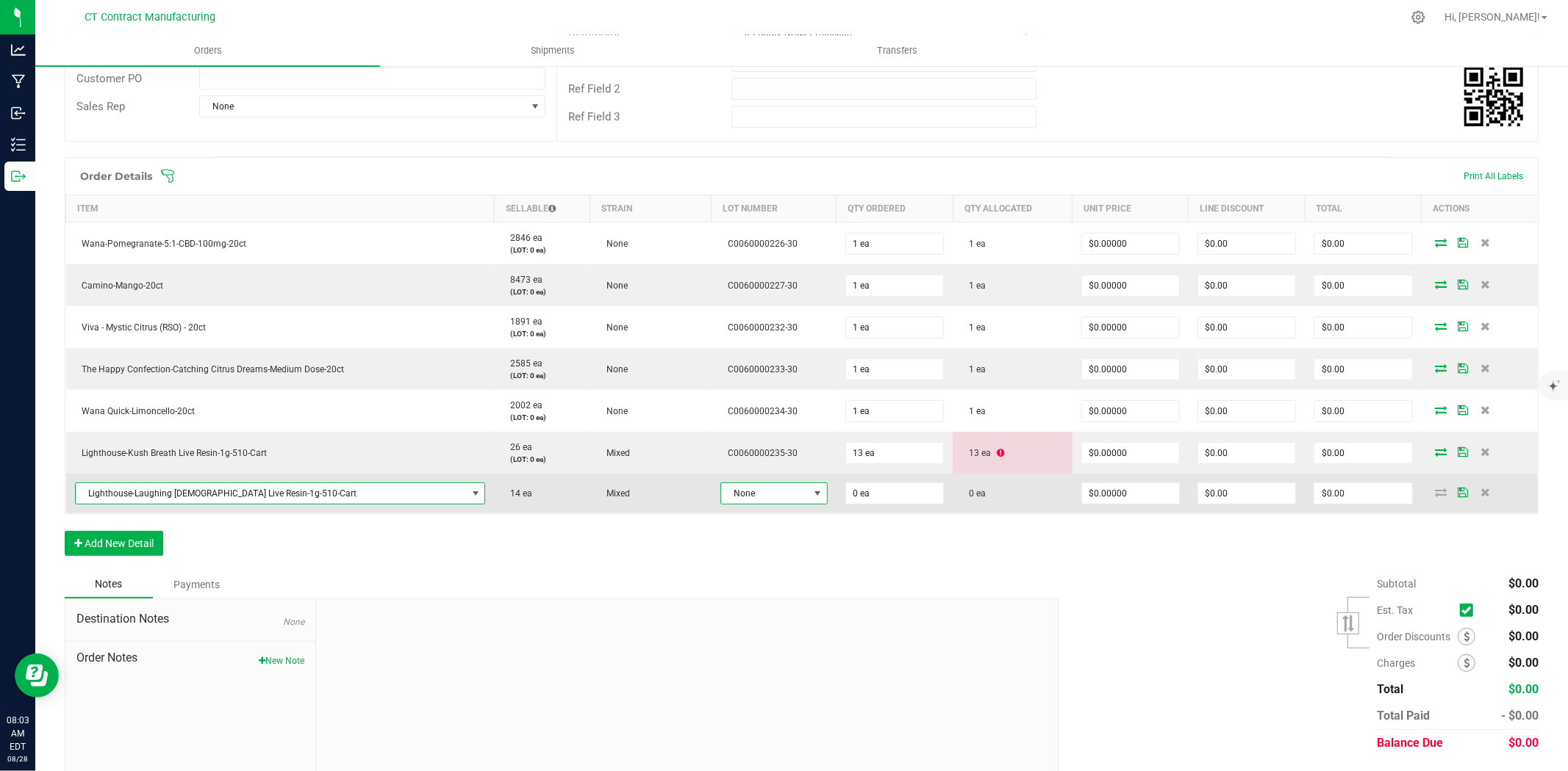
click at [725, 485] on span "None" at bounding box center [764, 494] width 87 height 21
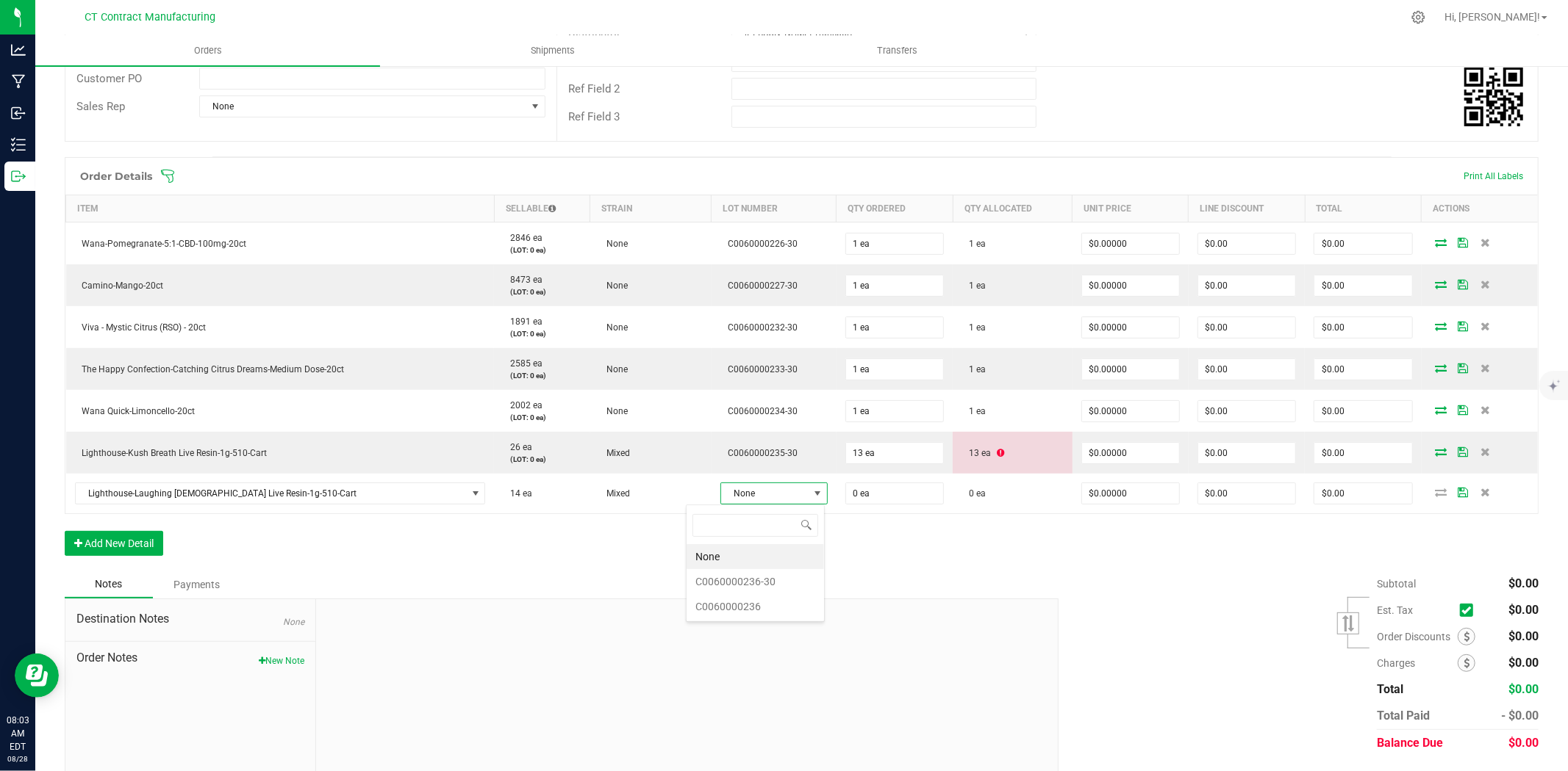
scroll to position [22, 107]
click at [764, 584] on li "C0060000236-30" at bounding box center [755, 582] width 138 height 25
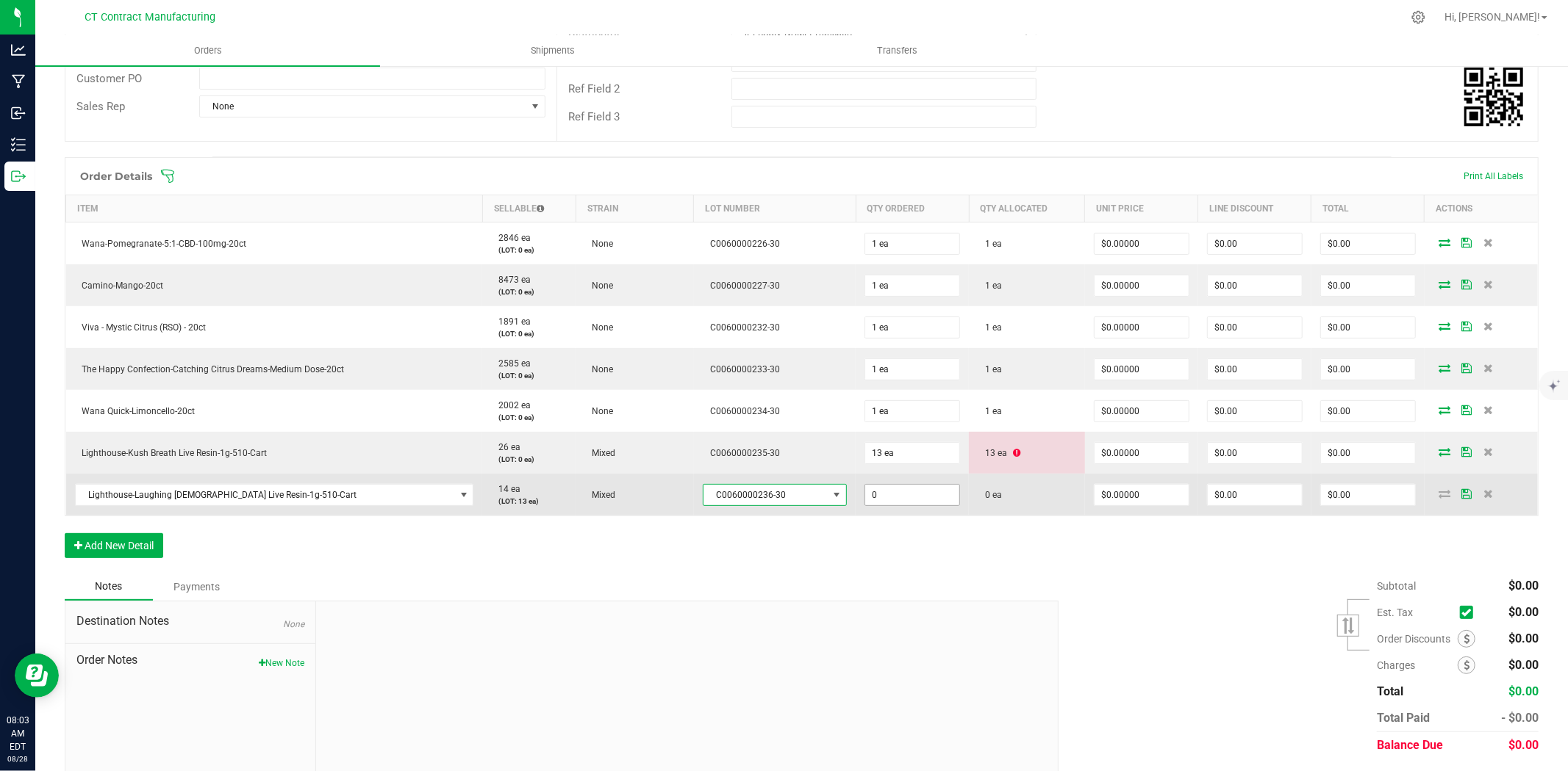
click at [865, 488] on input "0" at bounding box center [912, 494] width 94 height 21
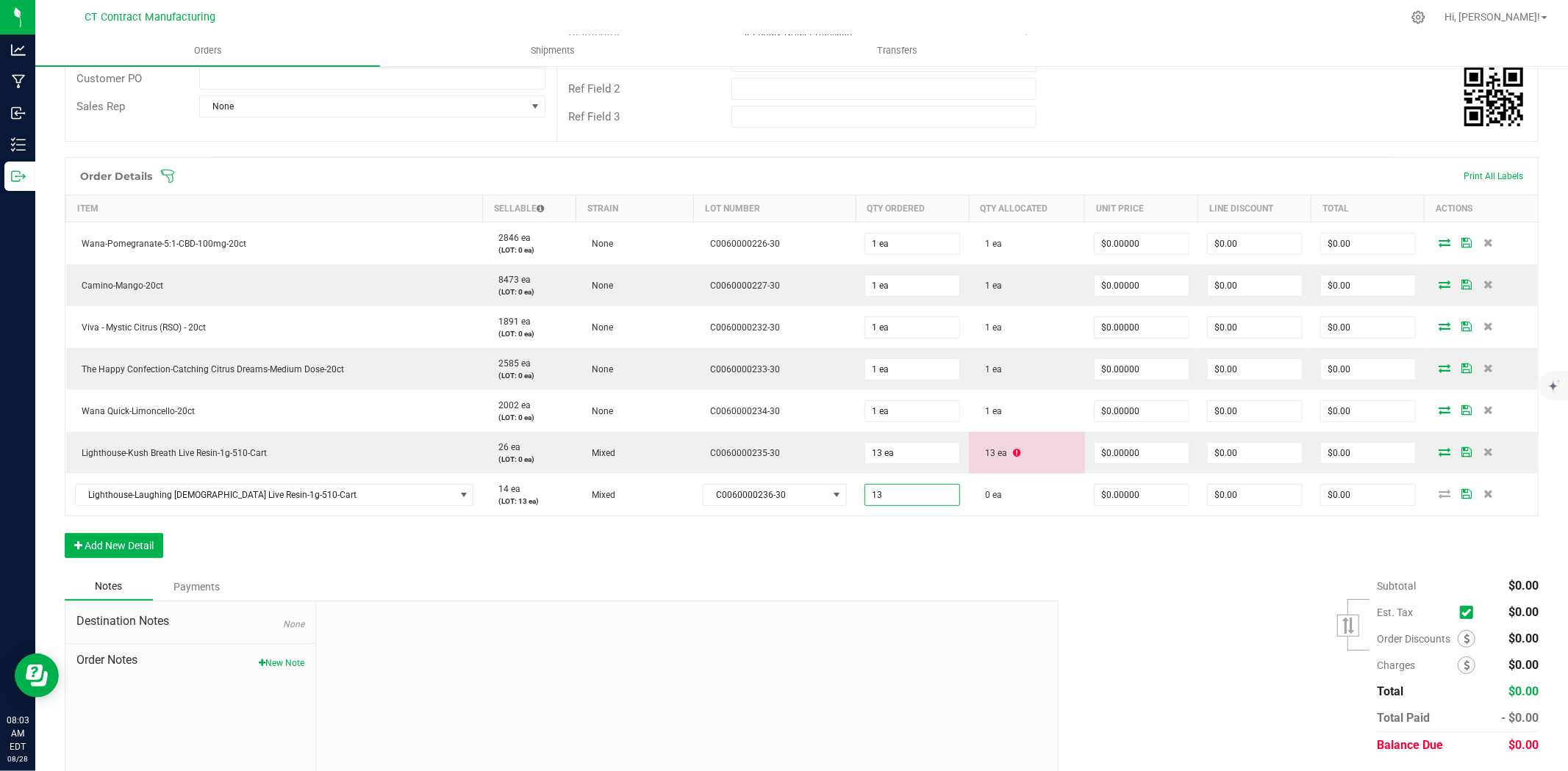
type input "13 ea"
click at [879, 564] on div "Order Details Print All Labels Item Sellable Strain Lot Number Qty Ordered Qty …" at bounding box center [801, 366] width 1473 height 416
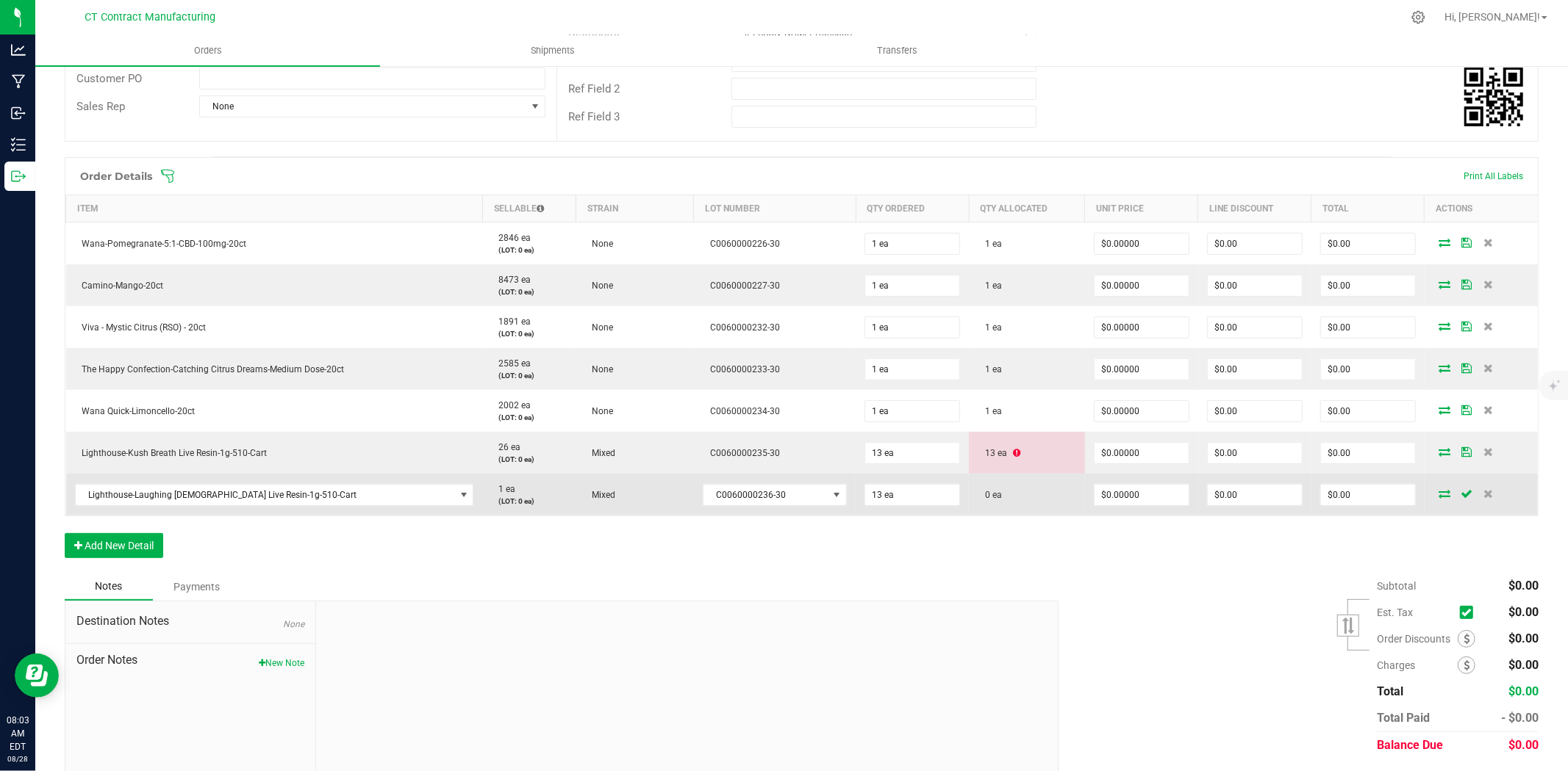
click at [1438, 493] on icon at bounding box center [1444, 494] width 12 height 9
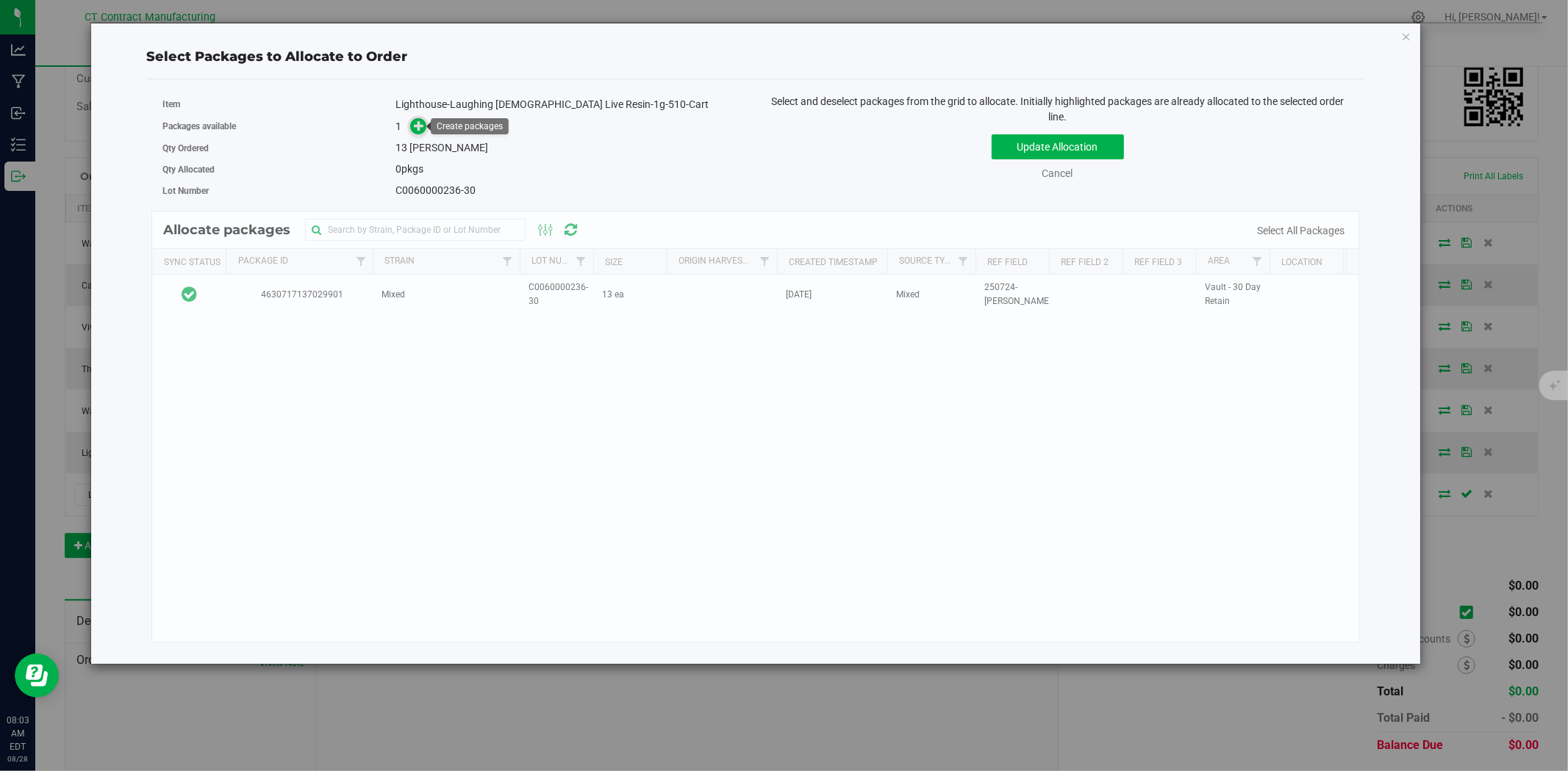
click at [422, 125] on icon at bounding box center [418, 125] width 10 height 10
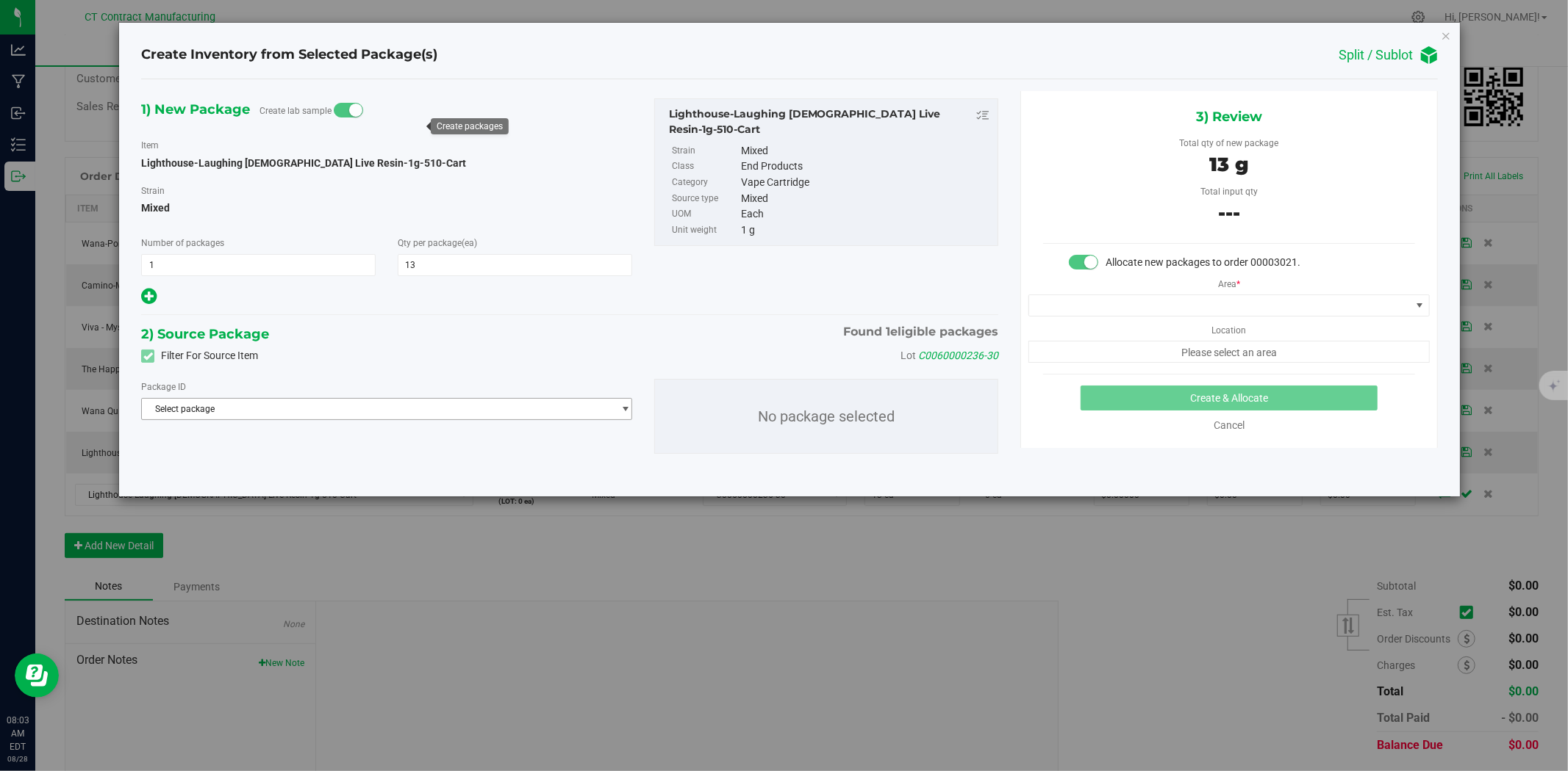
click at [309, 403] on span "Select package" at bounding box center [377, 409] width 471 height 21
click at [324, 467] on span "( Lighthouse-Laughing Buddha Live Resin-1g-510-Cart )" at bounding box center [374, 470] width 278 height 10
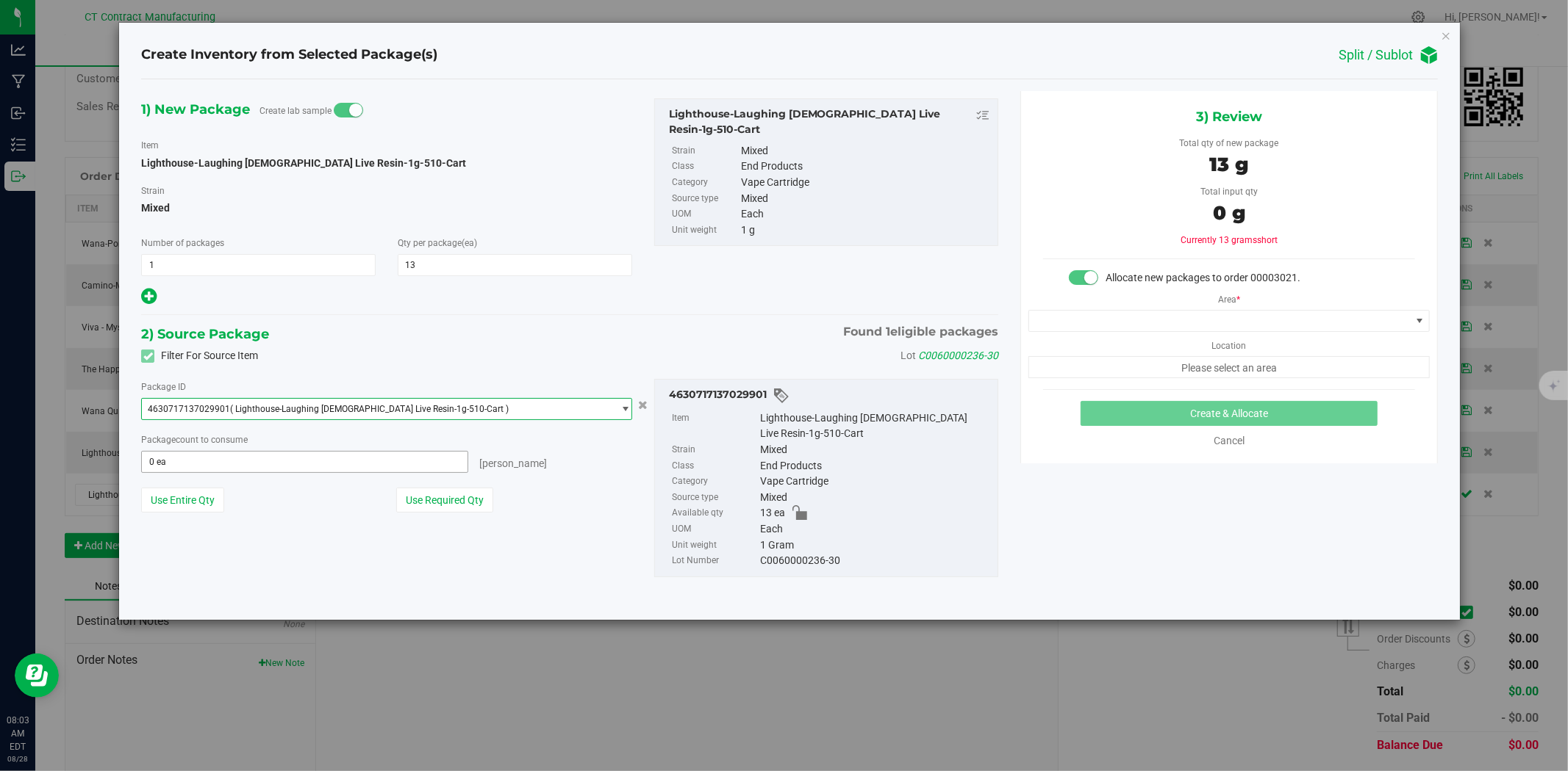
click at [312, 464] on span "0 ea 0" at bounding box center [305, 462] width 327 height 22
type input "13"
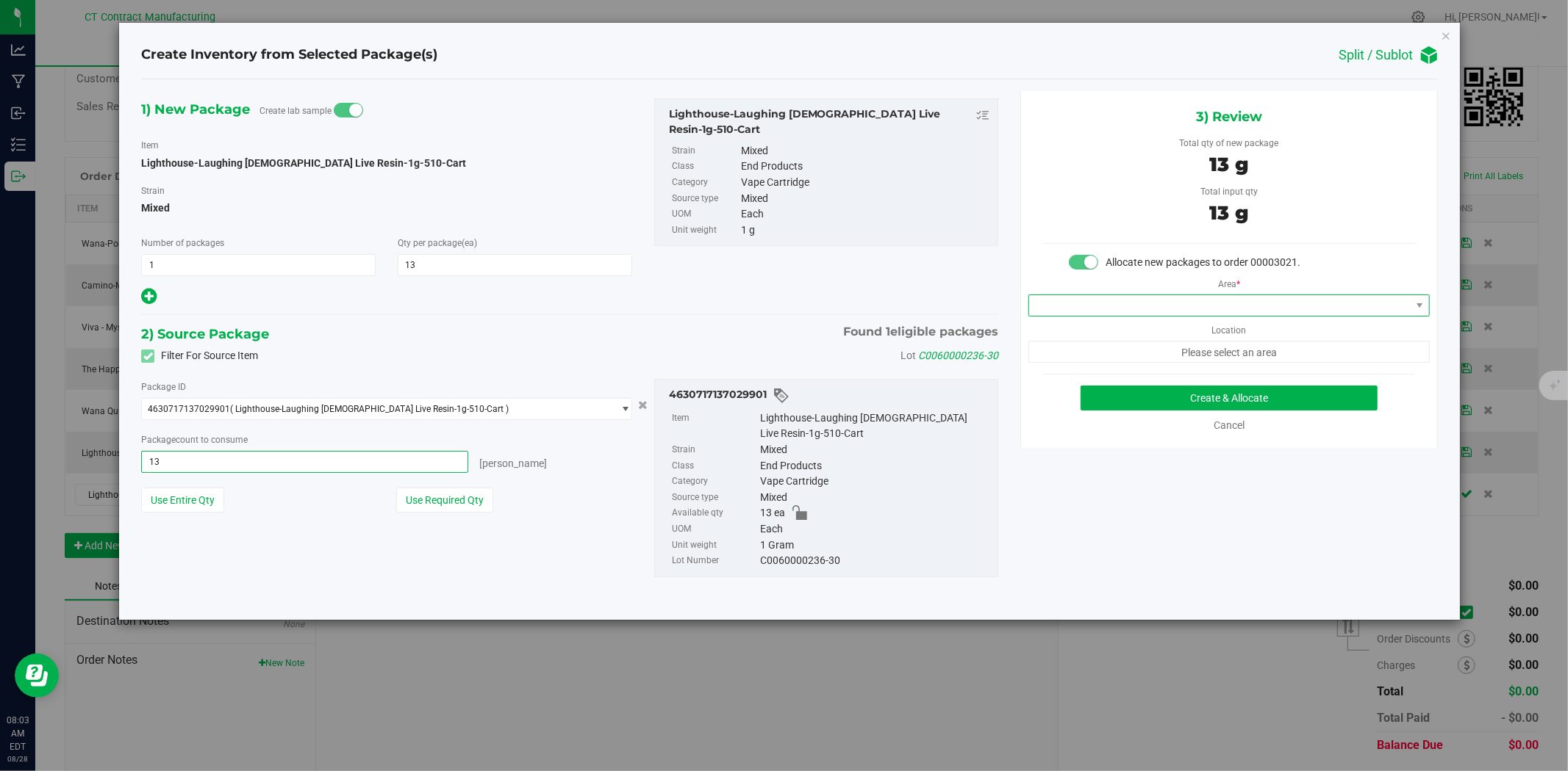
drag, startPoint x: 1136, startPoint y: 304, endPoint x: 1135, endPoint y: 314, distance: 10.0
click at [1136, 304] on span at bounding box center [1219, 305] width 381 height 21
type input "13 ea"
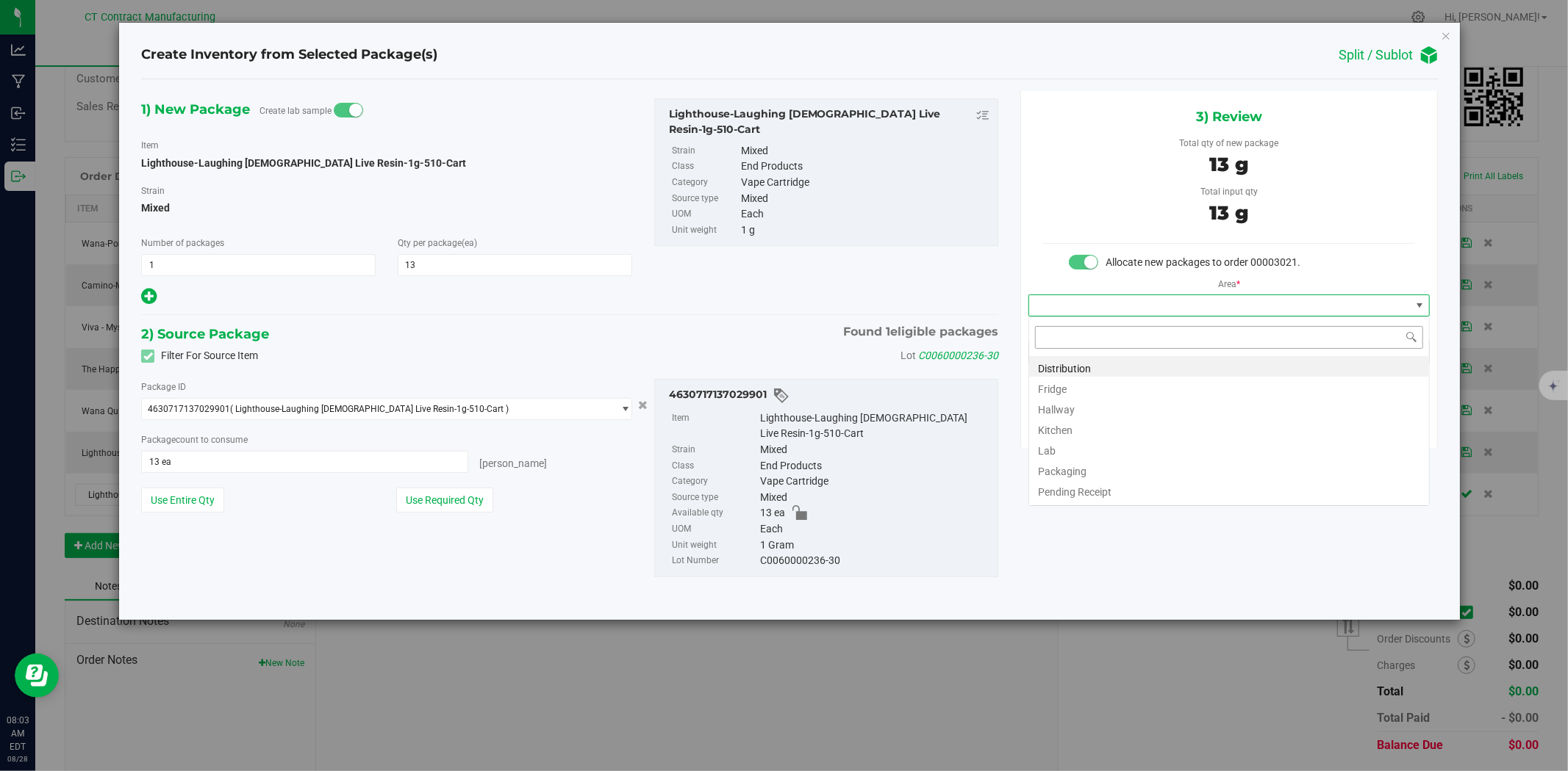
scroll to position [22, 401]
click at [1126, 358] on li "Distribution" at bounding box center [1229, 367] width 400 height 21
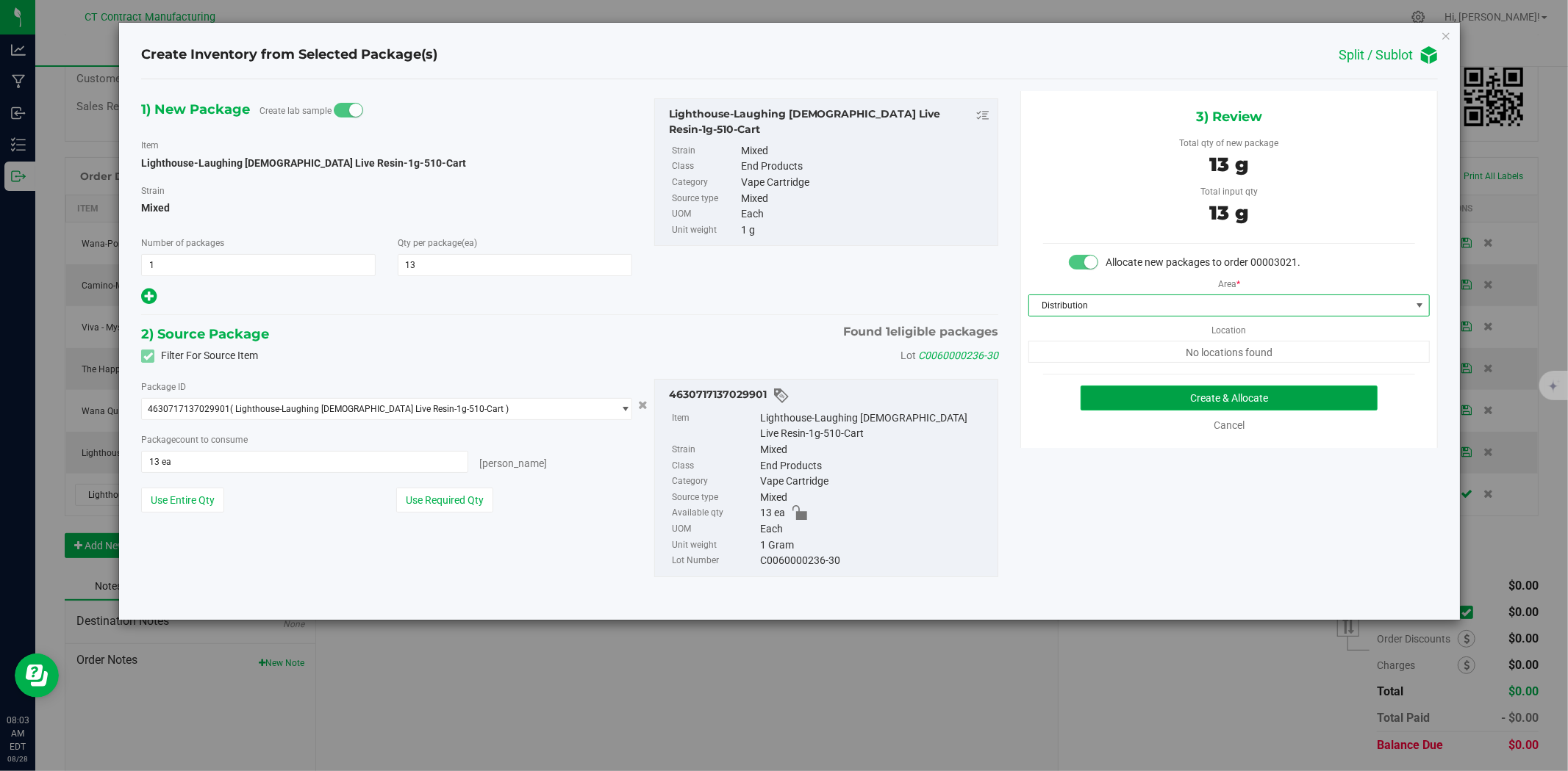
click at [1151, 401] on button "Create & Allocate" at bounding box center [1229, 398] width 297 height 25
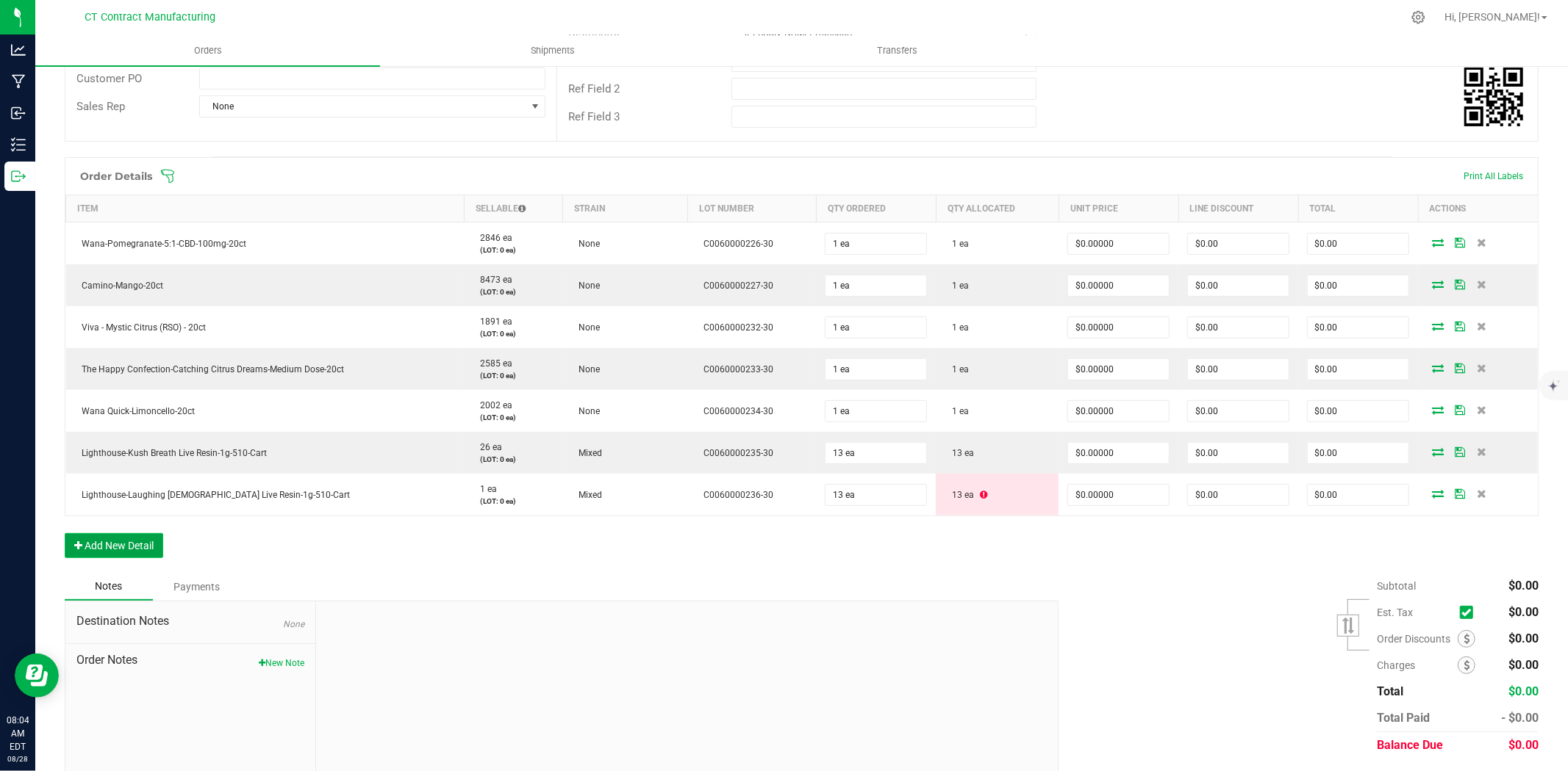
click at [122, 553] on button "Add New Detail" at bounding box center [114, 546] width 98 height 25
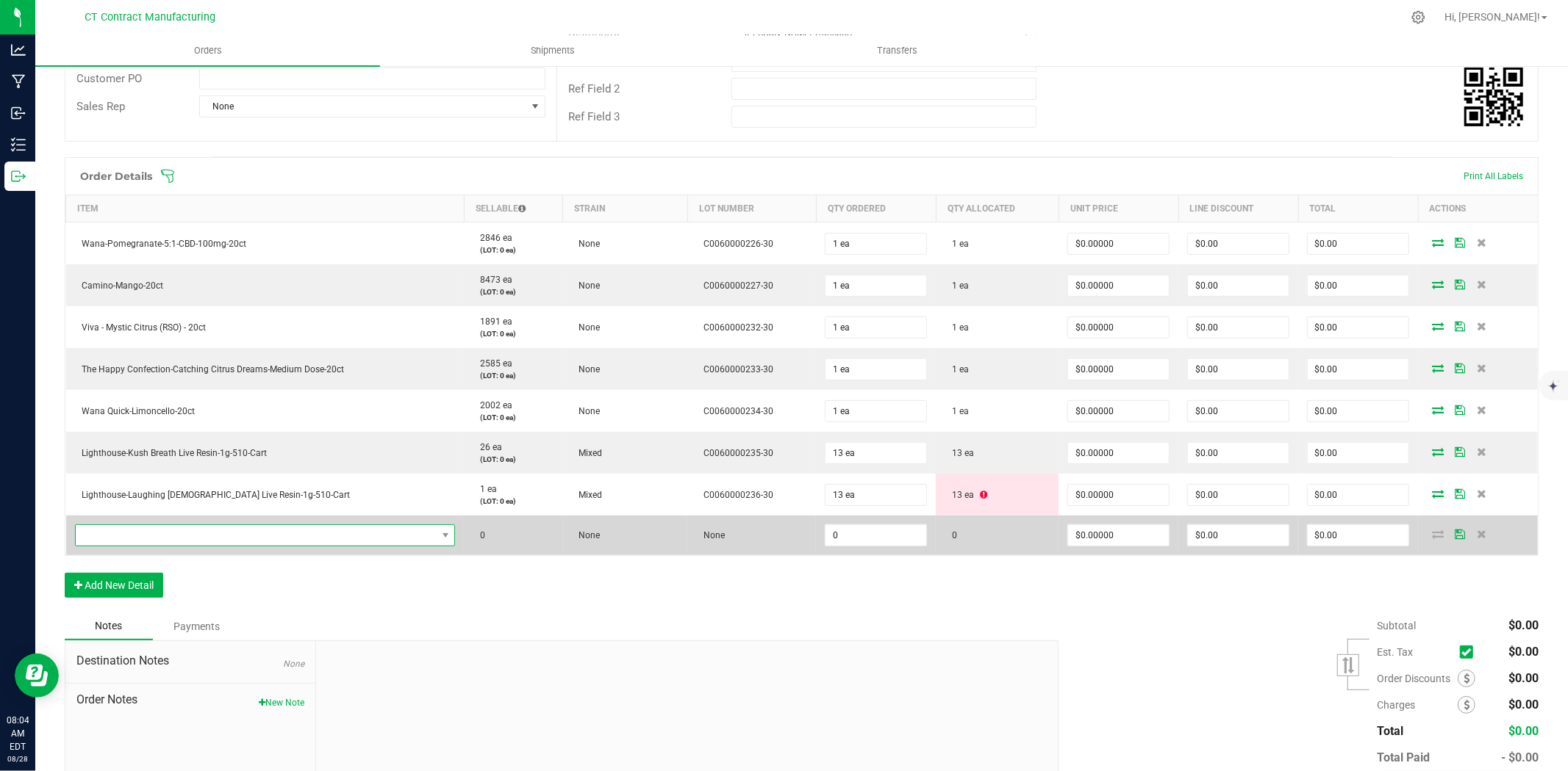
click at [128, 539] on span "NO DATA FOUND" at bounding box center [256, 535] width 360 height 21
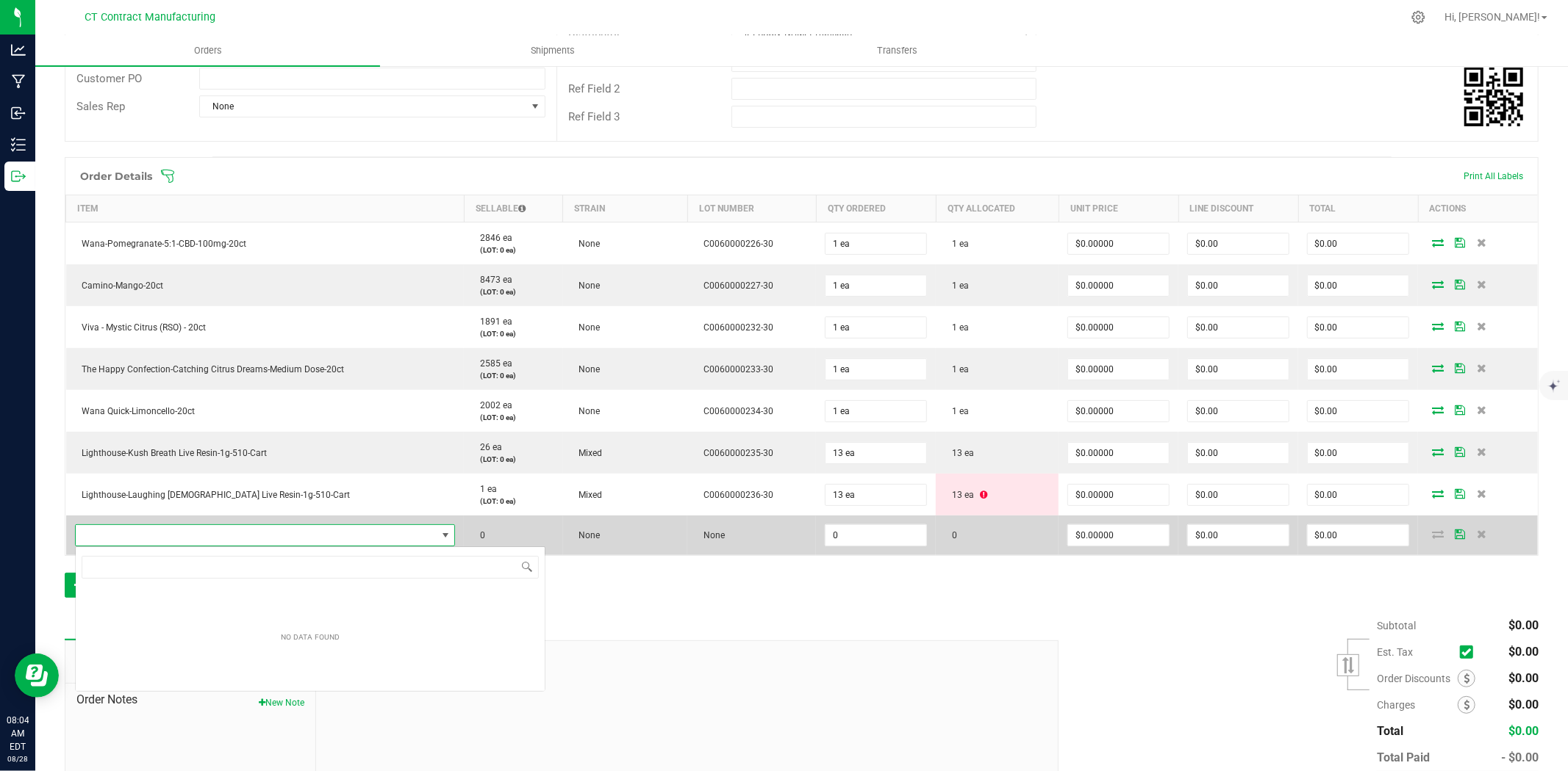
type input "Lighthouse- Motorbreath Live Resin-1g-510 Thread"
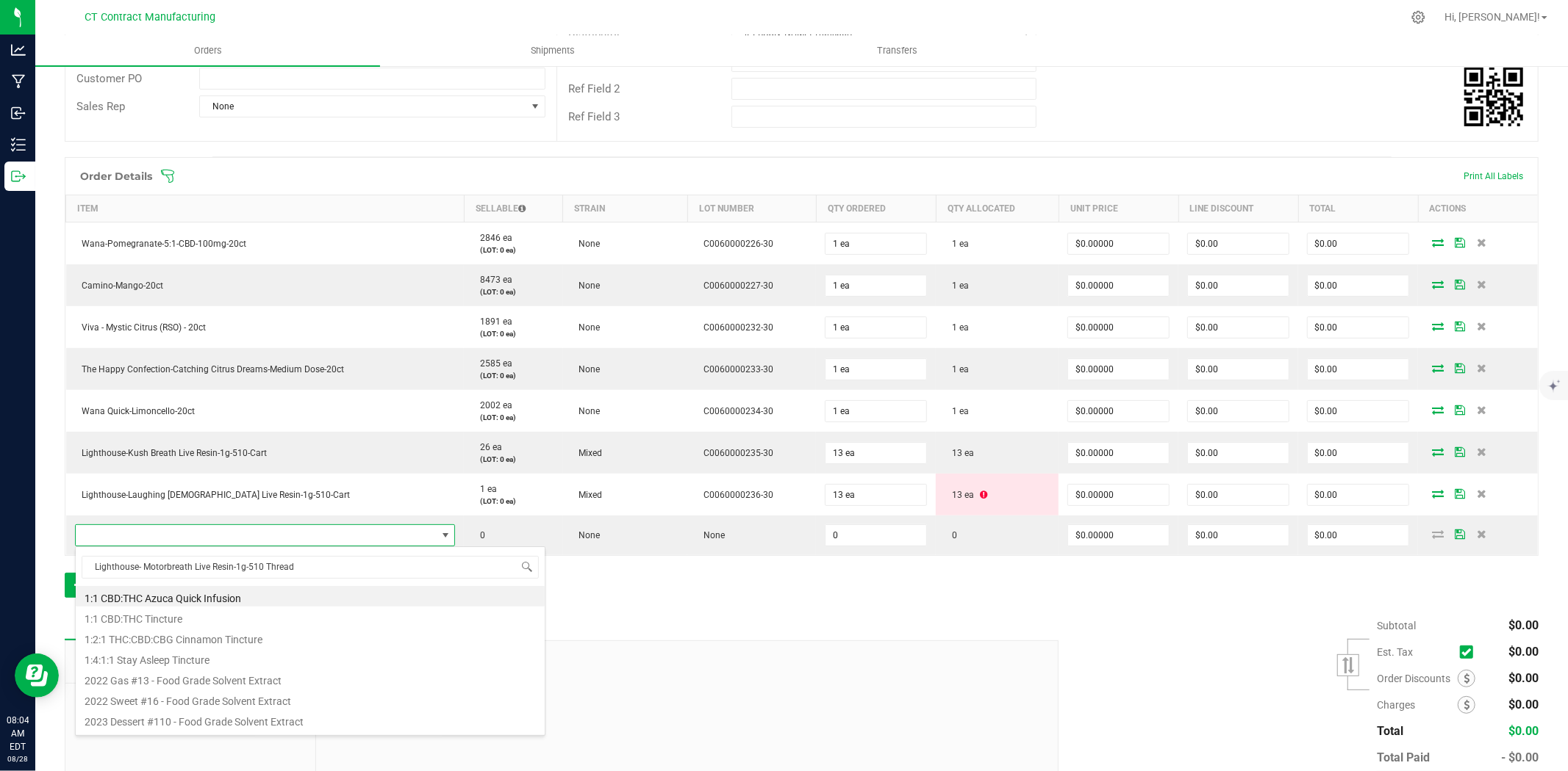
click at [244, 603] on li "1:1 CBD:THC Azuca Quick Infusion" at bounding box center [310, 596] width 469 height 21
type input "0.0000 g"
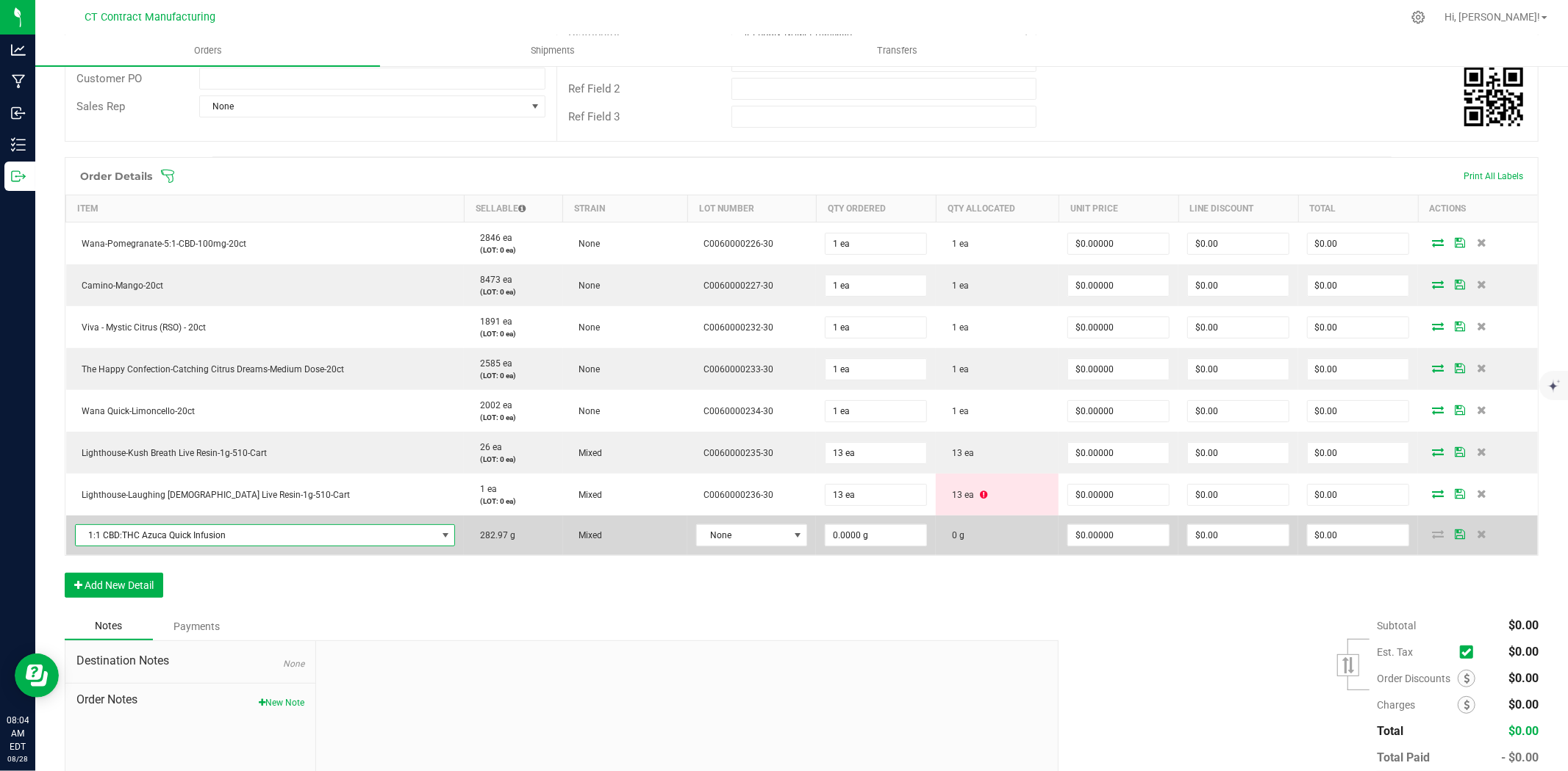
click at [306, 544] on span "1:1 CBD:THC Azuca Quick Infusion" at bounding box center [256, 535] width 360 height 21
click at [310, 534] on span "1:1 CBD:THC Azuca Quick Infusion" at bounding box center [256, 535] width 360 height 21
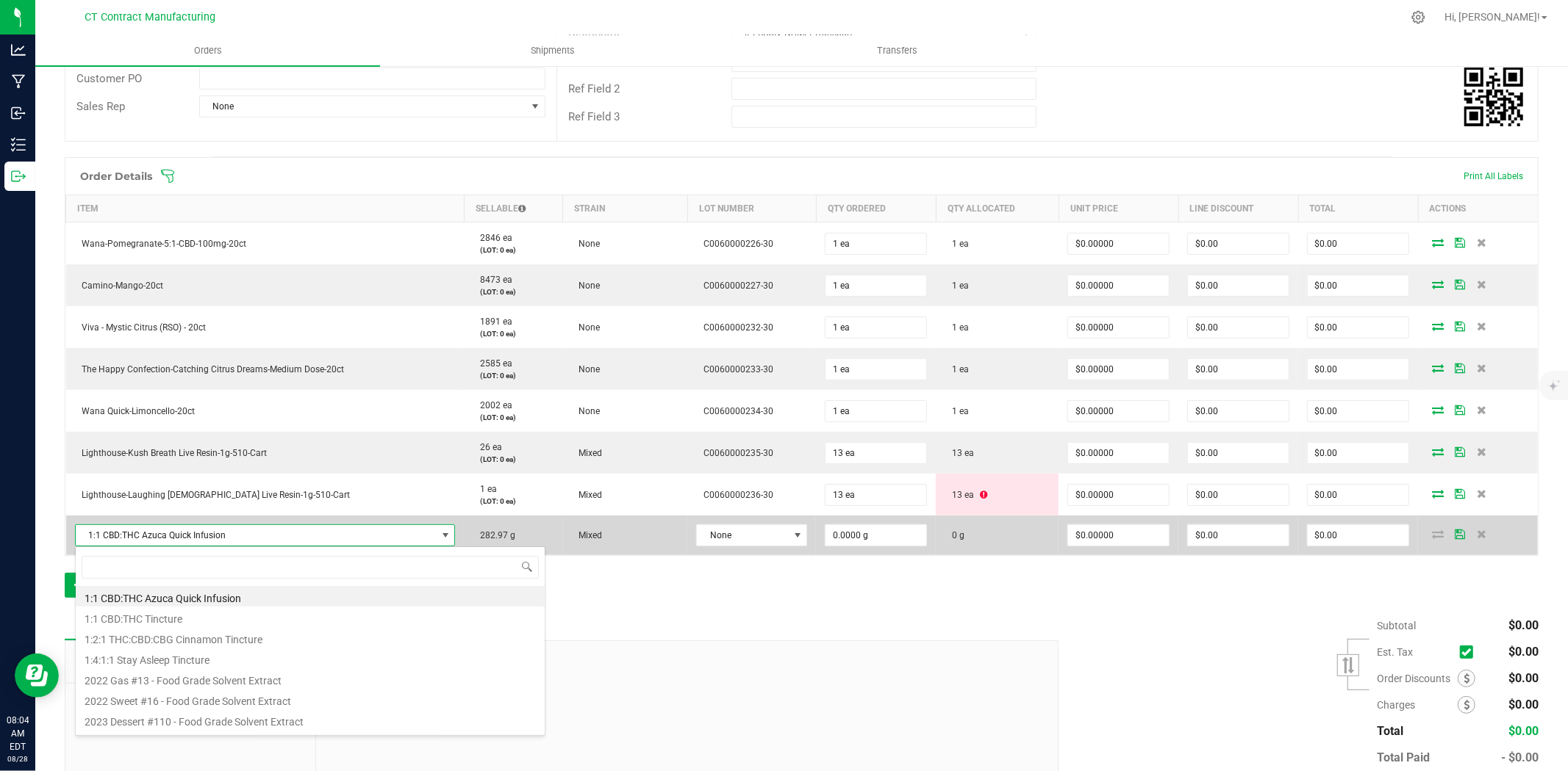
type input "Lighthouse- Motorbreath Live Resin-1g-510 Thread"
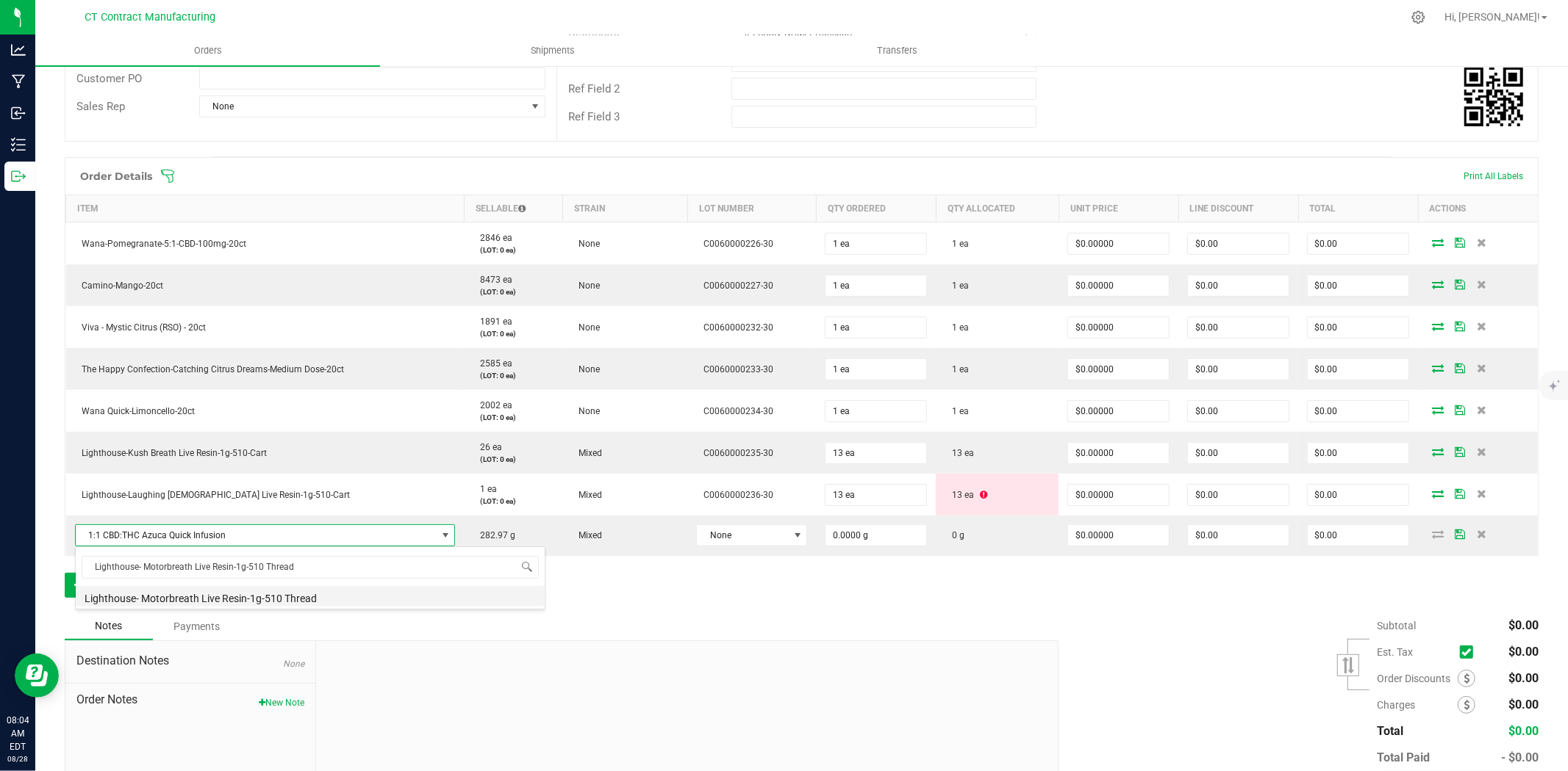
click at [297, 594] on li "Lighthouse- Motorbreath Live Resin-1g-510 Thread" at bounding box center [310, 596] width 469 height 21
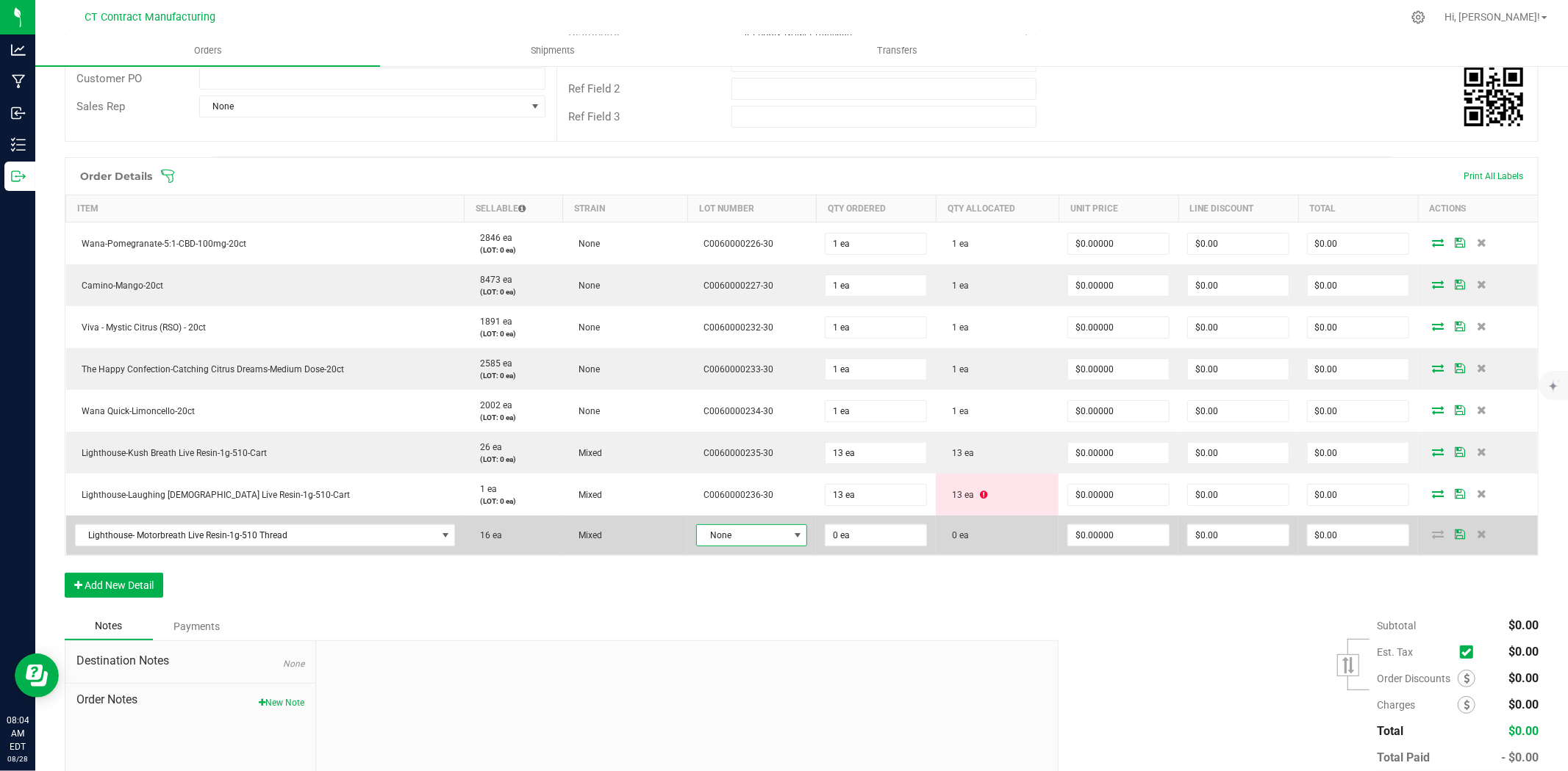
click at [729, 531] on span "None" at bounding box center [742, 535] width 91 height 21
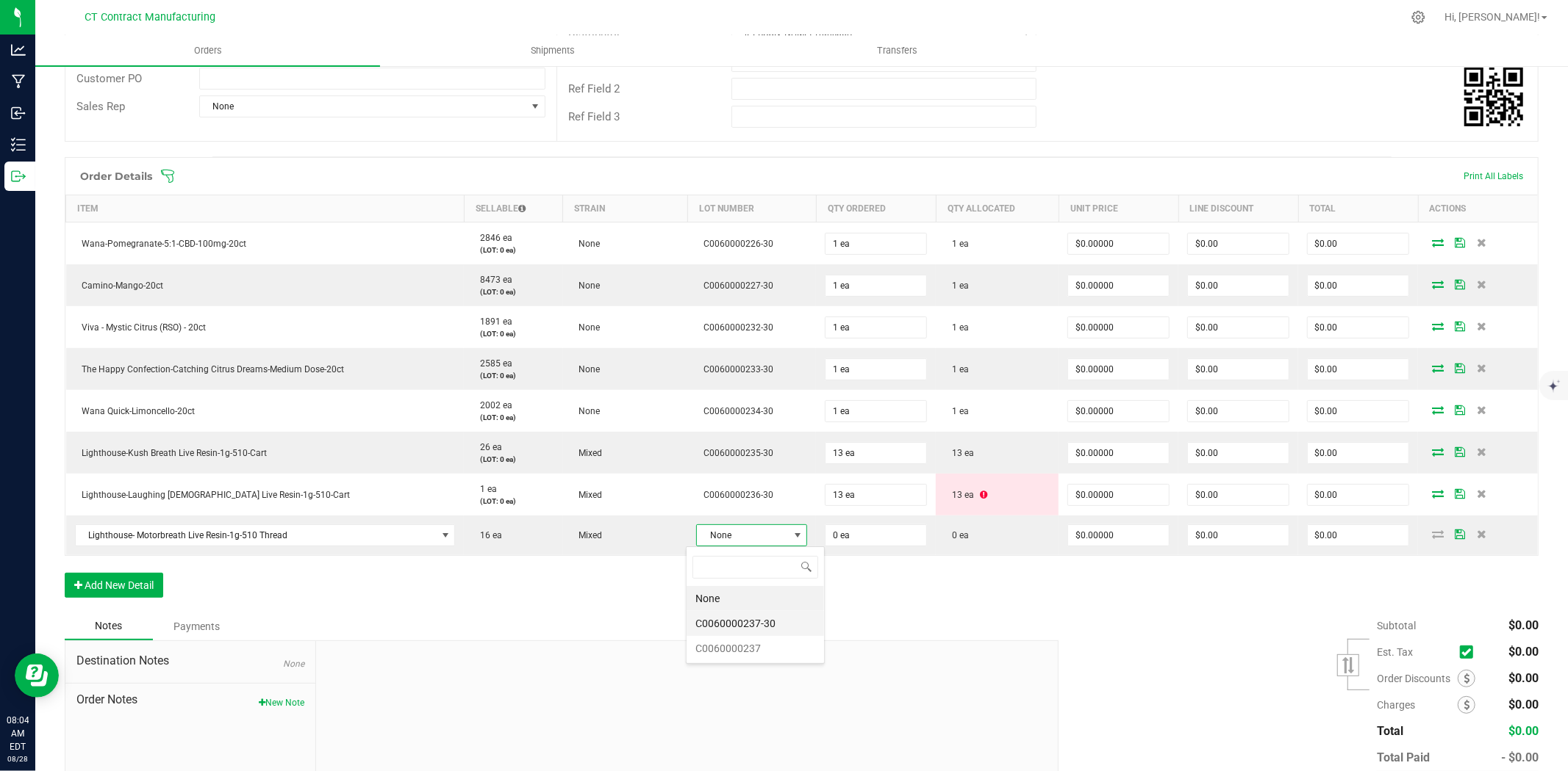
click at [743, 625] on li "C0060000237-30" at bounding box center [755, 624] width 138 height 25
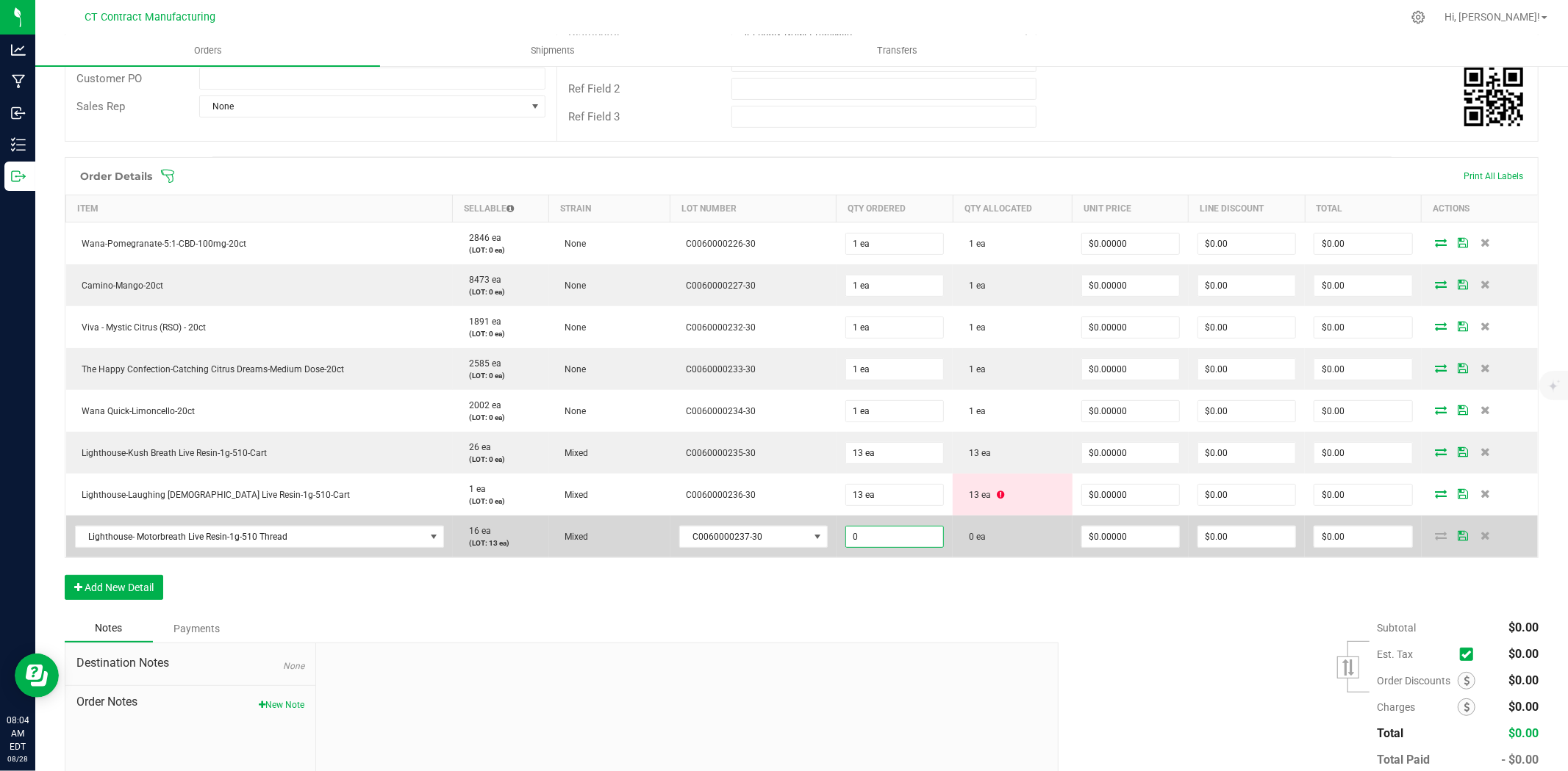
click at [863, 544] on input "0" at bounding box center [895, 537] width 97 height 21
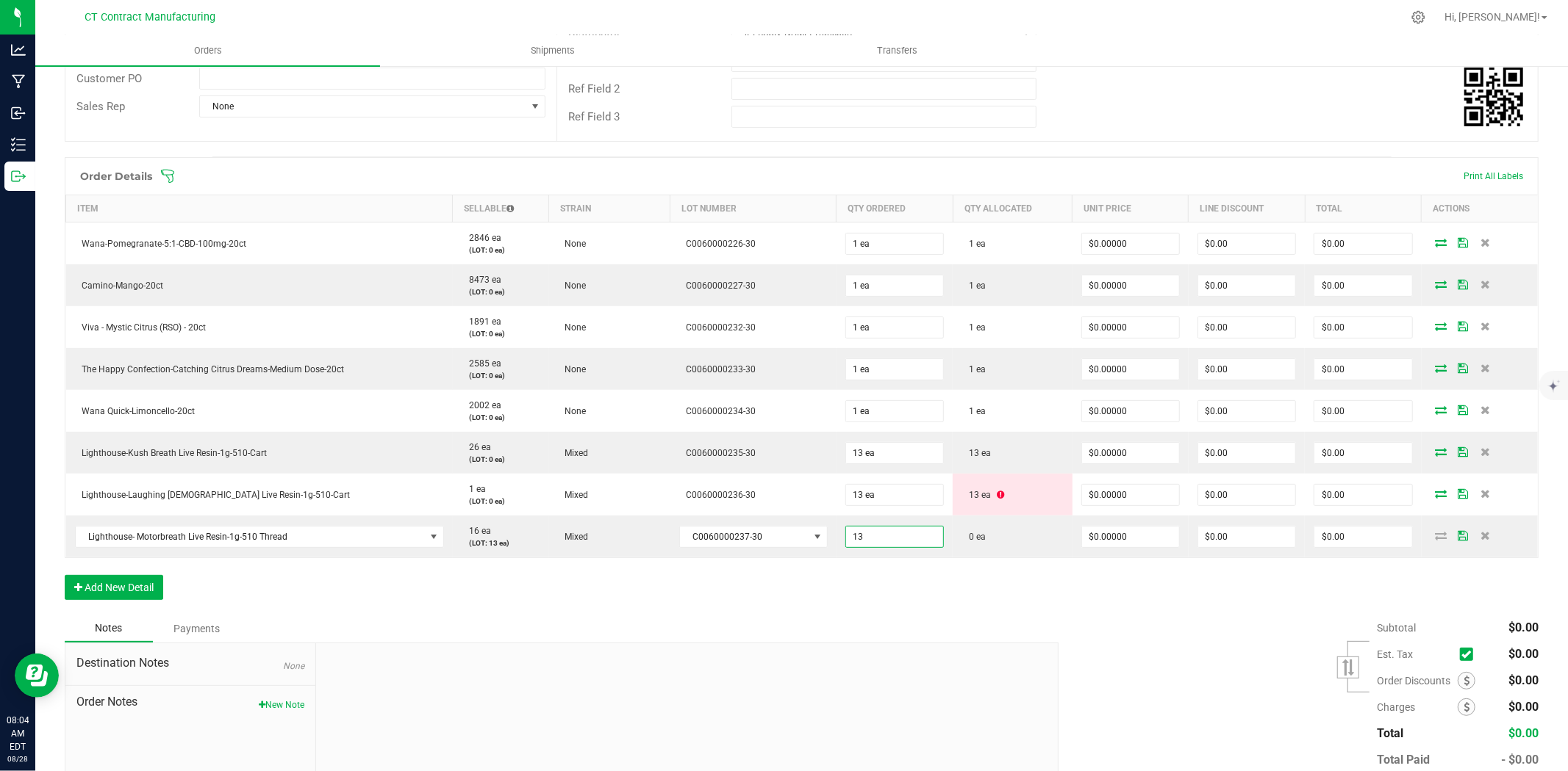
type input "13 ea"
drag, startPoint x: 916, startPoint y: 617, endPoint x: 952, endPoint y: 612, distance: 36.3
click at [919, 617] on div "Notes Payments" at bounding box center [556, 629] width 983 height 28
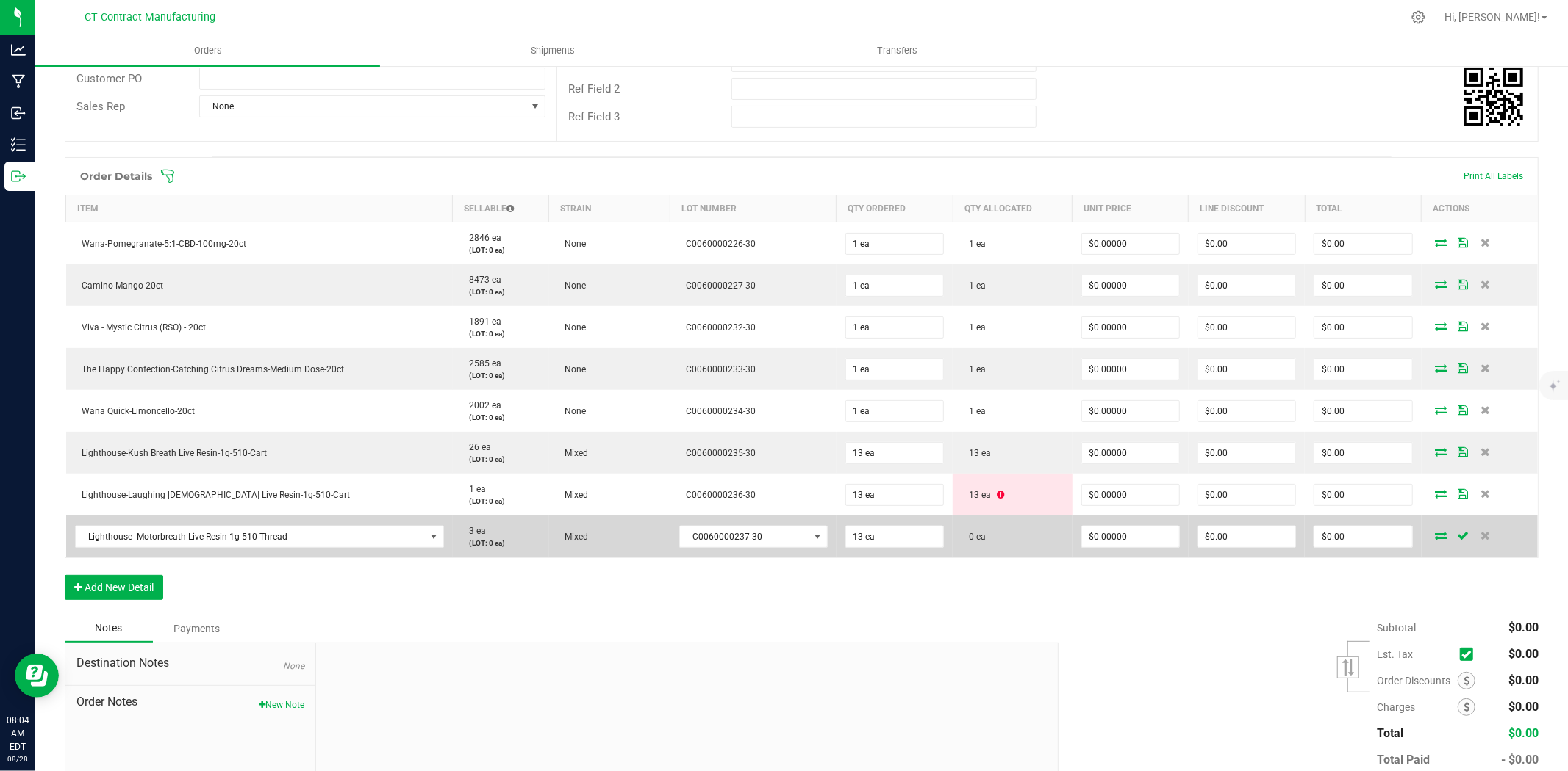
click at [1436, 531] on icon at bounding box center [1441, 536] width 12 height 9
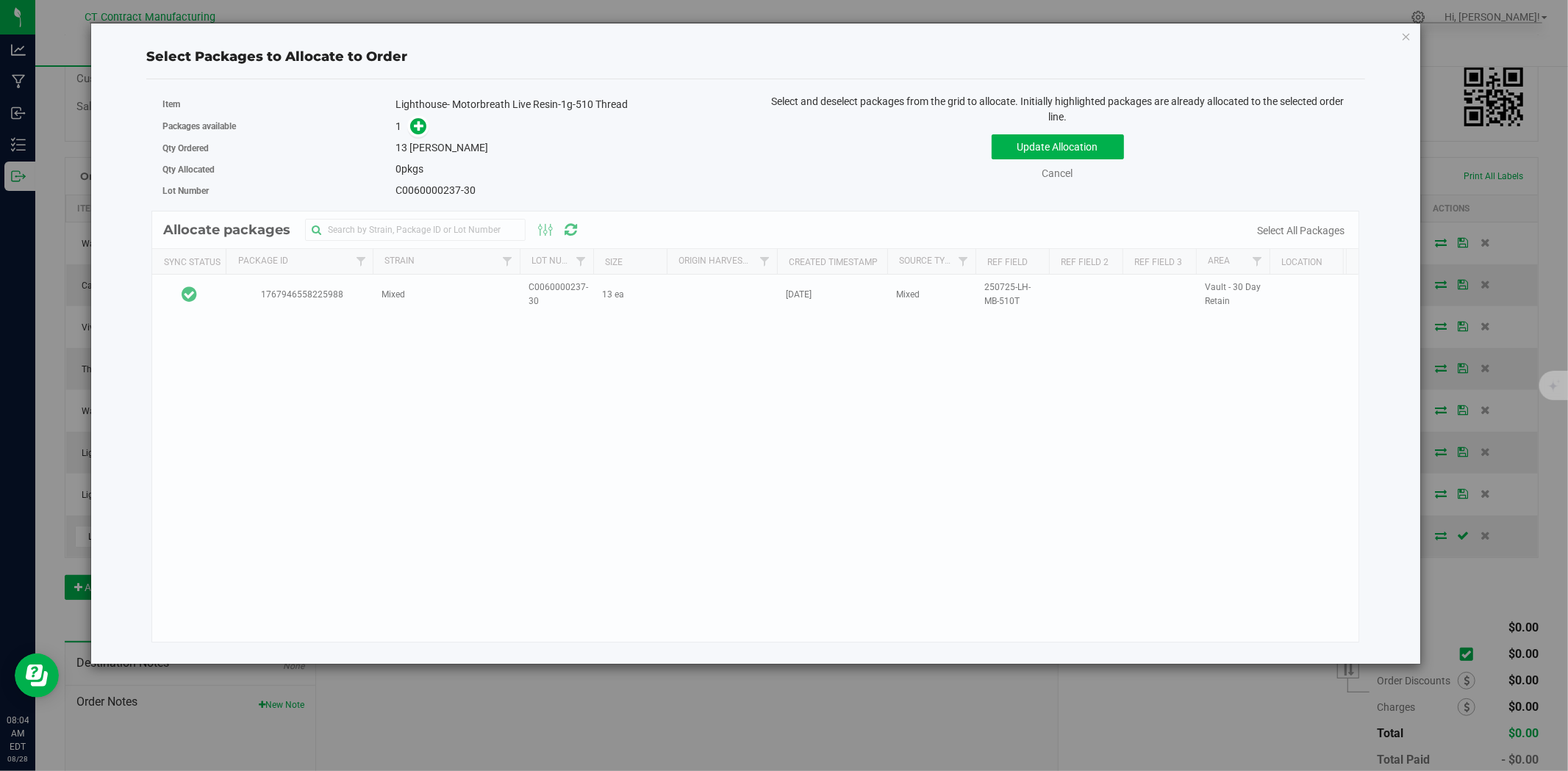
click at [421, 113] on div "Item Lighthouse- Motorbreath Live Resin-1g-510 Thread" at bounding box center [453, 104] width 582 height 22
click at [420, 122] on icon at bounding box center [420, 125] width 13 height 13
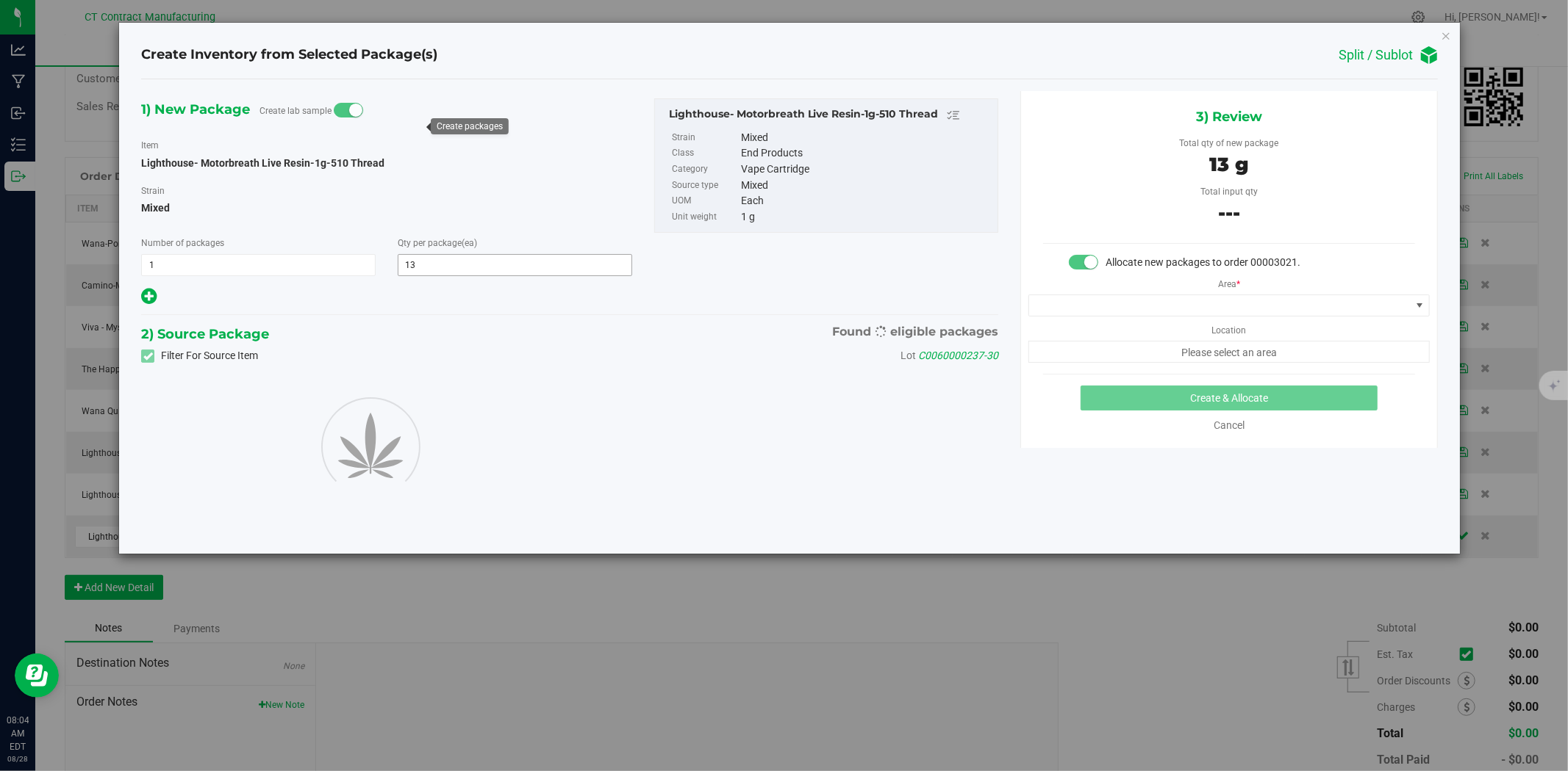
type input "13"
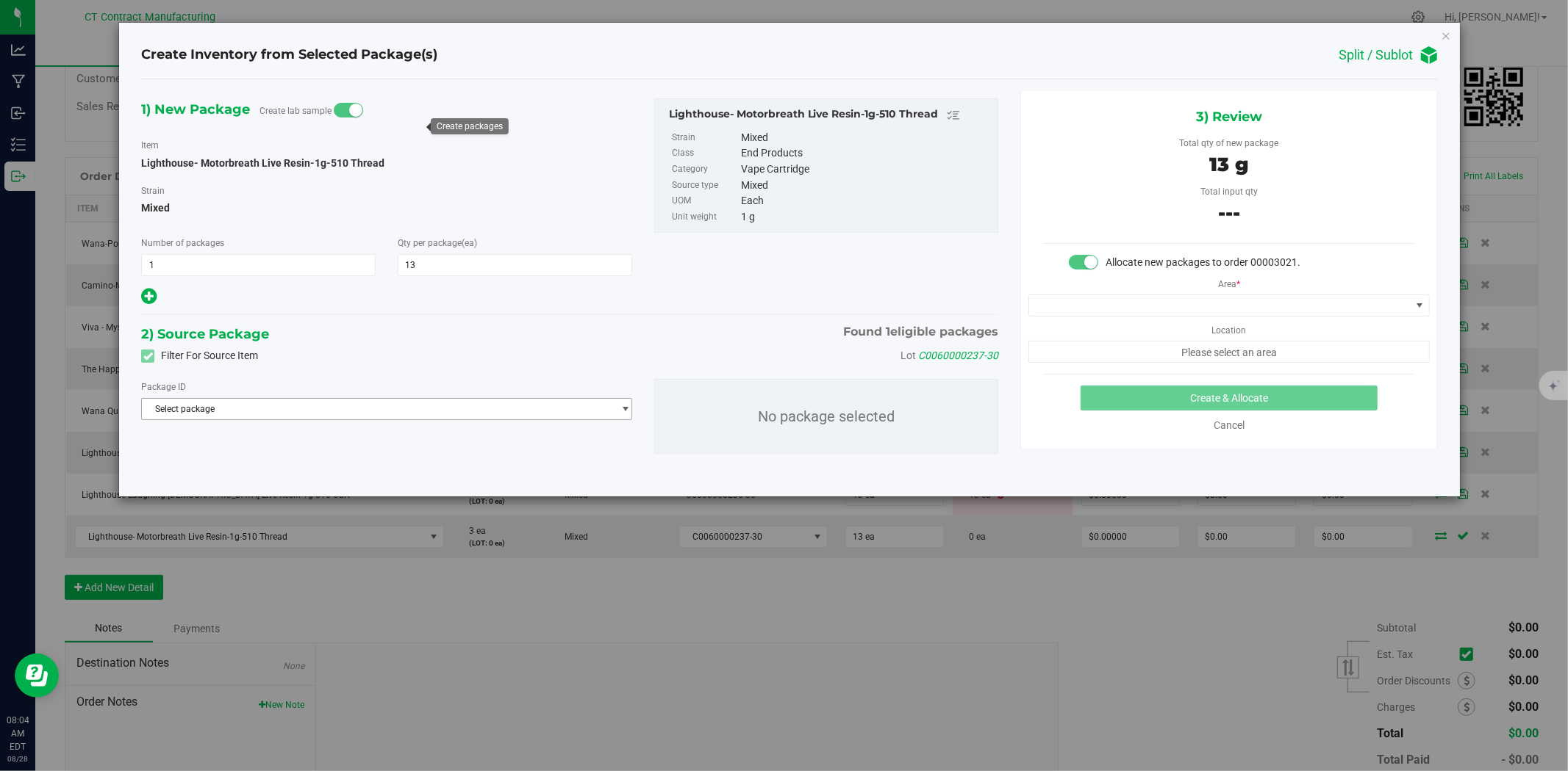
click at [366, 414] on span "Select package" at bounding box center [377, 409] width 471 height 21
click at [359, 476] on span "( Lighthouse- Motorbreath Live Resin-1g-510 Thread )" at bounding box center [340, 470] width 209 height 10
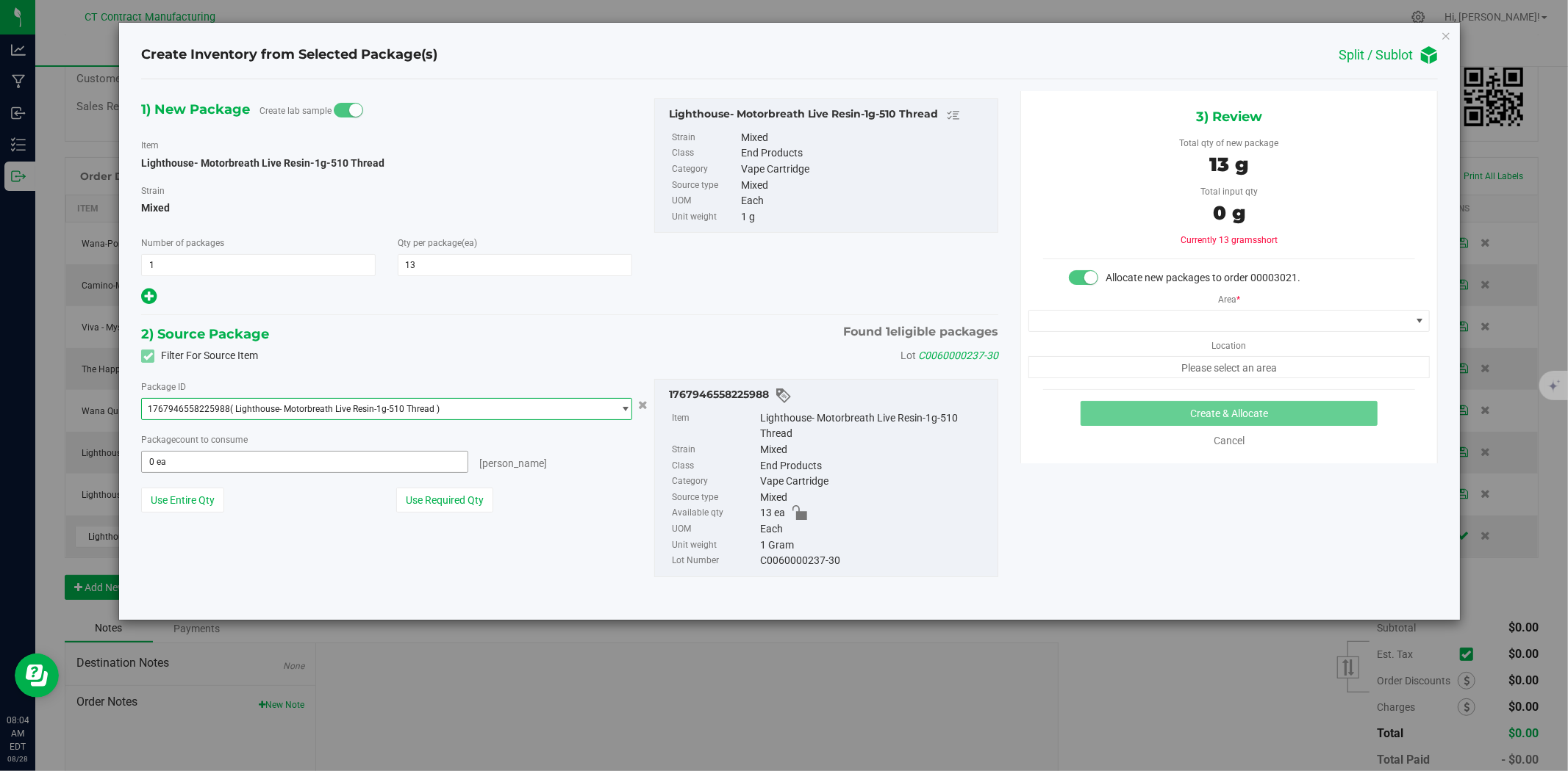
click at [316, 467] on span "0 ea 0" at bounding box center [305, 462] width 327 height 22
type input "13"
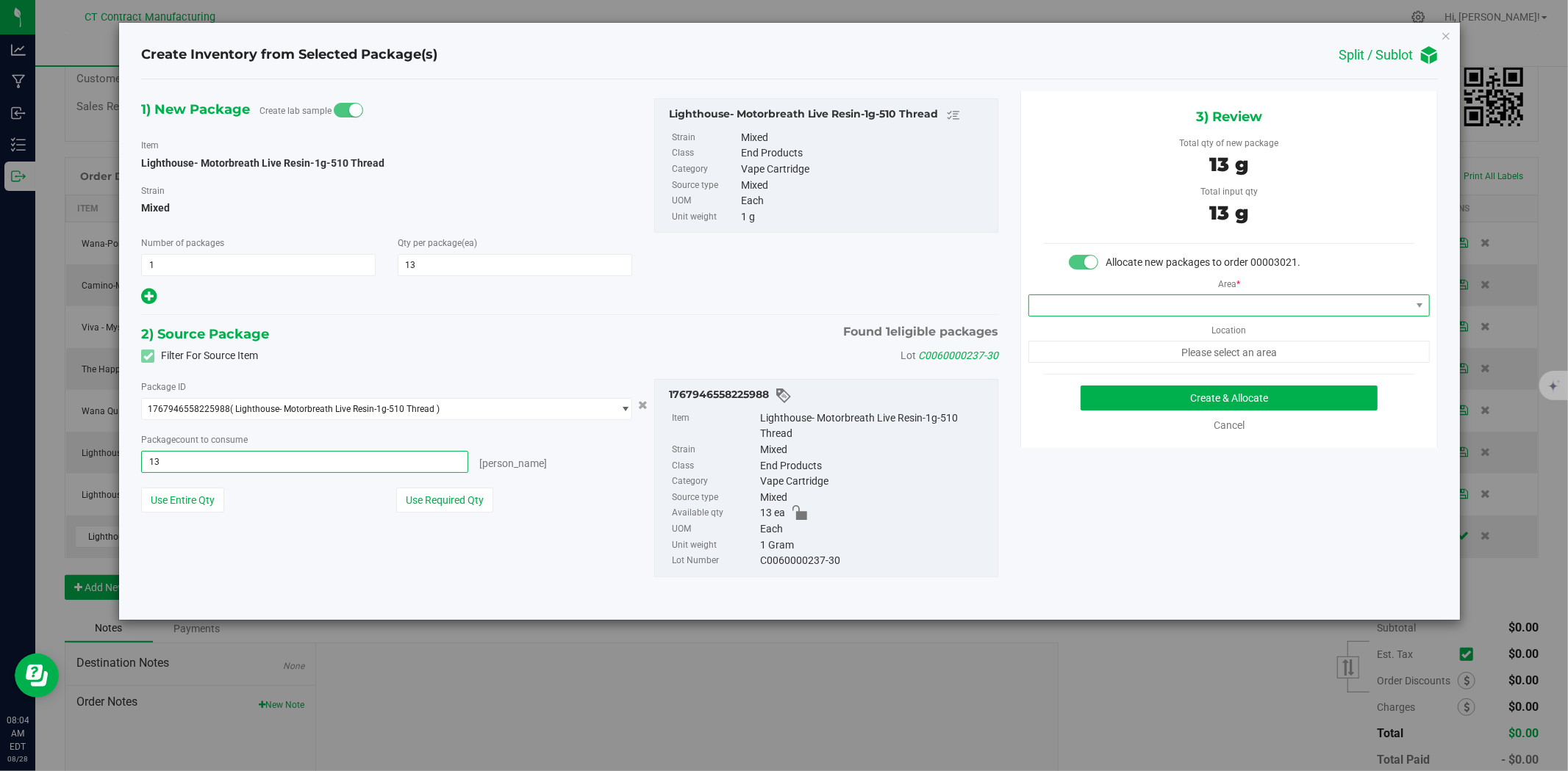
click at [1173, 304] on span at bounding box center [1219, 305] width 381 height 21
type input "13 ea"
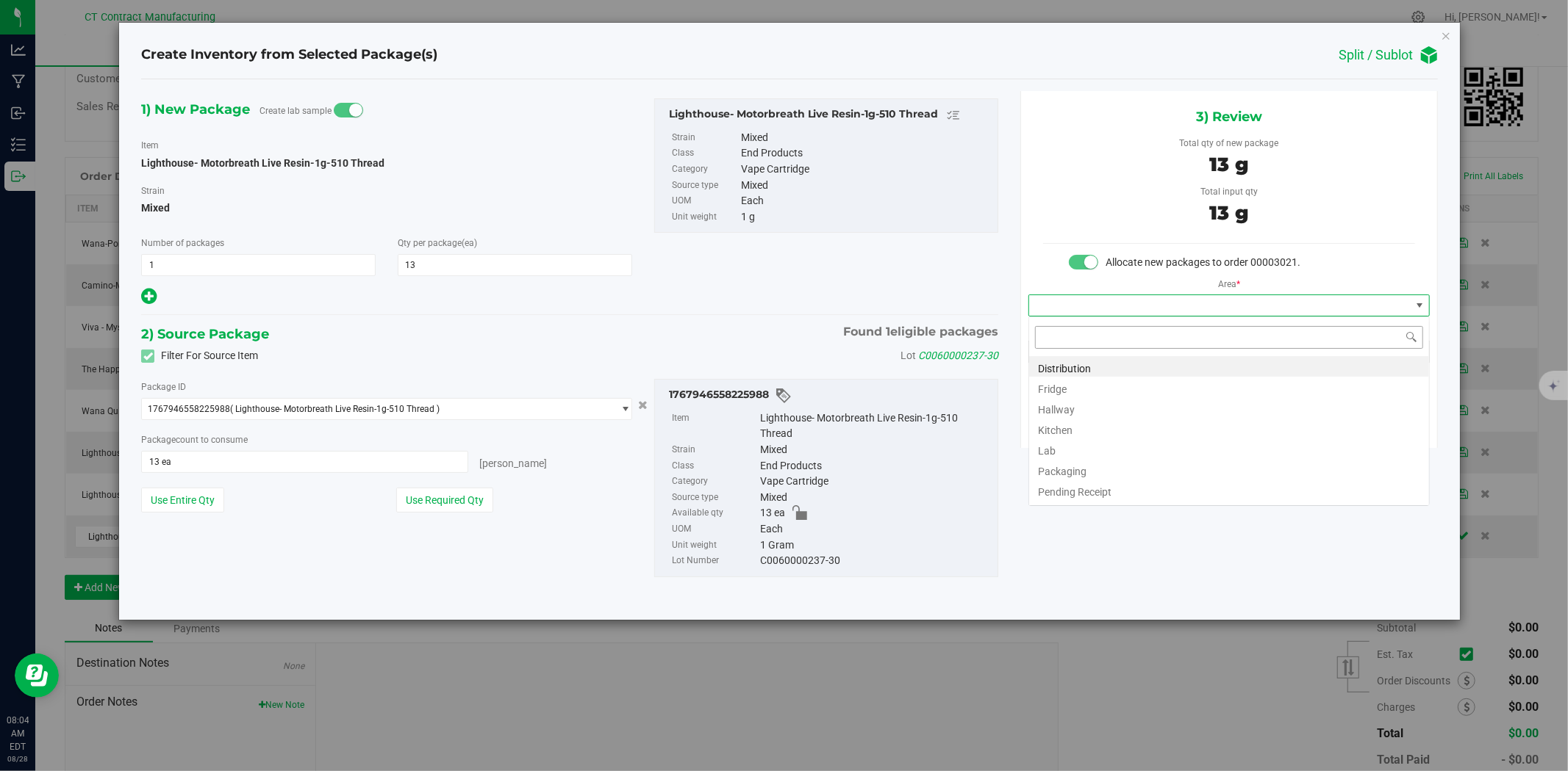
scroll to position [22, 401]
click at [1166, 363] on li "Distribution" at bounding box center [1229, 367] width 400 height 21
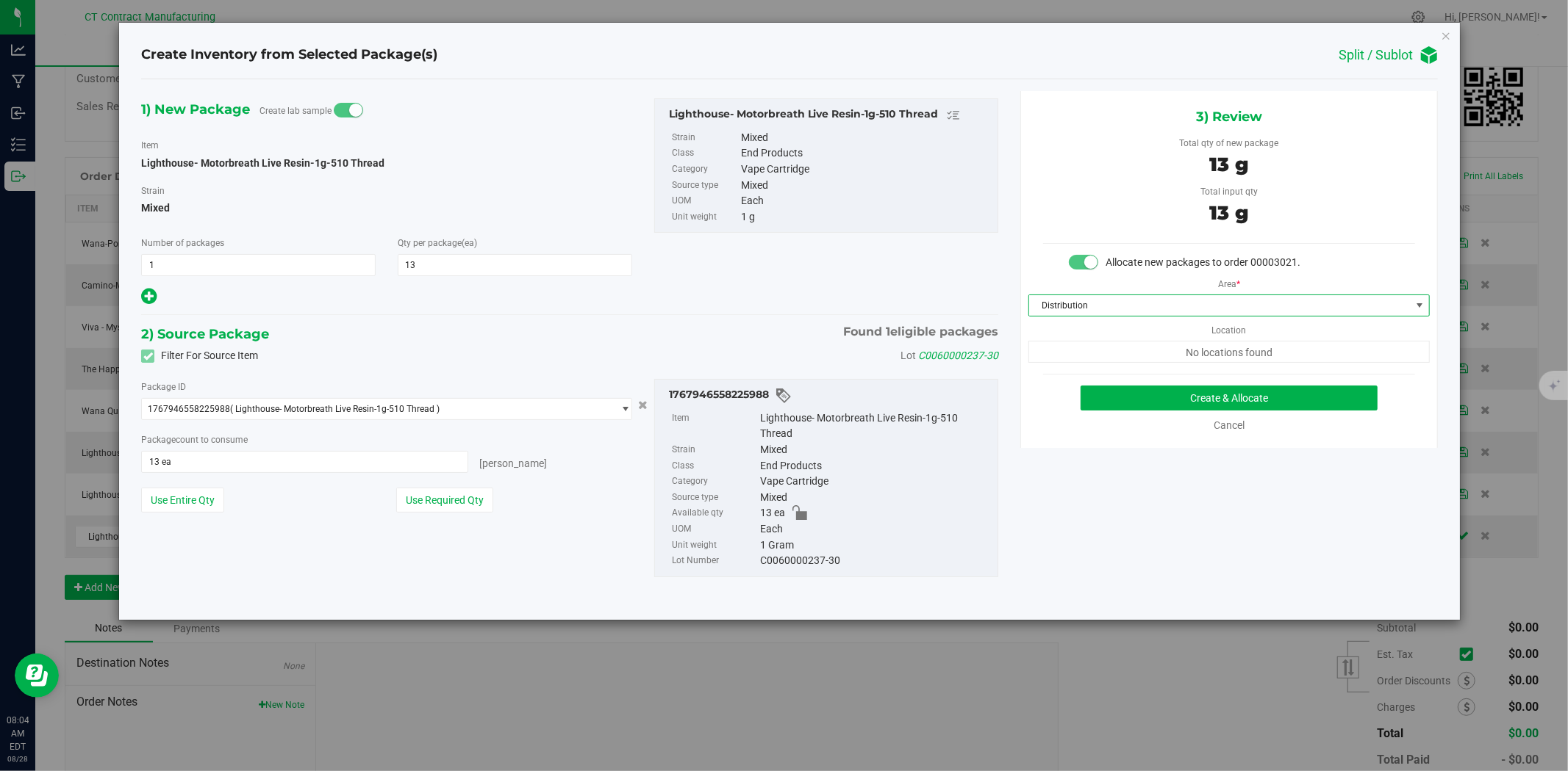
click at [1183, 414] on div "Create & Allocate Cancel" at bounding box center [1228, 409] width 372 height 48
click at [1185, 397] on button "Create & Allocate" at bounding box center [1229, 398] width 297 height 25
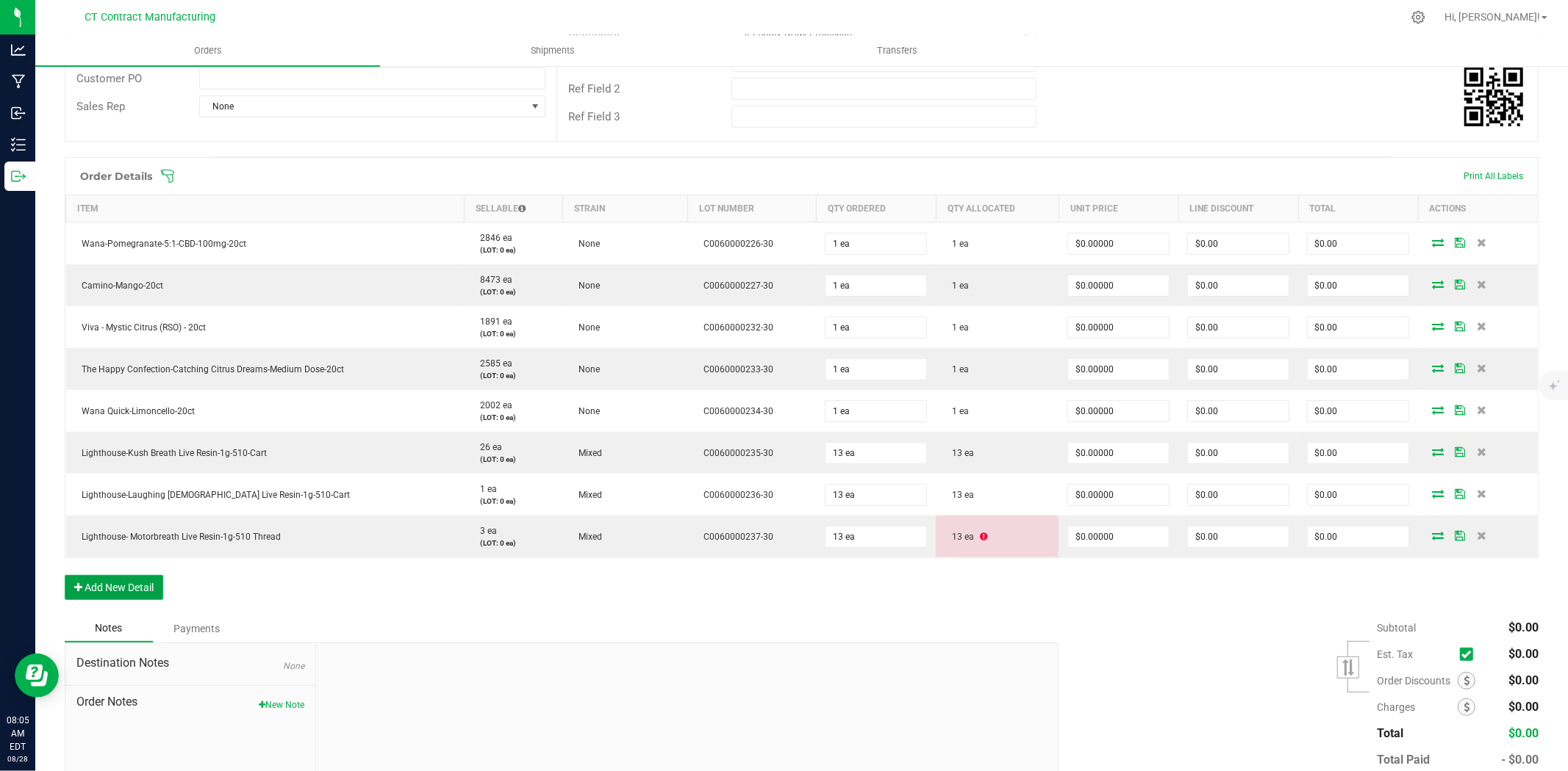
click at [130, 588] on button "Add New Detail" at bounding box center [114, 588] width 98 height 25
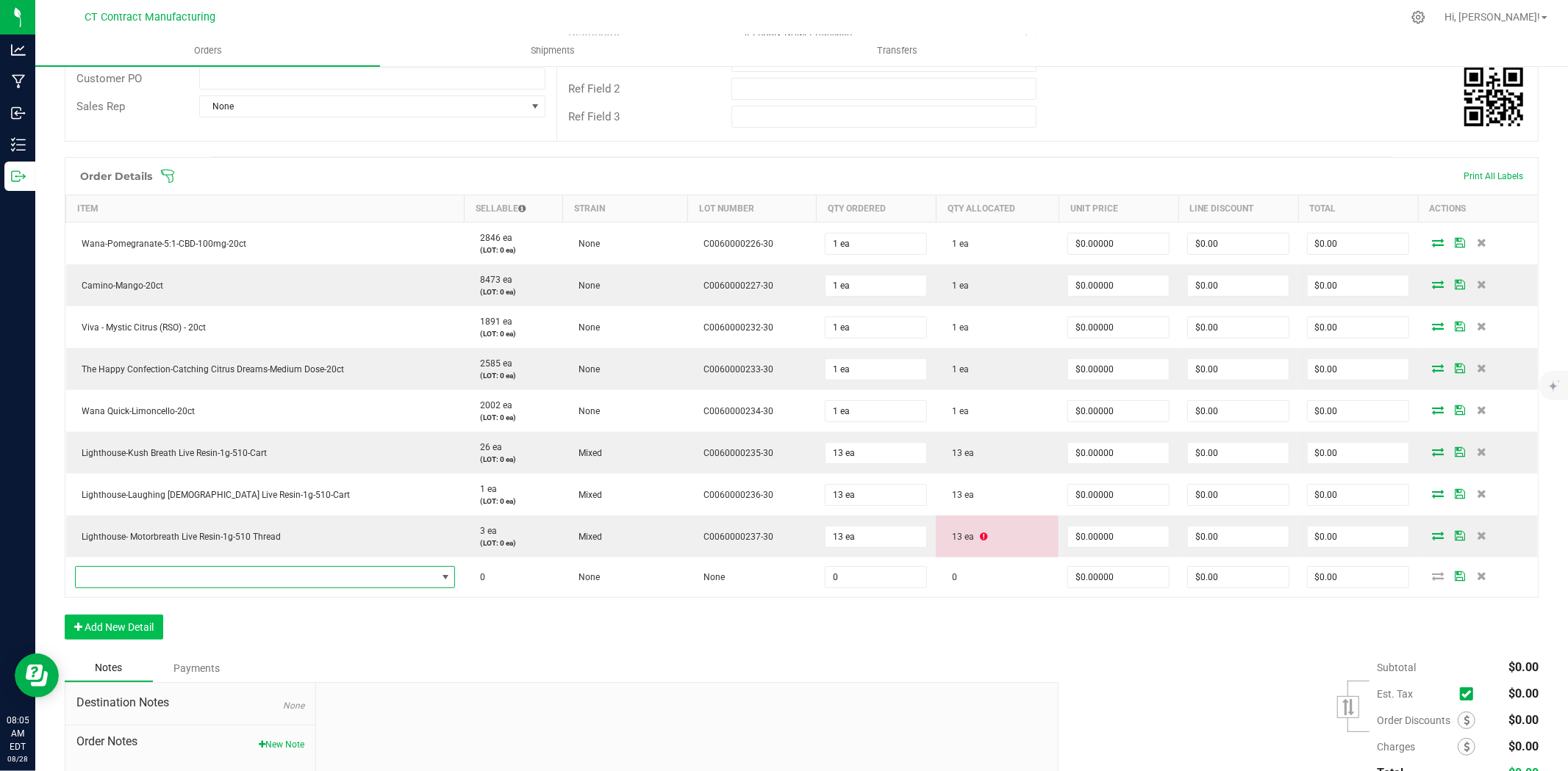
click at [135, 572] on span "NO DATA FOUND" at bounding box center [256, 577] width 360 height 21
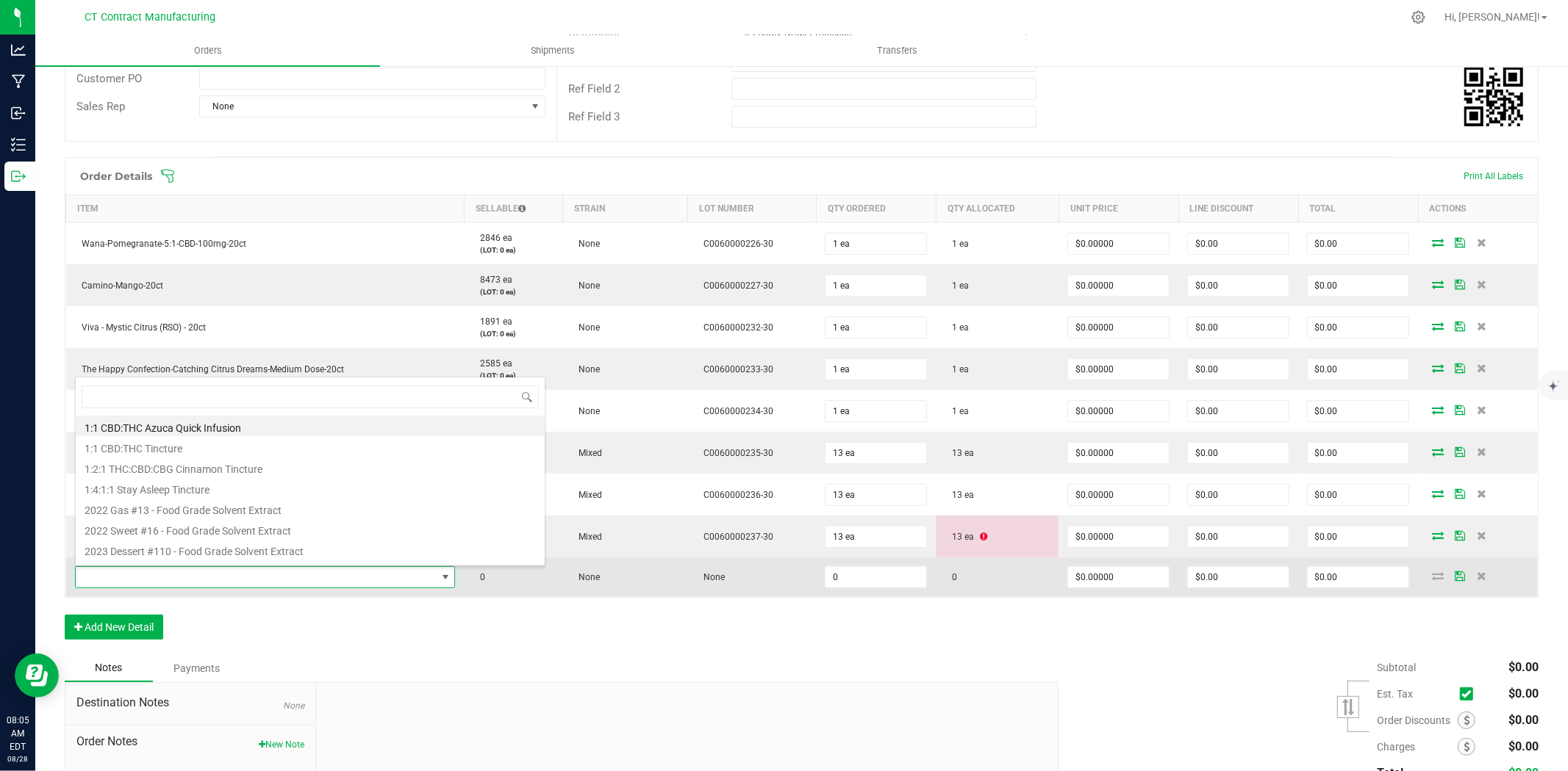
scroll to position [22, 365]
type input "Lighthouse- Wedding Cake Live Resin-1g-Disposable"
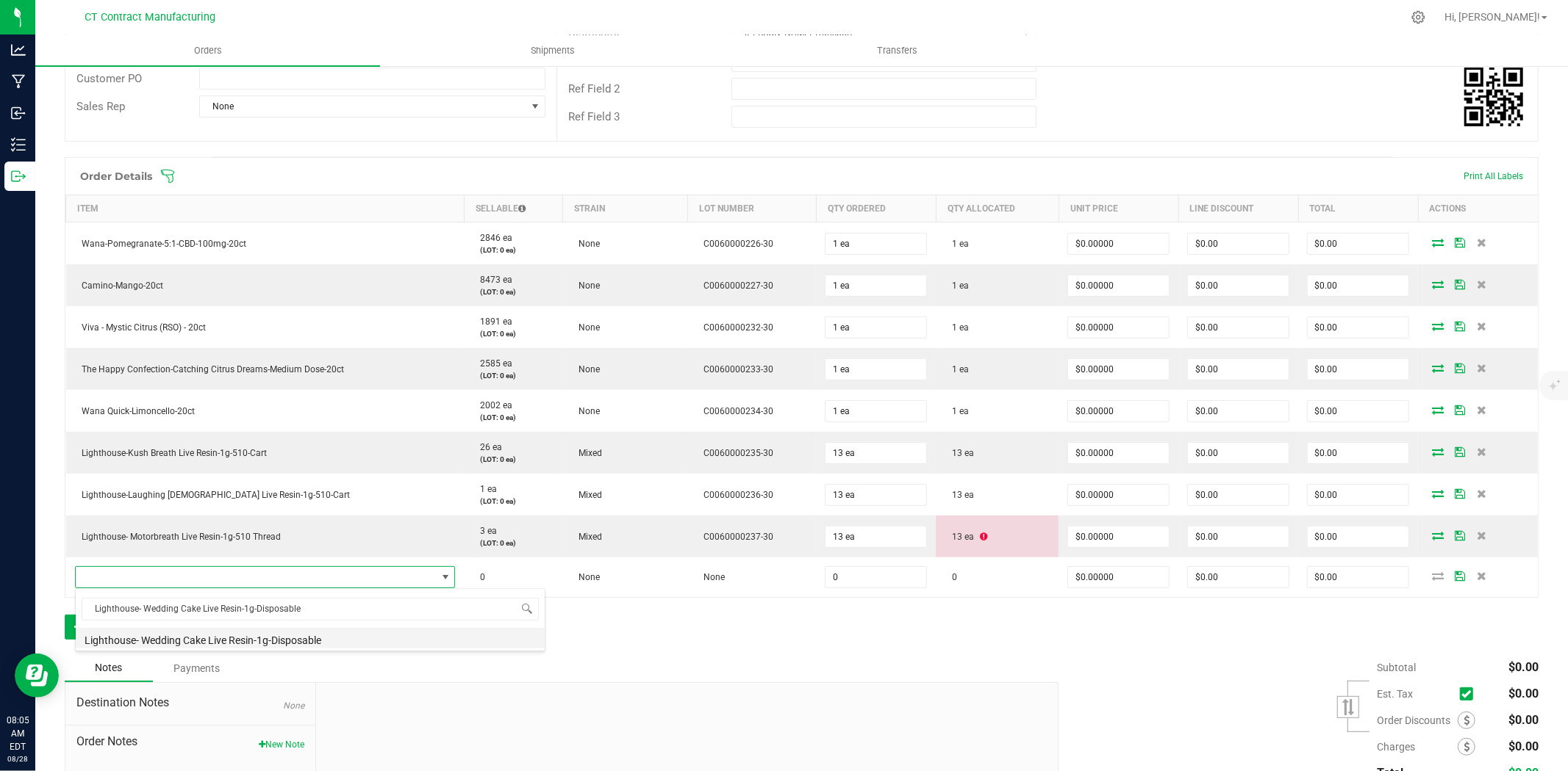
click at [196, 644] on li "Lighthouse- Wedding Cake Live Resin-1g-Disposable" at bounding box center [310, 638] width 469 height 21
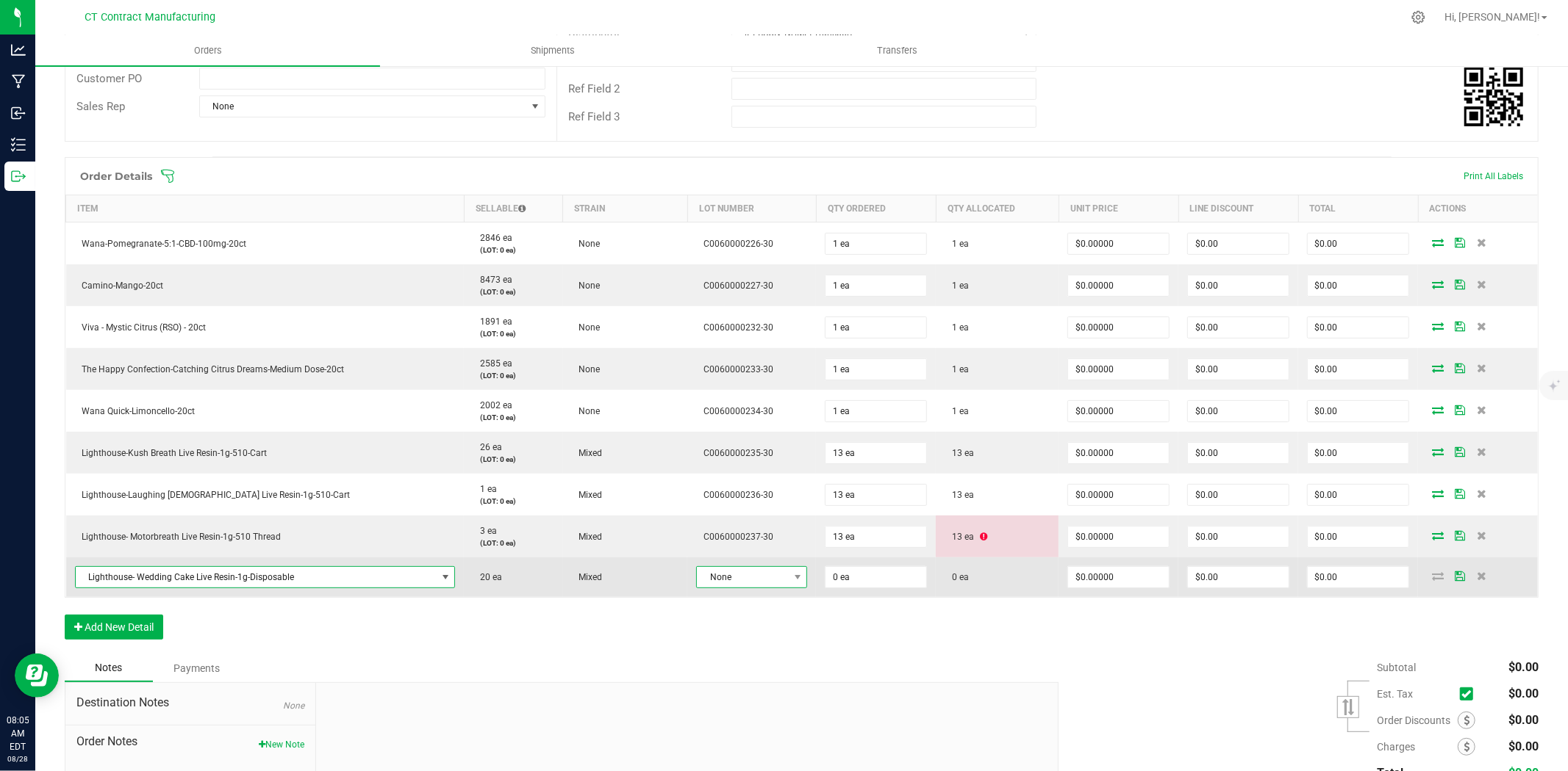
click at [740, 573] on span "None" at bounding box center [742, 577] width 91 height 21
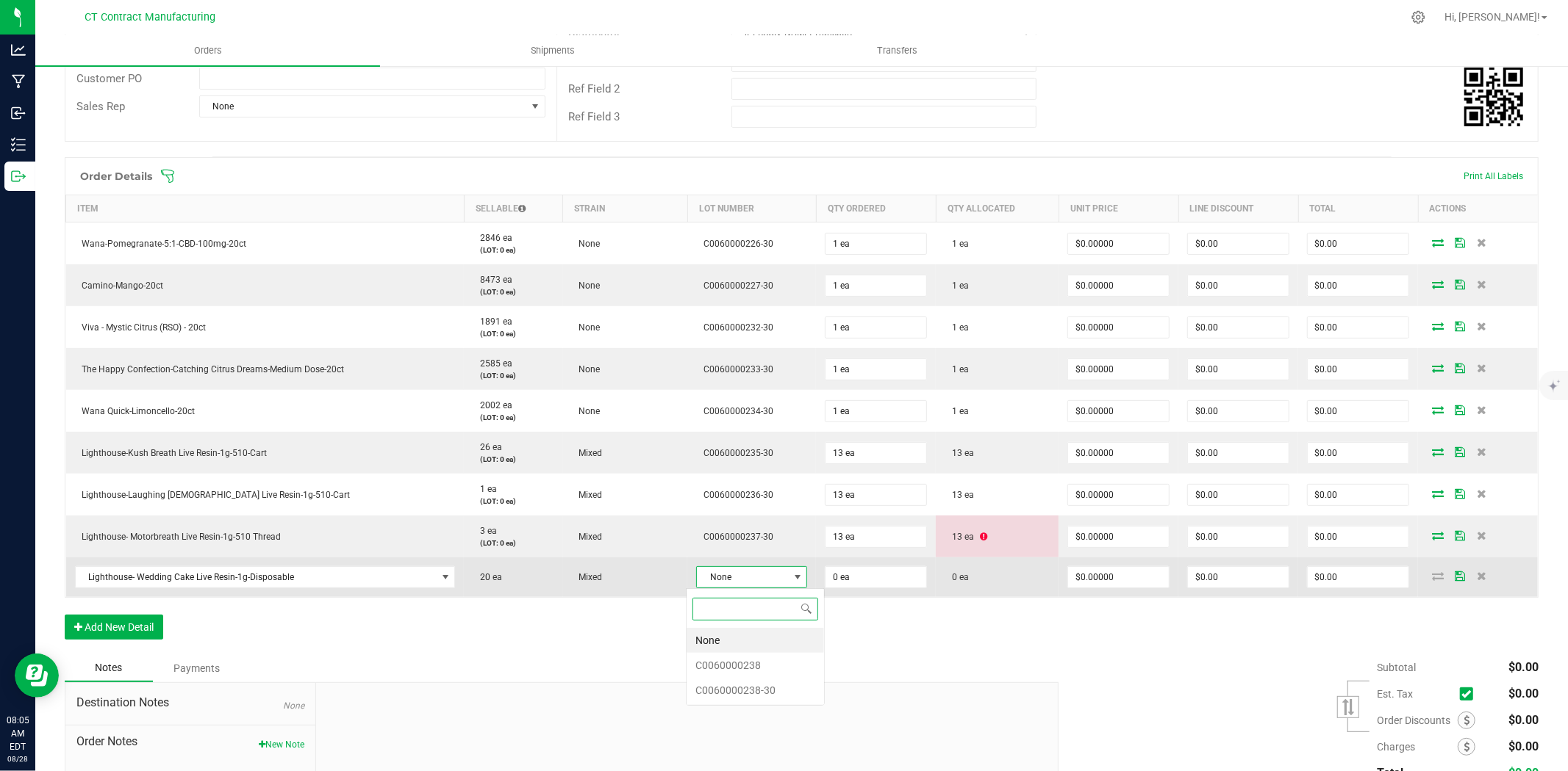
scroll to position [22, 107]
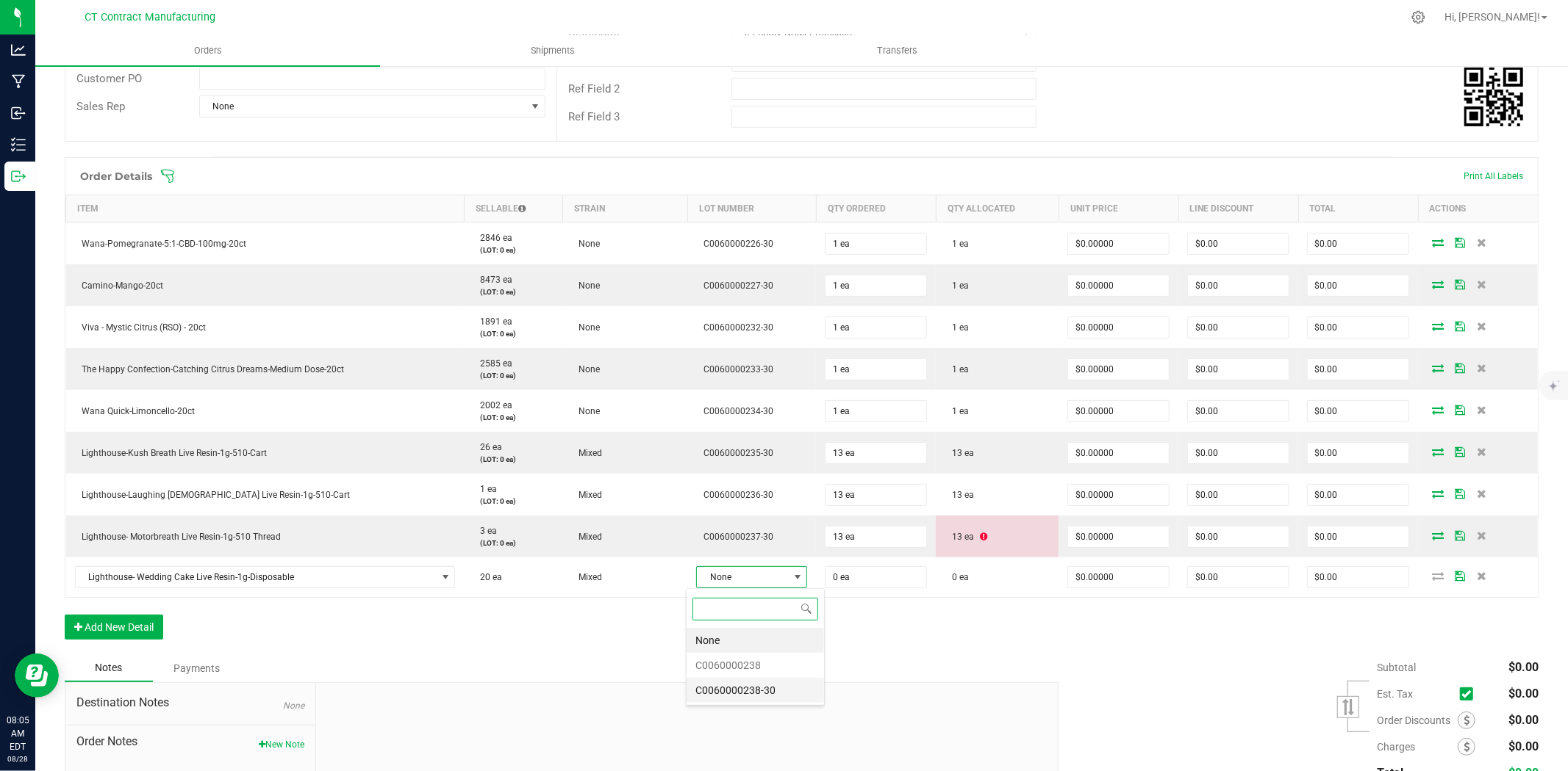
click at [779, 695] on li "C0060000238-30" at bounding box center [755, 691] width 138 height 25
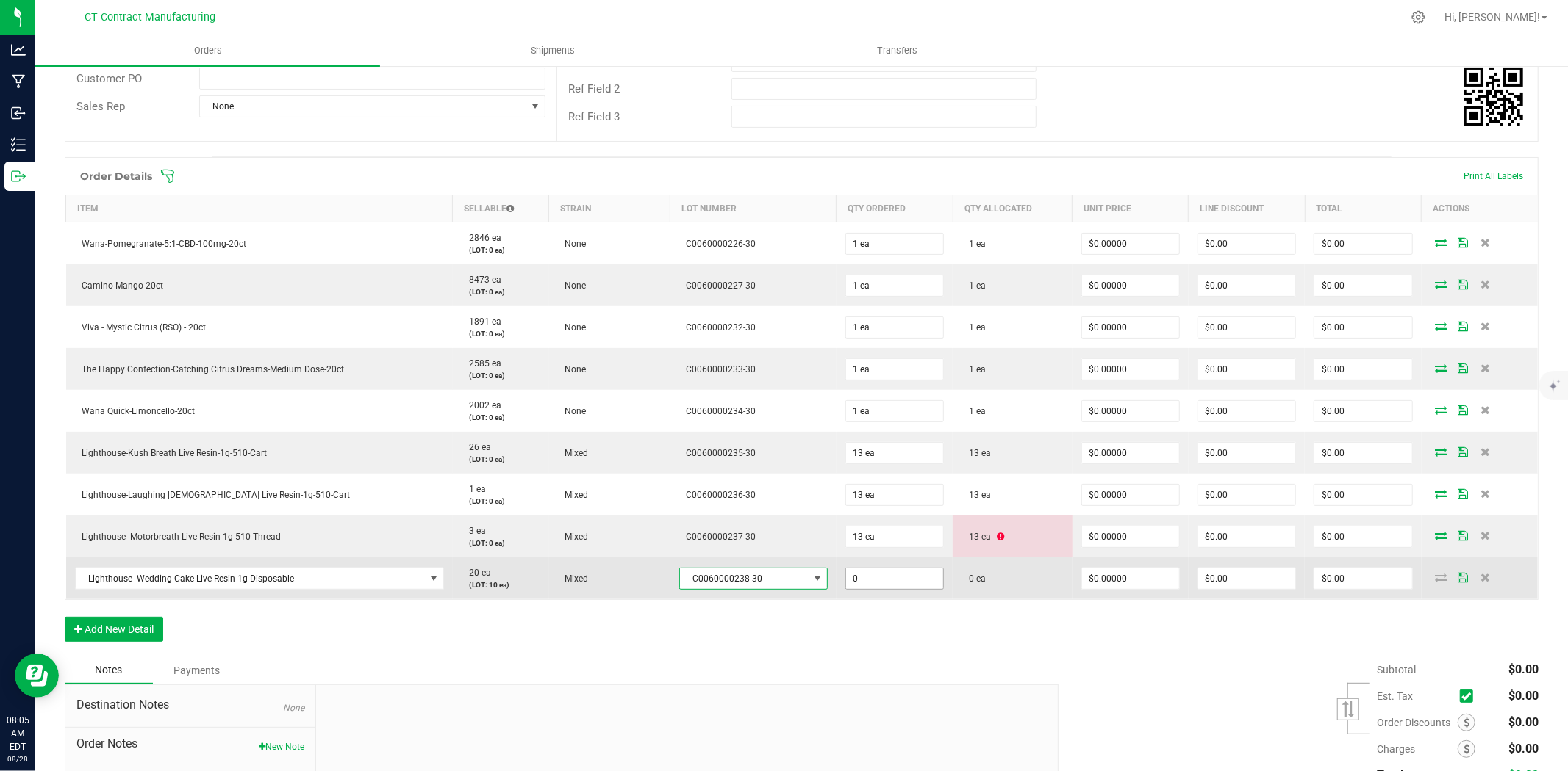
click at [890, 579] on input "0" at bounding box center [895, 578] width 97 height 21
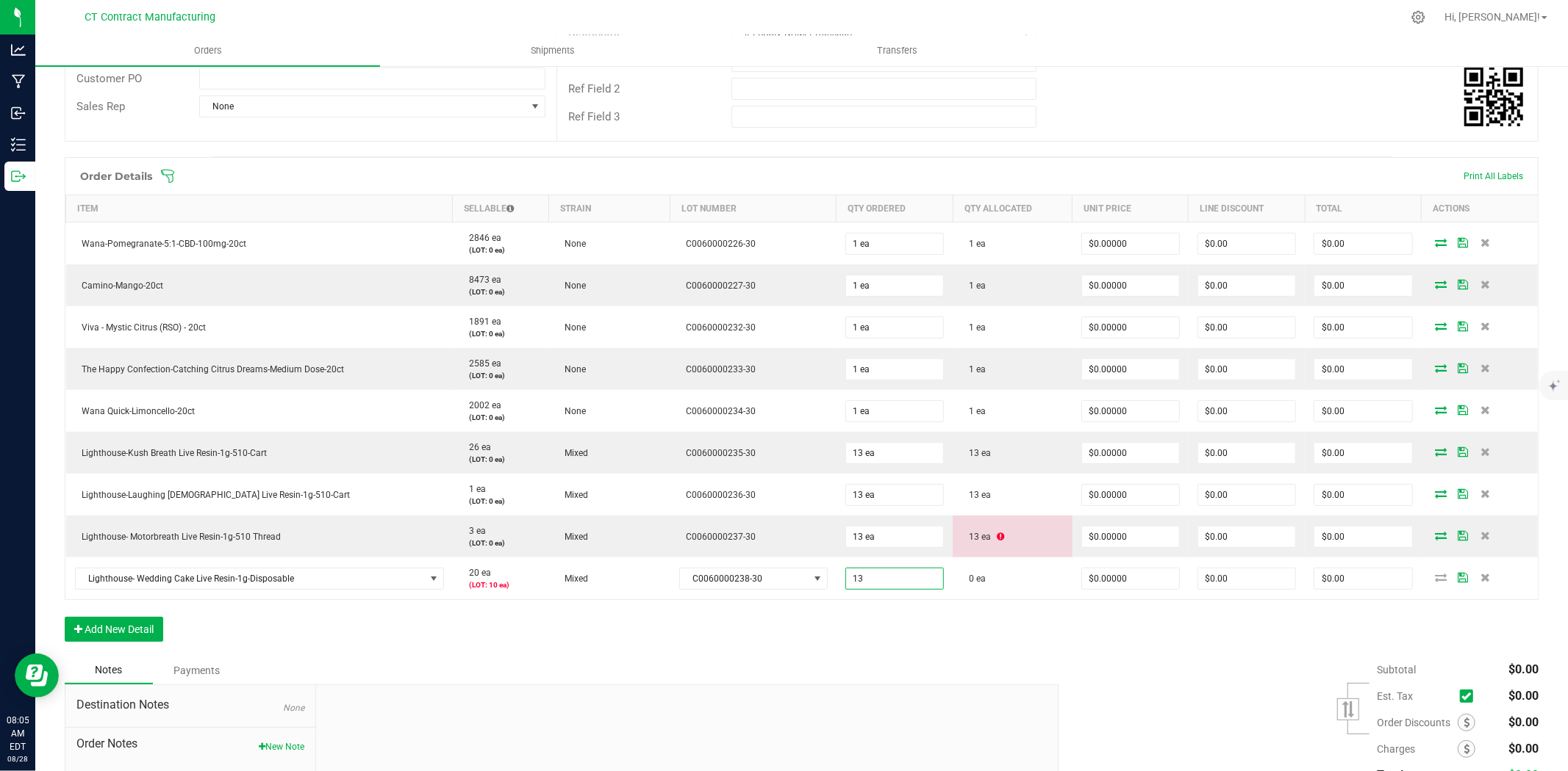
type input "13 ea"
click at [921, 620] on div "Order Details Print All Labels Item Sellable Strain Lot Number Qty Ordered Qty …" at bounding box center [801, 407] width 1473 height 500
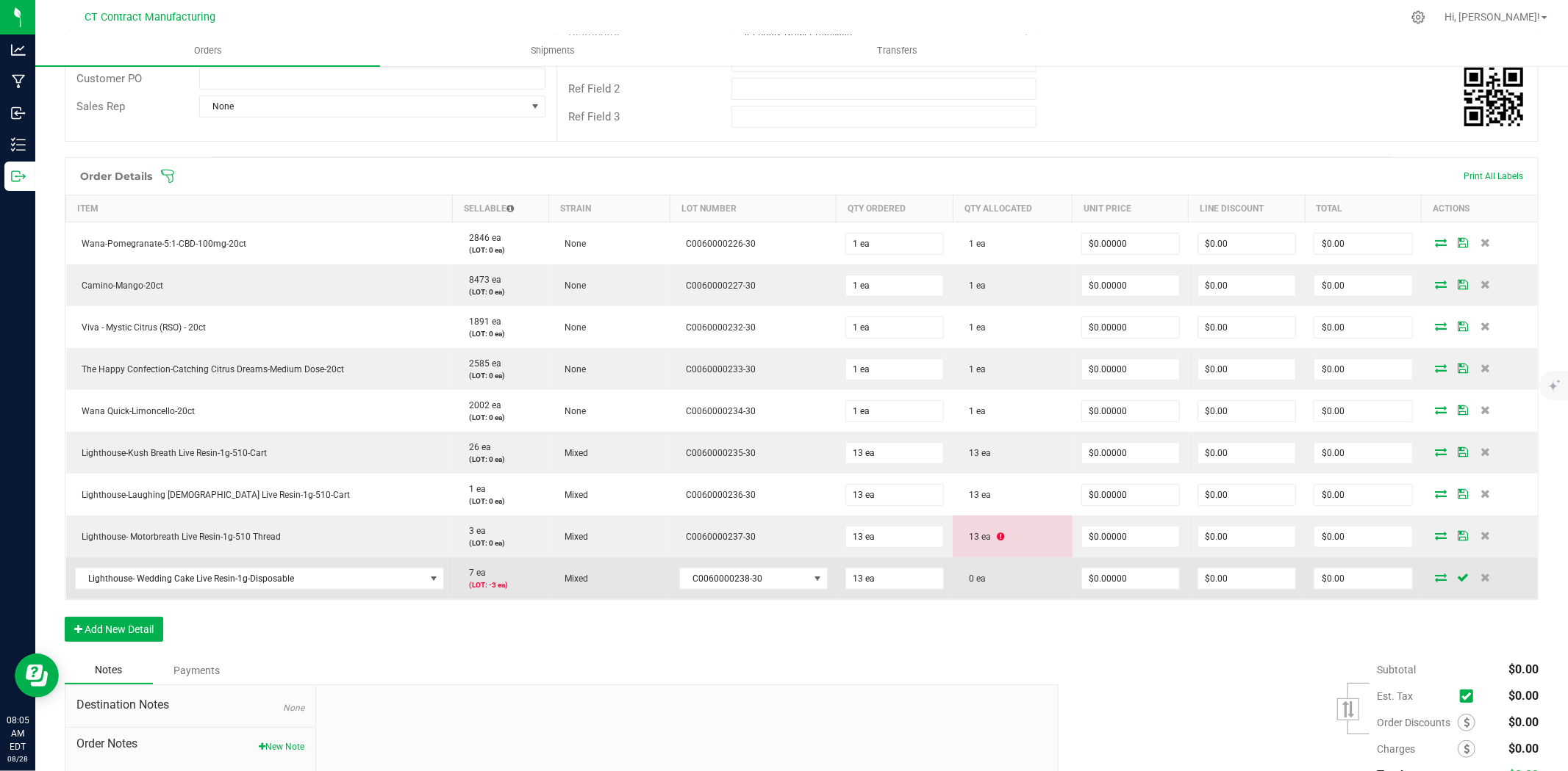
click at [1436, 576] on icon at bounding box center [1441, 577] width 12 height 9
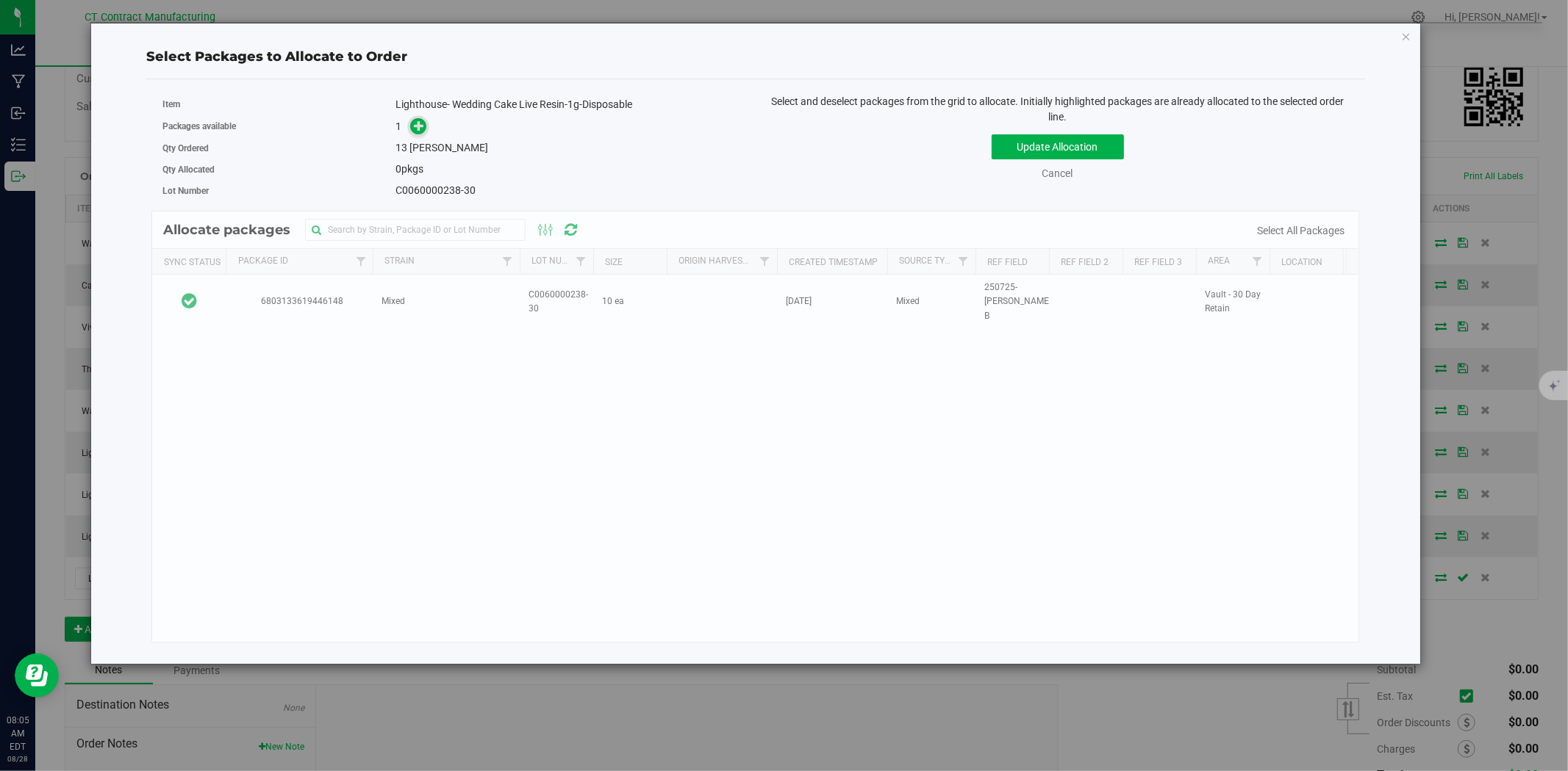
click at [419, 123] on icon at bounding box center [418, 125] width 10 height 10
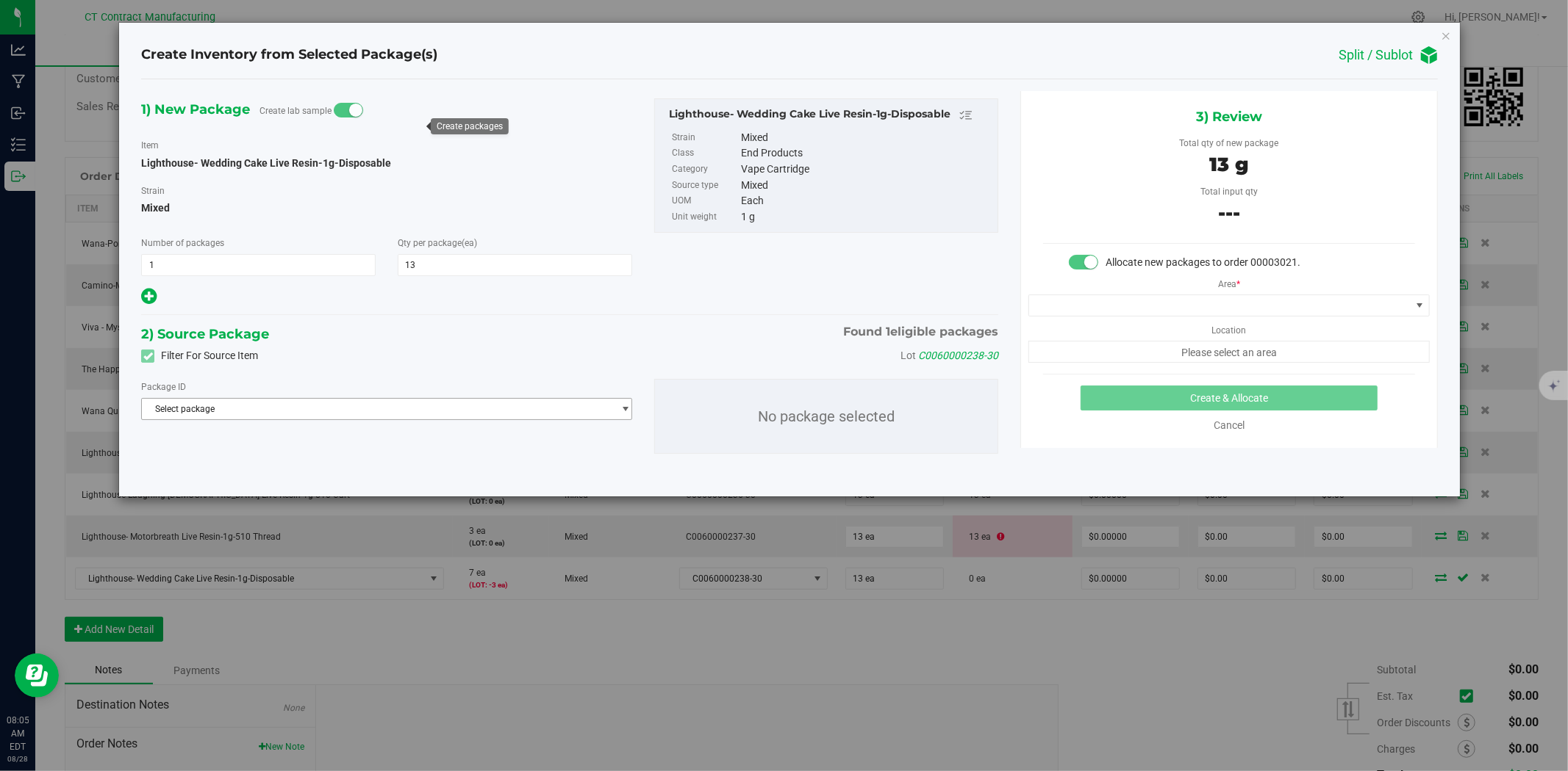
click at [366, 409] on span "Select package" at bounding box center [377, 409] width 471 height 21
click at [344, 470] on span "( Lighthouse- Wedding Cake Live Resin-1g-Disposable )" at bounding box center [343, 470] width 216 height 10
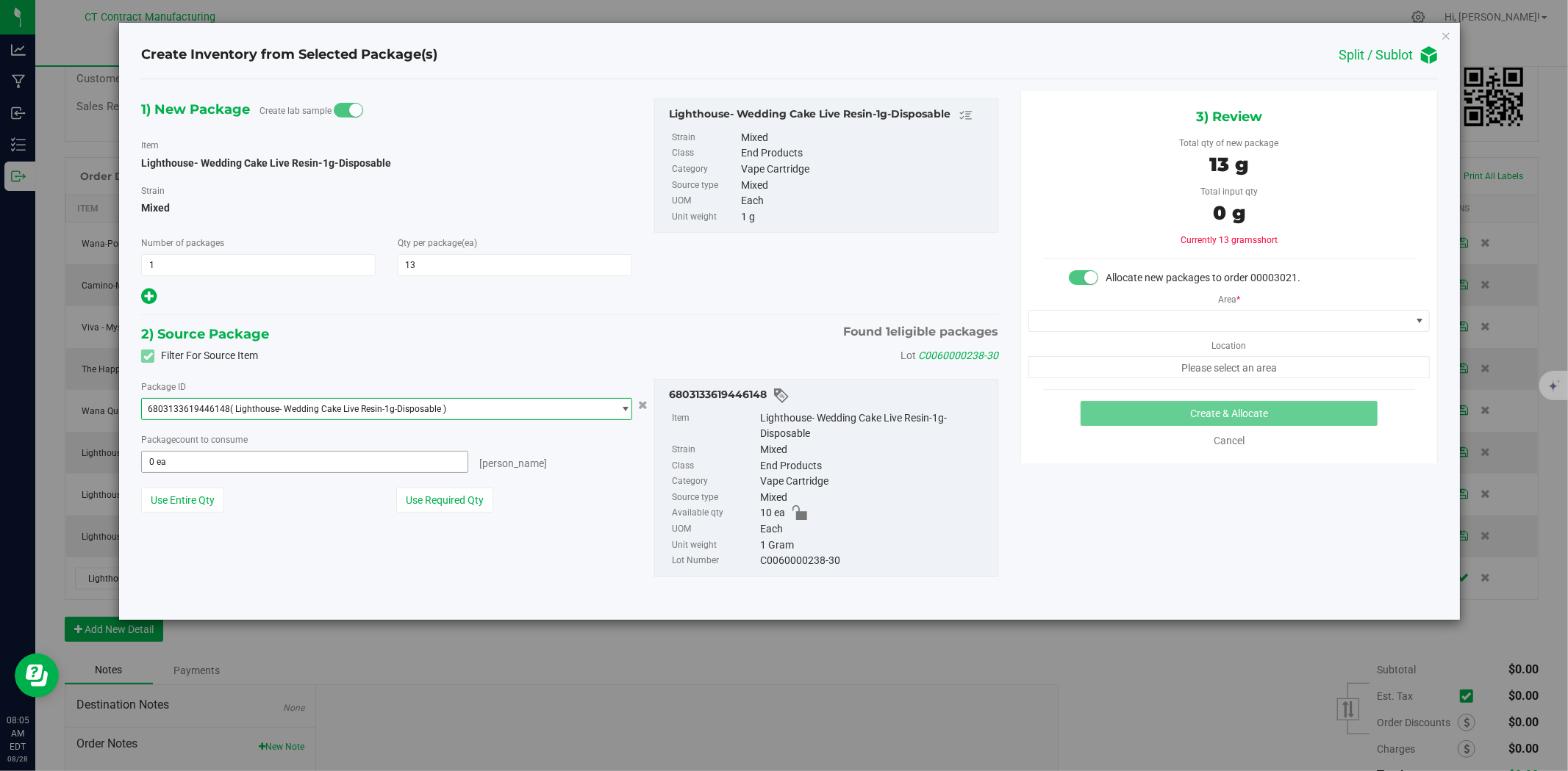
click at [302, 463] on span "0 ea 0" at bounding box center [305, 462] width 327 height 22
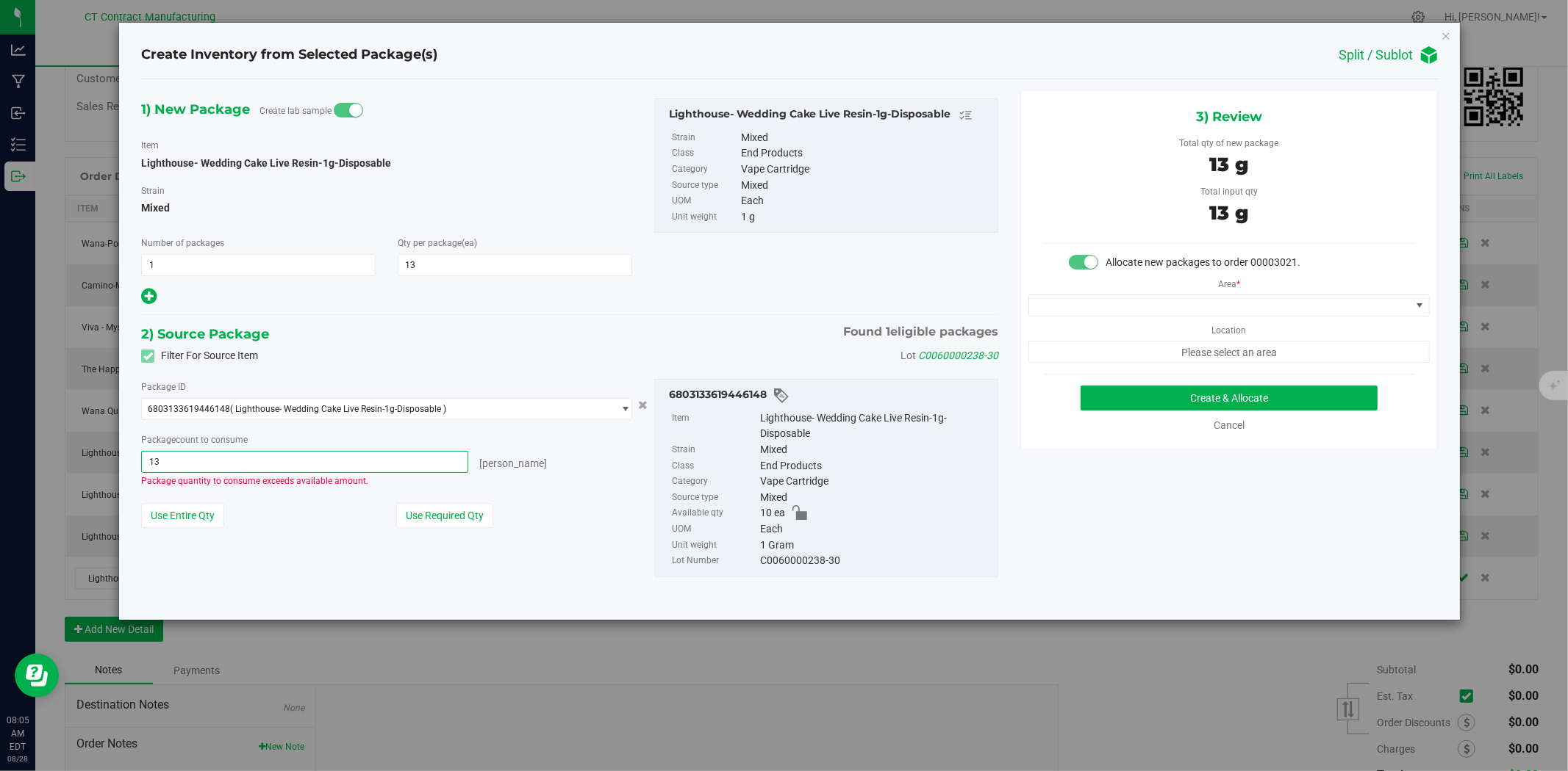
type input "13"
type input "13 ea"
click at [604, 537] on div "Package ID 6803133619446148 ( Lighthouse- Wedding Cake Live Resin-1g-Disposable…" at bounding box center [386, 459] width 513 height 160
click at [196, 470] on span "13 ea 13" at bounding box center [305, 462] width 327 height 22
click at [1079, 313] on span at bounding box center [1219, 305] width 381 height 21
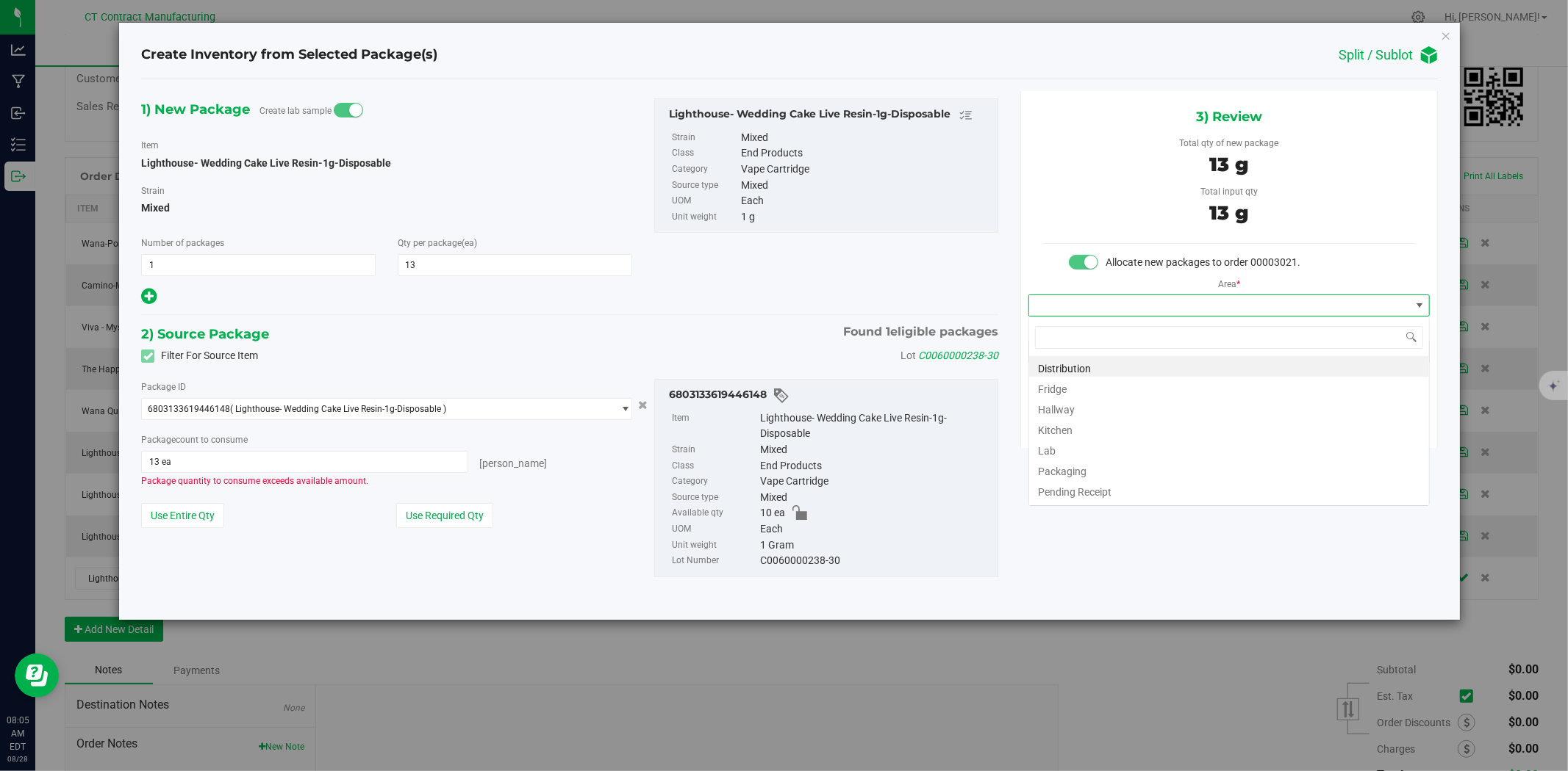
scroll to position [22, 401]
click at [1082, 361] on li "Distribution" at bounding box center [1229, 367] width 400 height 21
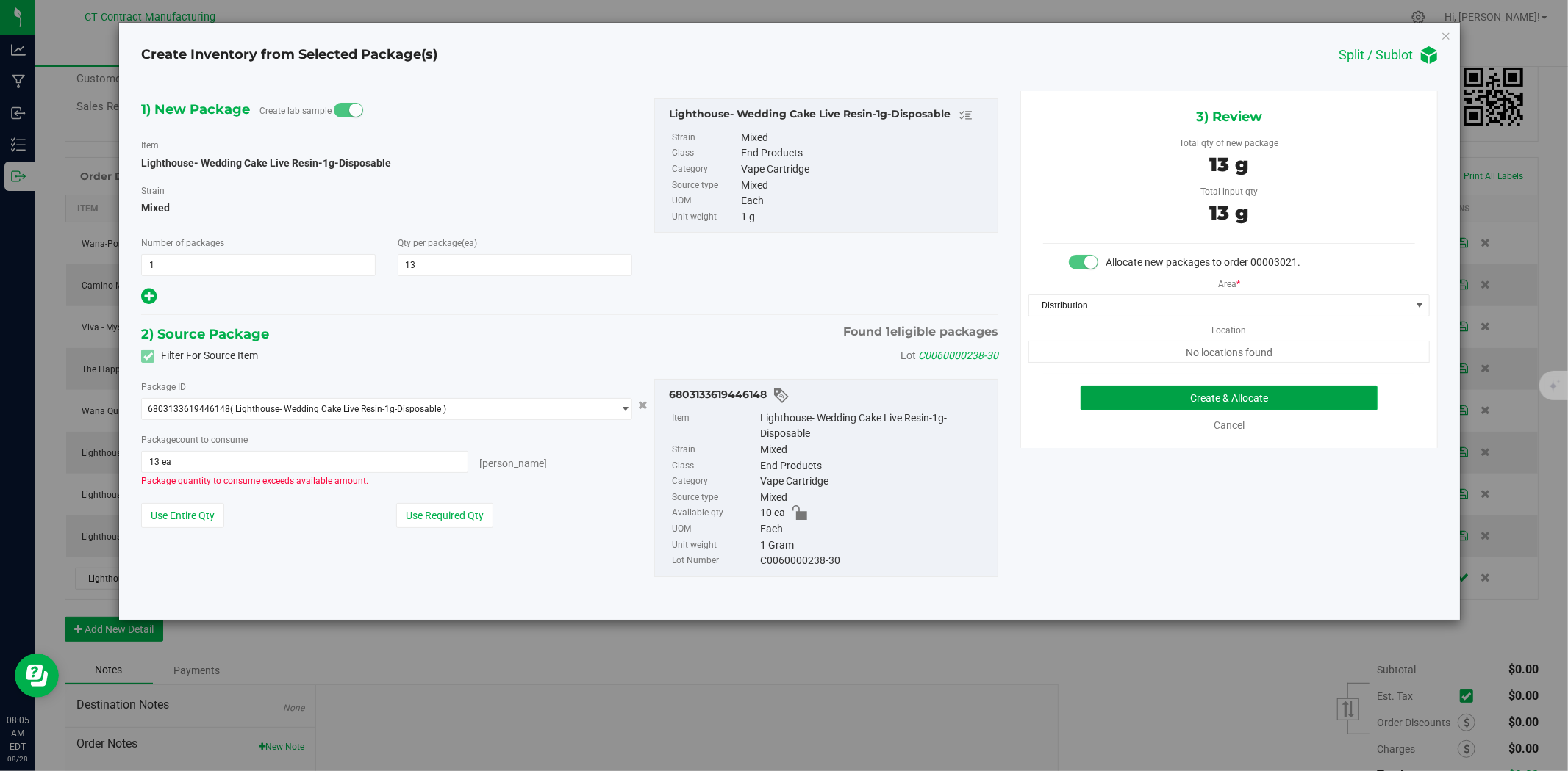
click at [1144, 394] on button "Create & Allocate" at bounding box center [1229, 398] width 297 height 25
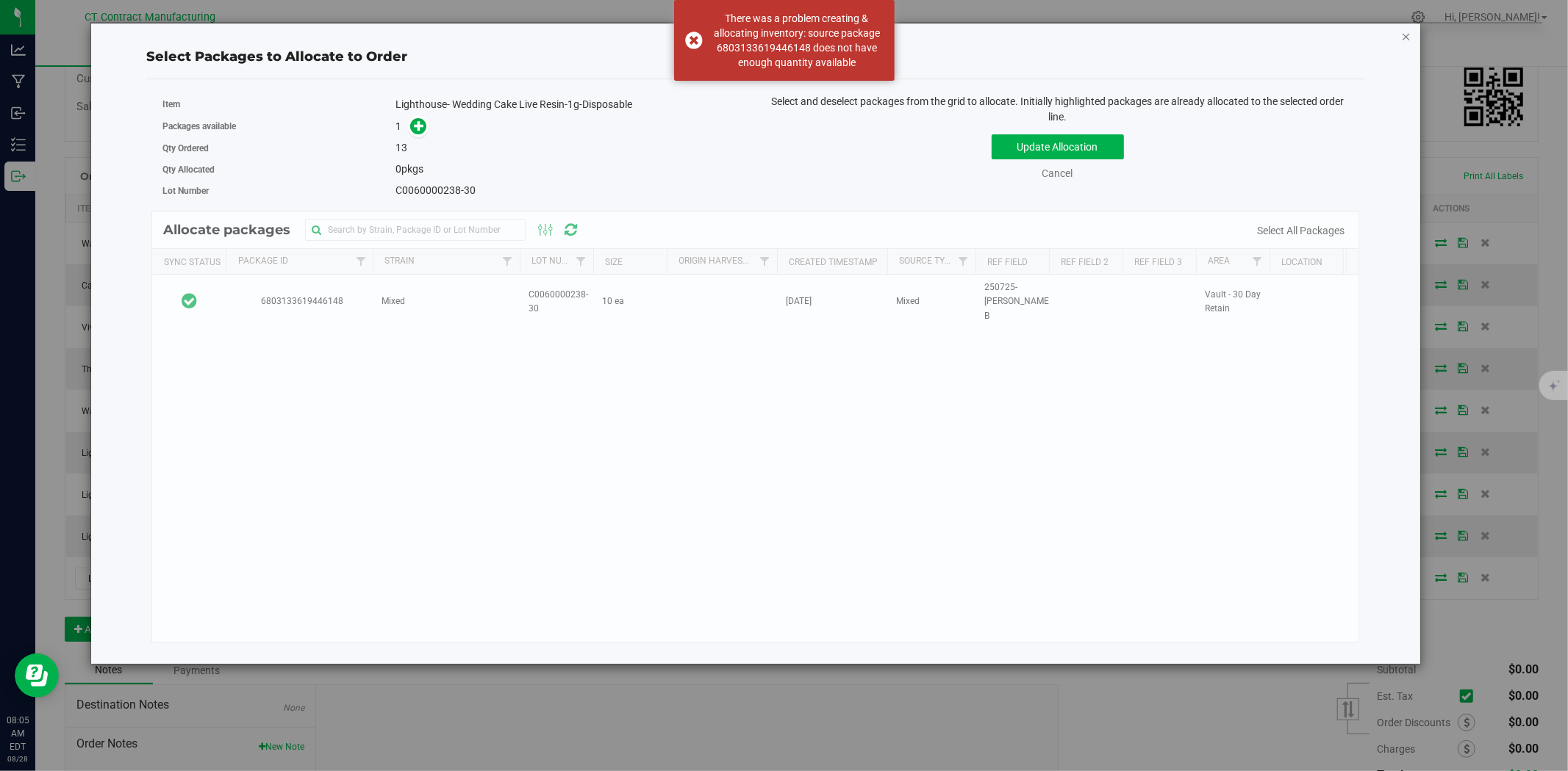
click at [1408, 30] on icon "button" at bounding box center [1406, 36] width 10 height 18
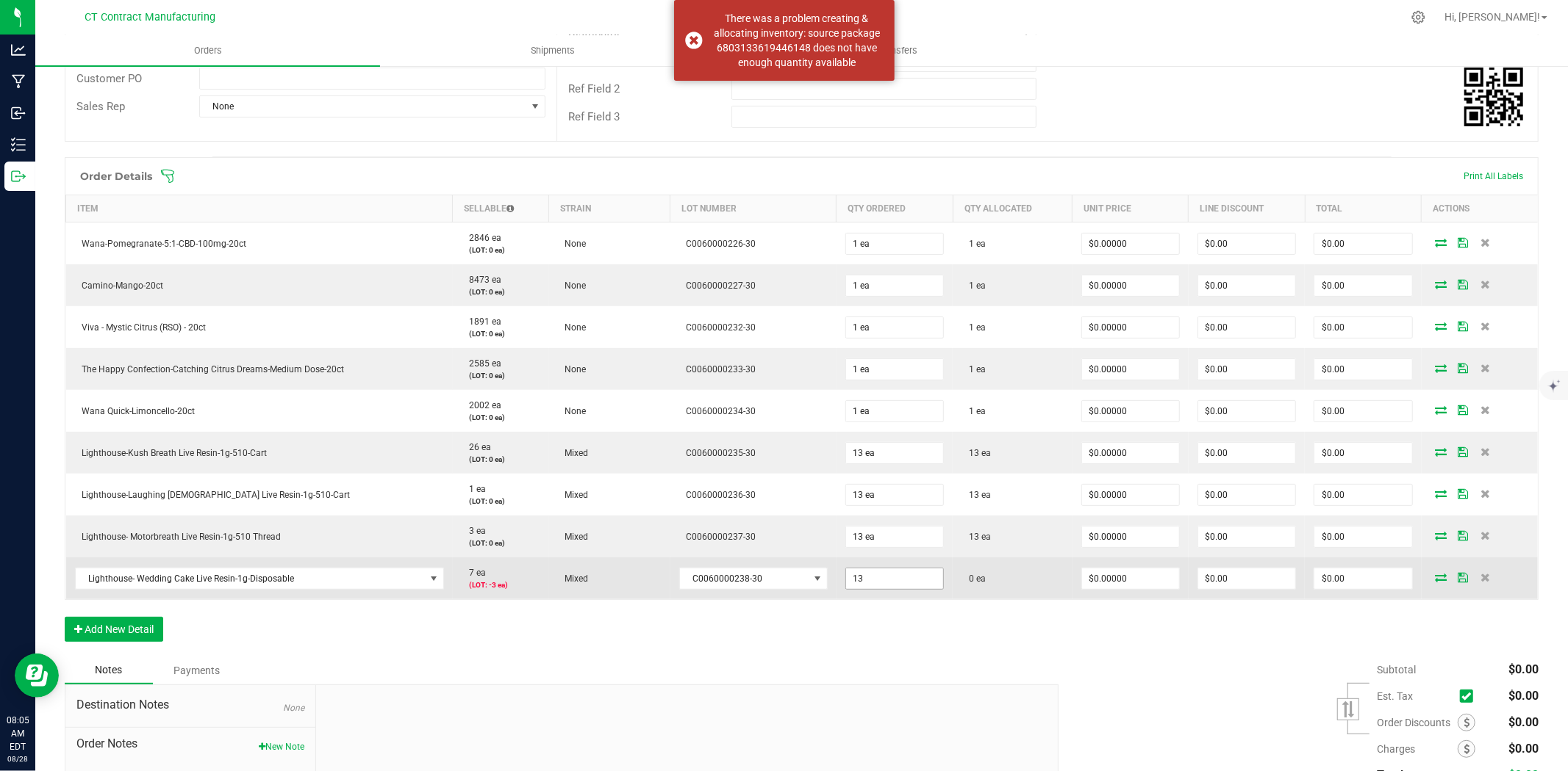
click at [866, 582] on input "13" at bounding box center [895, 578] width 97 height 21
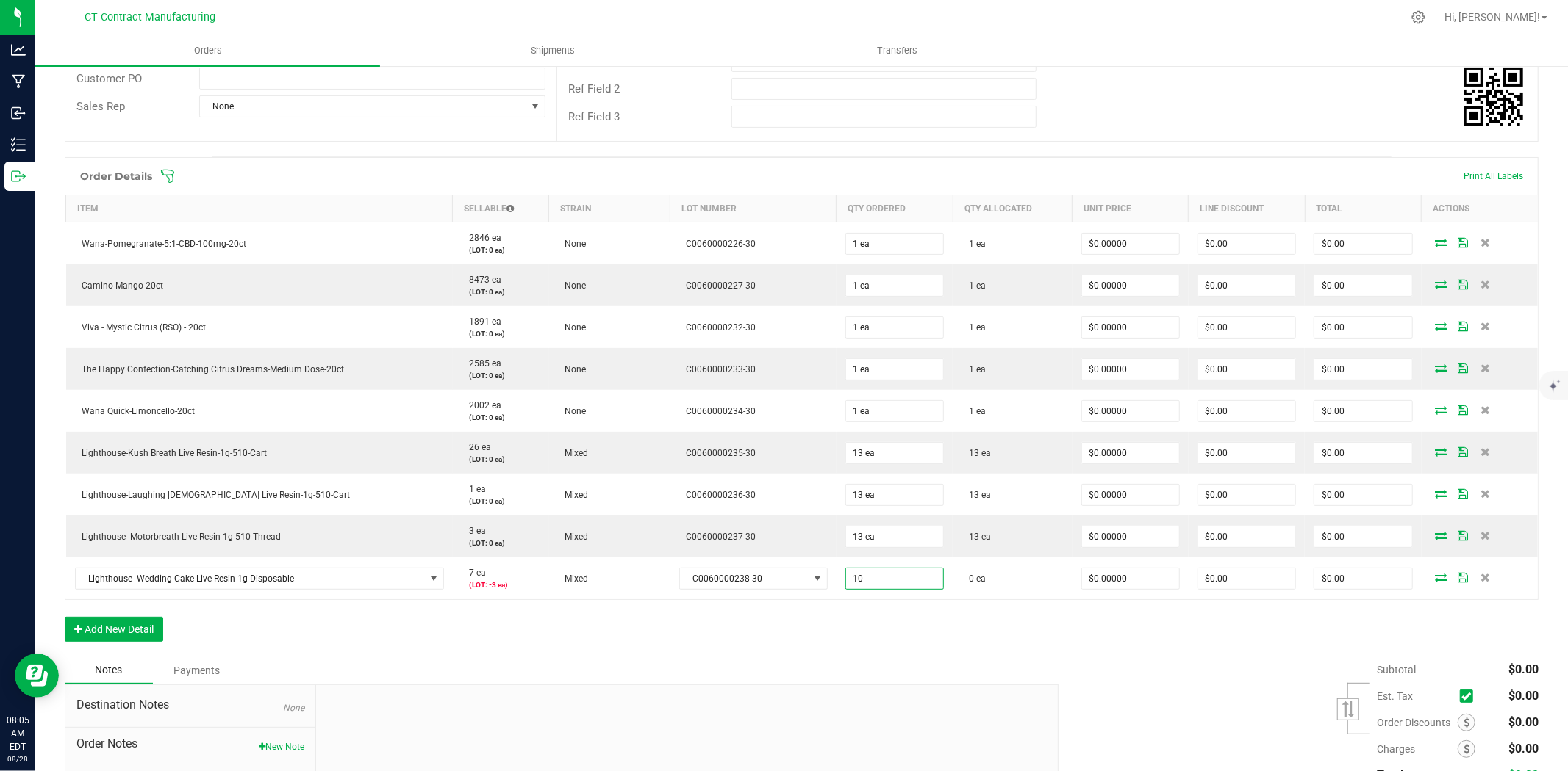
type input "10 ea"
click at [882, 644] on div "Order Details Print All Labels Item Sellable Strain Lot Number Qty Ordered Qty …" at bounding box center [801, 407] width 1473 height 500
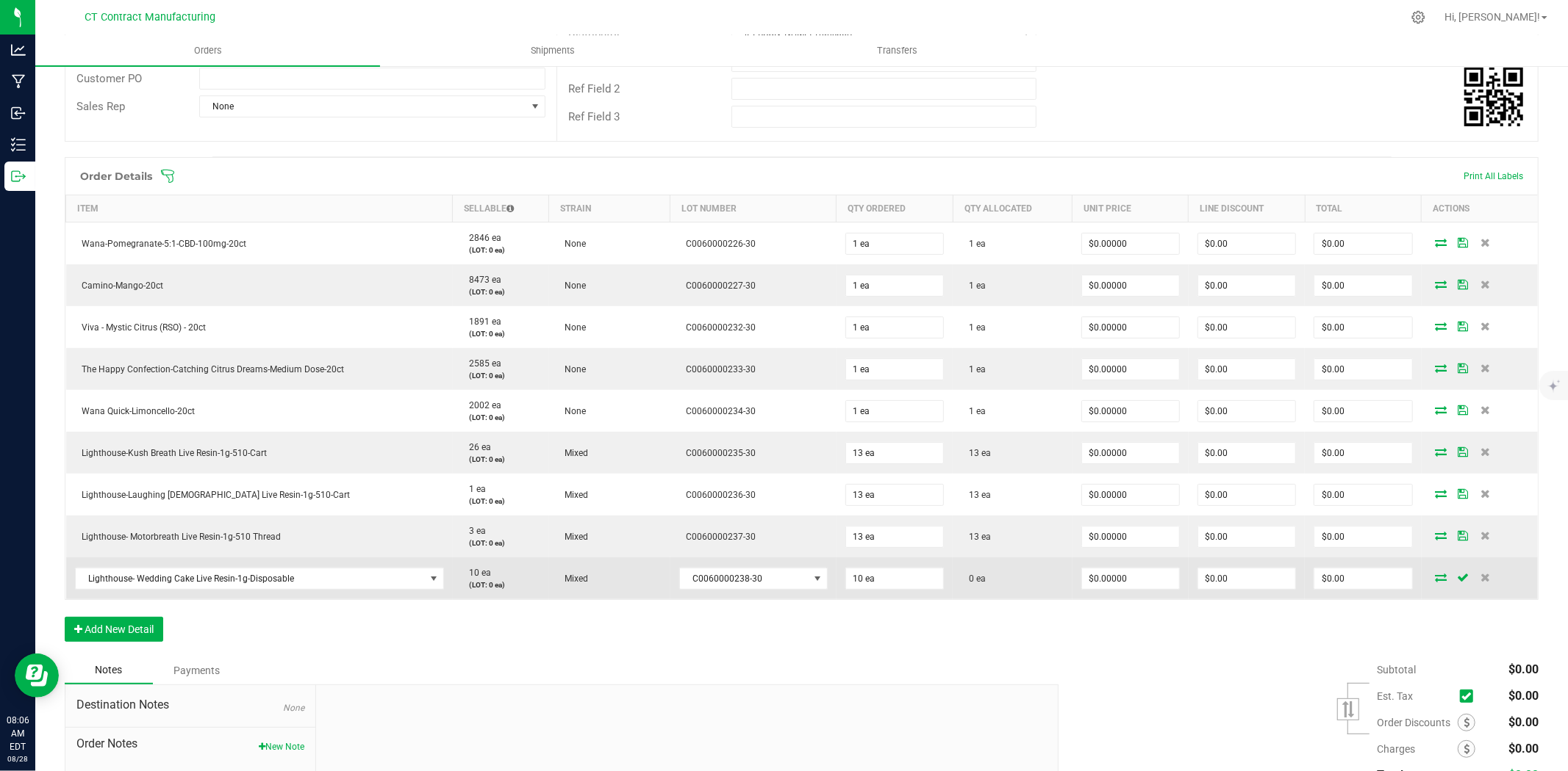
click at [1436, 577] on icon at bounding box center [1441, 577] width 12 height 9
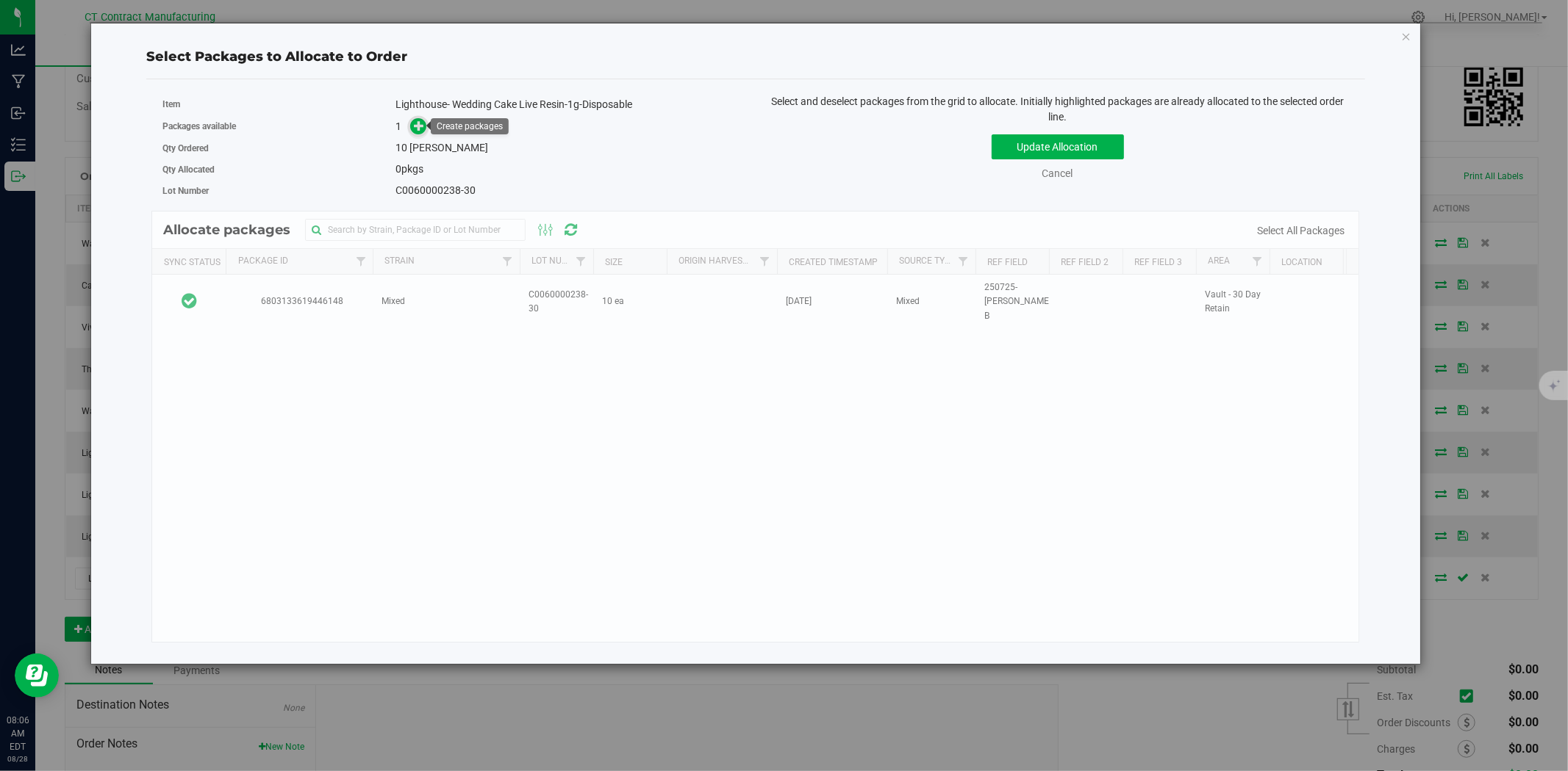
click at [421, 128] on icon at bounding box center [420, 125] width 13 height 13
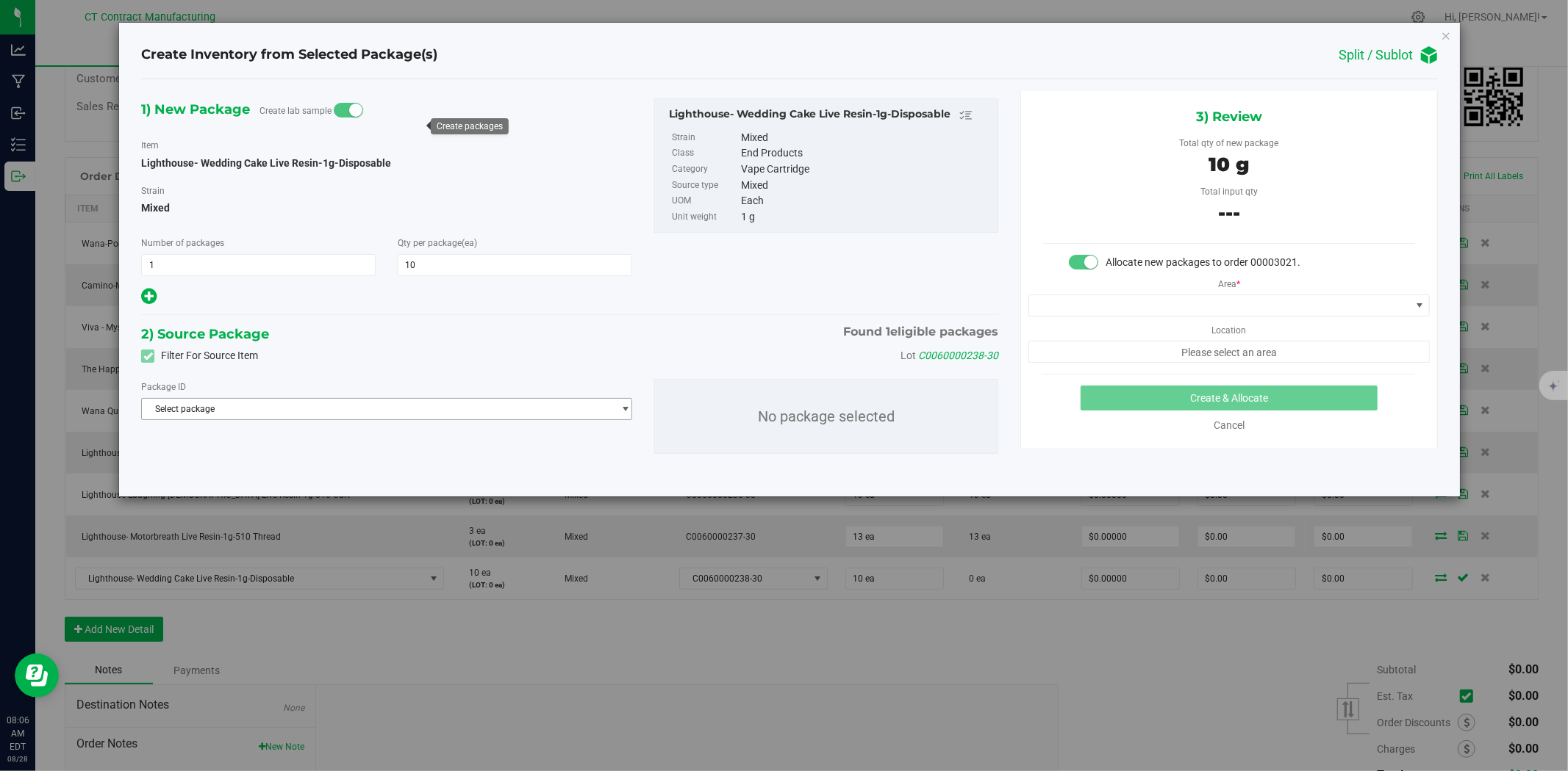
click at [368, 414] on span "Select package" at bounding box center [377, 409] width 471 height 21
click at [350, 471] on span "( Lighthouse- Wedding Cake Live Resin-1g-Disposable )" at bounding box center [343, 470] width 216 height 10
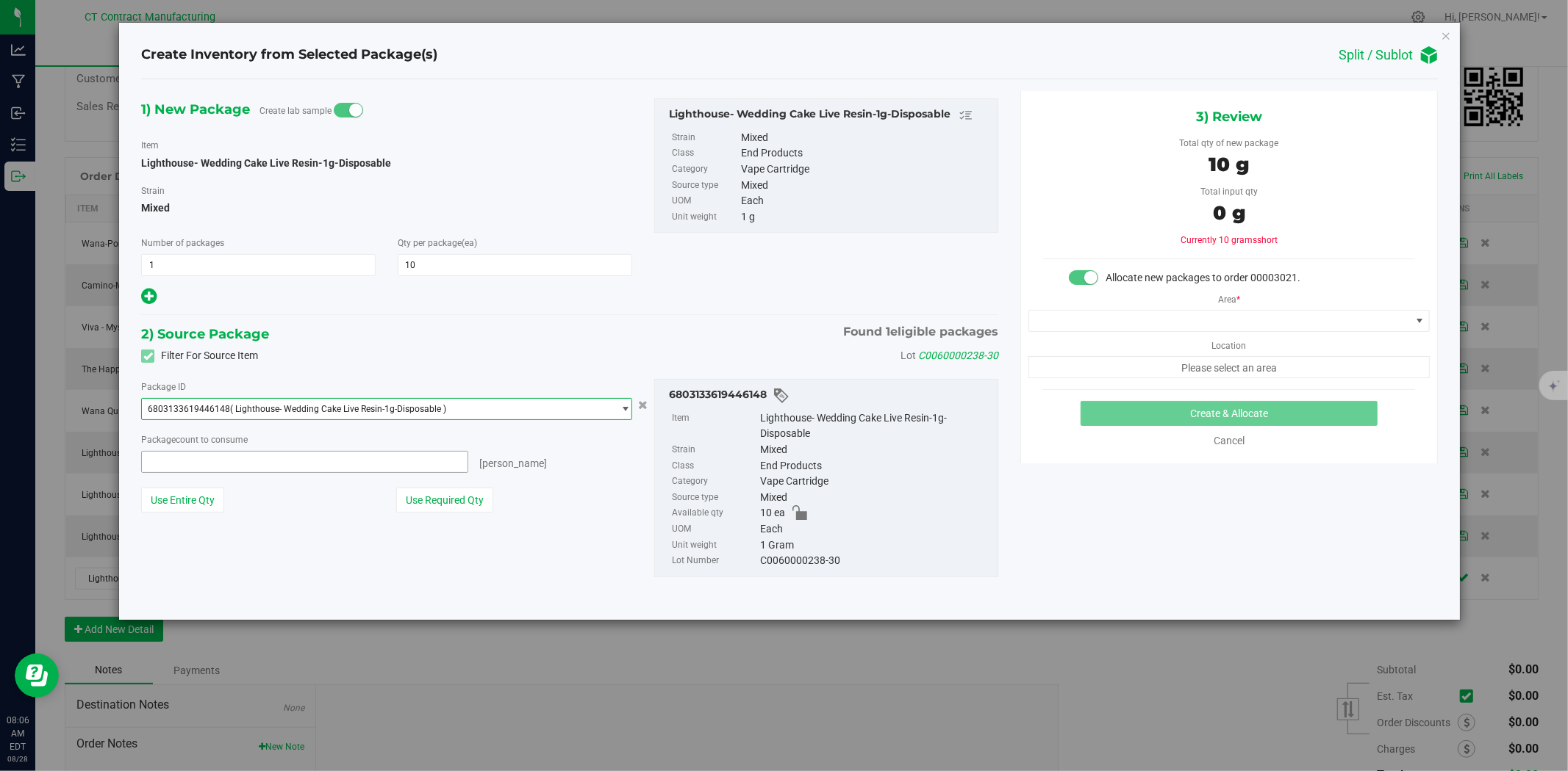
click at [331, 464] on span at bounding box center [305, 462] width 327 height 22
type input "10"
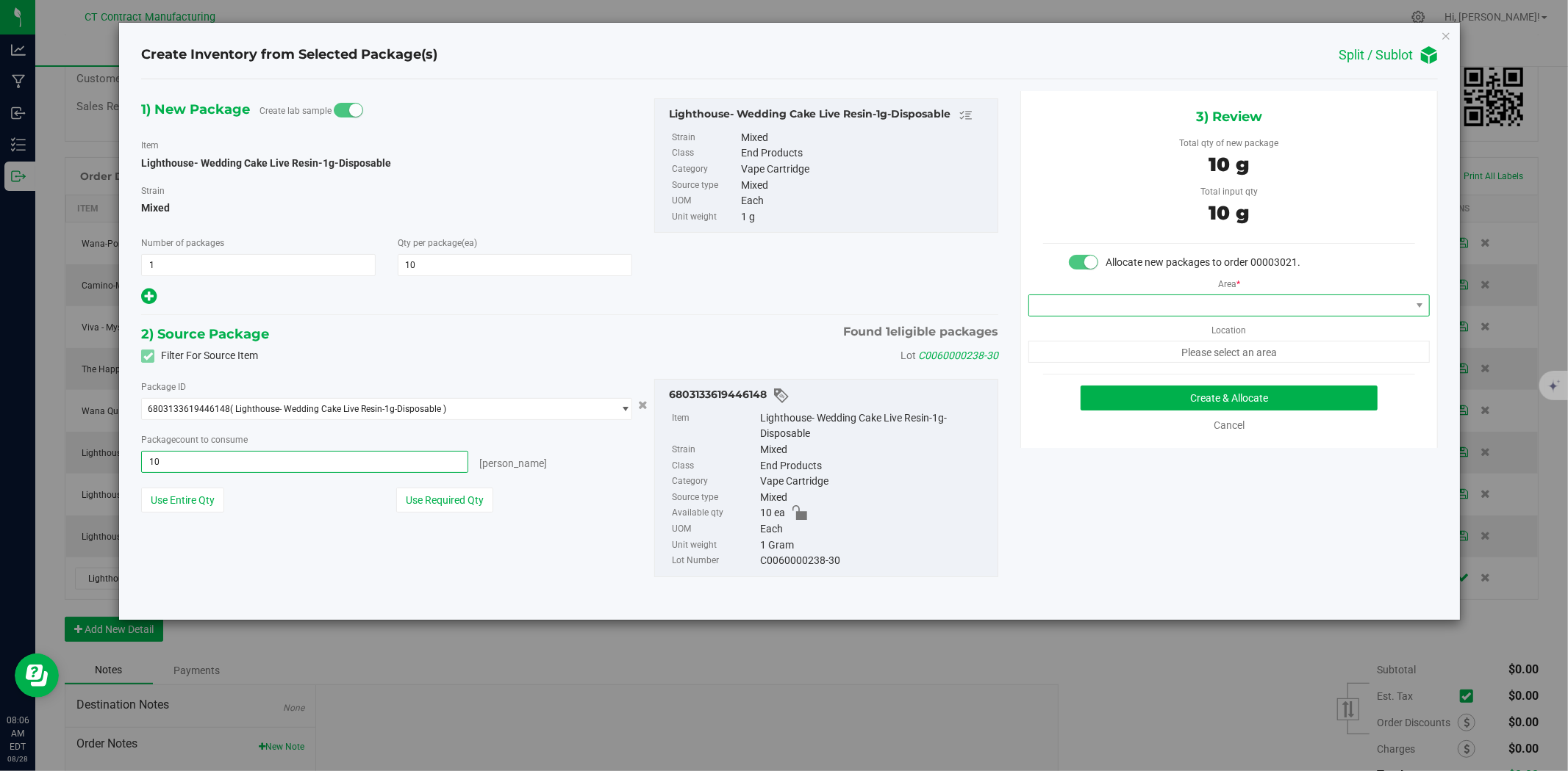
type input "10 ea"
click at [1206, 309] on span at bounding box center [1219, 305] width 381 height 21
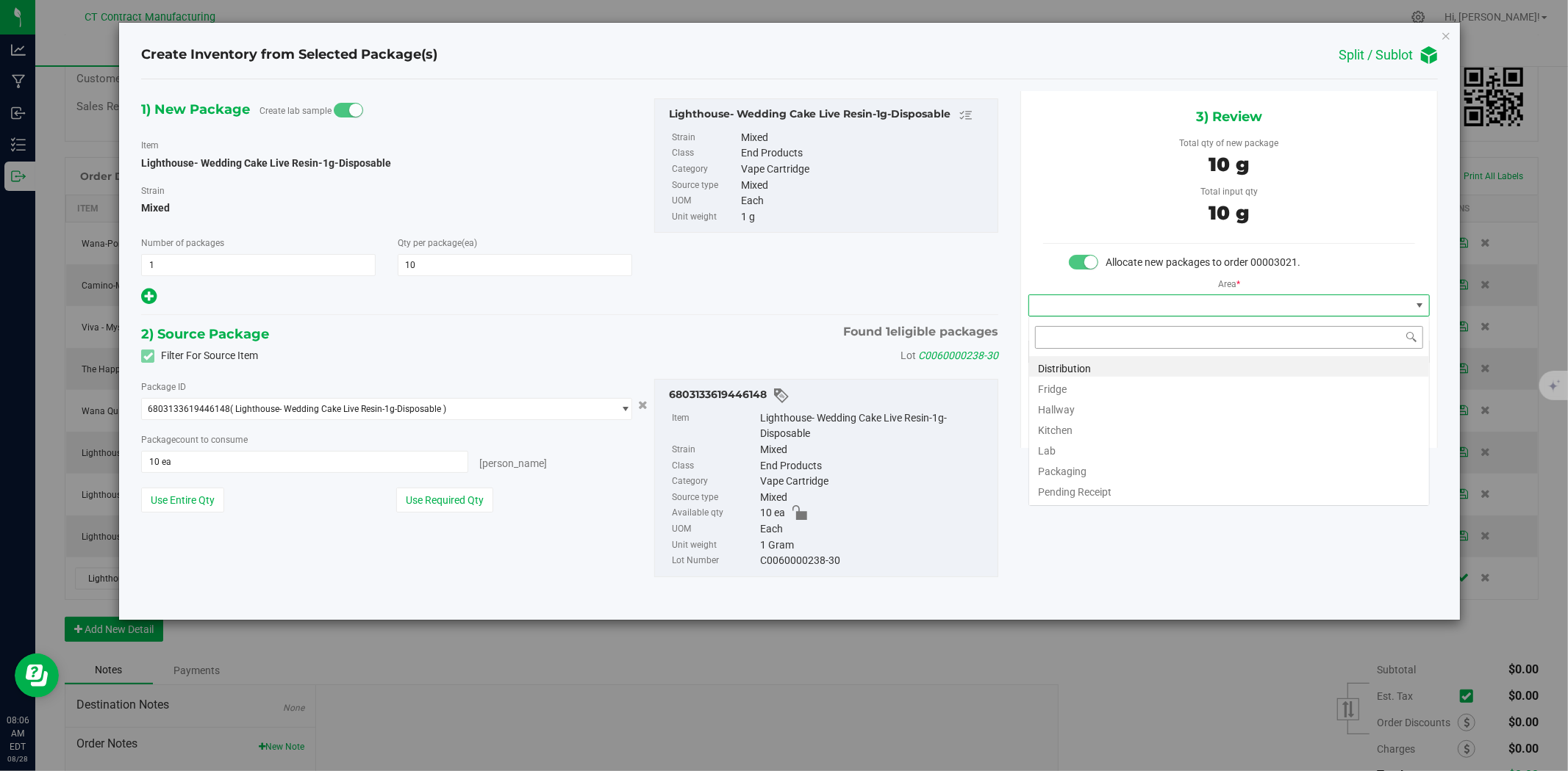
scroll to position [22, 401]
click at [1199, 365] on li "Distribution" at bounding box center [1229, 367] width 400 height 21
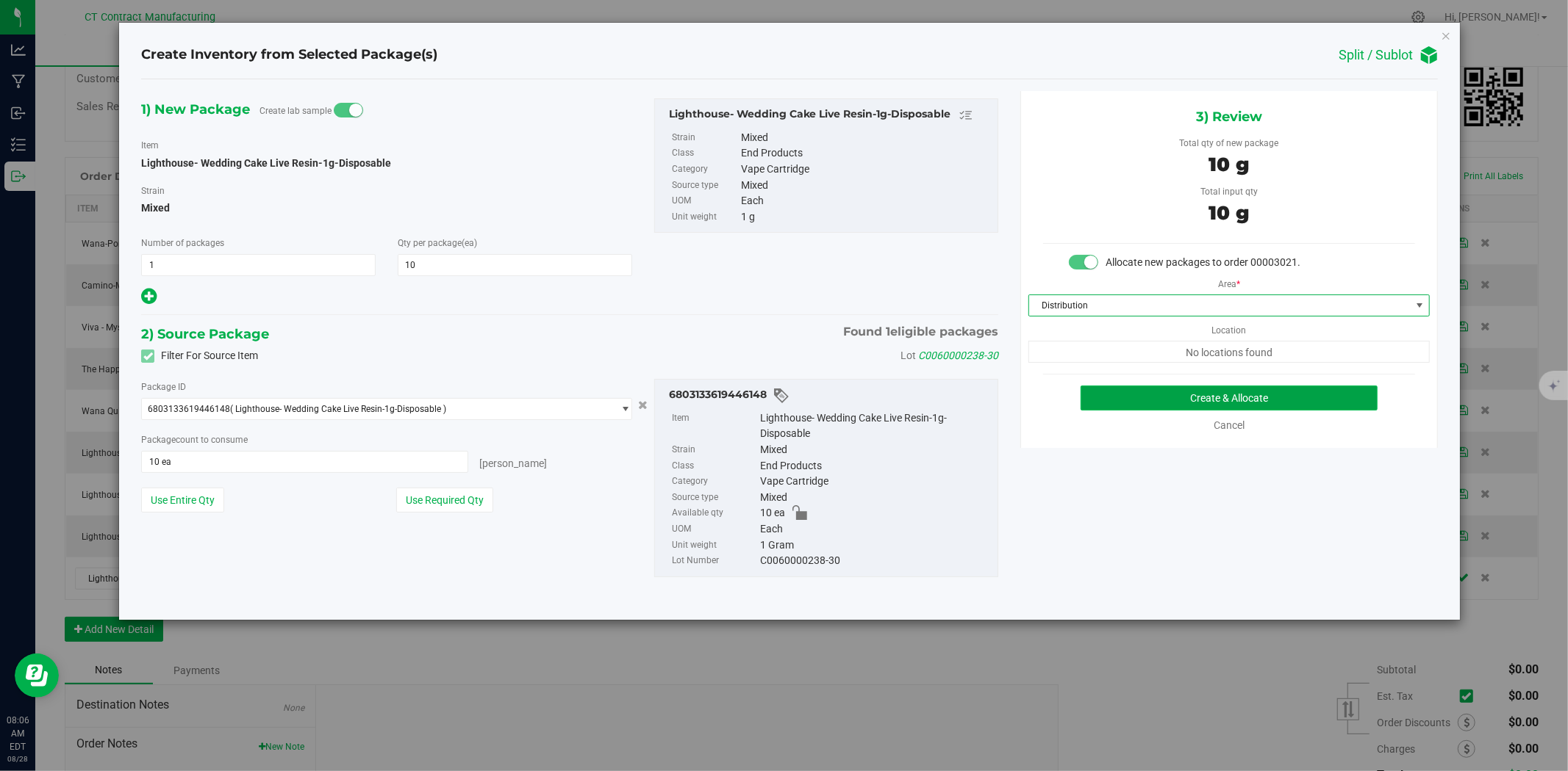
click at [1204, 386] on button "Create & Allocate" at bounding box center [1229, 398] width 297 height 25
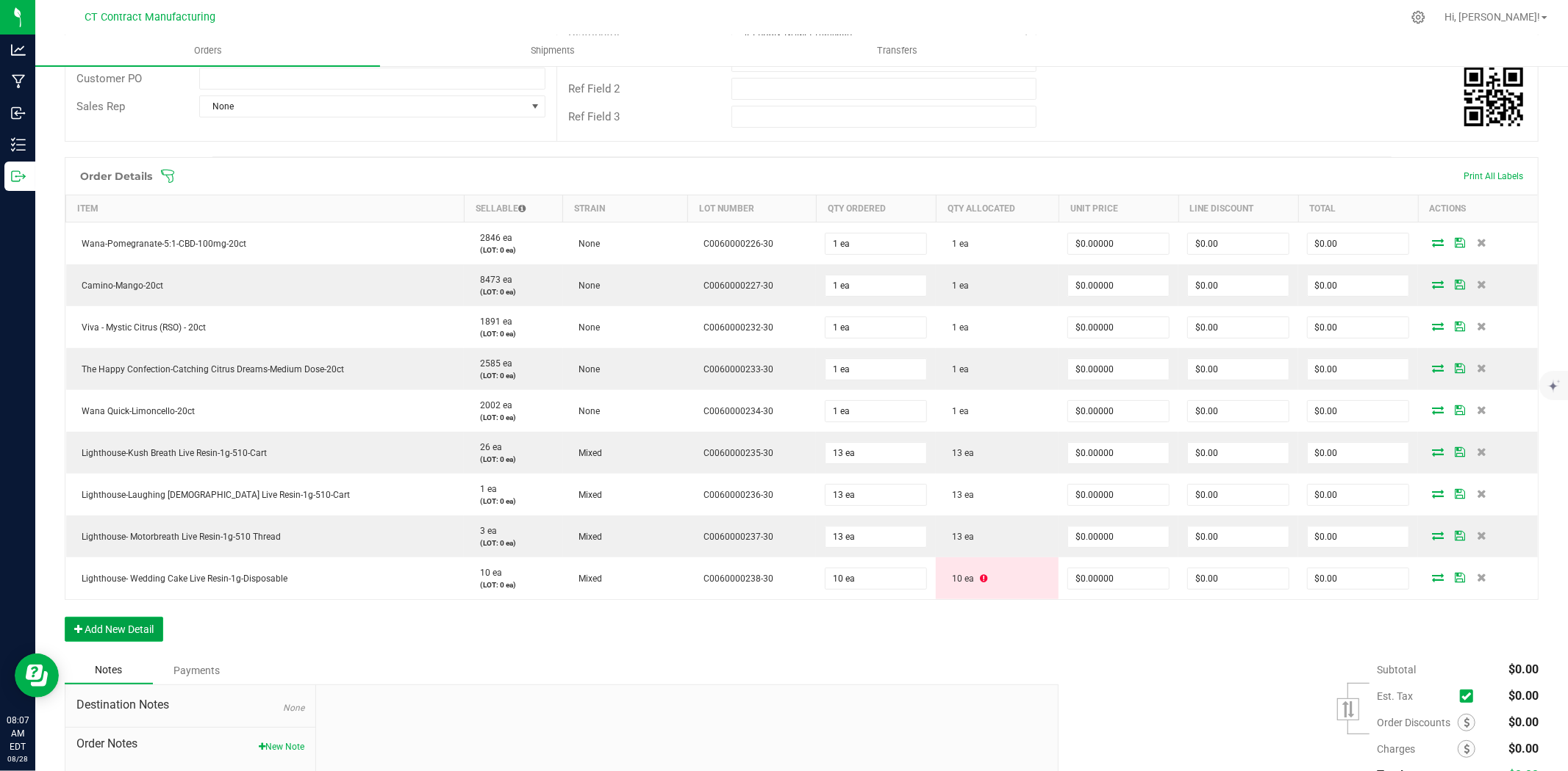
click at [113, 629] on button "Add New Detail" at bounding box center [114, 630] width 98 height 25
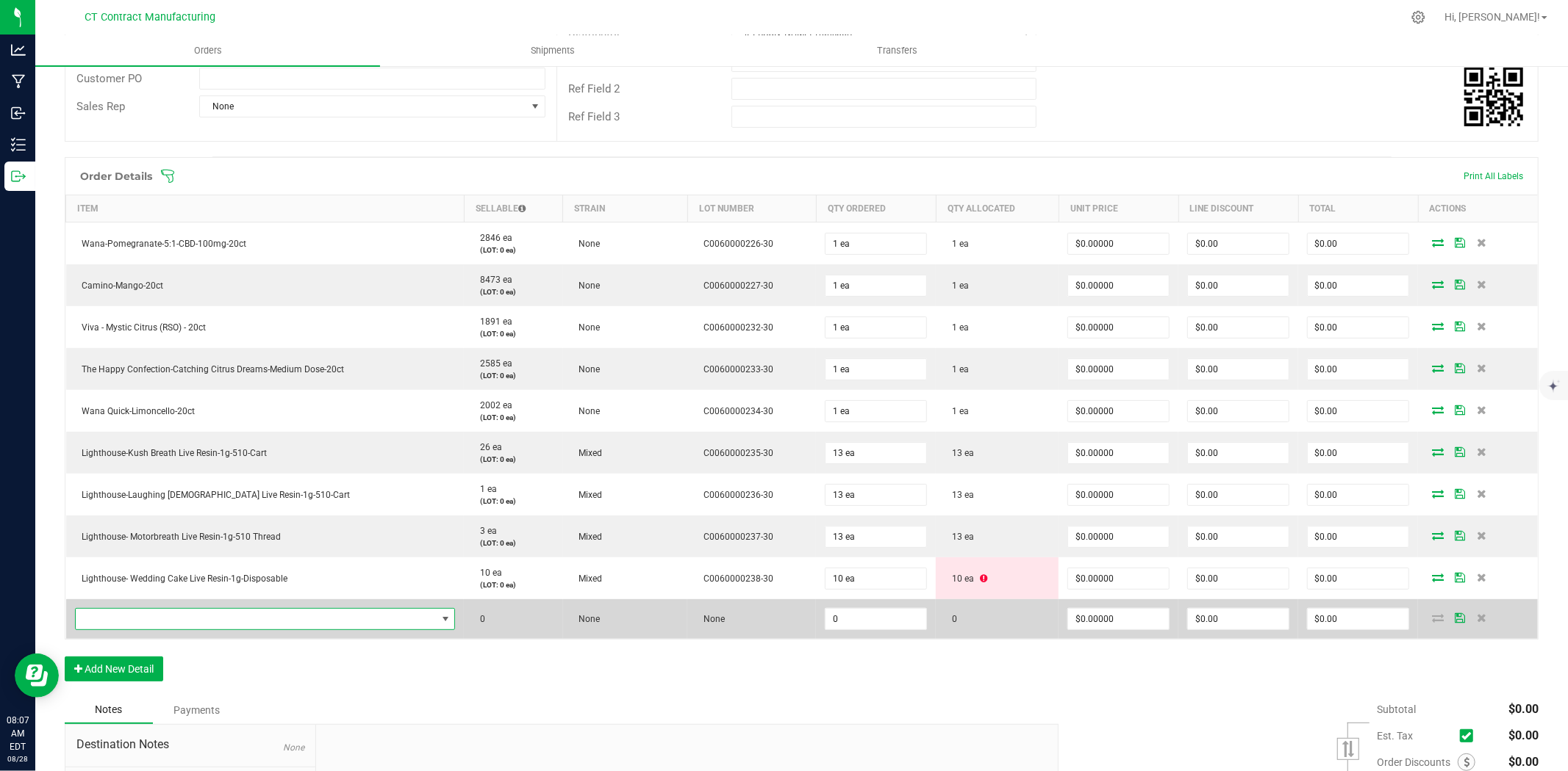
click at [122, 618] on span "NO DATA FOUND" at bounding box center [256, 619] width 360 height 21
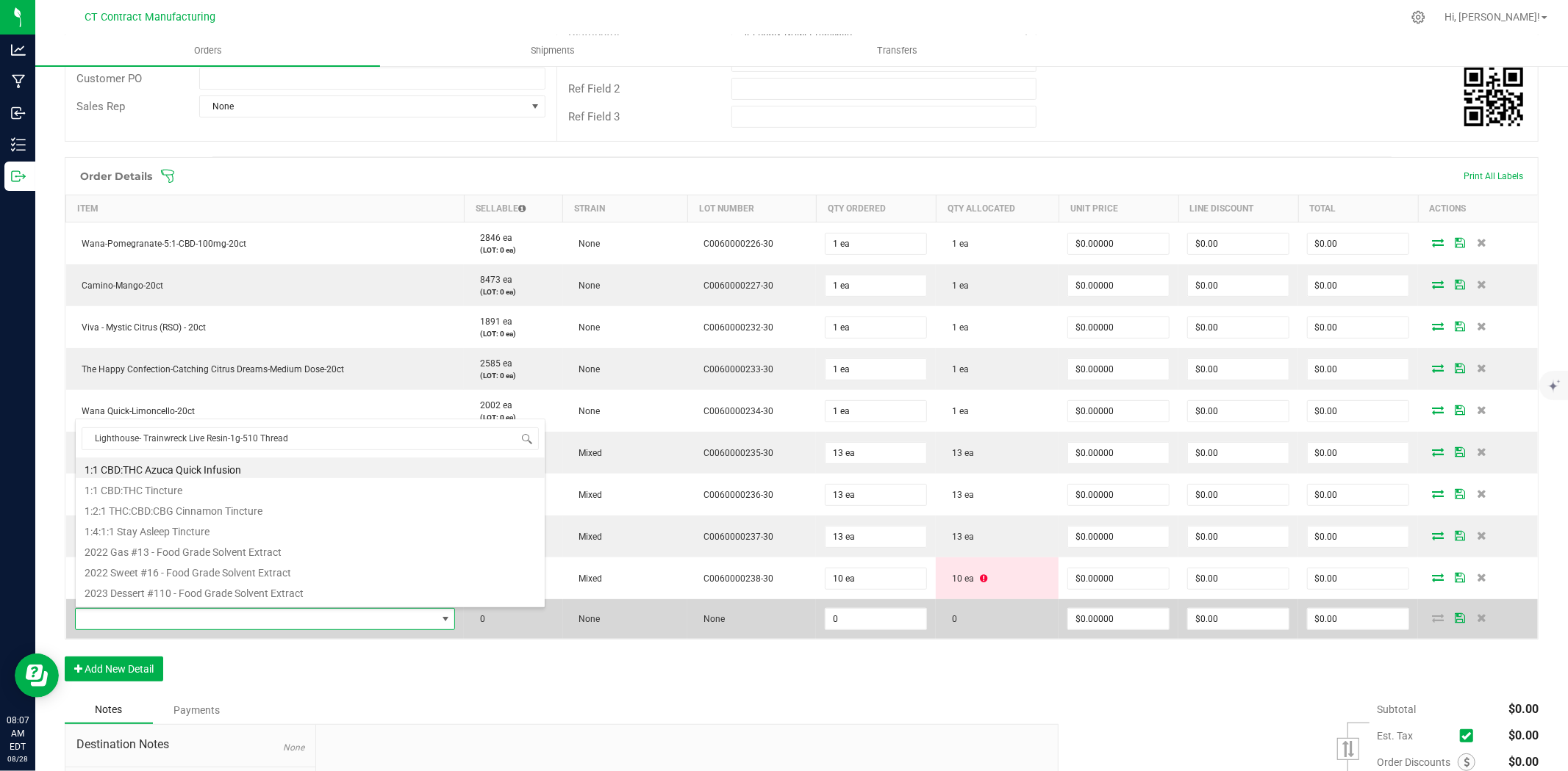
scroll to position [22, 365]
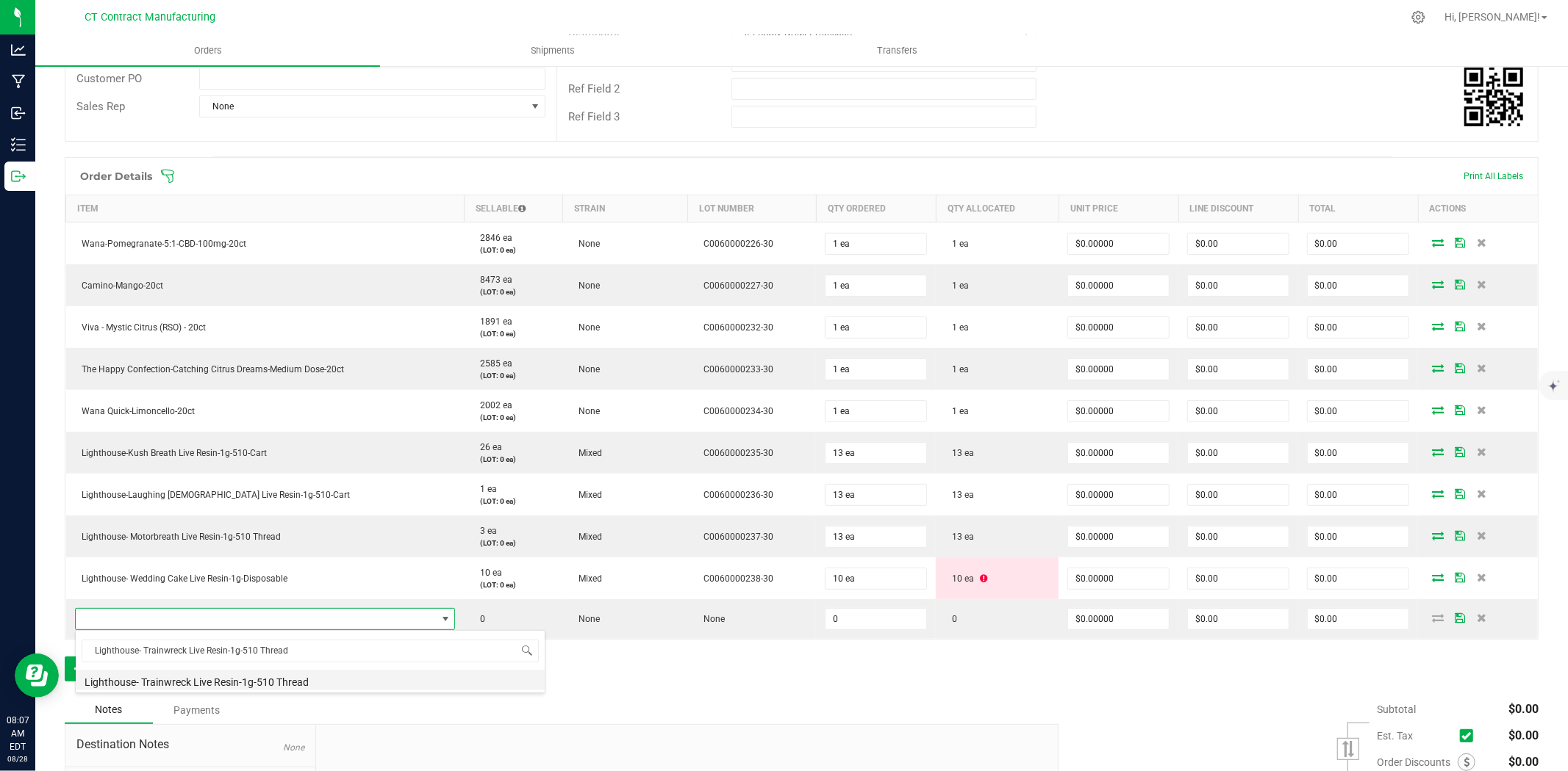
click at [184, 674] on li "Lighthouse- Trainwreck Live Resin-1g-510 Thread" at bounding box center [310, 680] width 469 height 21
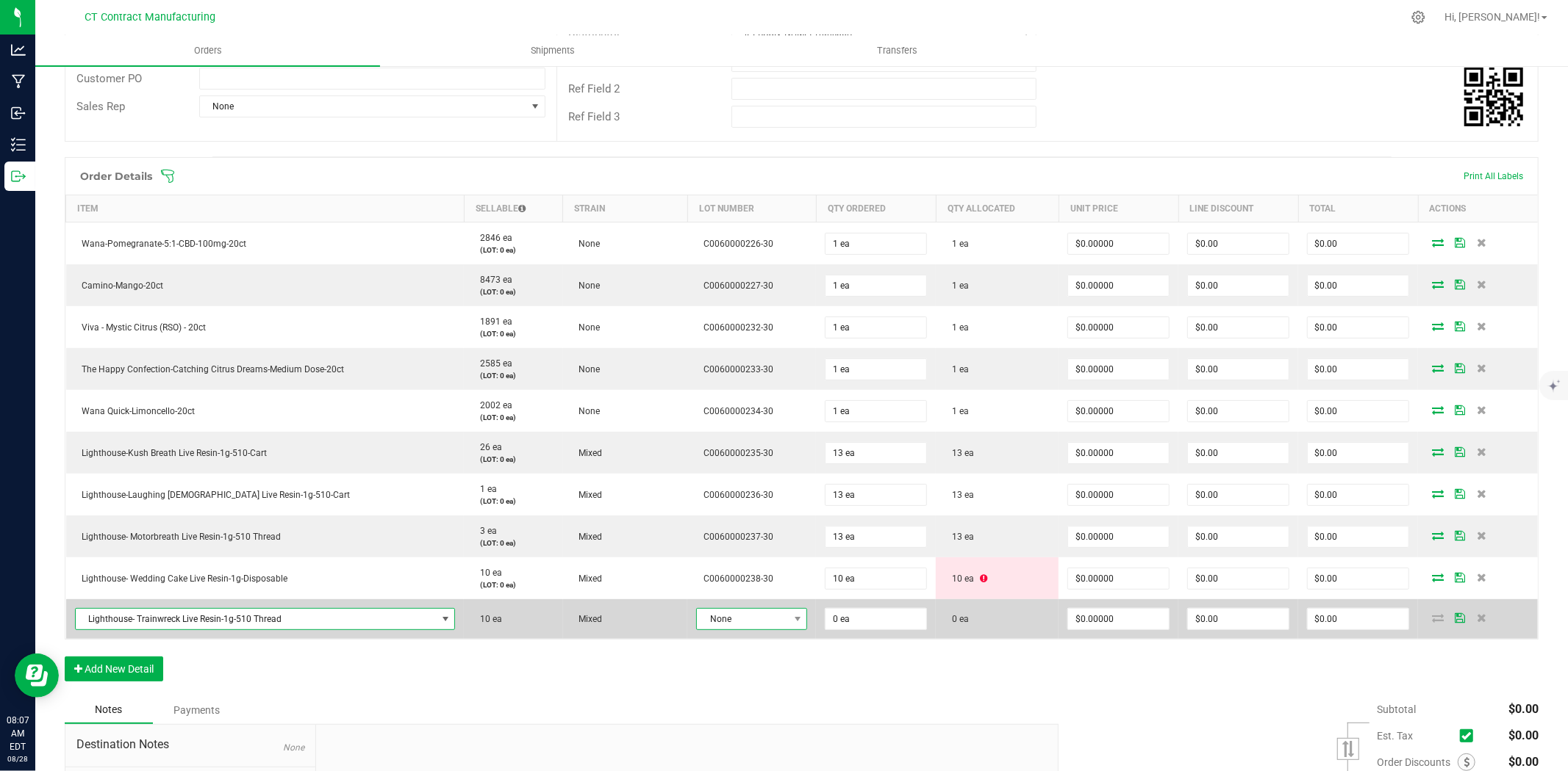
click at [709, 615] on span "None" at bounding box center [742, 619] width 91 height 21
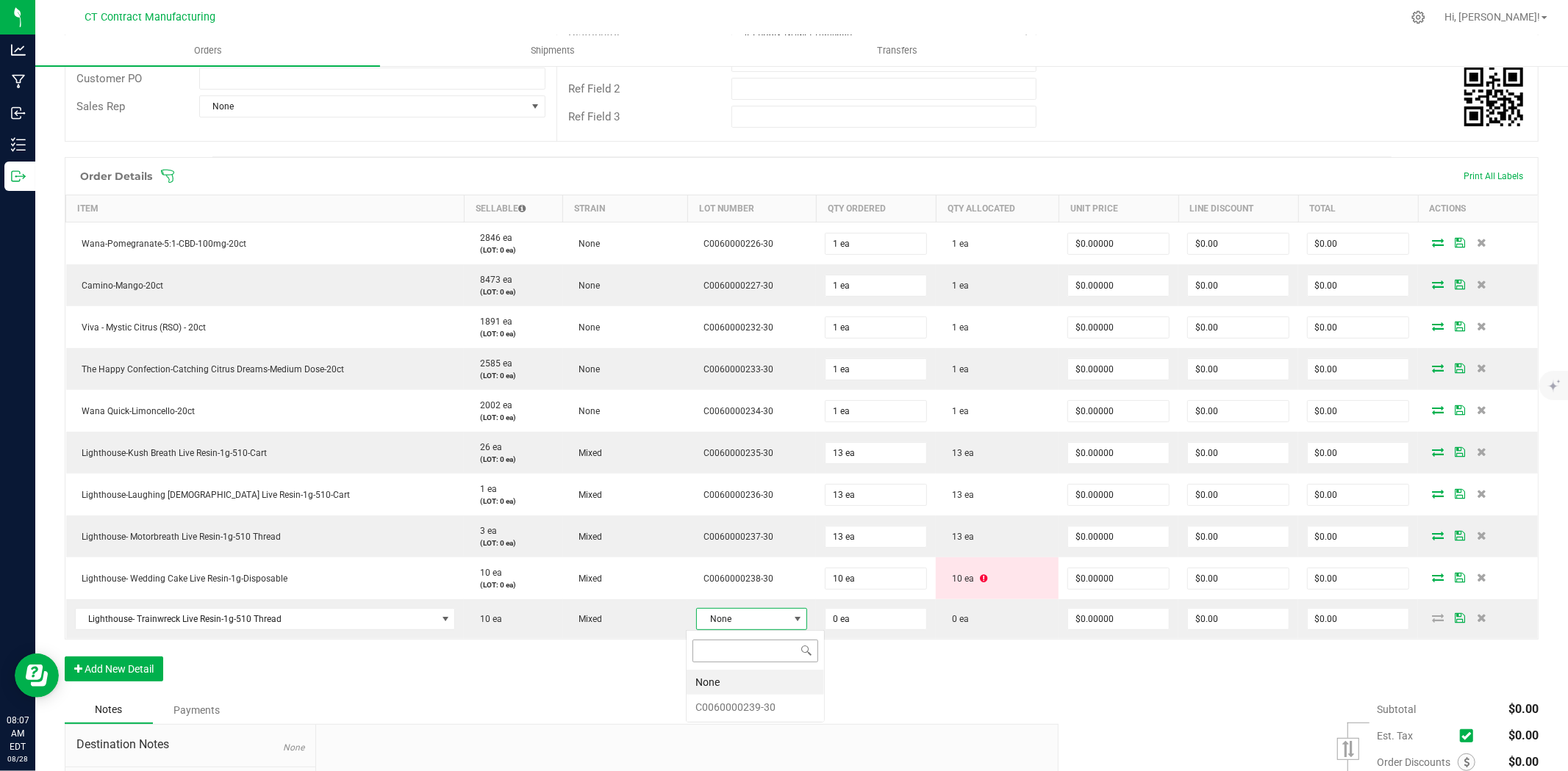
scroll to position [22, 107]
click at [747, 707] on li "C0060000239-30" at bounding box center [755, 708] width 138 height 25
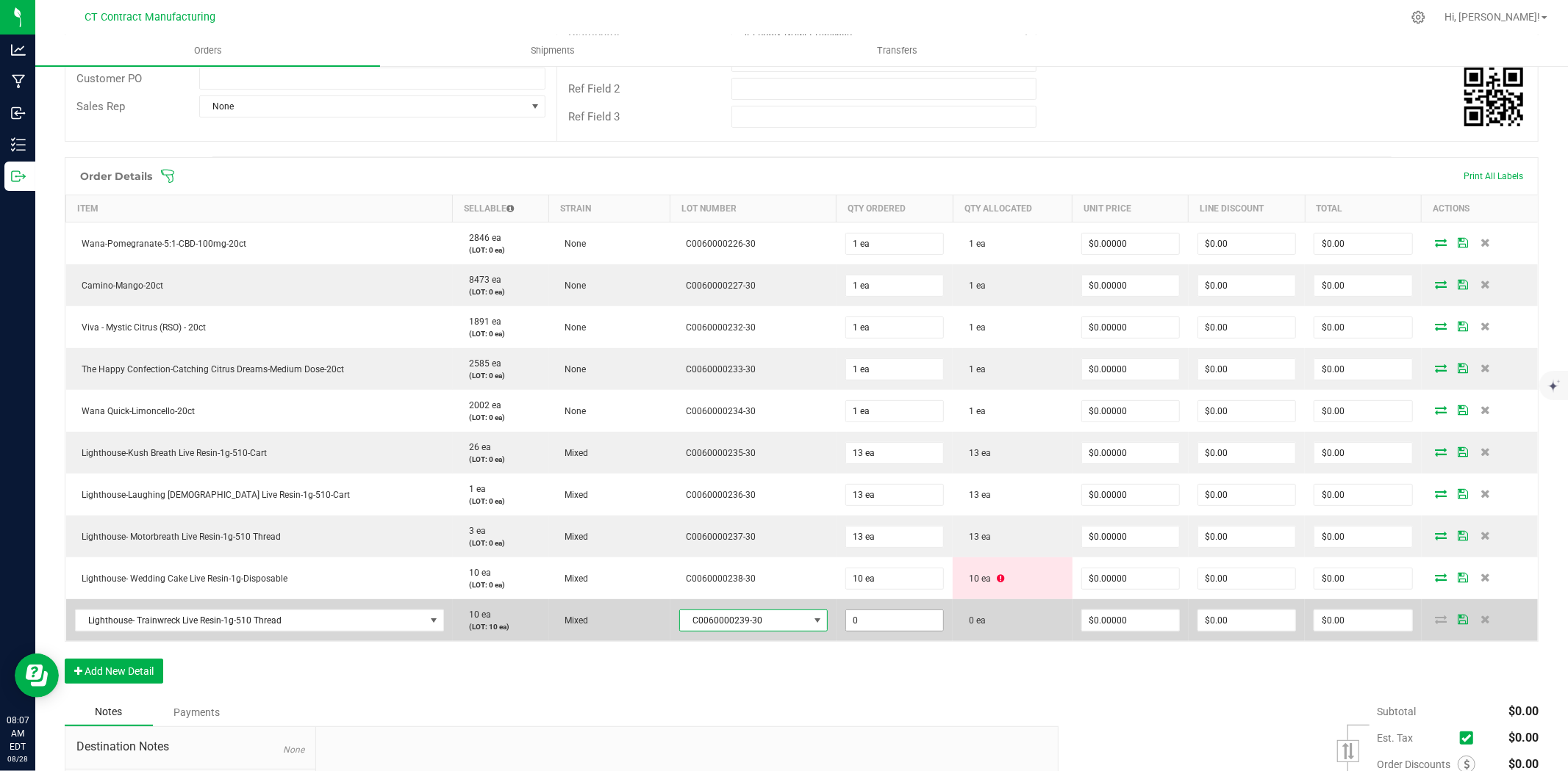
click at [860, 622] on input "0" at bounding box center [895, 621] width 97 height 21
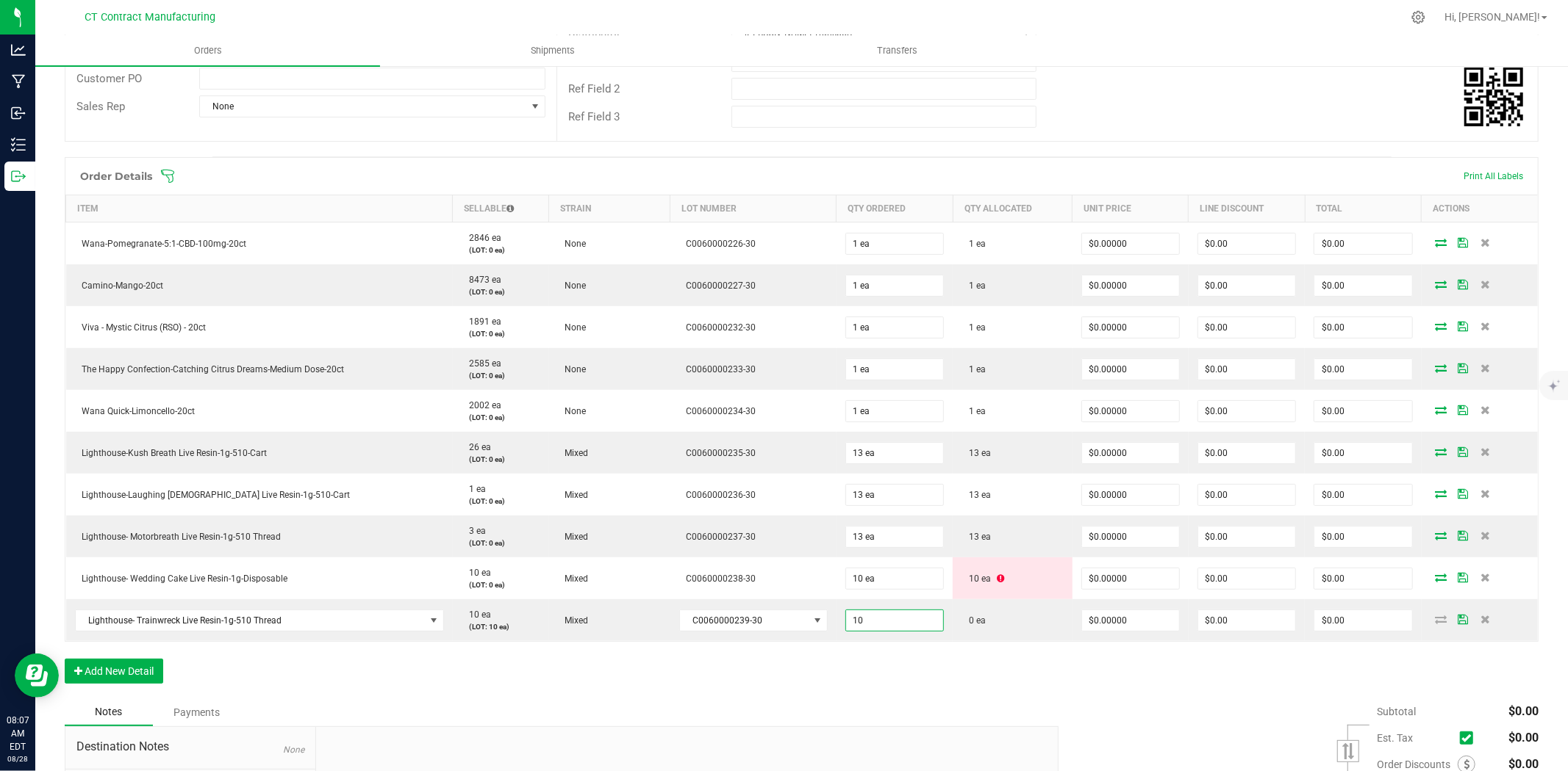
type input "10 ea"
click at [766, 689] on div "Order Details Print All Labels Item Sellable Strain Lot Number Qty Ordered Qty …" at bounding box center [801, 428] width 1473 height 541
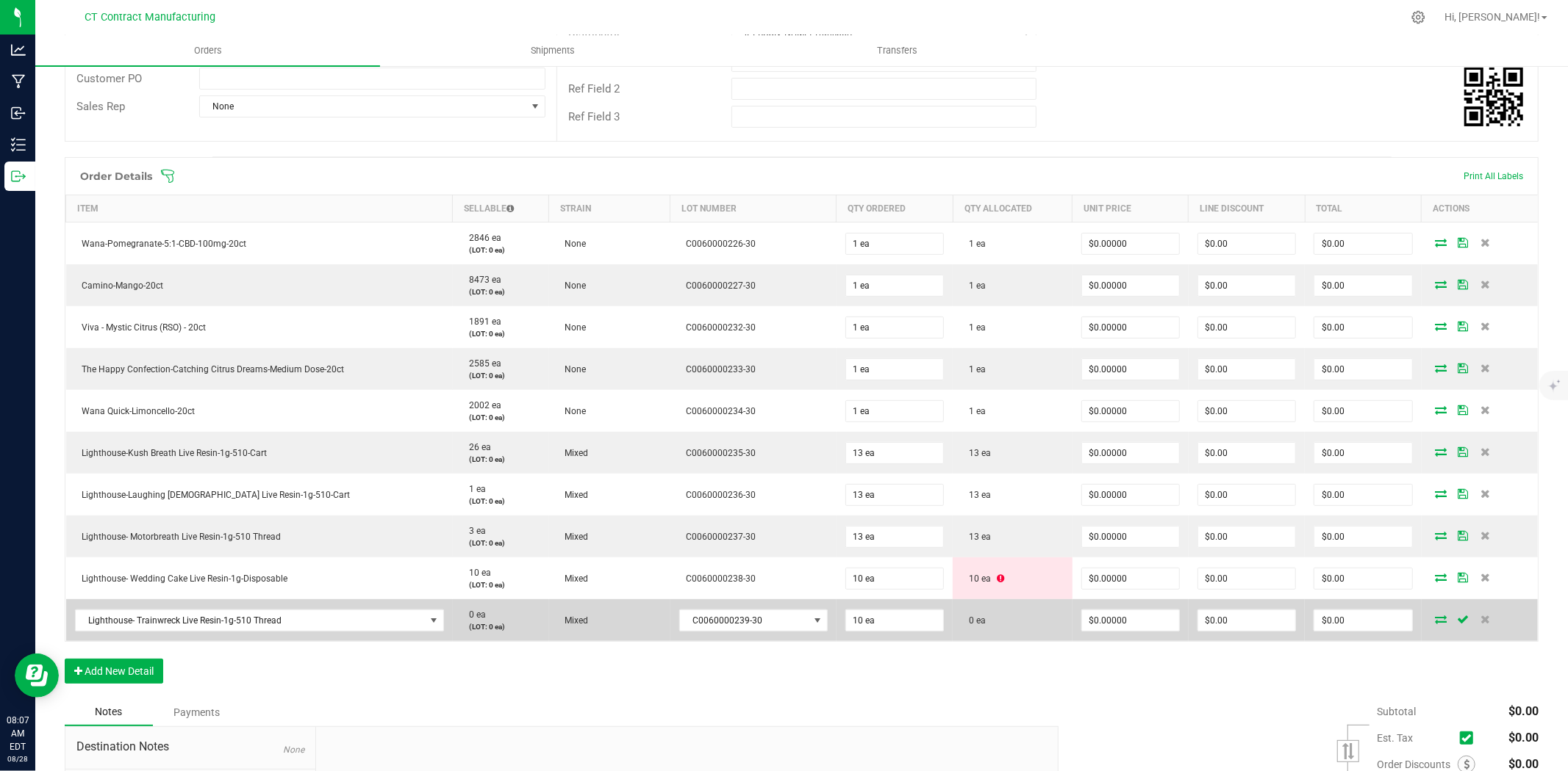
click at [1436, 616] on icon at bounding box center [1441, 620] width 12 height 9
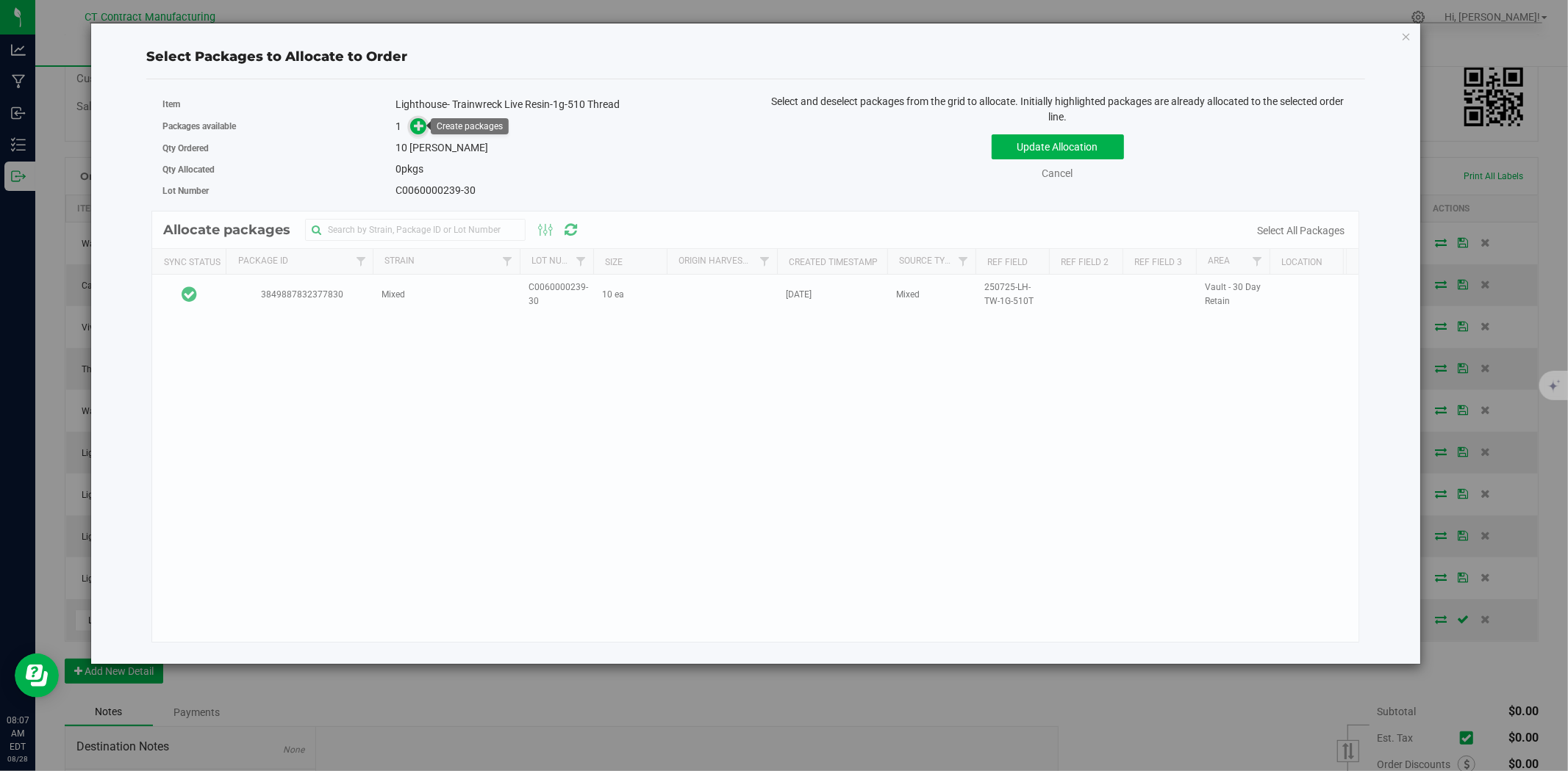
click at [416, 129] on icon at bounding box center [420, 125] width 13 height 13
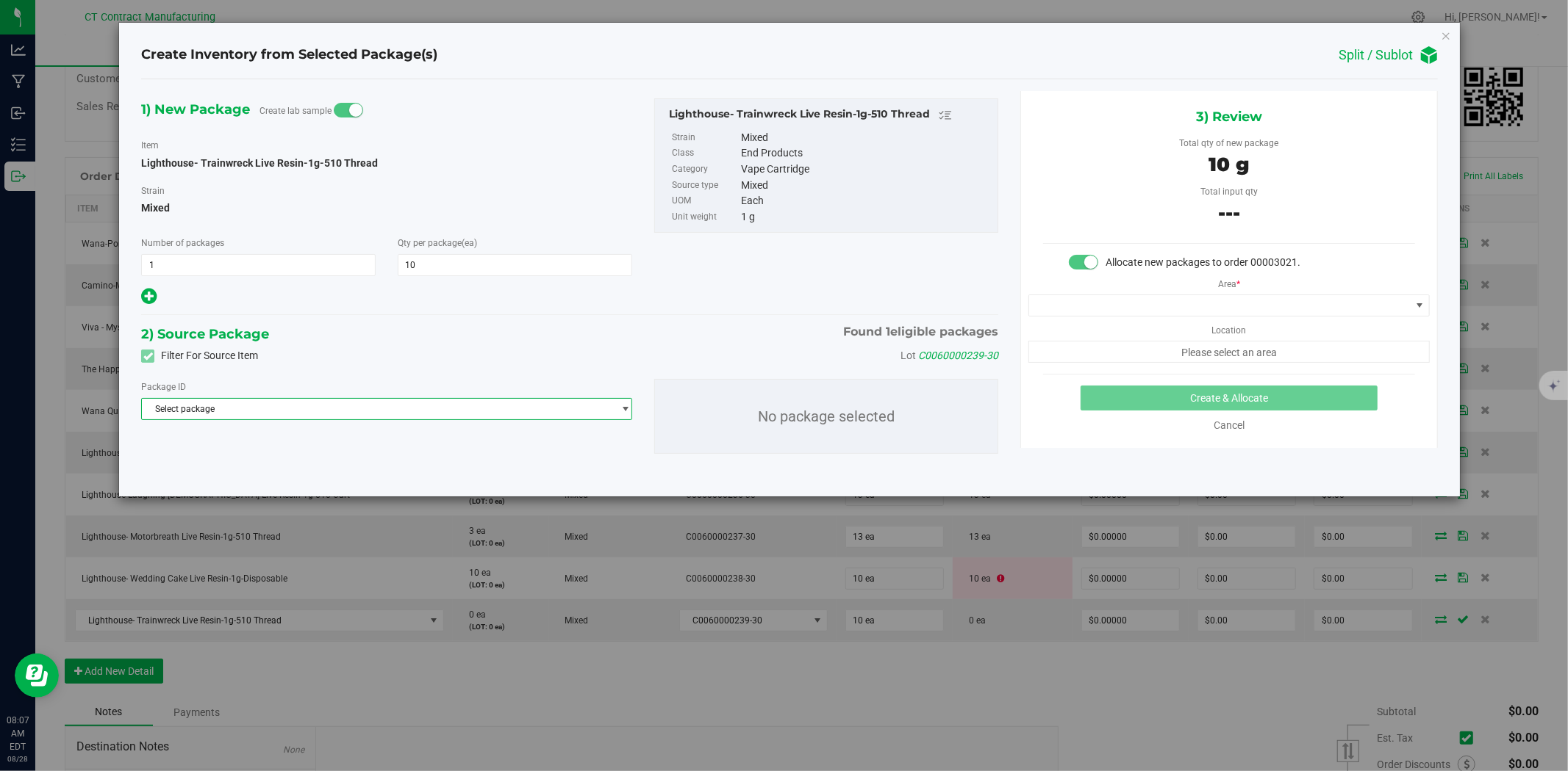
click at [175, 413] on span "Select package" at bounding box center [377, 409] width 471 height 21
click at [201, 473] on span "3849887832377830" at bounding box center [191, 470] width 82 height 10
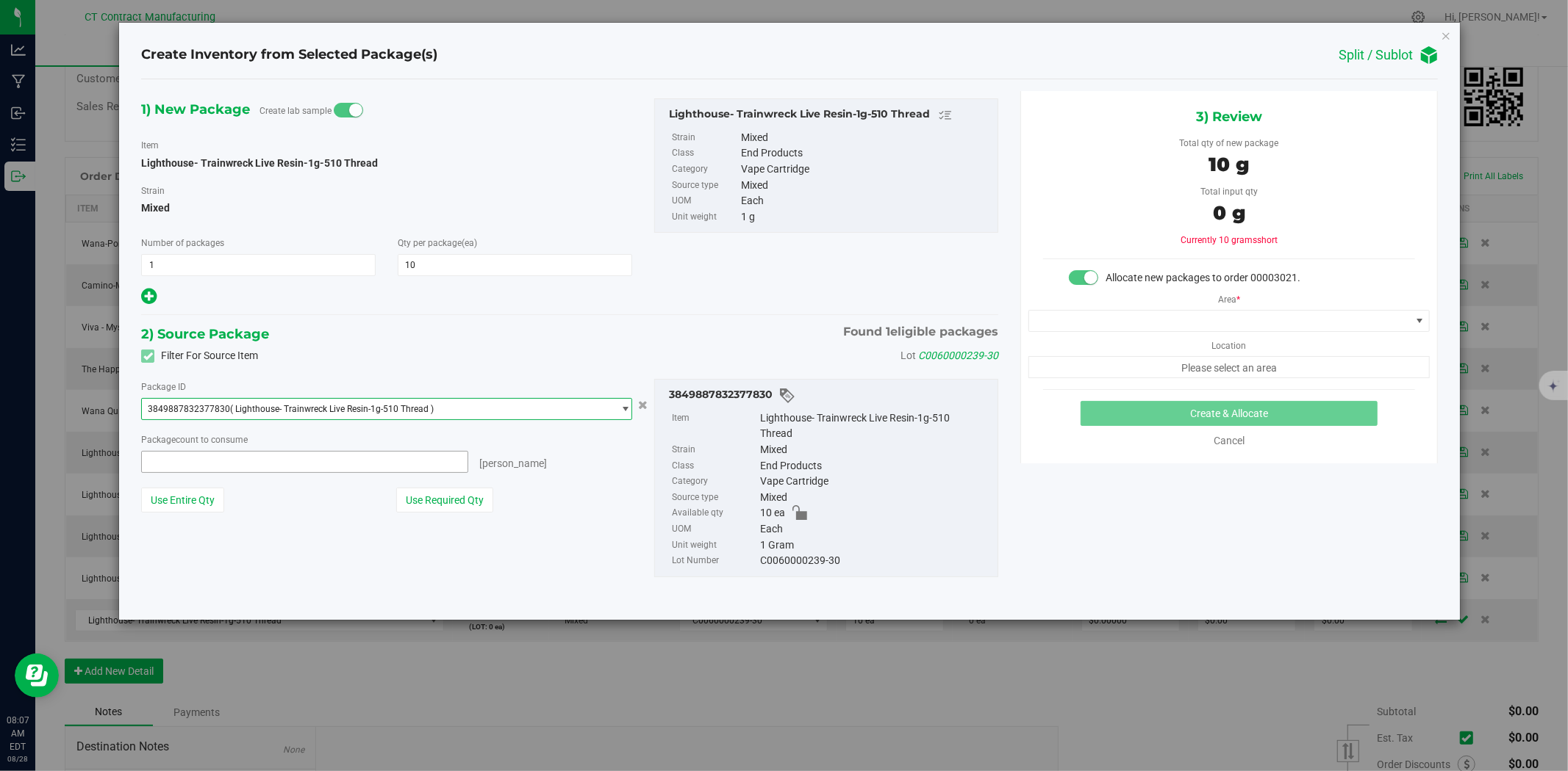
click at [205, 467] on span at bounding box center [305, 462] width 327 height 22
type input "10"
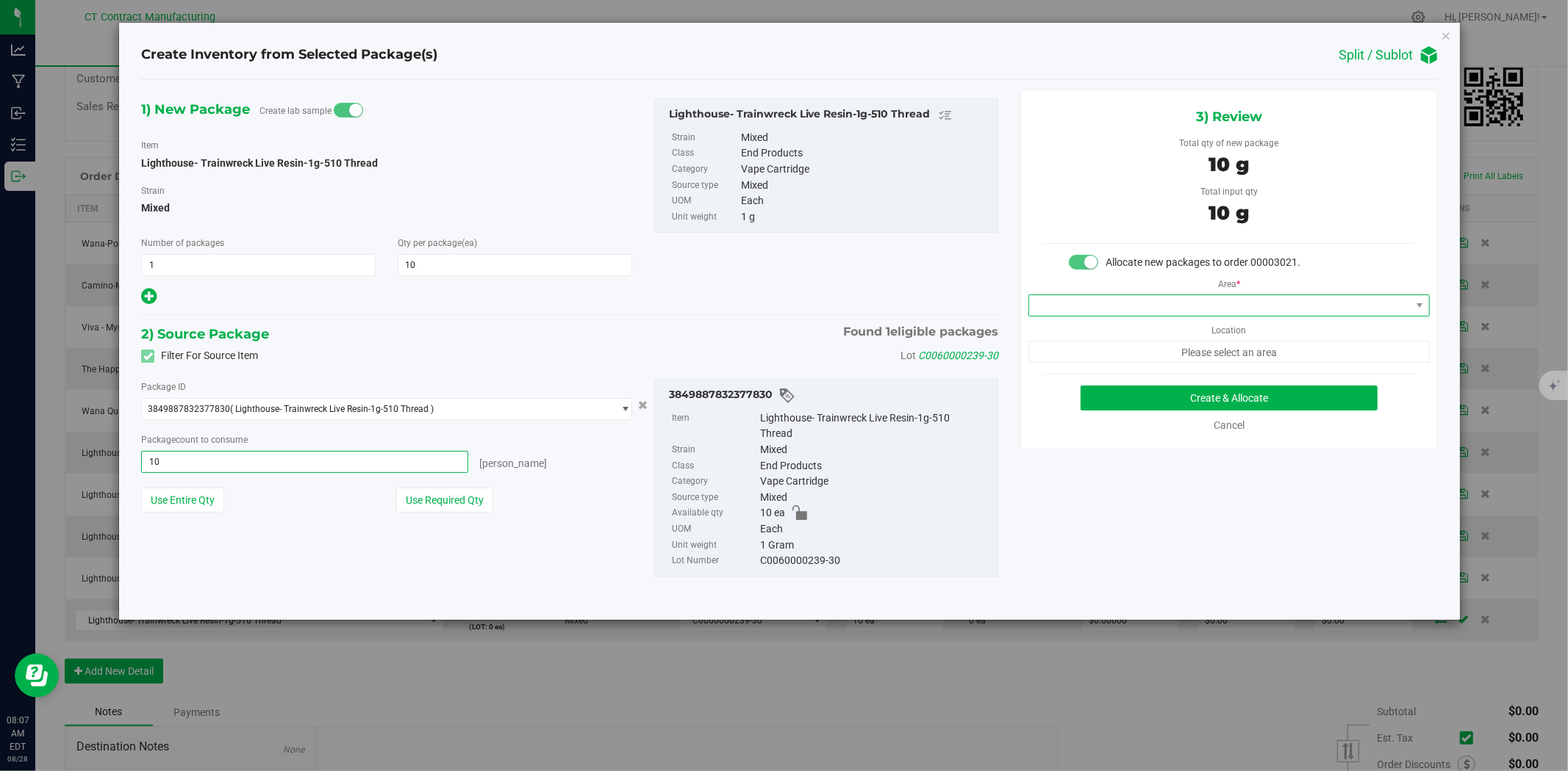
type input "10 ea"
click at [1080, 309] on span at bounding box center [1219, 305] width 381 height 21
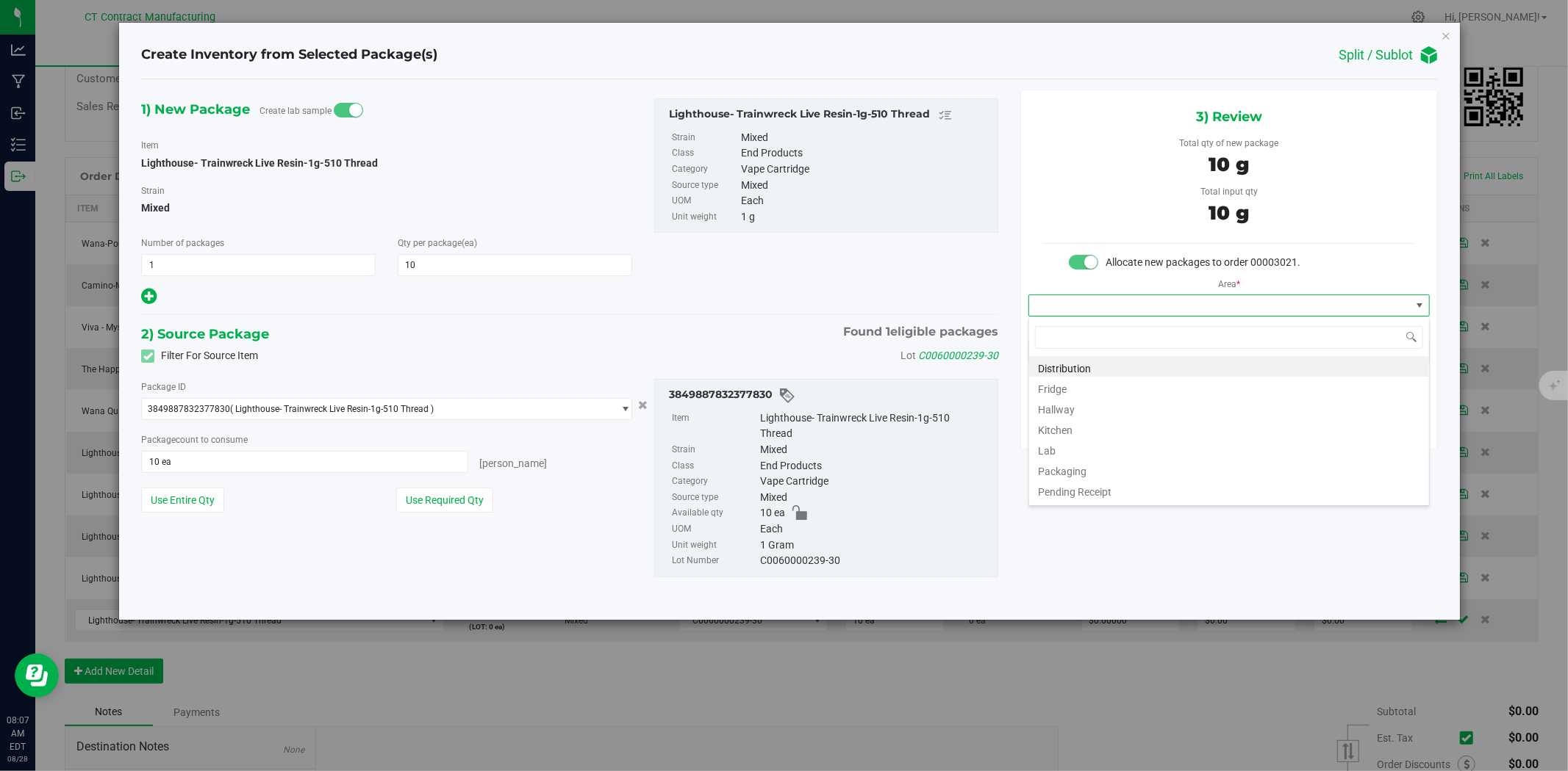
scroll to position [22, 401]
click at [1064, 368] on li "Distribution" at bounding box center [1229, 367] width 400 height 21
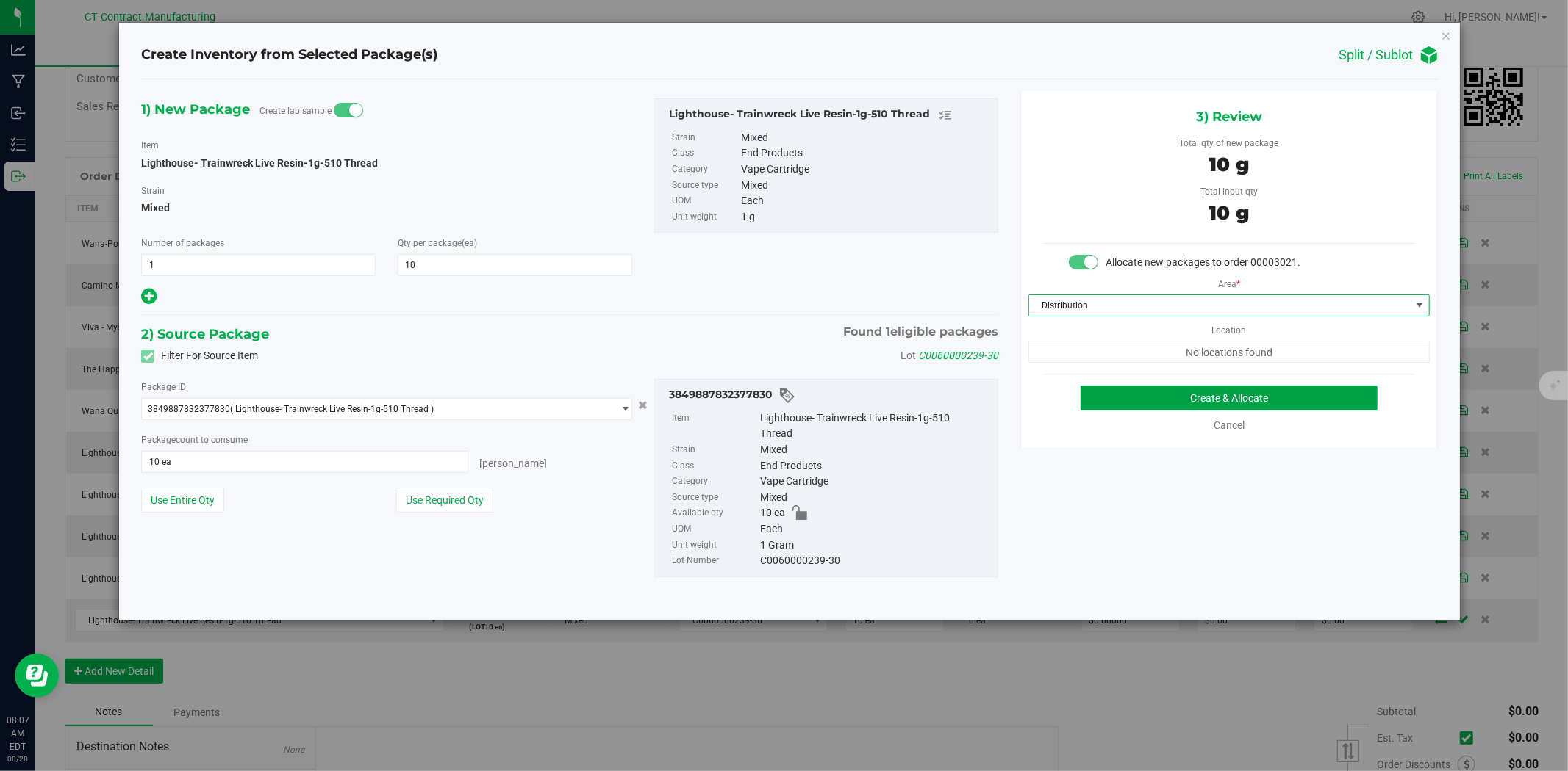
click at [1110, 389] on button "Create & Allocate" at bounding box center [1229, 398] width 297 height 25
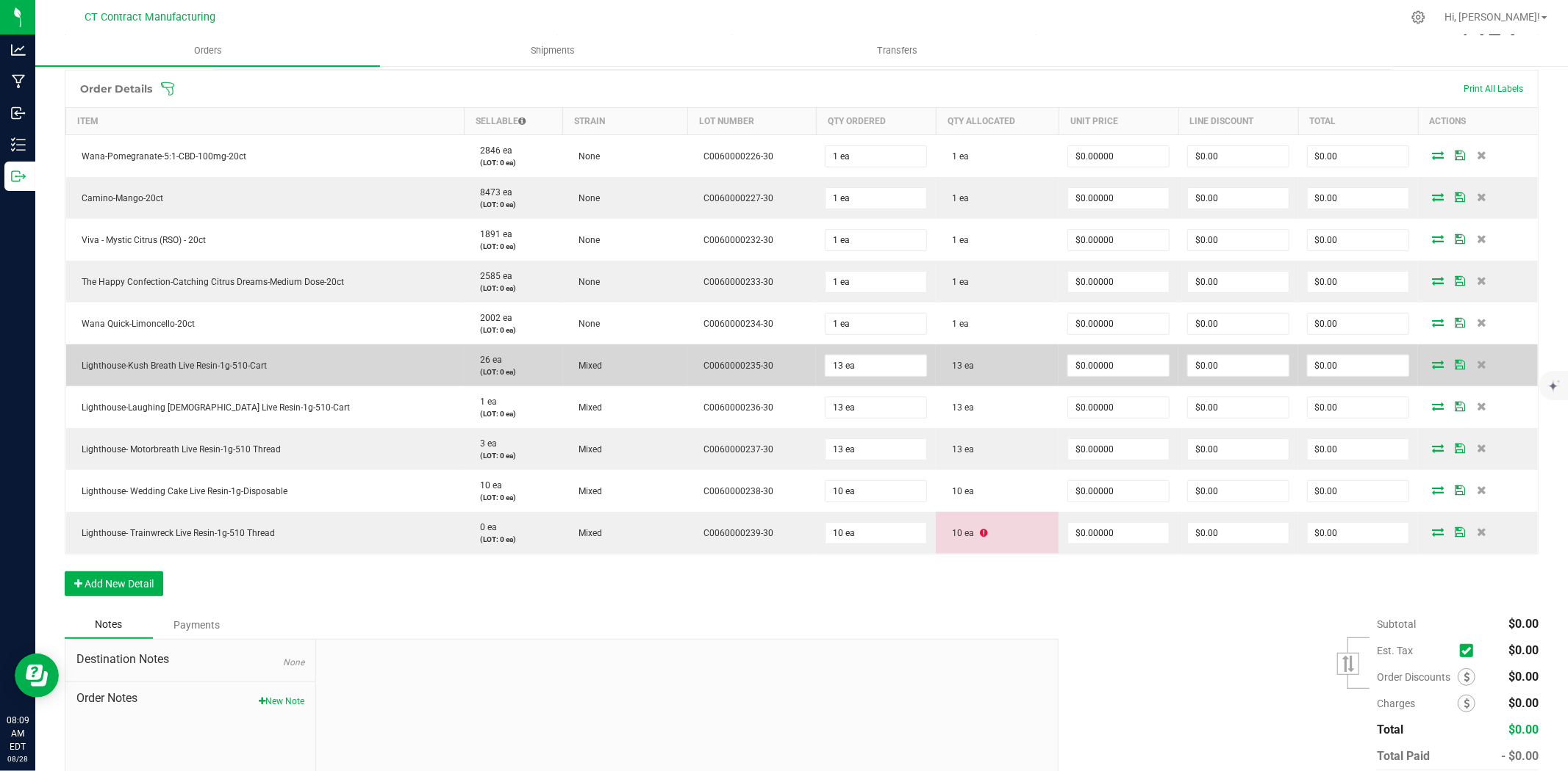
scroll to position [408, 0]
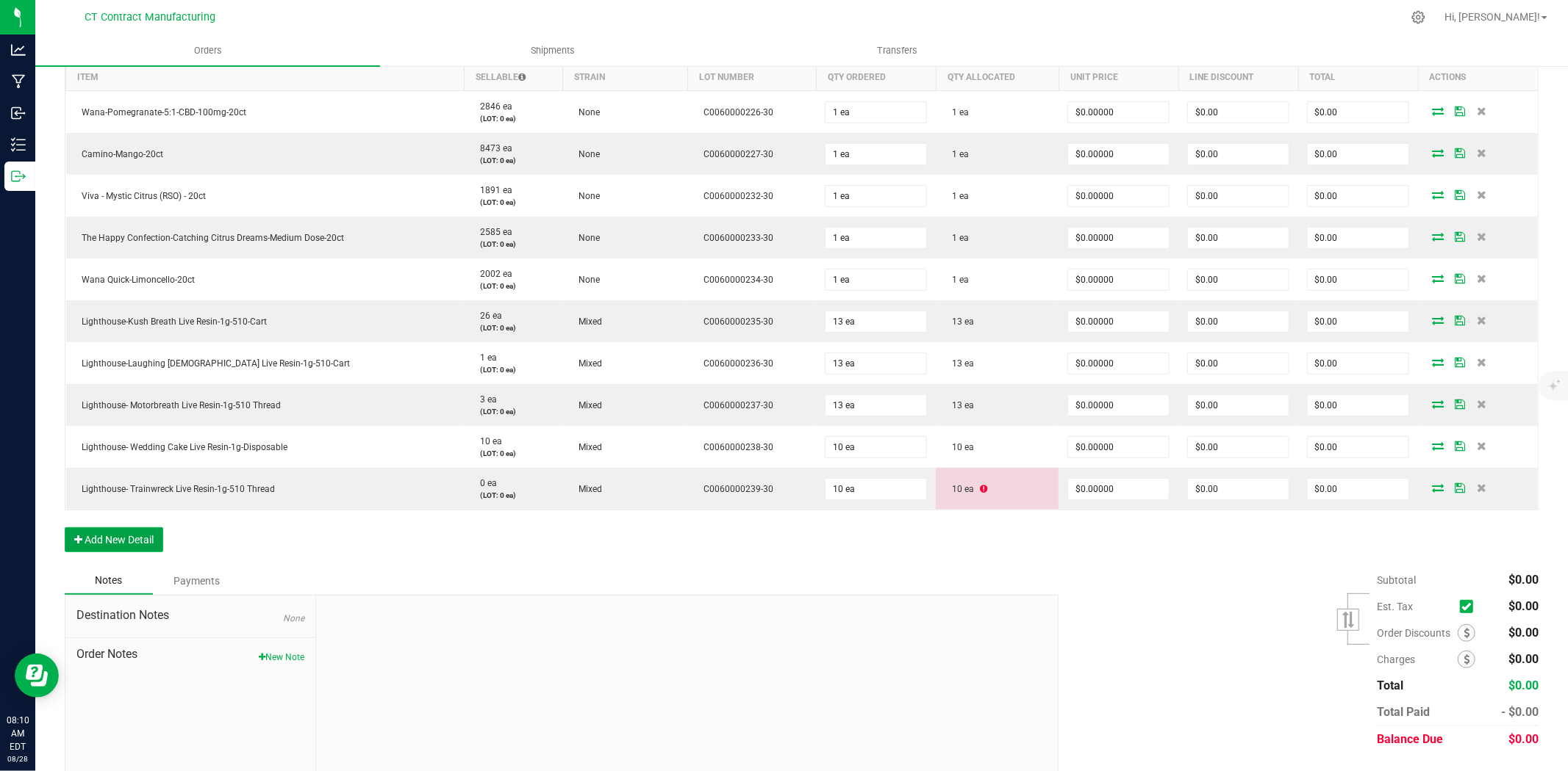
click at [133, 540] on button "Add New Detail" at bounding box center [114, 540] width 98 height 25
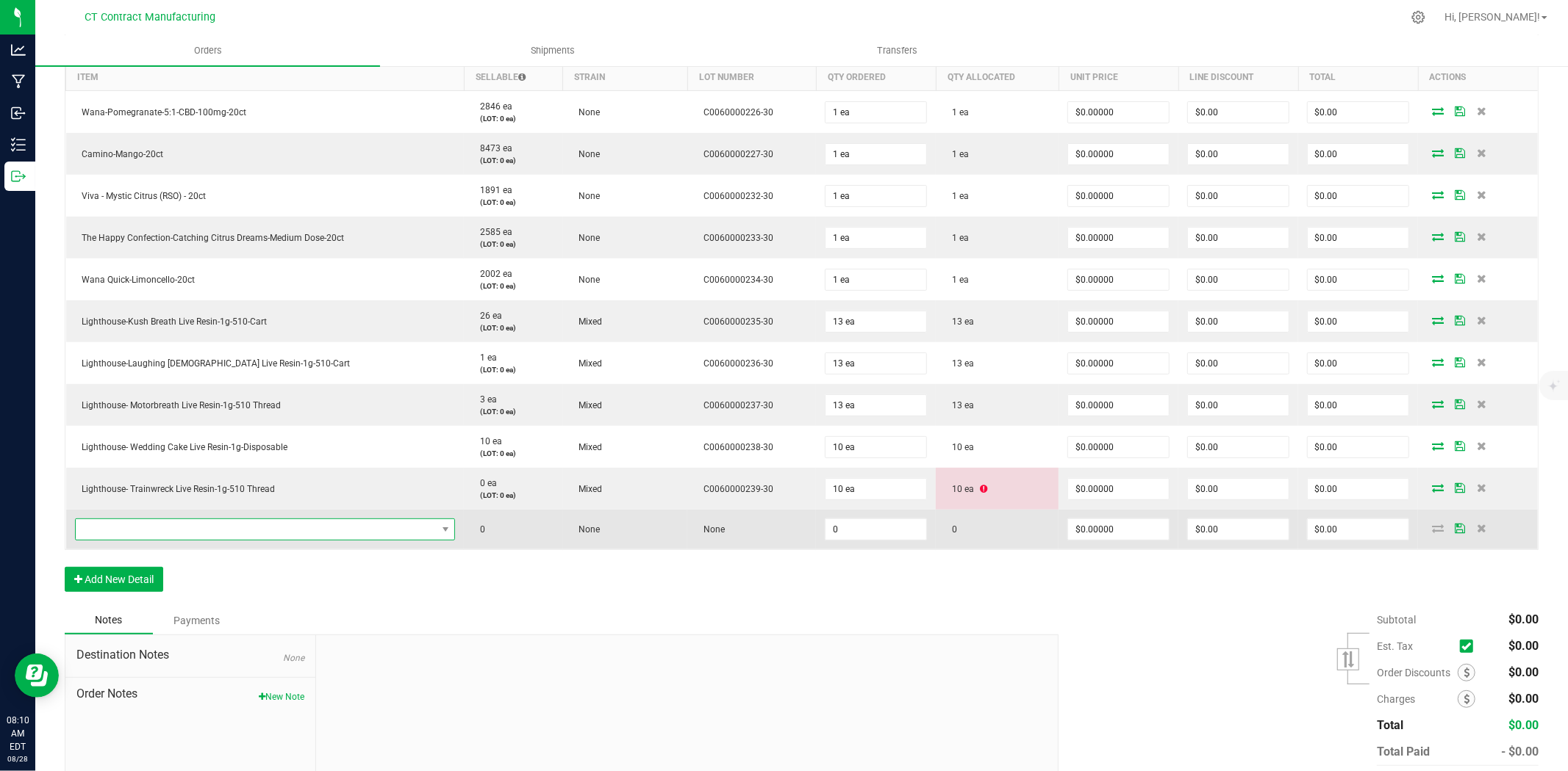
click at [147, 534] on span "NO DATA FOUND" at bounding box center [256, 530] width 360 height 21
paste input "Lighthouse- Durban Poison Live Resin-1g-Disposable"
type input "Lighthouse- Durban Poison Live Resin-1g-Disposable"
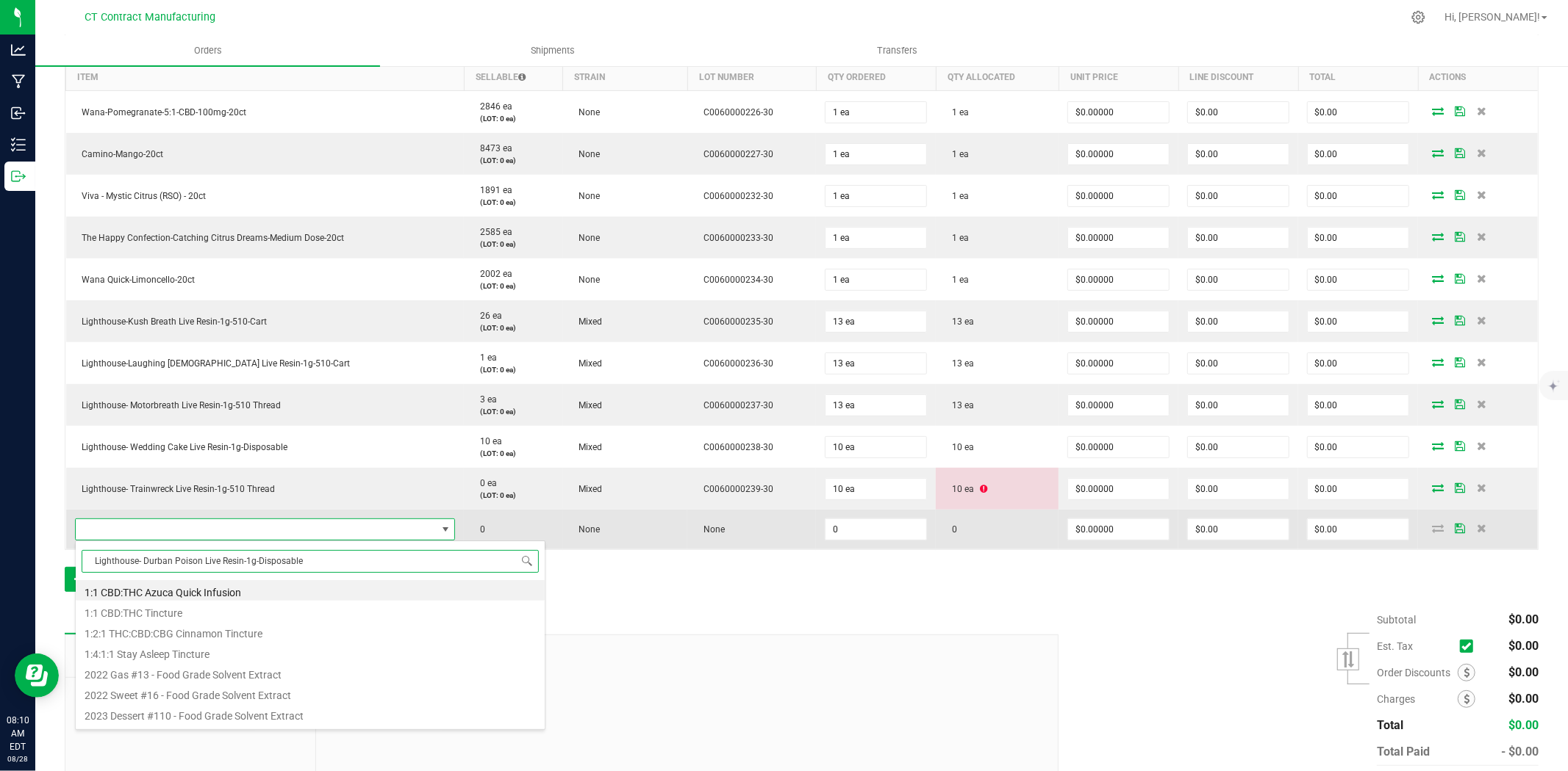
scroll to position [22, 365]
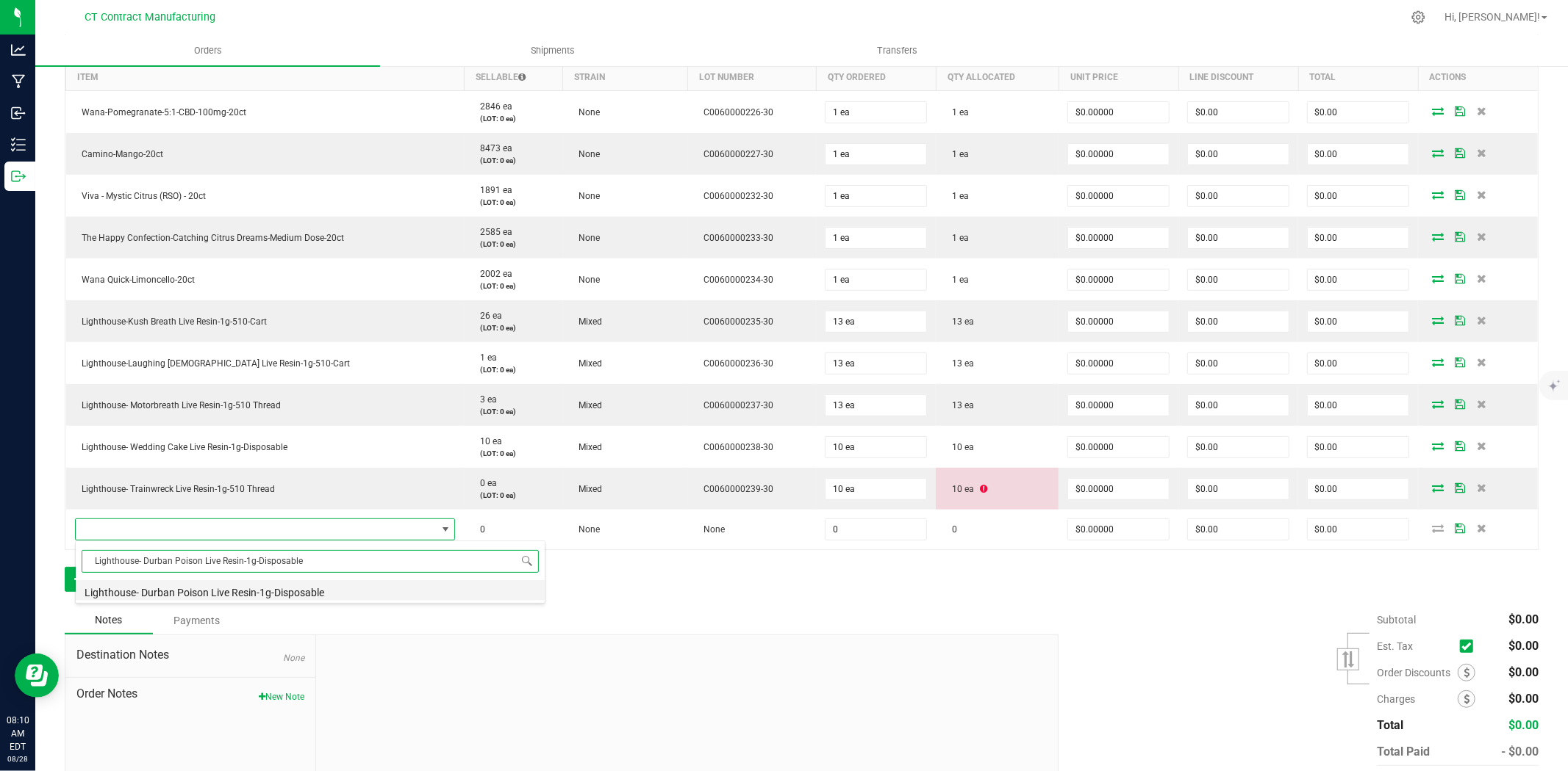
click at [252, 593] on li "Lighthouse- Durban Poison Live Resin-1g-Disposable" at bounding box center [310, 590] width 469 height 21
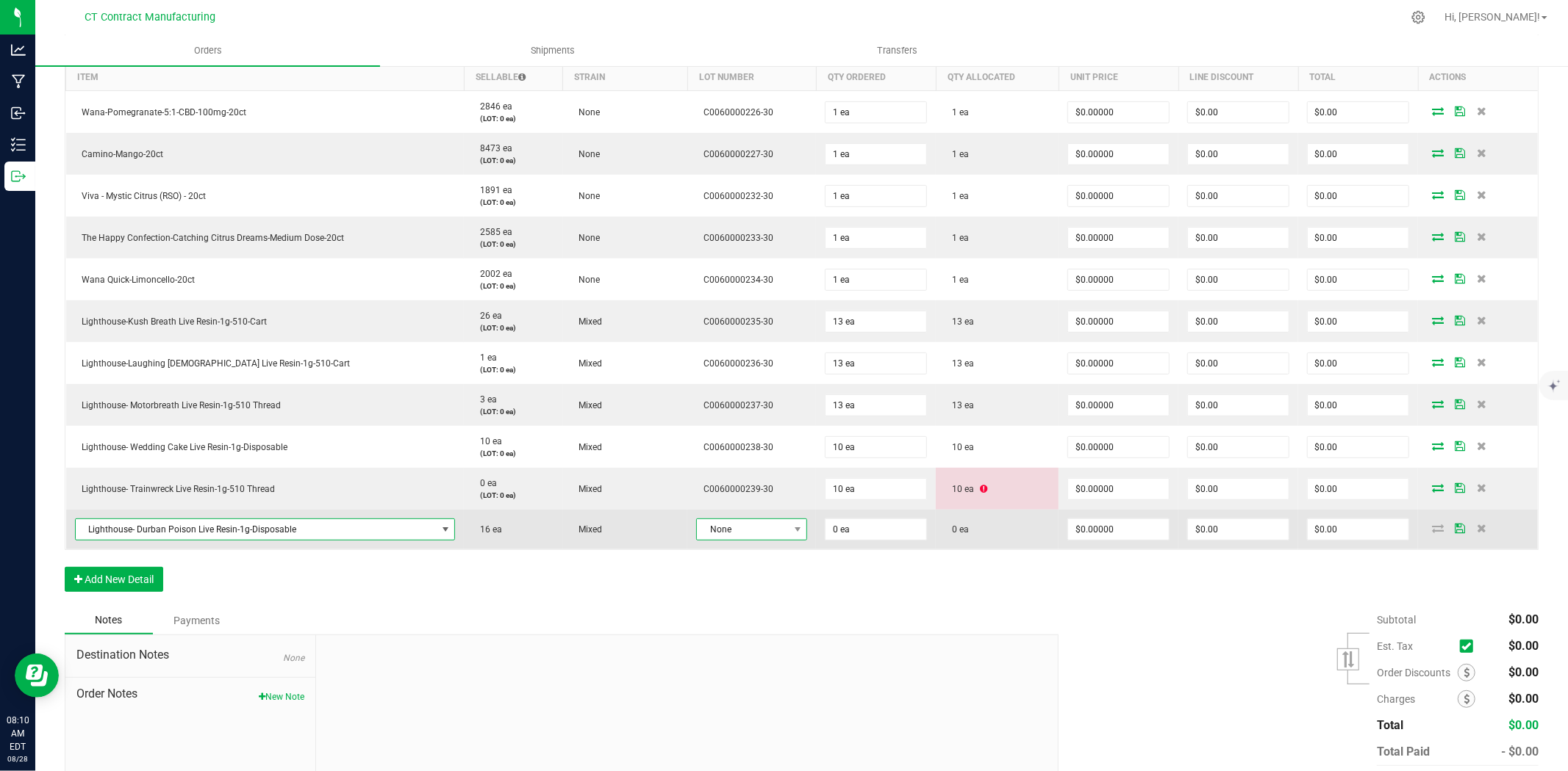
click at [734, 534] on span "None" at bounding box center [742, 530] width 91 height 21
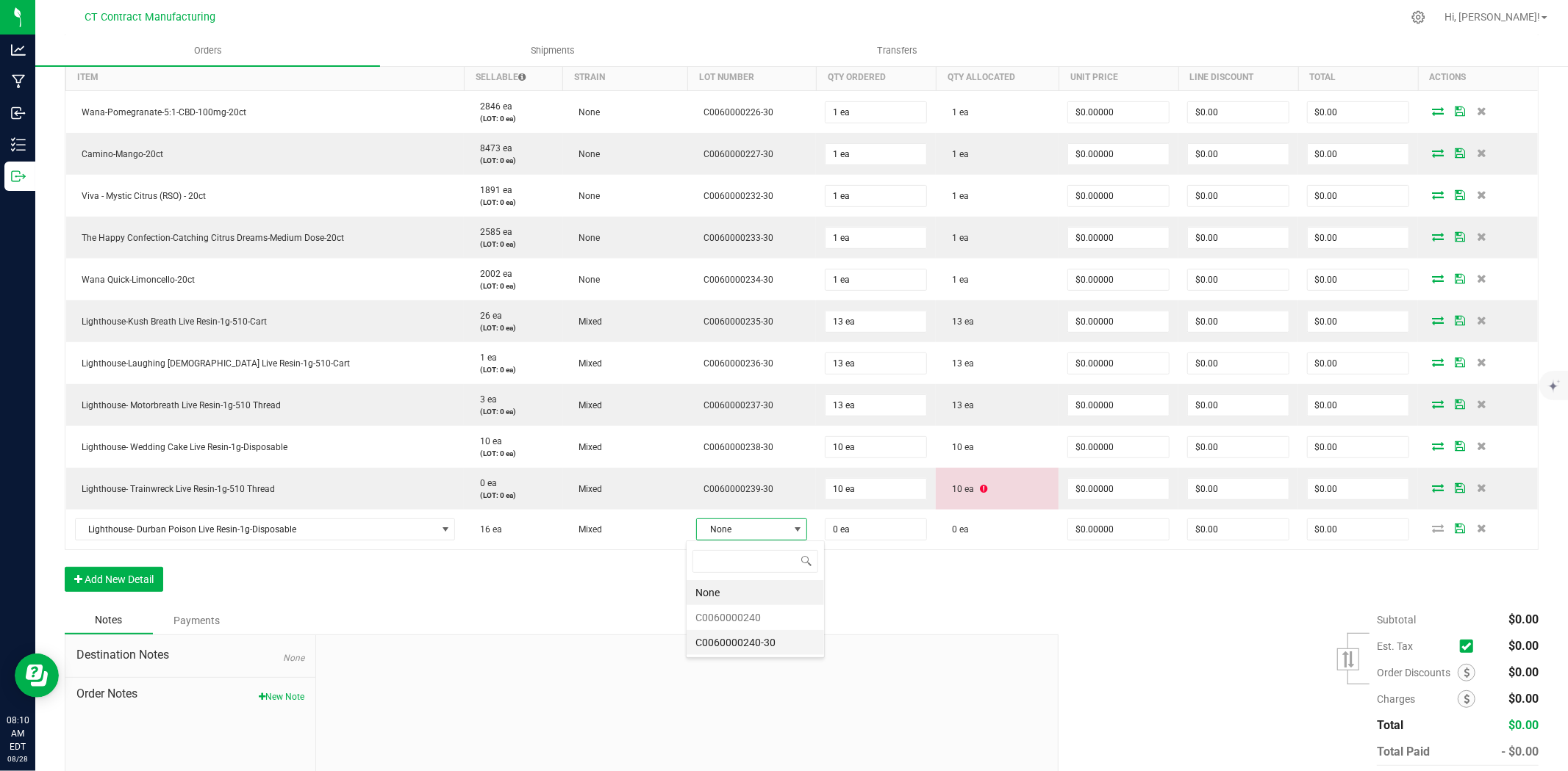
click at [761, 644] on li "C0060000240-30" at bounding box center [755, 643] width 138 height 25
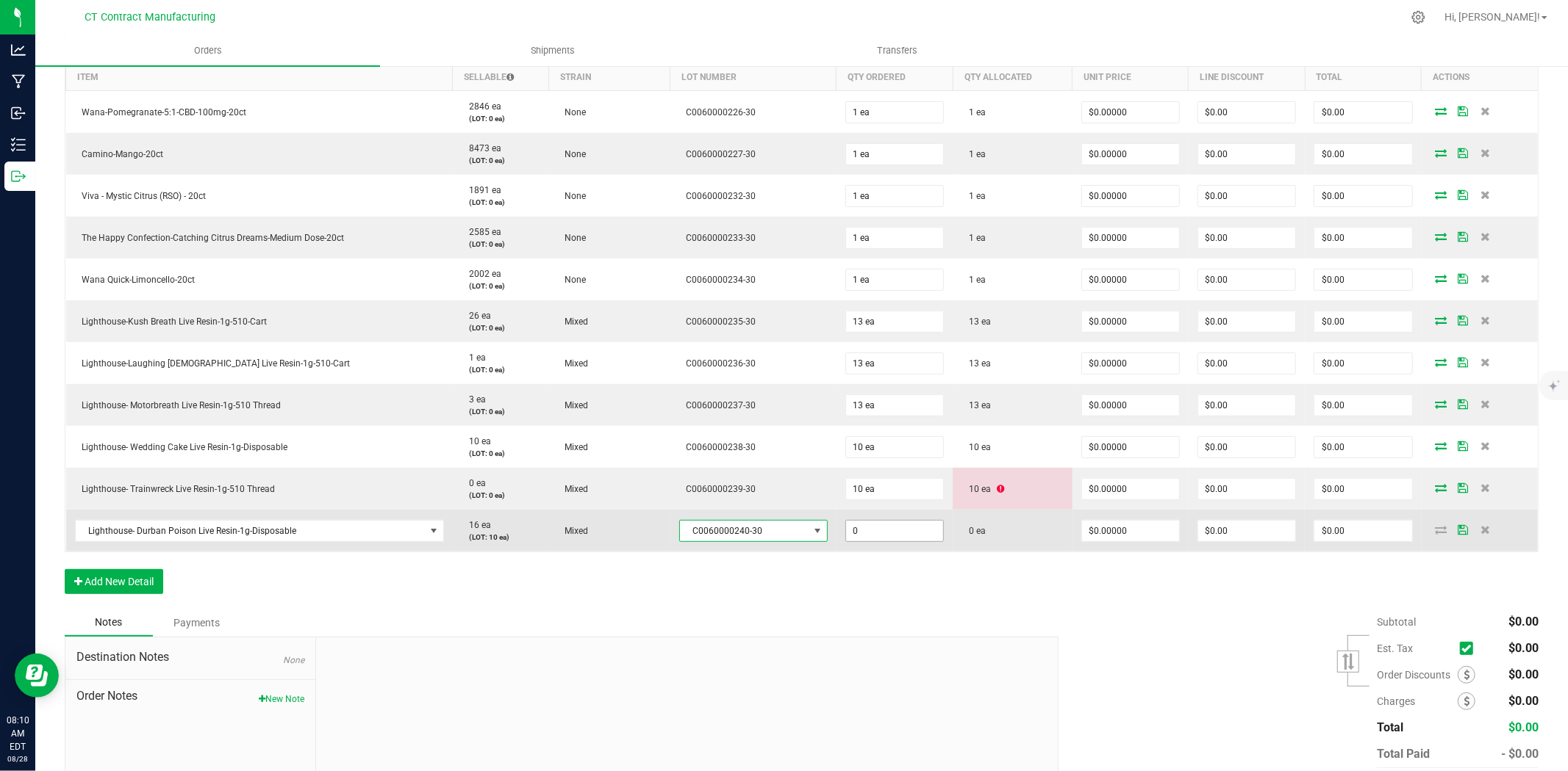
click at [877, 528] on input "0" at bounding box center [895, 531] width 97 height 21
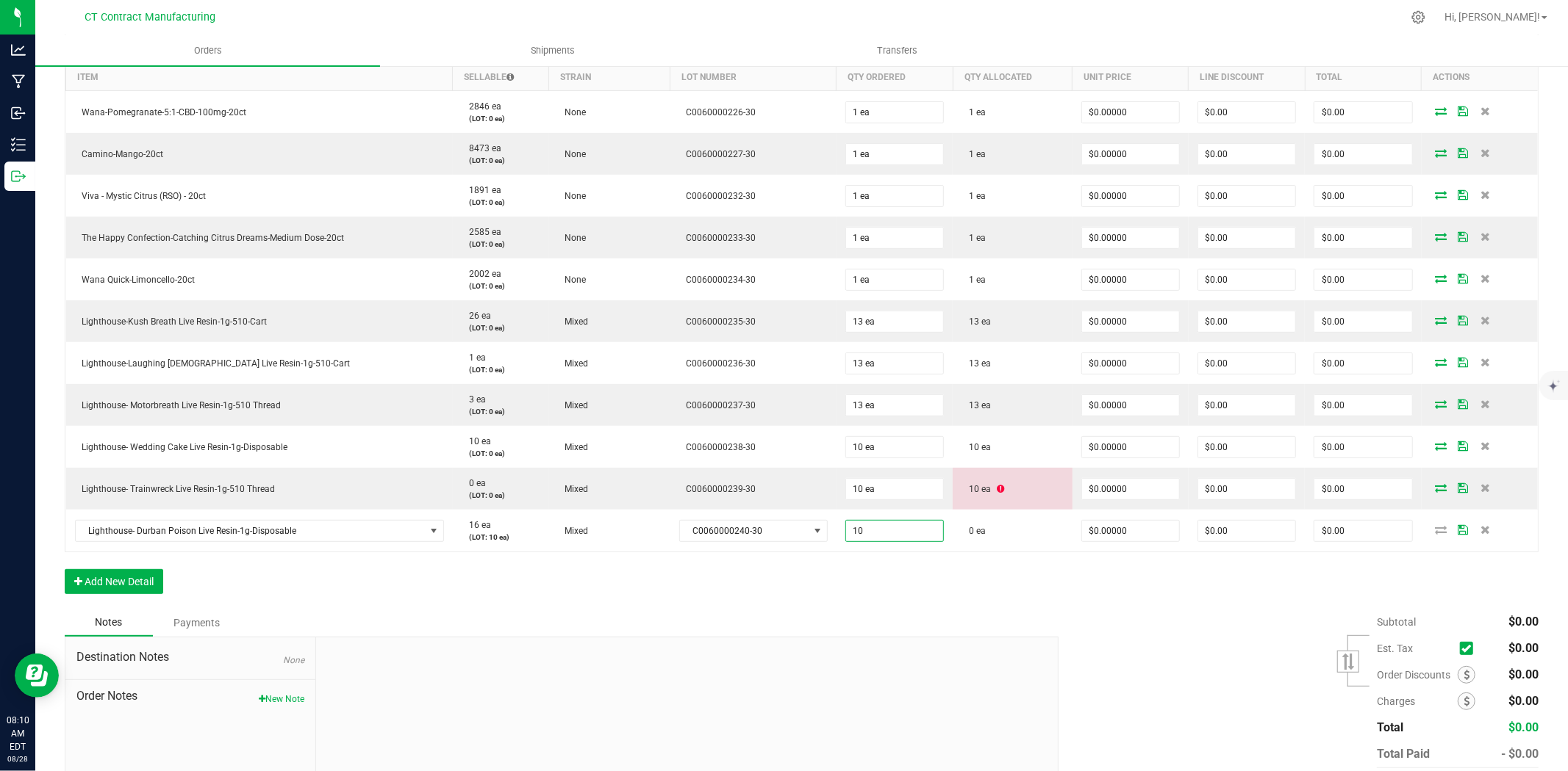
type input "10 ea"
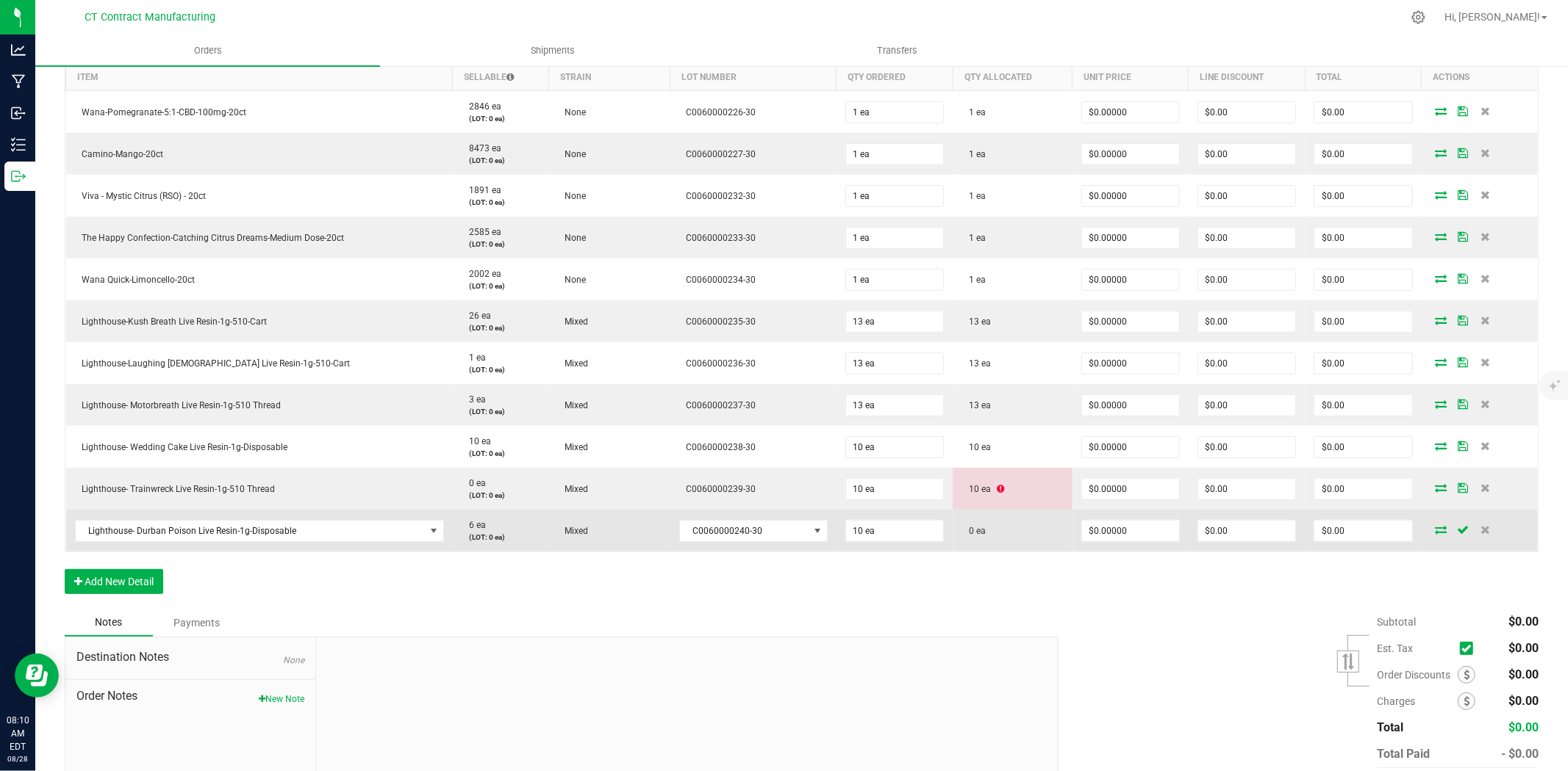
click at [1436, 526] on icon at bounding box center [1441, 530] width 12 height 9
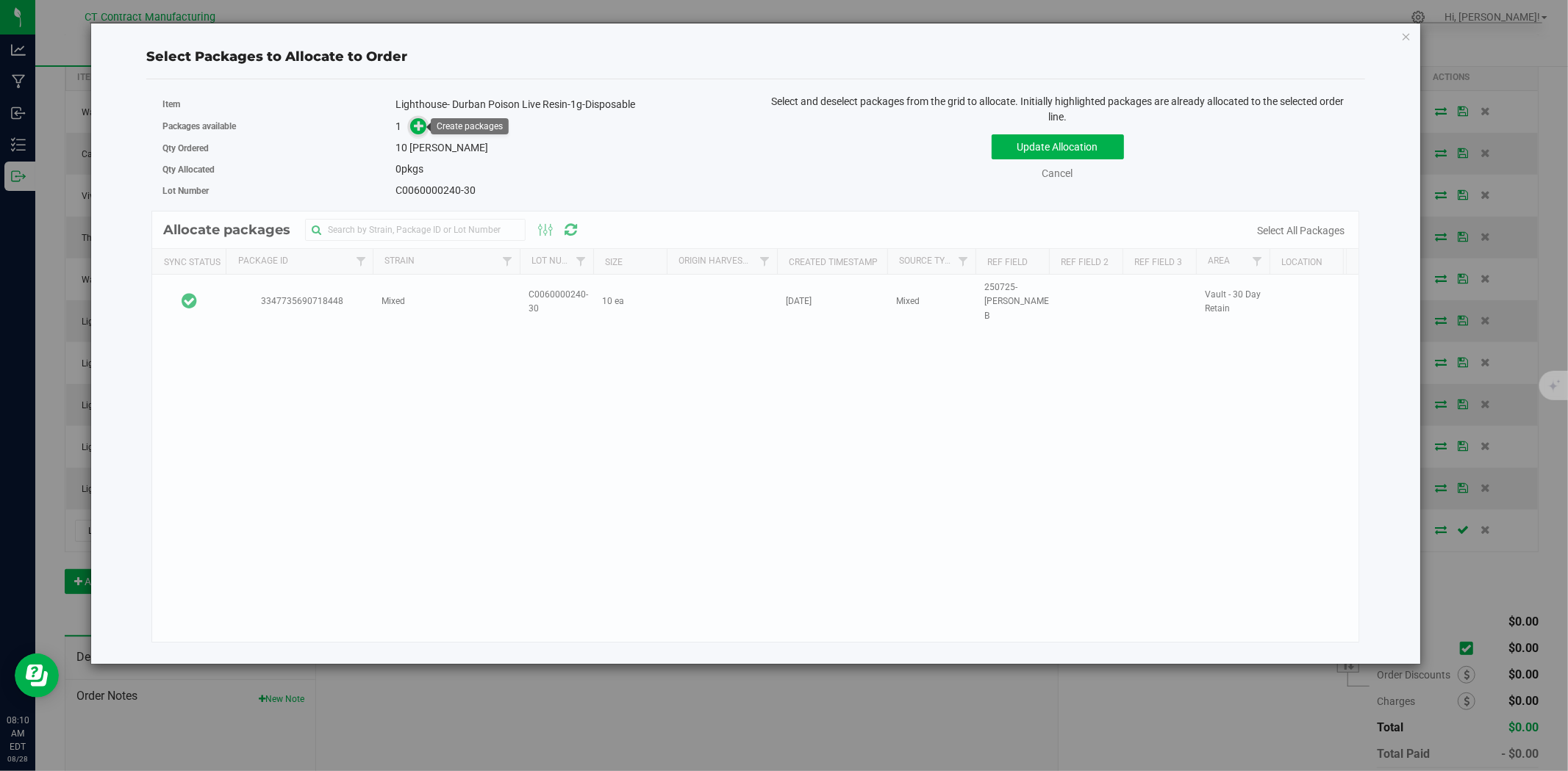
click at [422, 125] on icon at bounding box center [418, 125] width 10 height 10
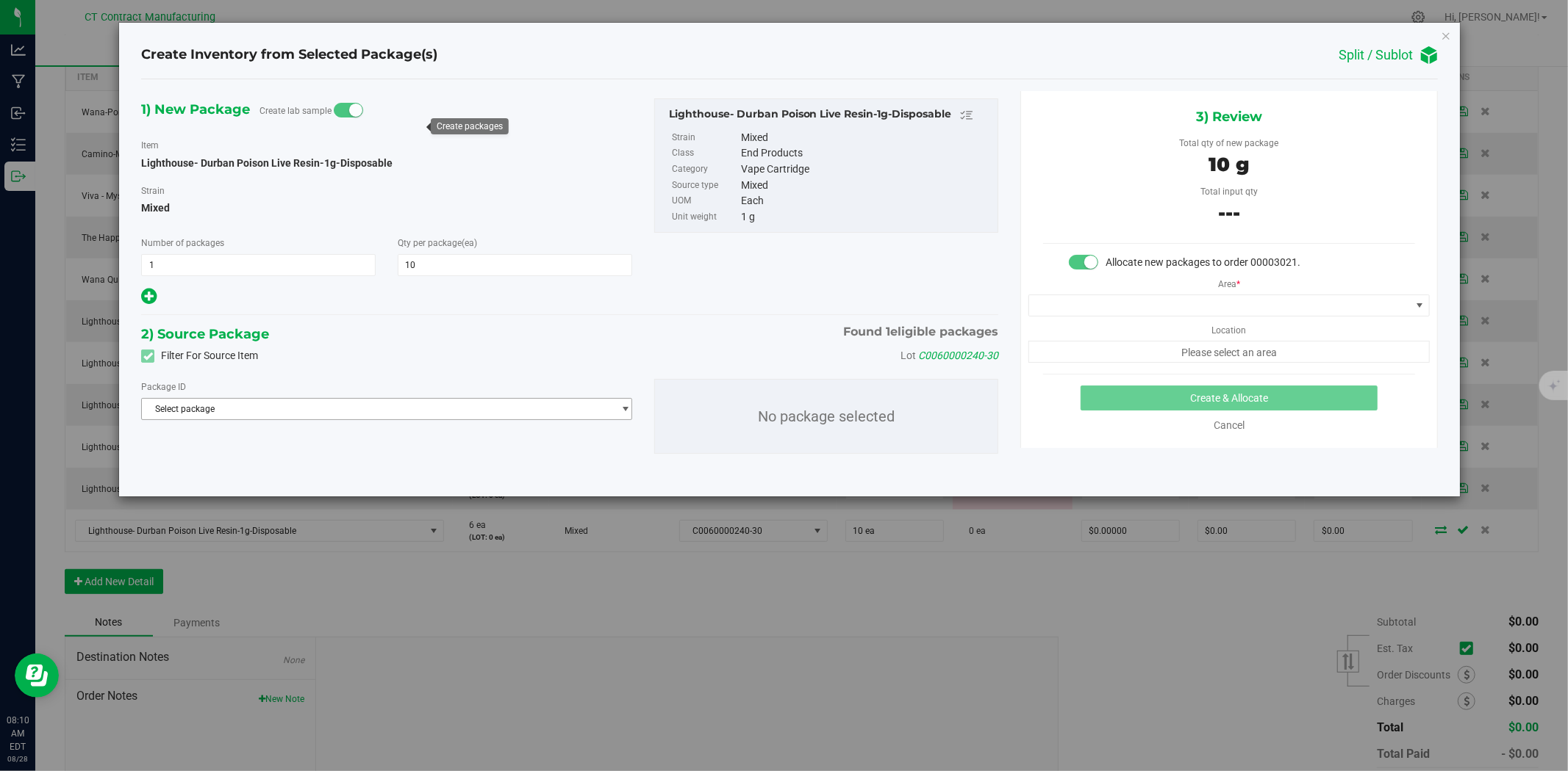
click at [260, 413] on span "Select package" at bounding box center [377, 409] width 471 height 21
click at [251, 465] on li "3347735690718448 ( Lighthouse- Durban Poison Live Resin-1g-Disposable )" at bounding box center [386, 470] width 489 height 21
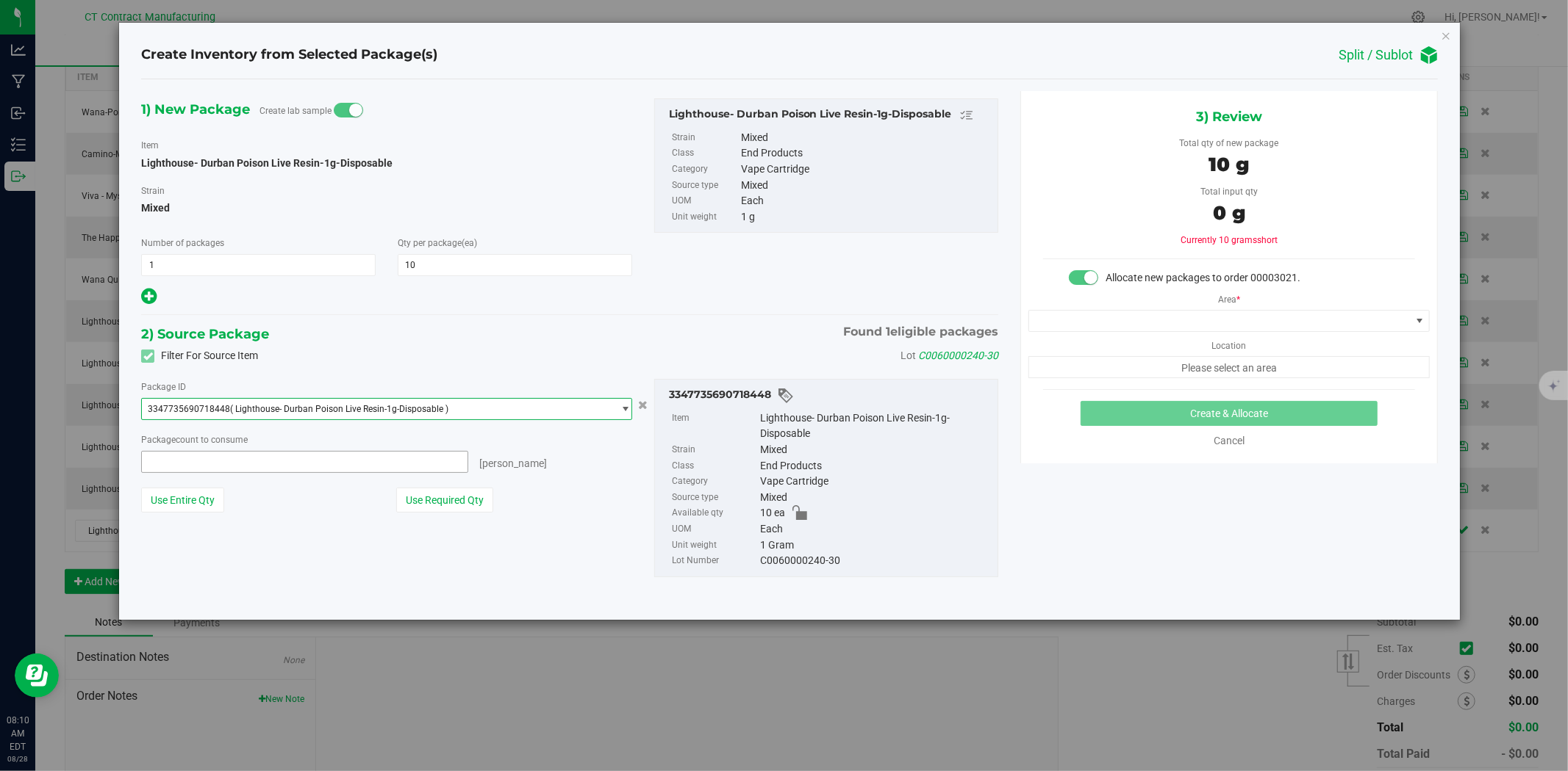
click at [250, 465] on span at bounding box center [305, 462] width 327 height 22
type input "10"
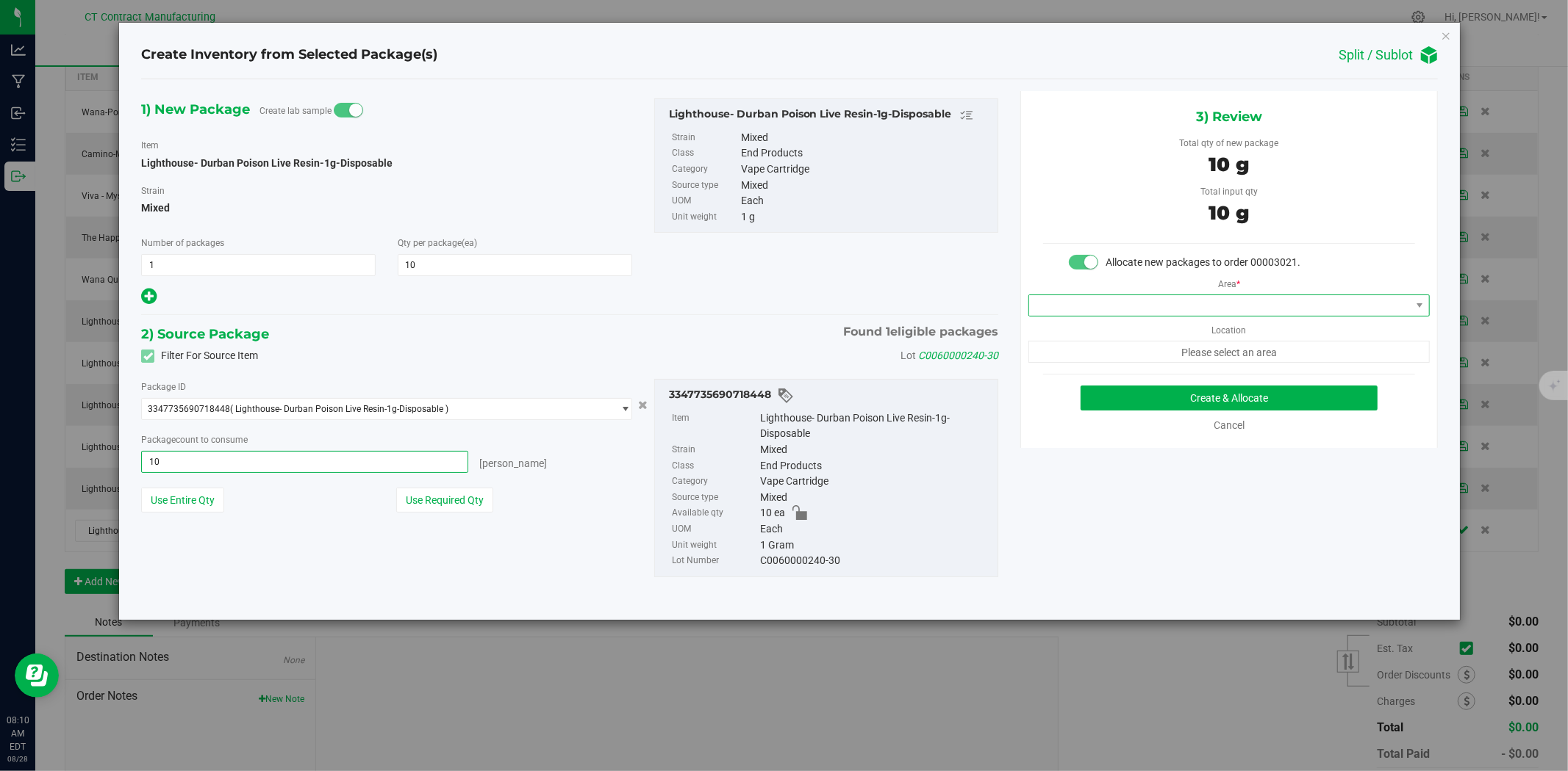
type input "10 ea"
click at [1082, 304] on span at bounding box center [1219, 305] width 381 height 21
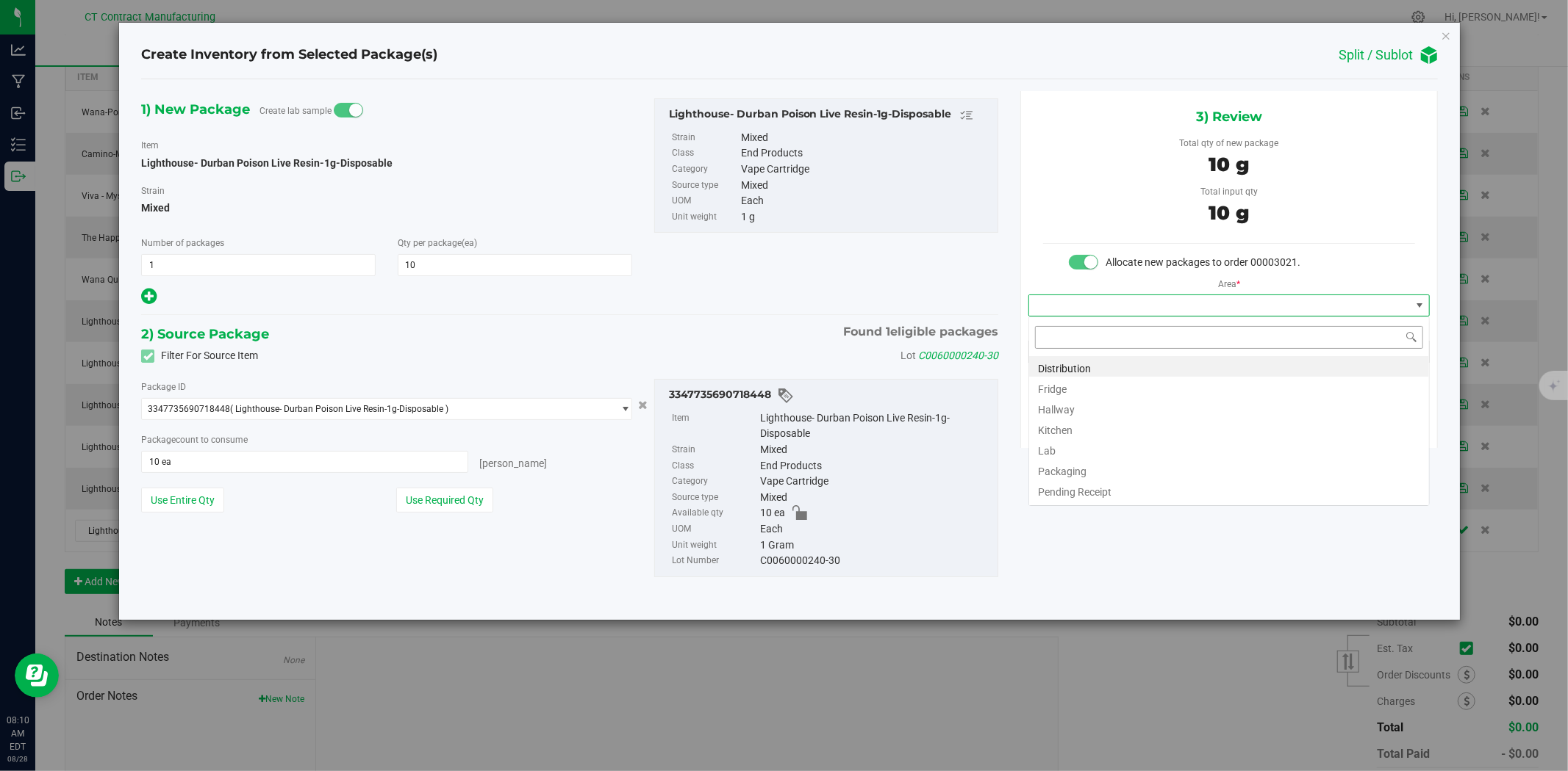
scroll to position [22, 401]
click at [1073, 368] on li "Distribution" at bounding box center [1229, 367] width 400 height 21
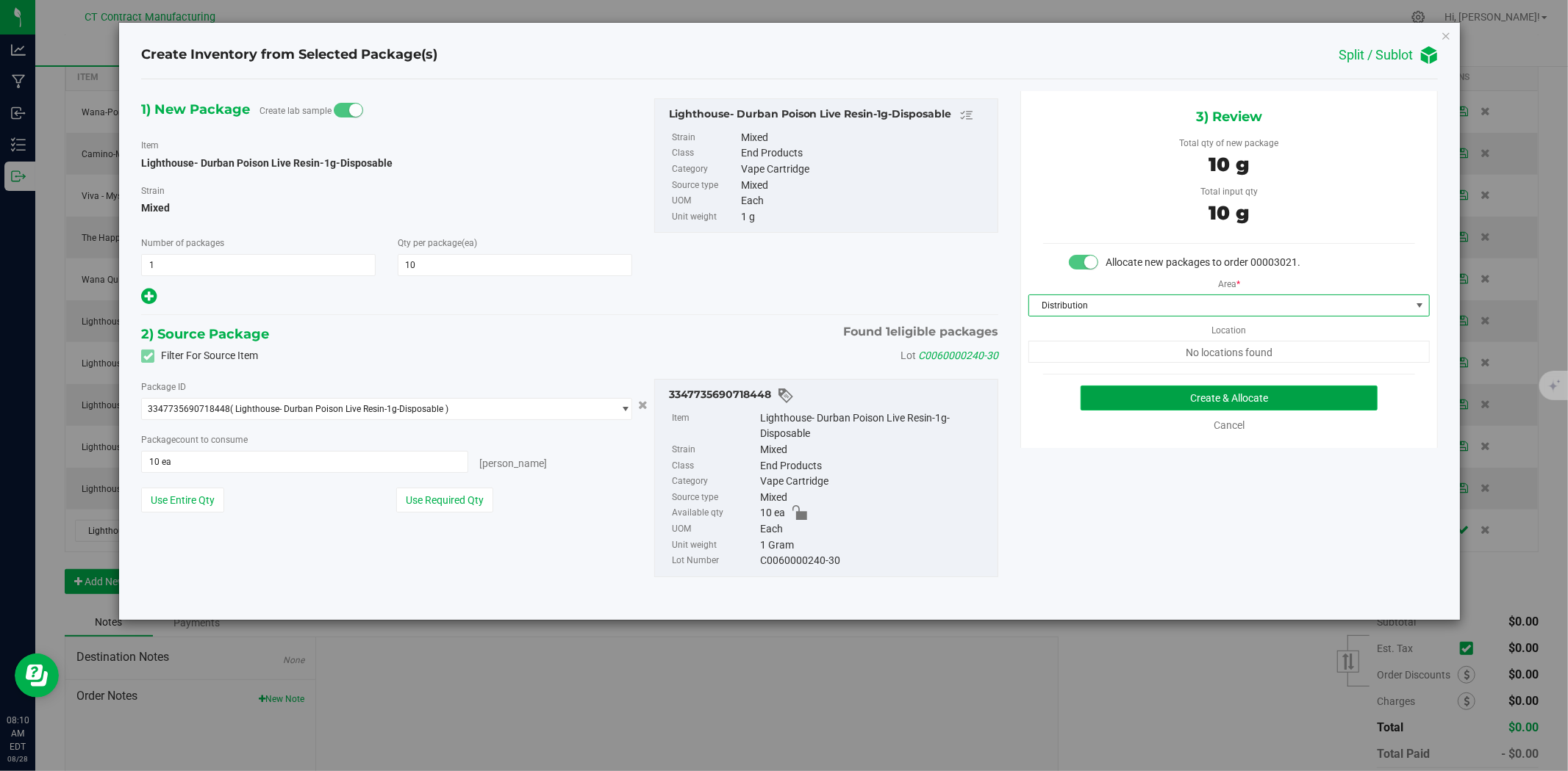
click at [1143, 399] on button "Create & Allocate" at bounding box center [1229, 398] width 297 height 25
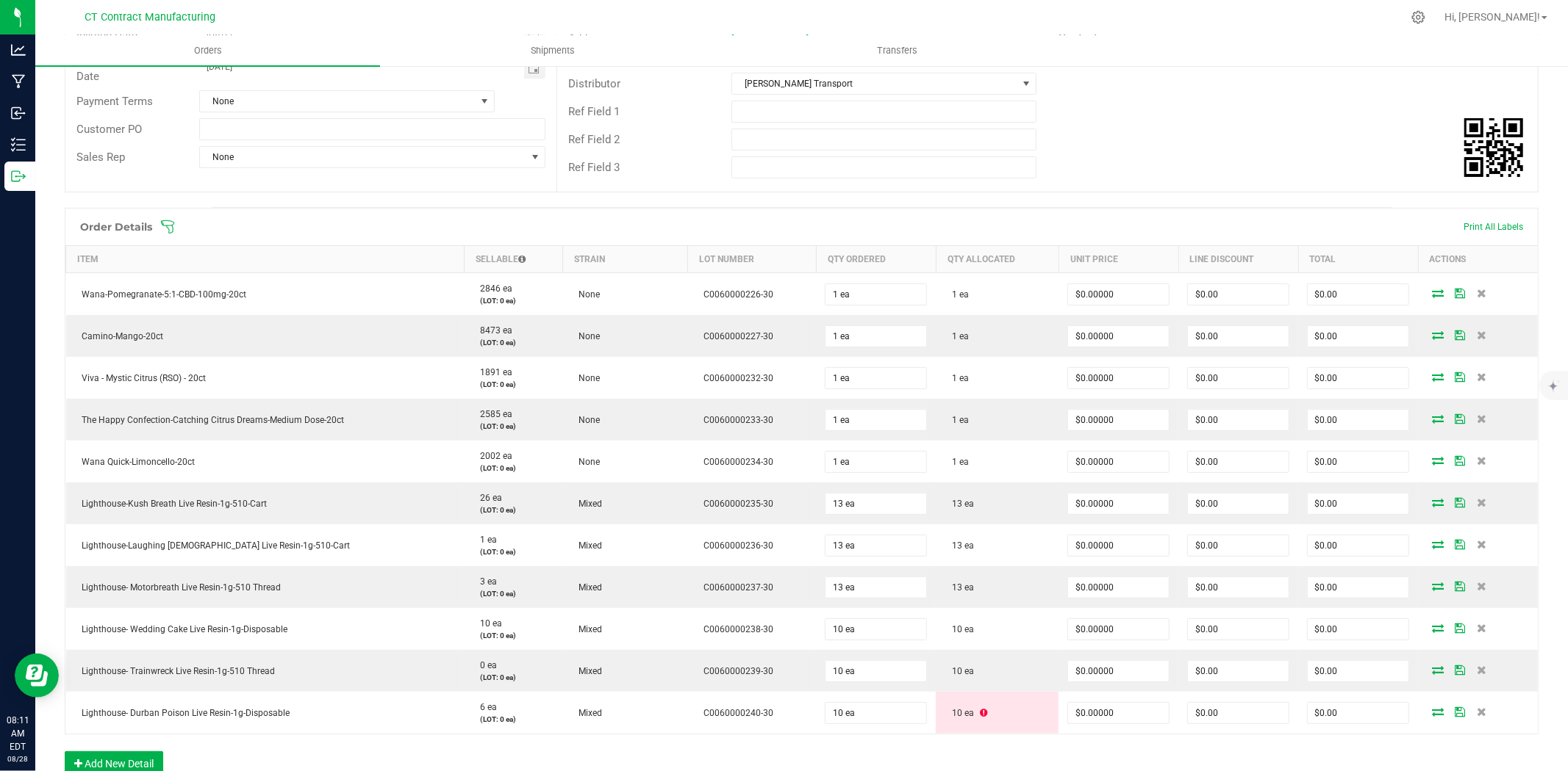
scroll to position [486, 0]
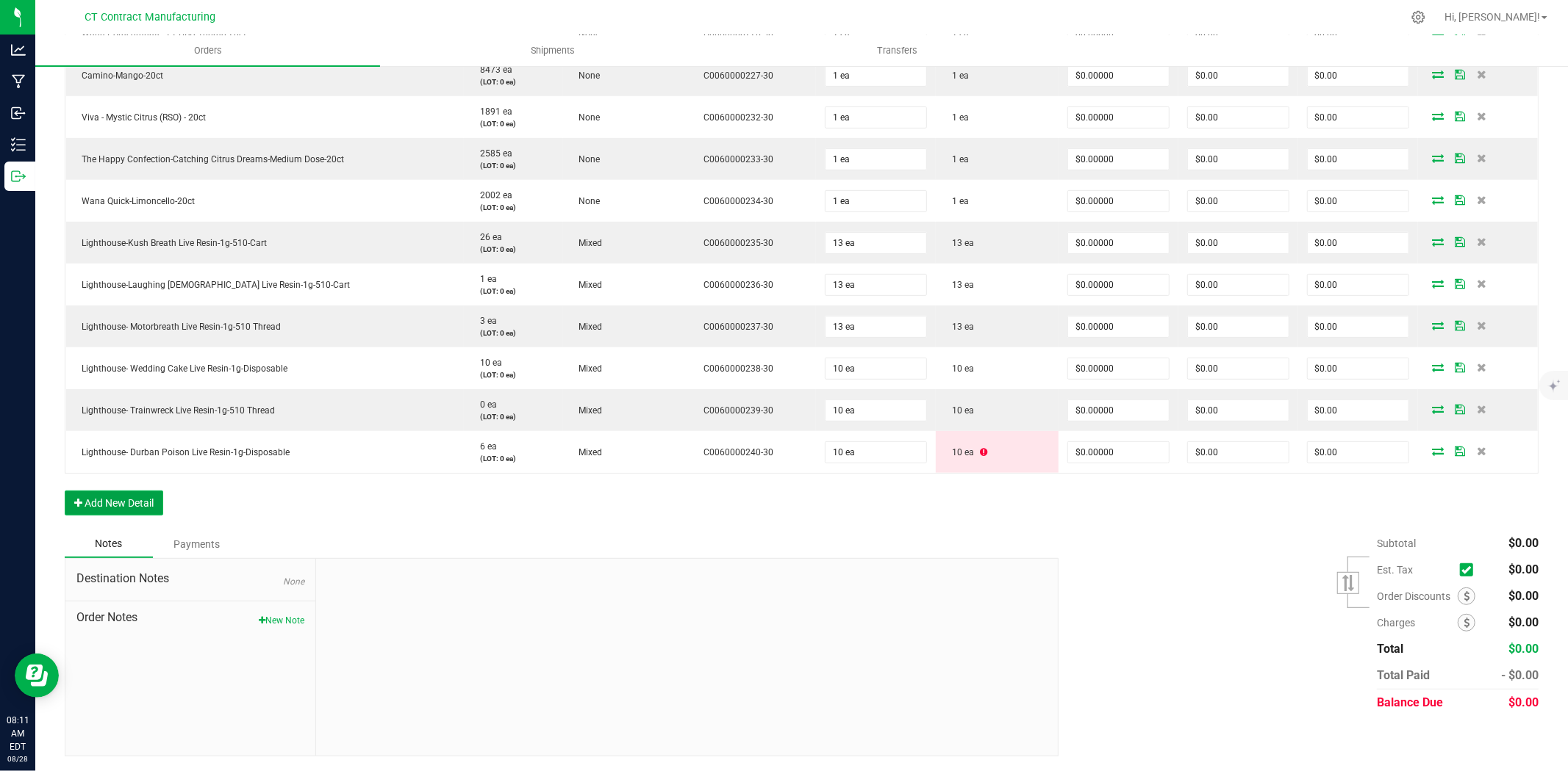
click at [144, 505] on button "Add New Detail" at bounding box center [114, 503] width 98 height 25
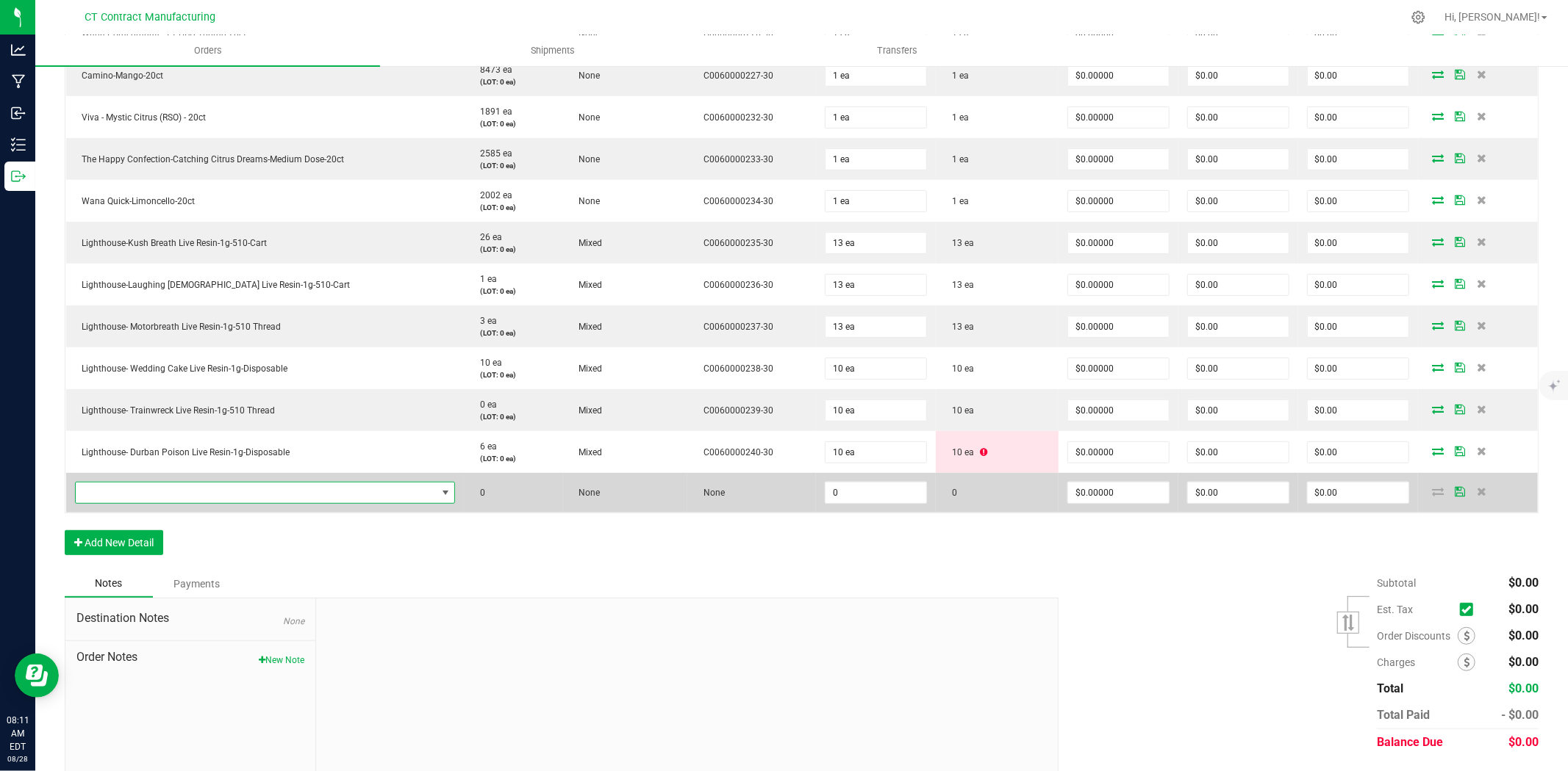
click at [169, 496] on span "NO DATA FOUND" at bounding box center [256, 493] width 360 height 21
type input "Lighthouse- GMO Cookies Live Resin-1g-Disposable"
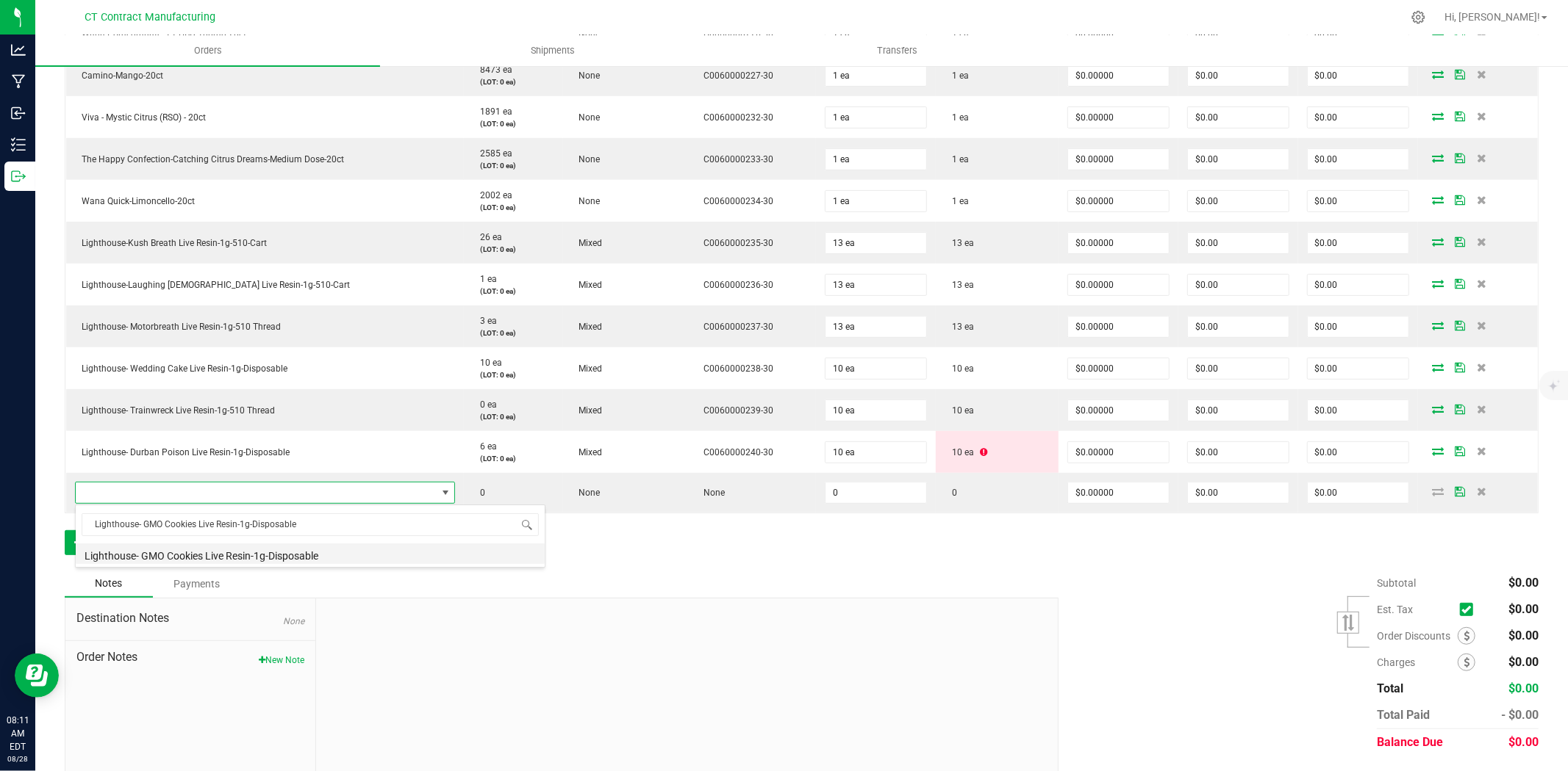
click at [222, 549] on li "Lighthouse- GMO Cookies Live Resin-1g-Disposable" at bounding box center [310, 554] width 469 height 21
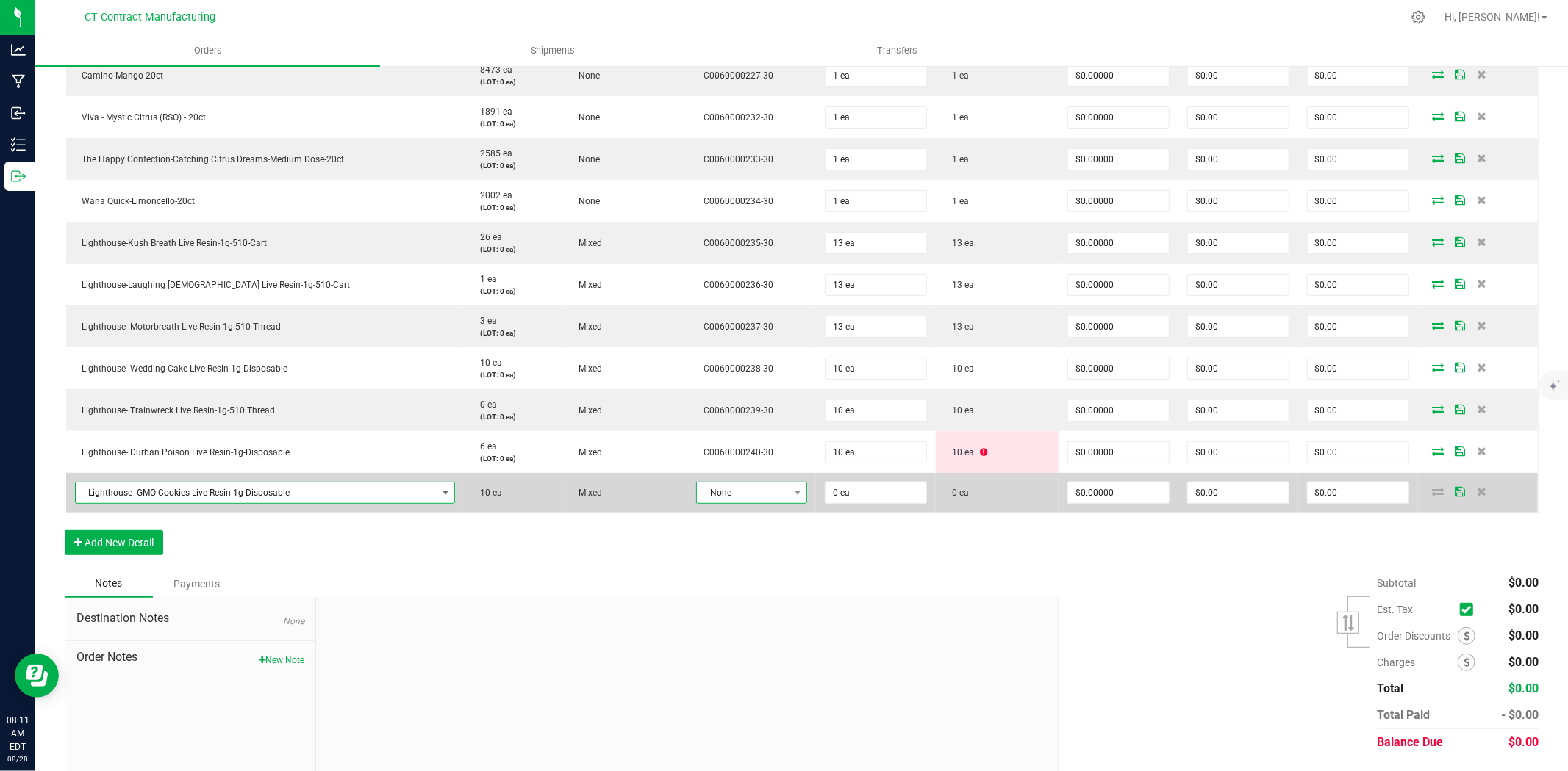
click at [748, 488] on span "None" at bounding box center [742, 493] width 91 height 21
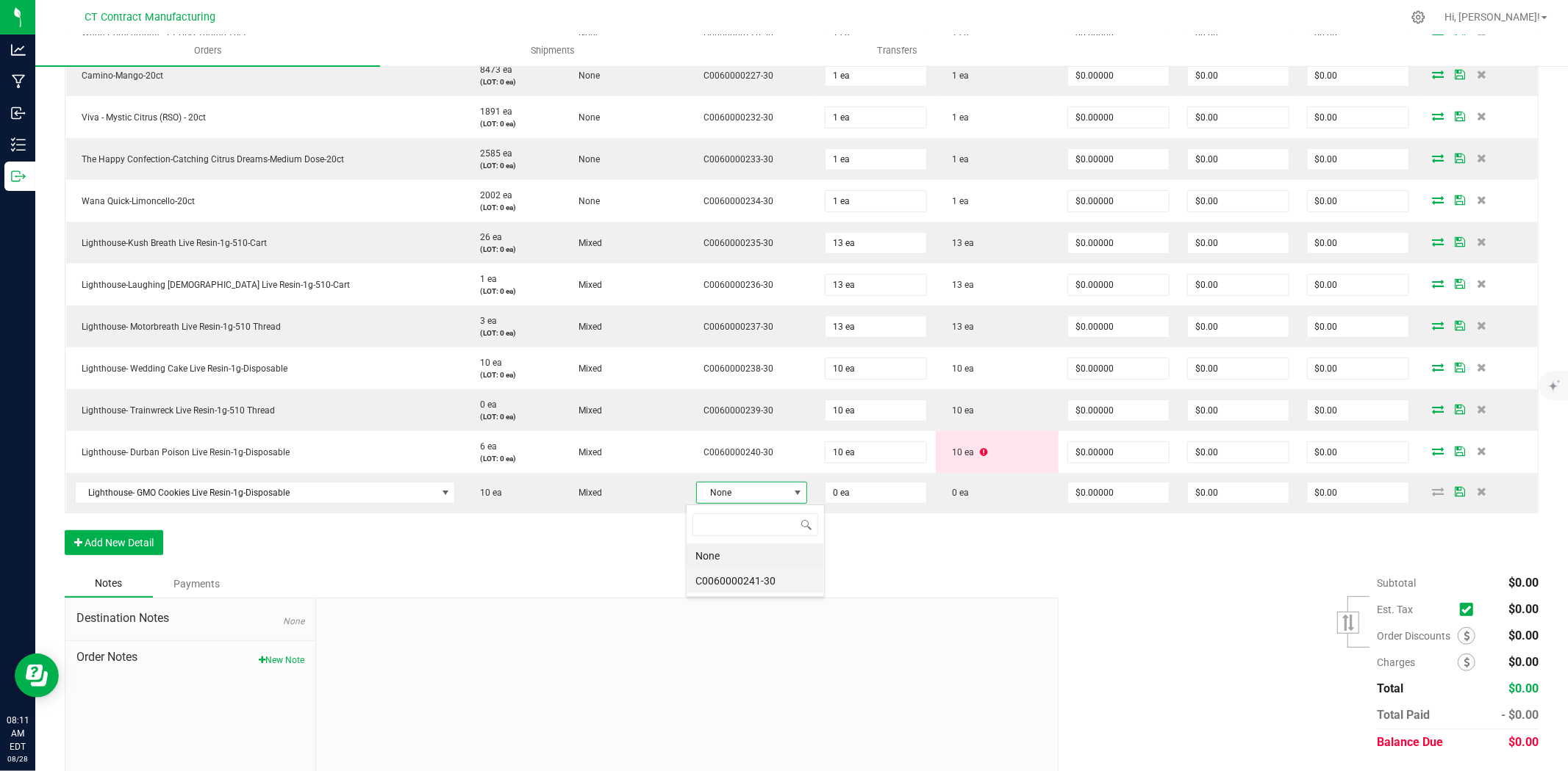
click at [766, 576] on li "C0060000241-30" at bounding box center [755, 581] width 138 height 25
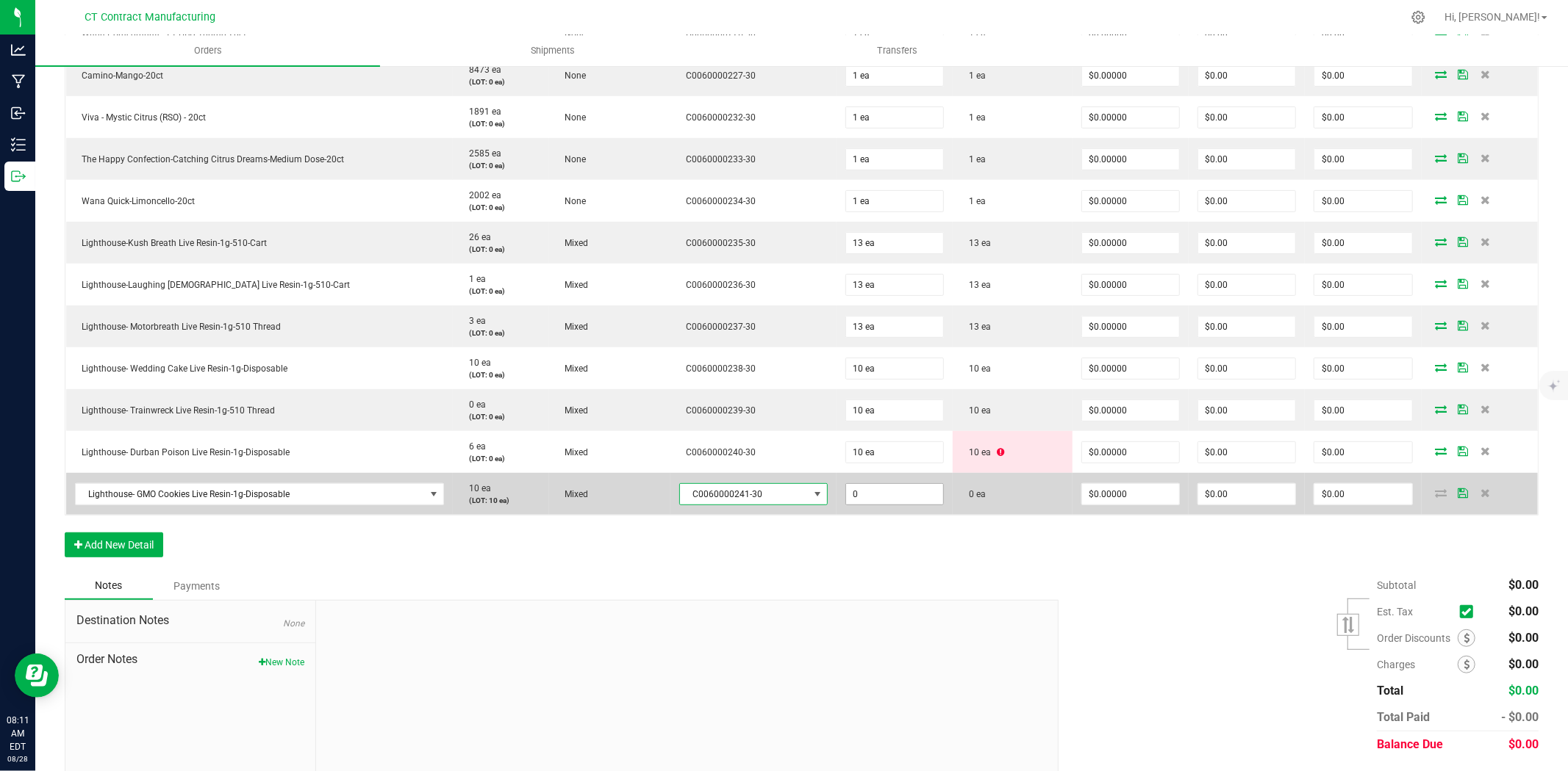
click at [860, 494] on input "0" at bounding box center [895, 494] width 97 height 21
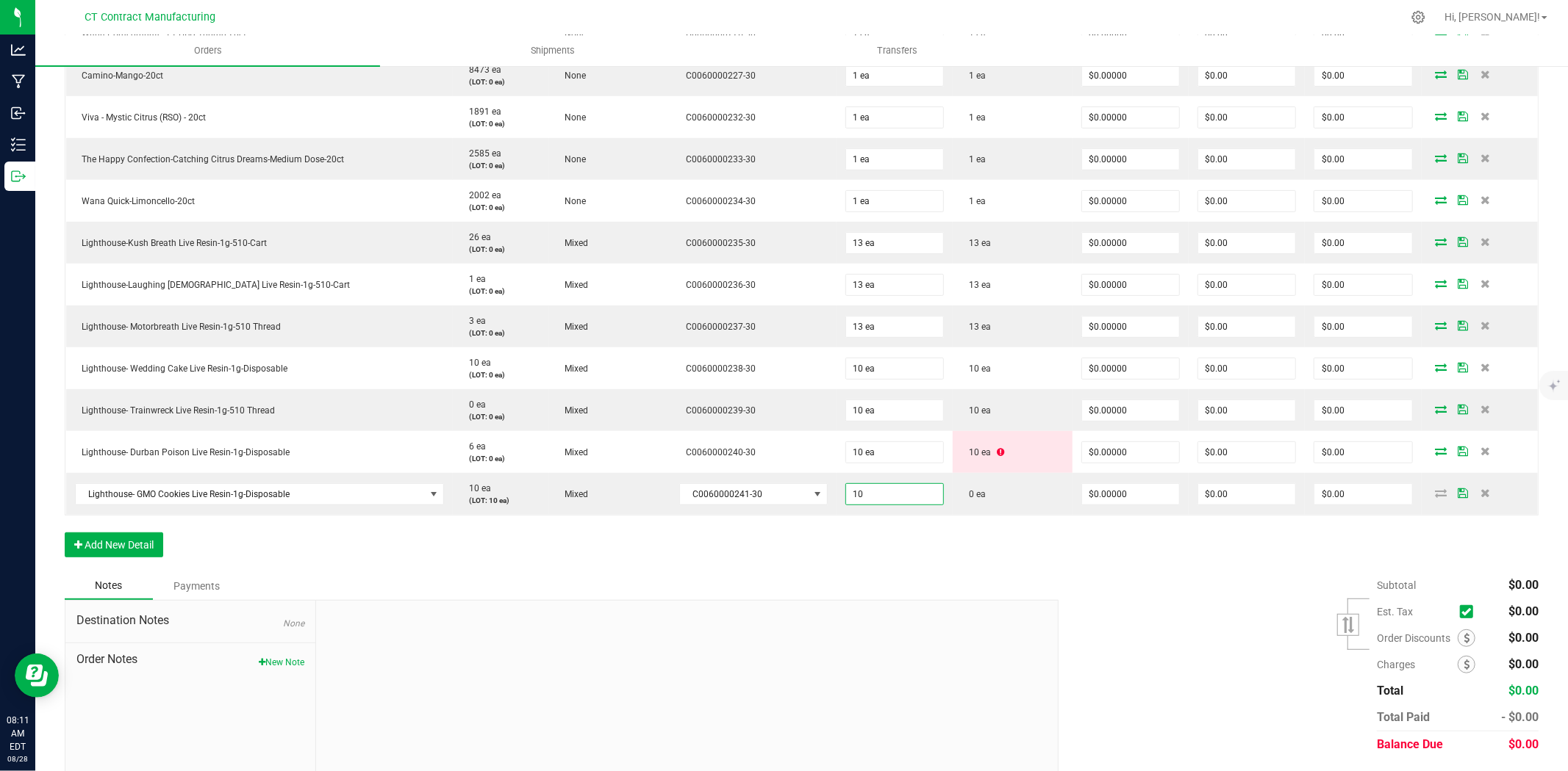
type input "10 ea"
click at [1428, 535] on div "Order Details Print All Labels Item Sellable Strain Lot Number Qty Ordered Qty …" at bounding box center [801, 259] width 1473 height 625
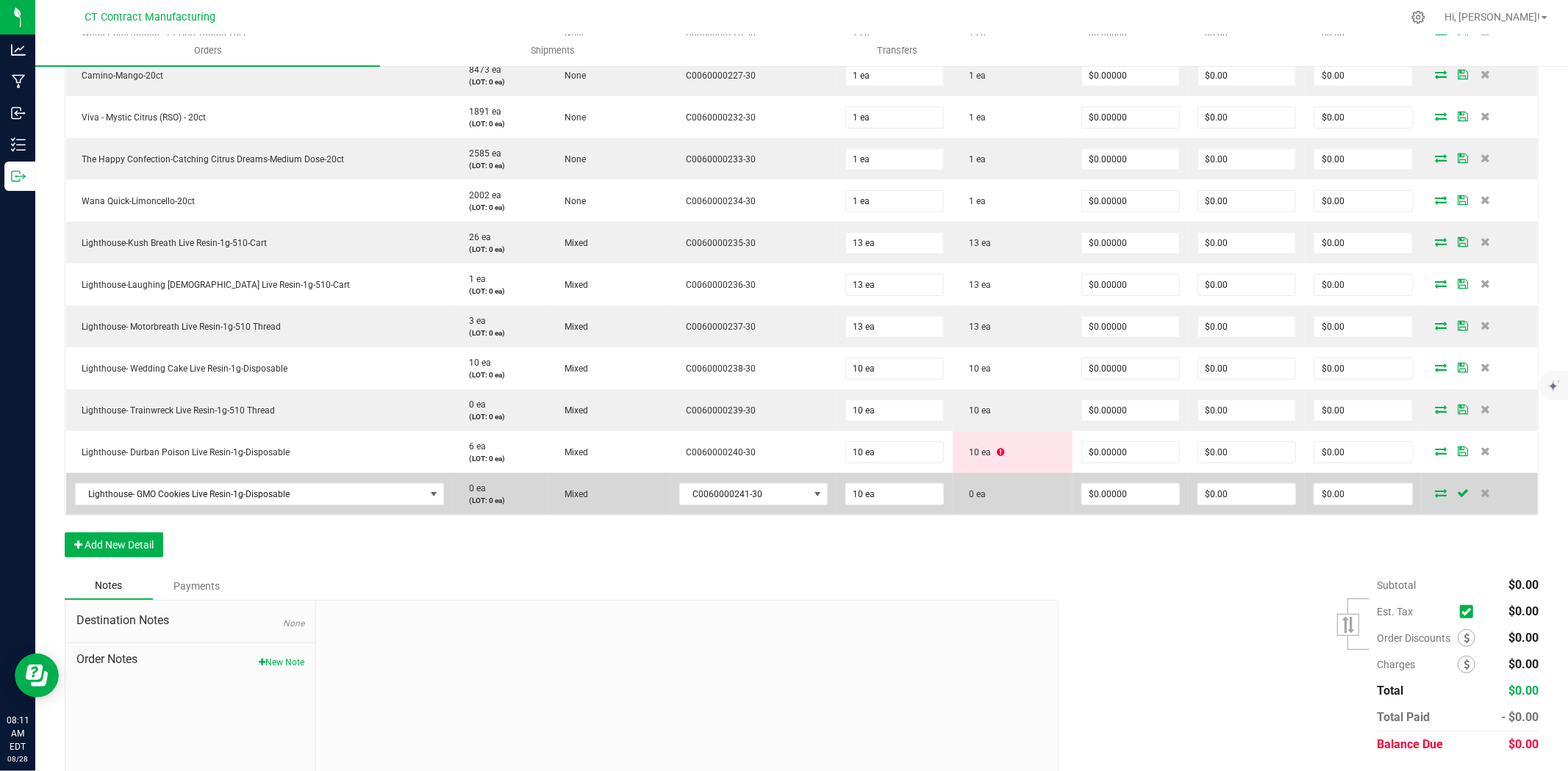
click at [1436, 490] on icon at bounding box center [1441, 493] width 12 height 9
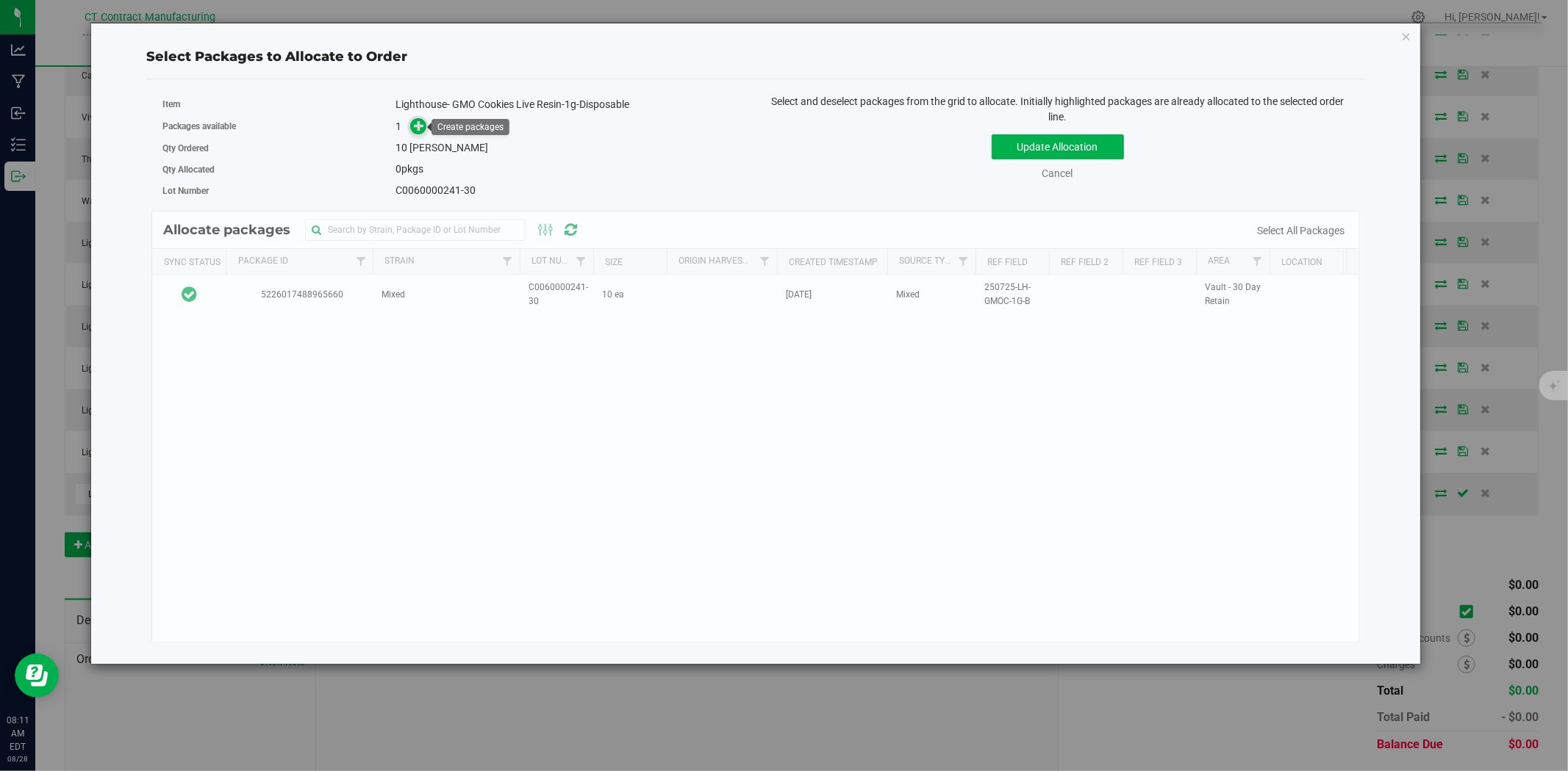
click at [416, 125] on icon at bounding box center [418, 125] width 10 height 10
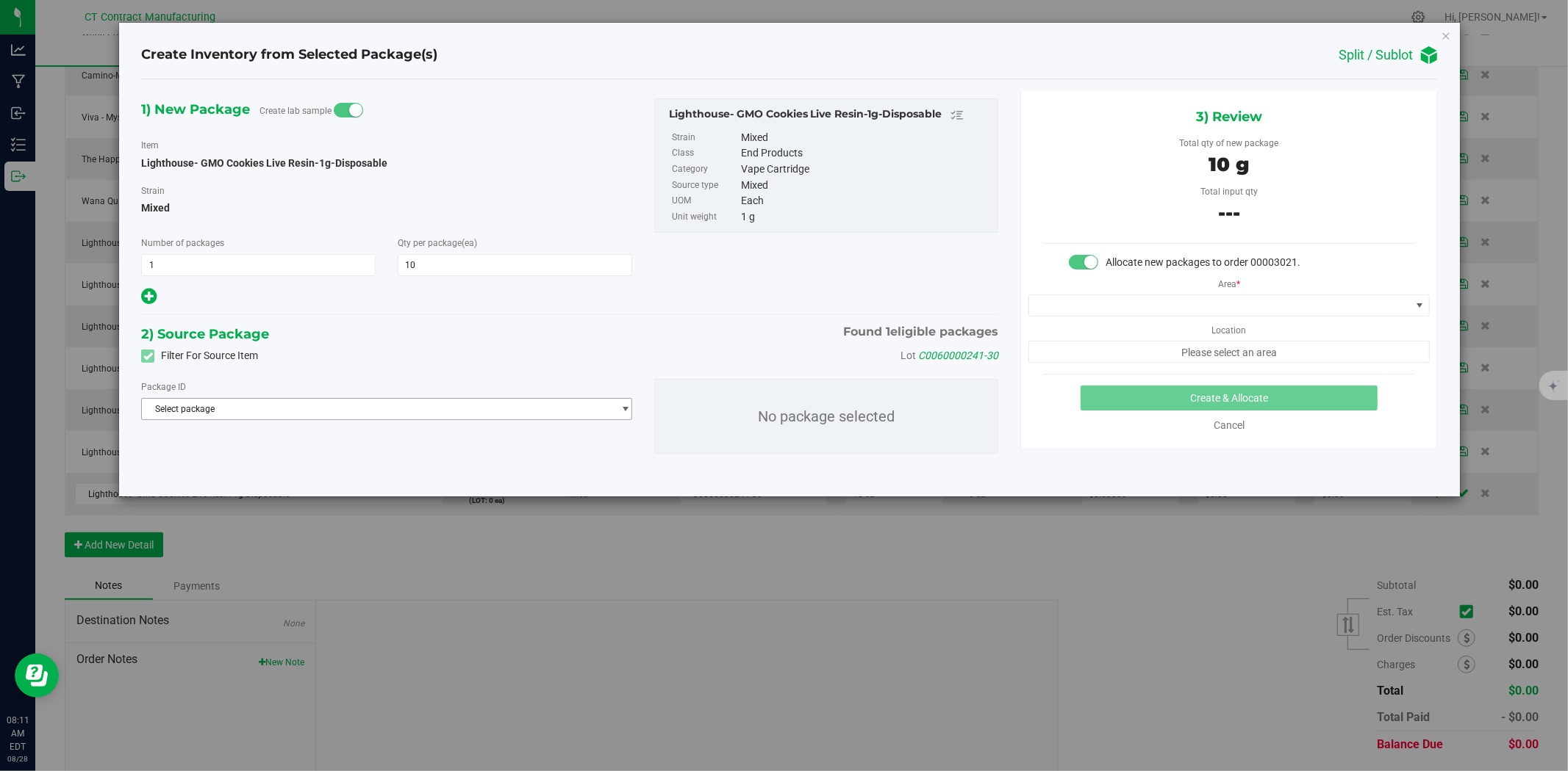
click at [332, 408] on span "Select package" at bounding box center [377, 409] width 471 height 21
click at [324, 470] on span "( Lighthouse- GMO Cookies Live Resin-1g-Disposable )" at bounding box center [341, 470] width 212 height 10
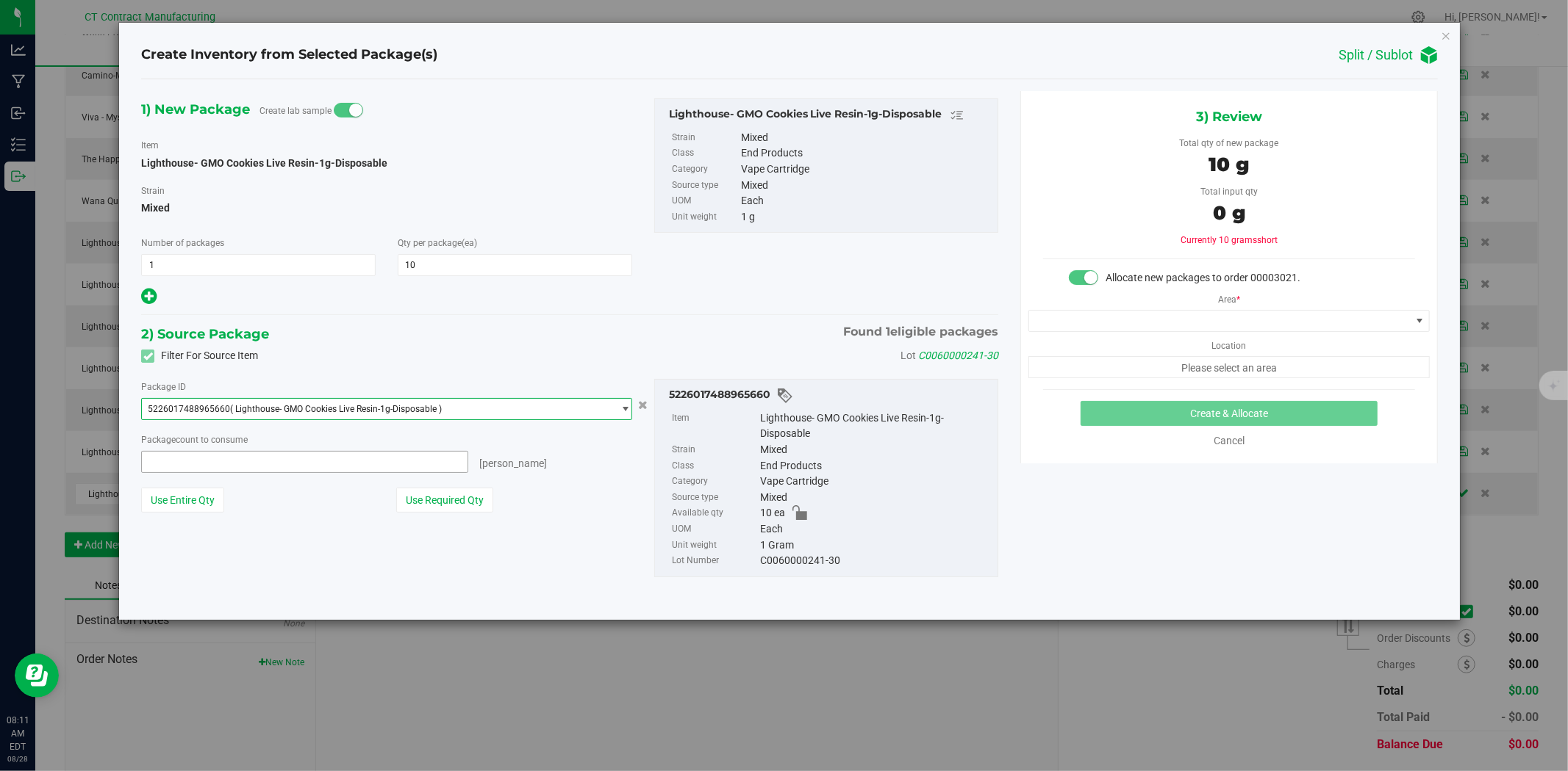
click at [355, 467] on span at bounding box center [305, 462] width 327 height 22
type input "10"
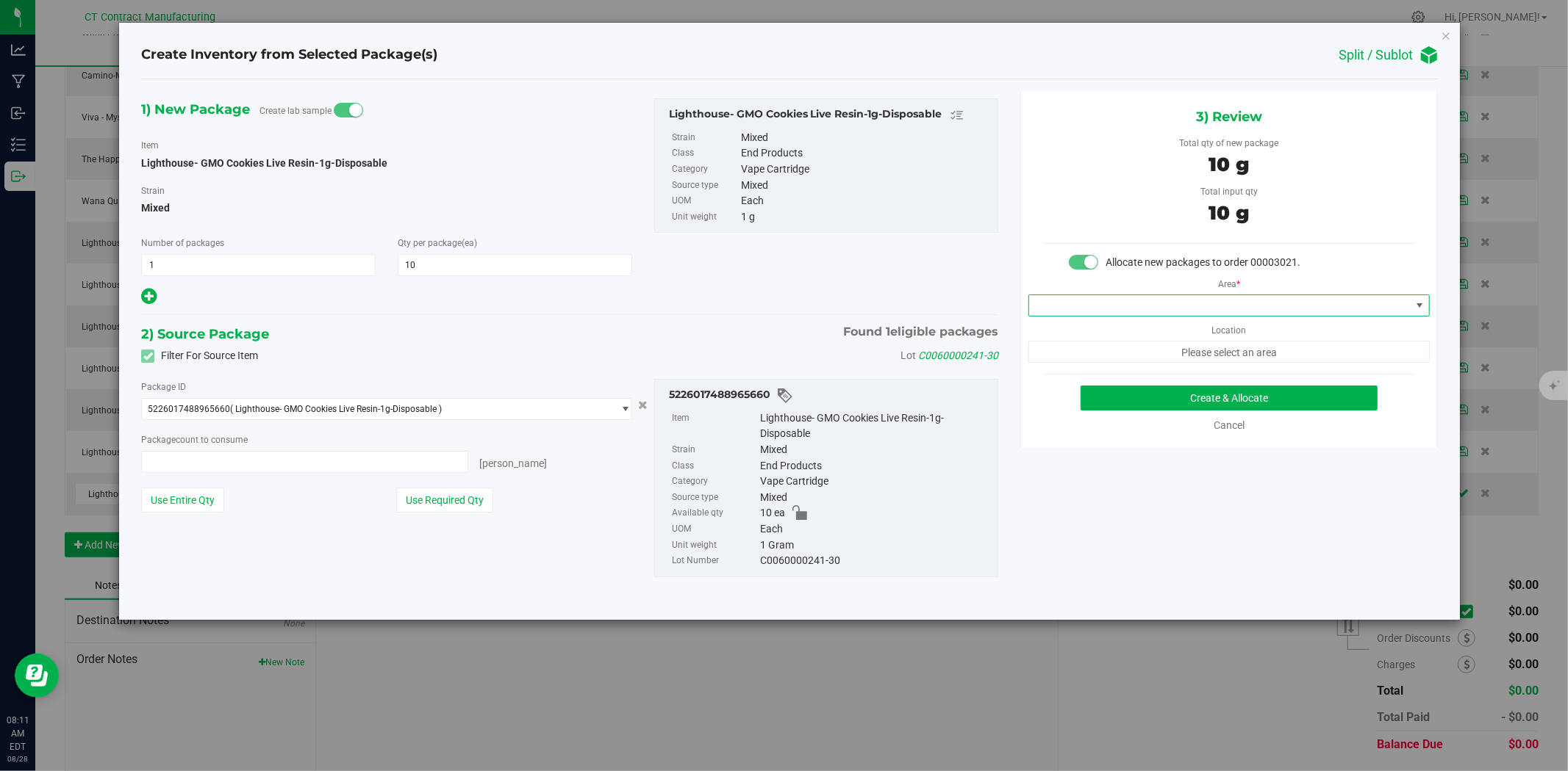
type input "10 ea"
click at [1098, 304] on span at bounding box center [1219, 305] width 381 height 21
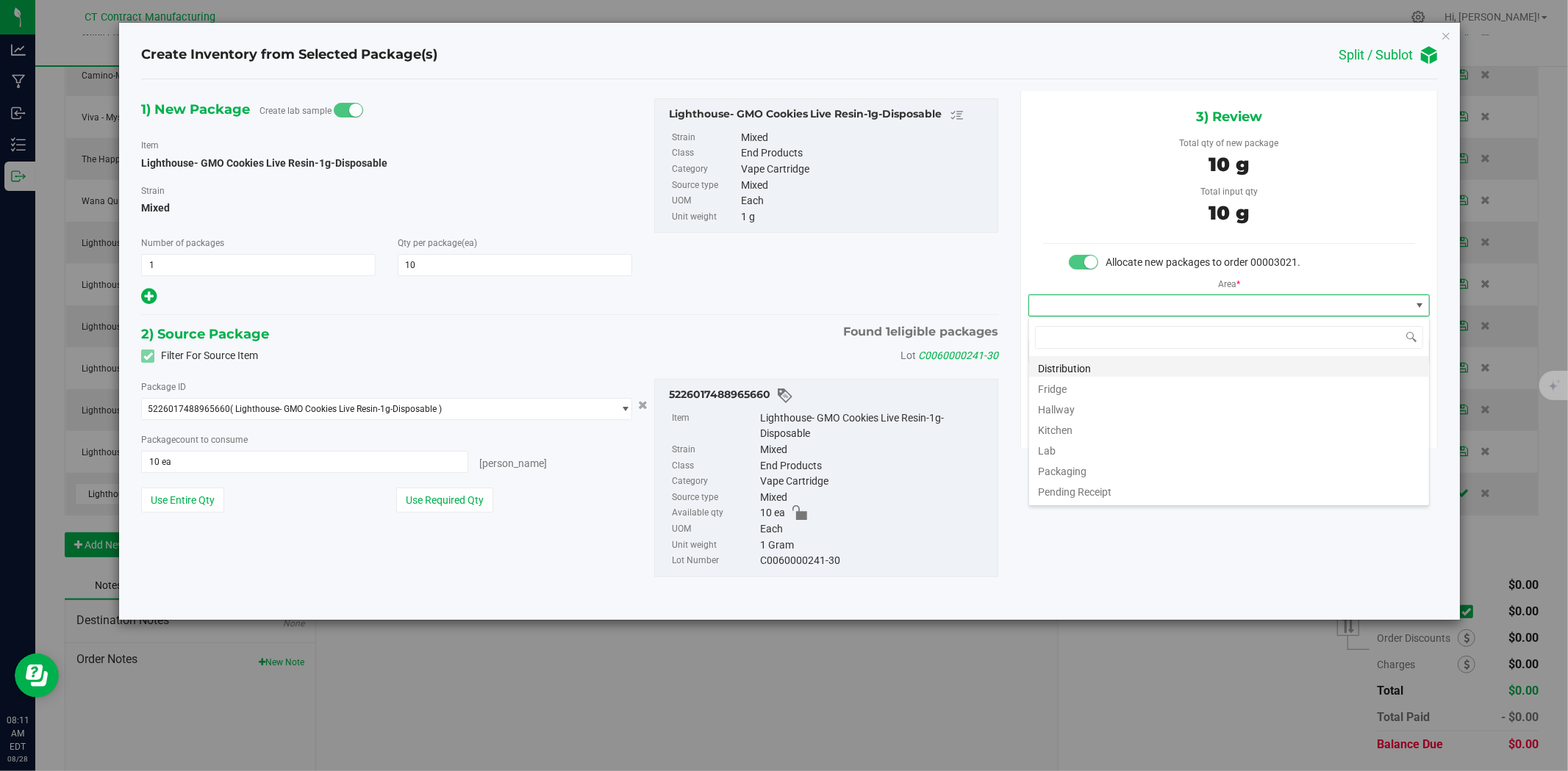
scroll to position [22, 401]
click at [1095, 367] on li "Distribution" at bounding box center [1229, 367] width 400 height 21
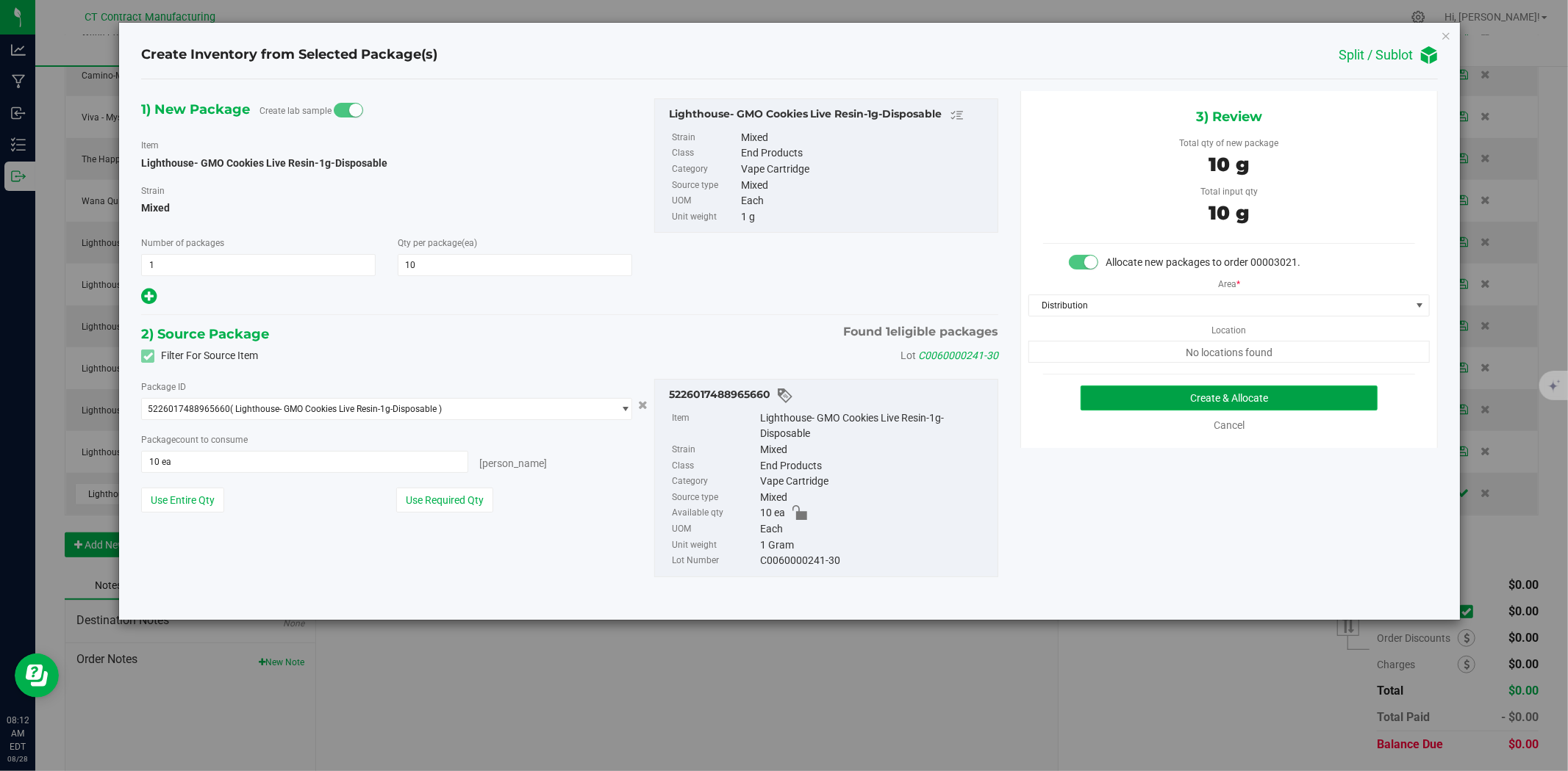
click at [1218, 393] on button "Create & Allocate" at bounding box center [1229, 398] width 297 height 25
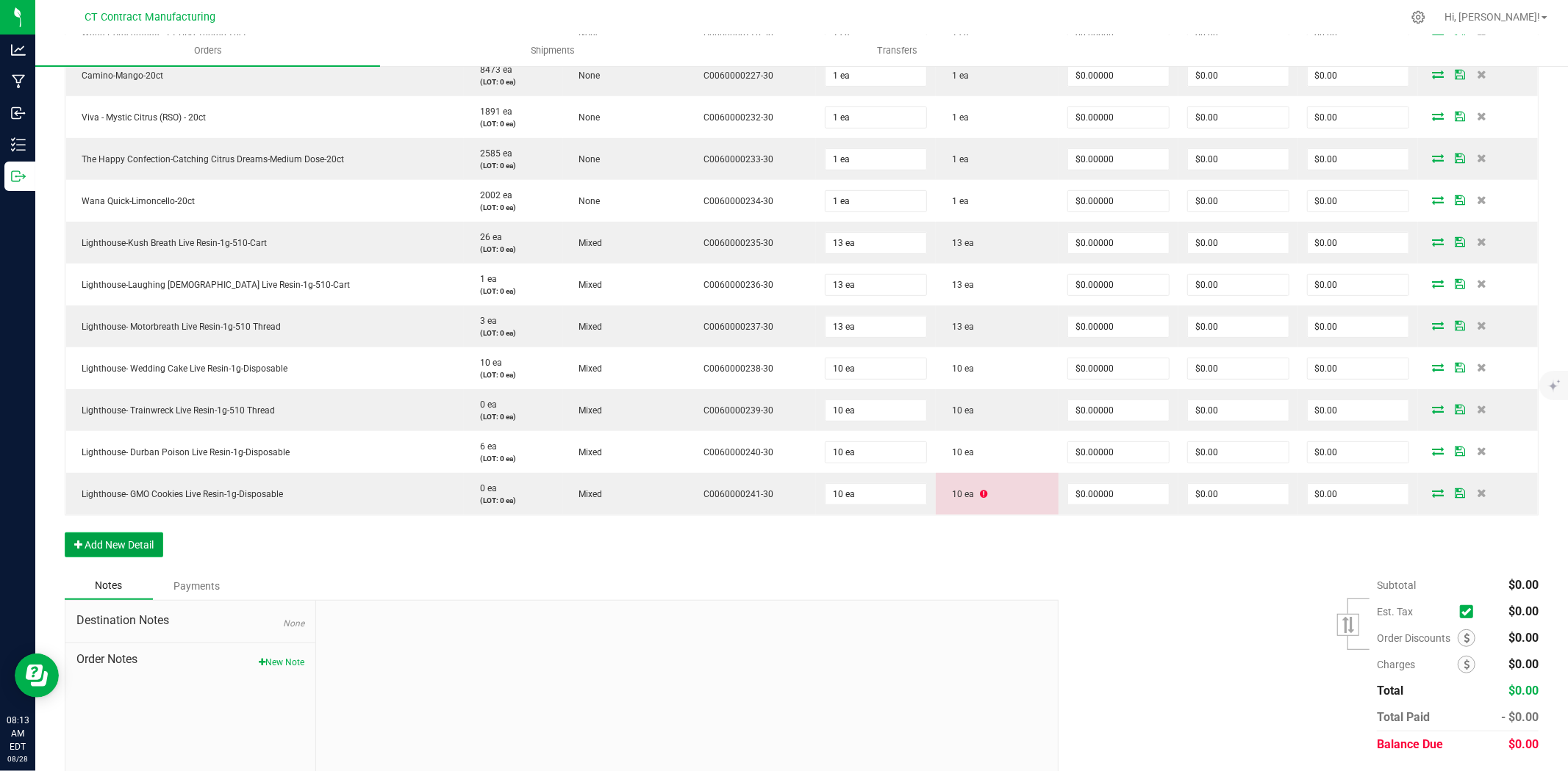
click at [142, 538] on button "Add New Detail" at bounding box center [114, 545] width 98 height 25
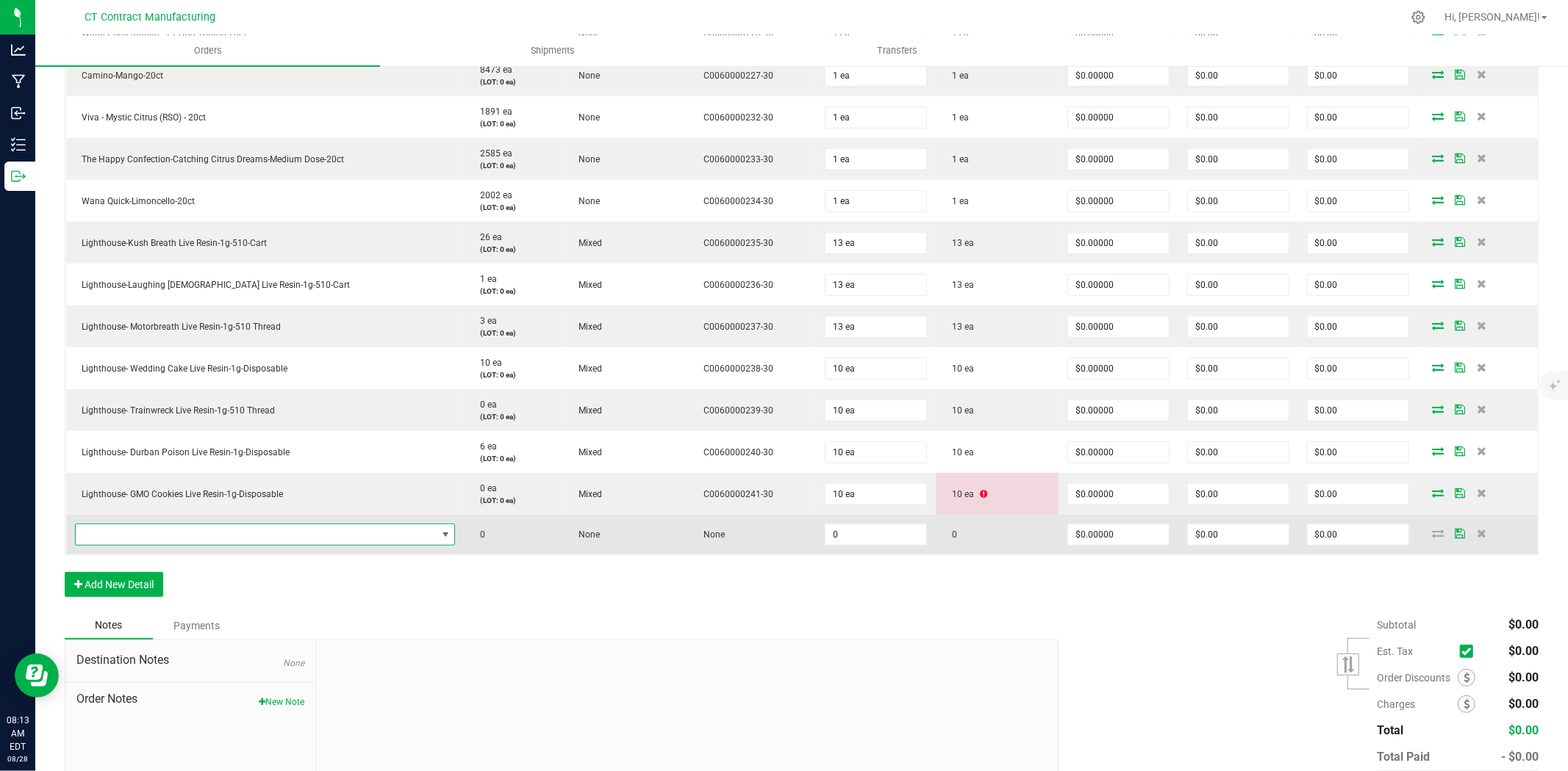
click at [205, 538] on span "NO DATA FOUND" at bounding box center [256, 534] width 360 height 21
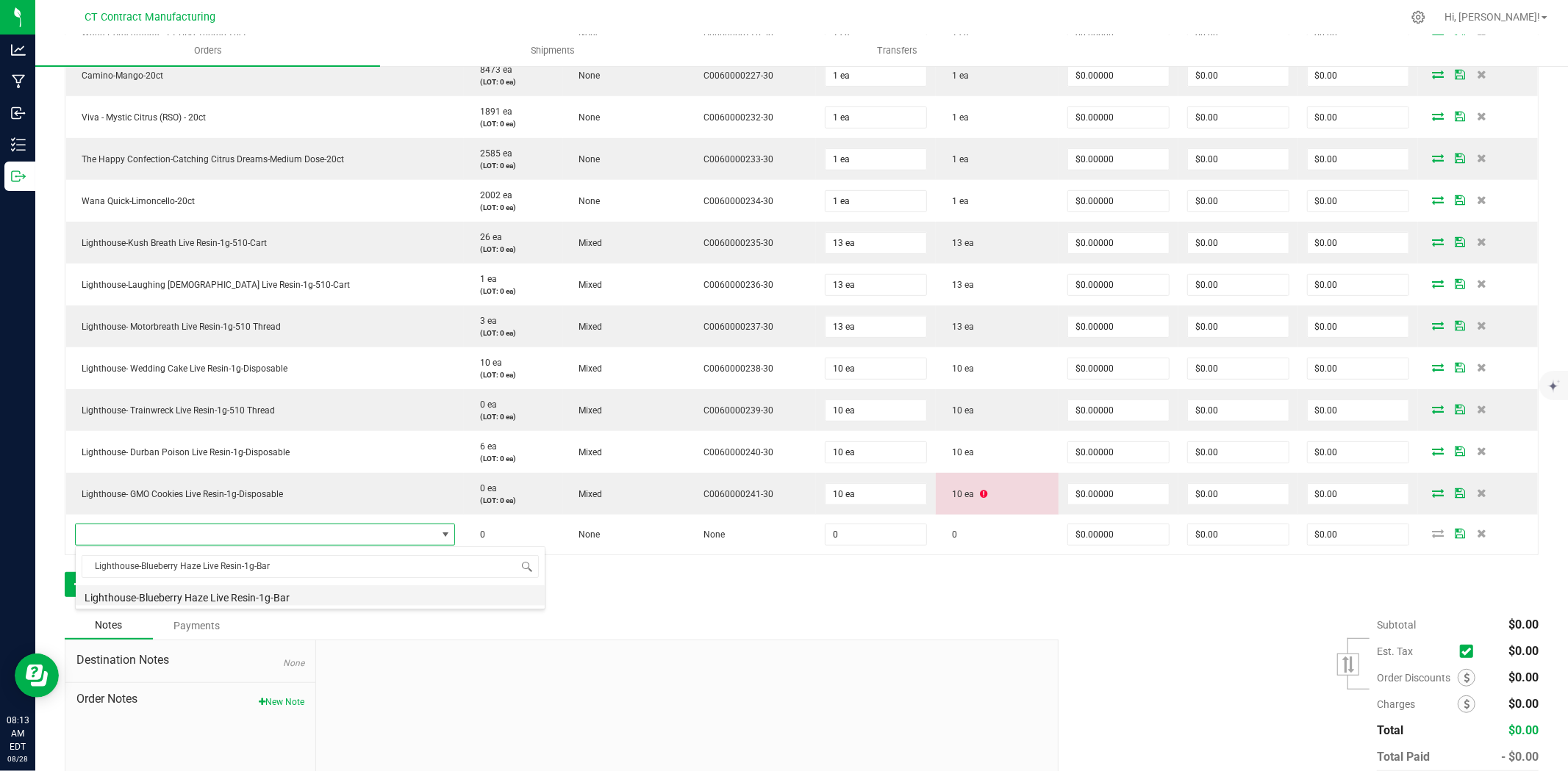
click at [201, 598] on li "Lighthouse-Blueberry Haze Live Resin-1g-Bar" at bounding box center [310, 595] width 469 height 21
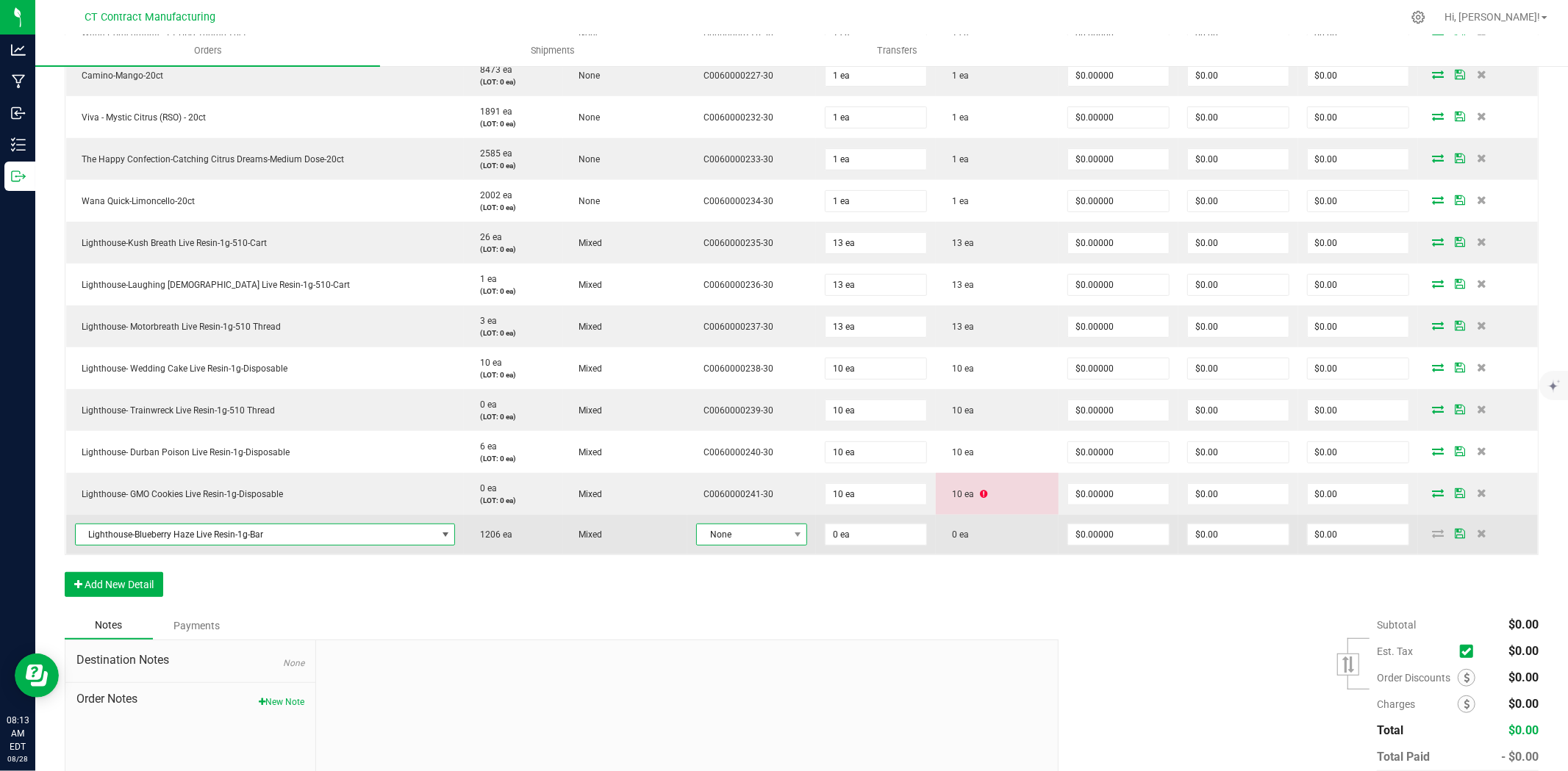
click at [744, 529] on span "None" at bounding box center [742, 534] width 91 height 21
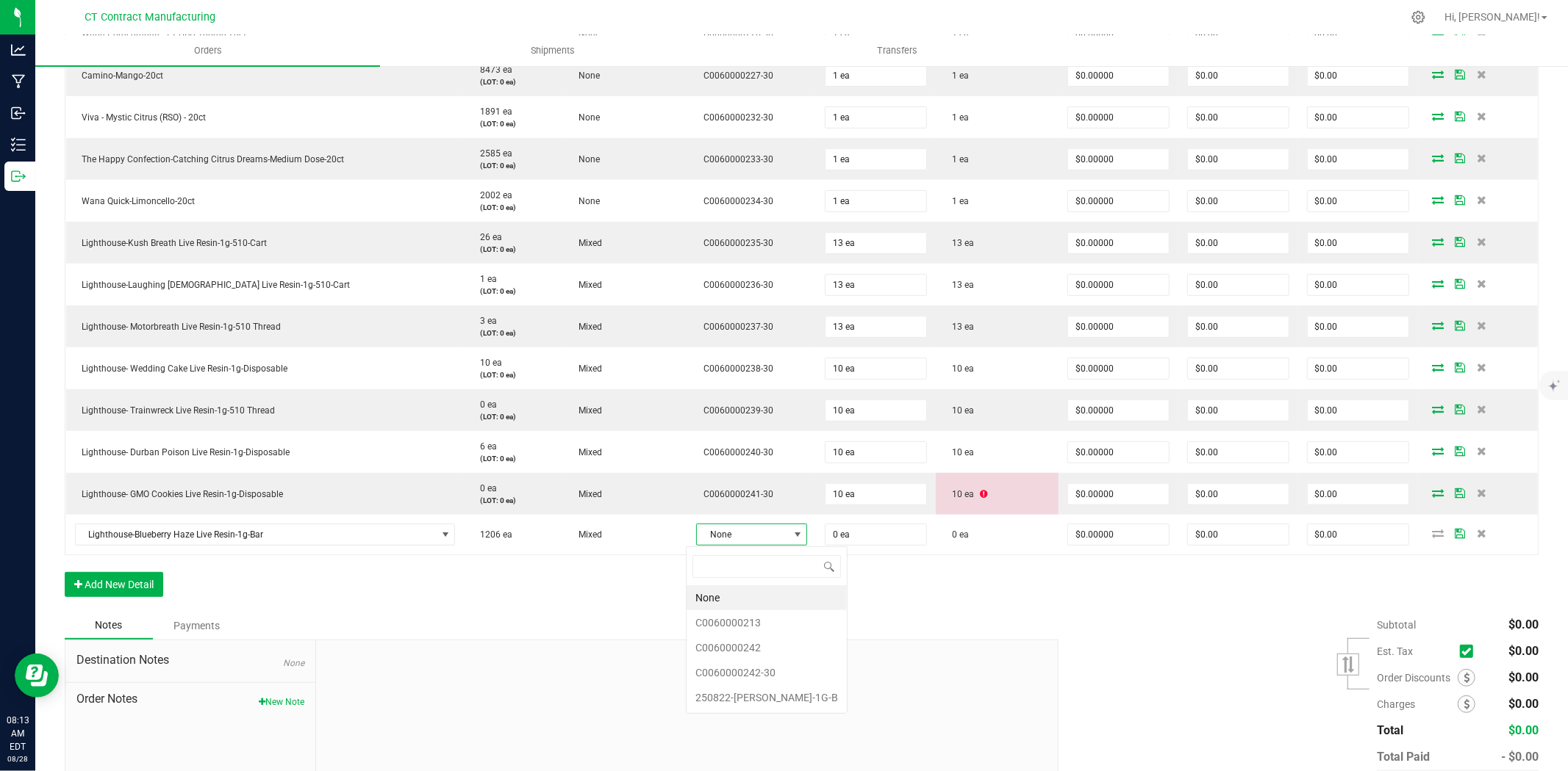
scroll to position [22, 107]
click at [776, 675] on li "C0060000242-30" at bounding box center [767, 673] width 160 height 25
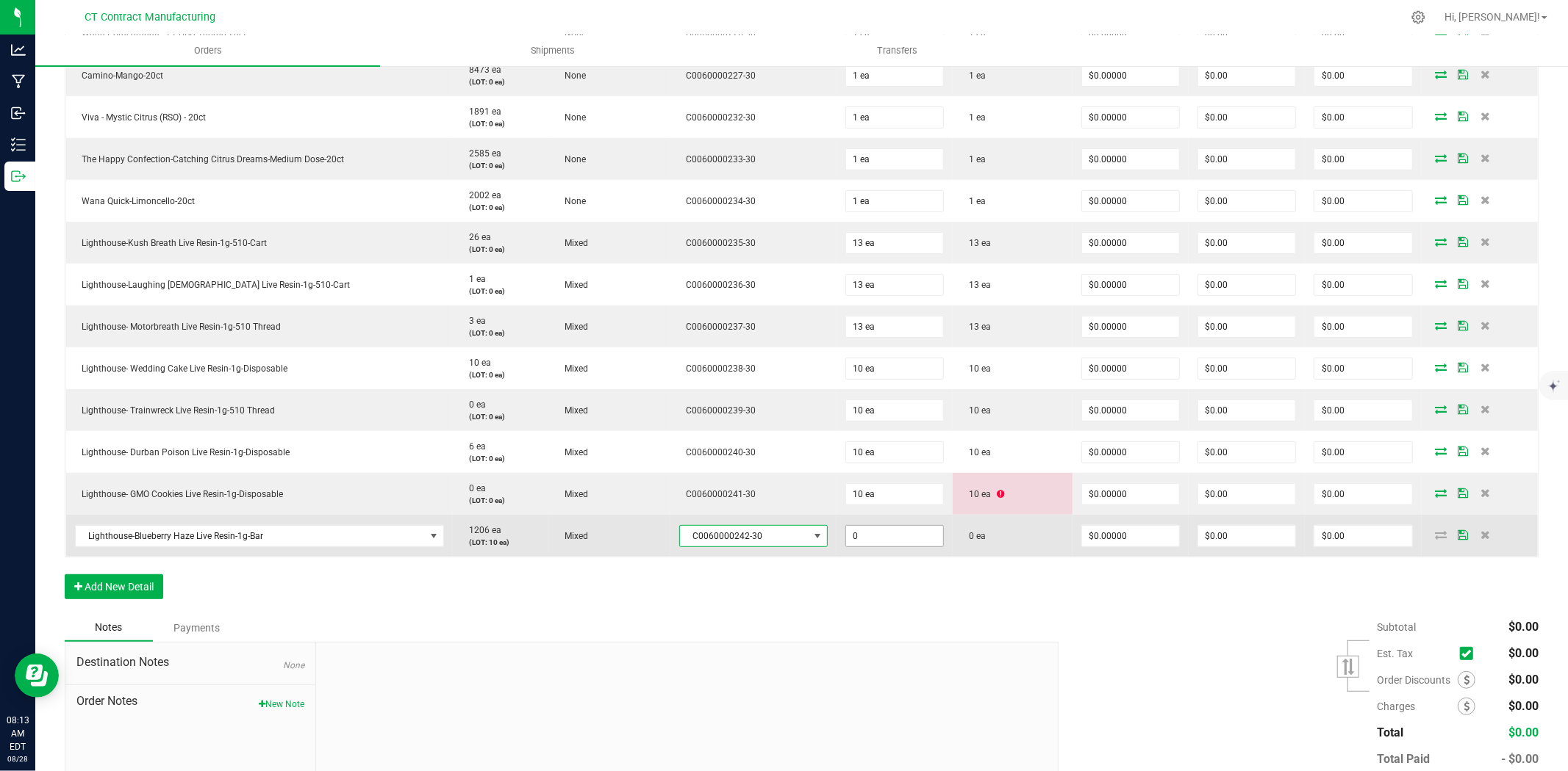
click at [861, 539] on input "0" at bounding box center [895, 536] width 97 height 21
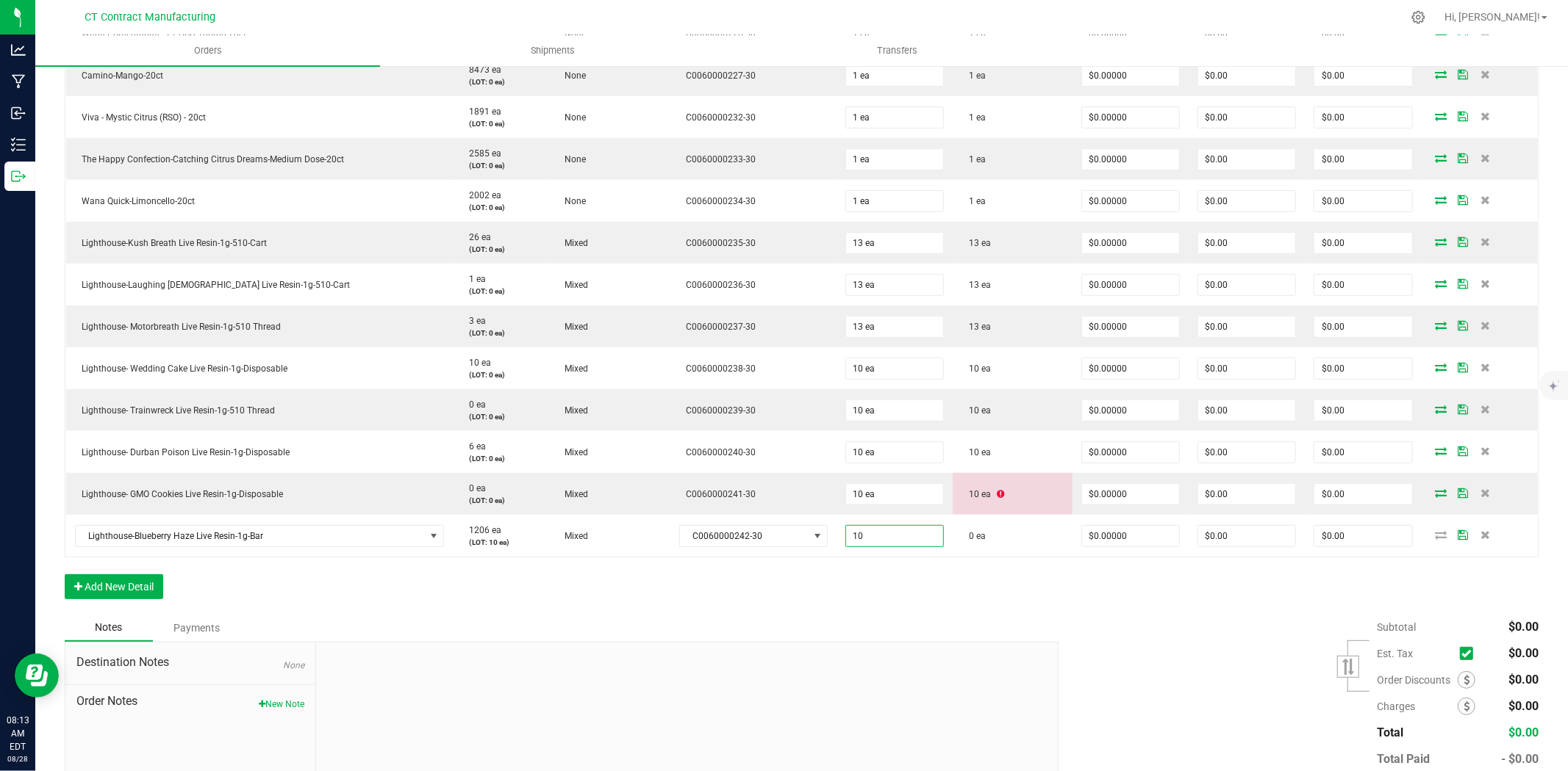
type input "10 ea"
click at [916, 603] on div "Order Details Print All Labels Item Sellable Strain Lot Number Qty Ordered Qty …" at bounding box center [801, 280] width 1473 height 667
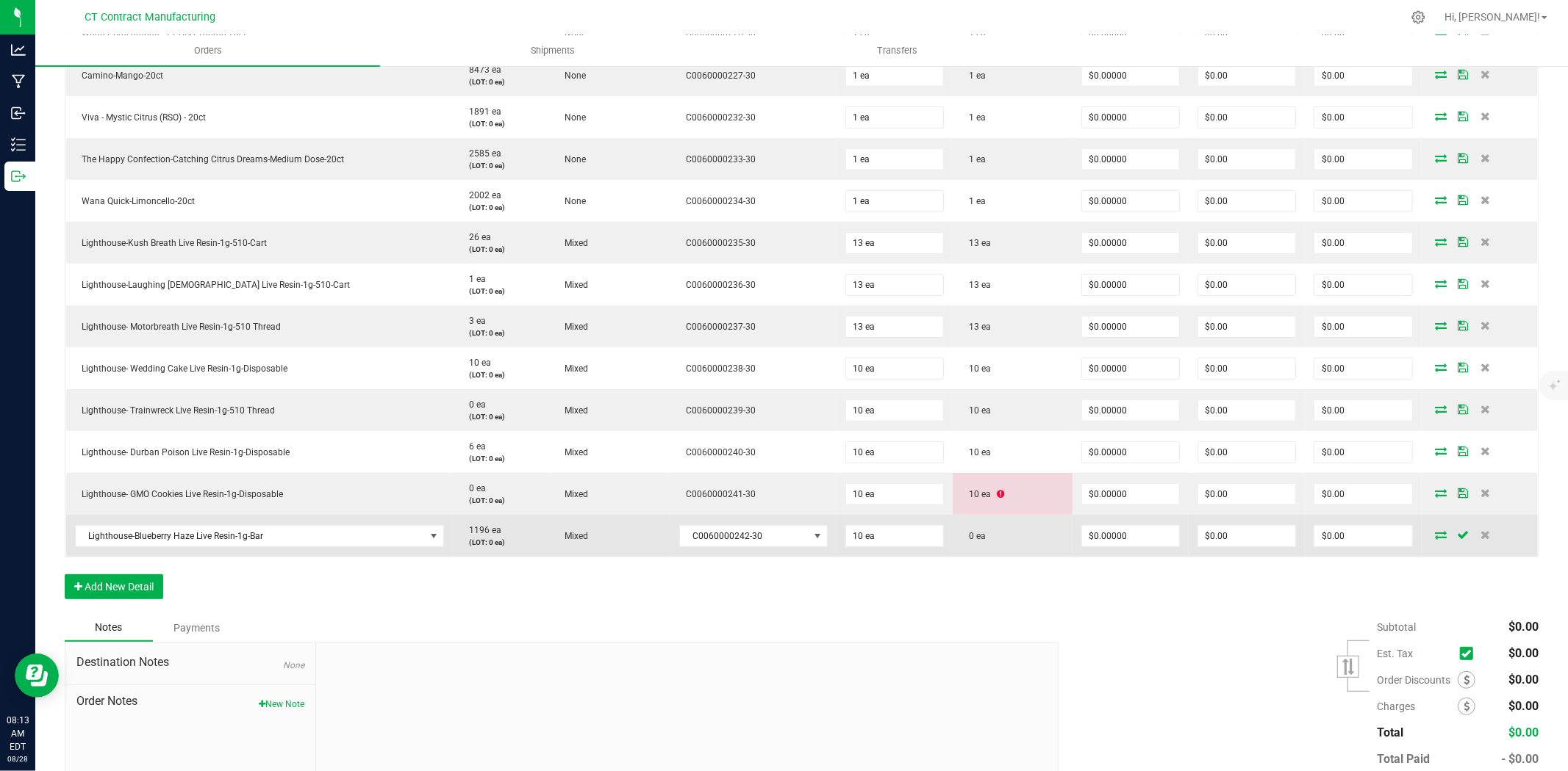
click at [1436, 537] on icon at bounding box center [1441, 535] width 12 height 9
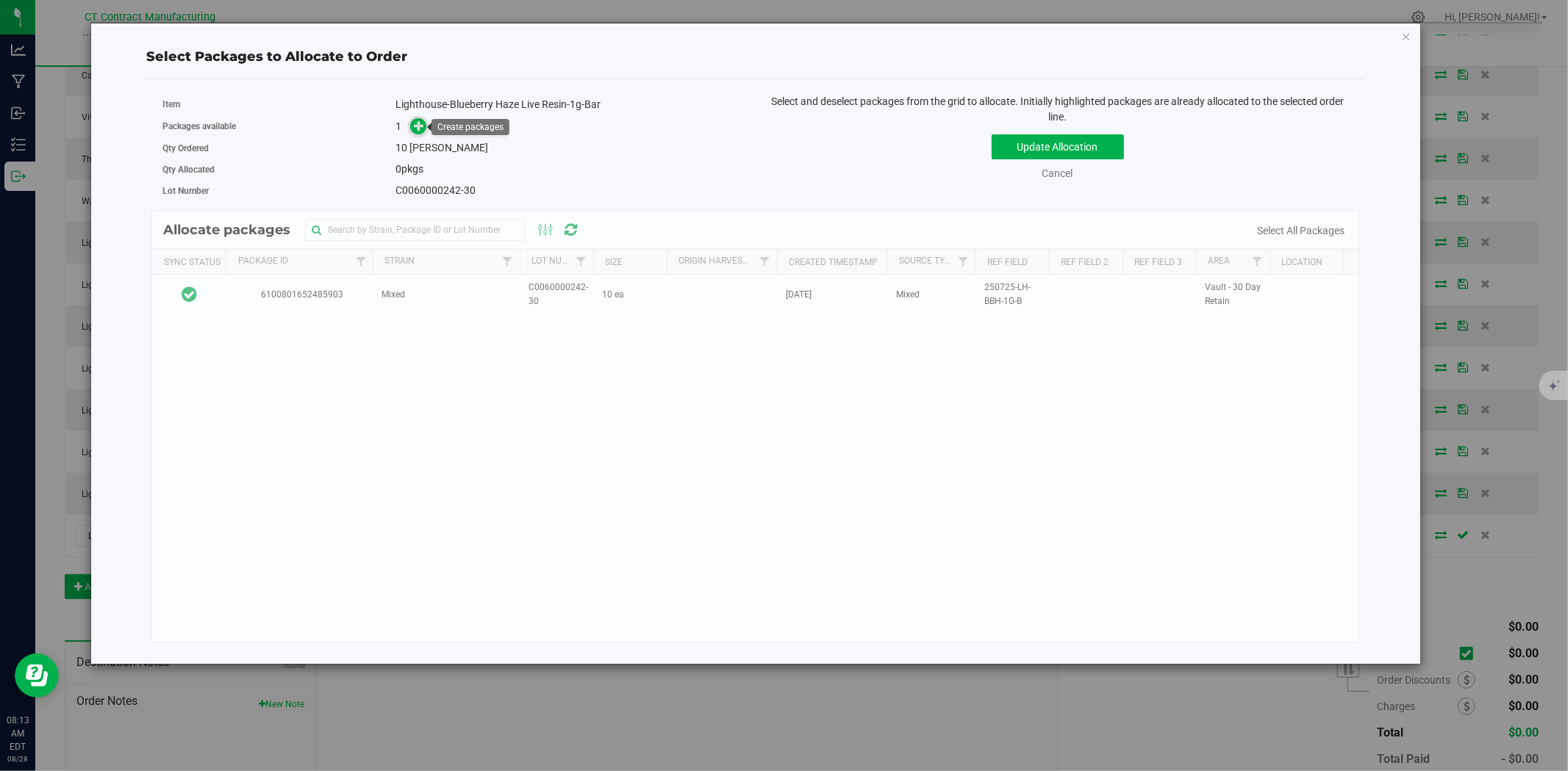
click at [419, 119] on icon at bounding box center [420, 125] width 13 height 13
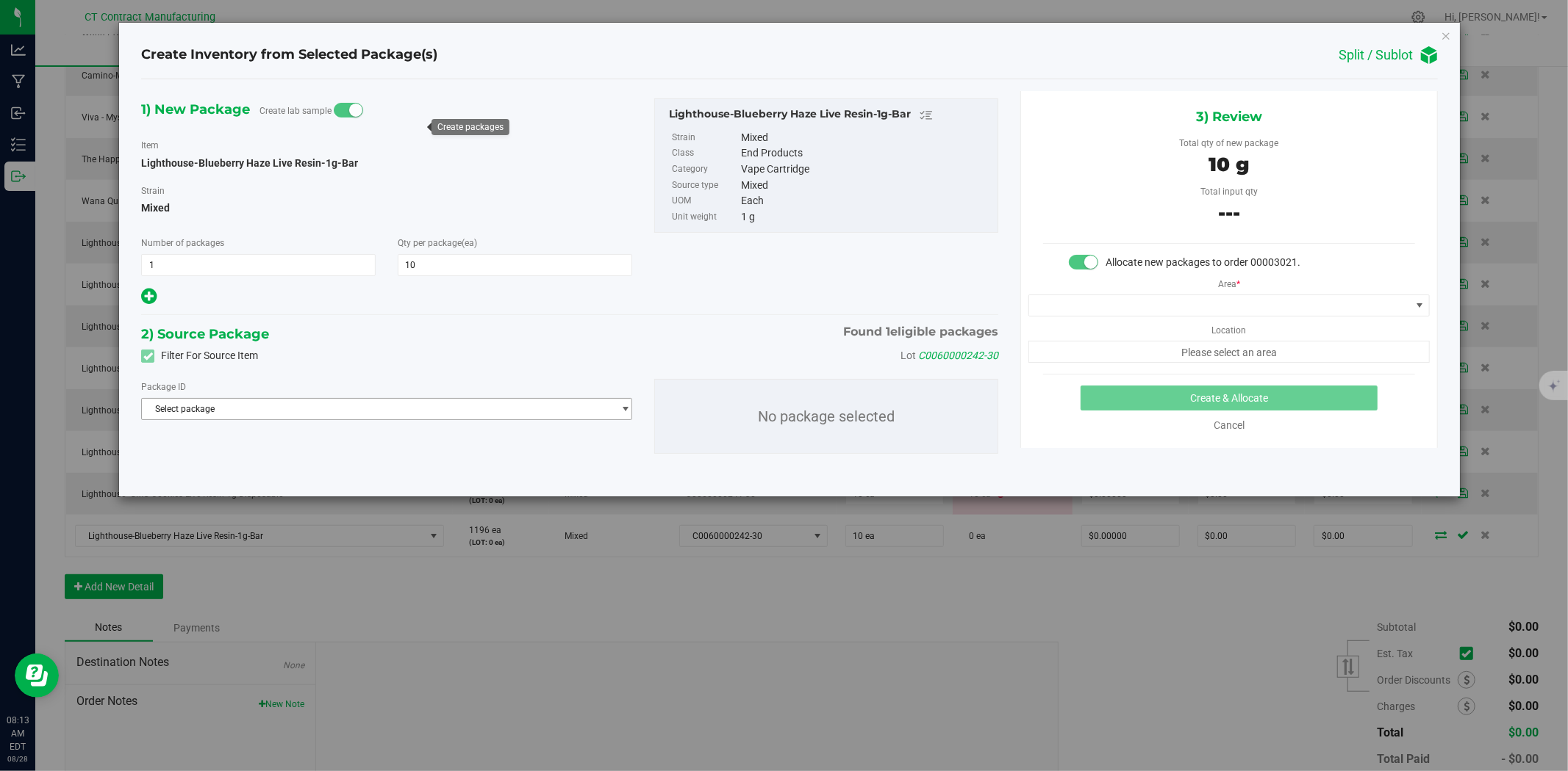
click at [273, 412] on span "Select package" at bounding box center [377, 409] width 471 height 21
click at [261, 473] on span "( Lighthouse-Blueberry Haze Live Resin-1g-Bar )" at bounding box center [328, 470] width 186 height 10
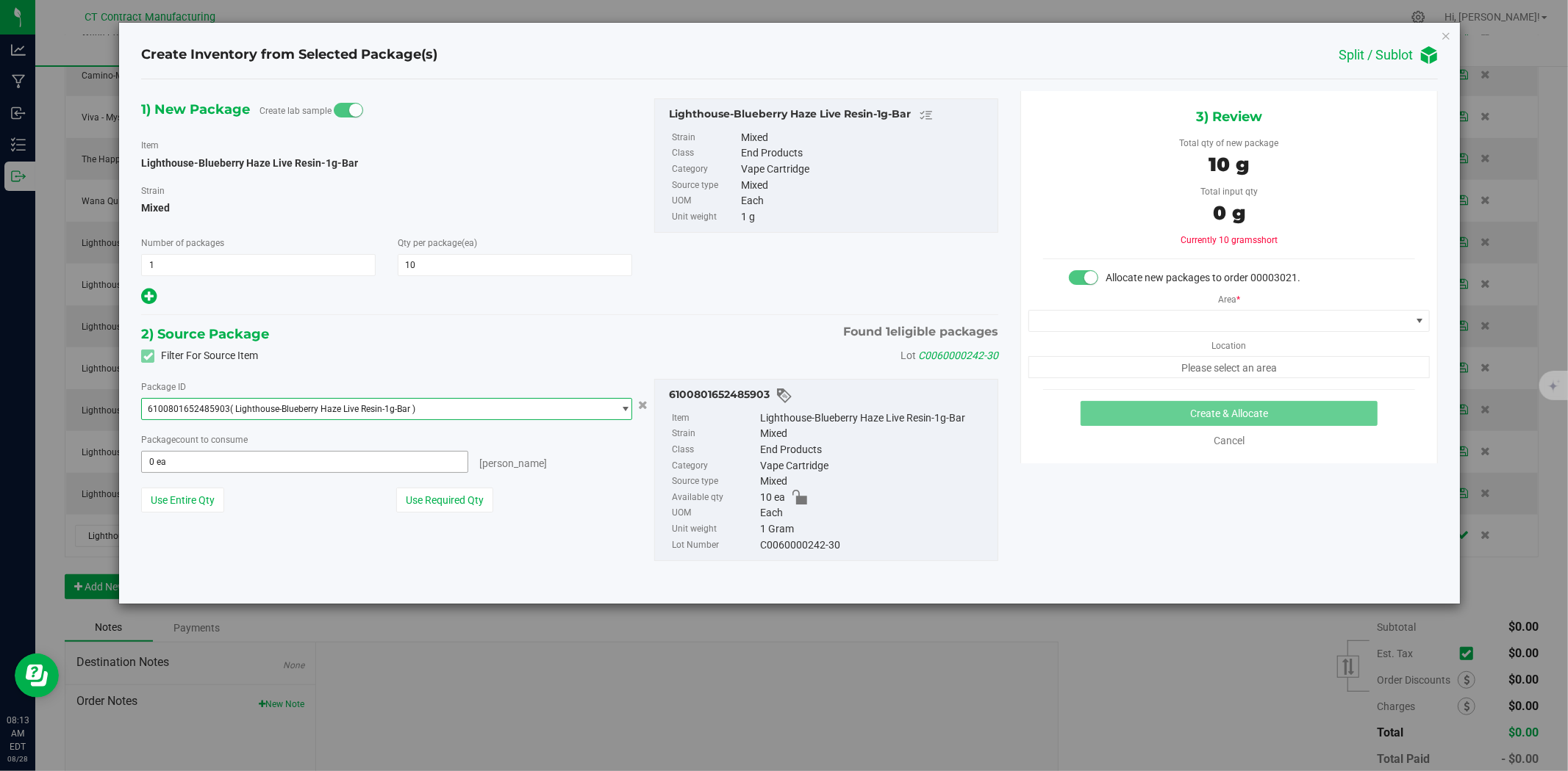
click at [240, 458] on span "0 ea 0" at bounding box center [305, 462] width 327 height 22
type input "10"
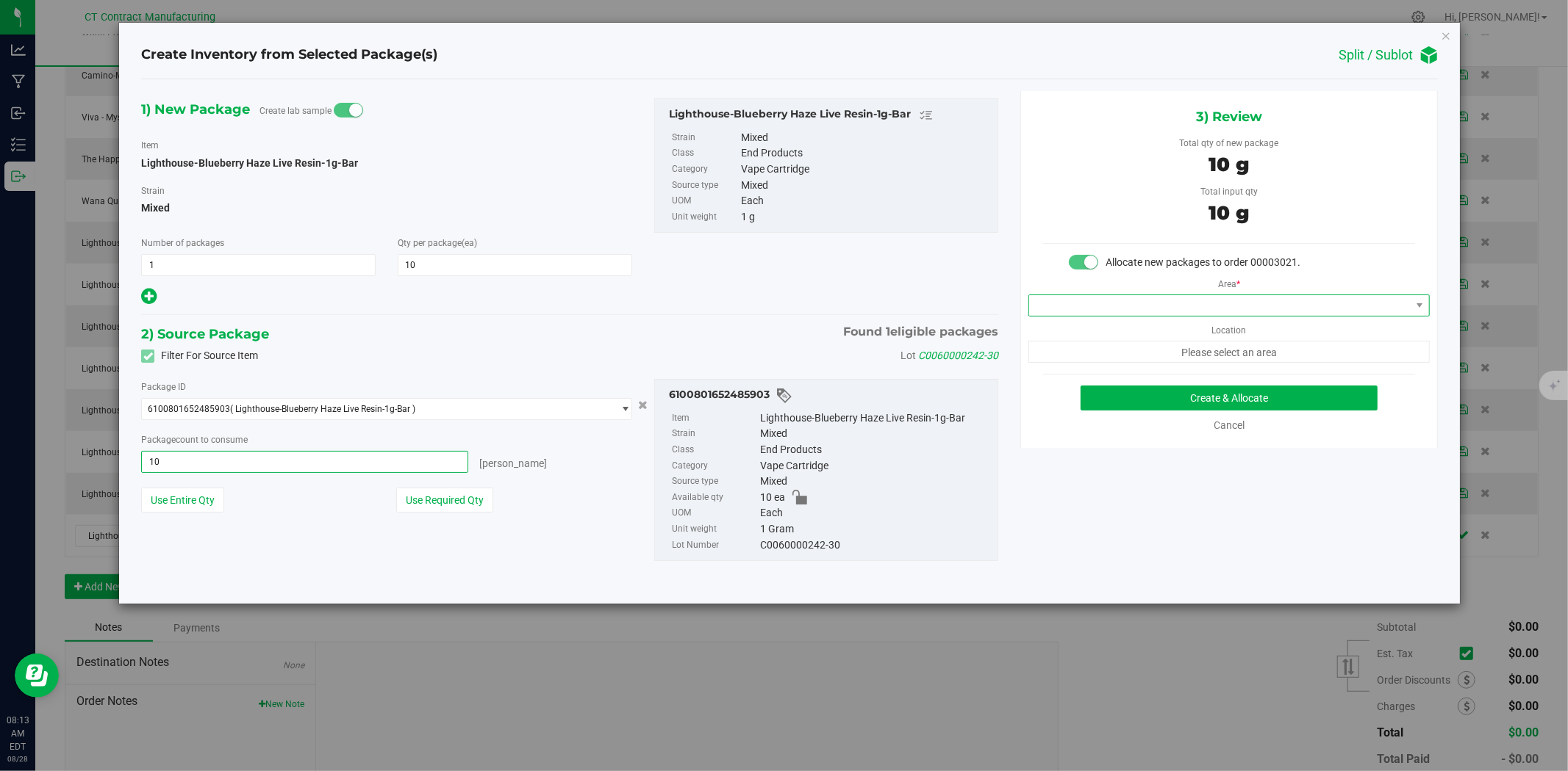
type input "10 ea"
click at [1127, 304] on span at bounding box center [1219, 305] width 381 height 21
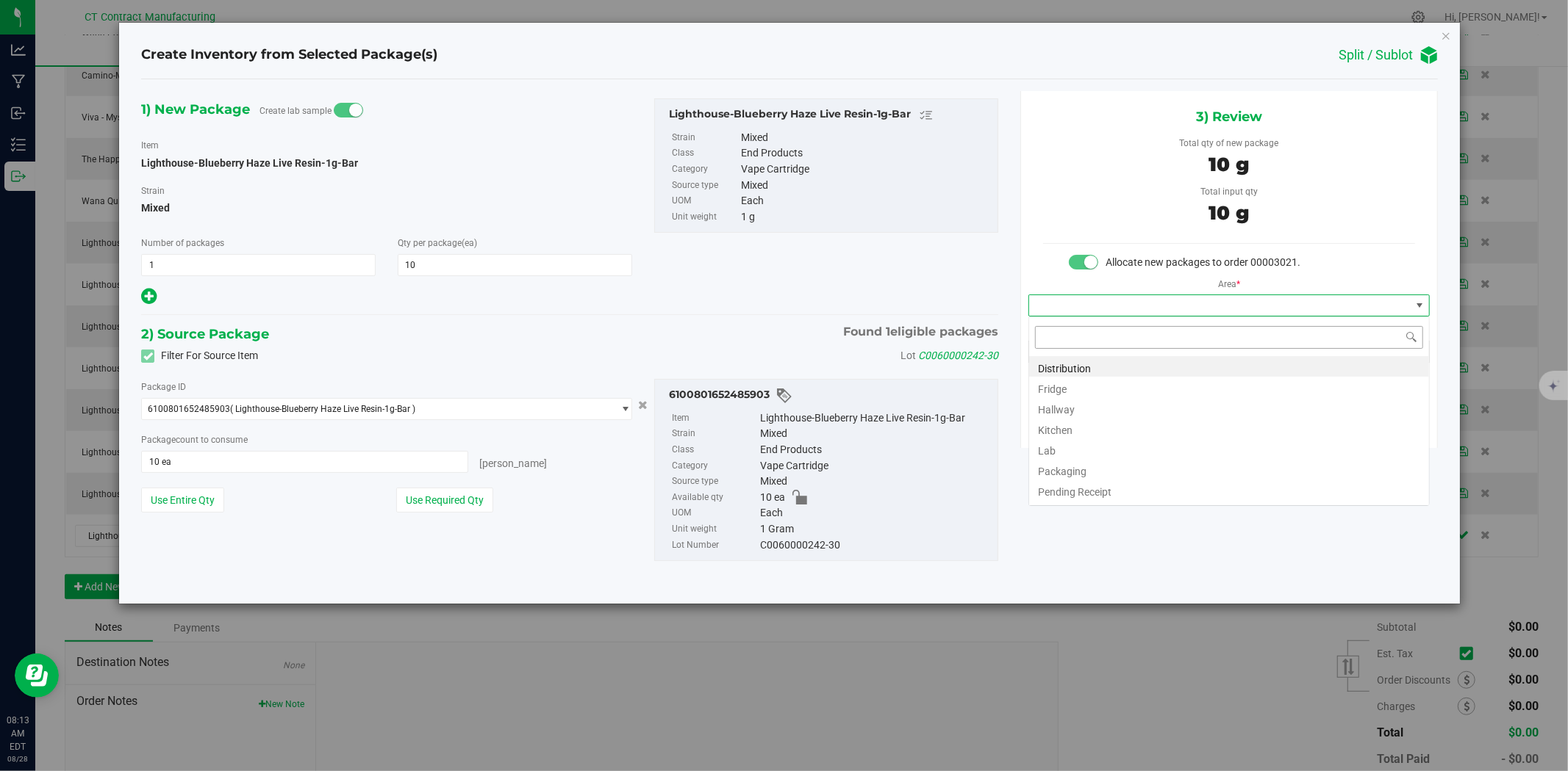
scroll to position [22, 401]
click at [1117, 360] on li "Distribution" at bounding box center [1229, 367] width 400 height 21
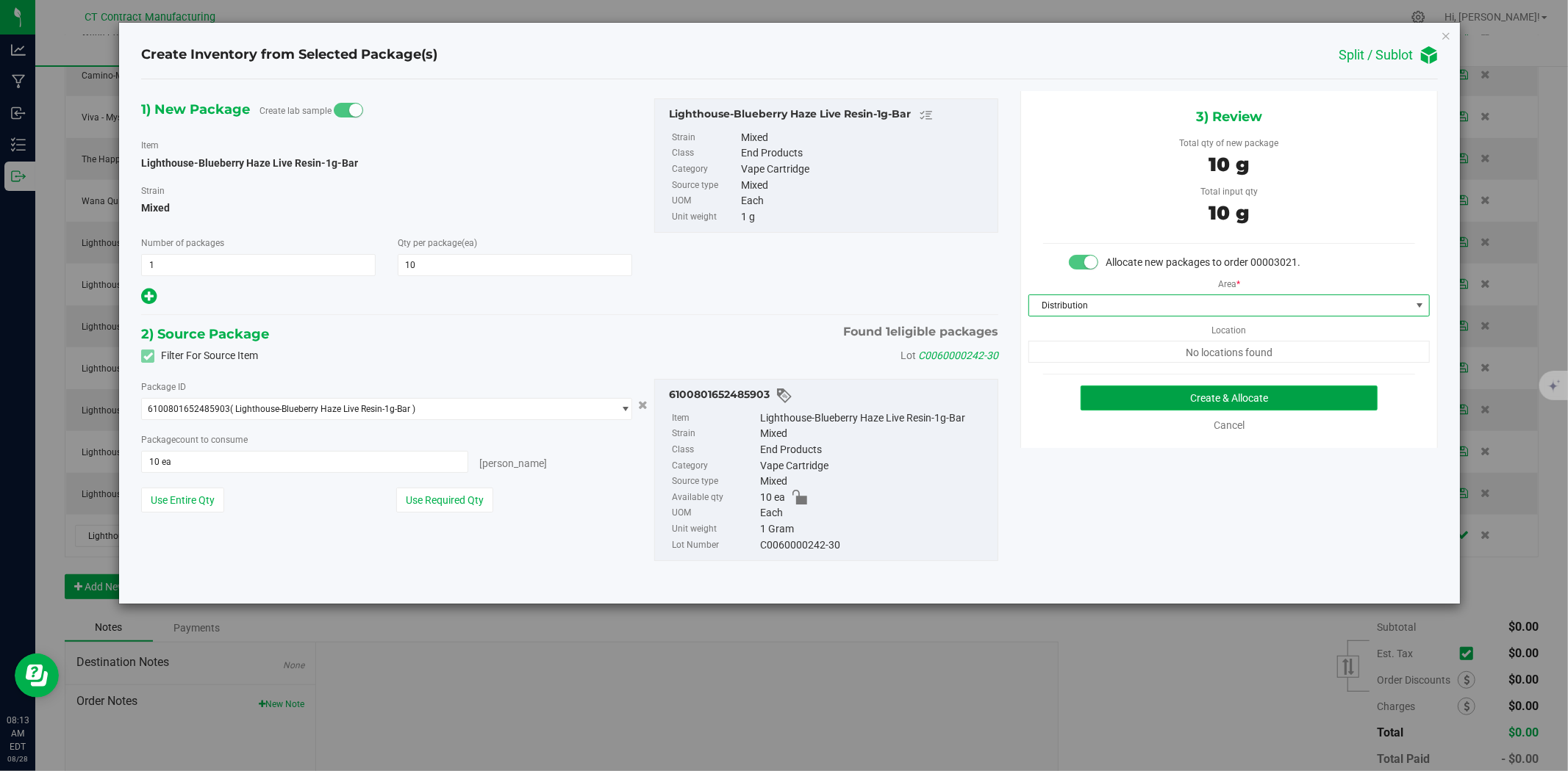
click at [1172, 393] on button "Create & Allocate" at bounding box center [1229, 398] width 297 height 25
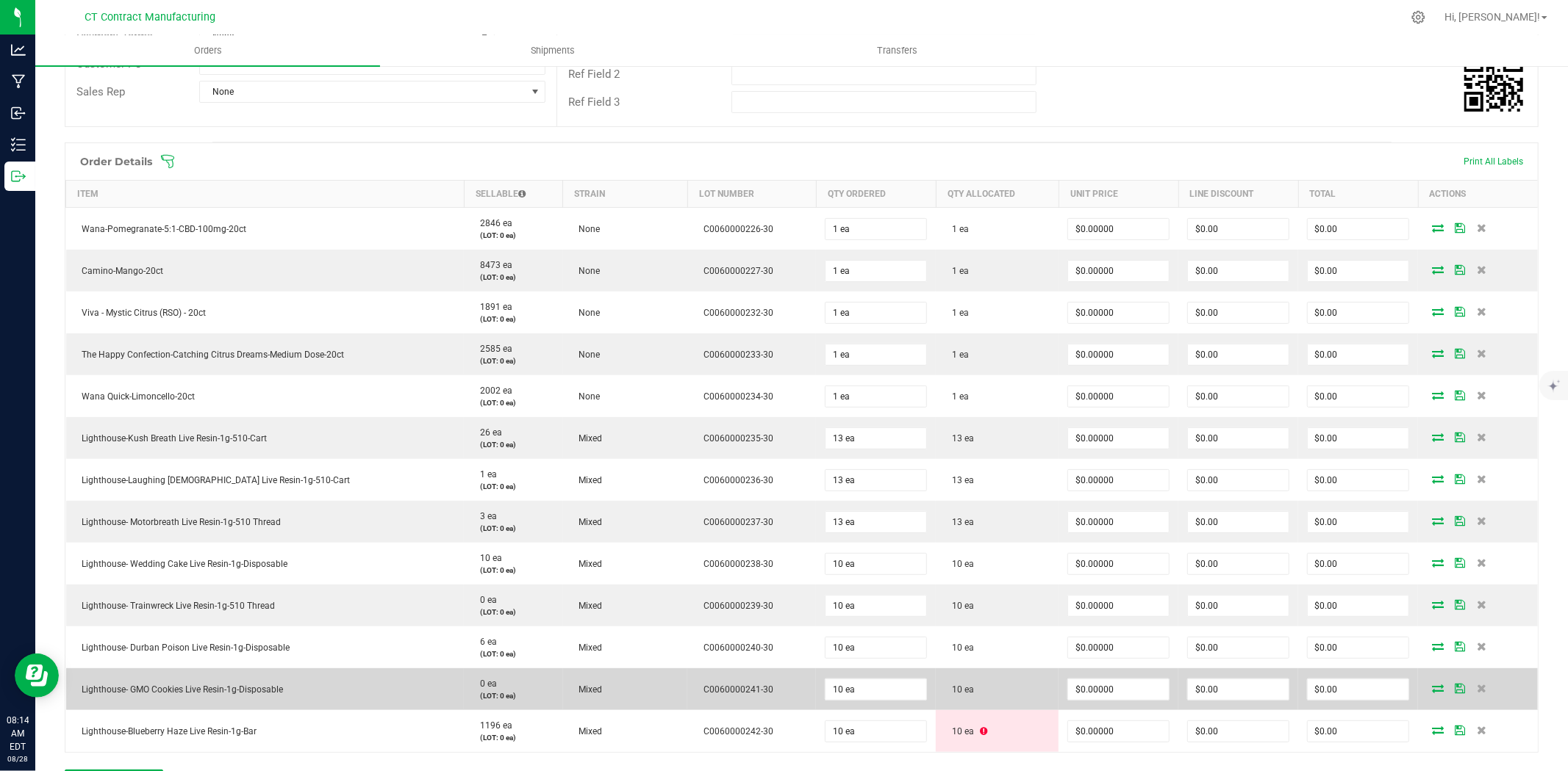
scroll to position [569, 0]
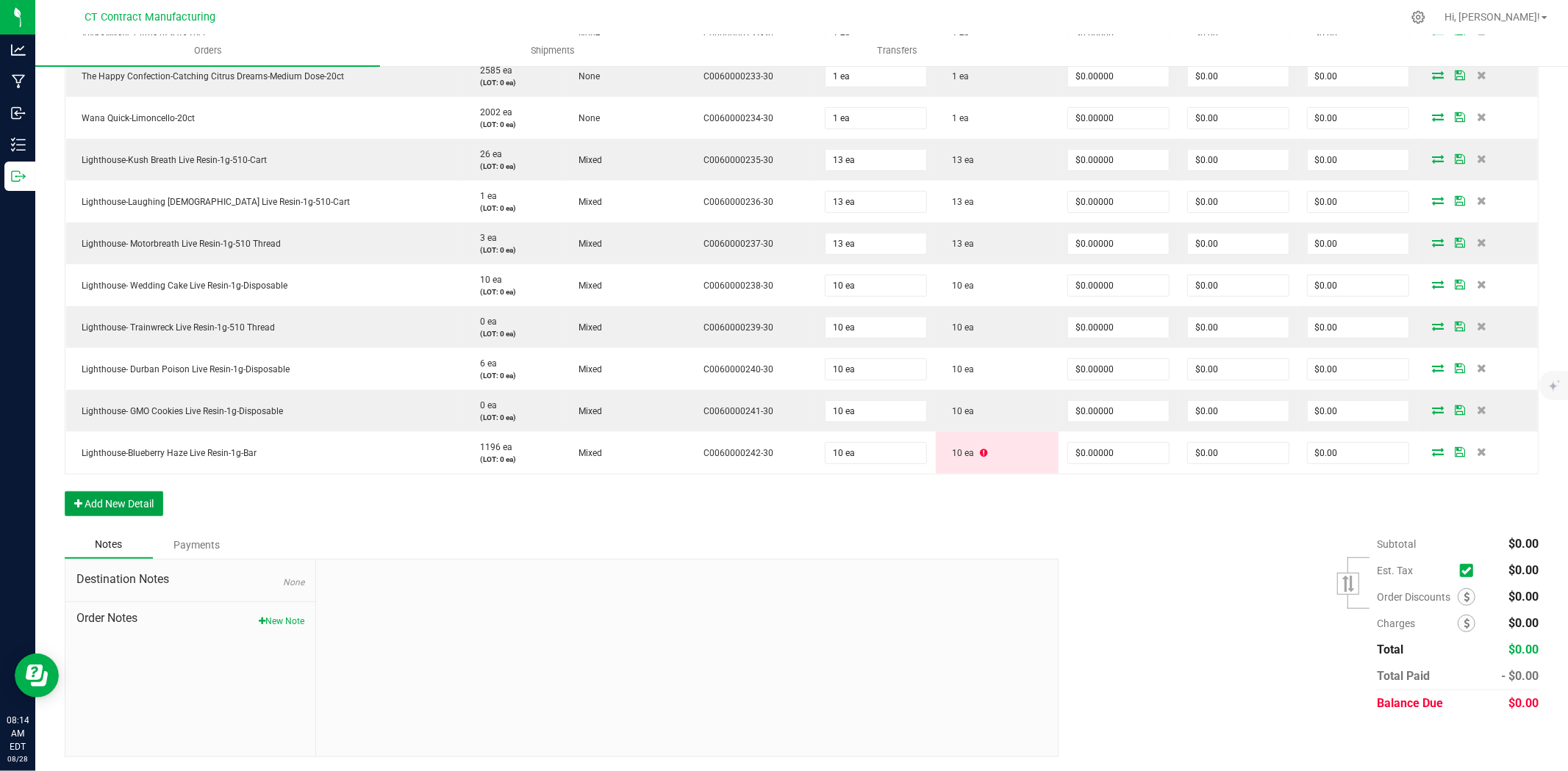
click at [136, 502] on button "Add New Detail" at bounding box center [114, 504] width 98 height 25
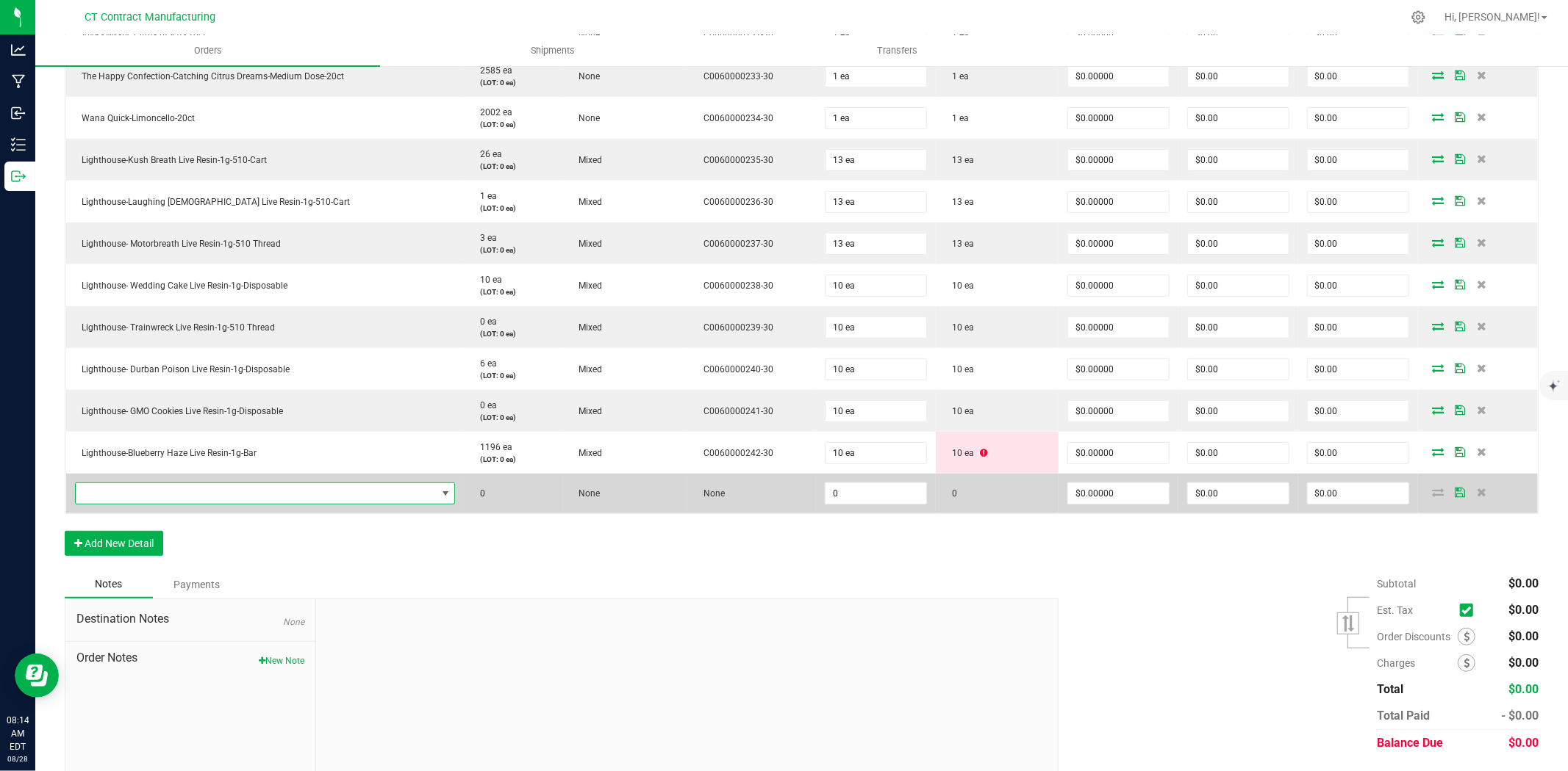
click at [158, 500] on span "NO DATA FOUND" at bounding box center [256, 494] width 360 height 21
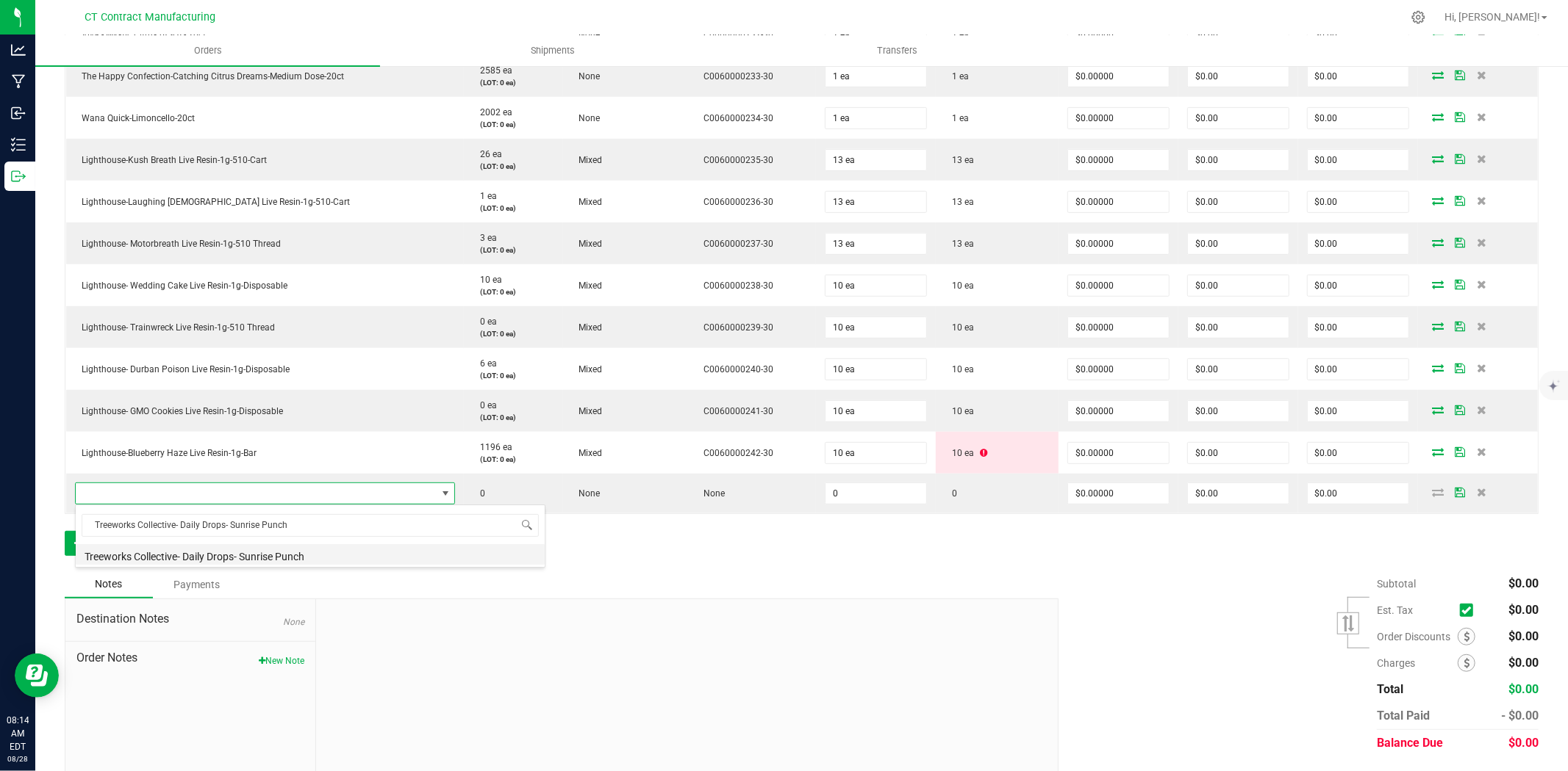
click at [233, 556] on li "Treeworks Collective- Daily Drops- Sunrise Punch" at bounding box center [310, 554] width 469 height 21
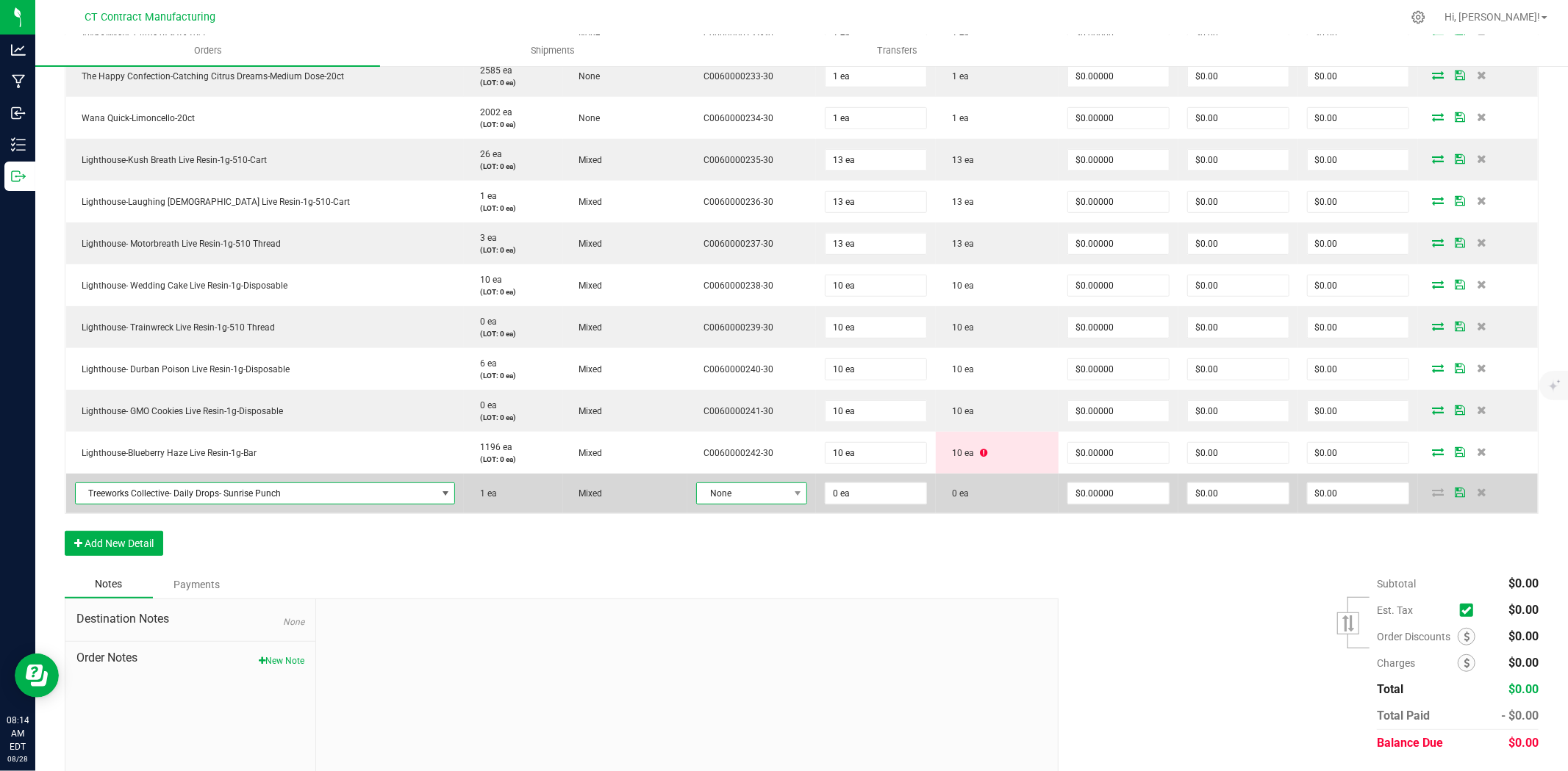
click at [724, 486] on span "None" at bounding box center [742, 494] width 91 height 21
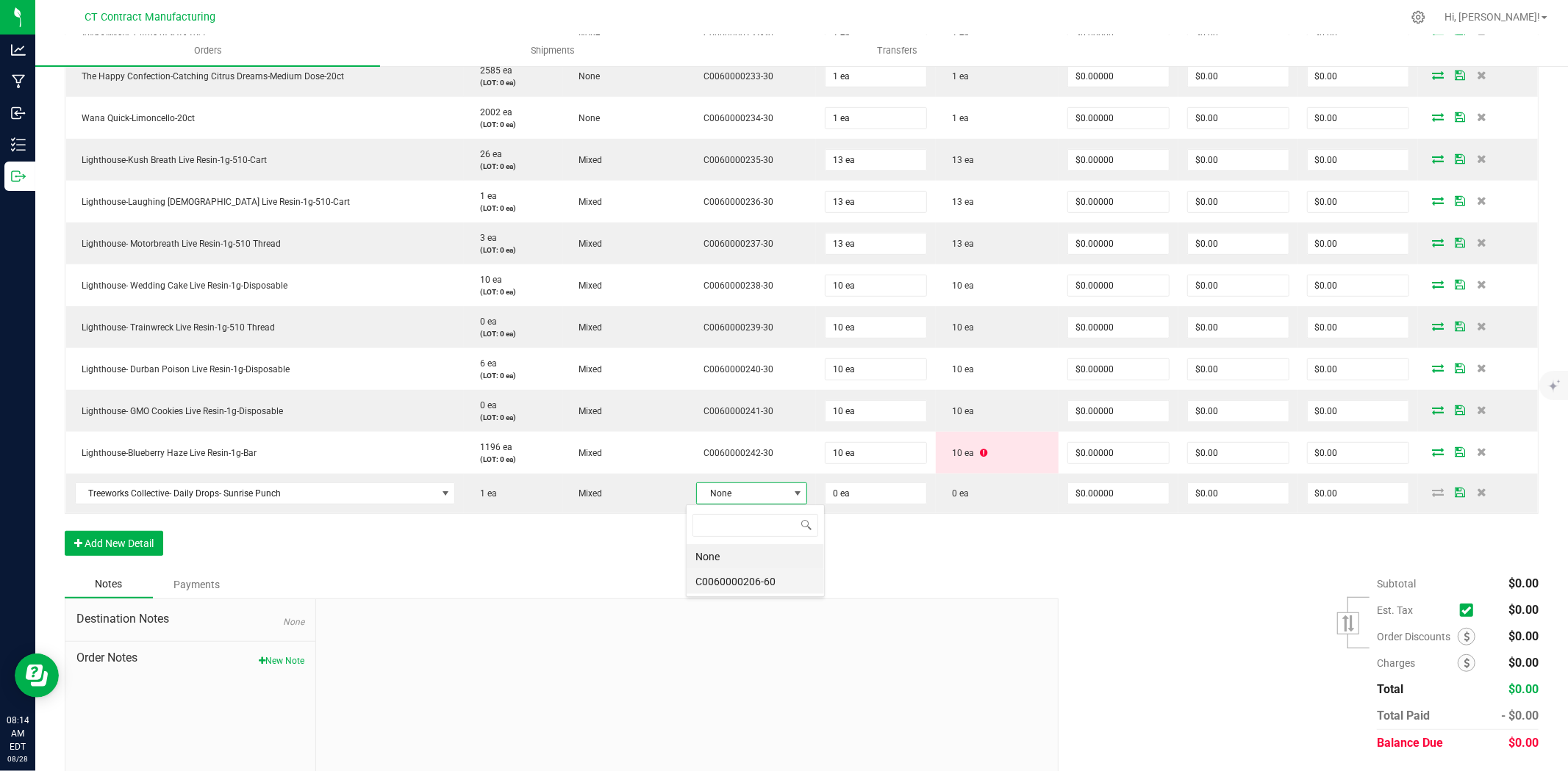
click at [755, 588] on li "C0060000206-60" at bounding box center [755, 582] width 138 height 25
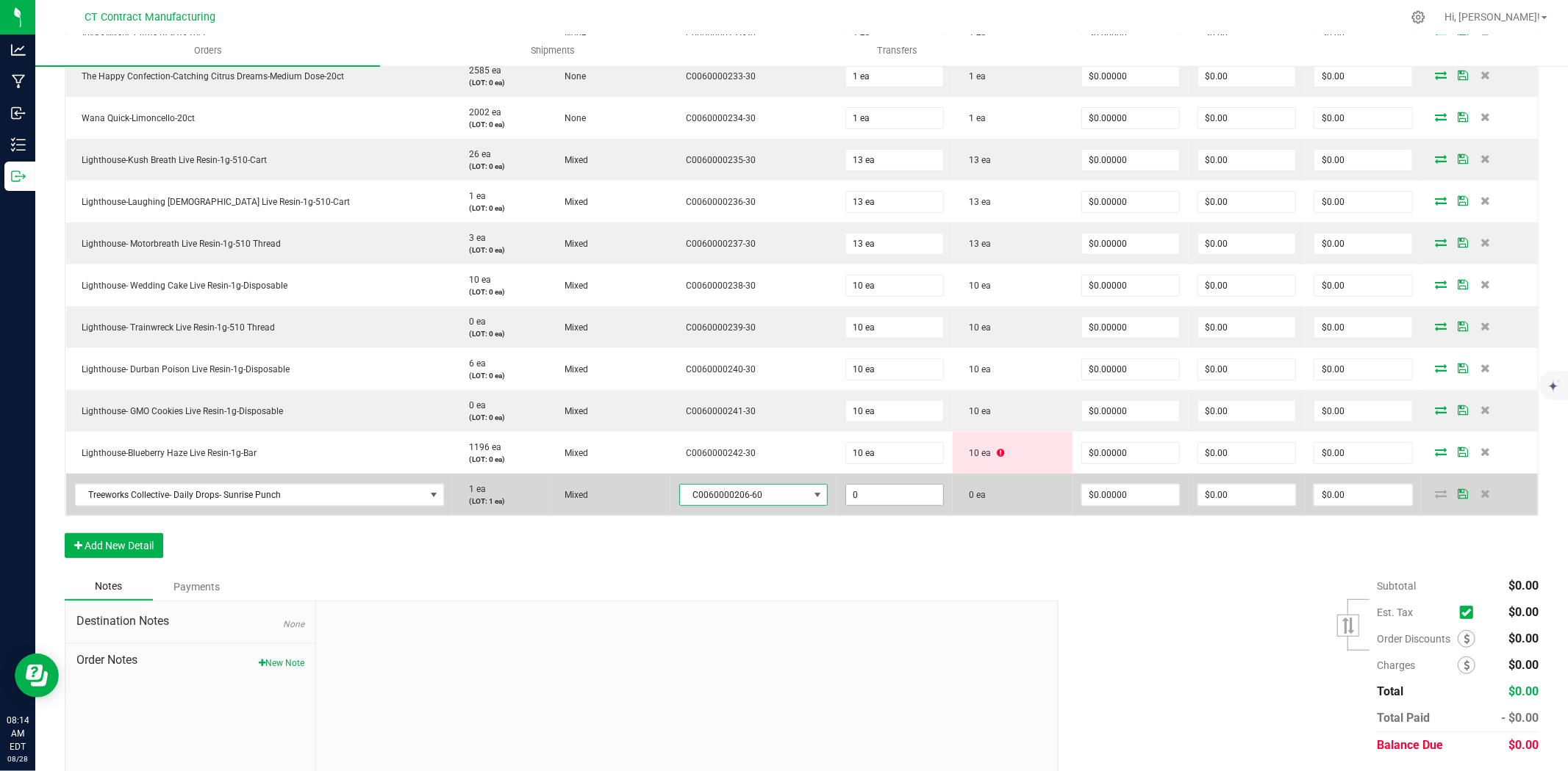
click at [858, 500] on input "0" at bounding box center [895, 494] width 97 height 21
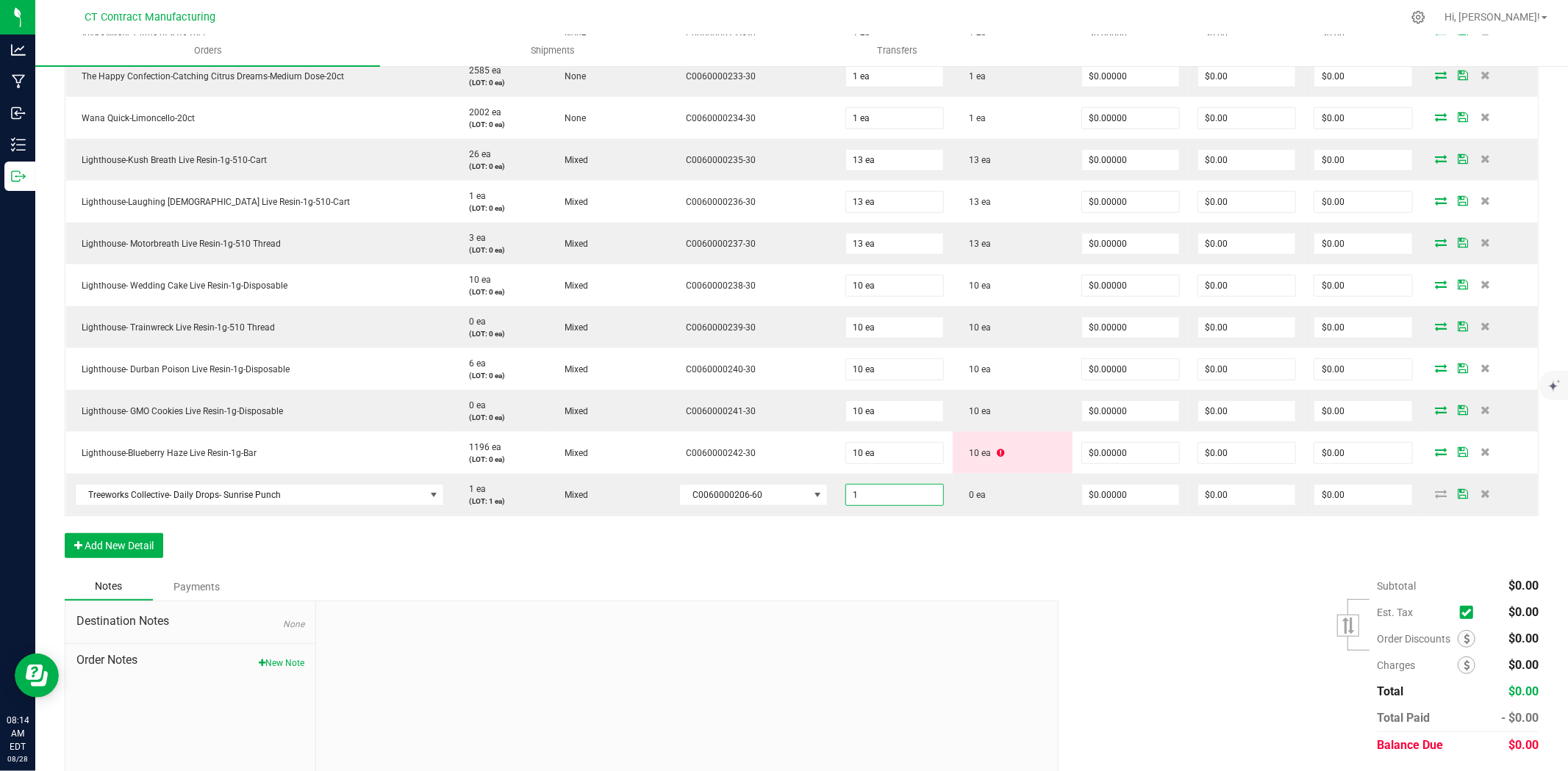
type input "1 ea"
click at [843, 568] on div "Order Details Print All Labels Item Sellable Strain Lot Number Qty Ordered Qty …" at bounding box center [801, 218] width 1473 height 709
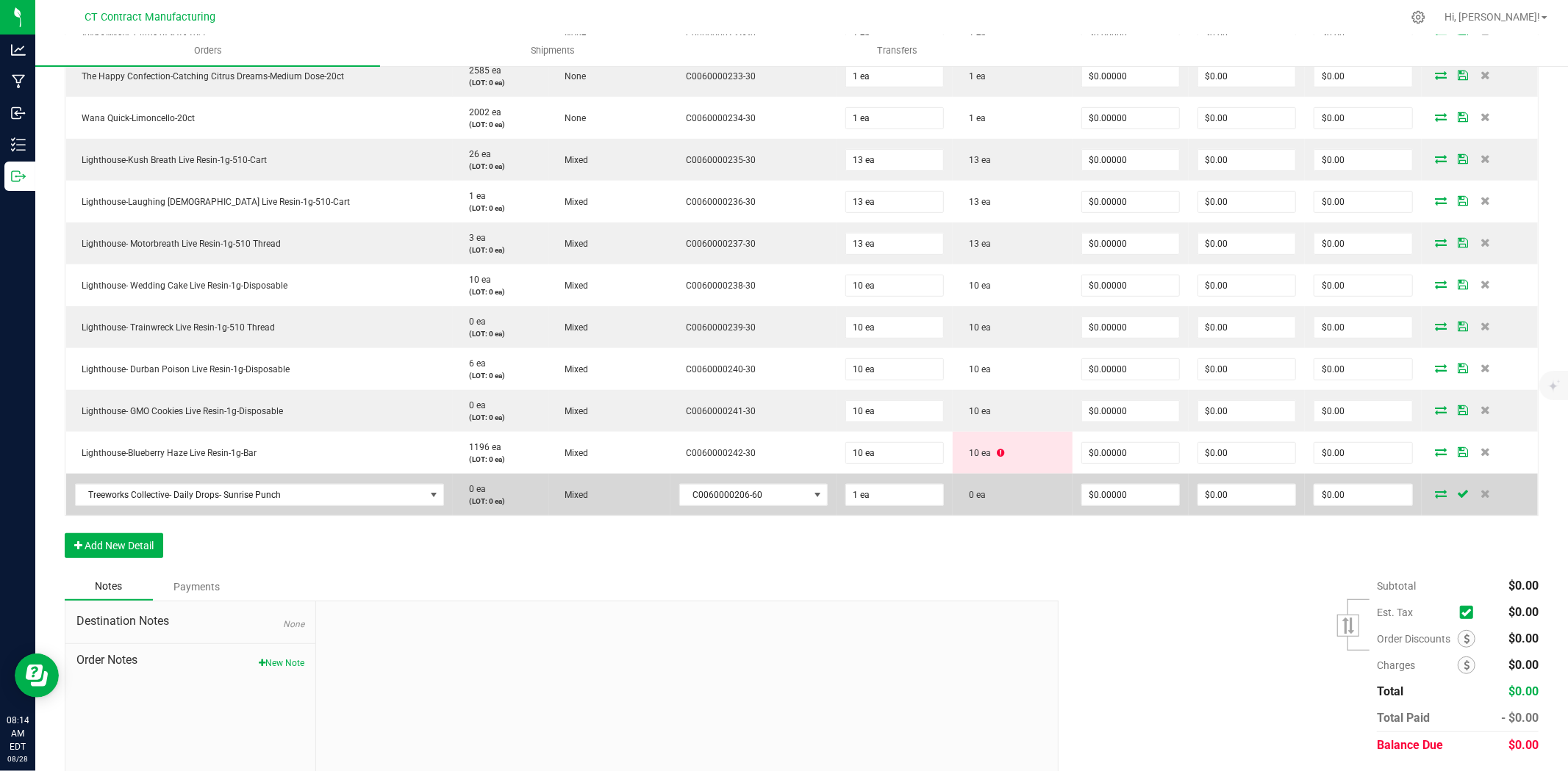
click at [1436, 492] on icon at bounding box center [1441, 494] width 12 height 9
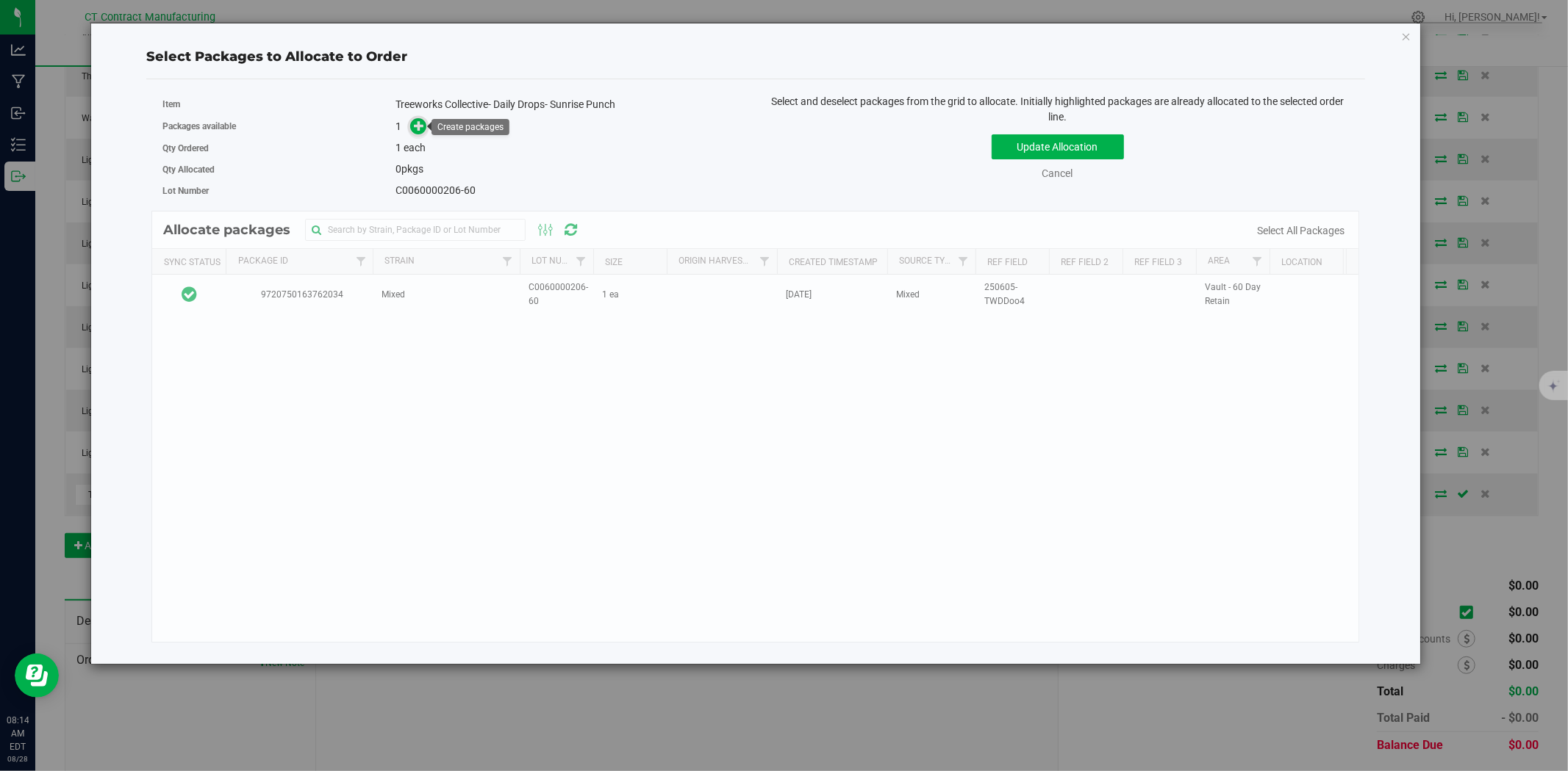
click at [424, 125] on icon at bounding box center [418, 125] width 10 height 10
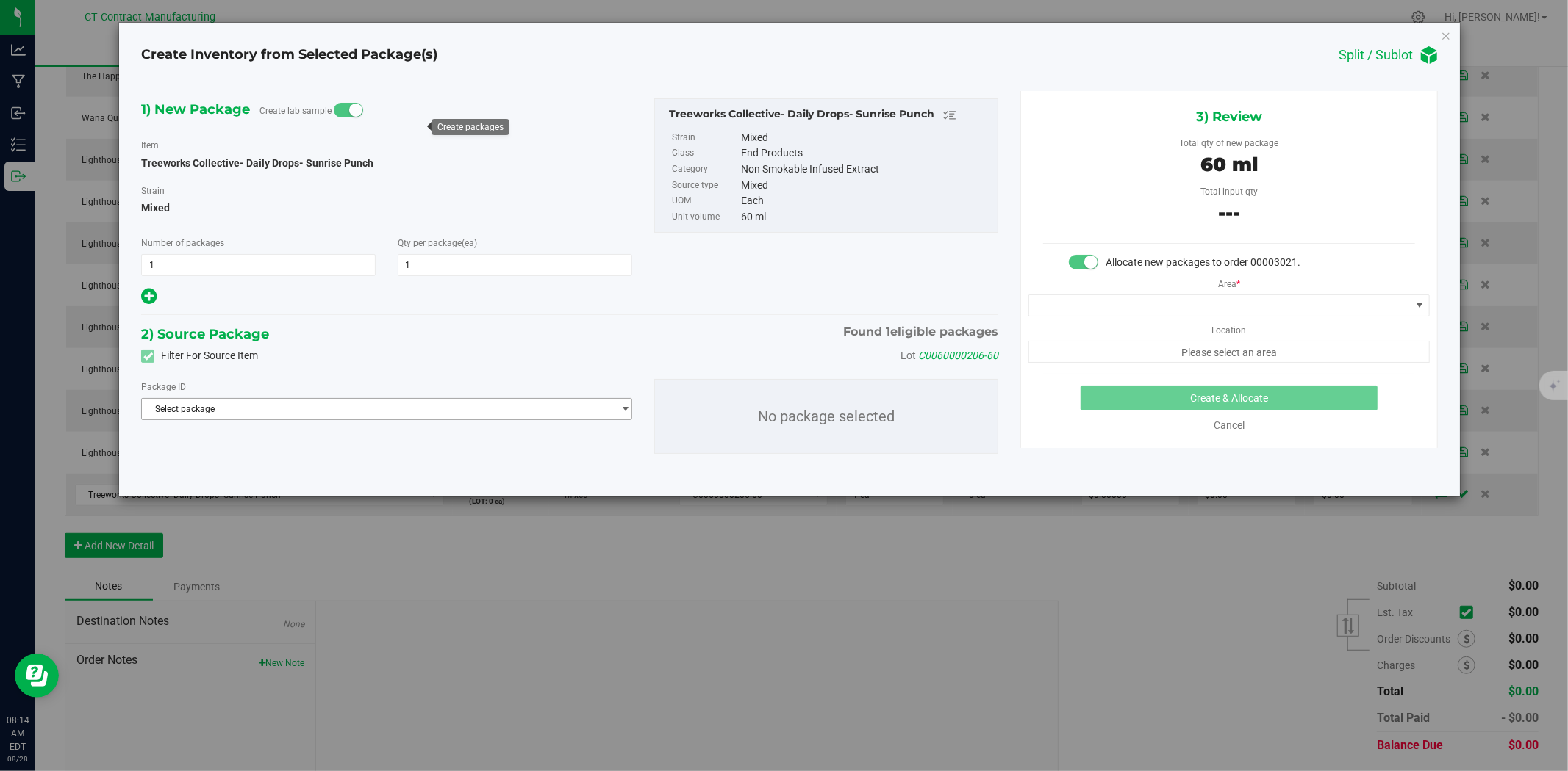
click at [278, 412] on span "Select package" at bounding box center [377, 409] width 471 height 21
click at [258, 472] on span "( Treeworks Collective- Daily Drops- Sunrise Punch )" at bounding box center [336, 470] width 203 height 10
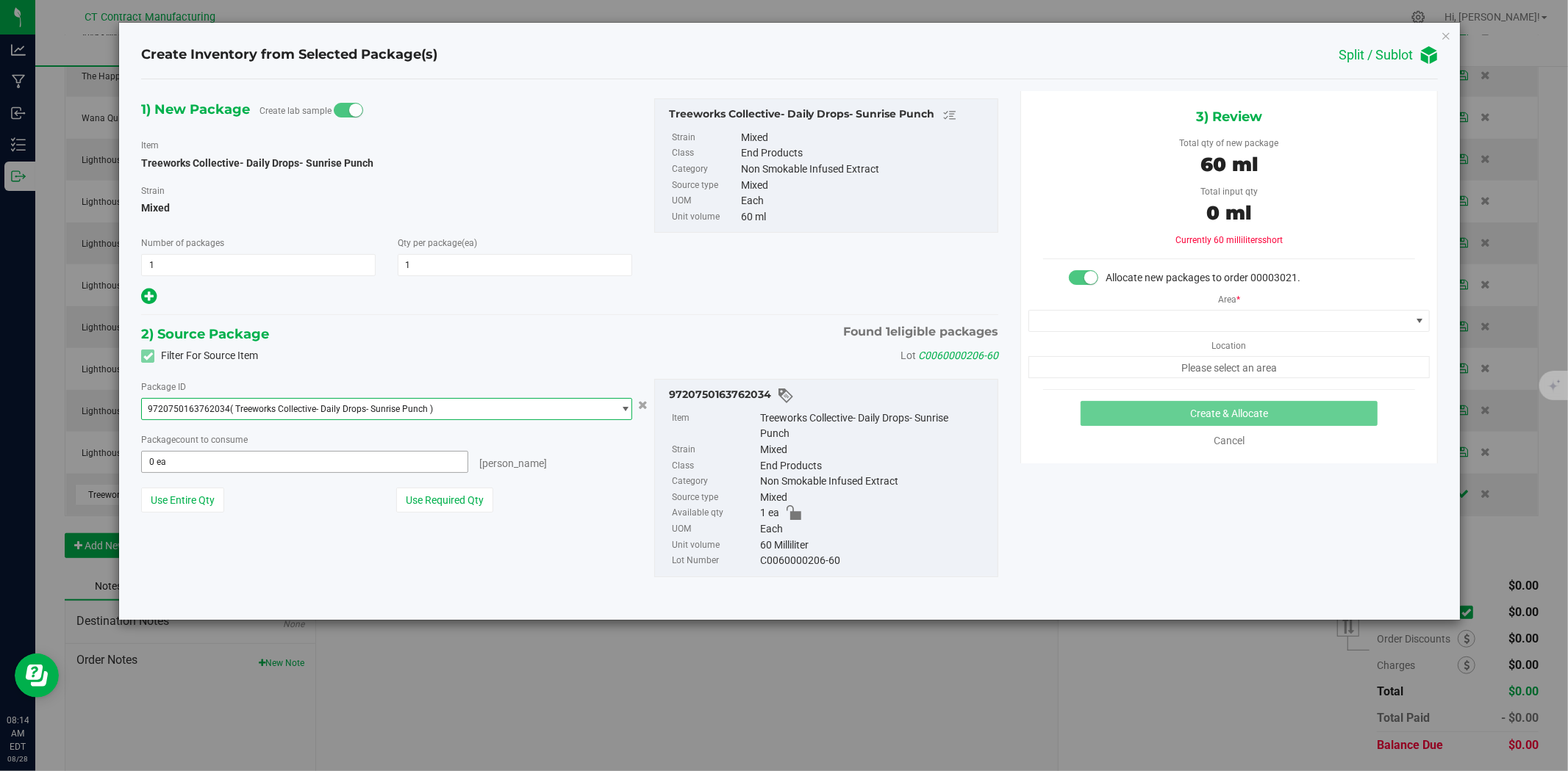
click at [253, 459] on span "0 ea 0" at bounding box center [305, 462] width 327 height 22
type input "1"
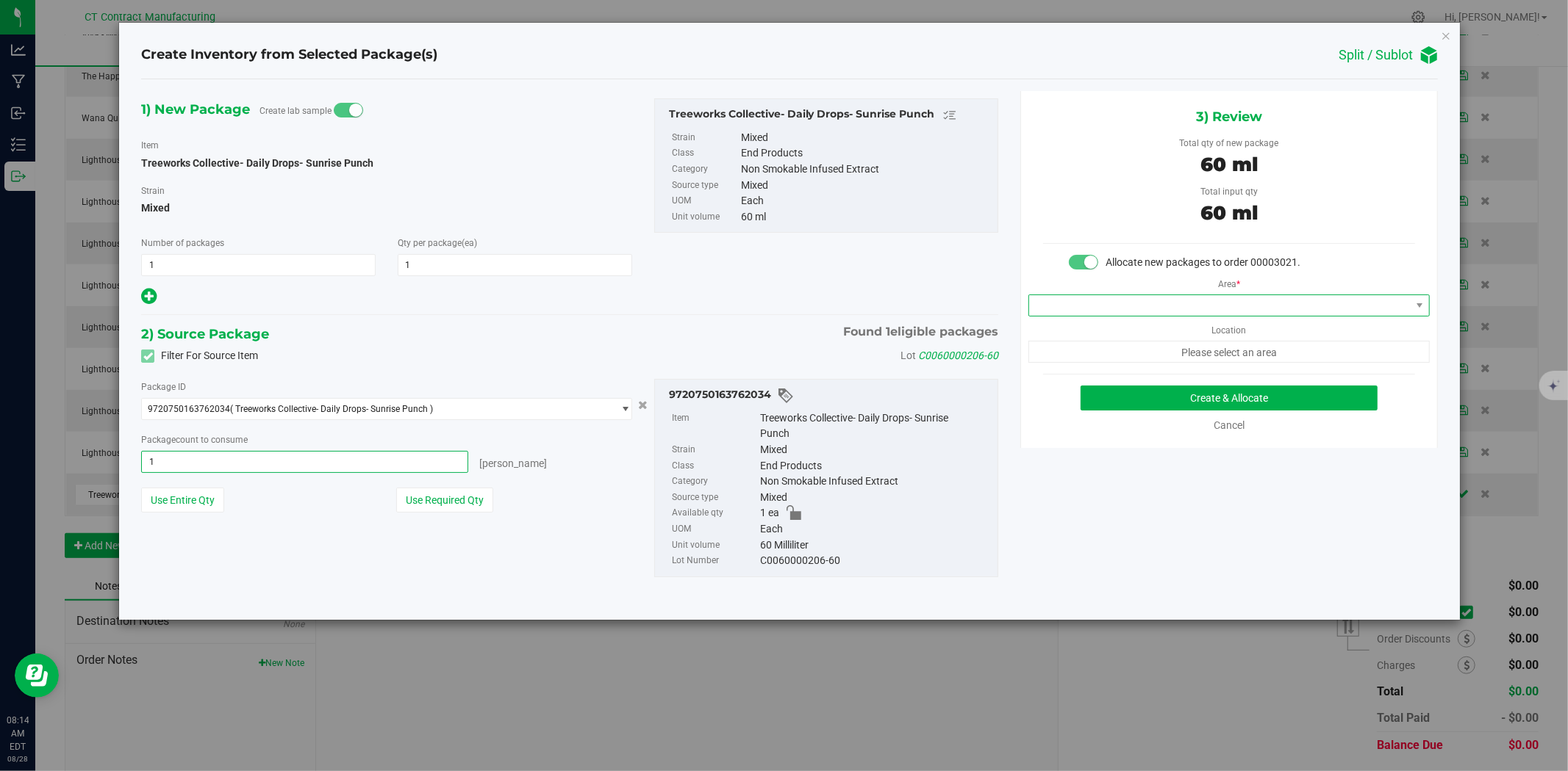
type input "1 ea"
click at [1144, 306] on span at bounding box center [1219, 305] width 381 height 21
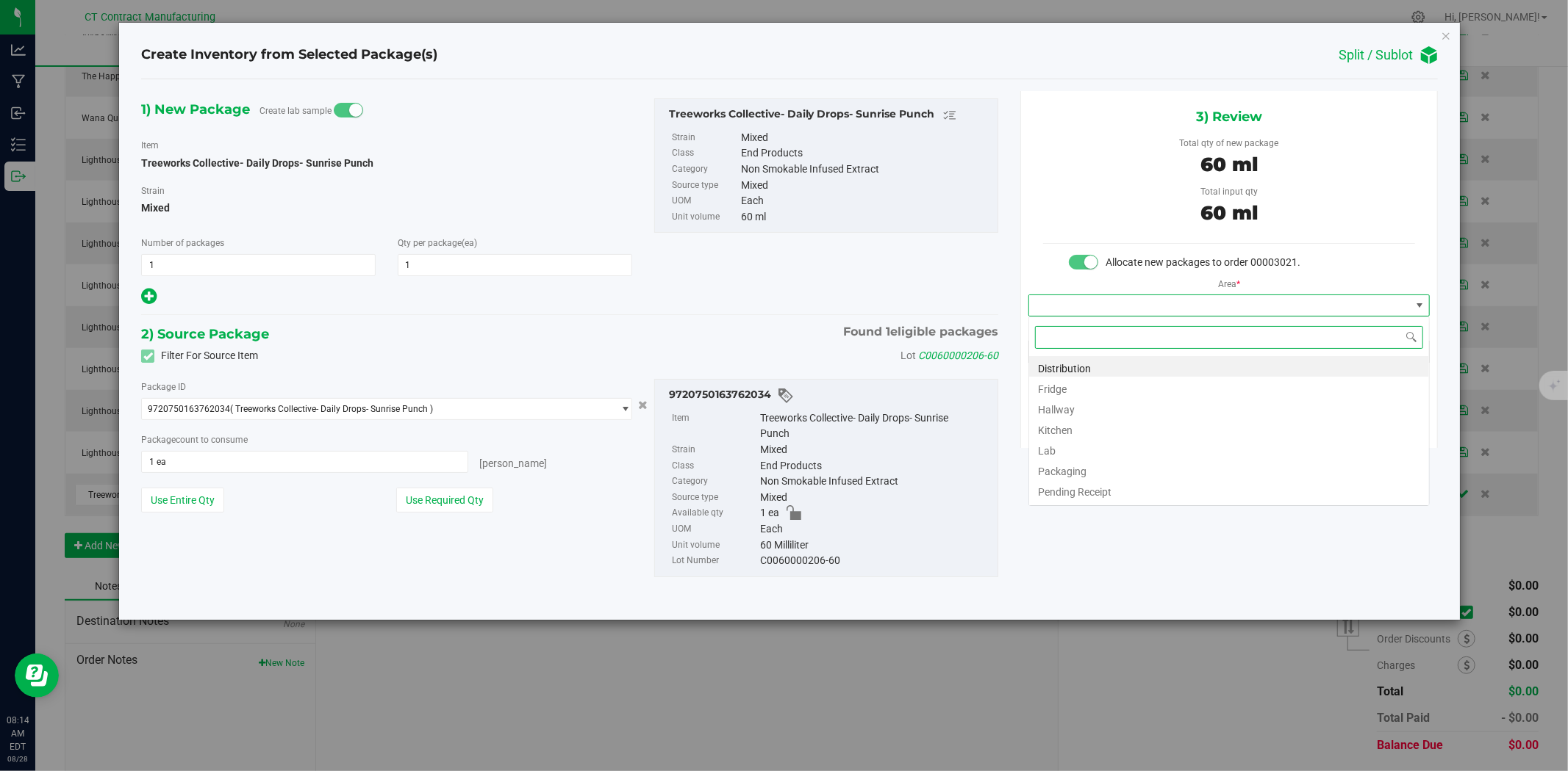
scroll to position [22, 401]
click at [1136, 367] on li "Distribution" at bounding box center [1229, 367] width 400 height 21
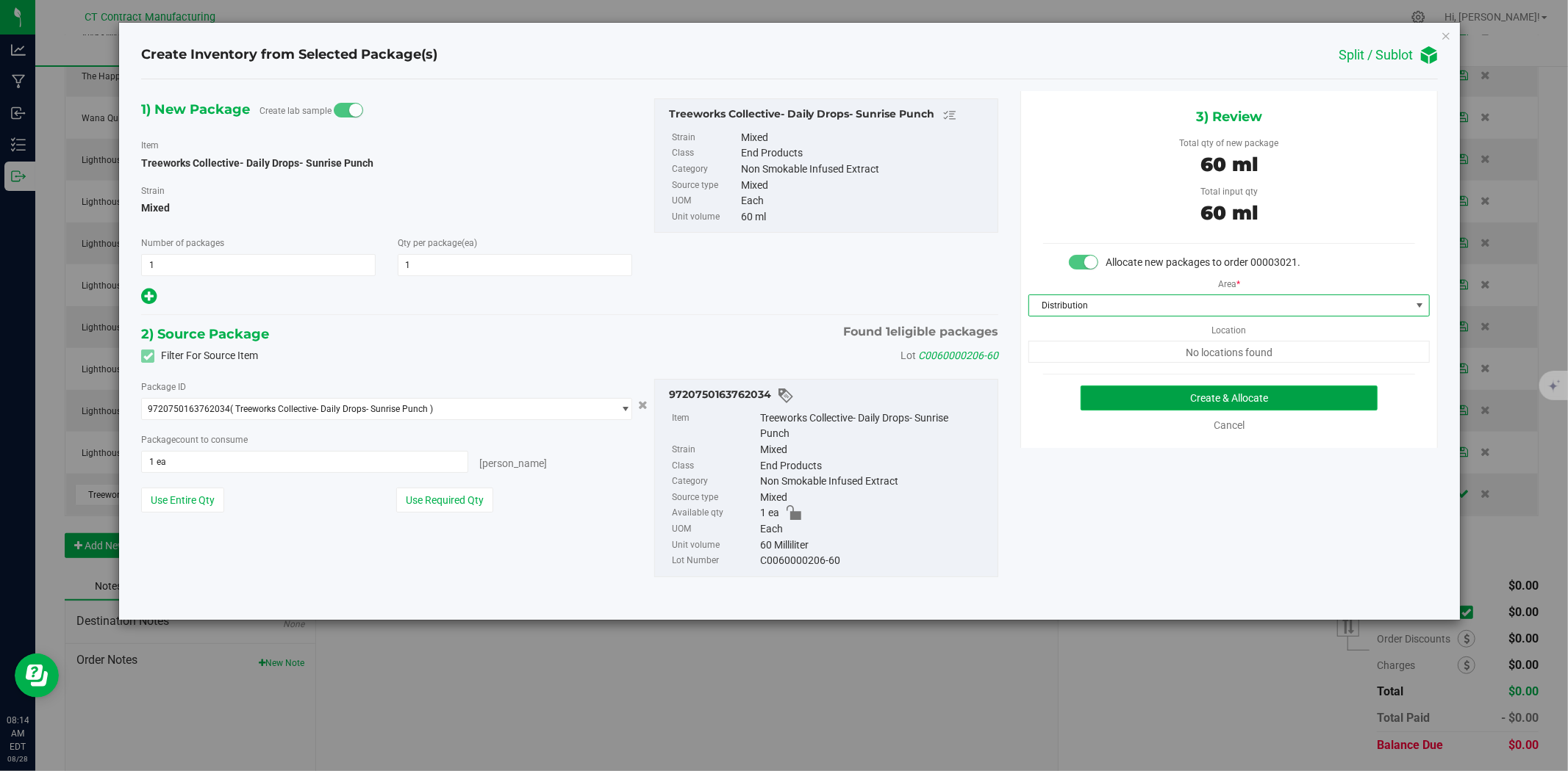
click at [1178, 399] on button "Create & Allocate" at bounding box center [1229, 398] width 297 height 25
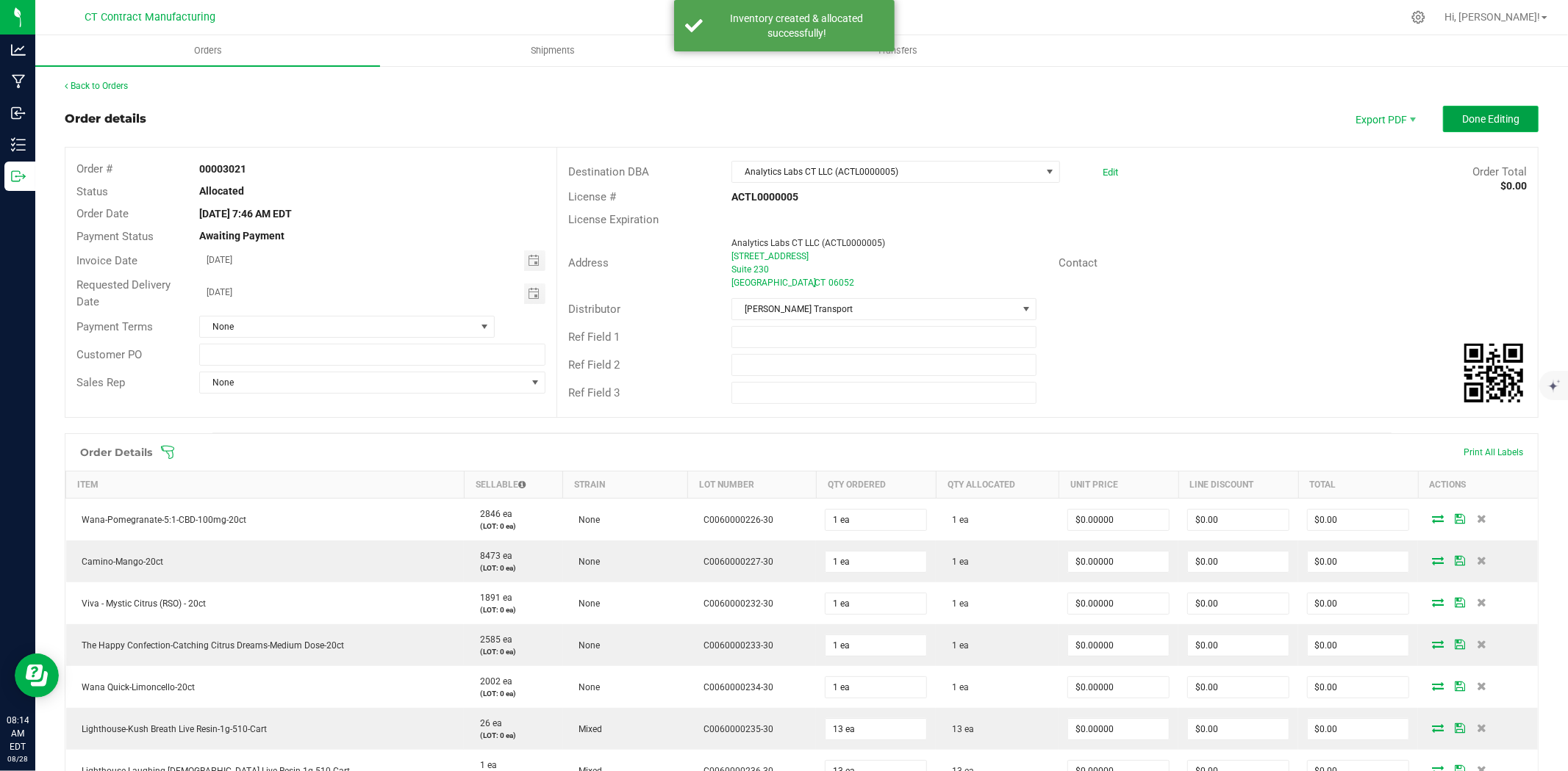
click at [1473, 109] on button "Done Editing" at bounding box center [1491, 118] width 96 height 26
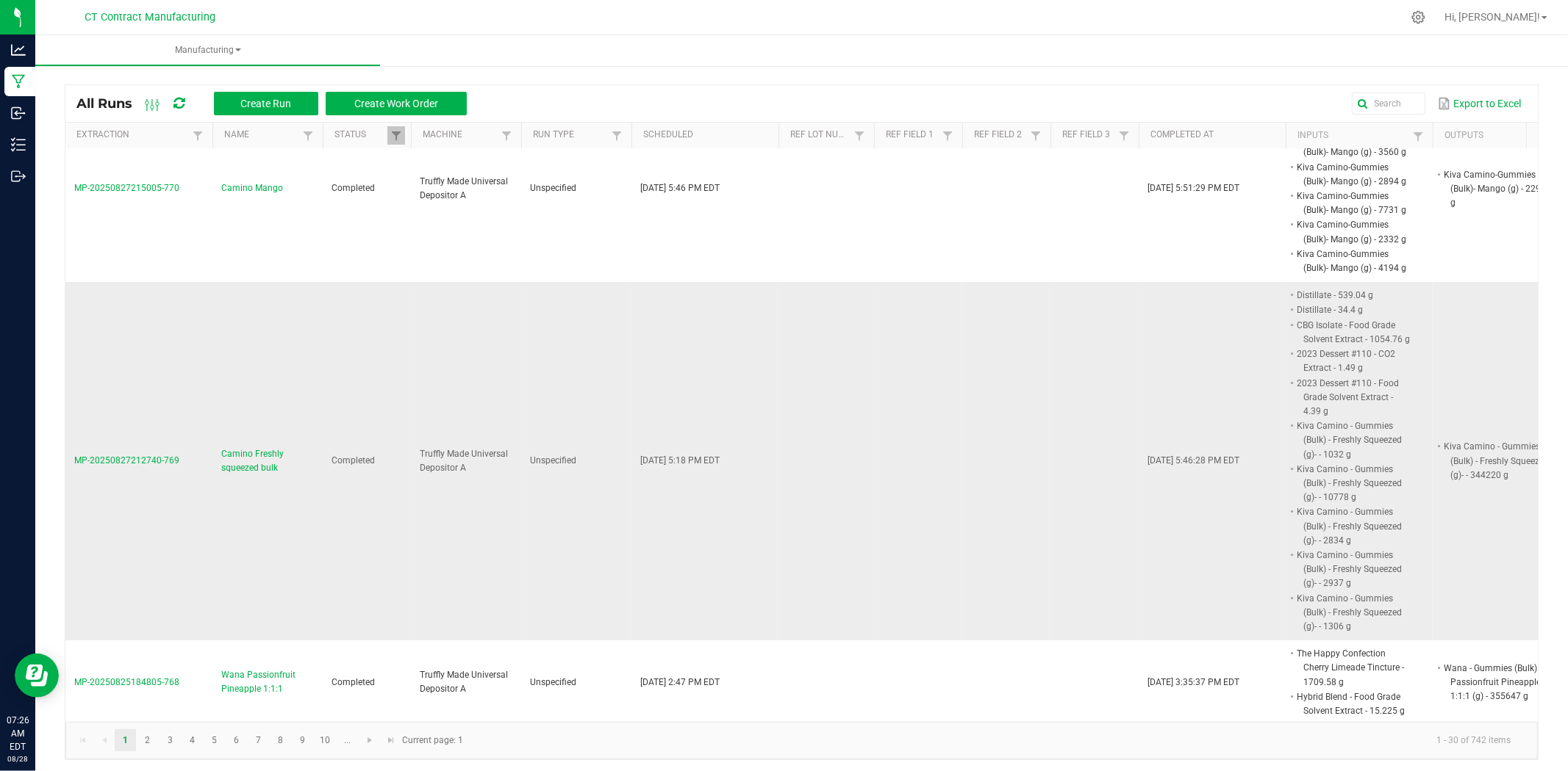
scroll to position [82, 0]
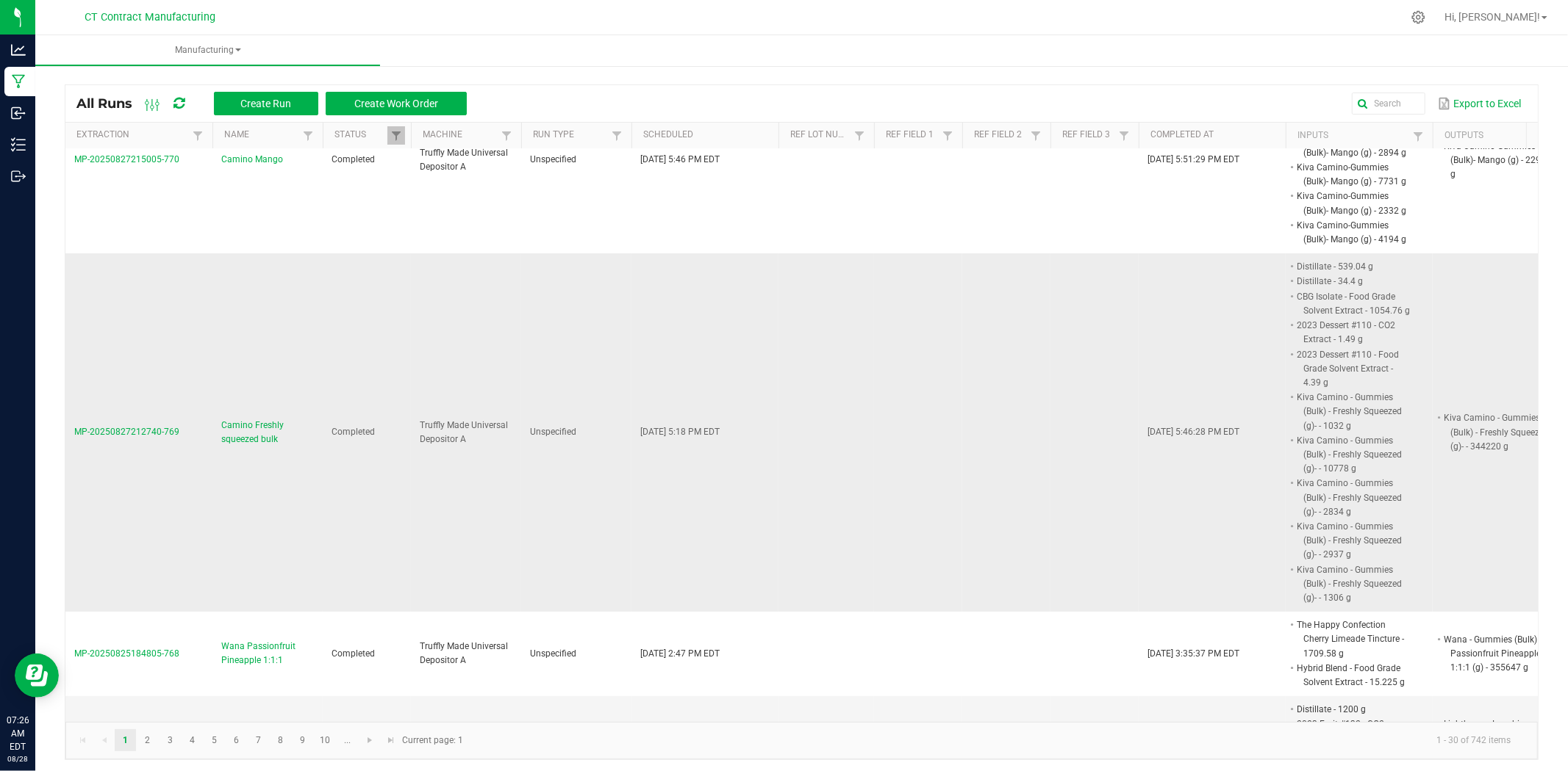
click at [270, 428] on span "Camino Freshly squeezed bulk" at bounding box center [268, 432] width 93 height 28
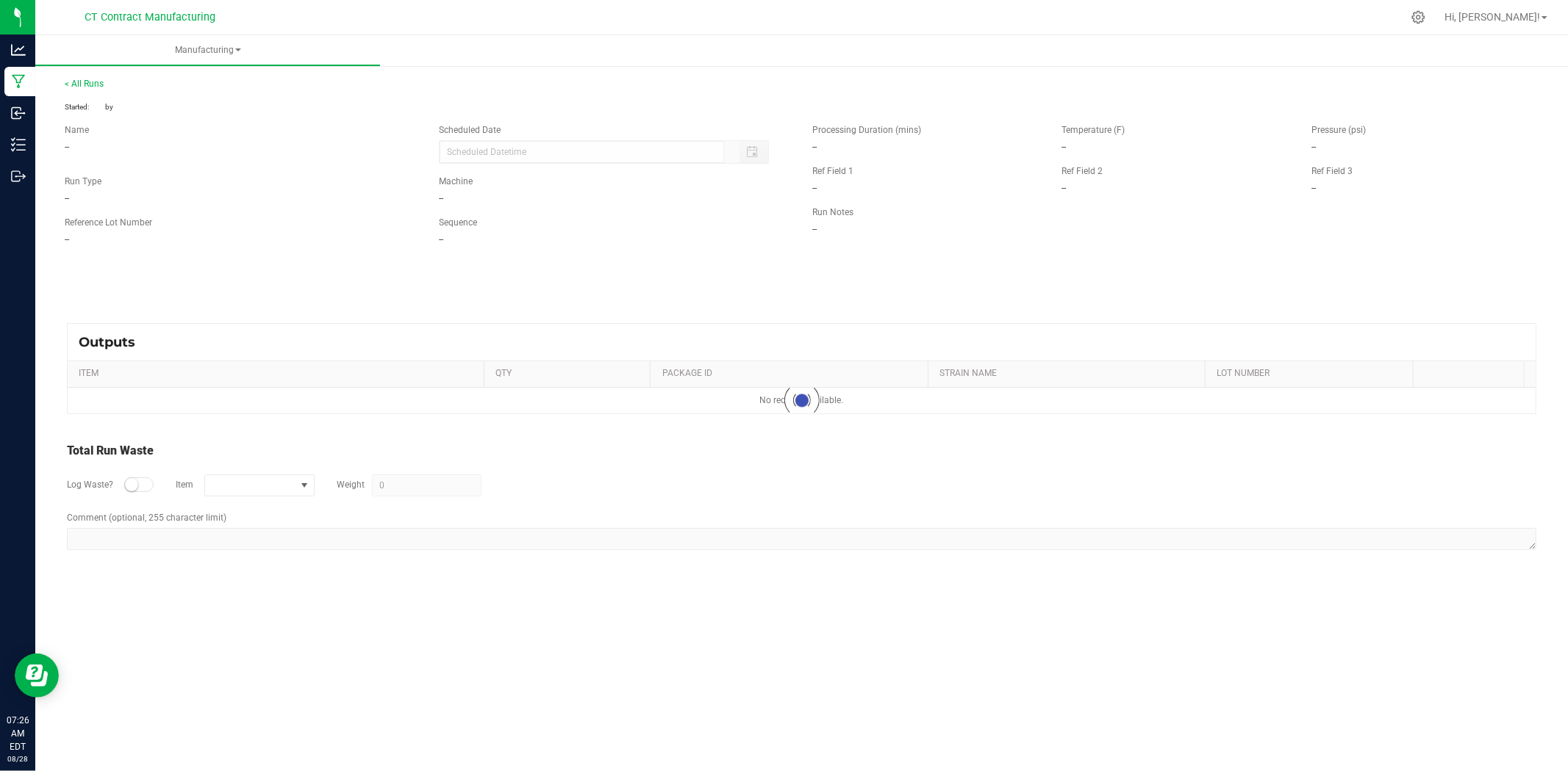
type input "08/27/2025 5:18 PM"
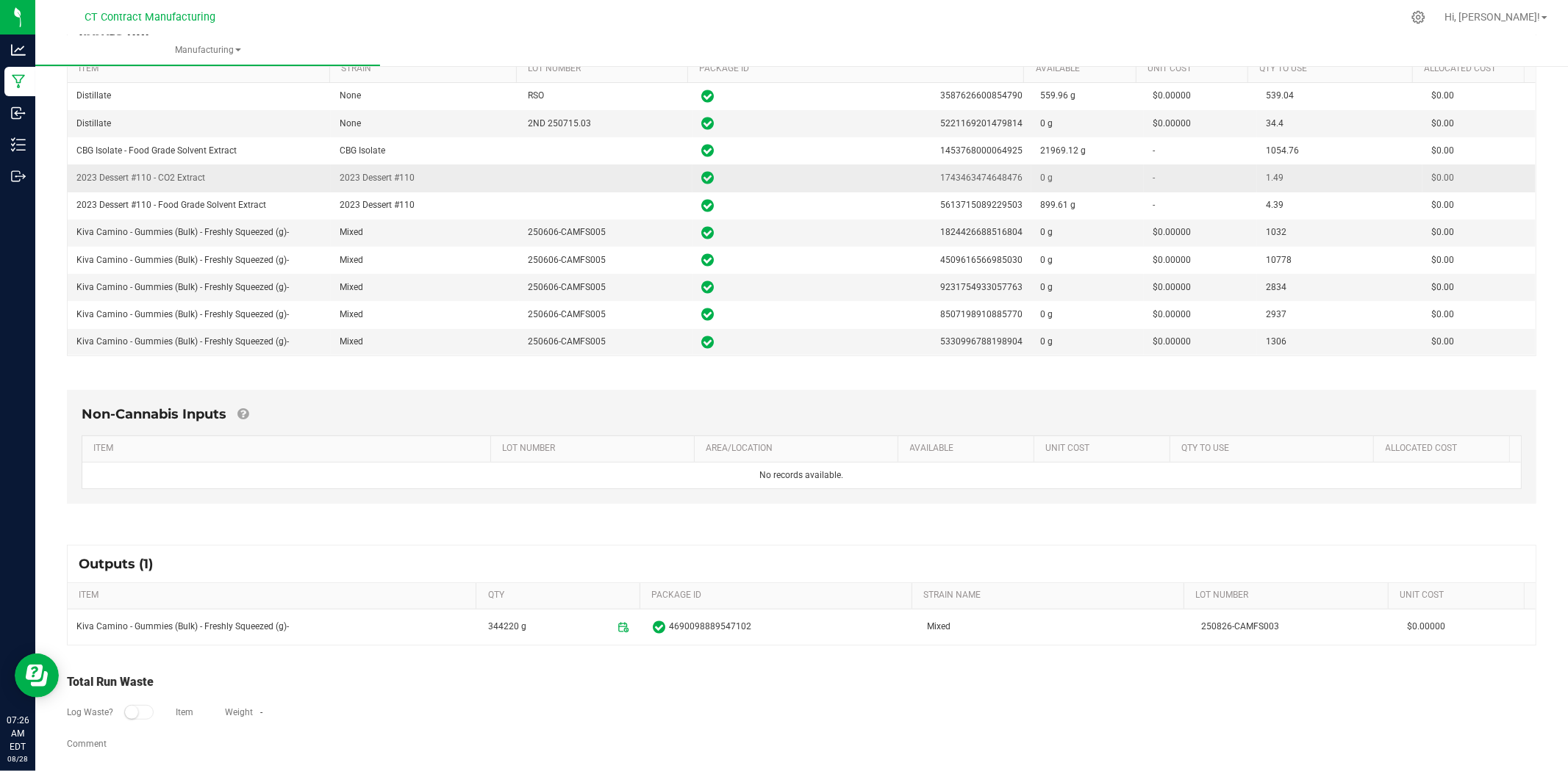
scroll to position [297, 0]
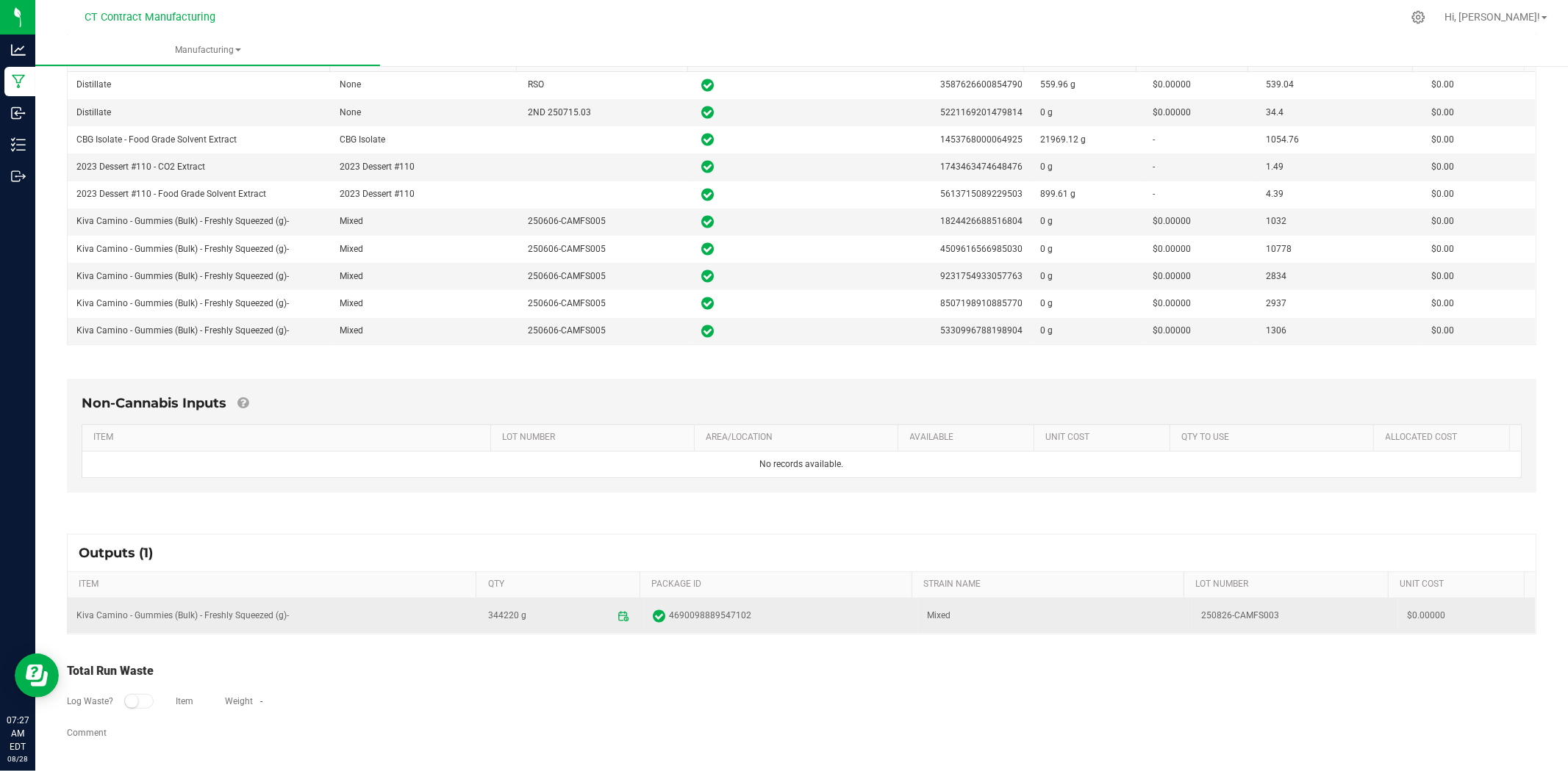
click at [1221, 619] on td "250826-CAMFS003" at bounding box center [1295, 616] width 205 height 35
copy td "250826-CAMFS003"
click at [703, 612] on span "4690098889547102" at bounding box center [709, 615] width 82 height 14
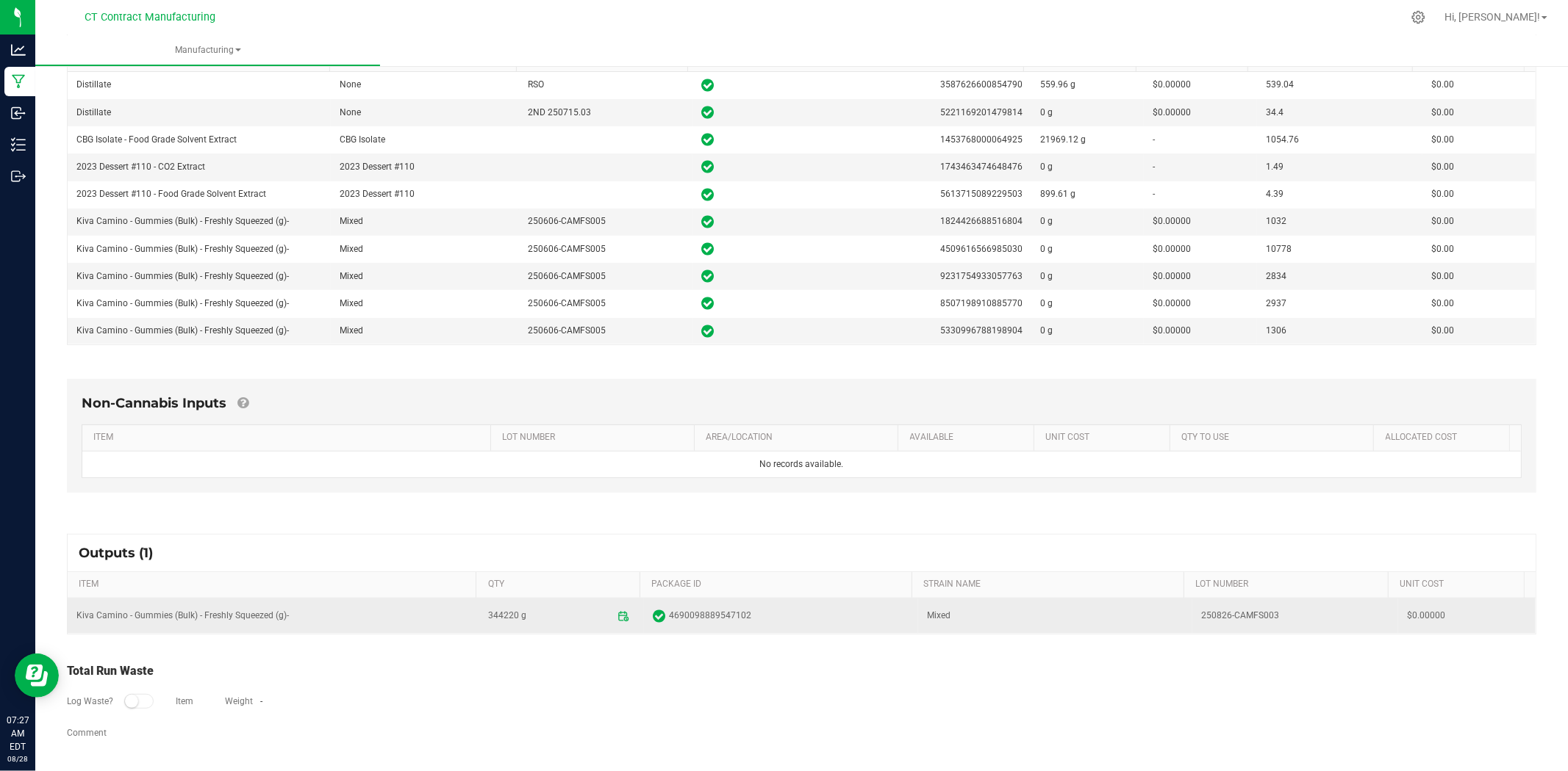
scroll to position [0, 0]
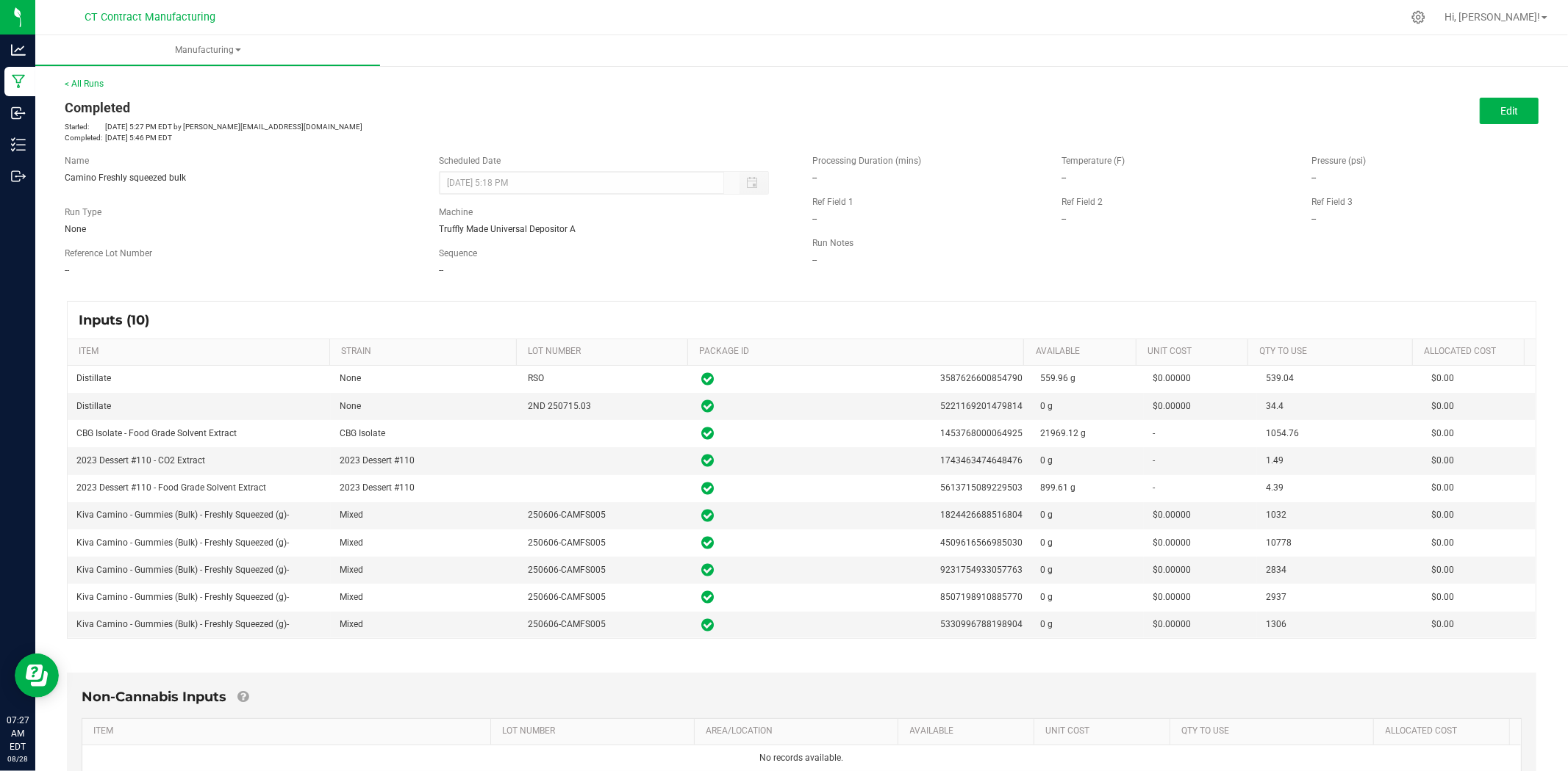
click at [703, 612] on body "Analytics Manufacturing Inbound Inventory Outbound 07:27 AM EDT 08/28/2025 08/2…" at bounding box center [784, 386] width 1568 height 771
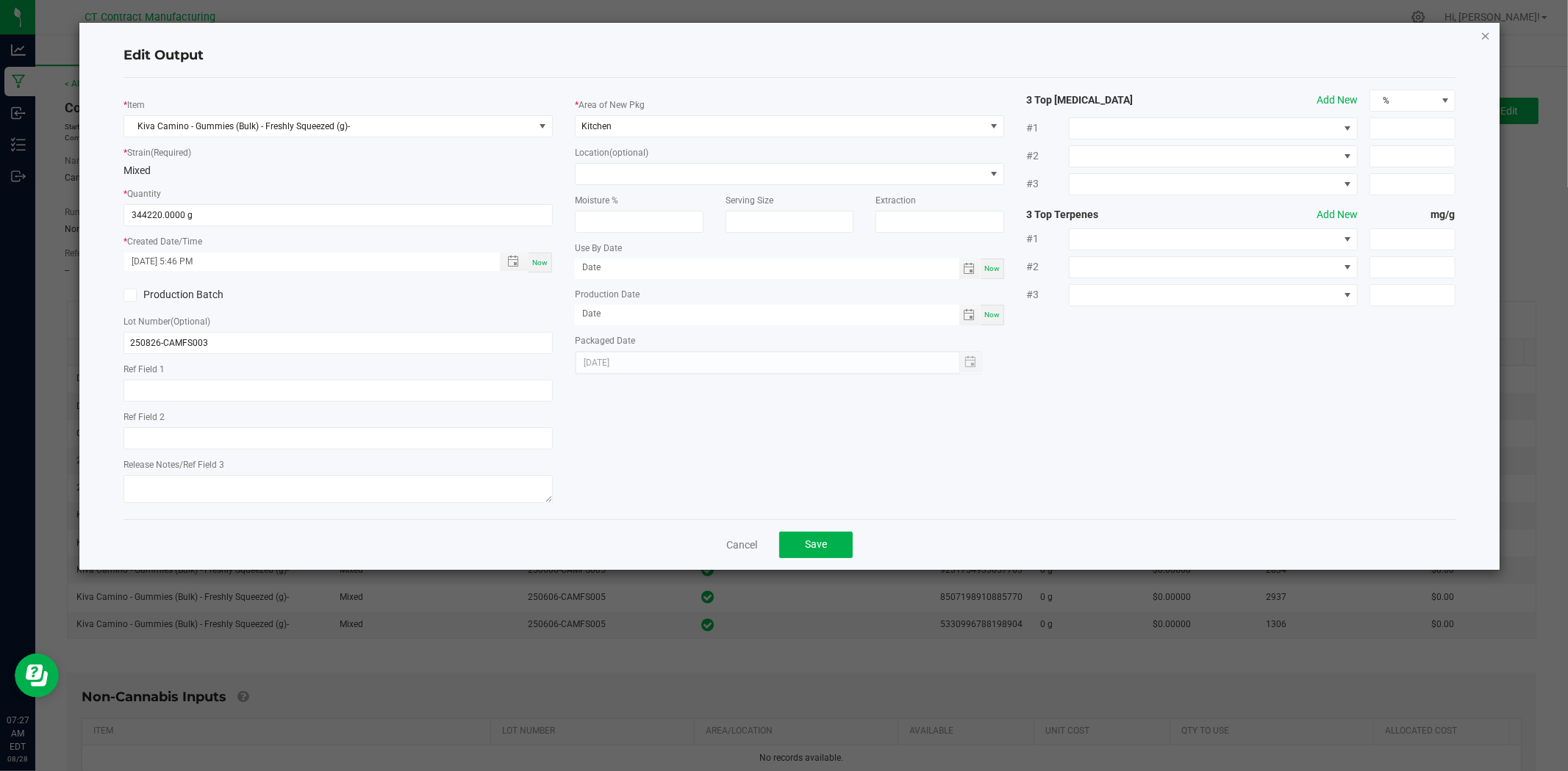
click at [1487, 38] on icon "button" at bounding box center [1485, 35] width 10 height 18
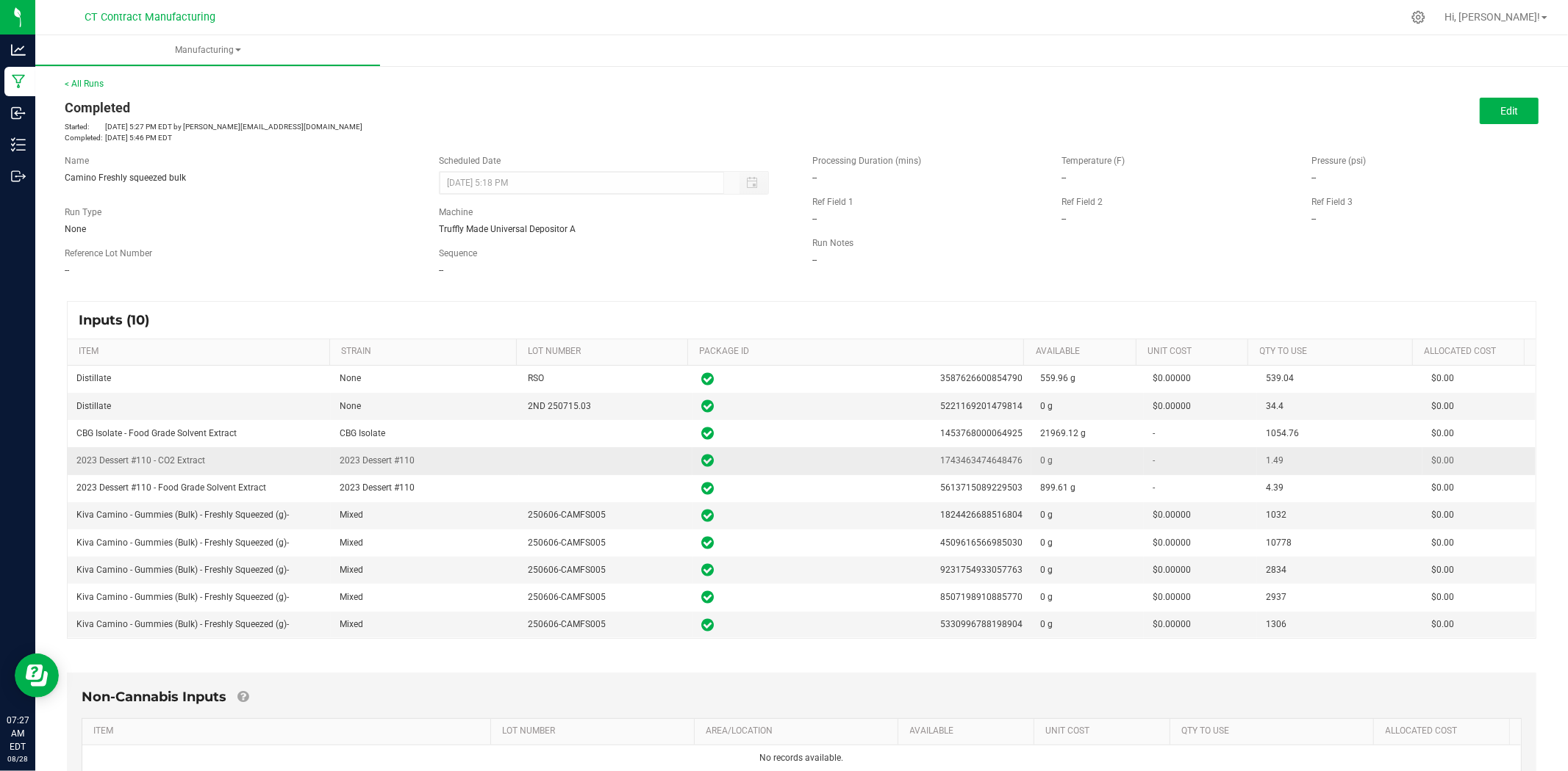
scroll to position [297, 0]
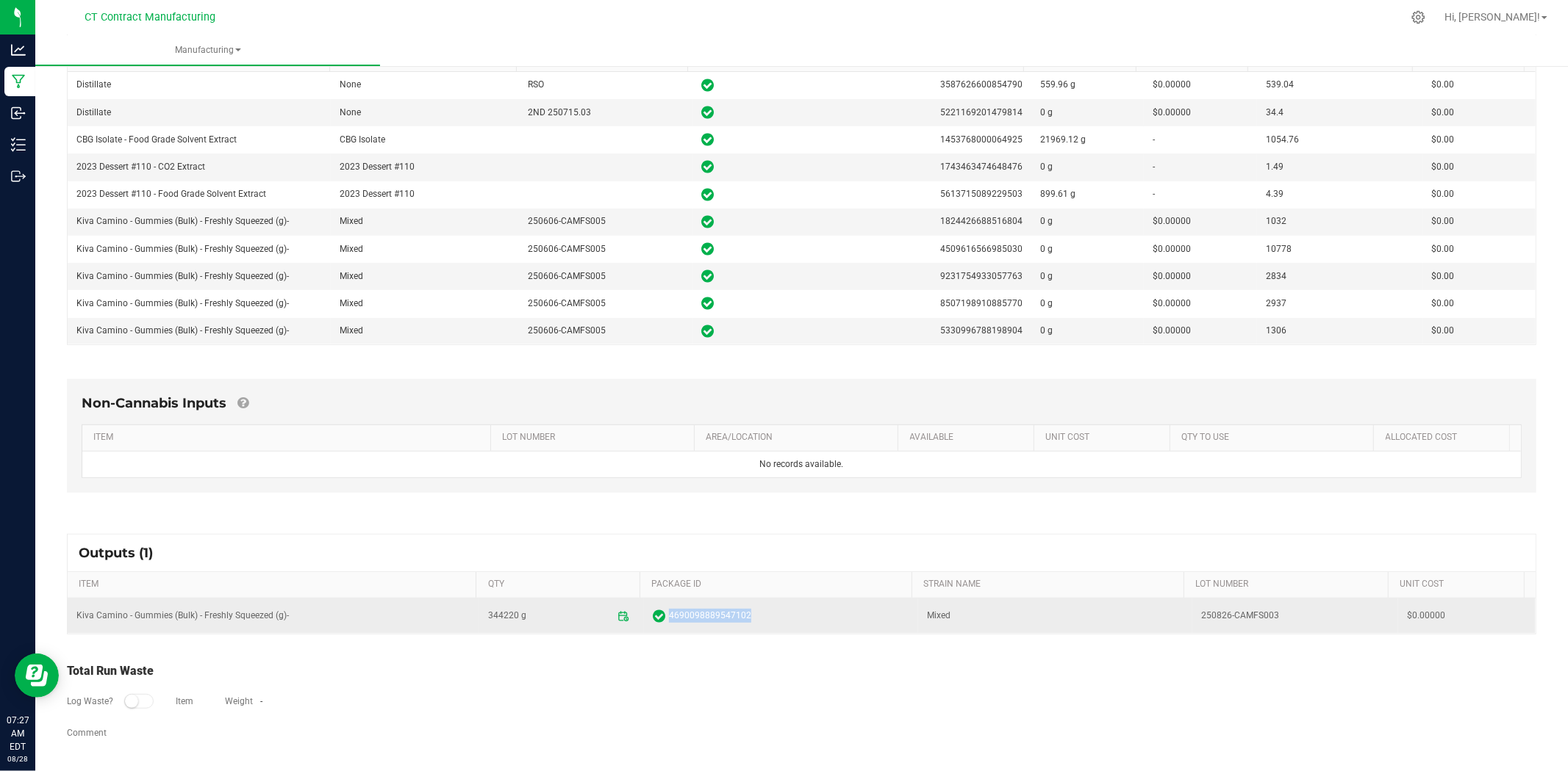
copy span "4690098889547102"
drag, startPoint x: 754, startPoint y: 614, endPoint x: 651, endPoint y: 622, distance: 103.3
click at [652, 622] on span "4690098889547102" at bounding box center [780, 616] width 257 height 14
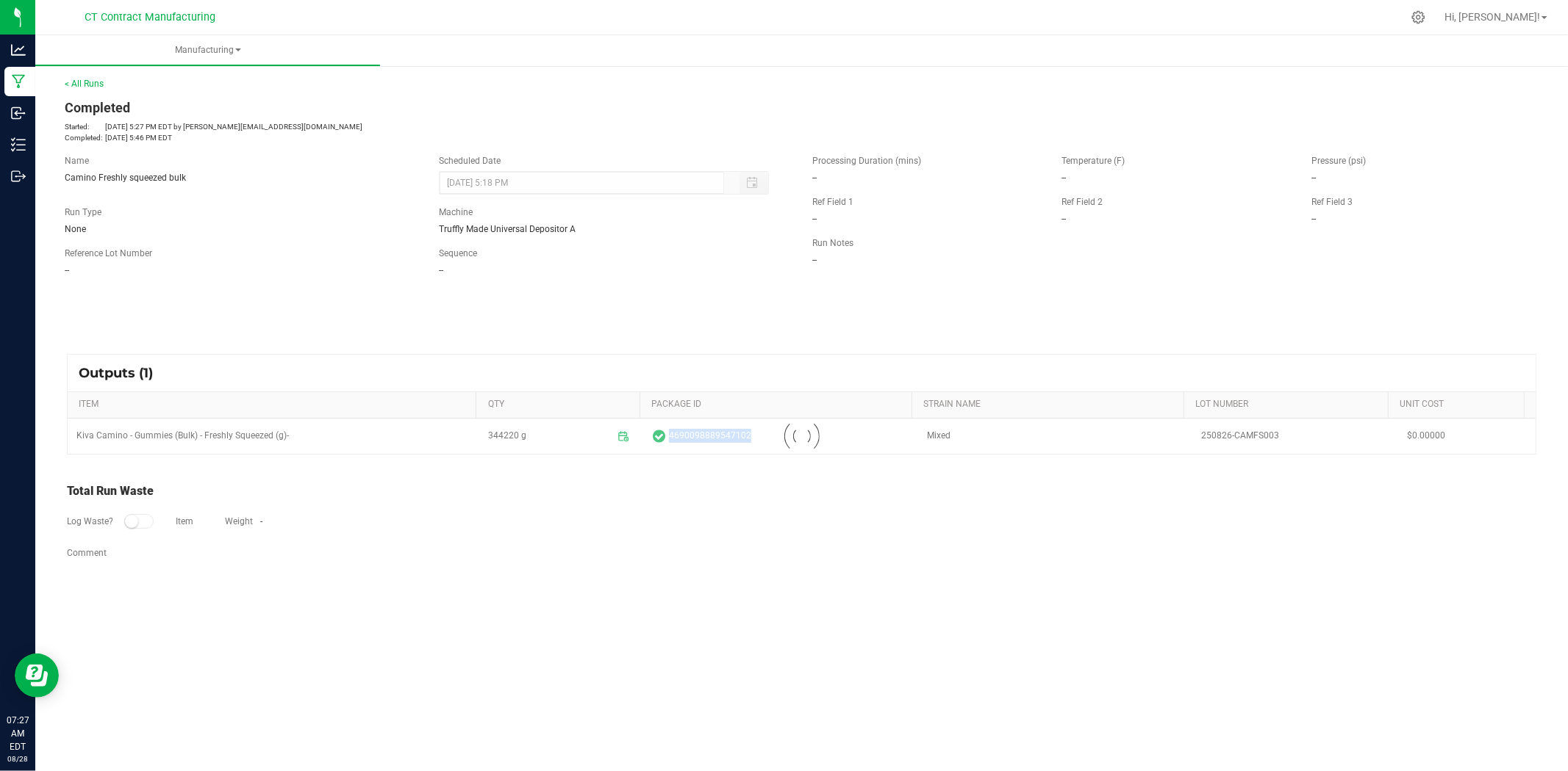
scroll to position [0, 0]
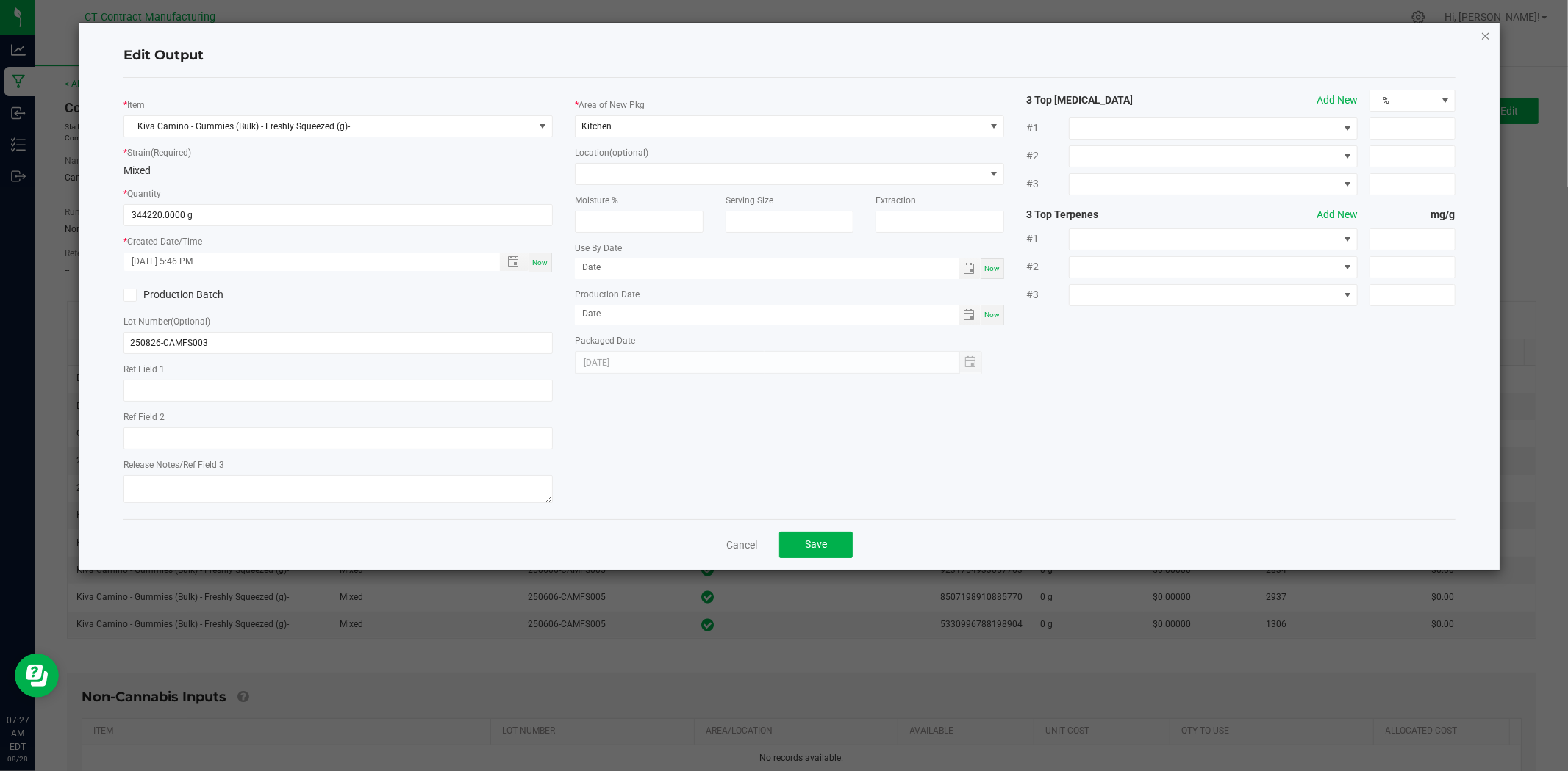
click at [1483, 32] on icon "button" at bounding box center [1485, 35] width 10 height 18
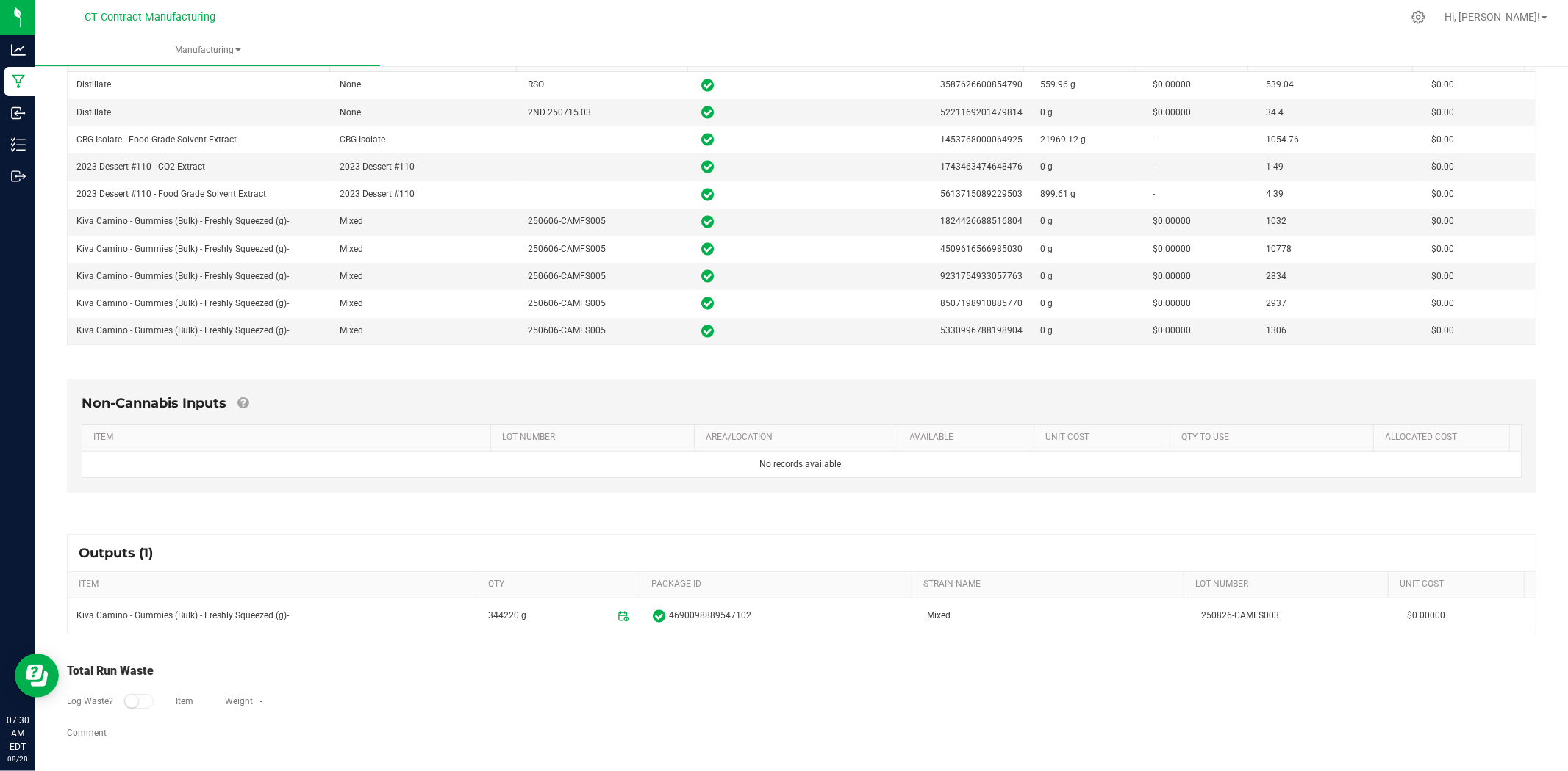
click at [708, 5] on div at bounding box center [832, 17] width 1138 height 29
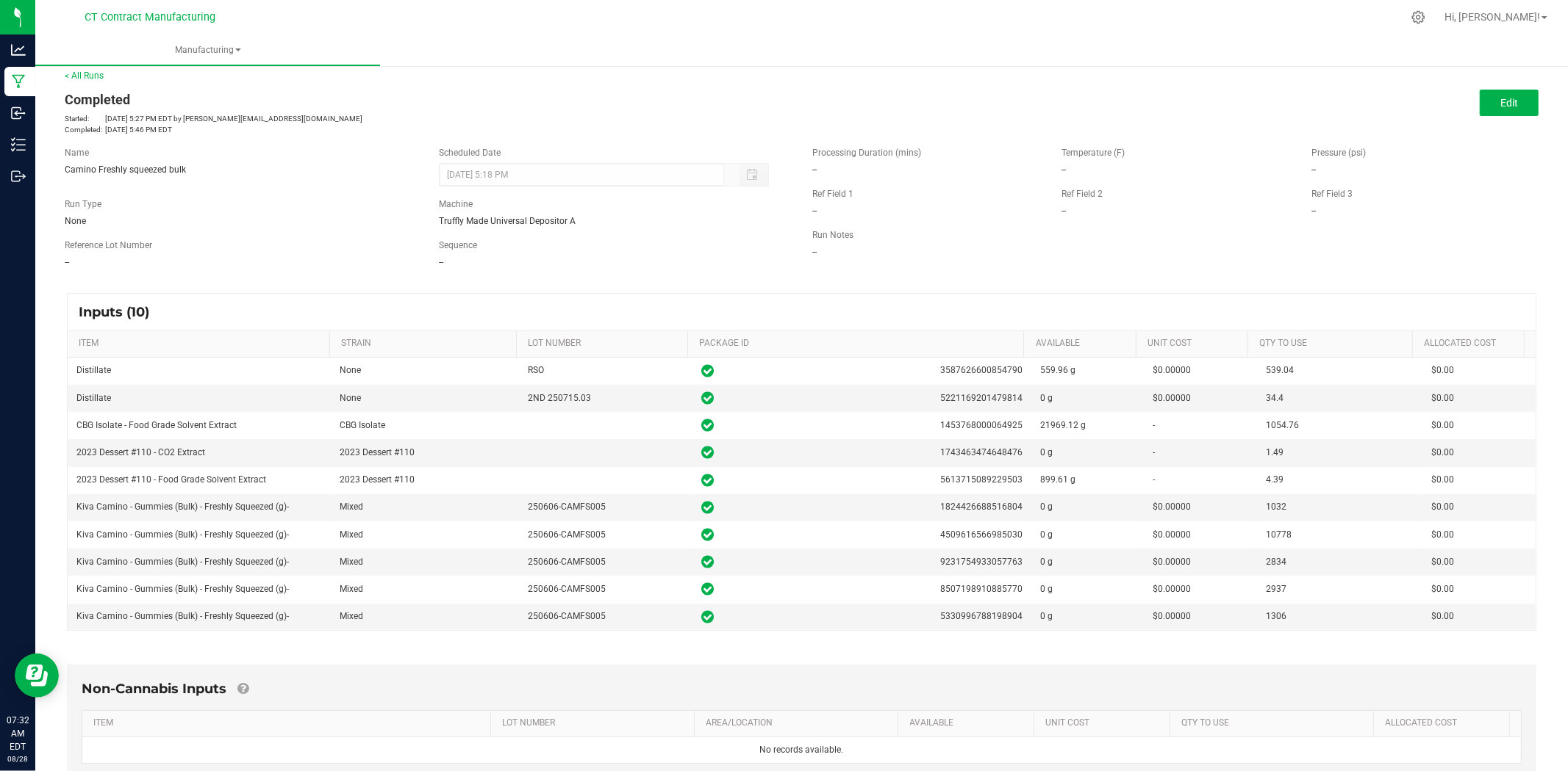
scroll to position [0, 0]
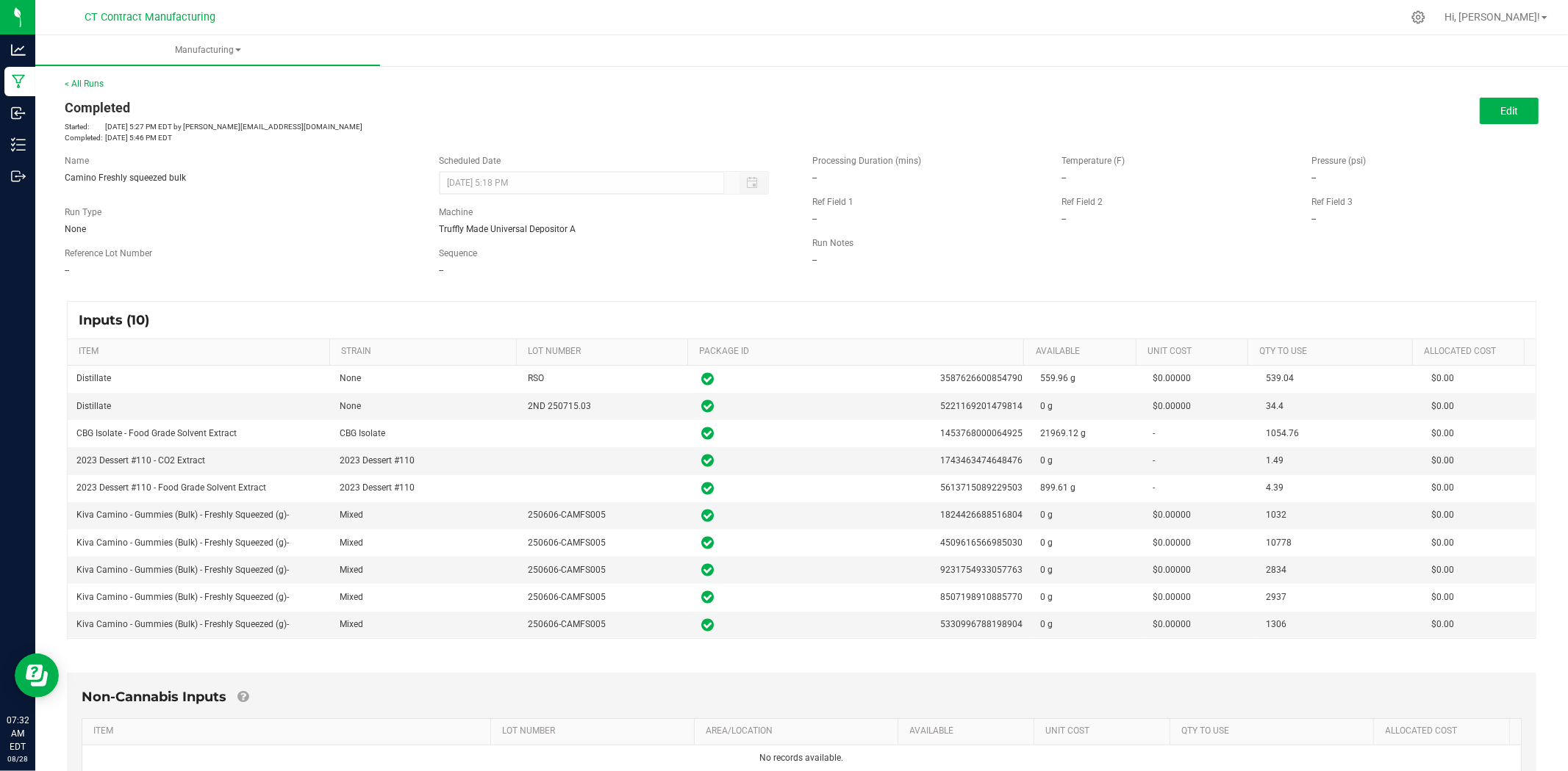
click at [82, 74] on div "< All Runs Completed Started: Aug 27, 2025 5:27 PM EDT by steven@conncm.com Com…" at bounding box center [801, 563] width 1533 height 1002
click at [84, 81] on link "< All Runs" at bounding box center [84, 83] width 39 height 10
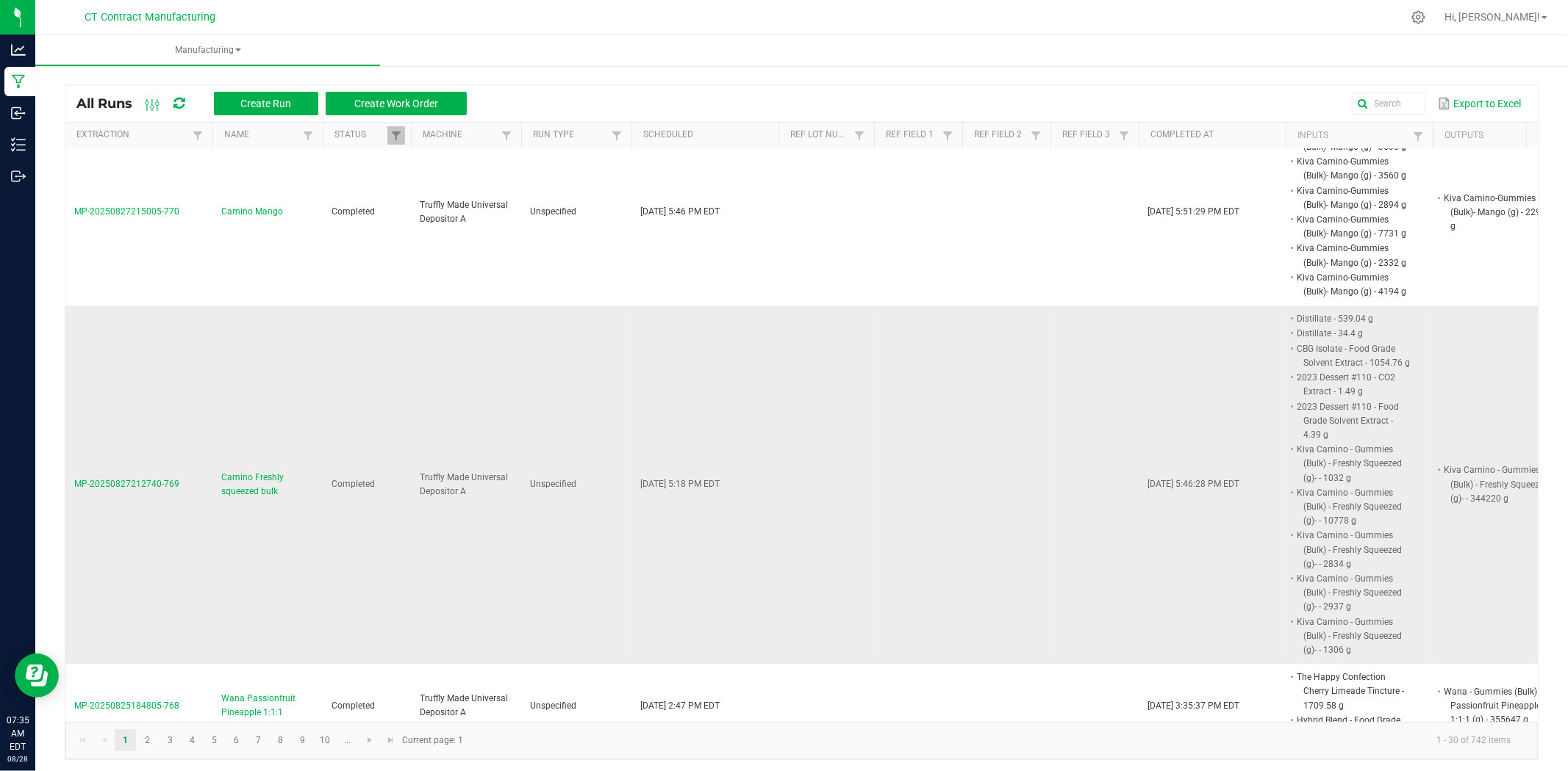
scroll to position [82, 0]
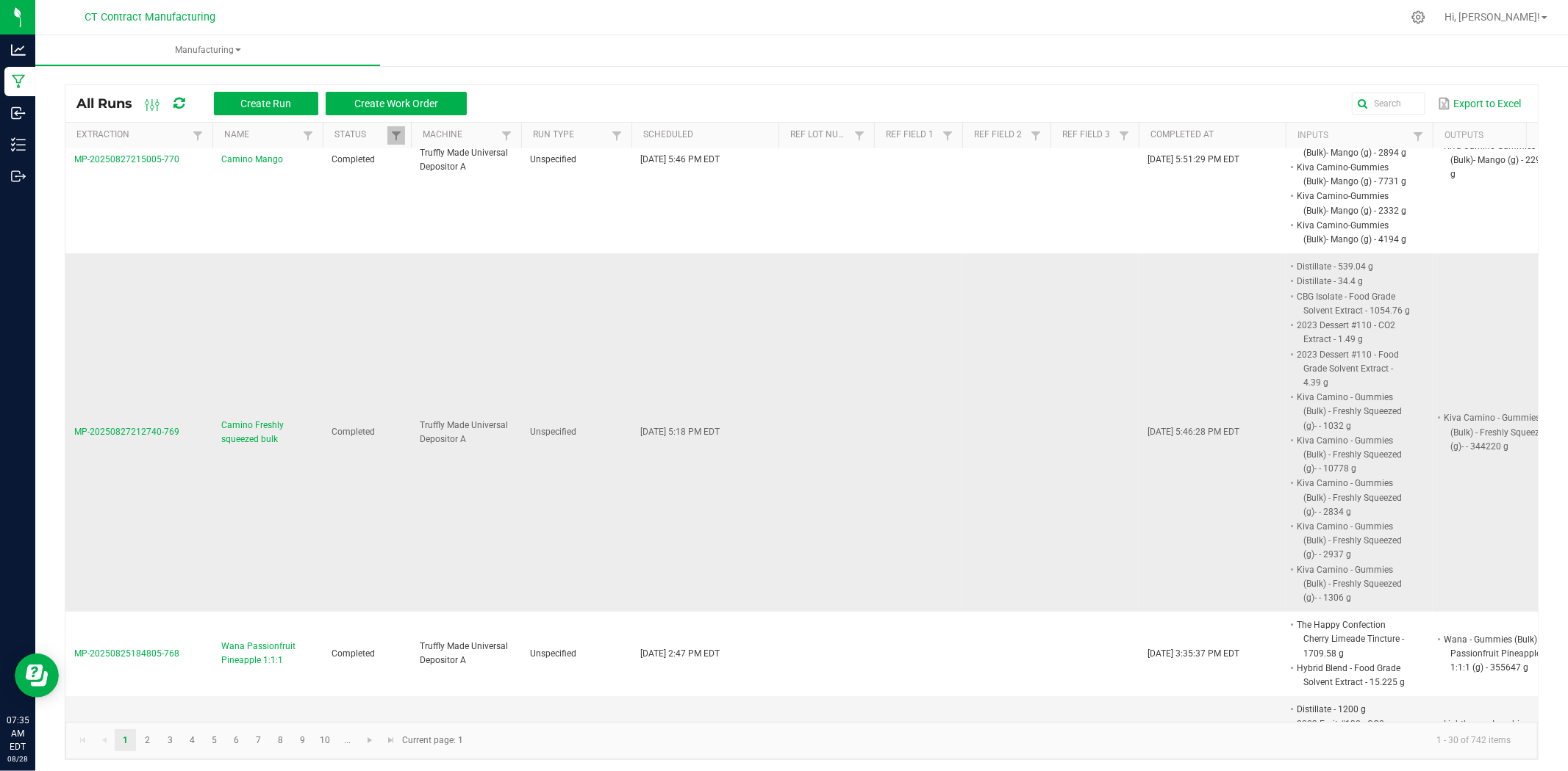
click at [237, 429] on span "Camino Freshly squeezed bulk" at bounding box center [268, 432] width 93 height 28
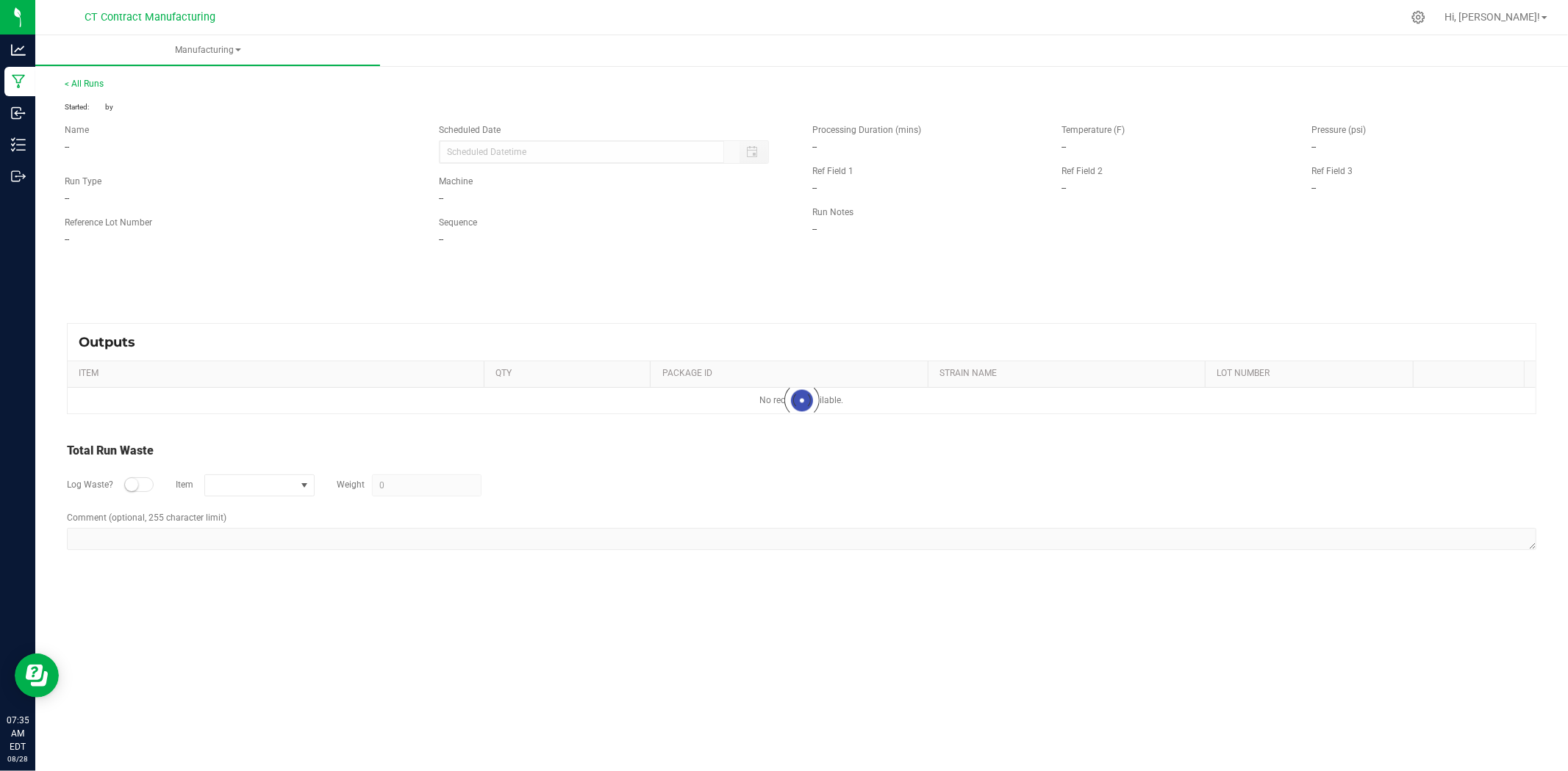
type input "08/27/2025 5:18 PM"
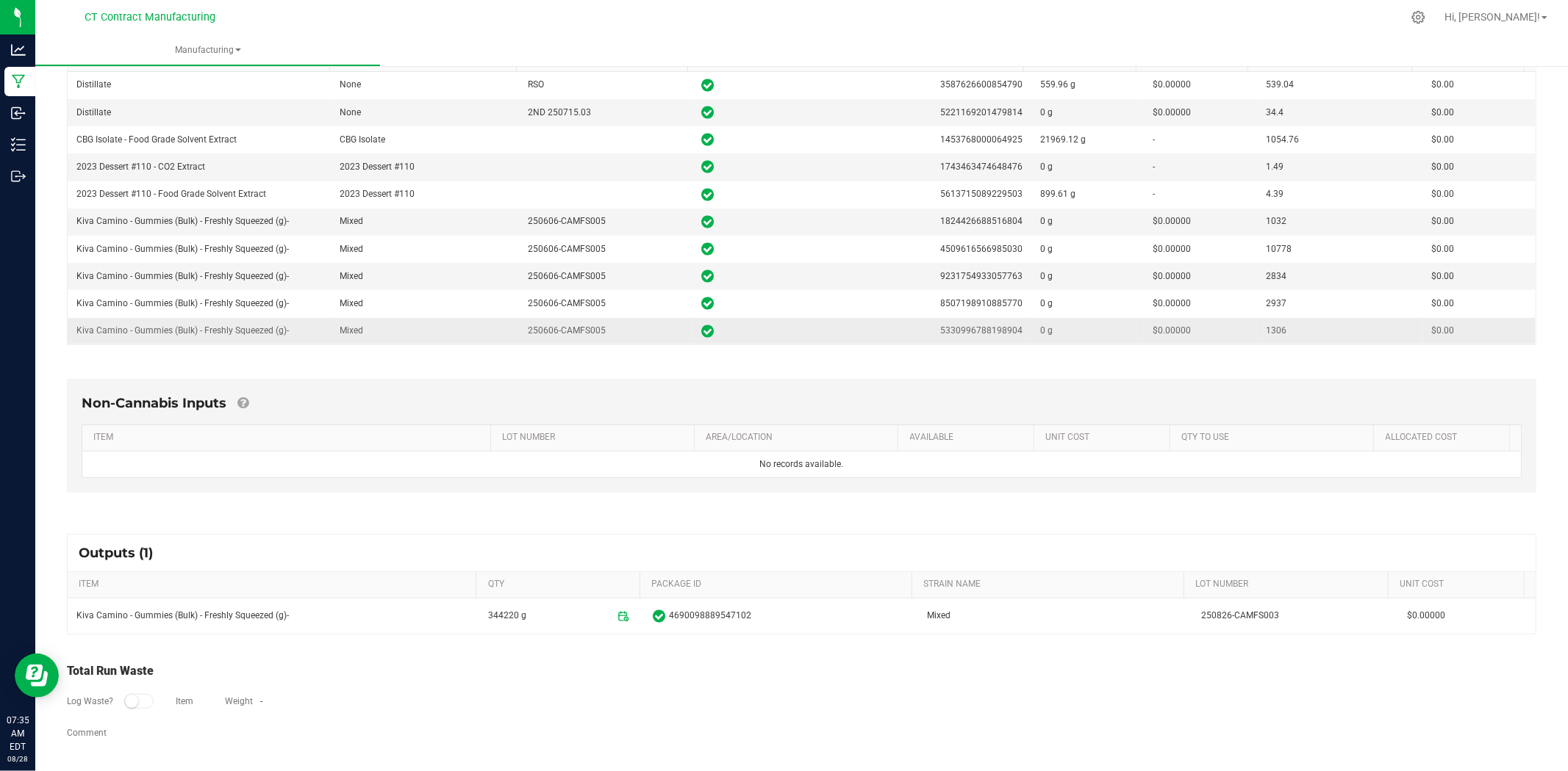
scroll to position [297, 0]
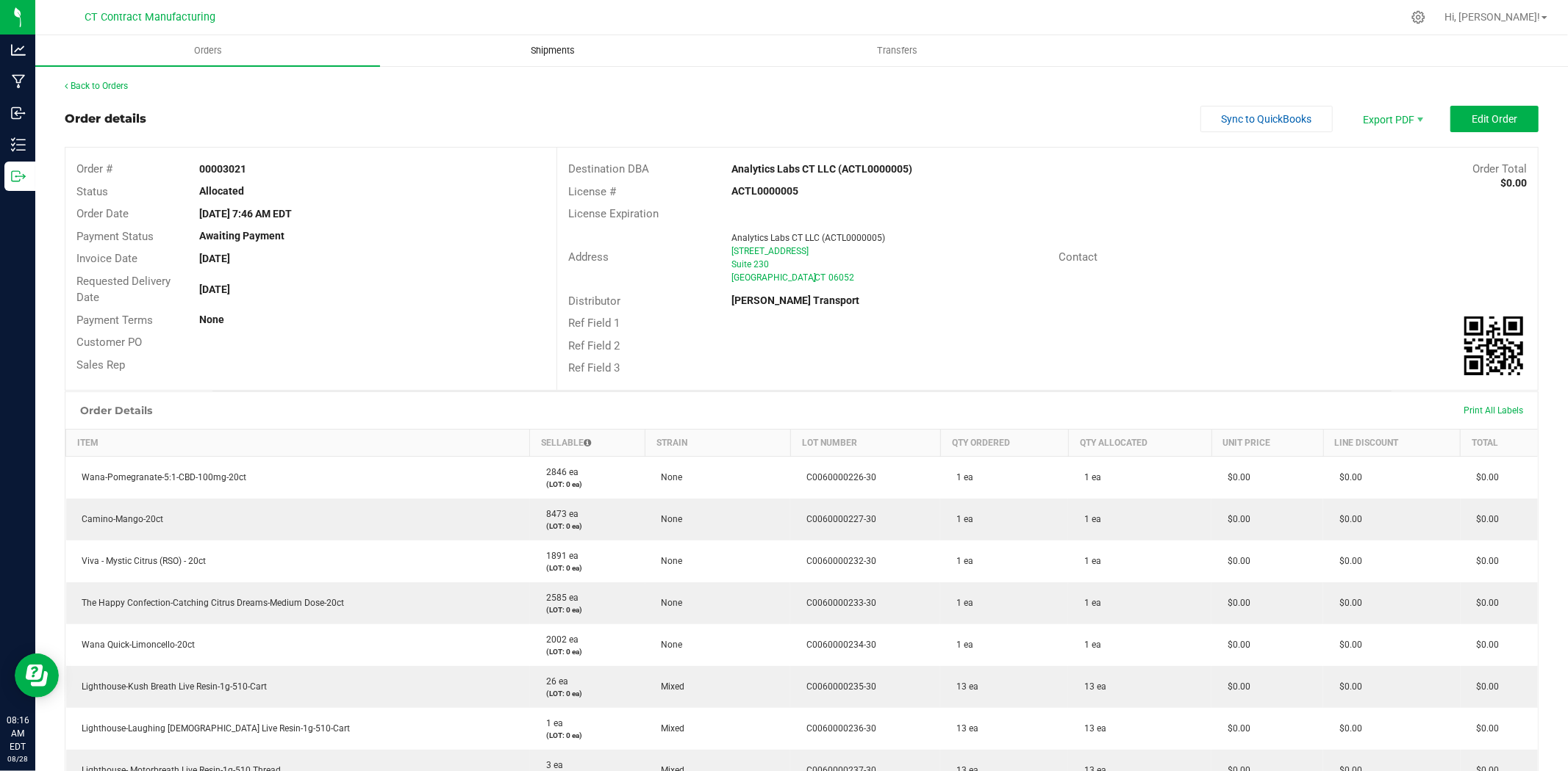
click at [524, 44] on span "Shipments" at bounding box center [552, 50] width 84 height 14
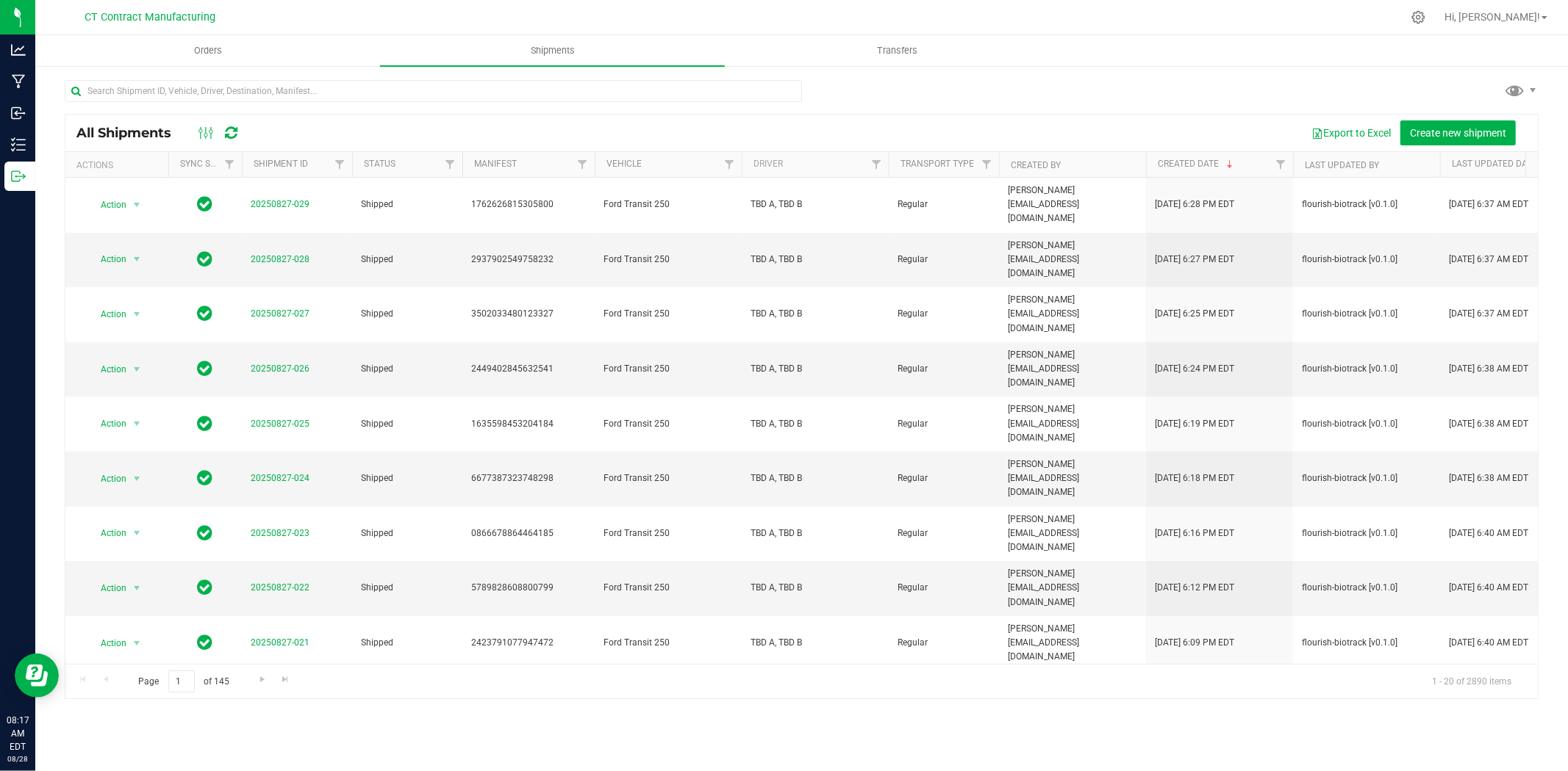
click at [811, 10] on div at bounding box center [832, 17] width 1138 height 29
click at [281, 90] on input "text" at bounding box center [433, 91] width 737 height 22
click at [232, 51] on span "Orders" at bounding box center [207, 50] width 68 height 14
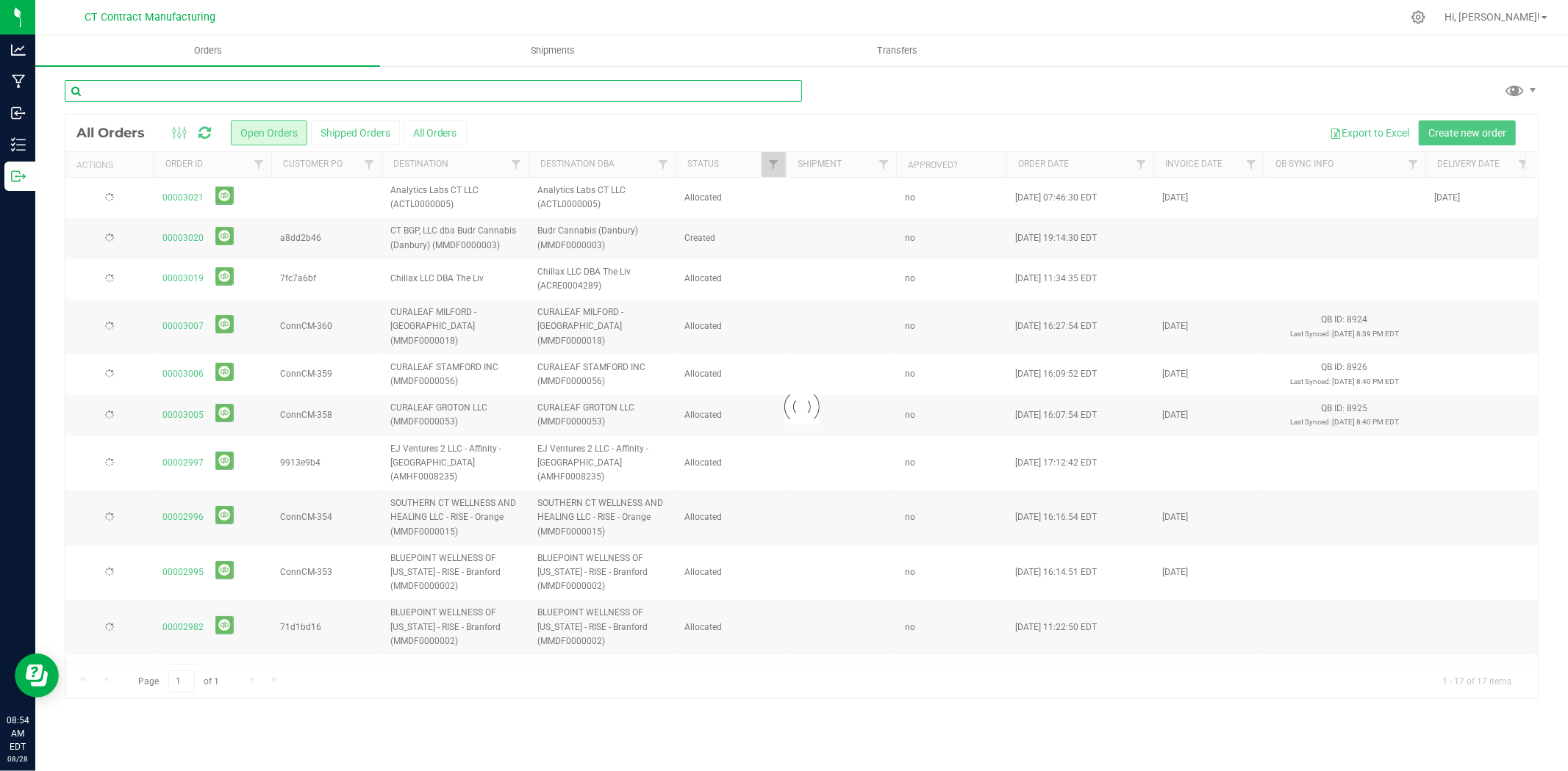
click at [185, 98] on input "text" at bounding box center [433, 91] width 737 height 22
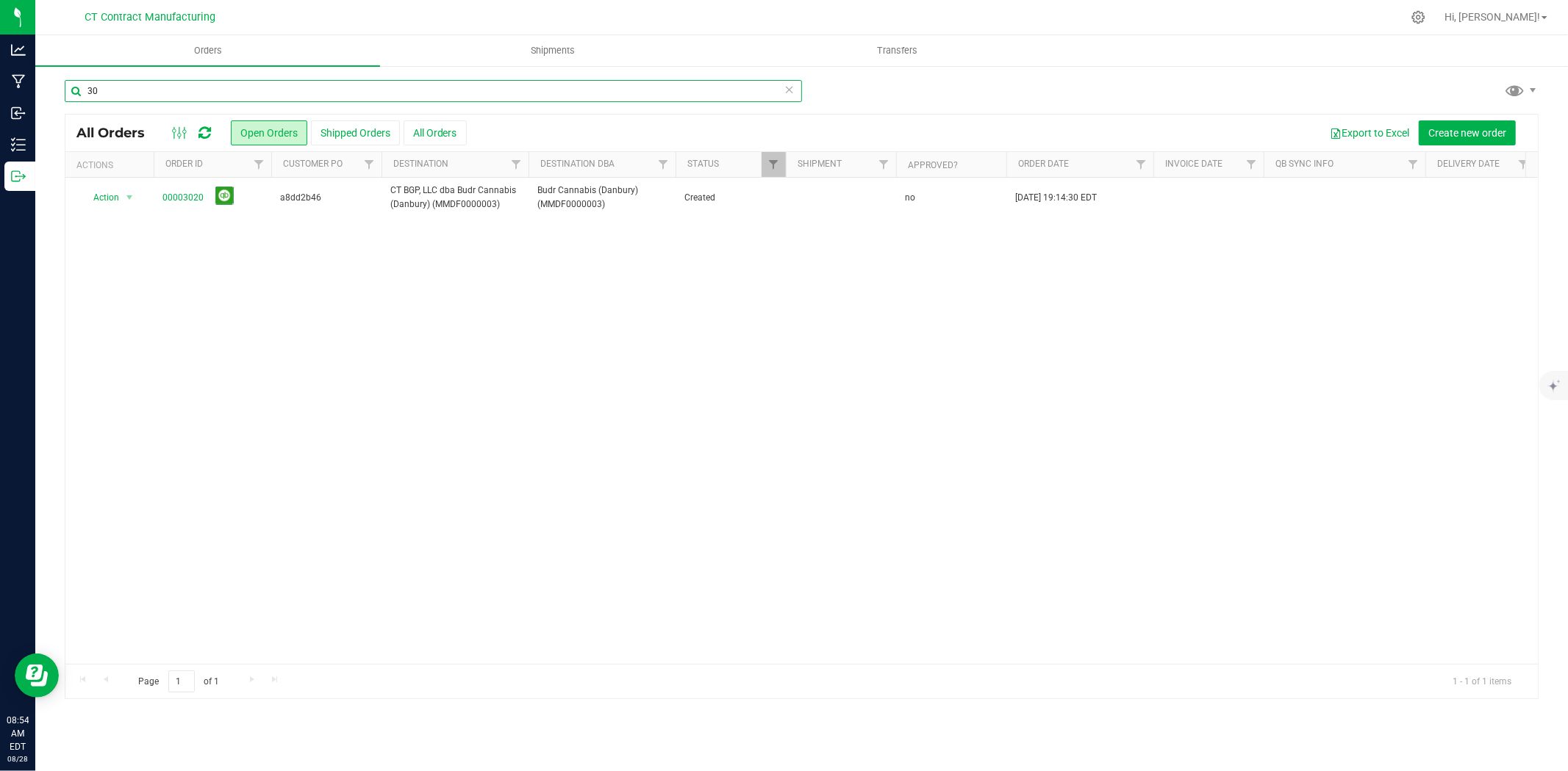
type input "3"
click at [925, 10] on div at bounding box center [832, 17] width 1138 height 29
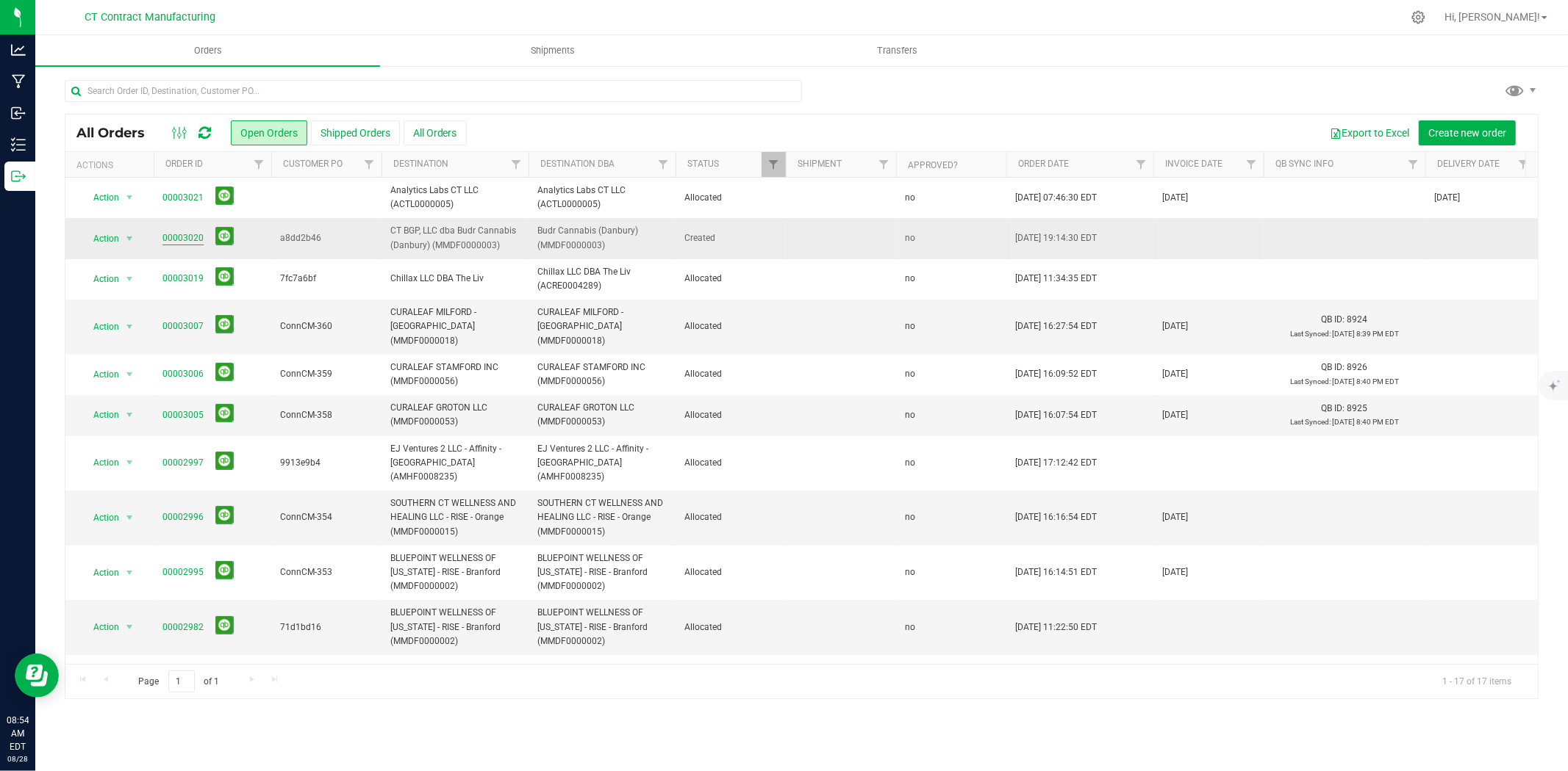
click at [170, 233] on link "00003020" at bounding box center [183, 238] width 41 height 14
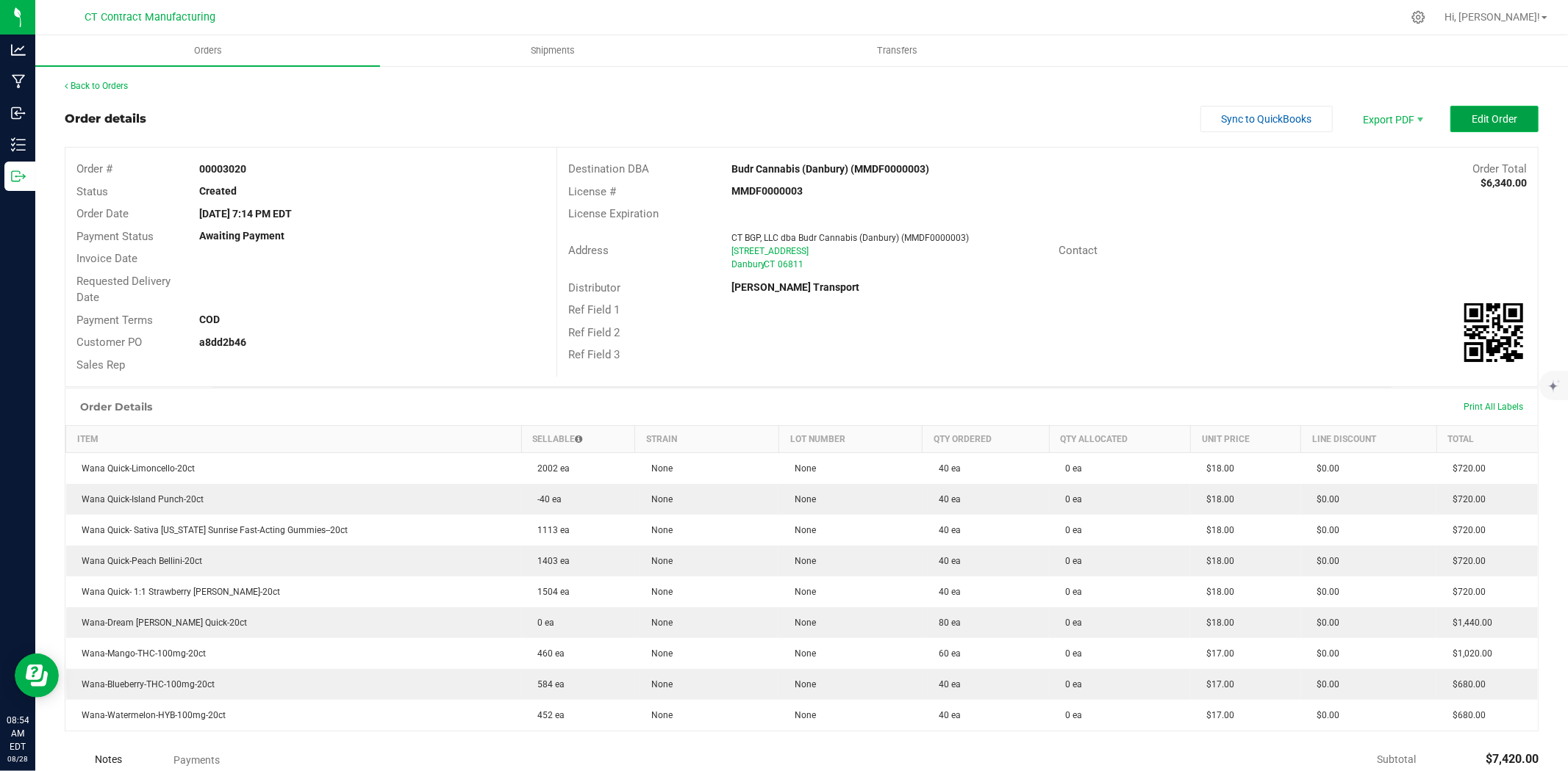
click at [1458, 112] on button "Edit Order" at bounding box center [1494, 118] width 88 height 26
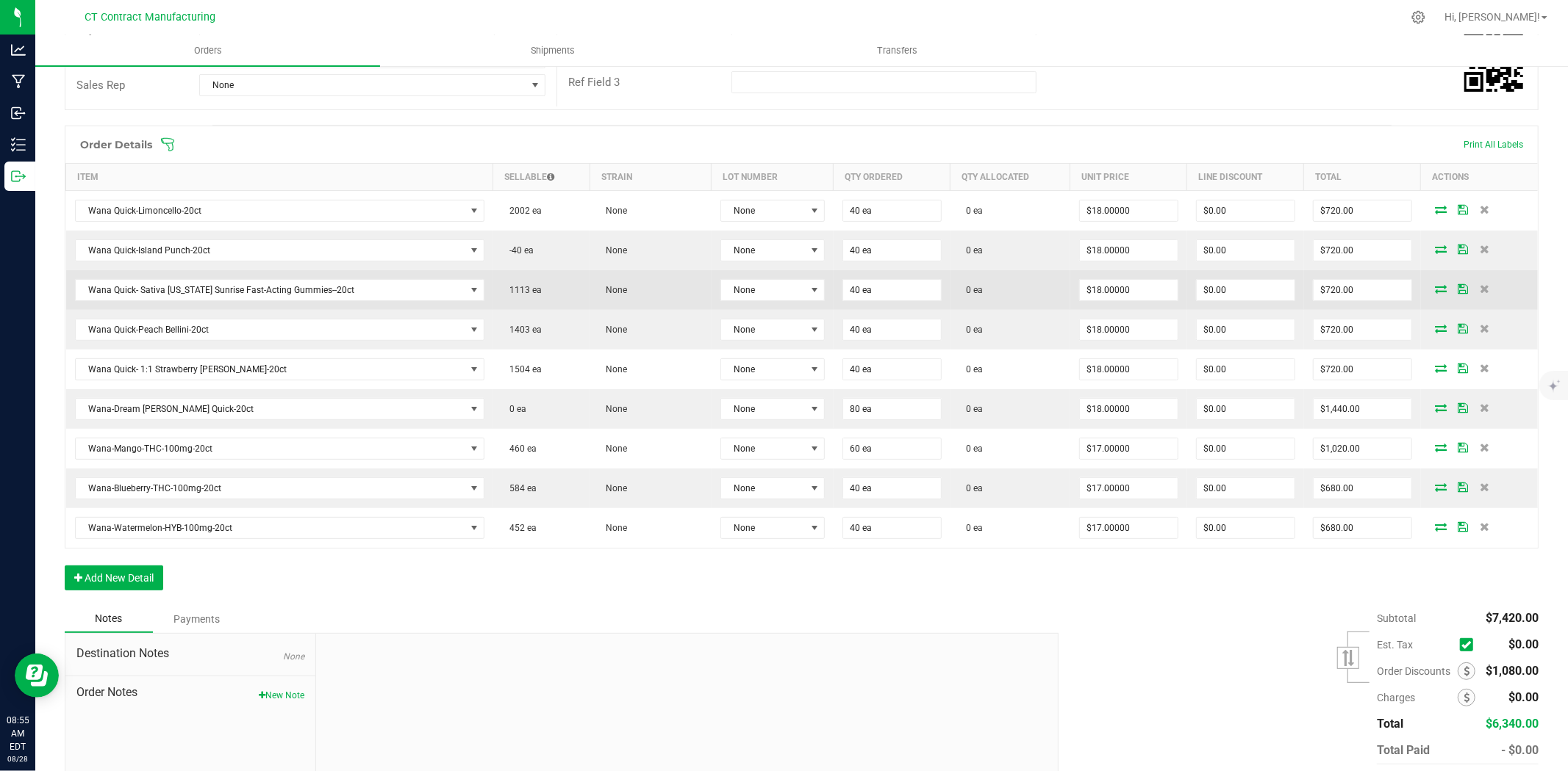
scroll to position [326, 0]
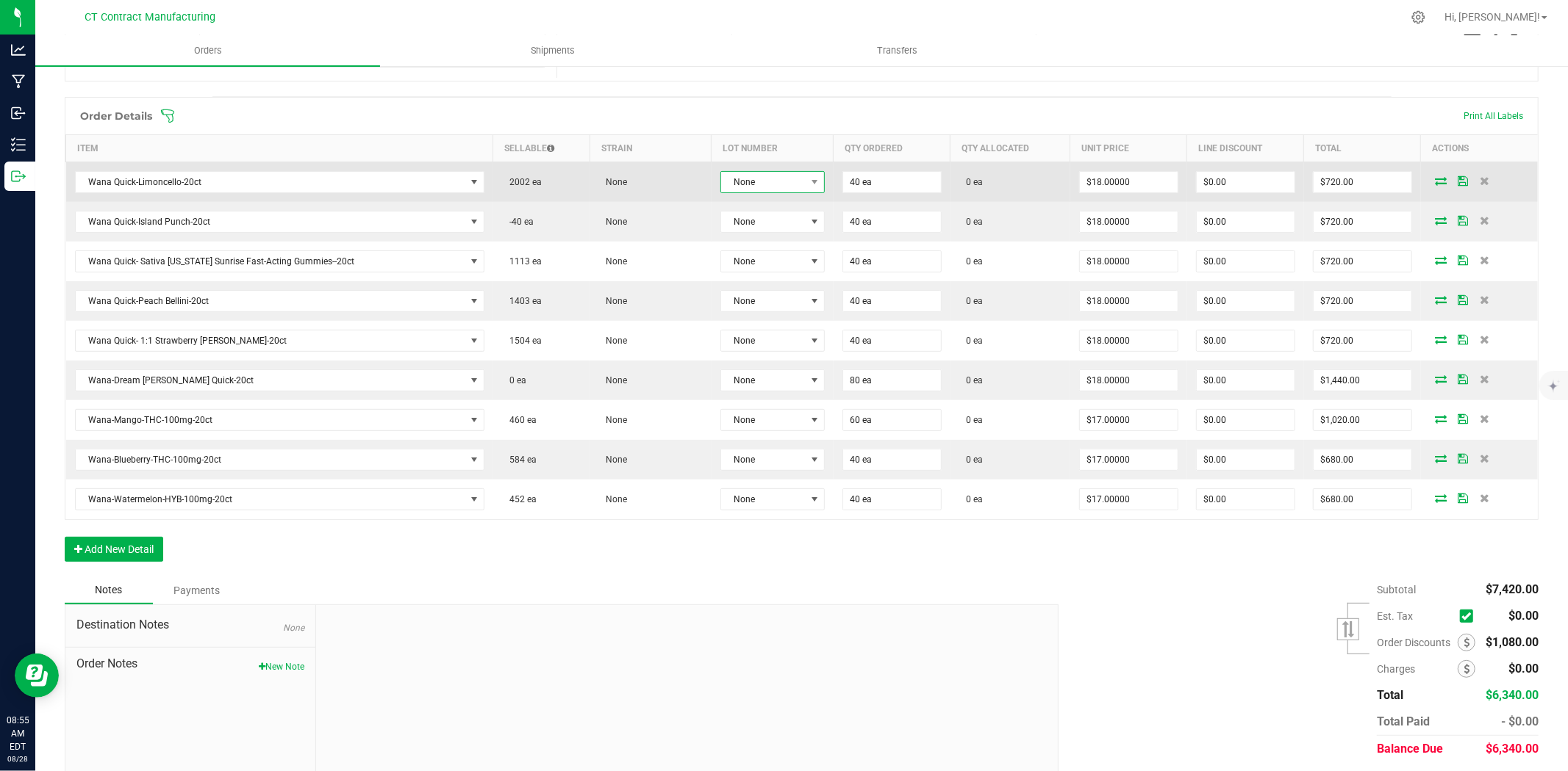
click at [795, 181] on span "None" at bounding box center [763, 182] width 85 height 21
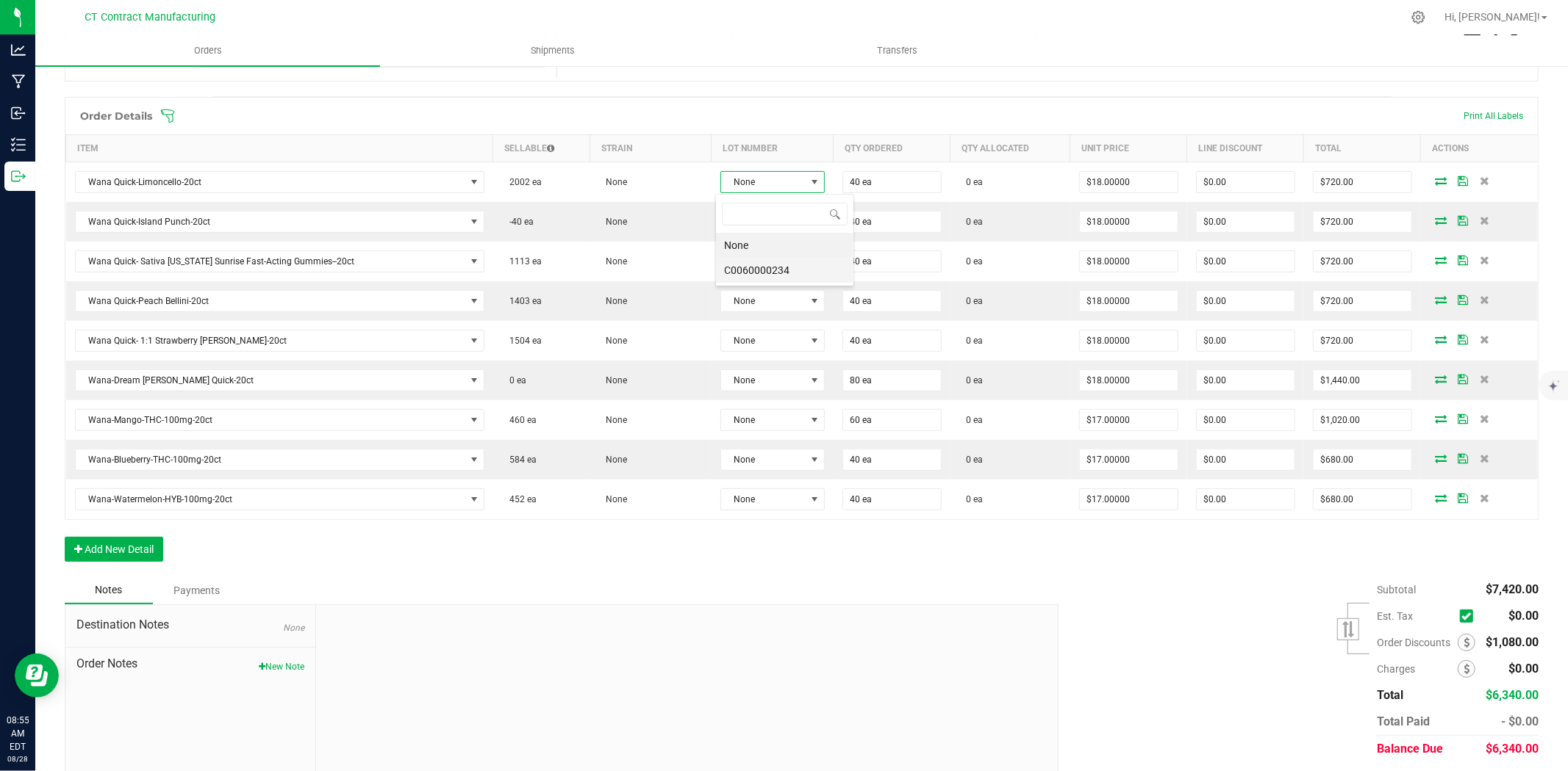
click at [792, 268] on li "C0060000234" at bounding box center [784, 270] width 138 height 25
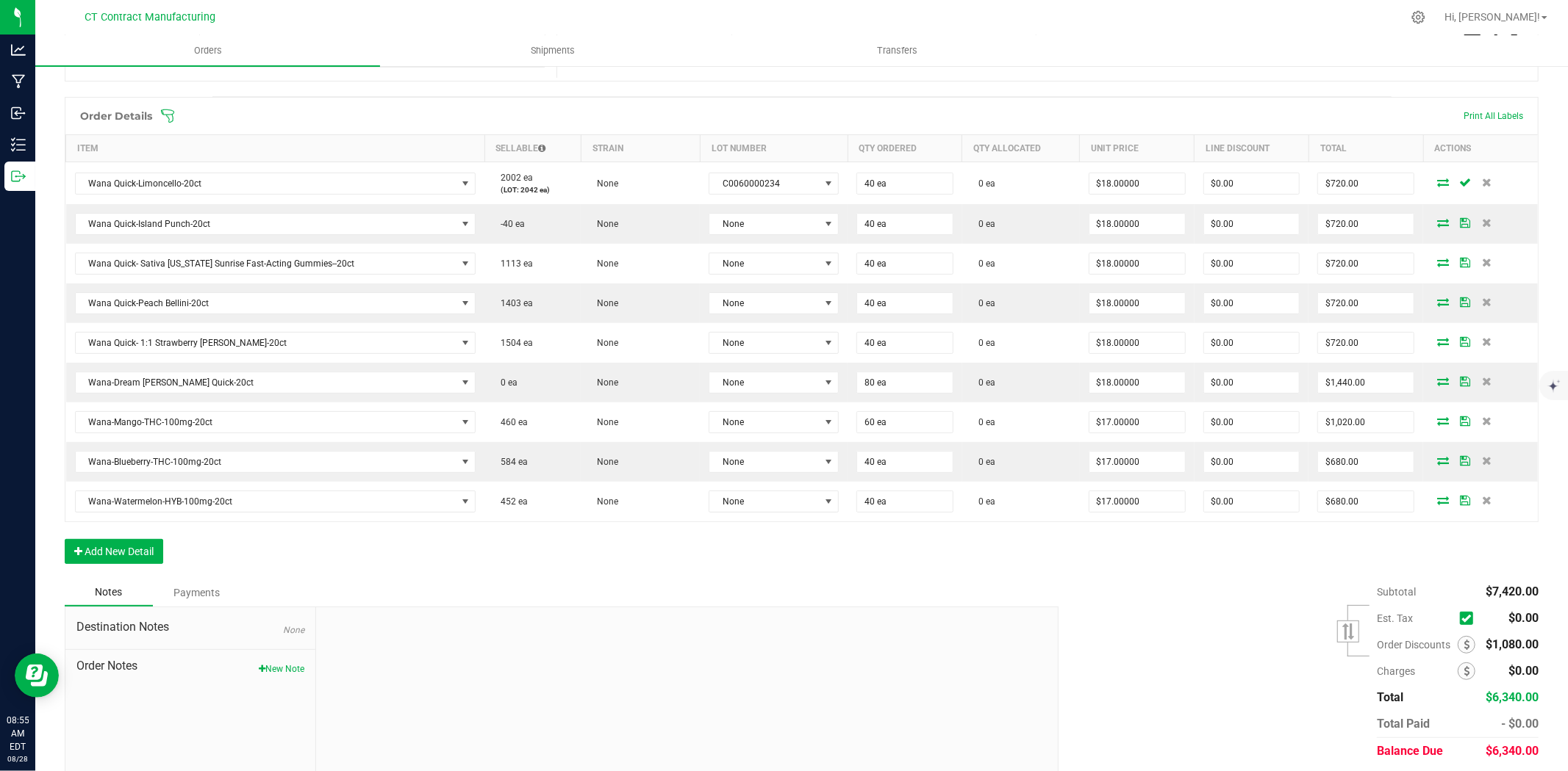
click at [1437, 182] on icon at bounding box center [1443, 182] width 12 height 9
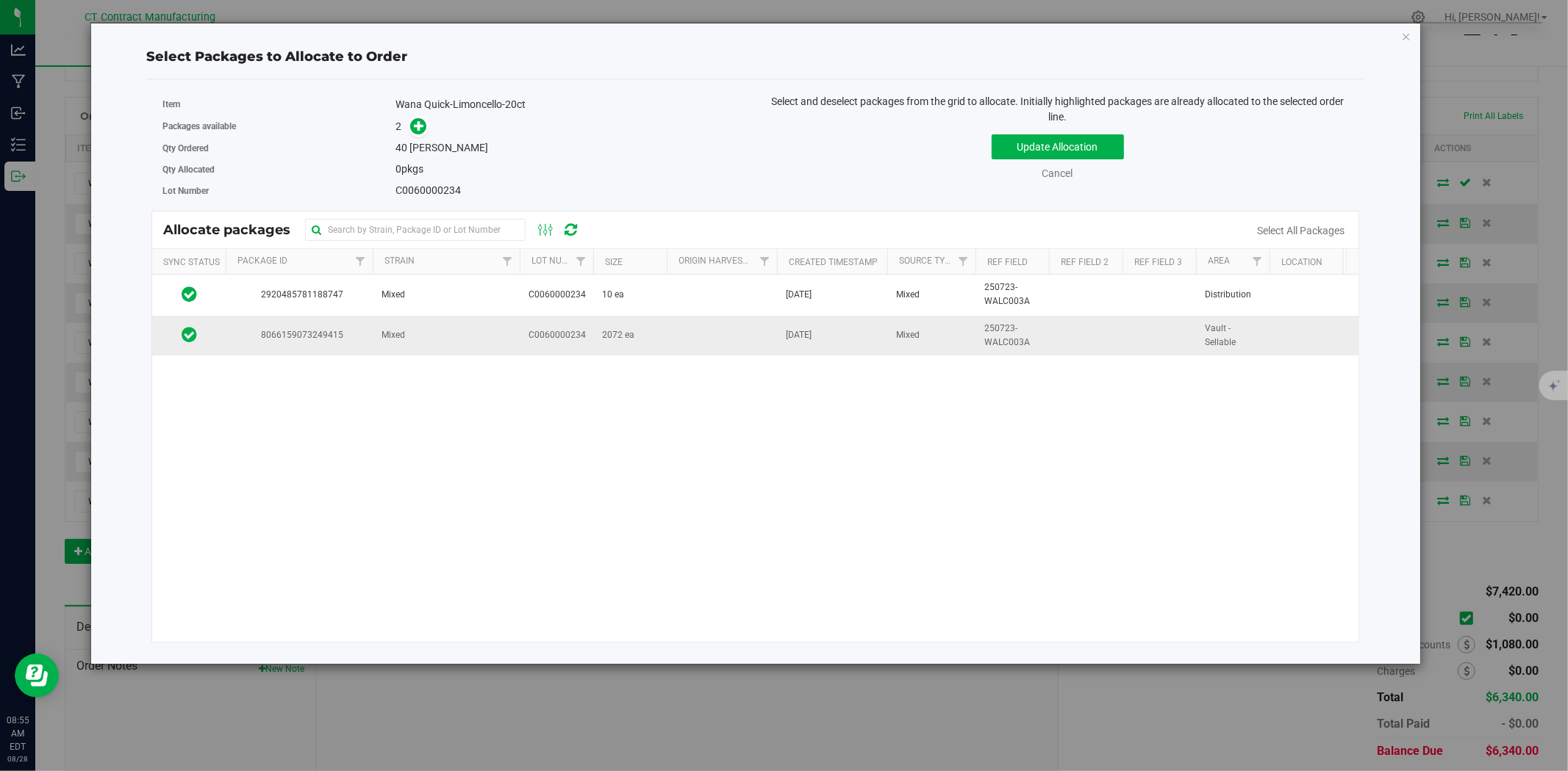
click at [502, 349] on td "Mixed" at bounding box center [446, 336] width 147 height 40
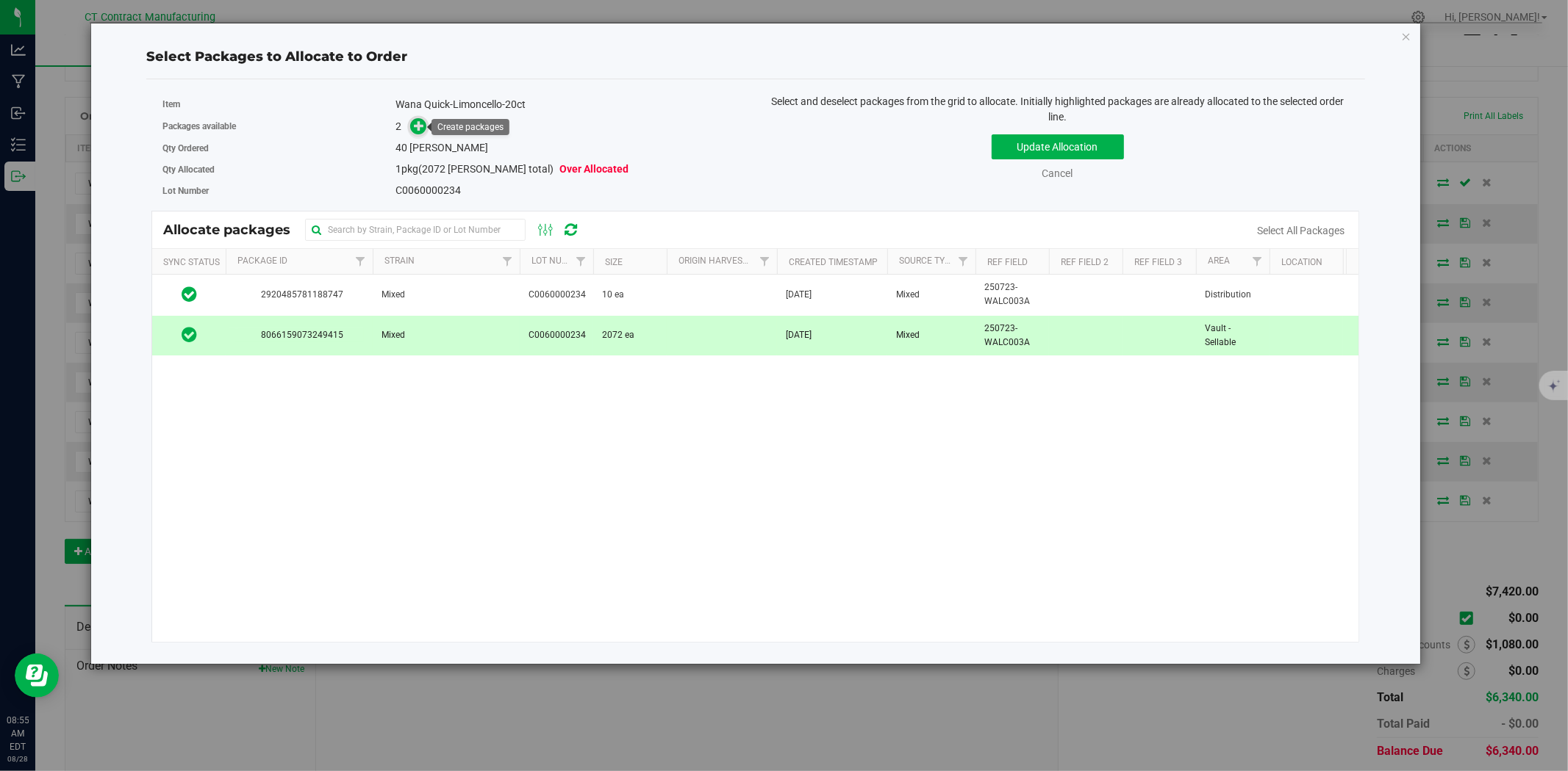
click at [417, 130] on icon at bounding box center [418, 124] width 10 height 10
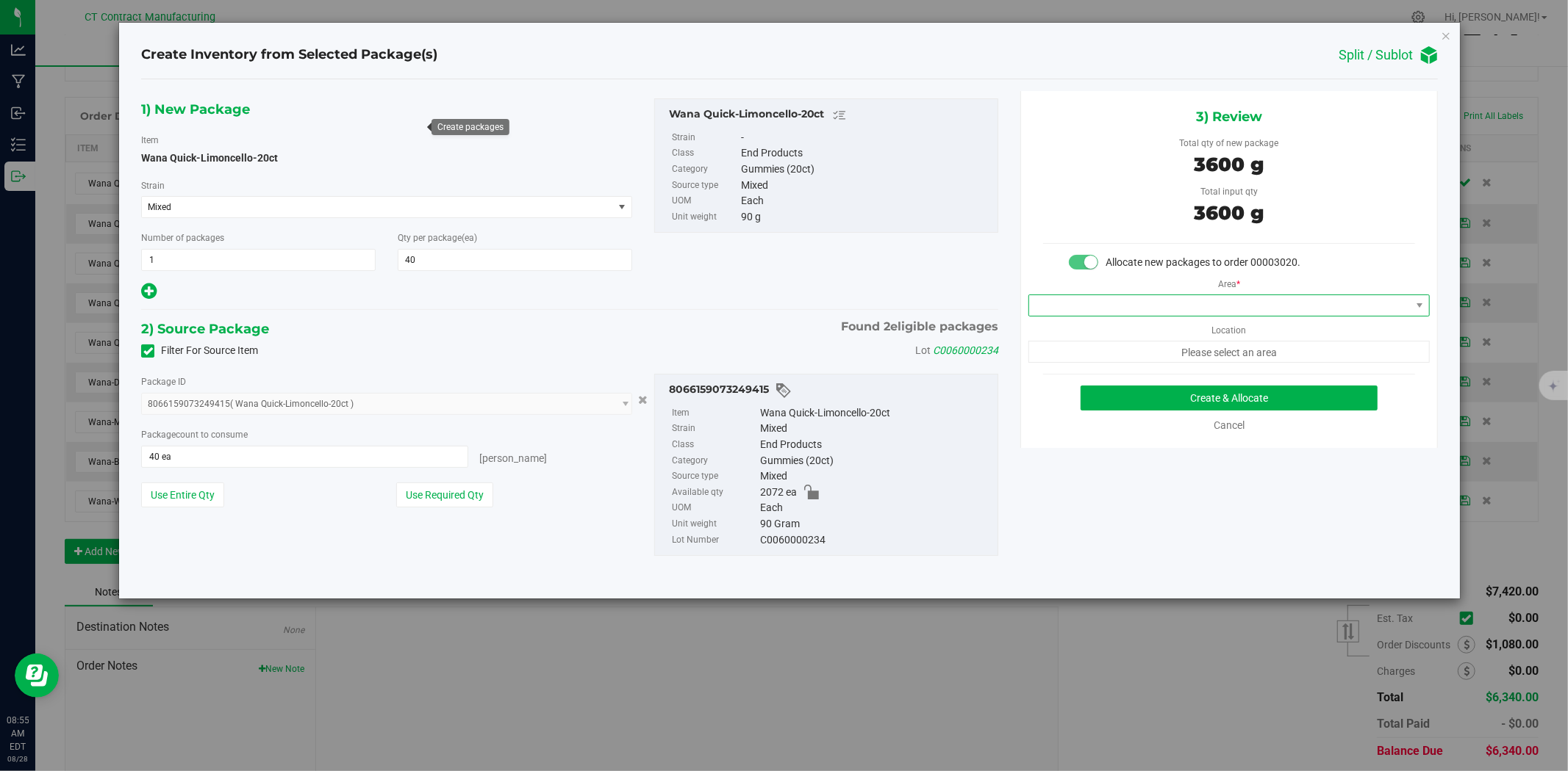
click at [1187, 304] on span at bounding box center [1219, 305] width 381 height 21
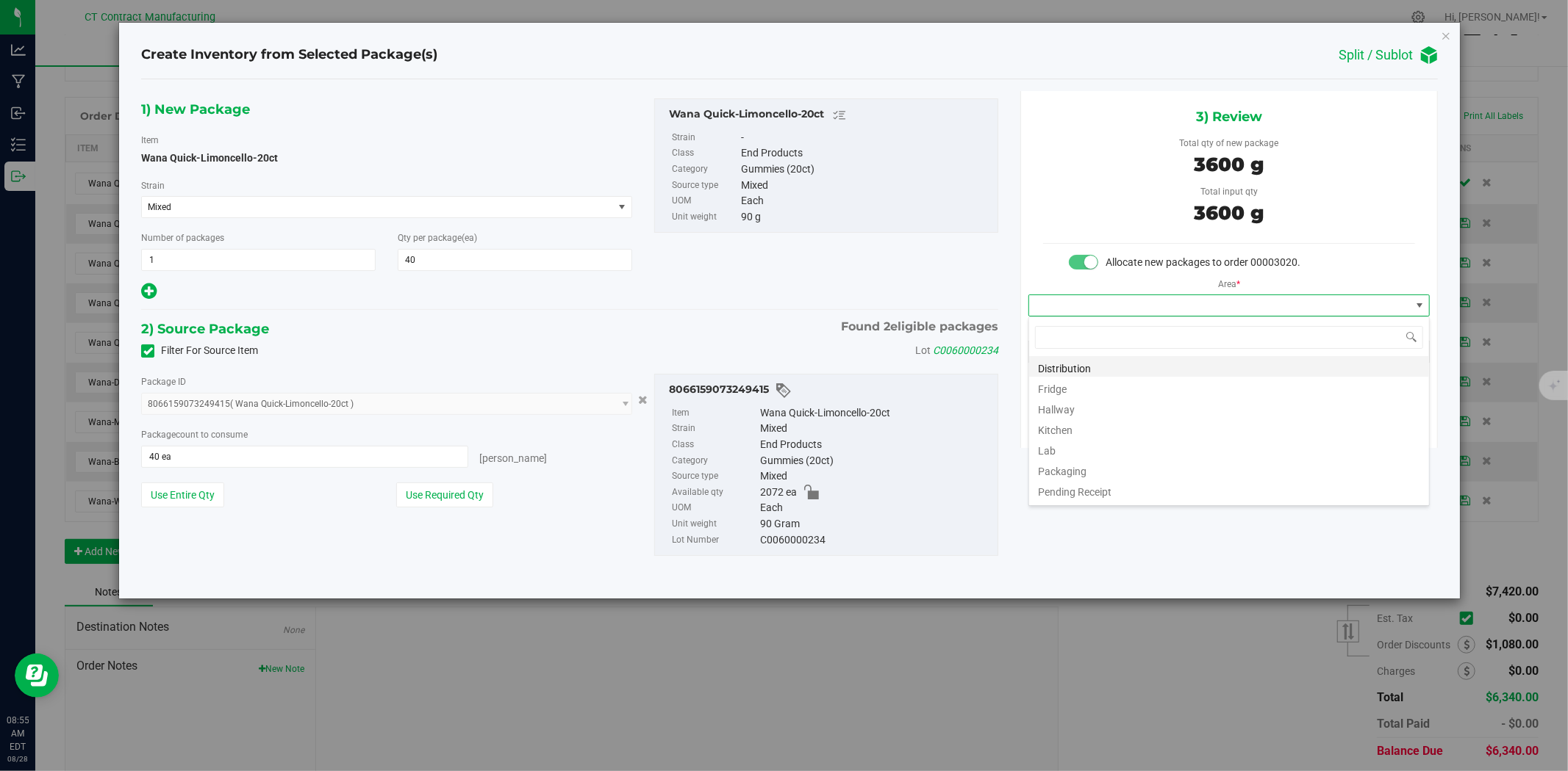
scroll to position [22, 401]
click at [1050, 369] on li "Distribution" at bounding box center [1229, 367] width 400 height 21
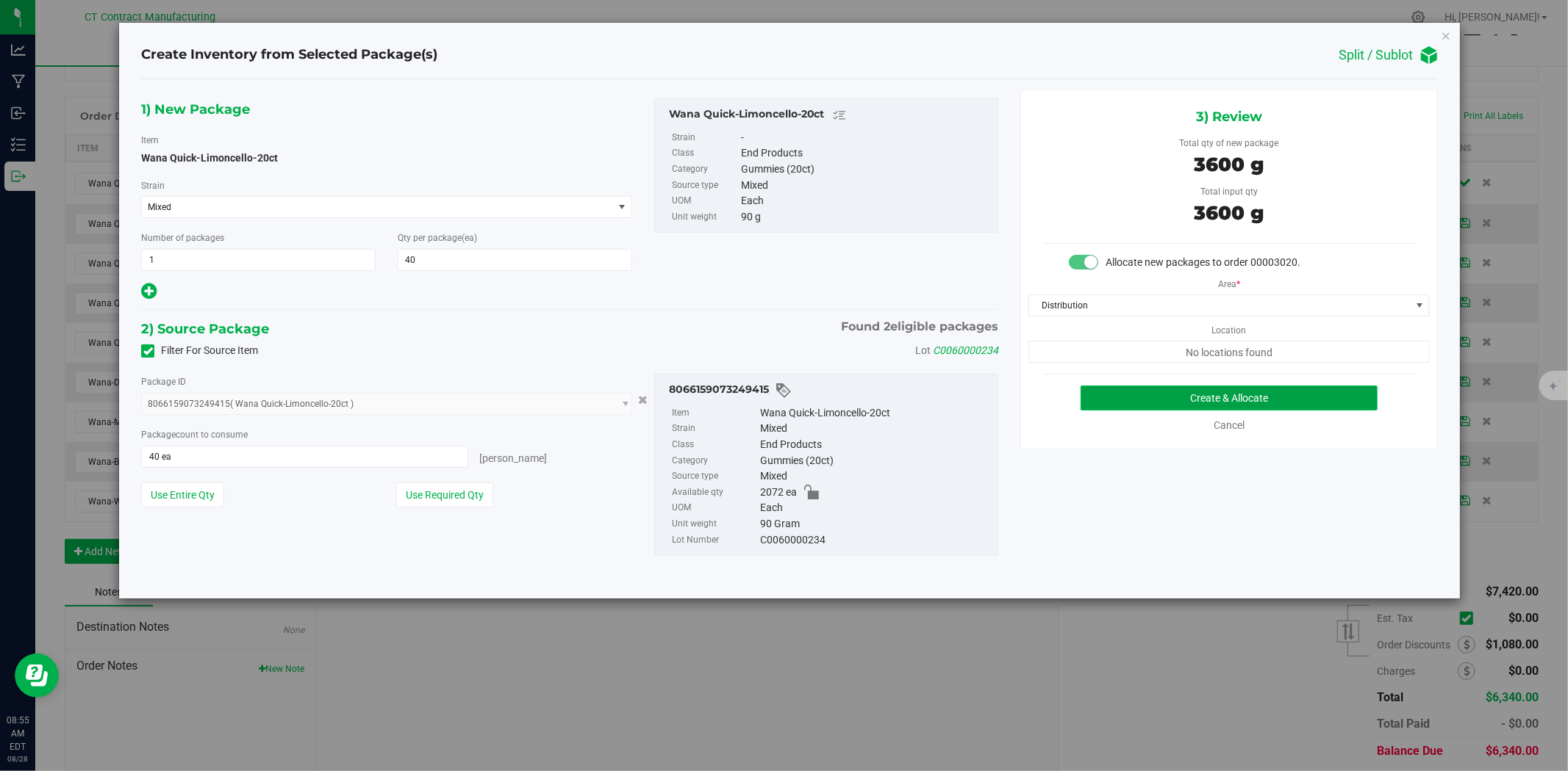
click at [1108, 403] on button "Create & Allocate" at bounding box center [1229, 398] width 297 height 25
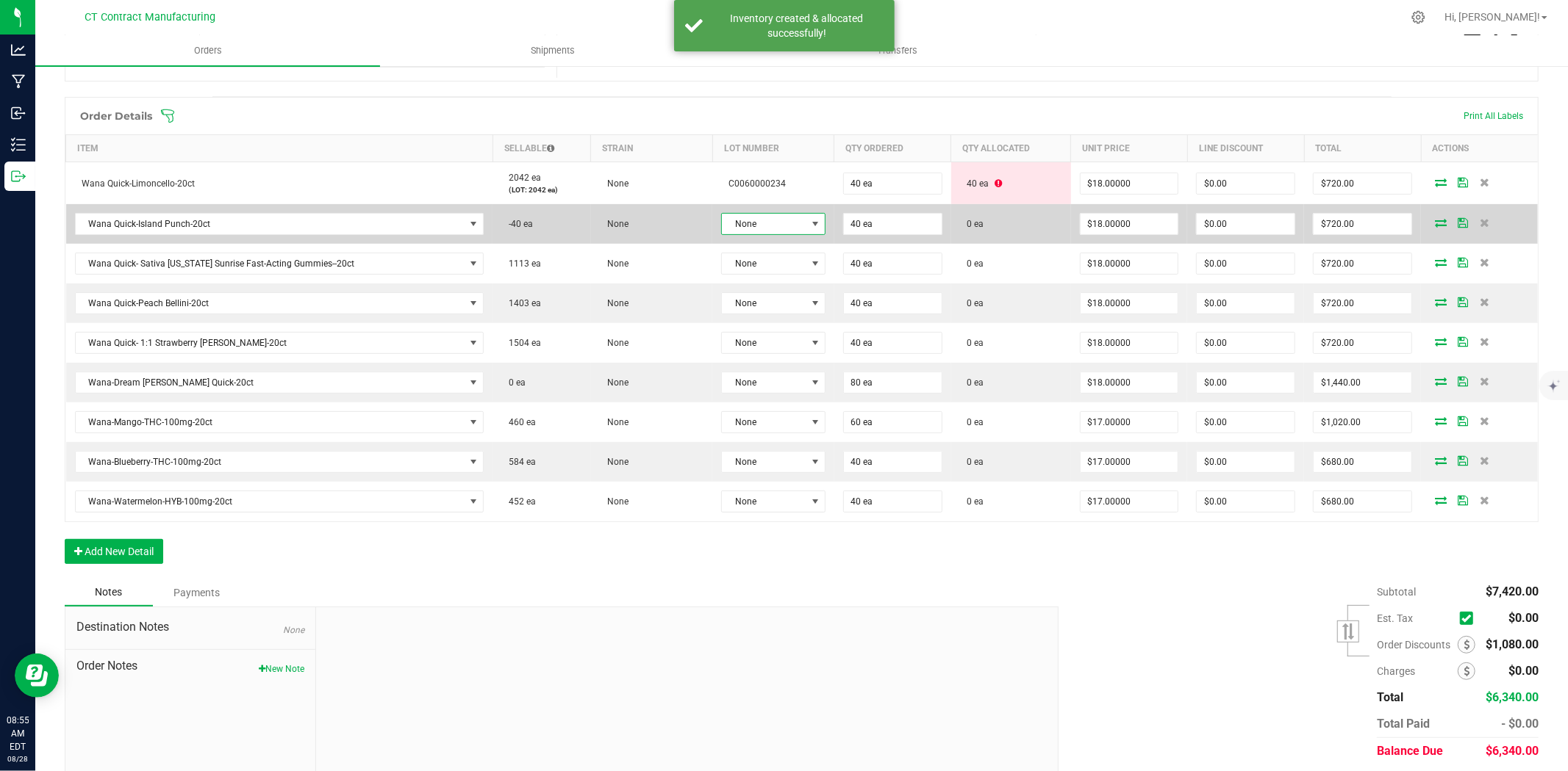
click at [788, 226] on span "None" at bounding box center [763, 223] width 84 height 21
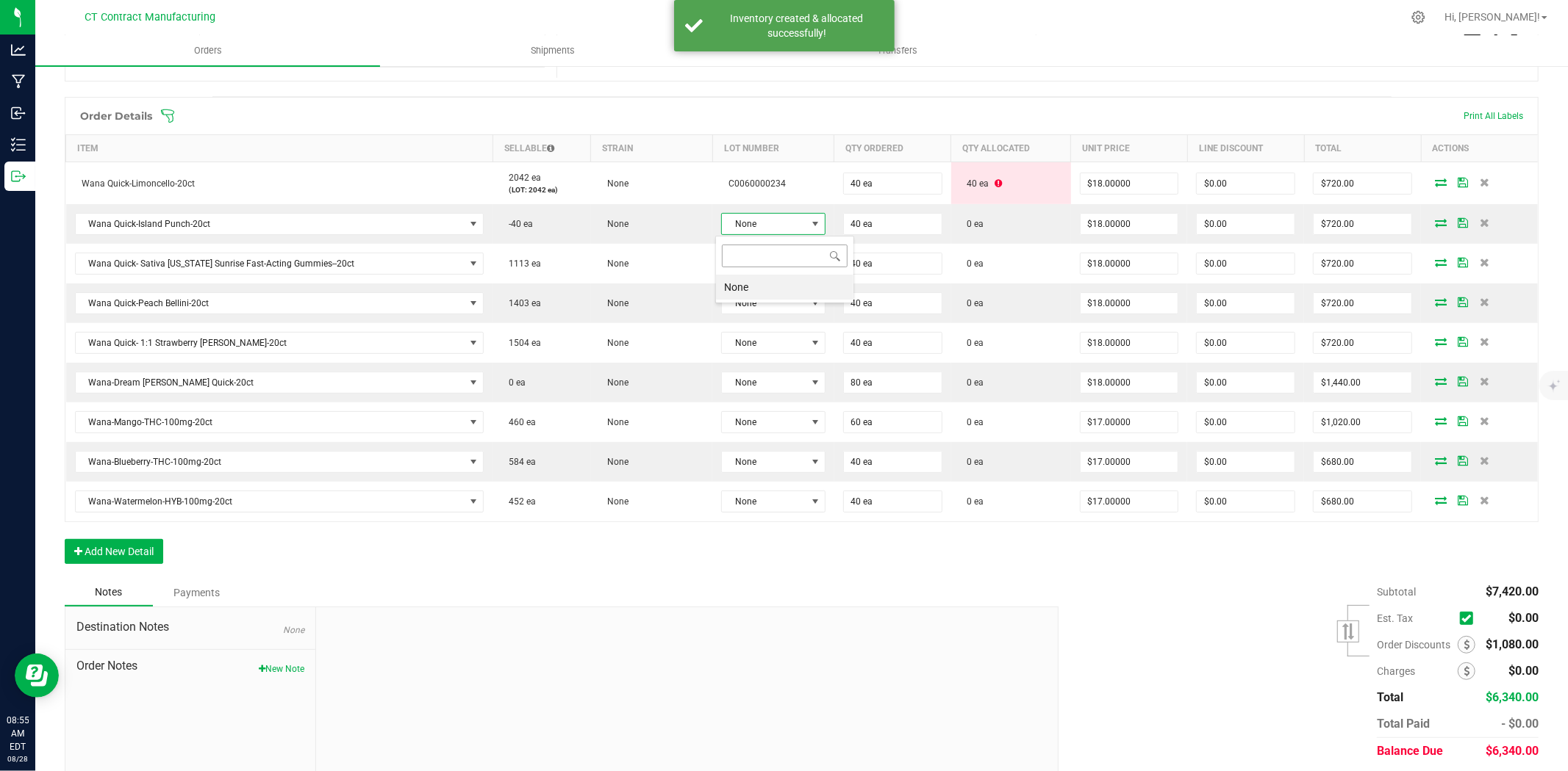
scroll to position [22, 104]
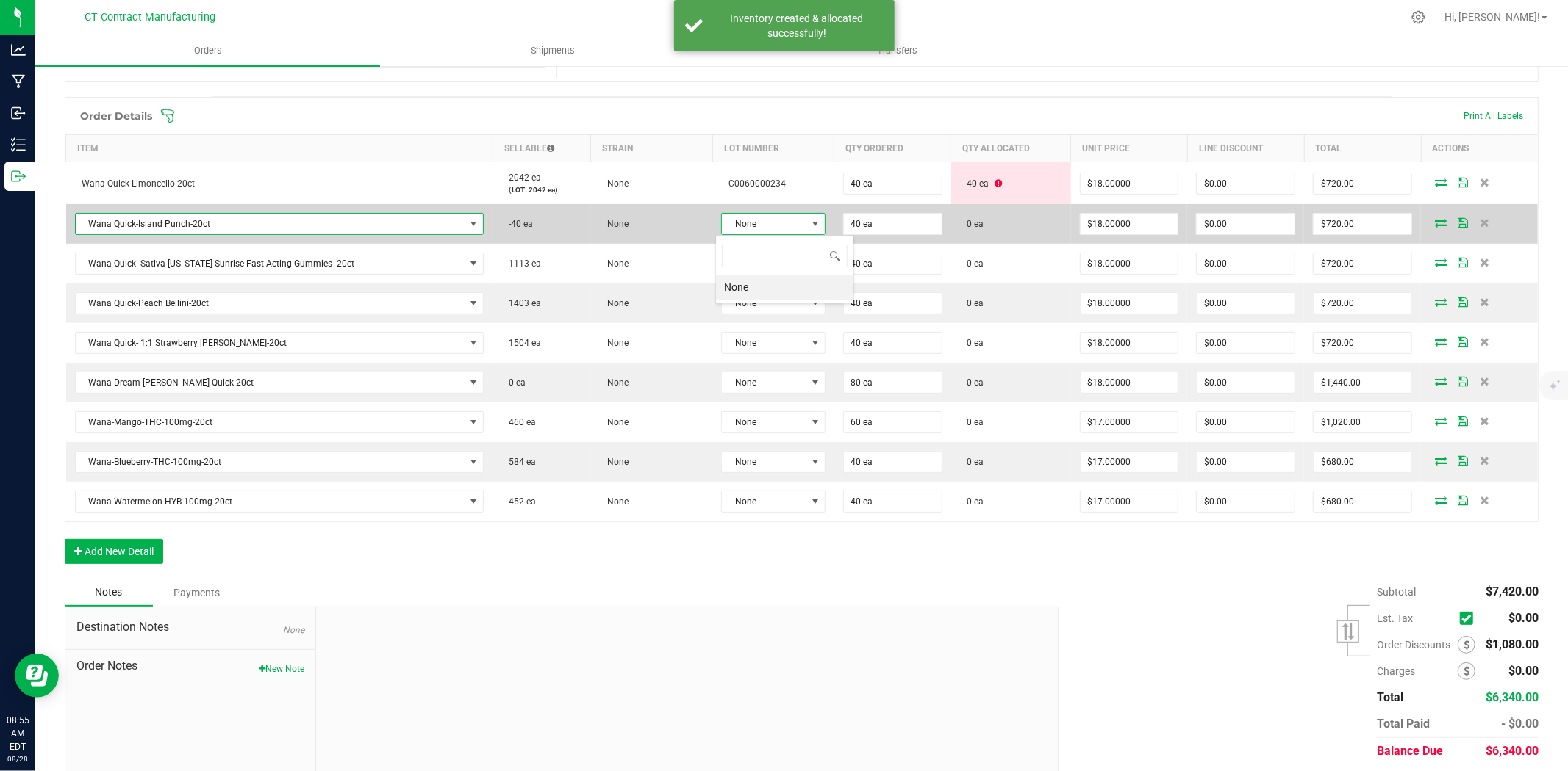
click at [421, 224] on span "Wana Quick-Island Punch-20ct" at bounding box center [270, 223] width 389 height 21
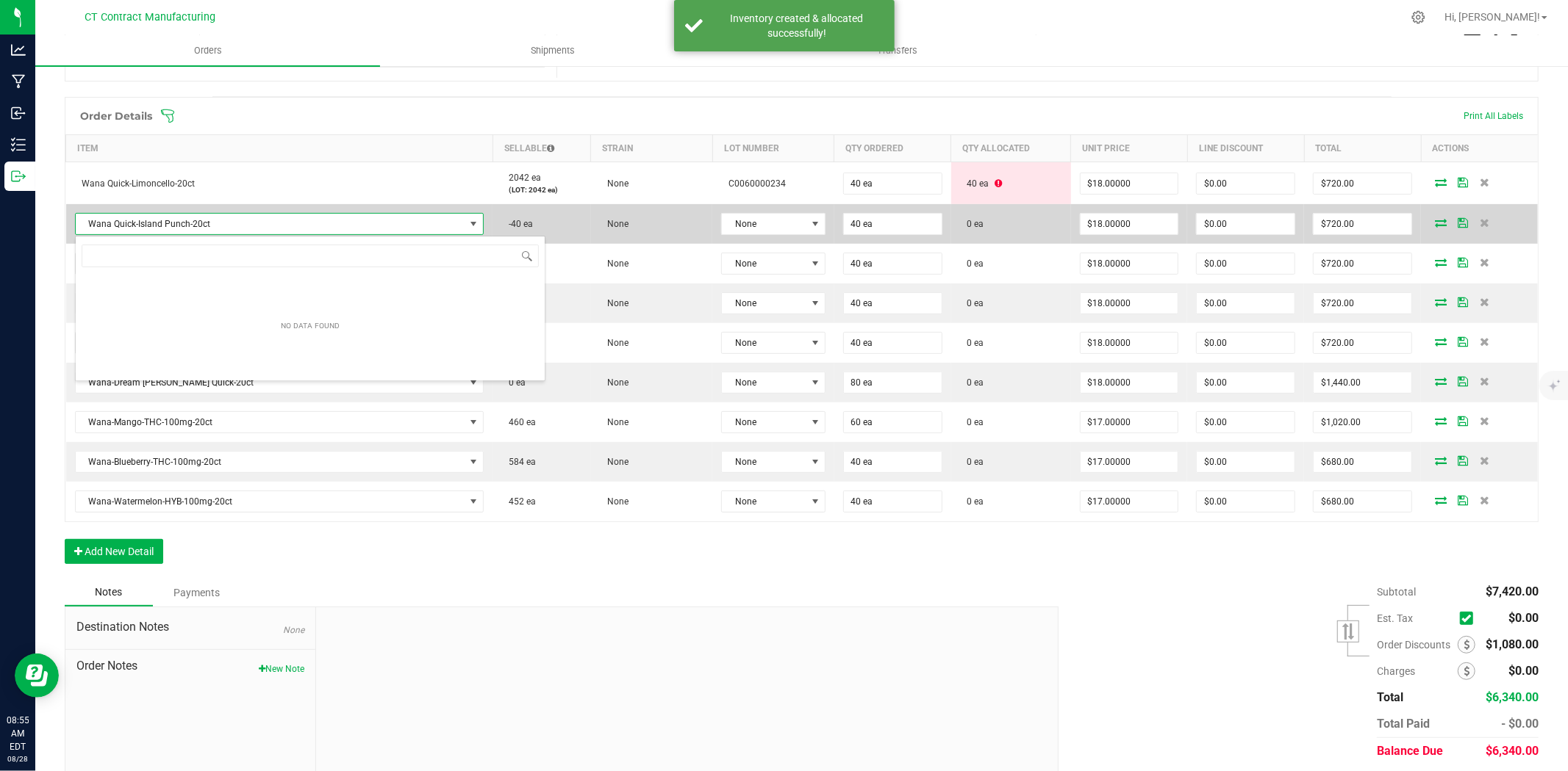
scroll to position [22, 405]
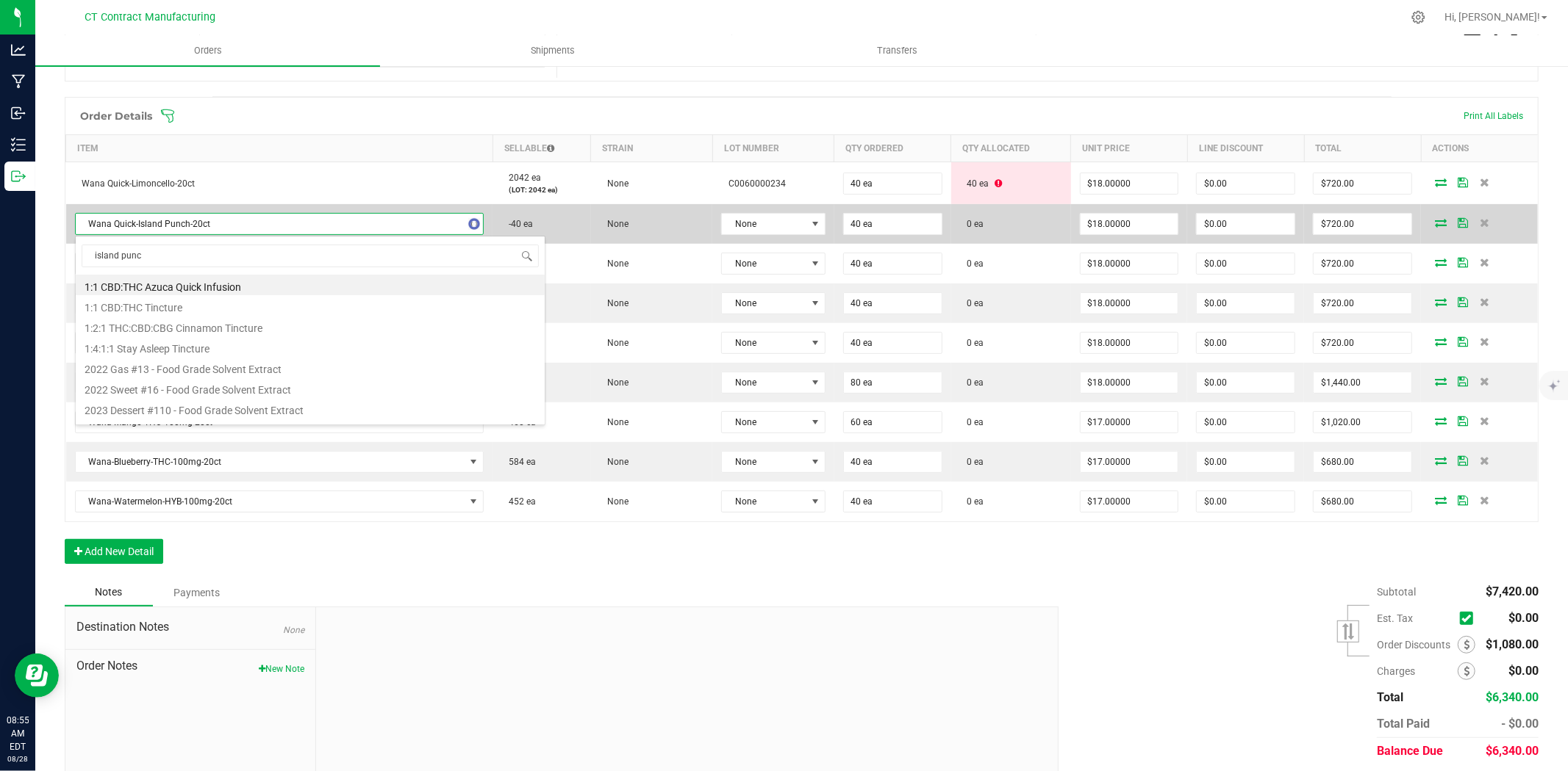
type input "island punch"
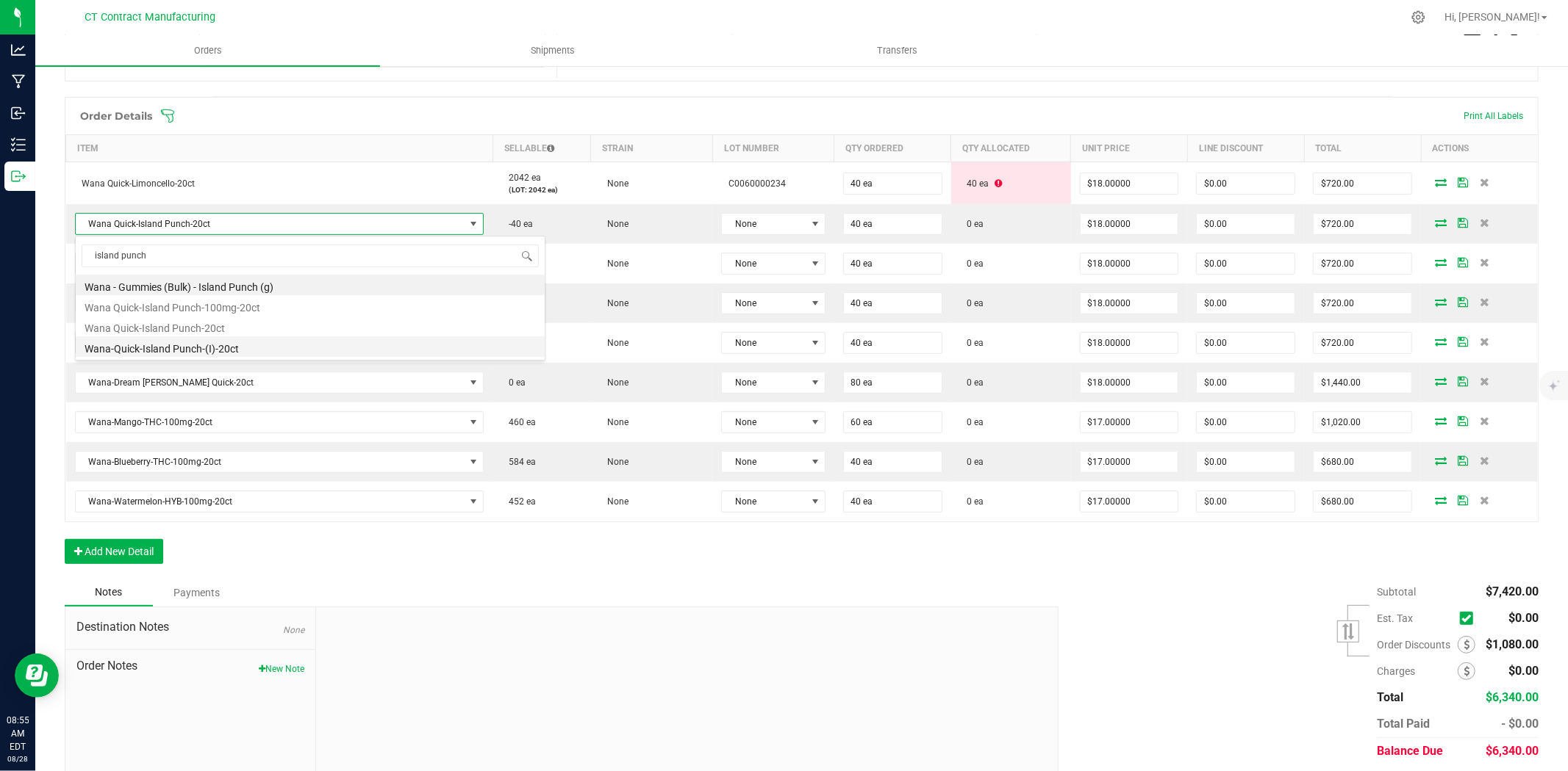
click at [365, 349] on li "Wana-Quick-Island Punch-(I)-20ct" at bounding box center [310, 347] width 469 height 21
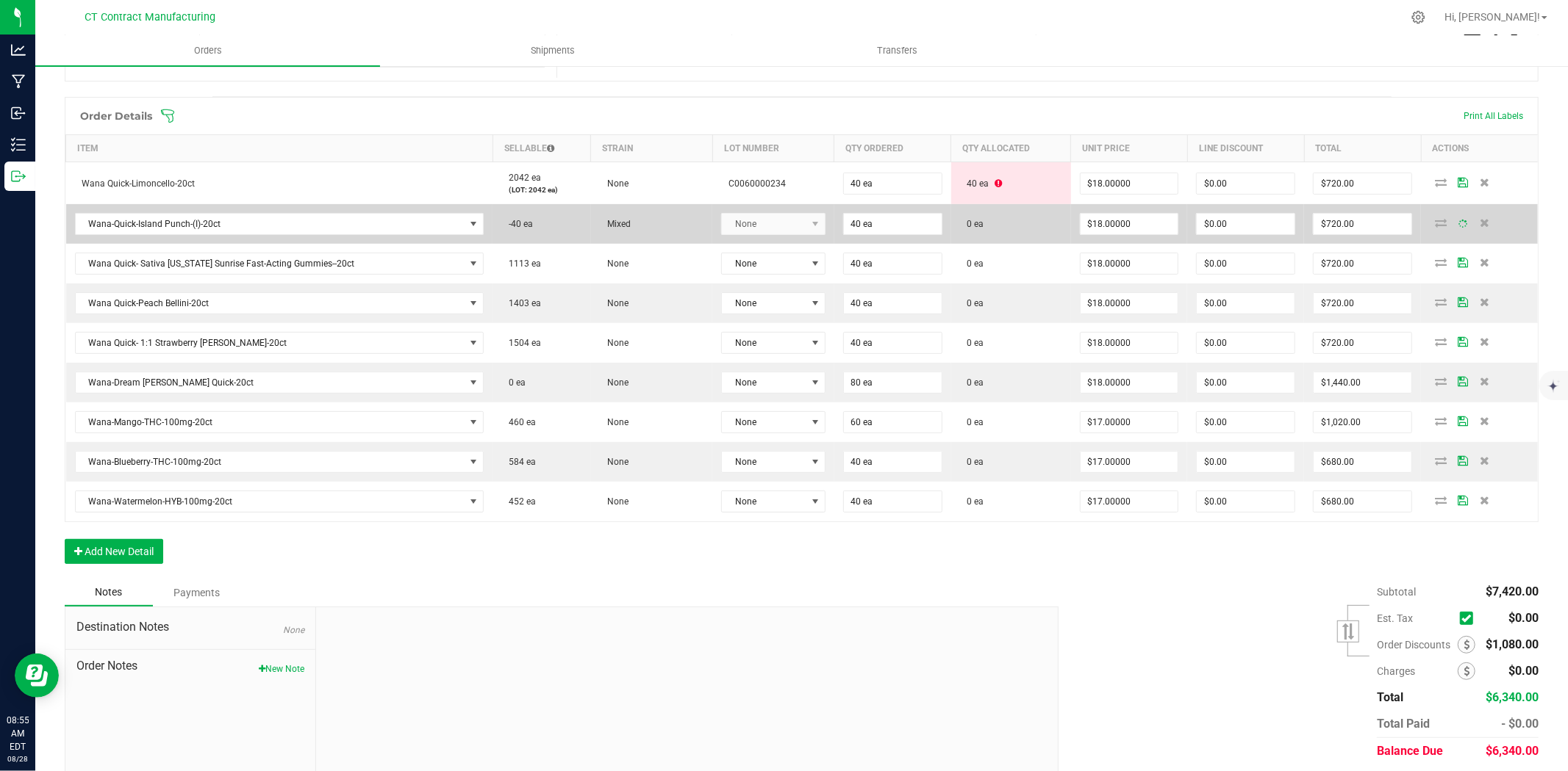
click at [735, 225] on kendo-dropdownlist "None" at bounding box center [772, 224] width 104 height 22
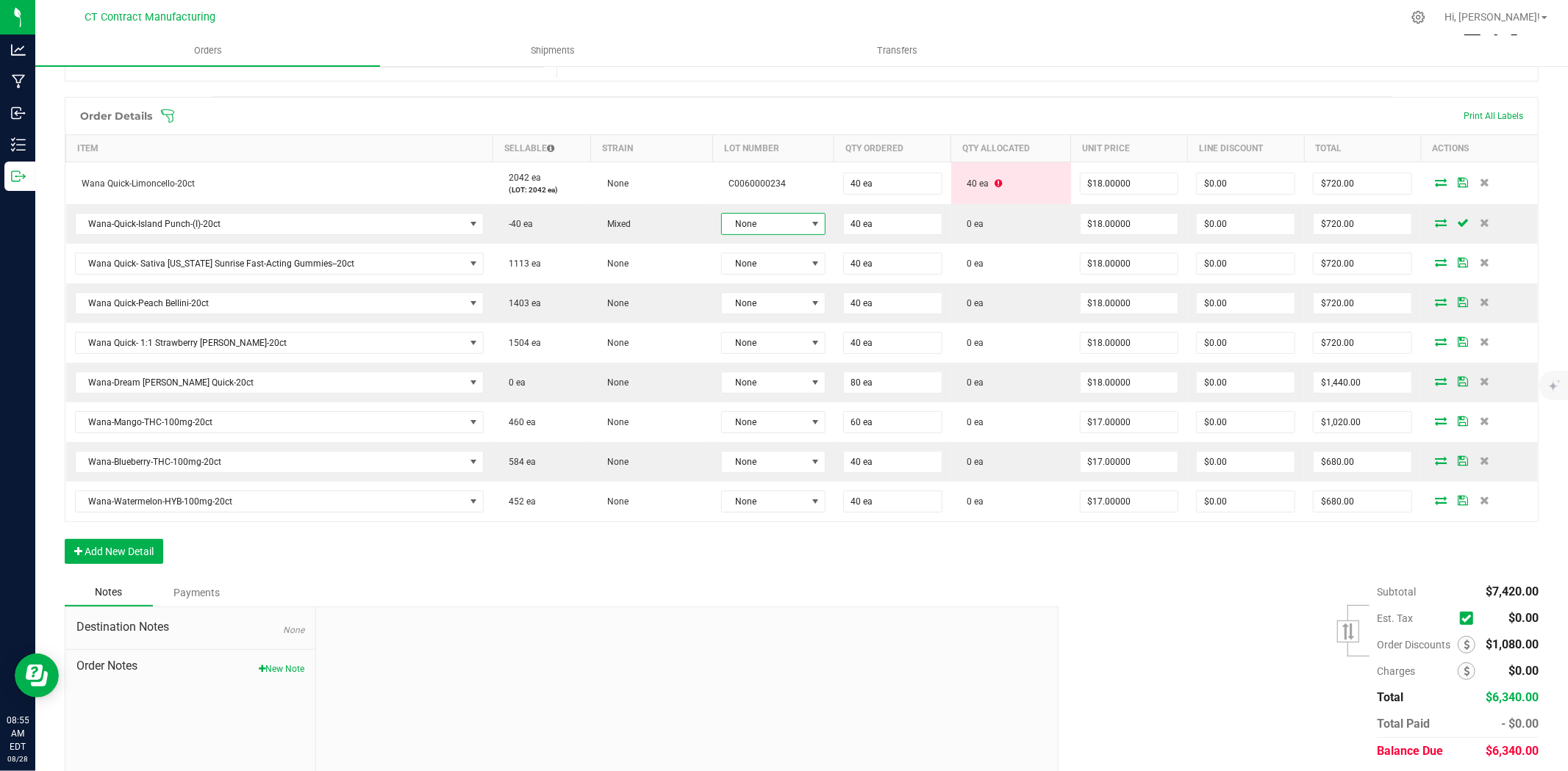
click at [776, 231] on span "None" at bounding box center [763, 223] width 84 height 21
click at [787, 306] on li "C0060000247" at bounding box center [784, 313] width 138 height 25
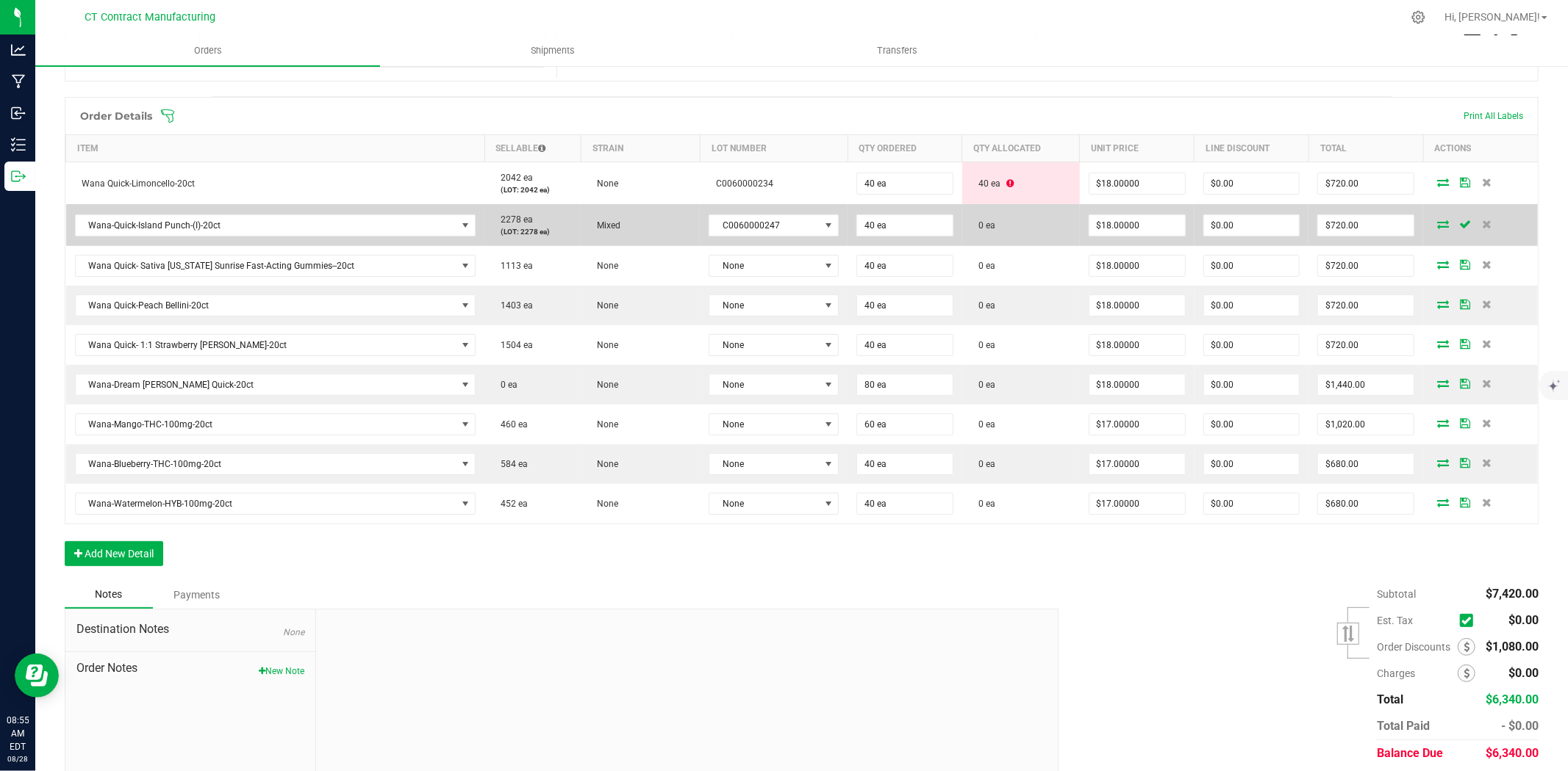
click at [1437, 222] on icon at bounding box center [1443, 224] width 12 height 9
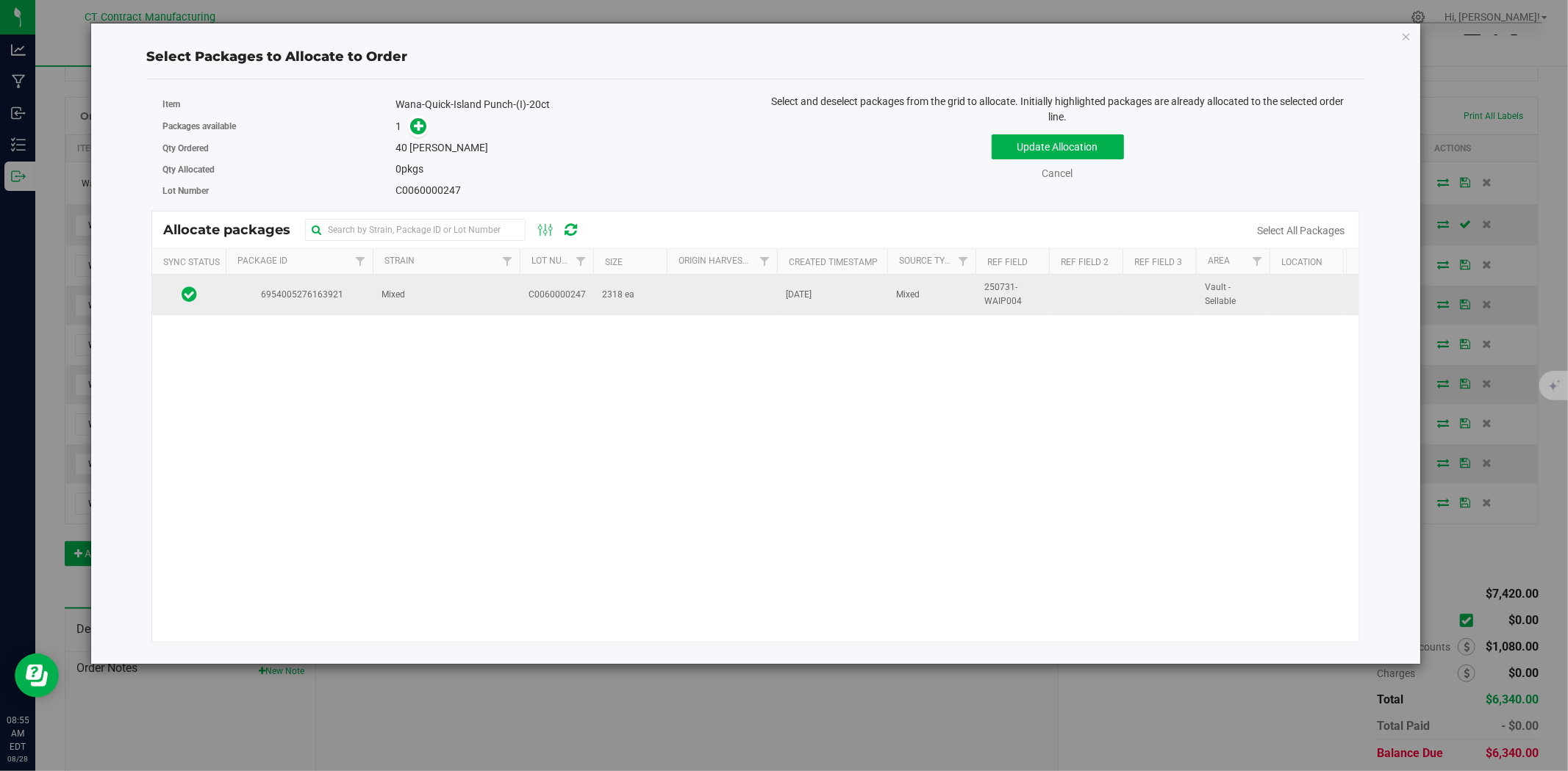
click at [566, 285] on td "C0060000247" at bounding box center [557, 295] width 74 height 40
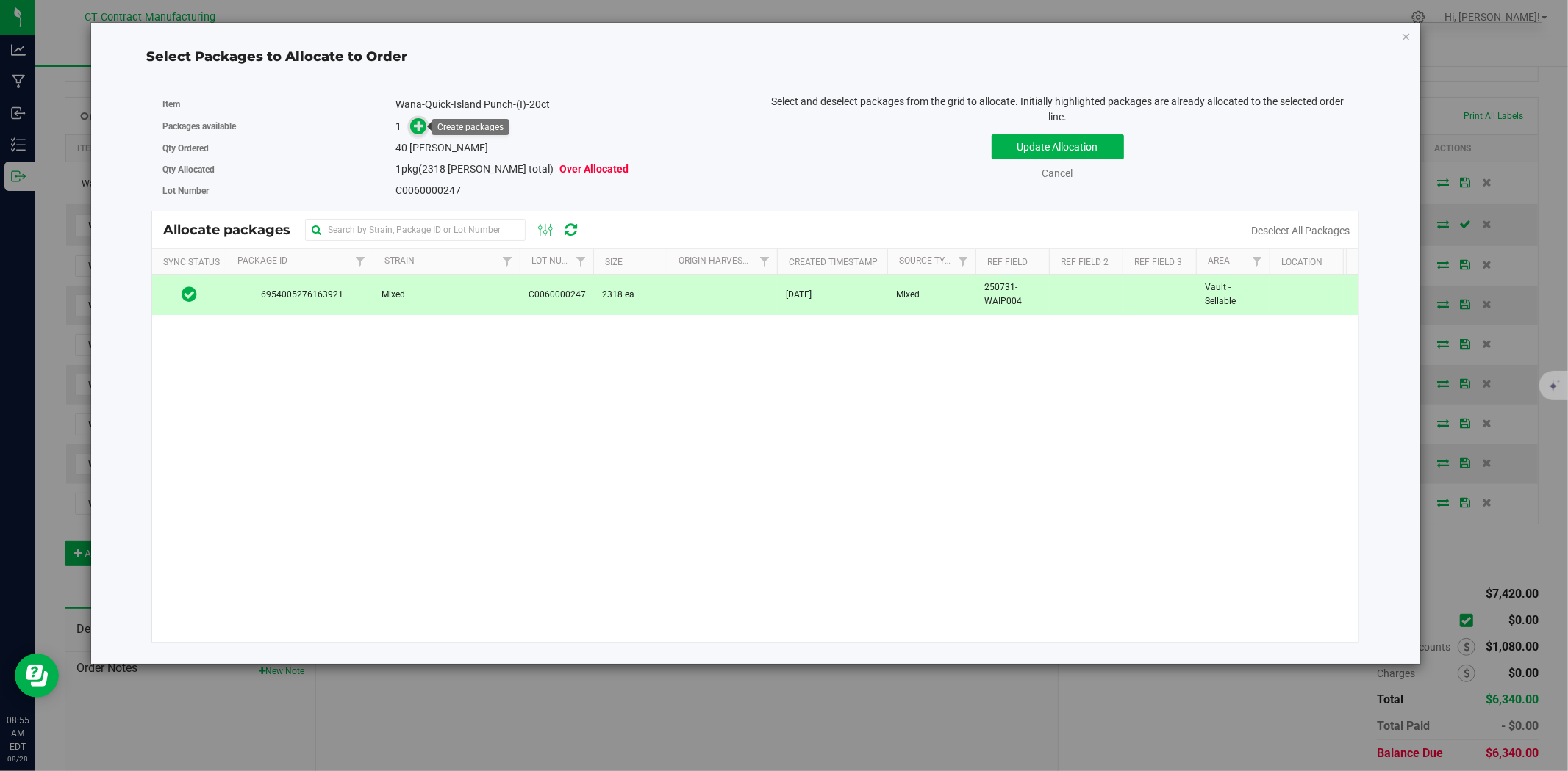
click at [416, 122] on icon at bounding box center [418, 124] width 10 height 10
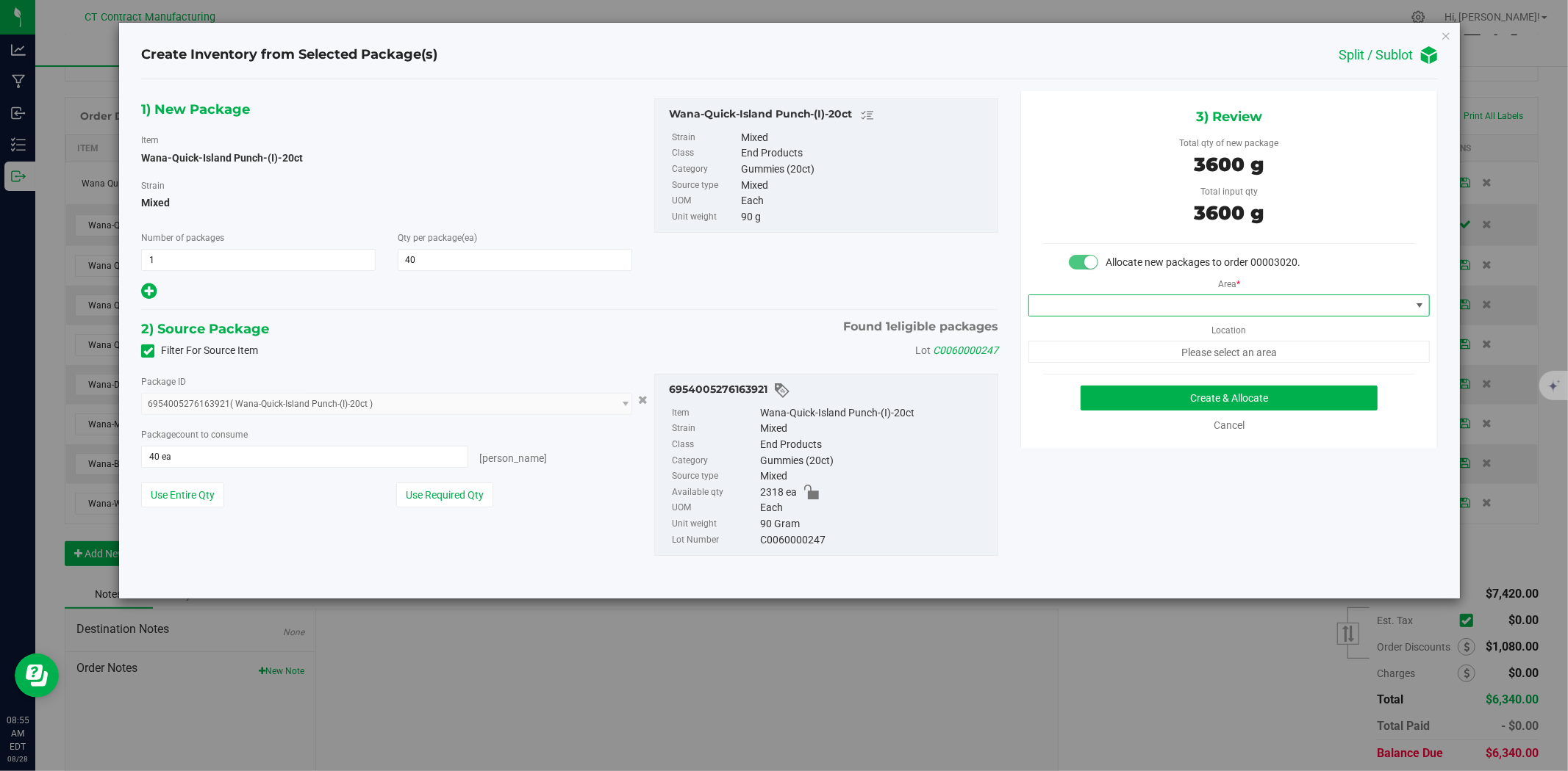
click at [1150, 313] on span at bounding box center [1219, 305] width 381 height 21
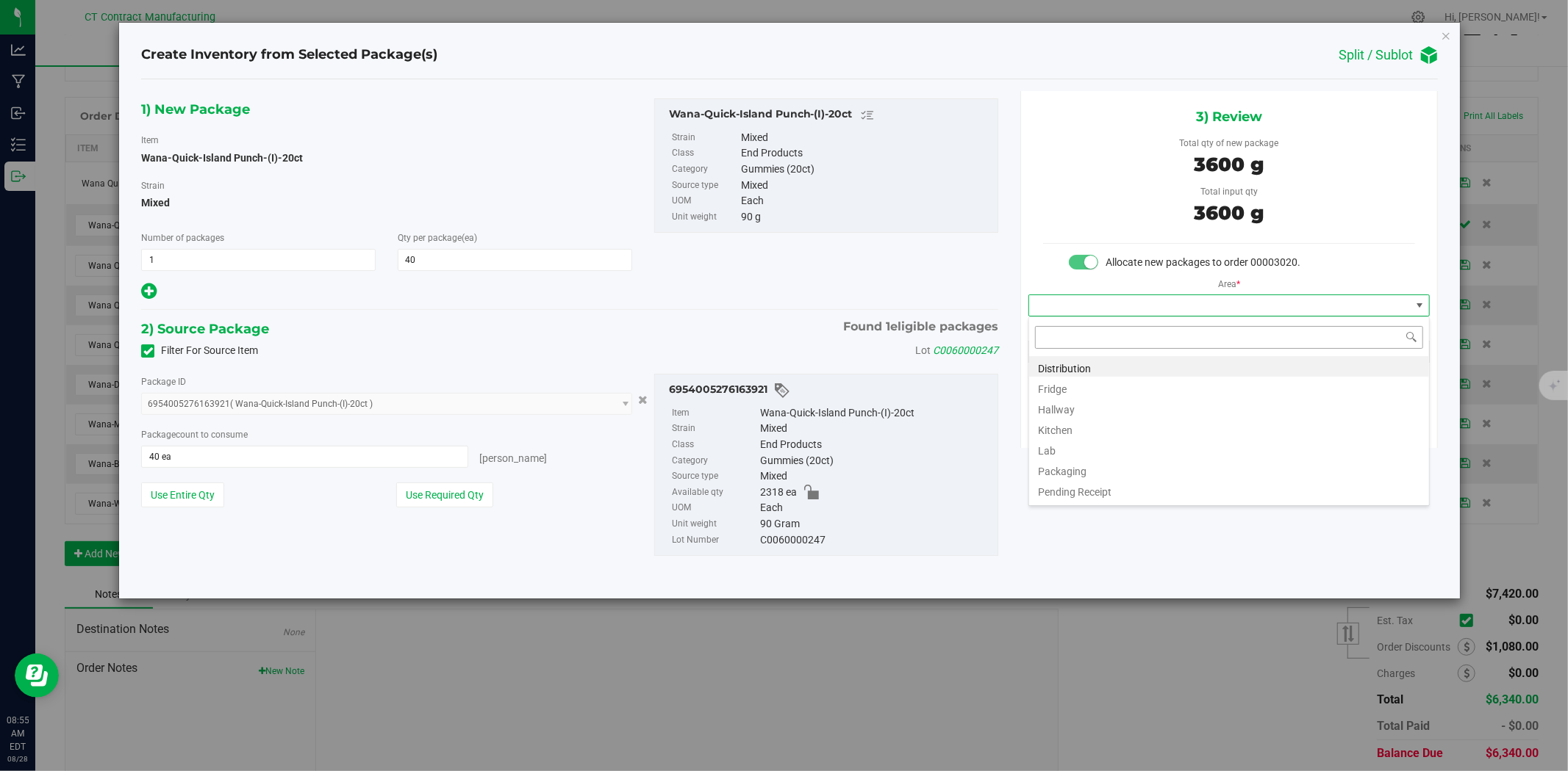
scroll to position [22, 401]
click at [1144, 365] on li "Distribution" at bounding box center [1229, 367] width 400 height 21
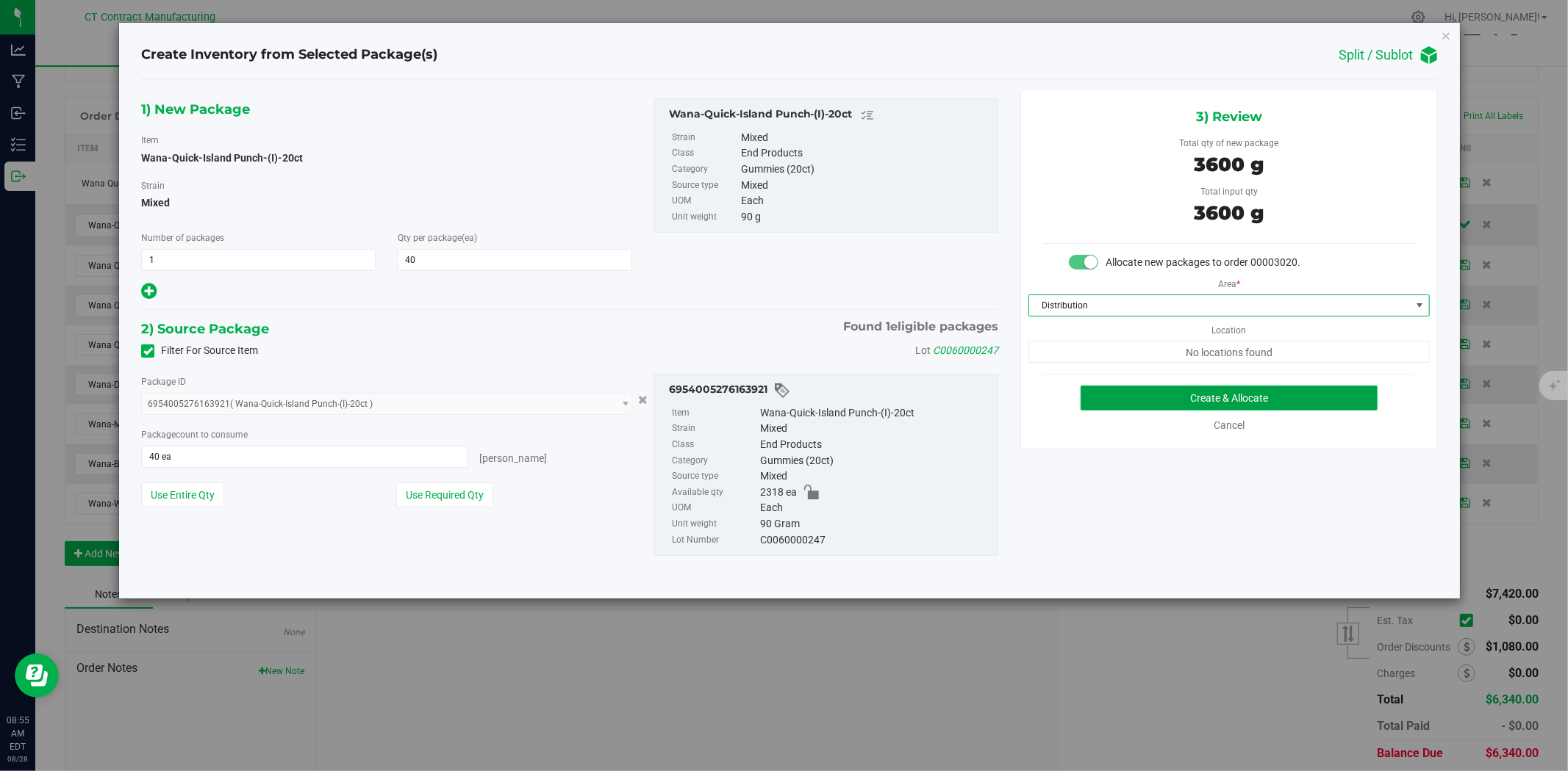
click at [1169, 398] on button "Create & Allocate" at bounding box center [1229, 398] width 297 height 25
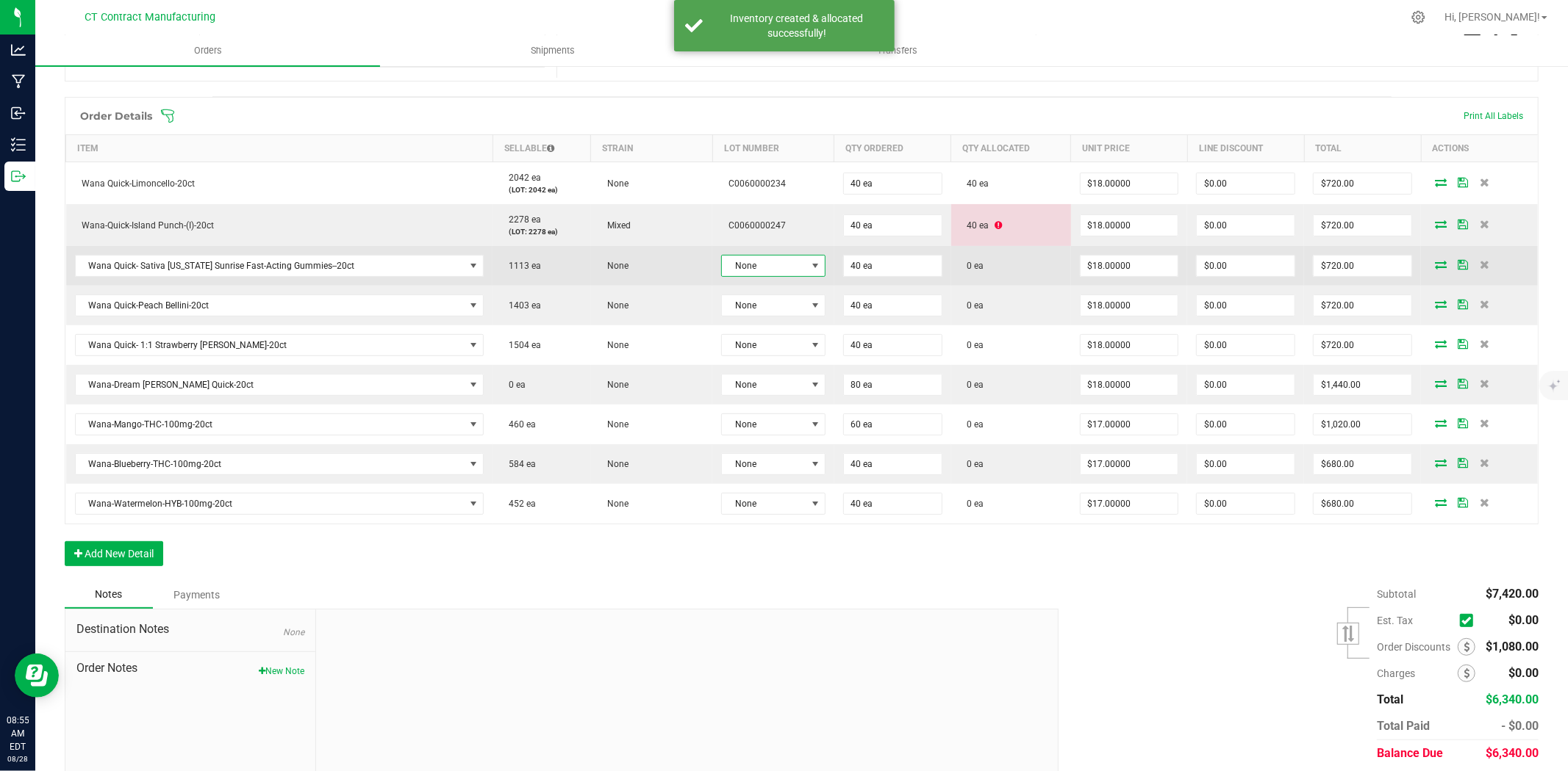
click at [809, 268] on span at bounding box center [815, 266] width 12 height 12
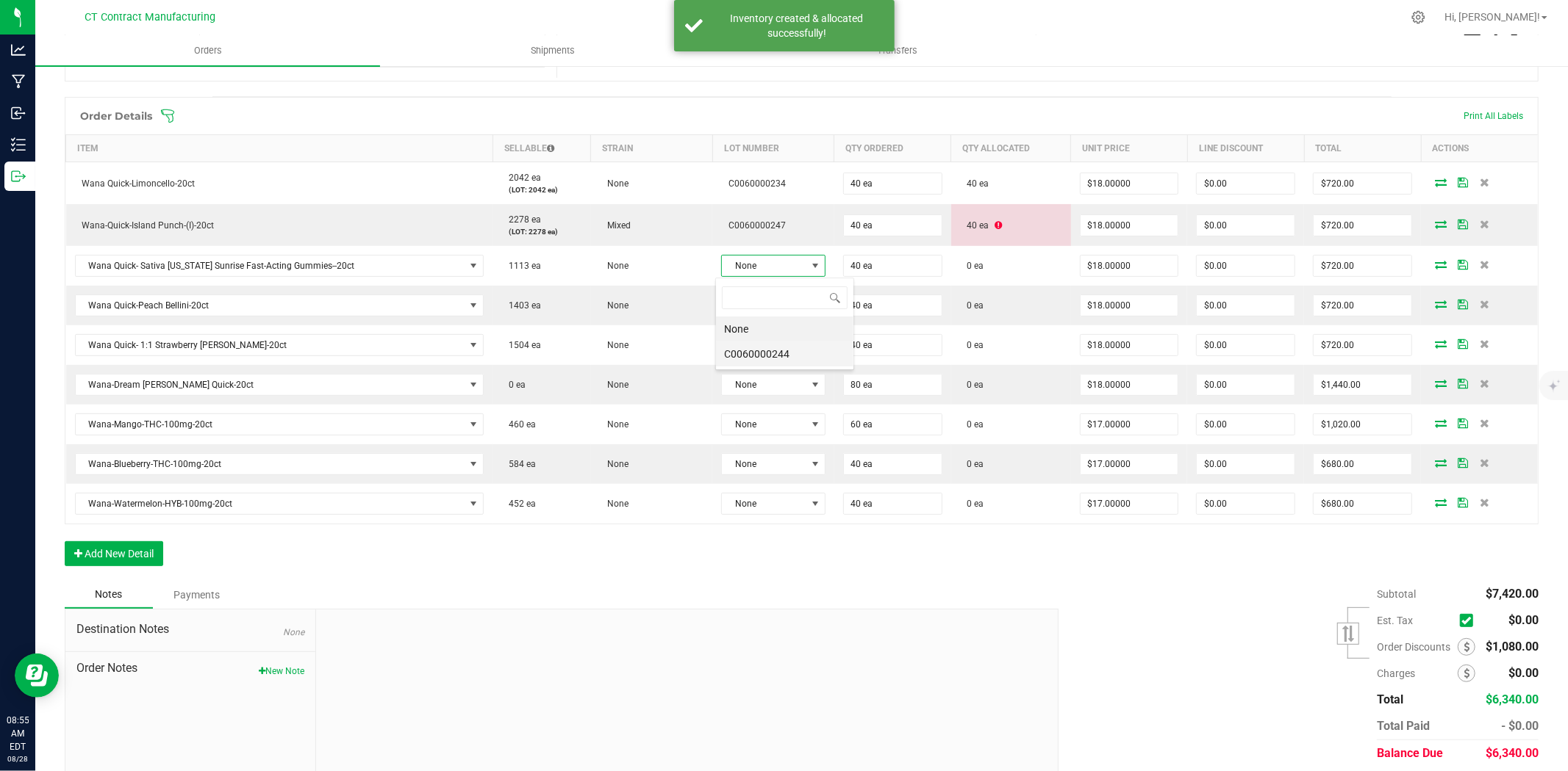
click at [814, 353] on li "C0060000244" at bounding box center [784, 354] width 138 height 25
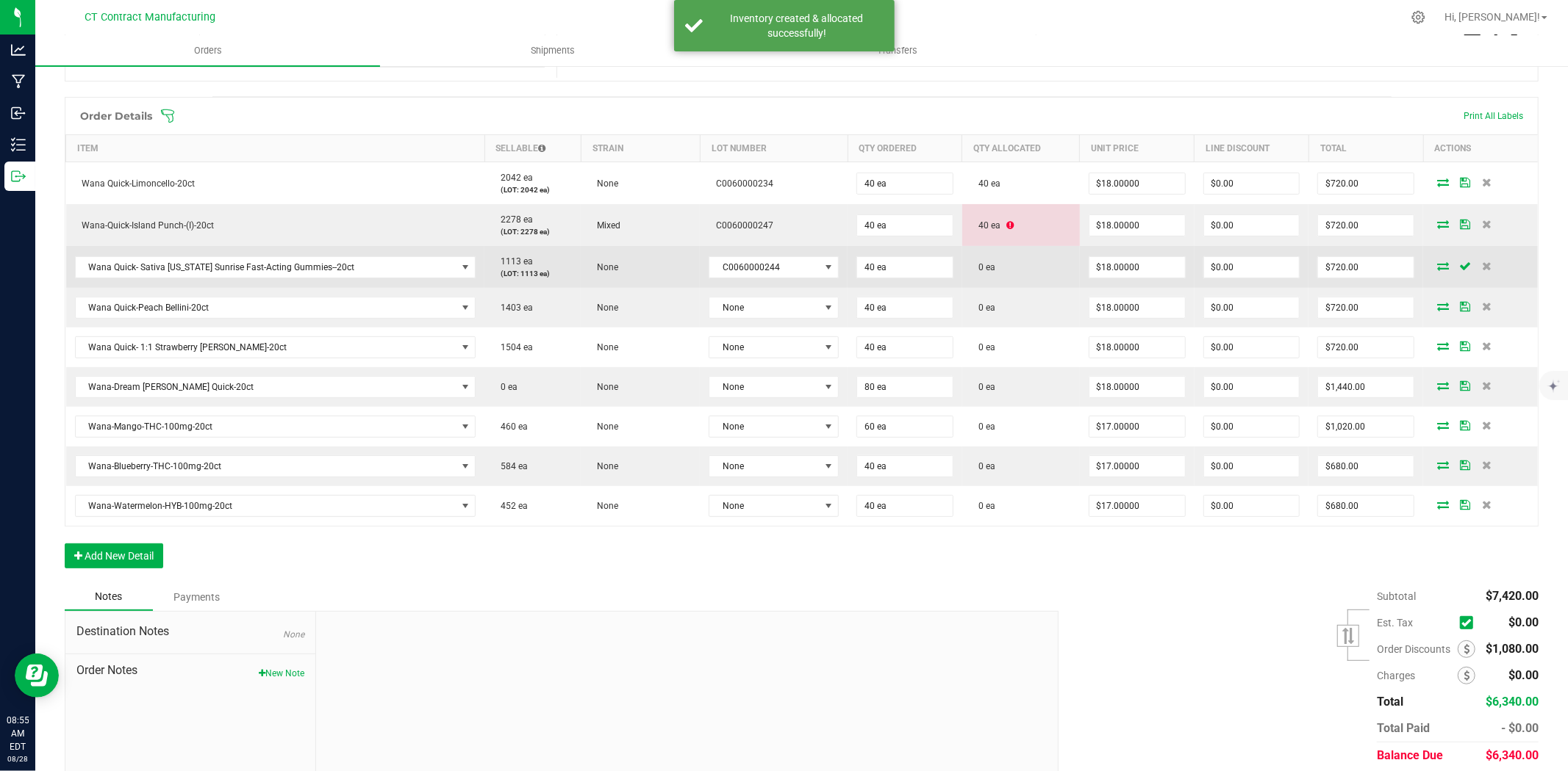
click at [1437, 262] on icon at bounding box center [1443, 266] width 12 height 9
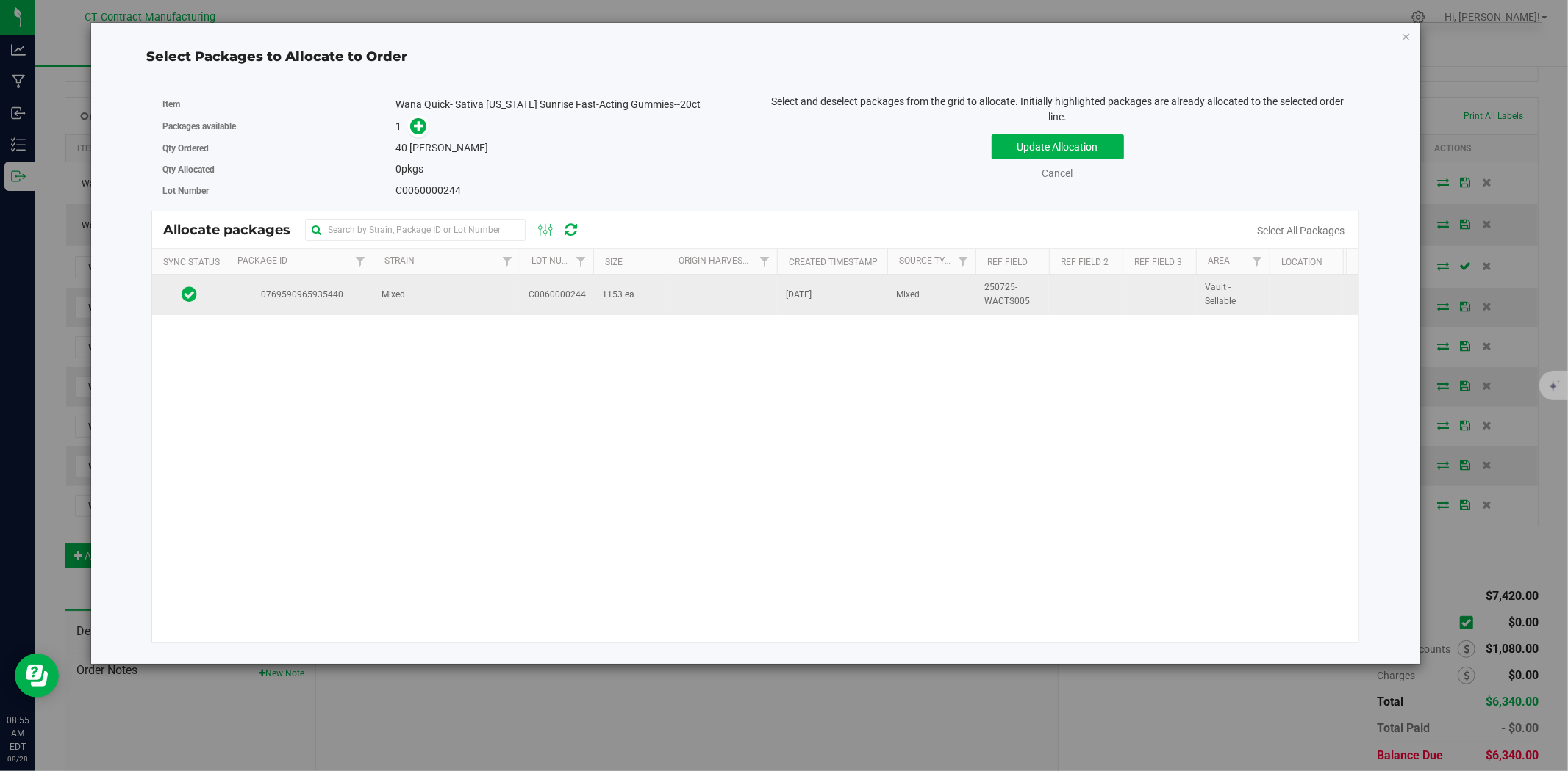
click at [415, 299] on td "Mixed" at bounding box center [446, 295] width 147 height 40
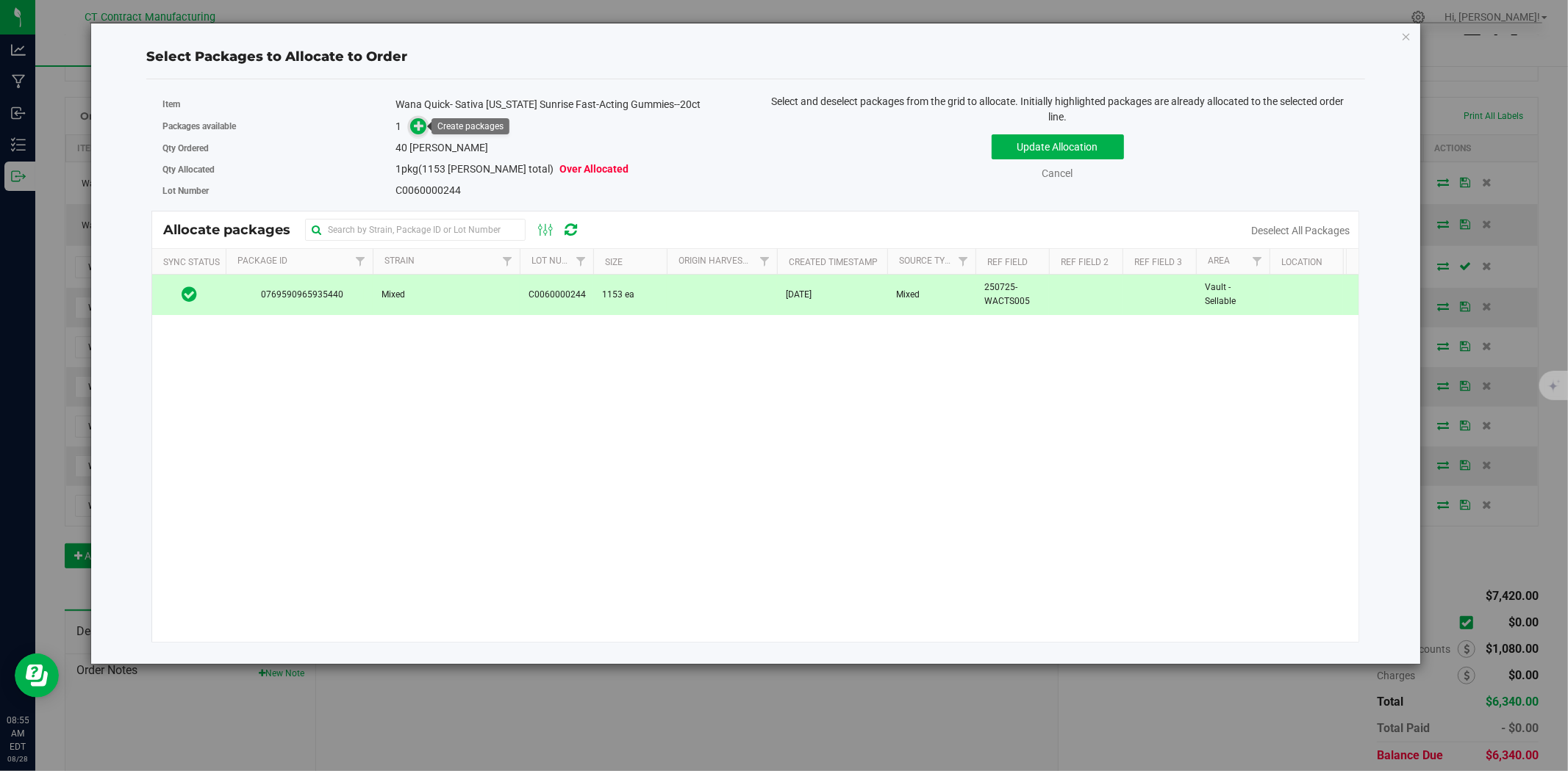
click at [417, 127] on icon at bounding box center [419, 125] width 11 height 11
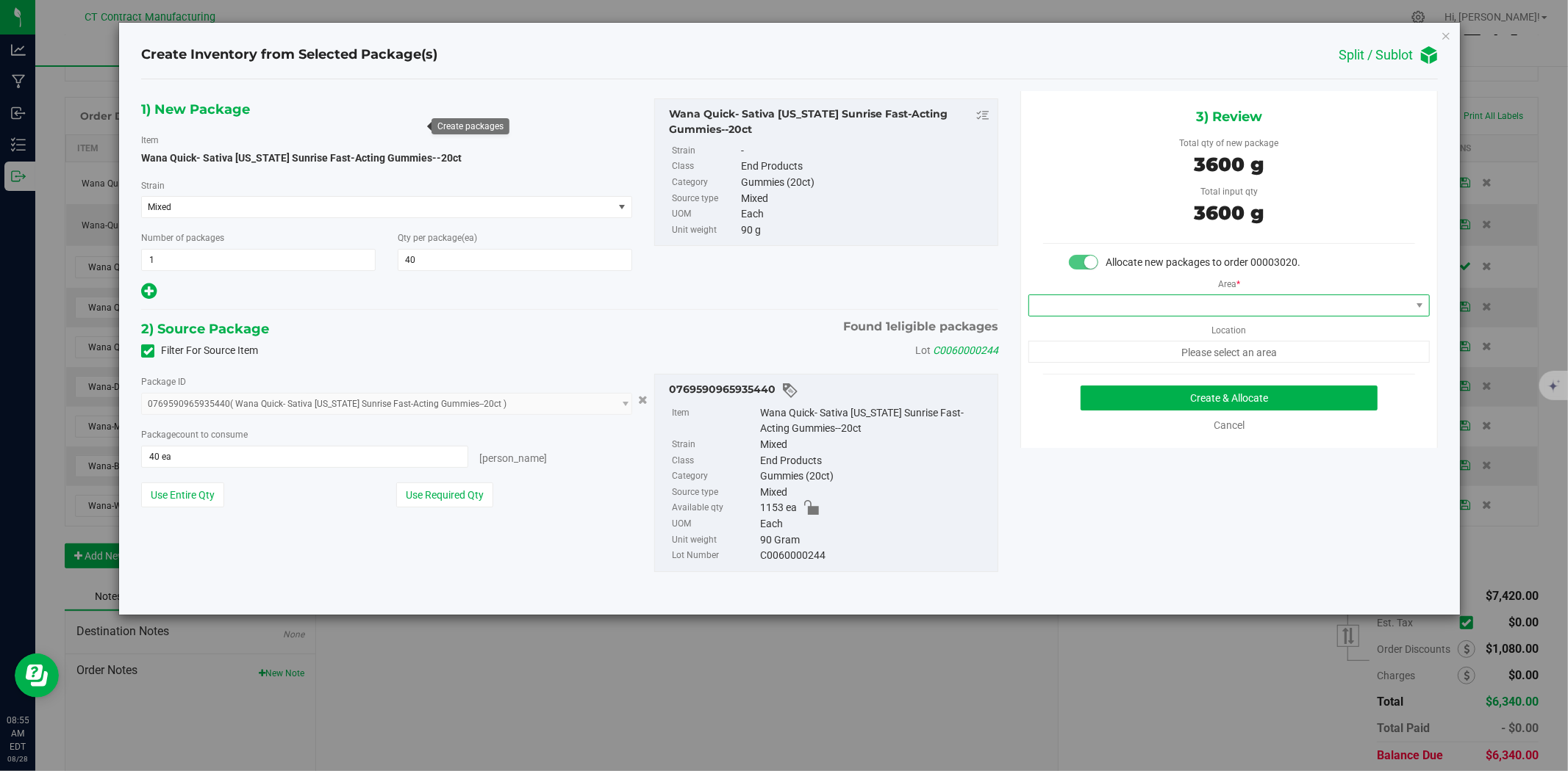
click at [1137, 313] on span at bounding box center [1219, 305] width 381 height 21
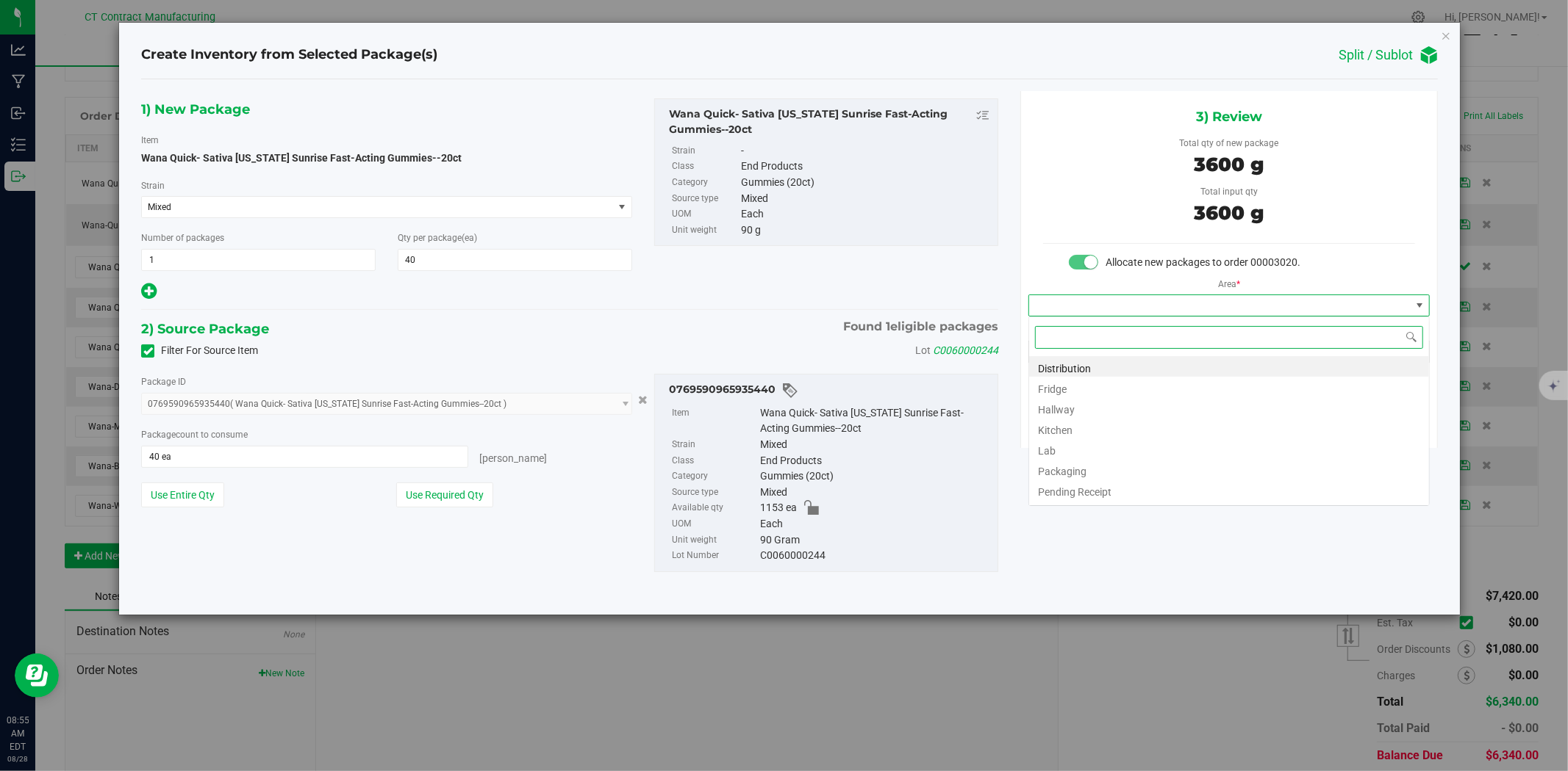
scroll to position [22, 401]
click at [1135, 364] on li "Distribution" at bounding box center [1229, 367] width 400 height 21
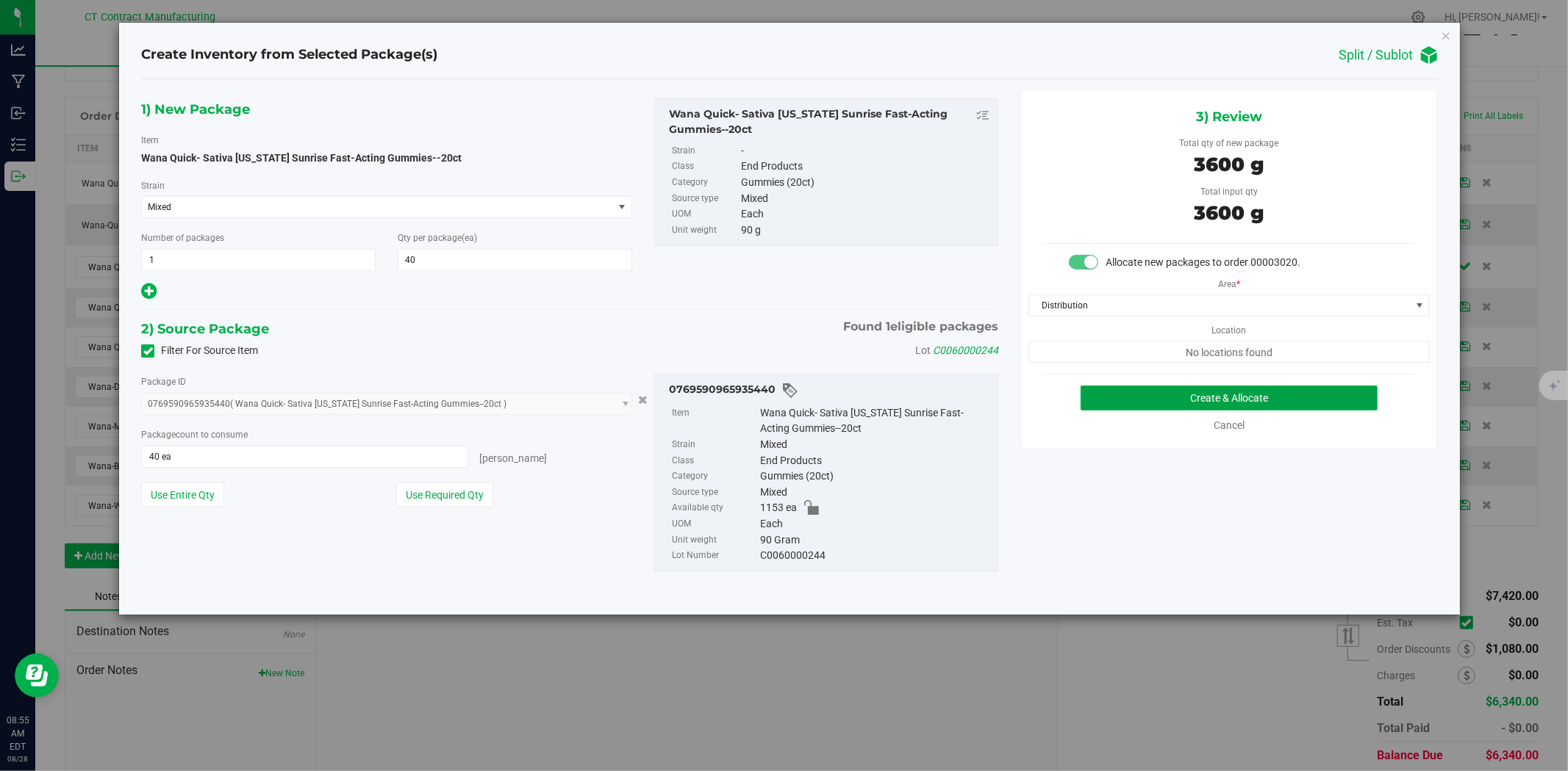
click at [1187, 393] on button "Create & Allocate" at bounding box center [1229, 398] width 297 height 25
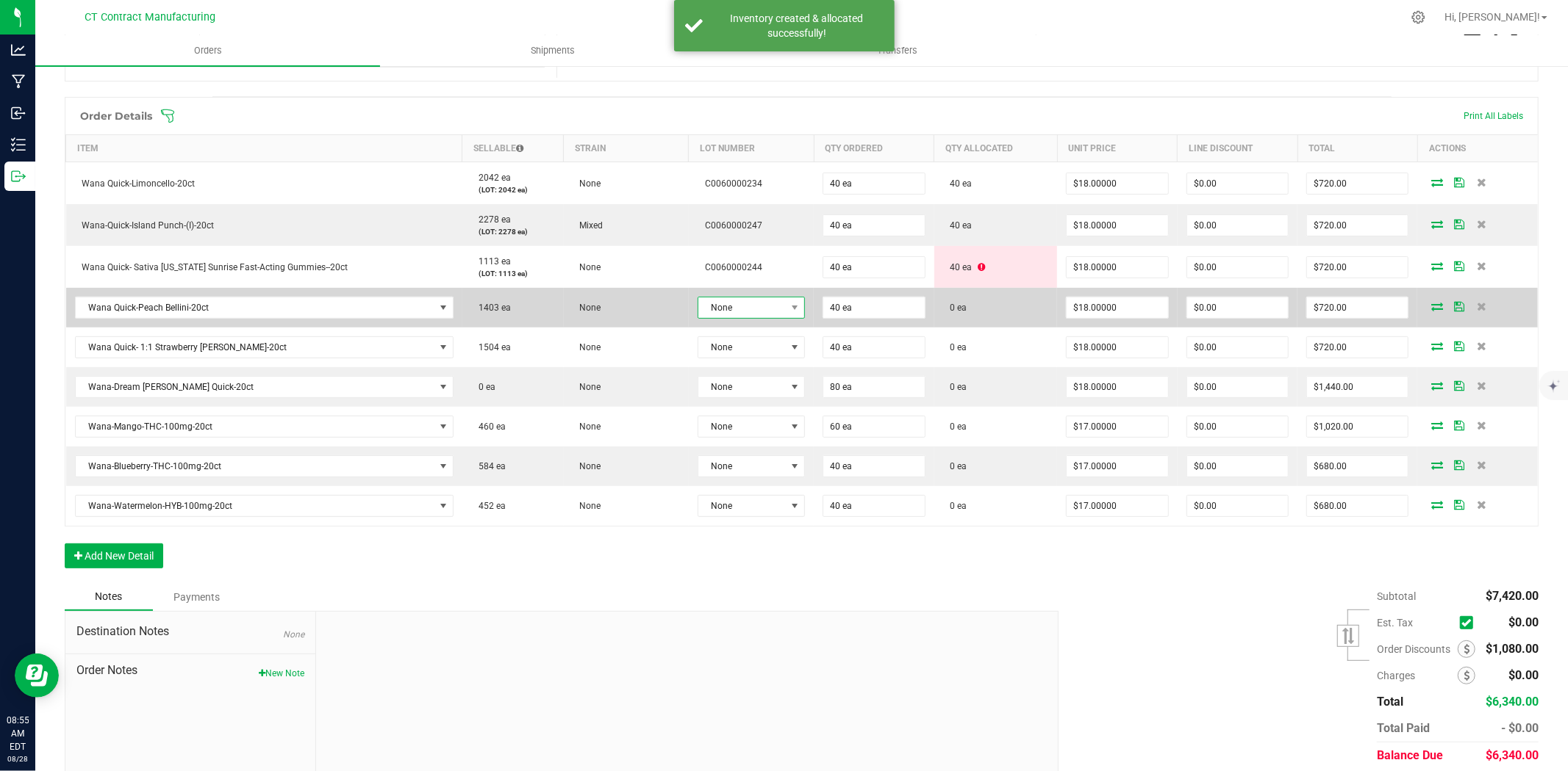
click at [762, 306] on span "None" at bounding box center [742, 307] width 87 height 21
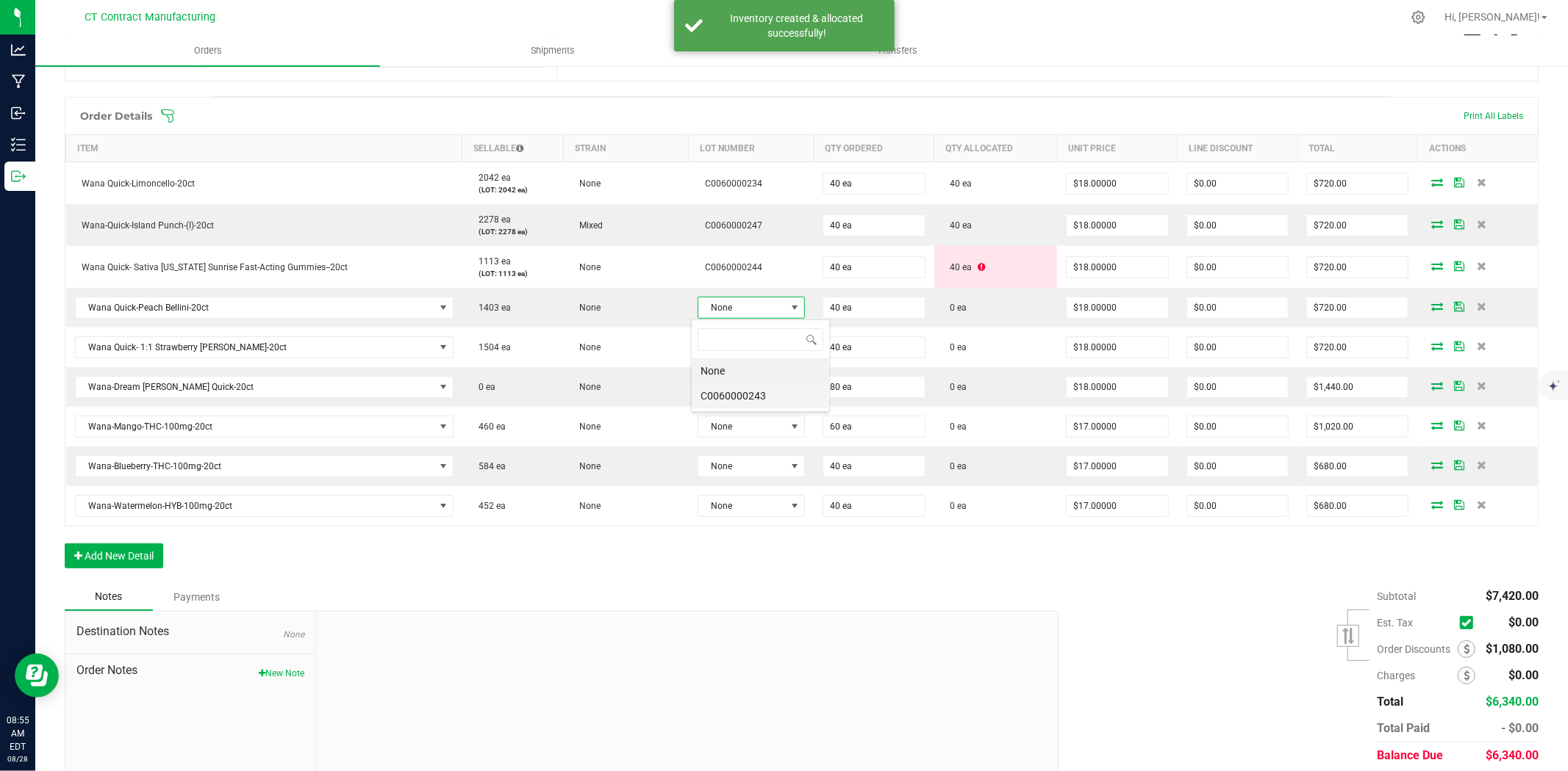
click at [785, 395] on li "C0060000243" at bounding box center [761, 396] width 138 height 25
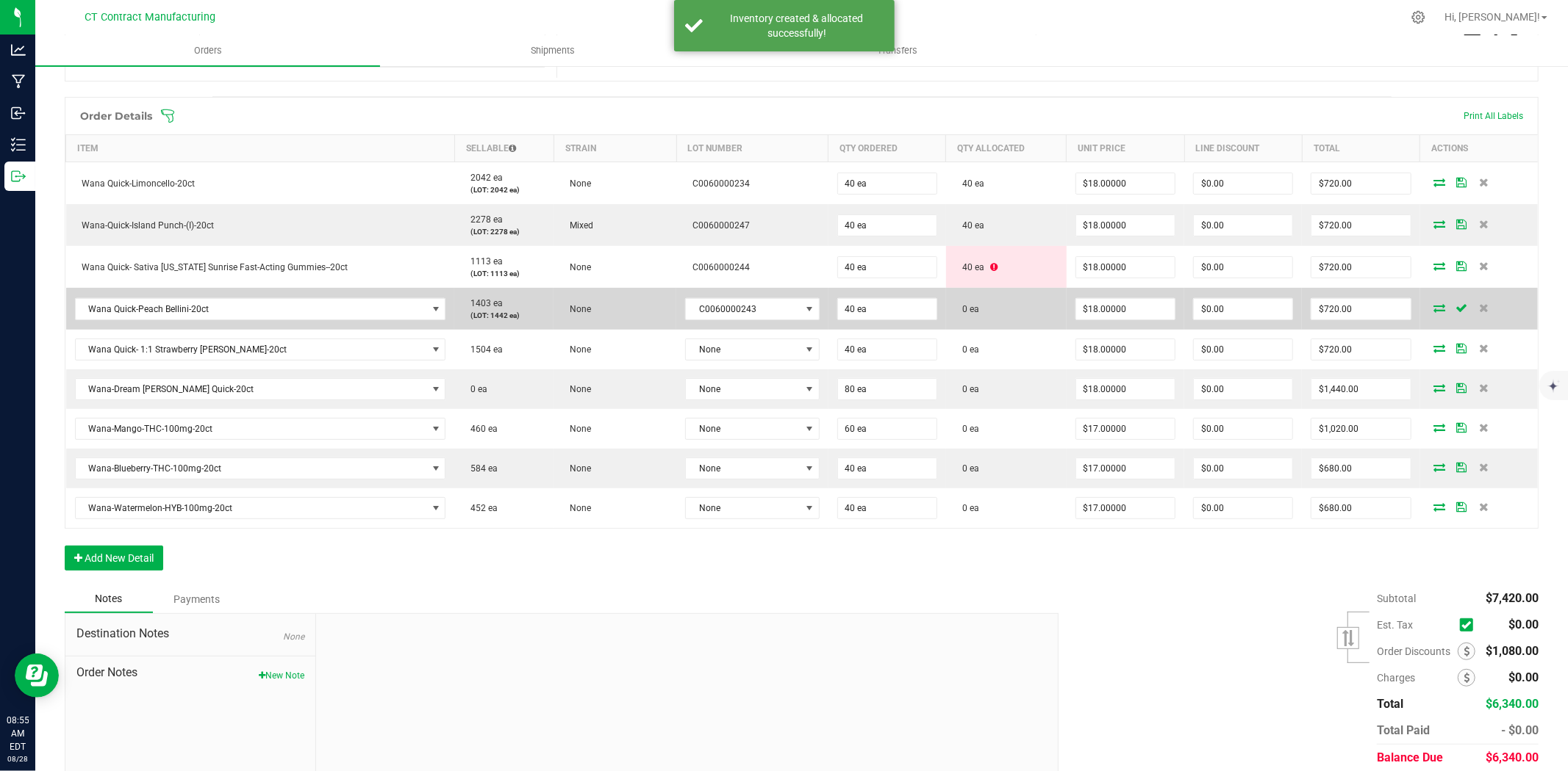
click at [1434, 304] on icon at bounding box center [1439, 308] width 12 height 9
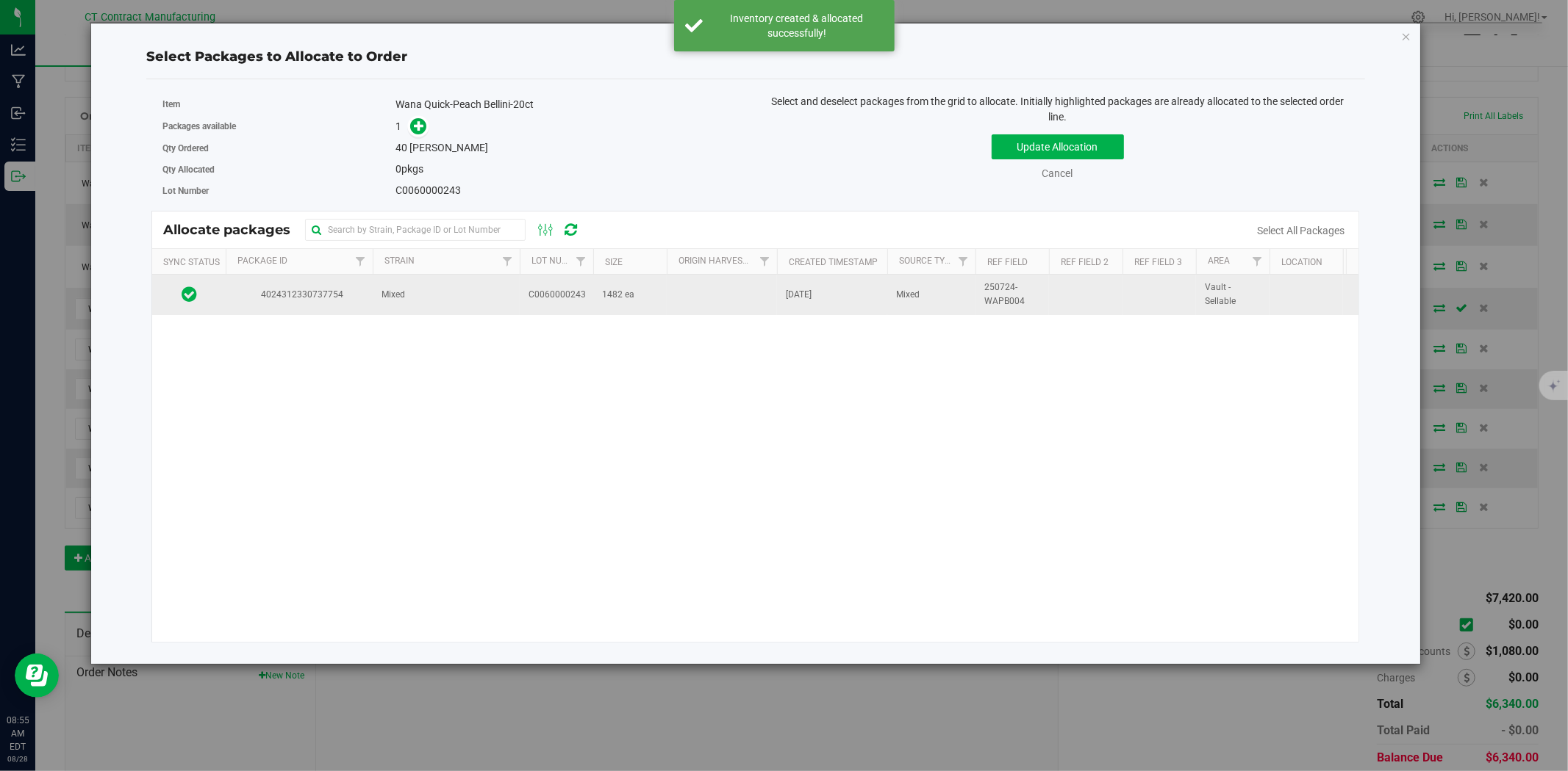
click at [432, 299] on td "Mixed" at bounding box center [446, 295] width 147 height 40
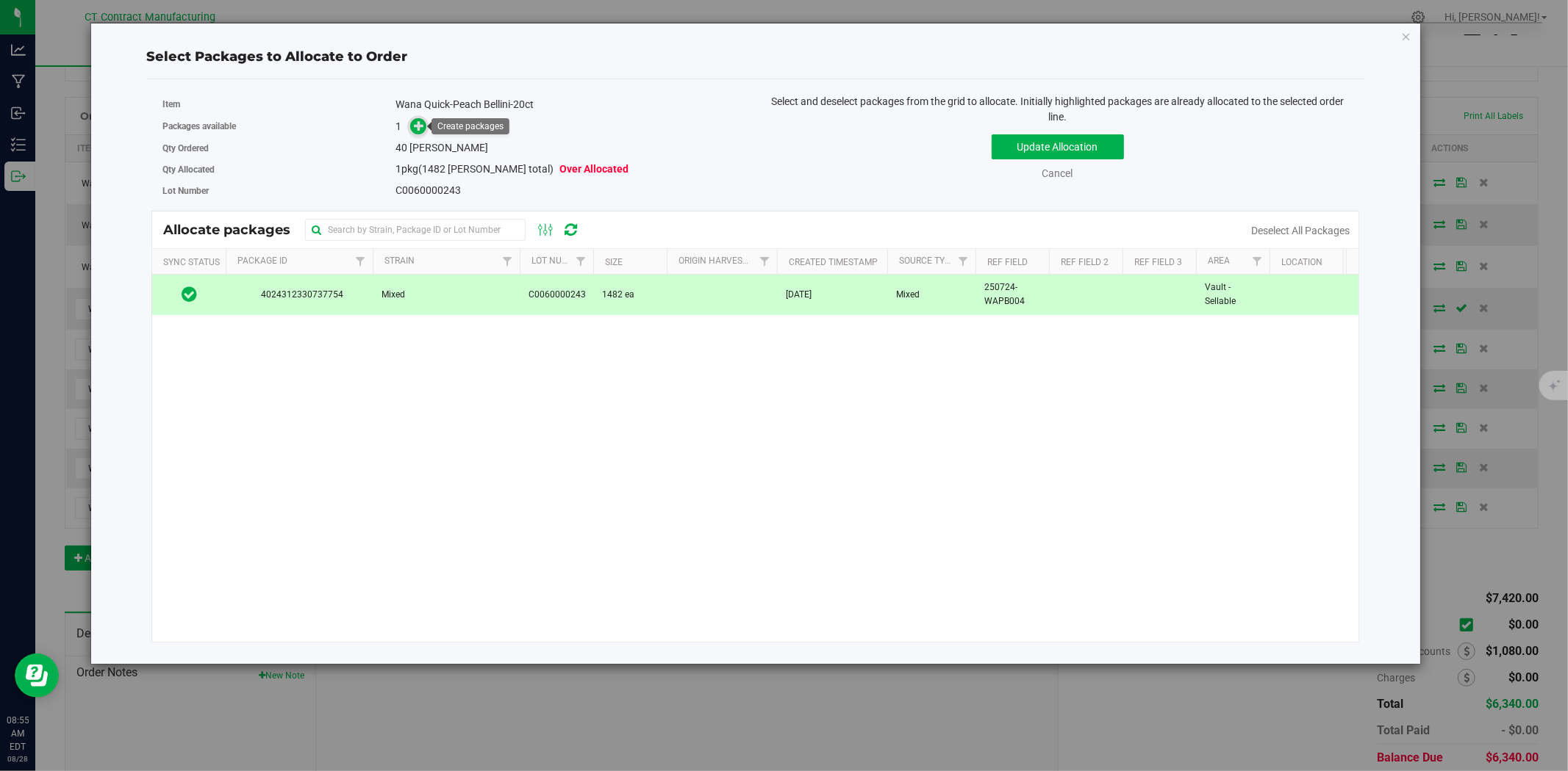
click at [415, 133] on span at bounding box center [418, 127] width 18 height 18
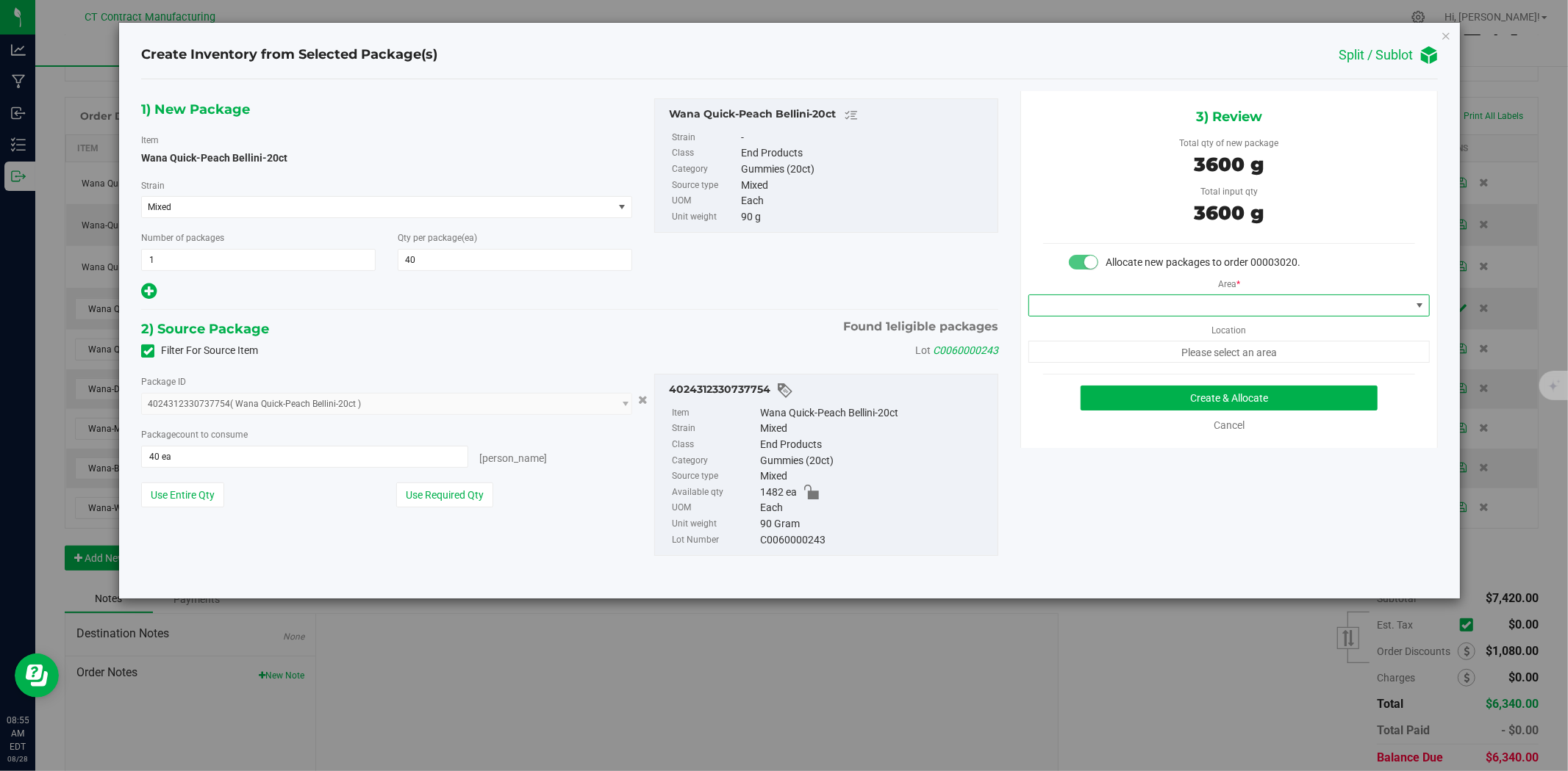
click at [1160, 304] on span at bounding box center [1219, 305] width 381 height 21
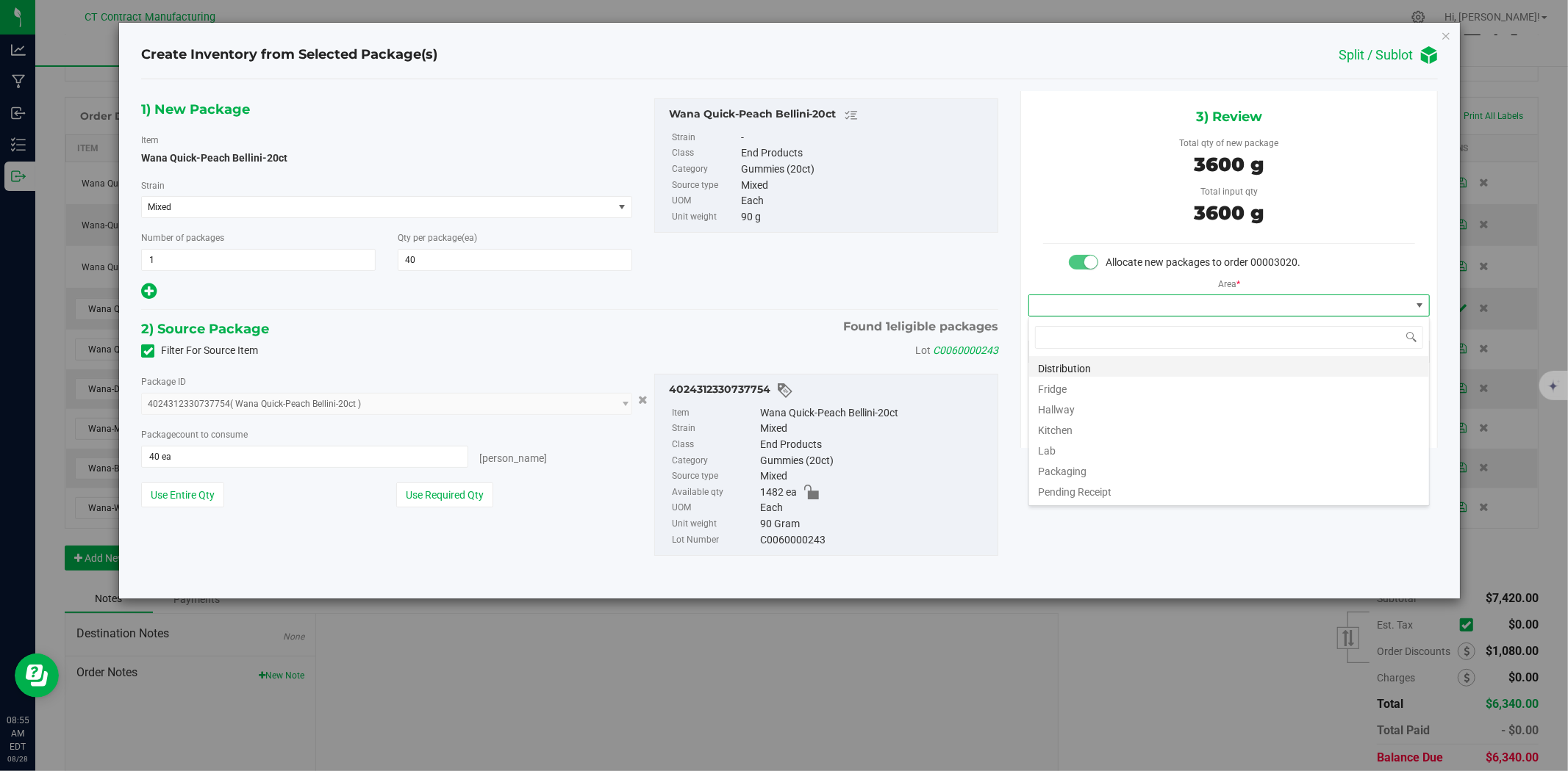
scroll to position [22, 401]
click at [1110, 366] on li "Distribution" at bounding box center [1229, 367] width 400 height 21
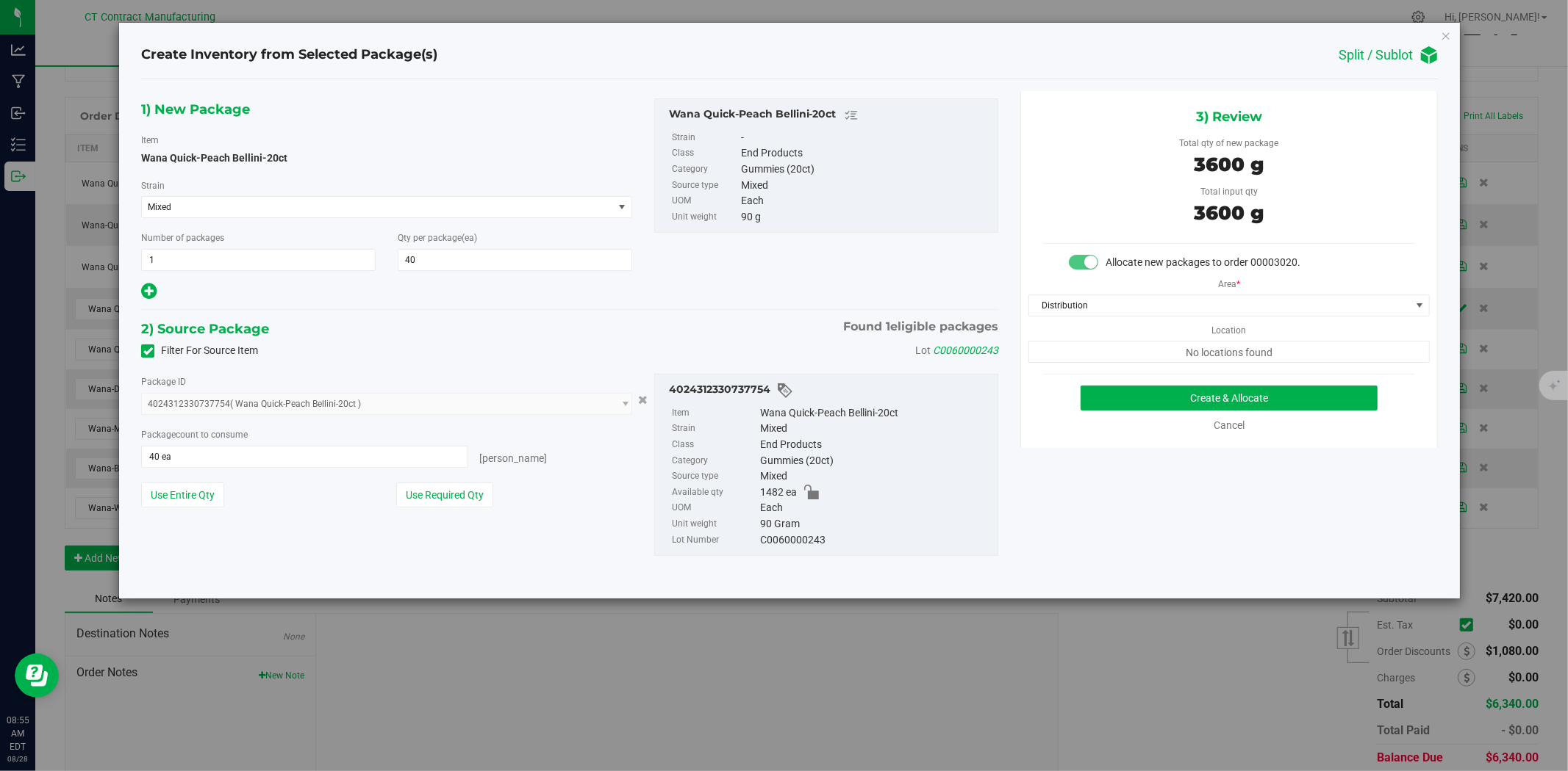
click at [1174, 418] on div "Cancel" at bounding box center [1229, 425] width 112 height 15
click at [1174, 407] on button "Create & Allocate" at bounding box center [1229, 398] width 297 height 25
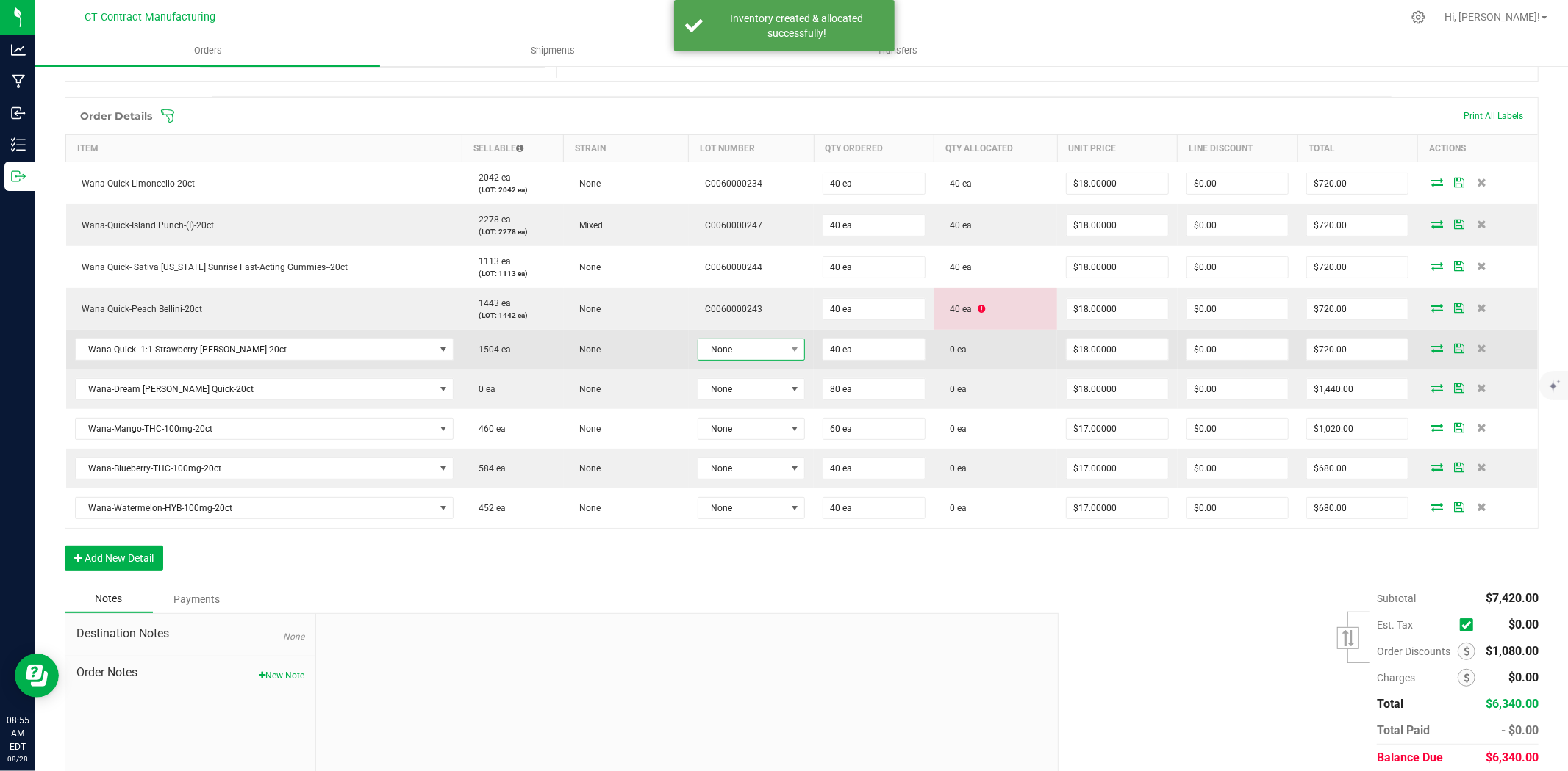
click at [786, 349] on span at bounding box center [795, 349] width 18 height 21
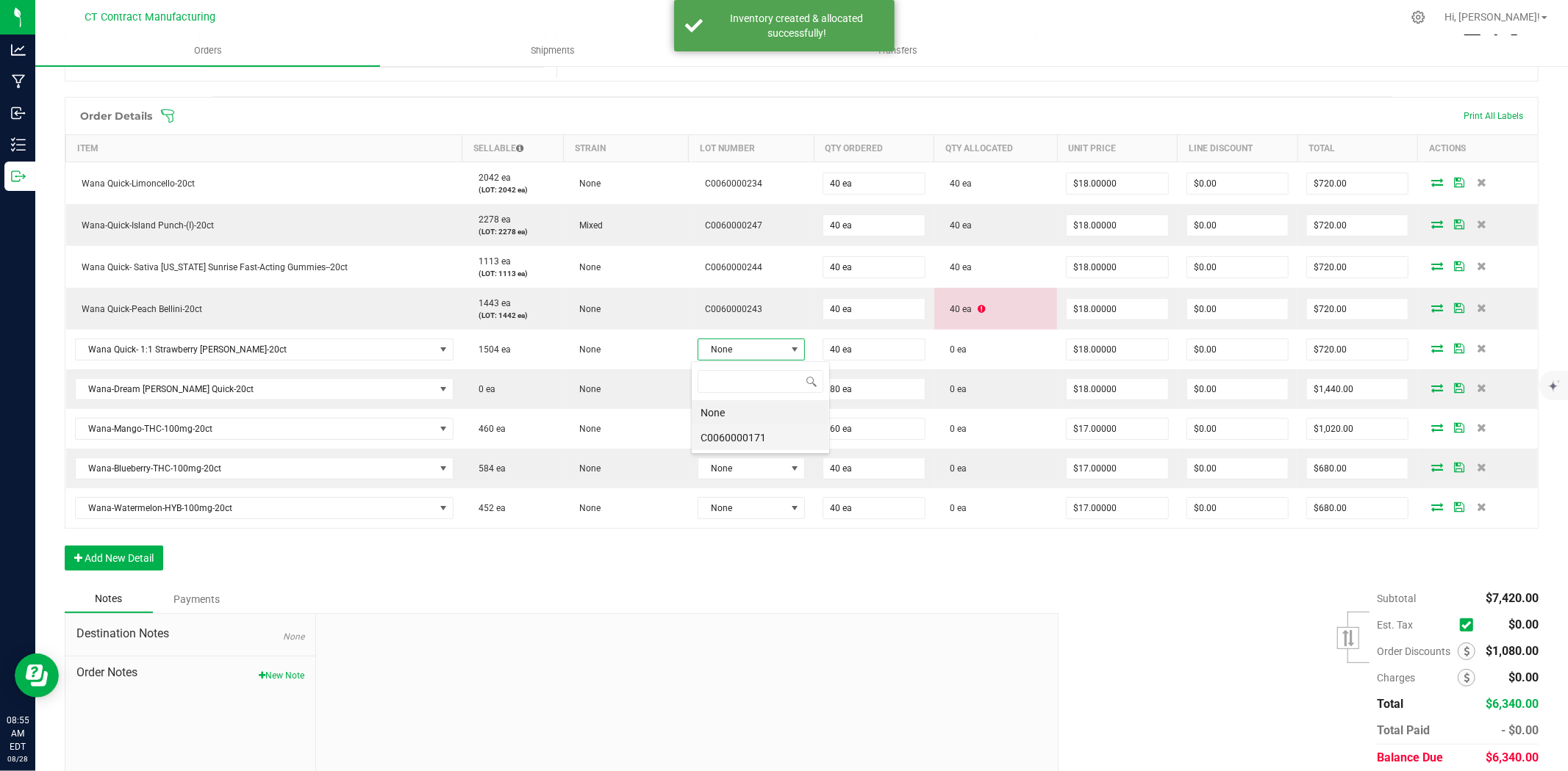
click at [776, 442] on li "C0060000171" at bounding box center [761, 438] width 138 height 25
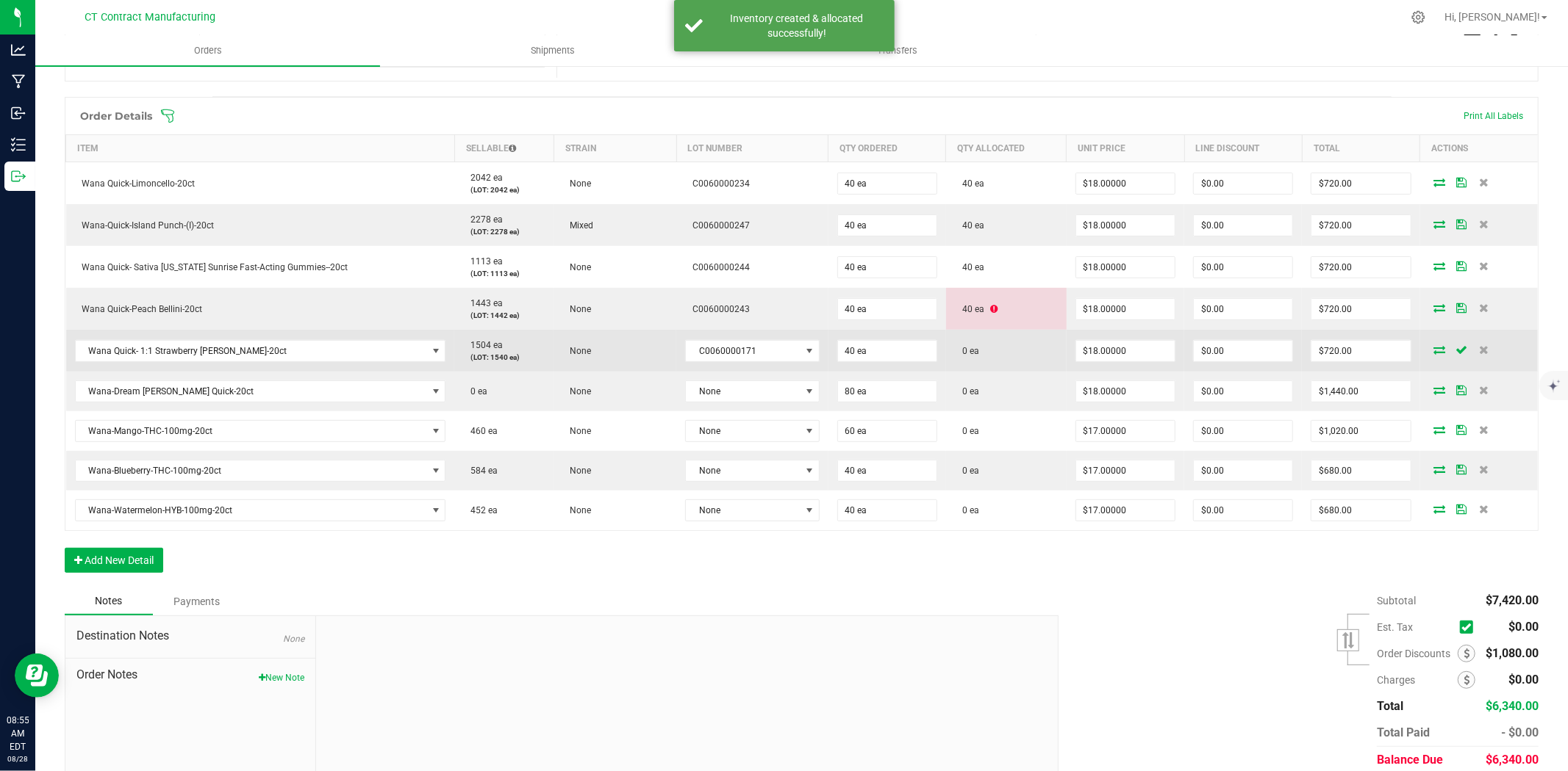
click at [1434, 349] on icon at bounding box center [1439, 349] width 12 height 9
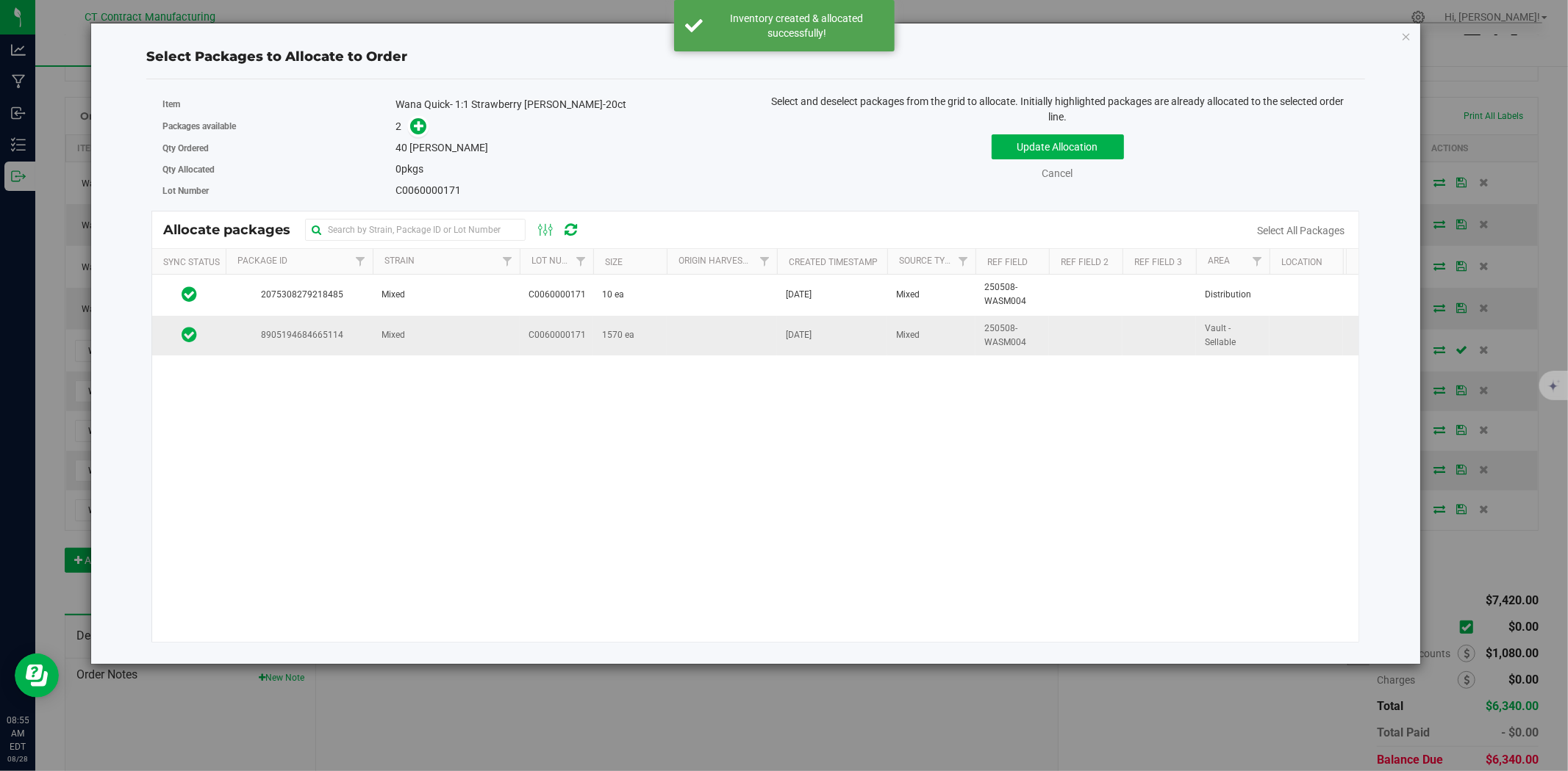
click at [503, 335] on td "Mixed" at bounding box center [446, 336] width 147 height 40
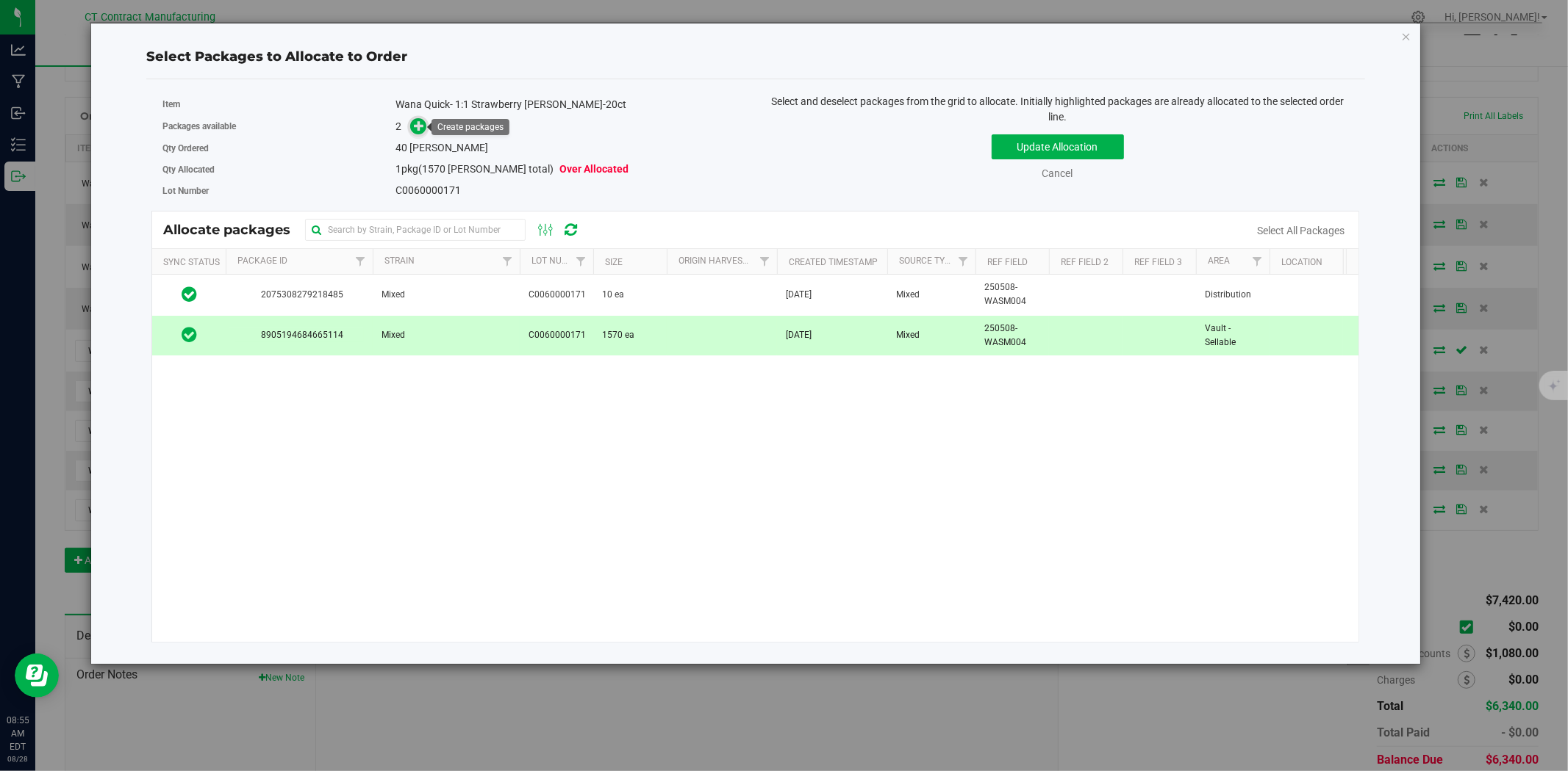
click at [424, 126] on icon at bounding box center [419, 125] width 11 height 11
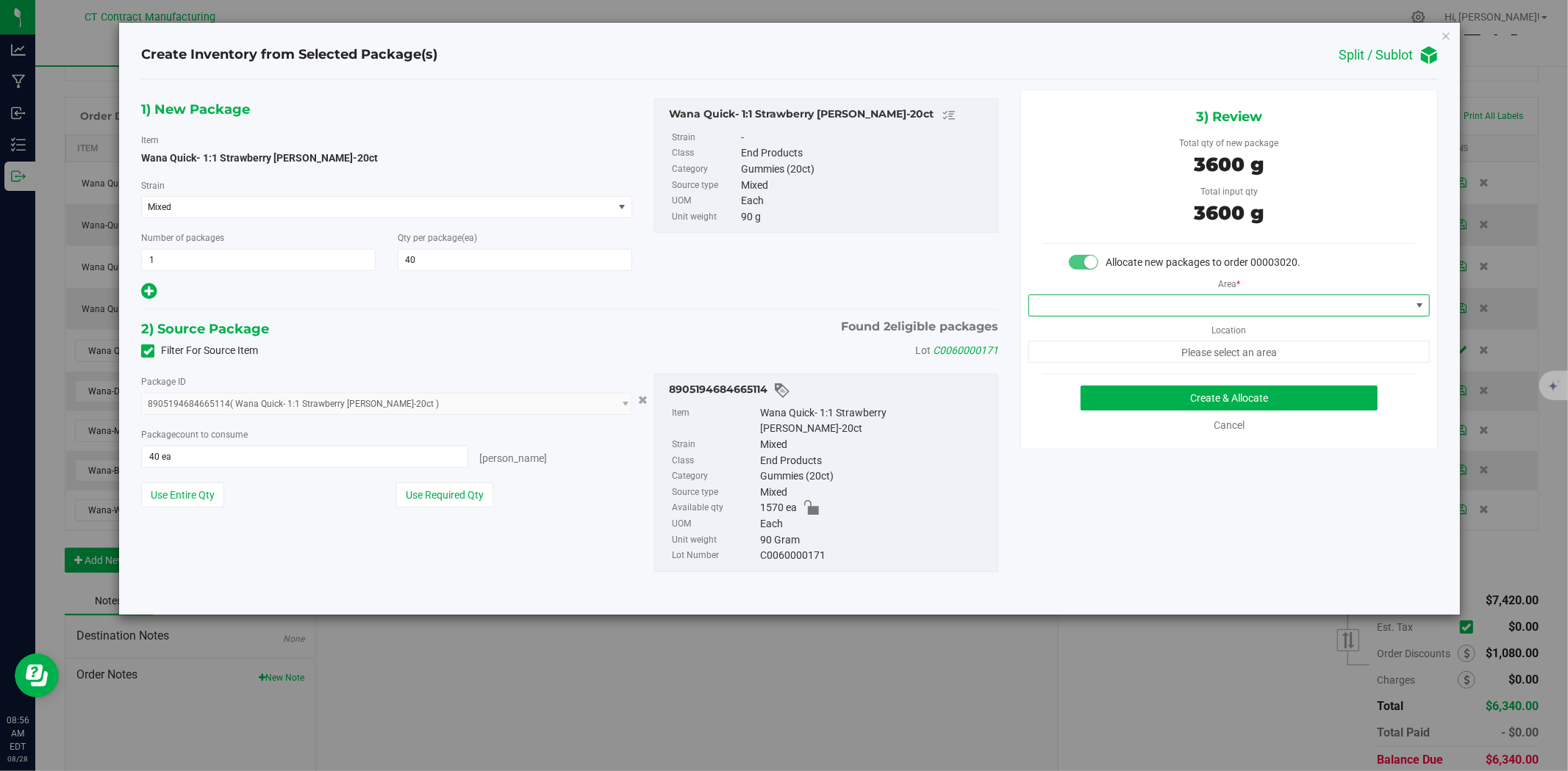
click at [1190, 307] on span at bounding box center [1219, 305] width 381 height 21
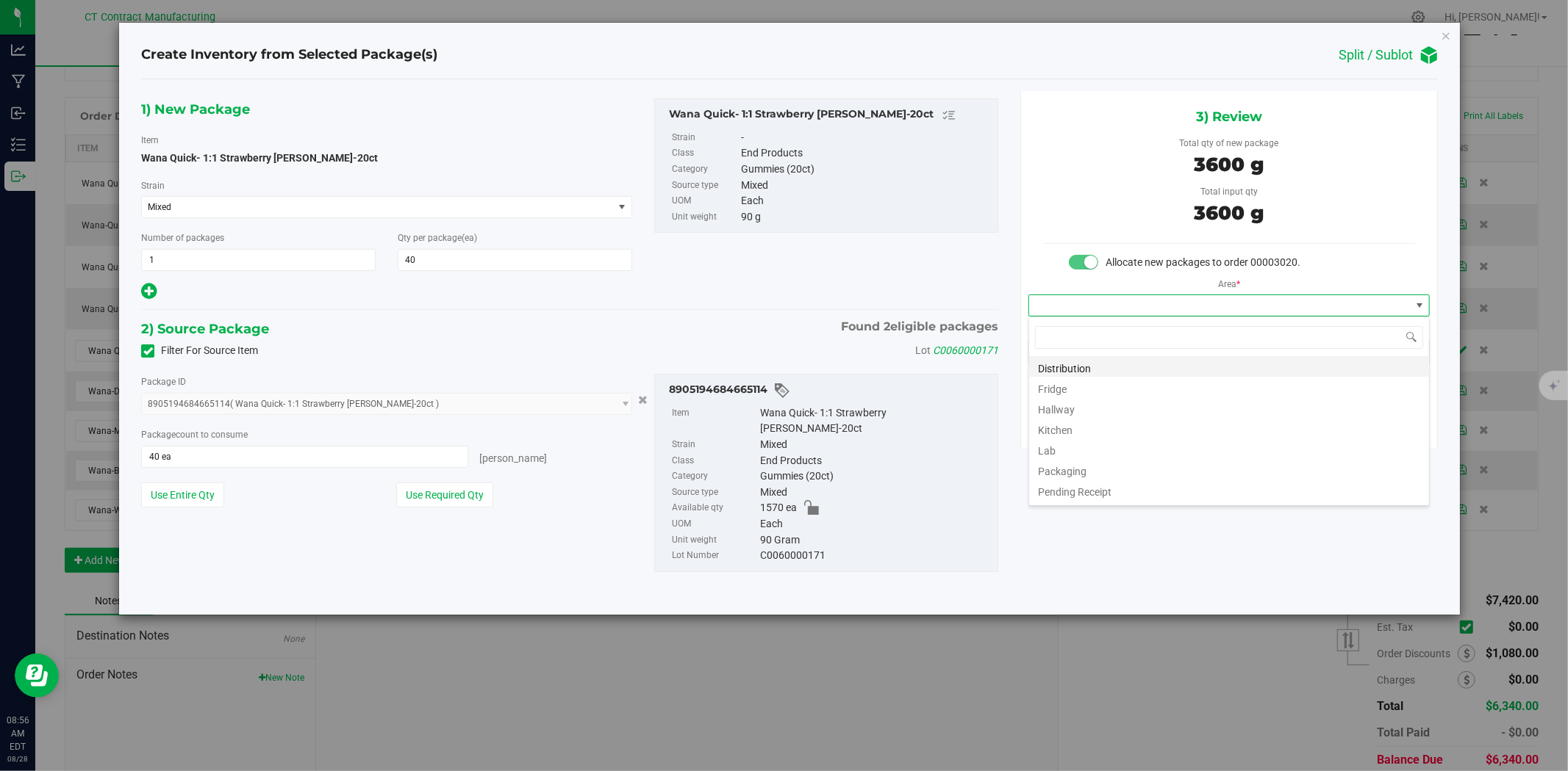
scroll to position [22, 401]
click at [1158, 365] on li "Distribution" at bounding box center [1229, 367] width 400 height 21
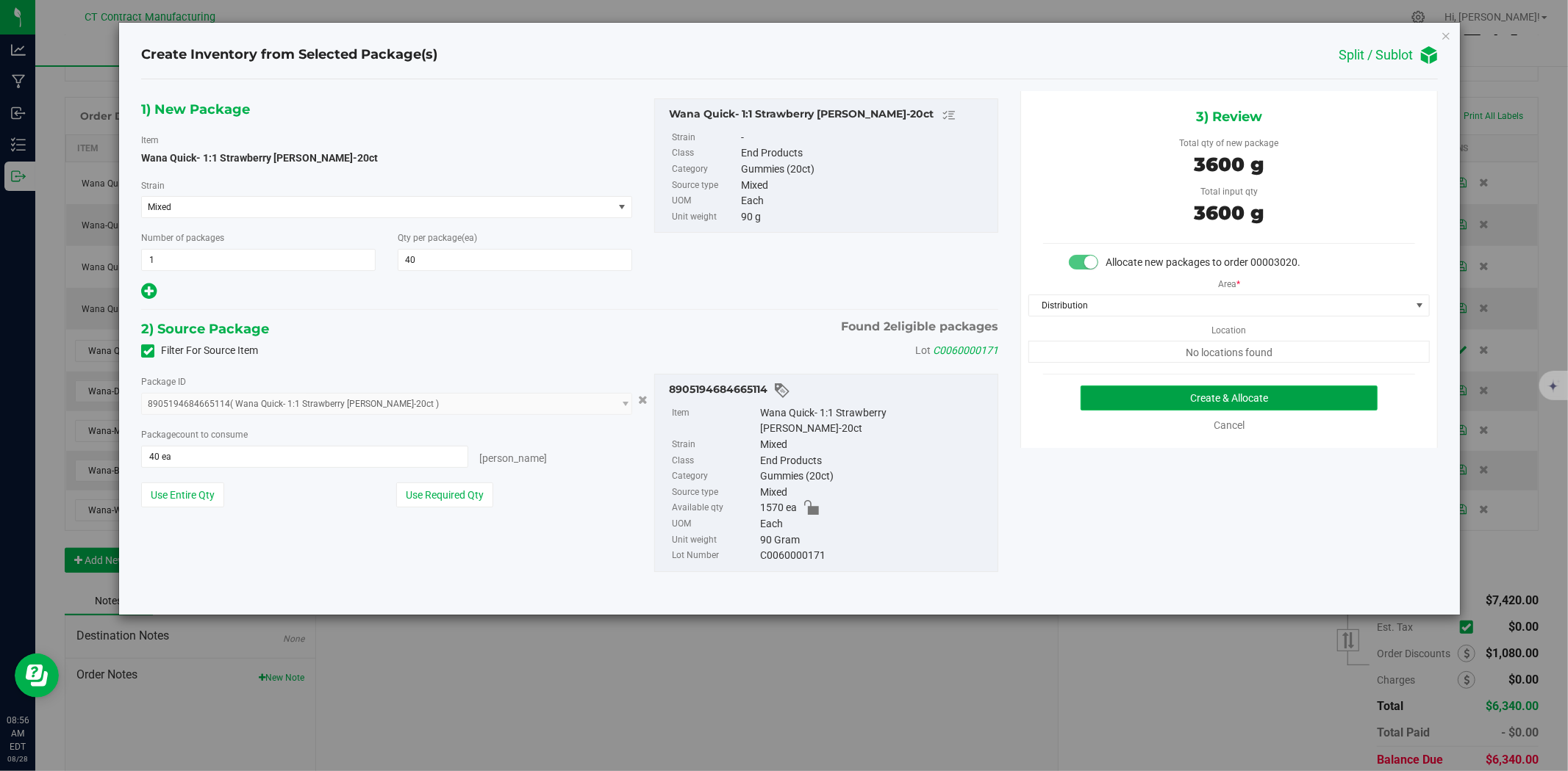
click at [1282, 395] on button "Create & Allocate" at bounding box center [1229, 398] width 297 height 25
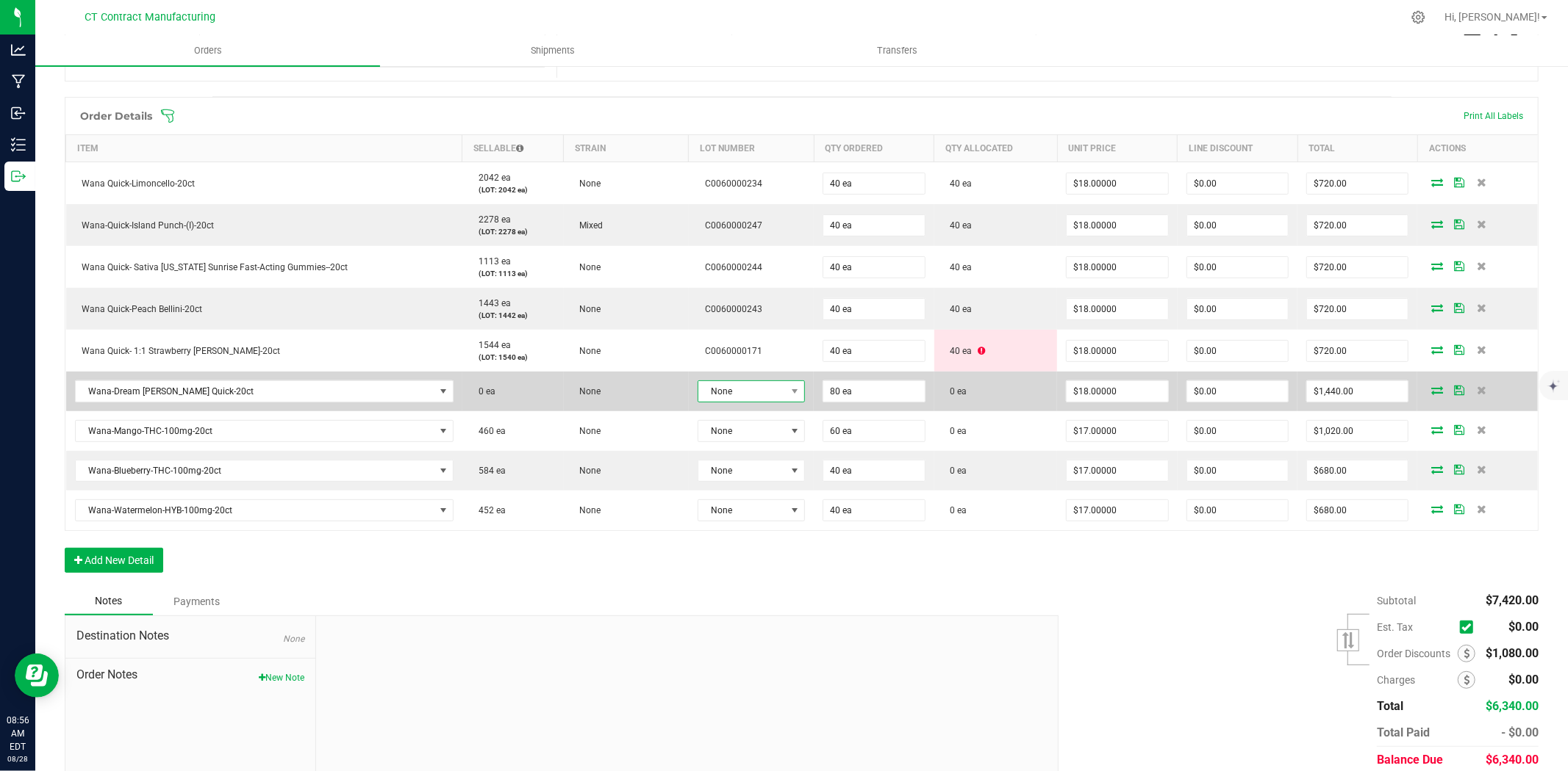
click at [769, 384] on span "None" at bounding box center [742, 391] width 87 height 21
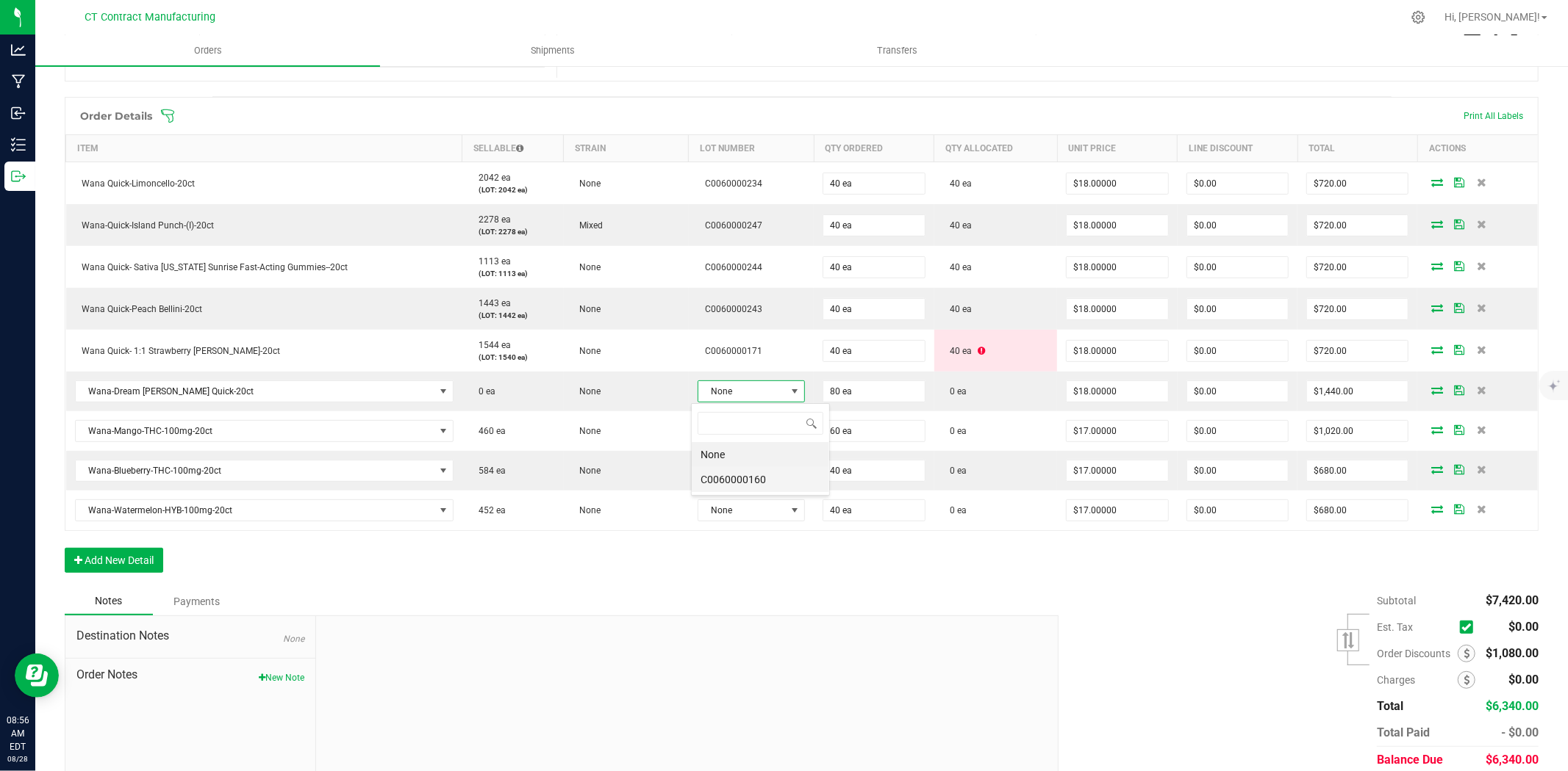
click at [765, 489] on li "C0060000160" at bounding box center [761, 480] width 138 height 25
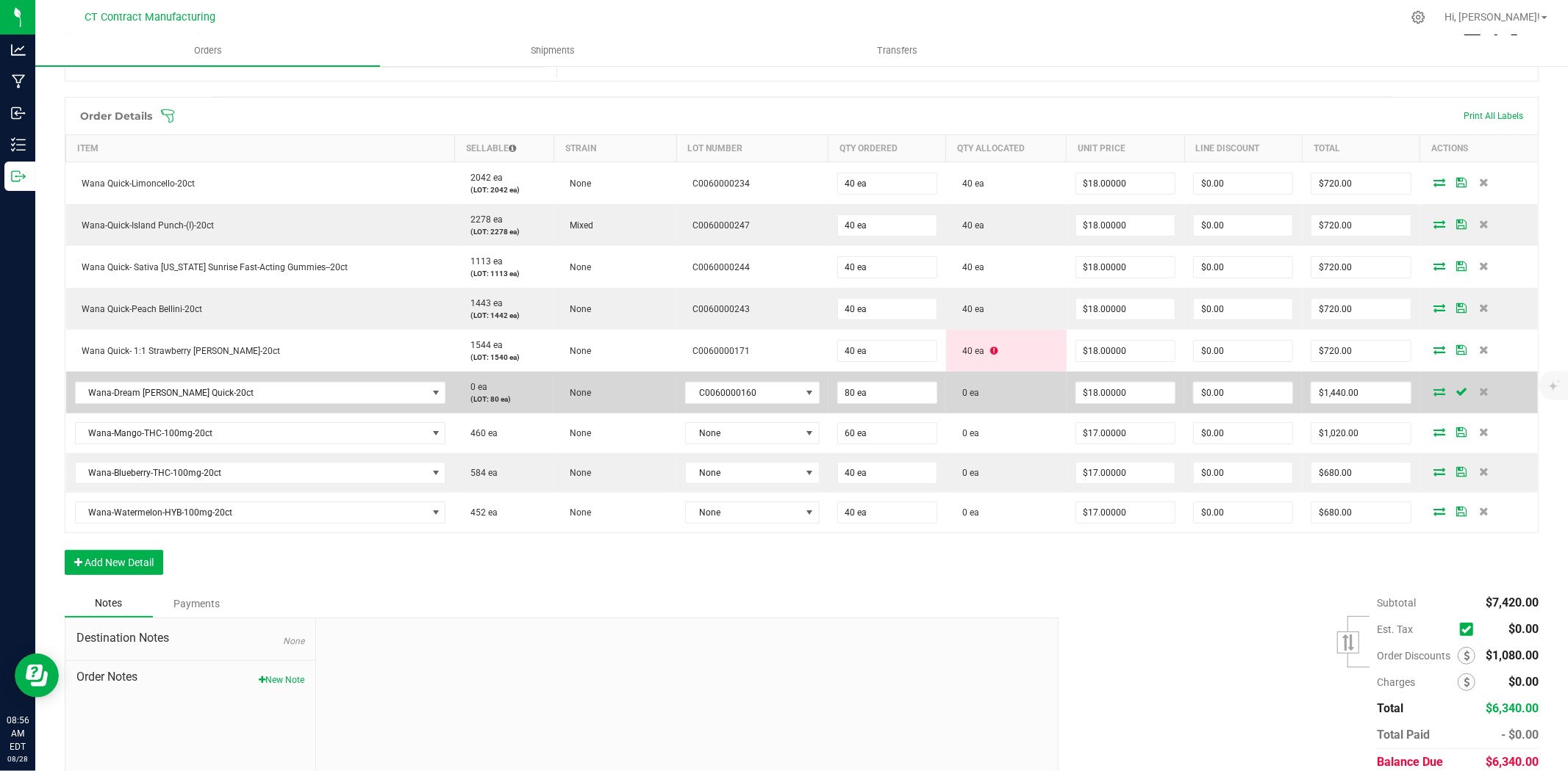
click at [1434, 387] on icon at bounding box center [1439, 392] width 12 height 9
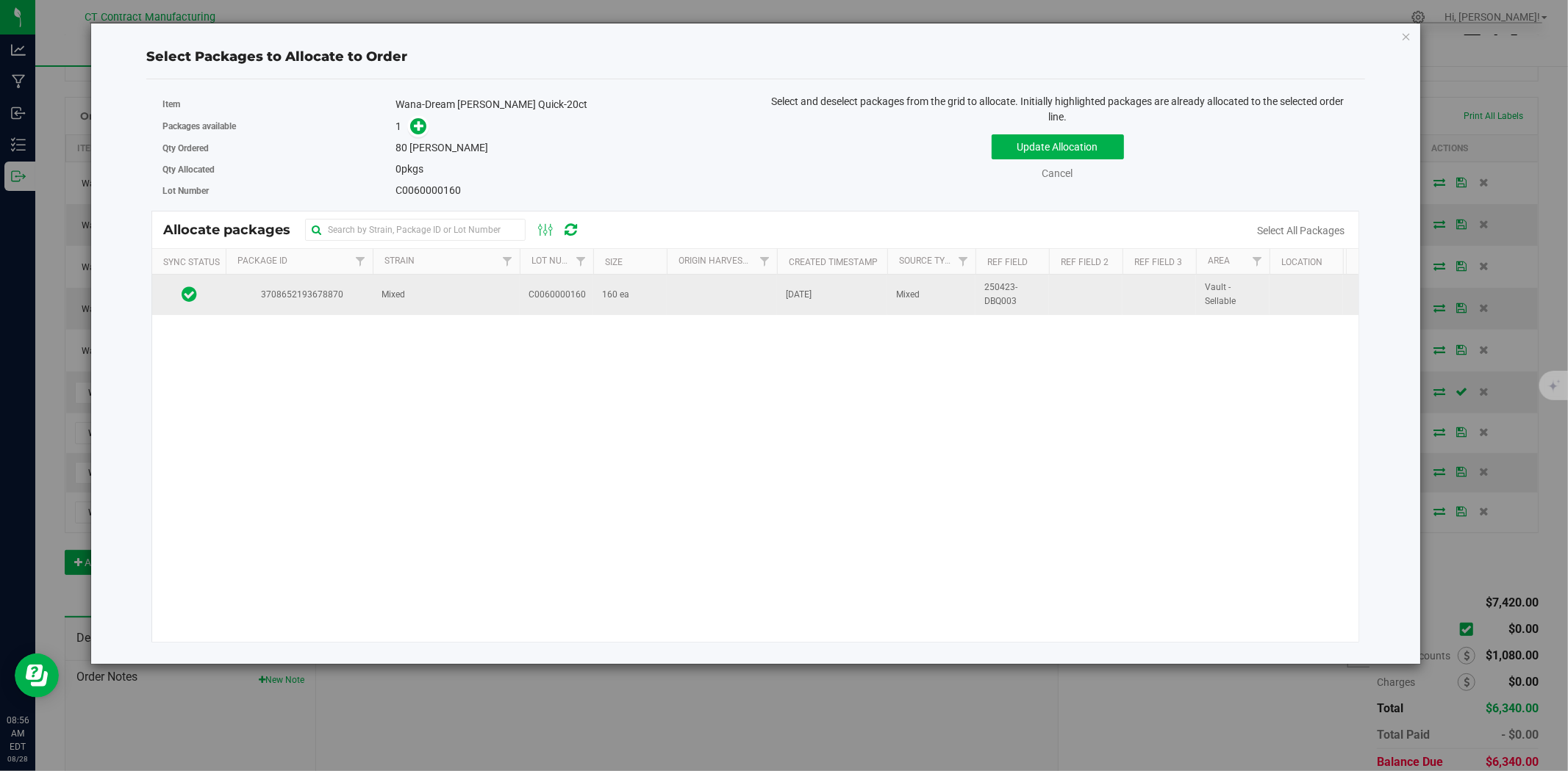
click at [424, 304] on td "Mixed" at bounding box center [446, 295] width 147 height 40
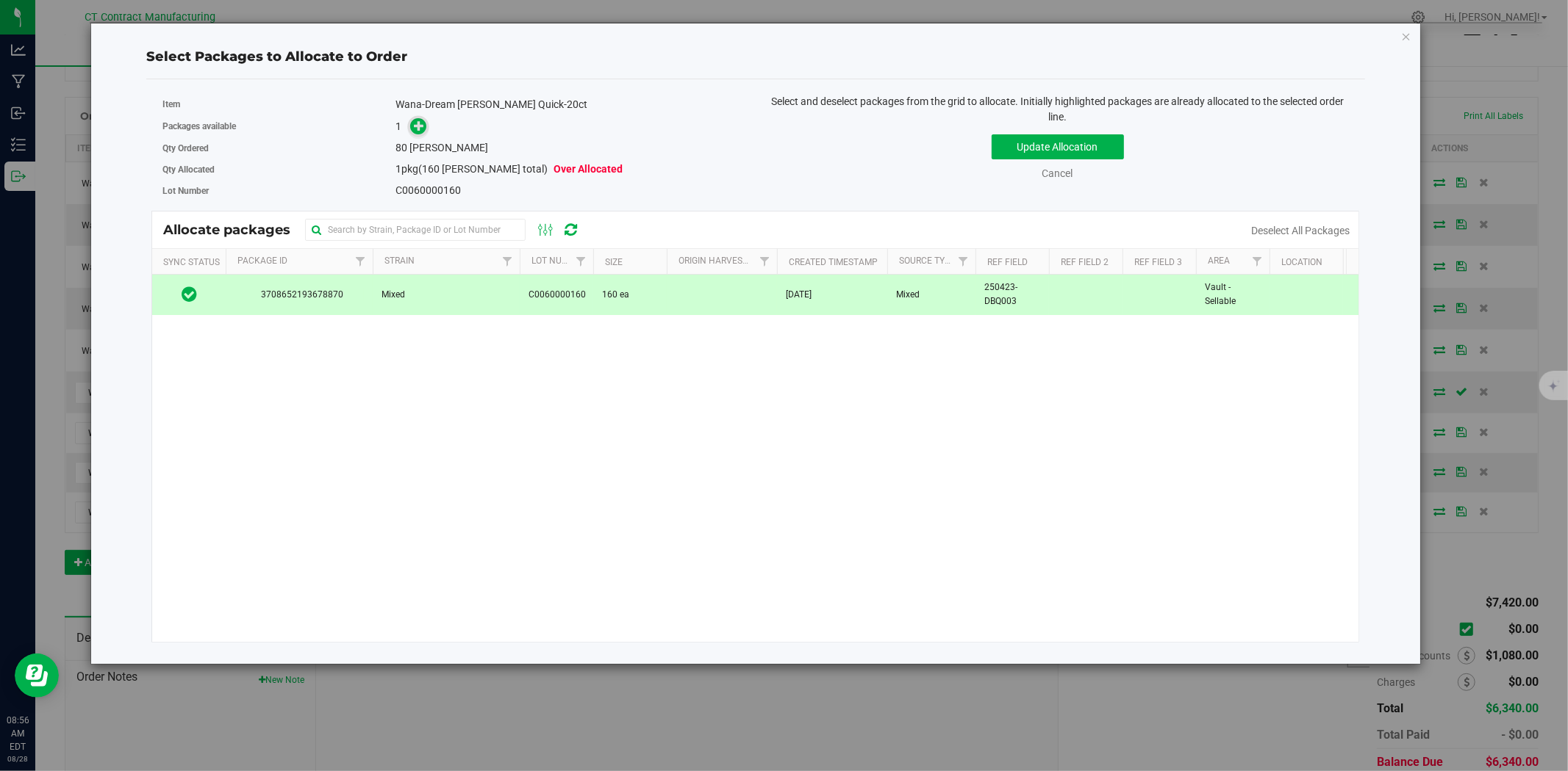
click at [421, 123] on icon at bounding box center [419, 125] width 11 height 11
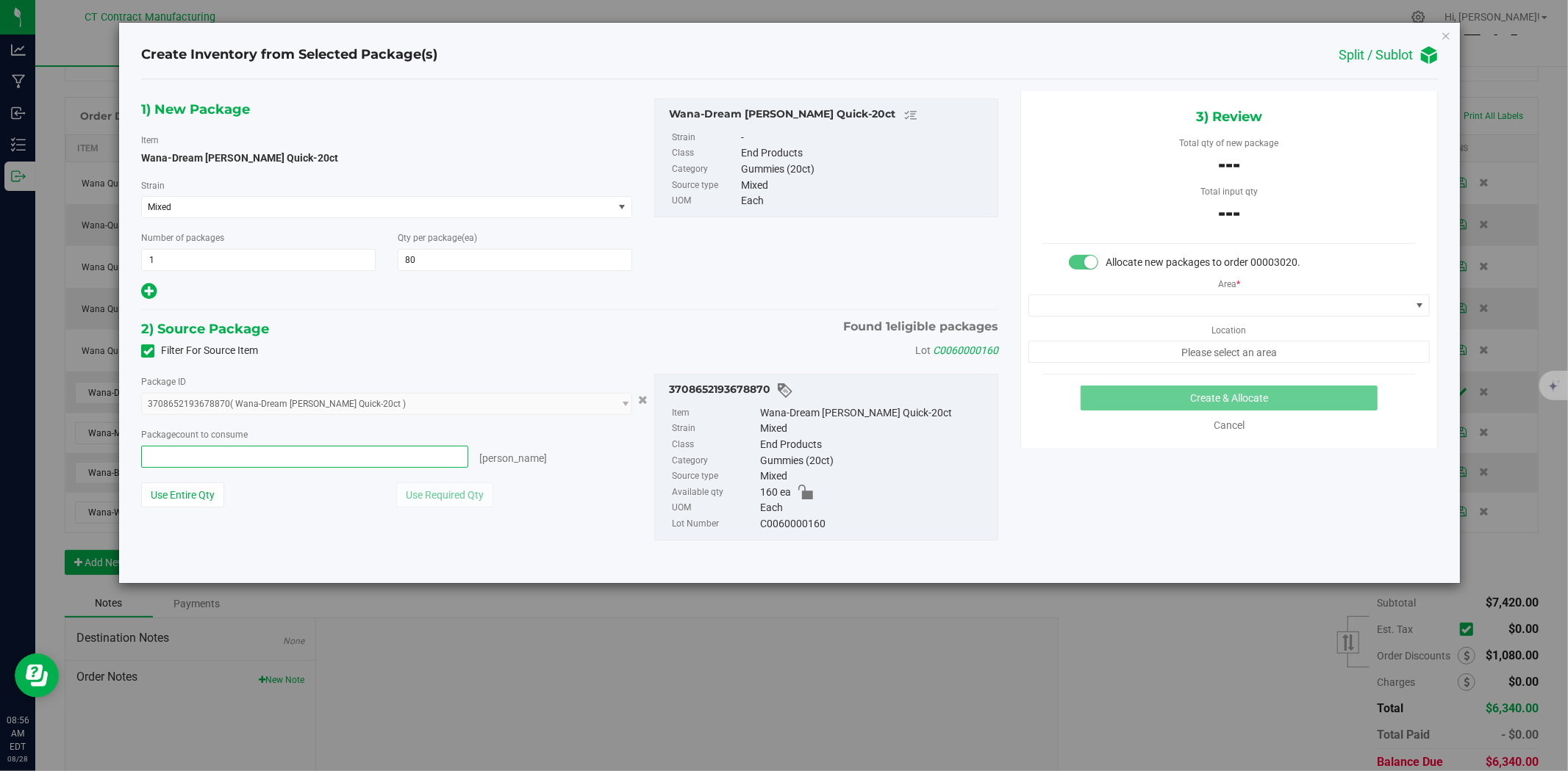
click at [349, 457] on span at bounding box center [305, 457] width 327 height 22
type input "80"
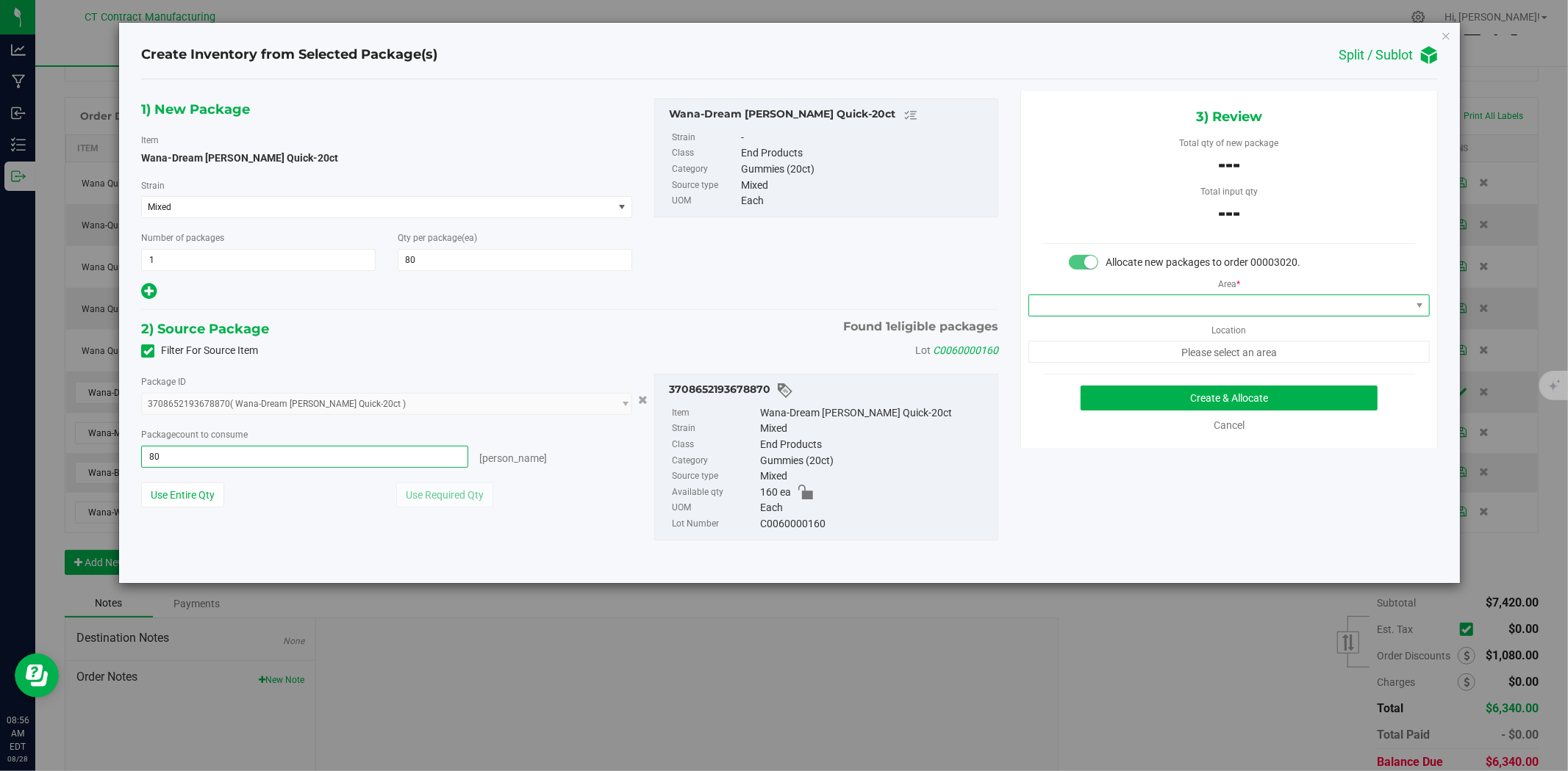
type input "80 ea"
click at [1099, 304] on span at bounding box center [1219, 305] width 381 height 21
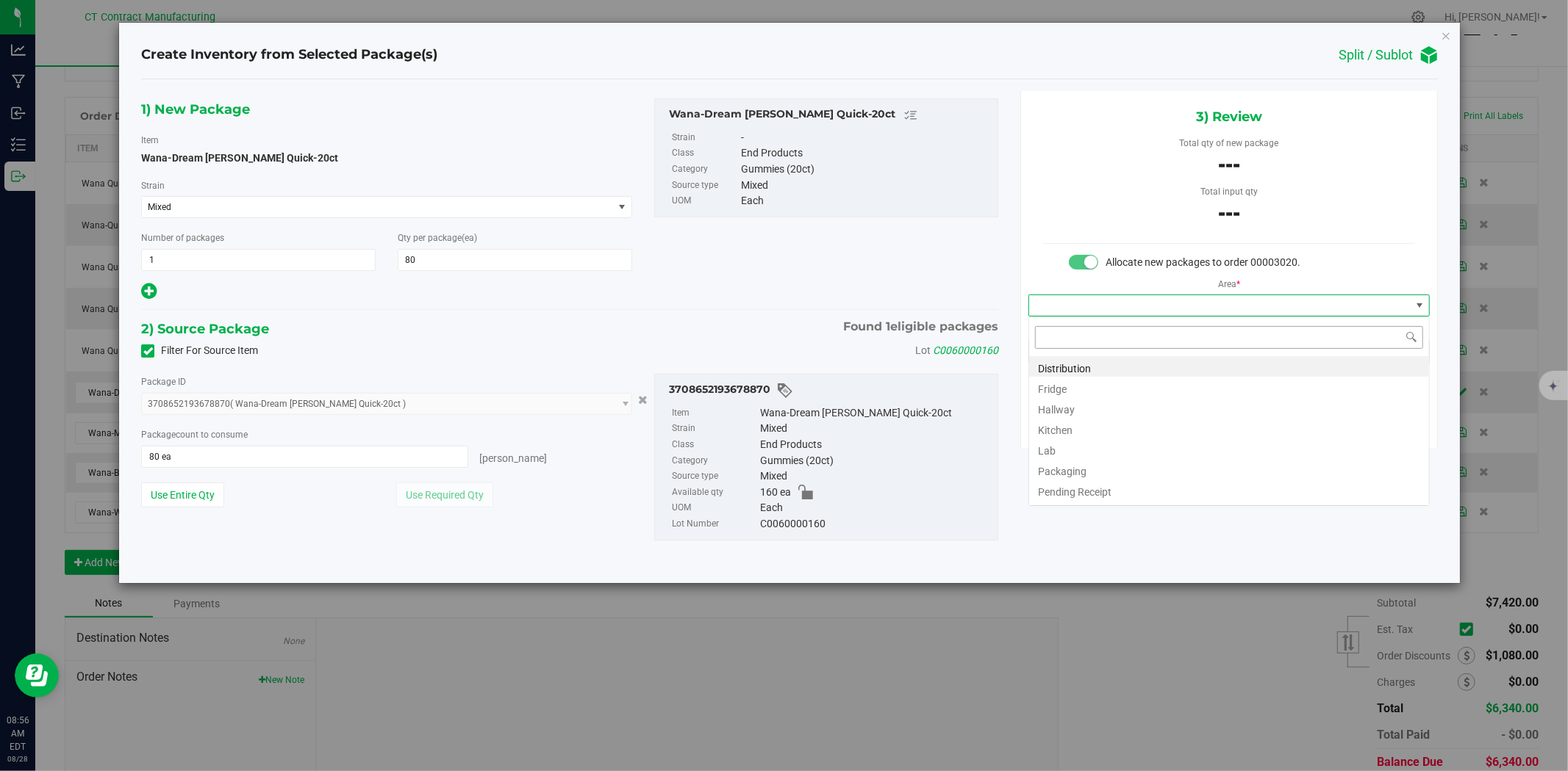
scroll to position [22, 401]
click at [1091, 357] on li "Distribution" at bounding box center [1229, 367] width 400 height 21
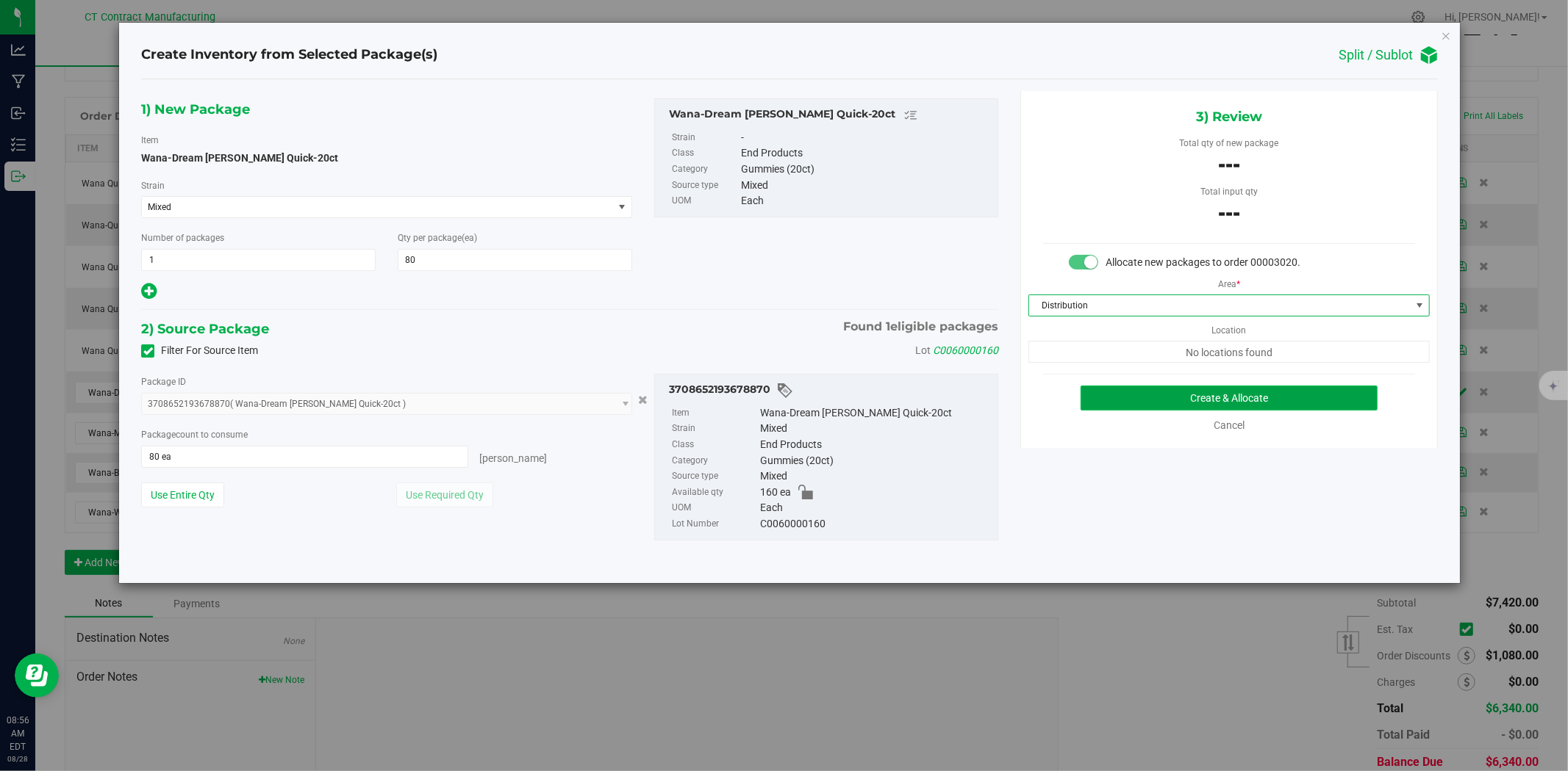
click at [1171, 398] on button "Create & Allocate" at bounding box center [1229, 398] width 297 height 25
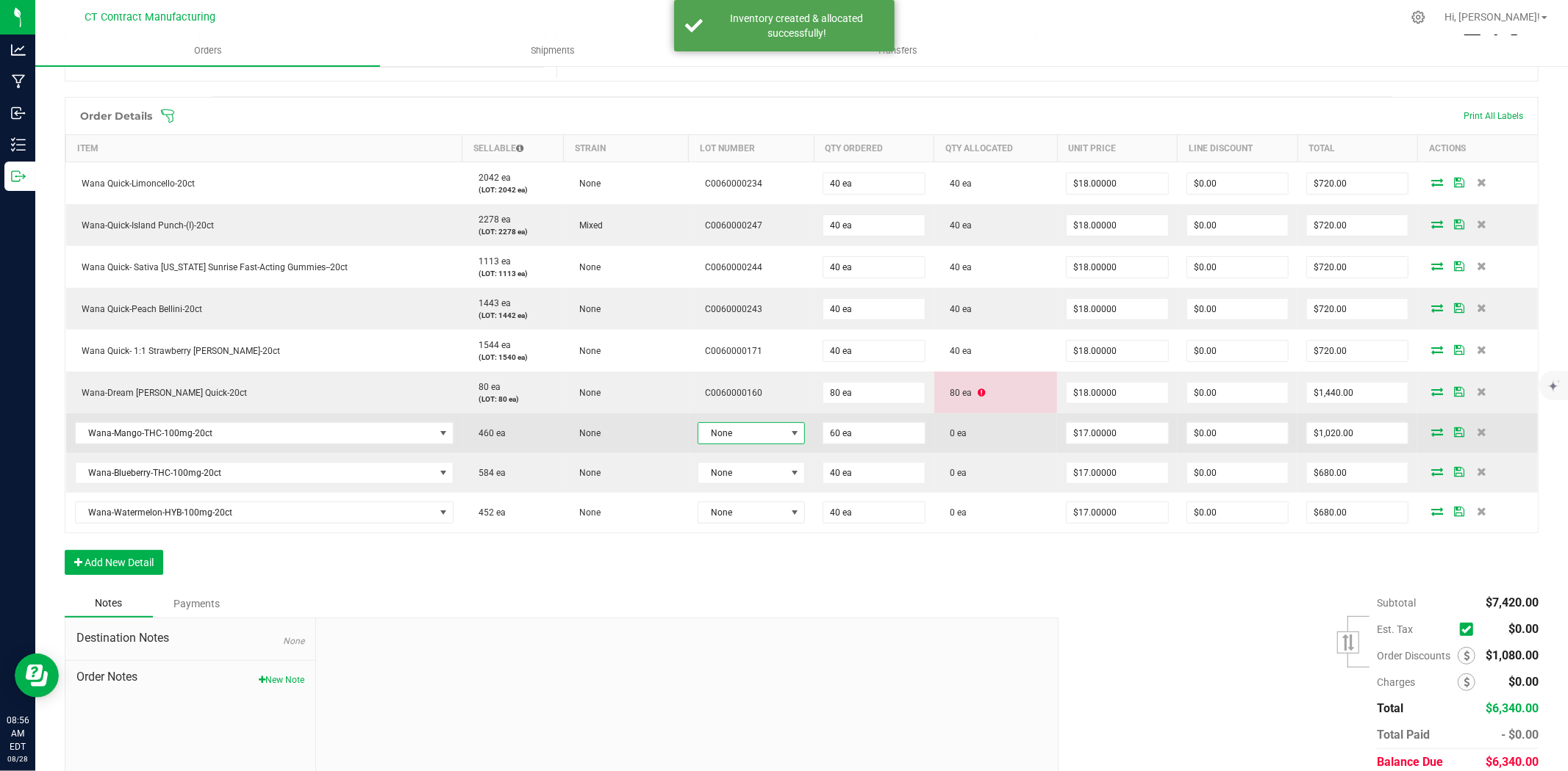
click at [789, 433] on span at bounding box center [794, 433] width 12 height 12
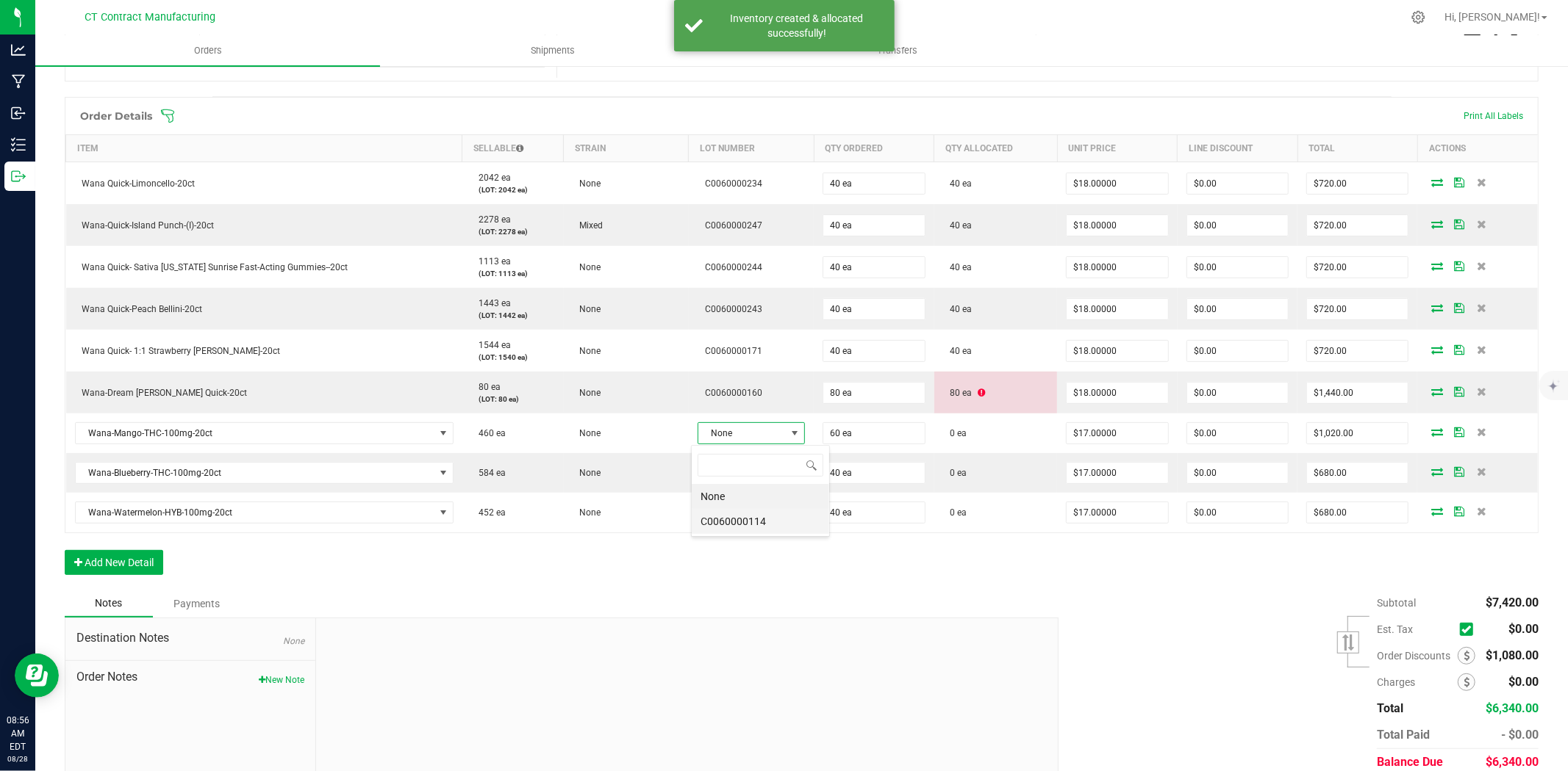
click at [772, 522] on li "C0060000114" at bounding box center [761, 522] width 138 height 25
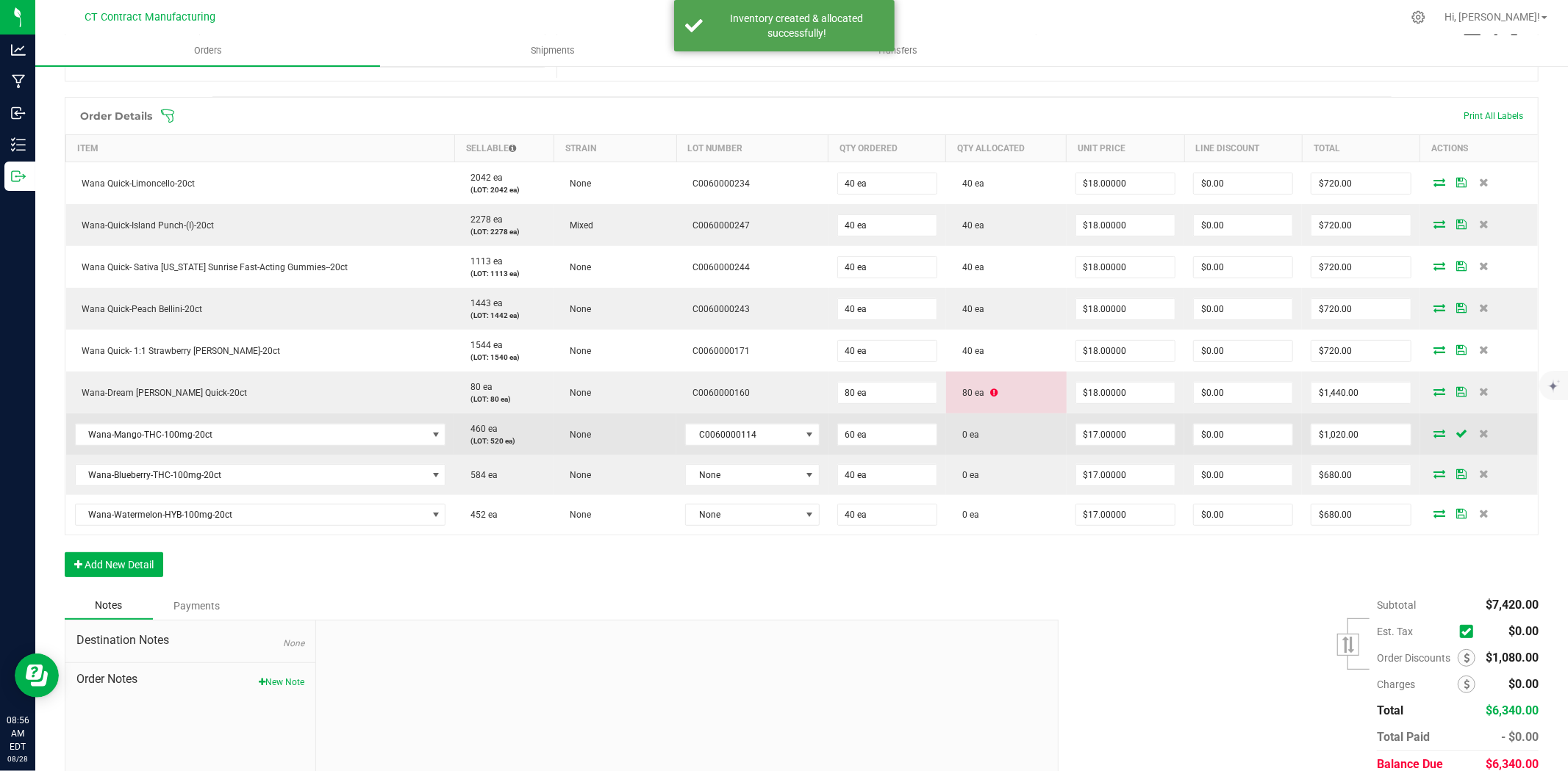
click at [1434, 433] on icon at bounding box center [1439, 433] width 12 height 9
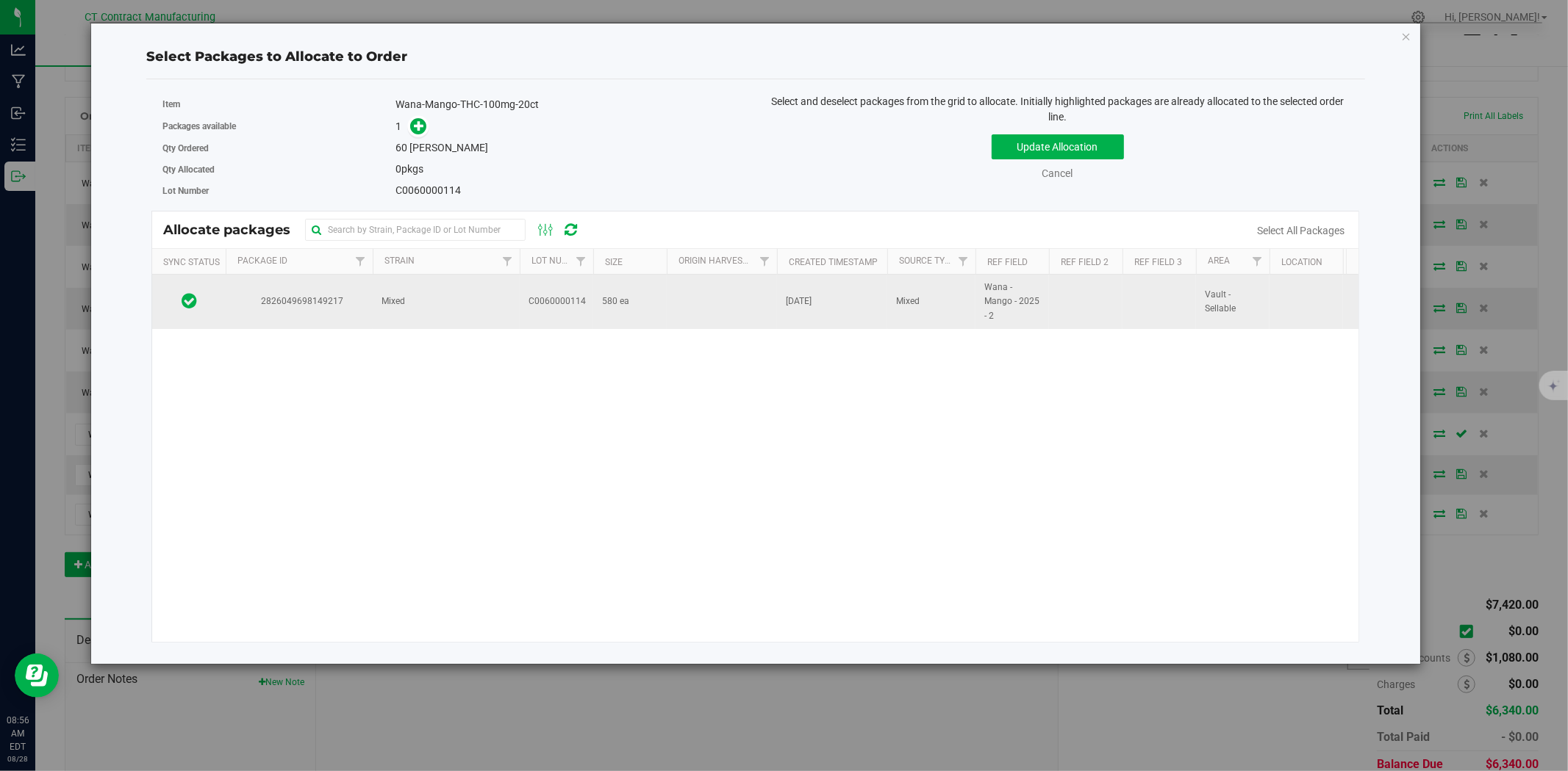
click at [540, 313] on td "C0060000114" at bounding box center [557, 302] width 74 height 54
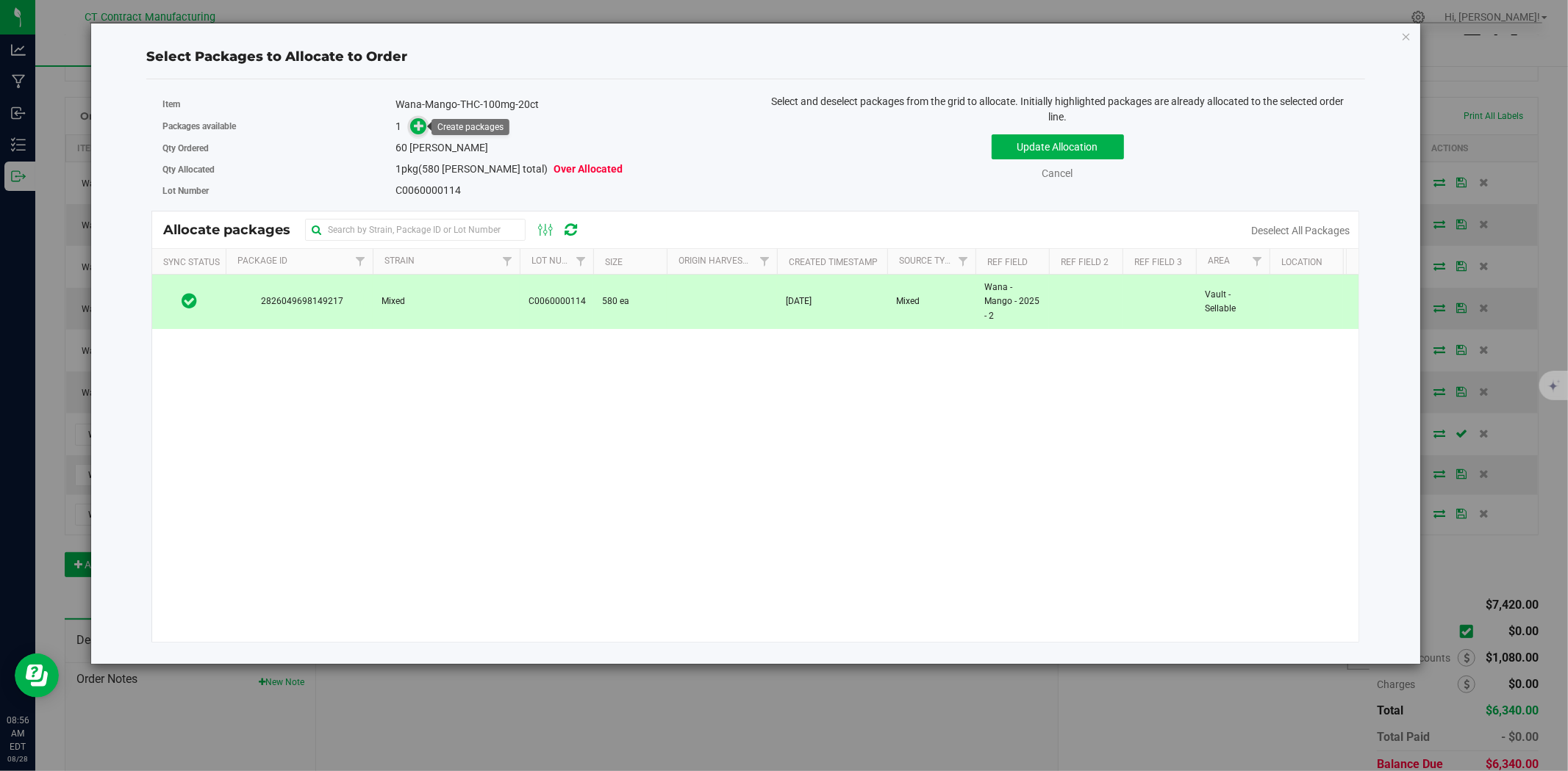
click at [412, 121] on span at bounding box center [418, 127] width 18 height 18
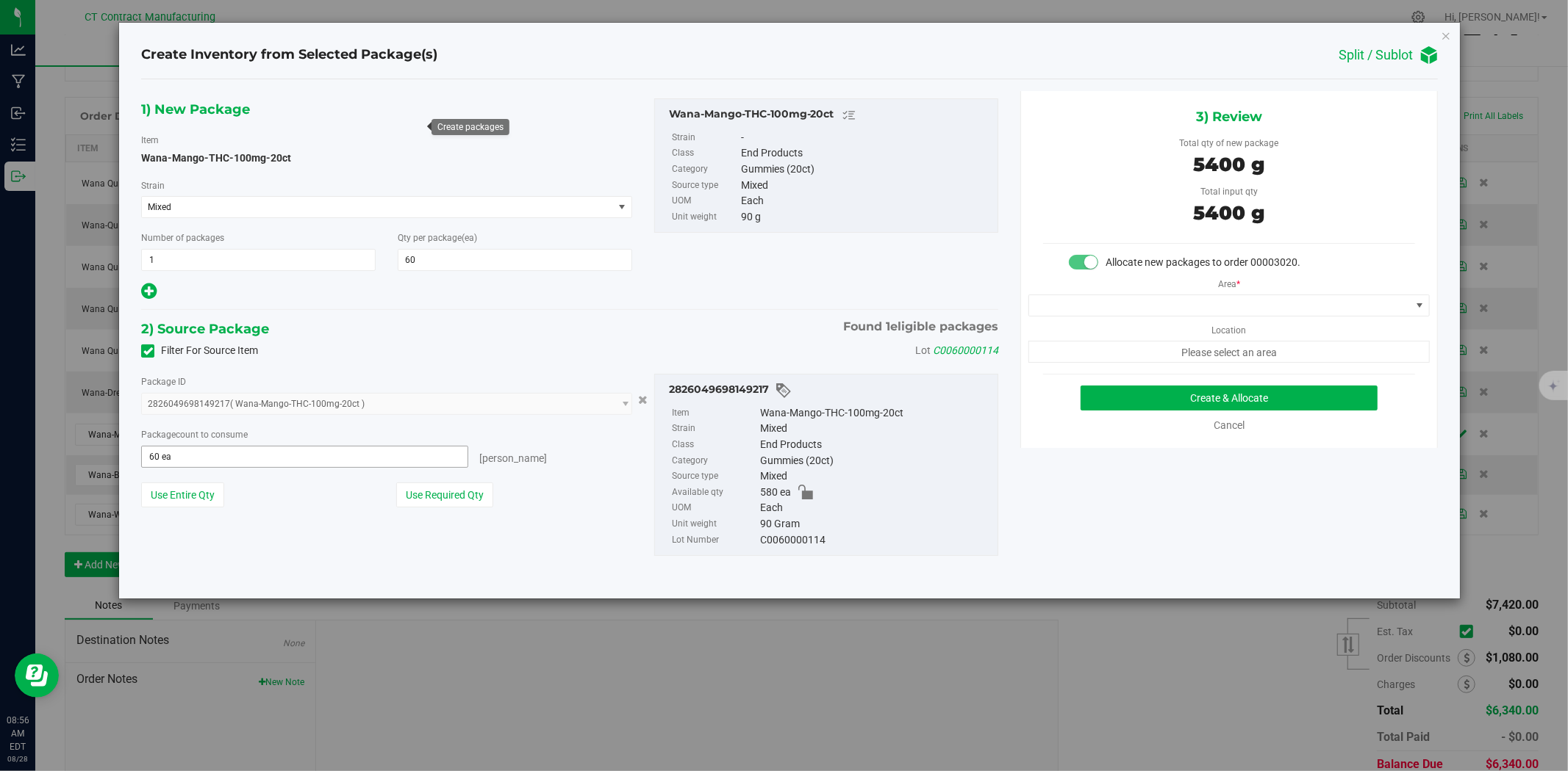
click at [329, 452] on span "60 ea 60" at bounding box center [305, 457] width 327 height 22
click at [1113, 307] on span at bounding box center [1219, 305] width 381 height 21
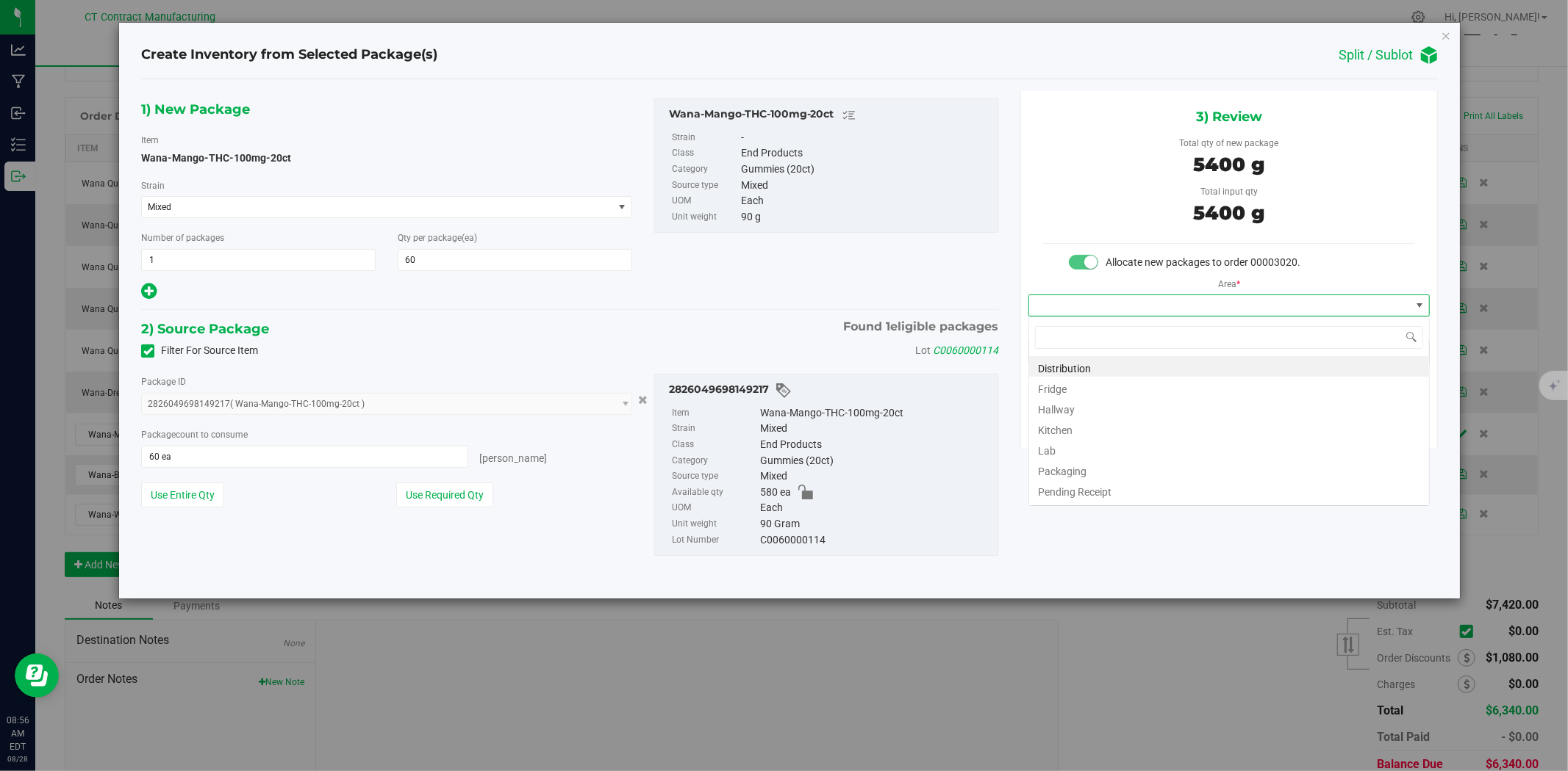
scroll to position [22, 401]
click at [1108, 369] on li "Distribution" at bounding box center [1229, 367] width 400 height 21
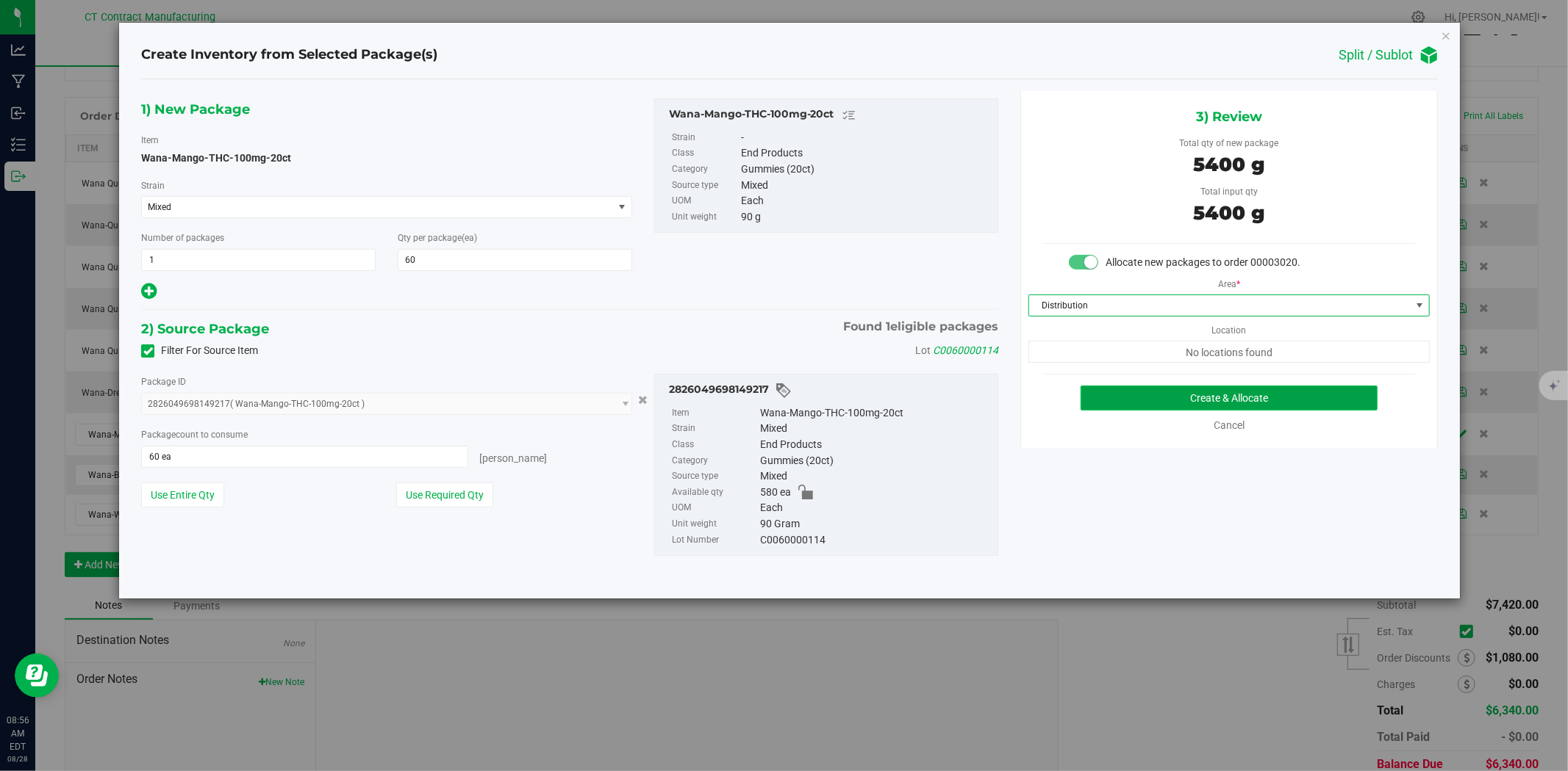
click at [1151, 390] on button "Create & Allocate" at bounding box center [1229, 398] width 297 height 25
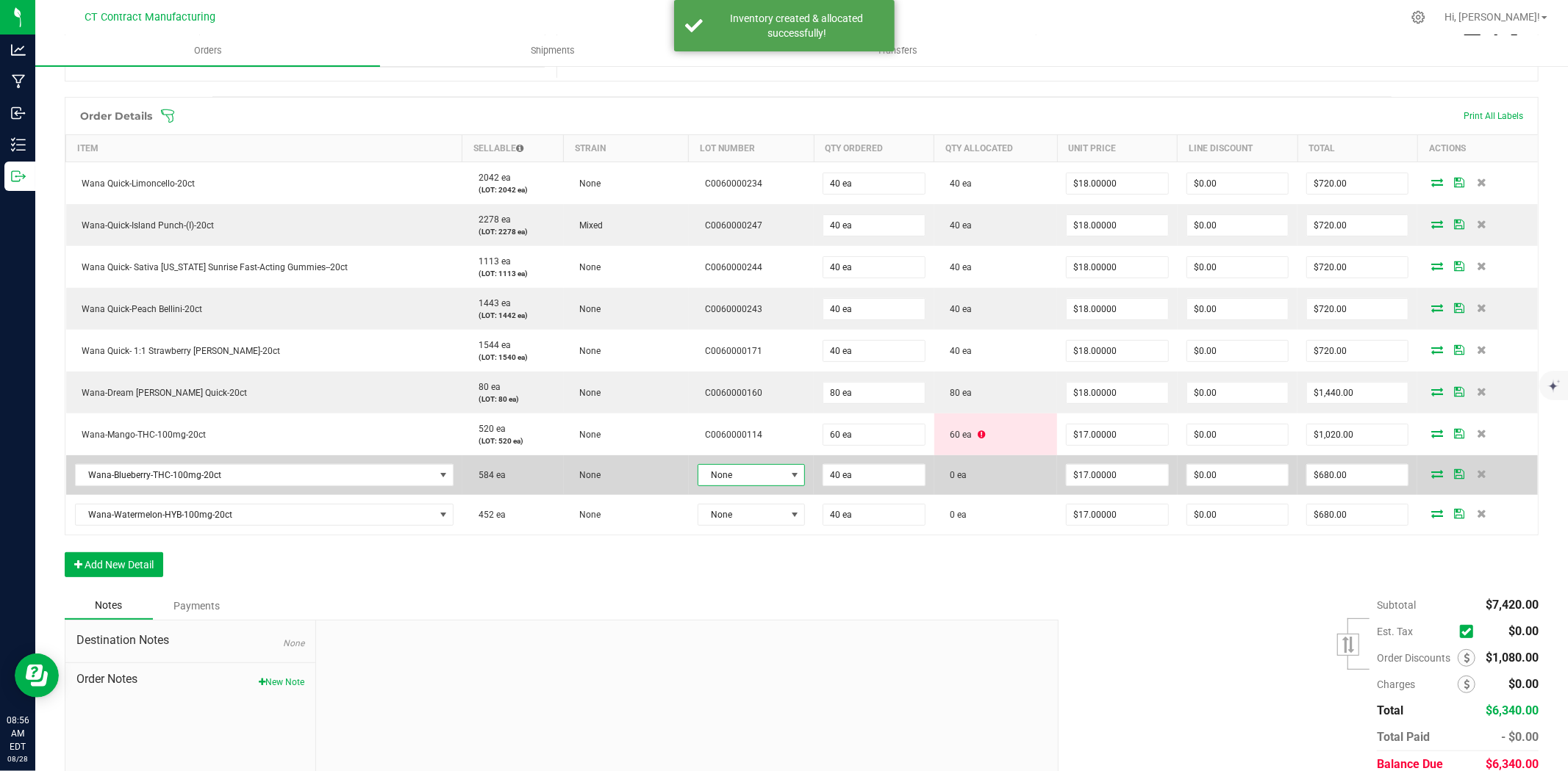
click at [786, 475] on span at bounding box center [795, 475] width 18 height 21
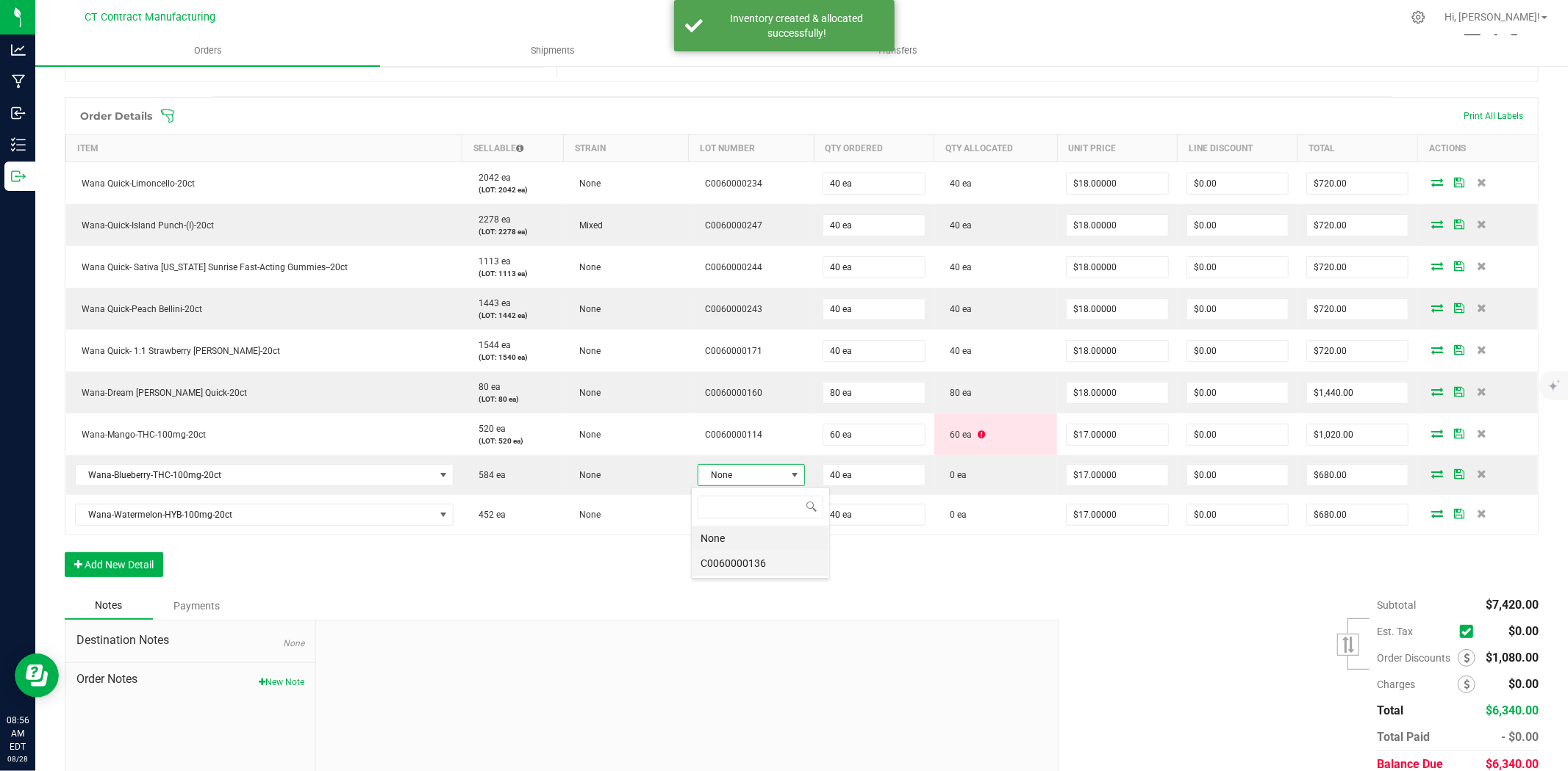
click at [776, 560] on li "C0060000136" at bounding box center [761, 564] width 138 height 25
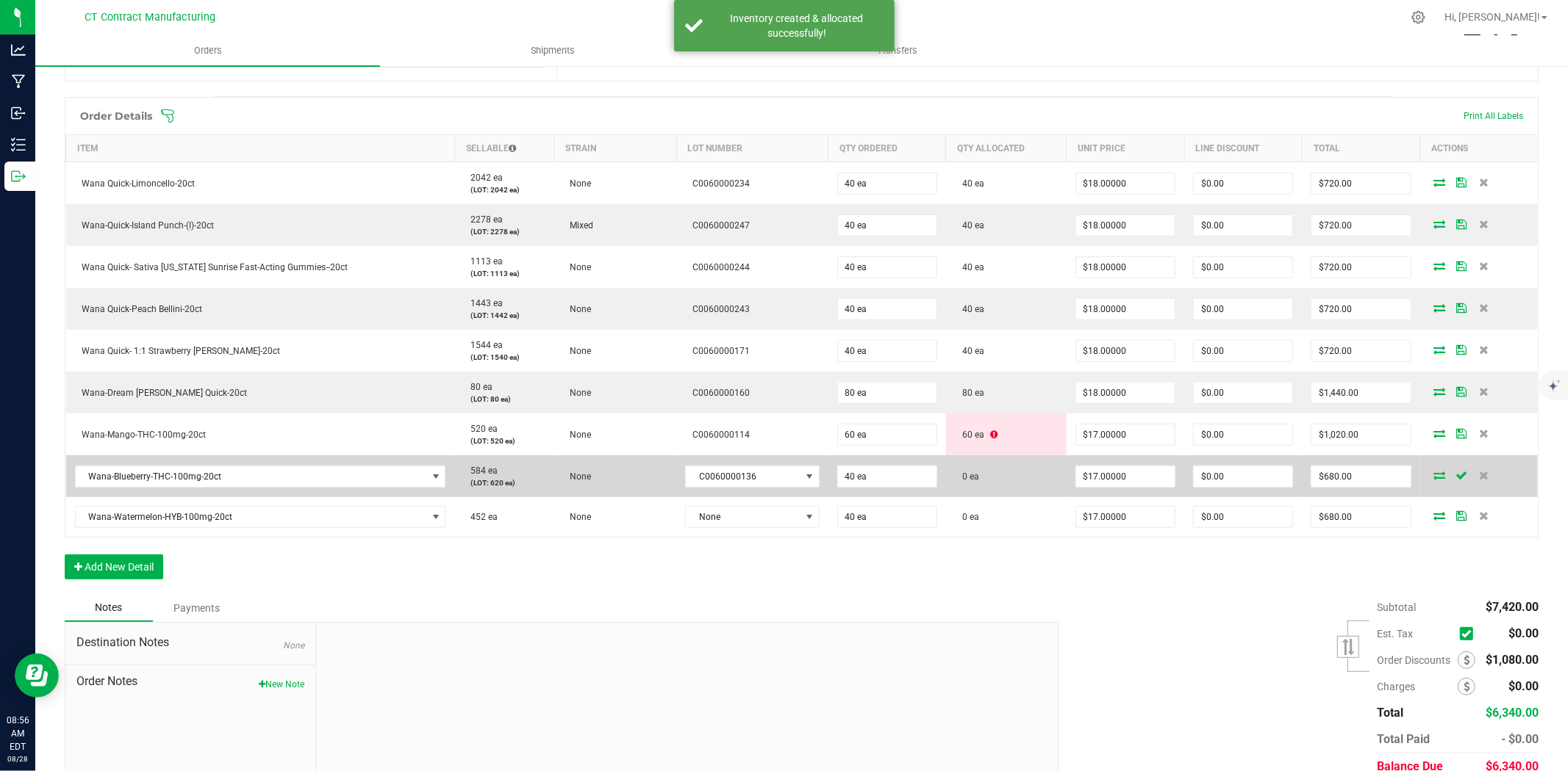
click at [1434, 473] on icon at bounding box center [1439, 476] width 12 height 9
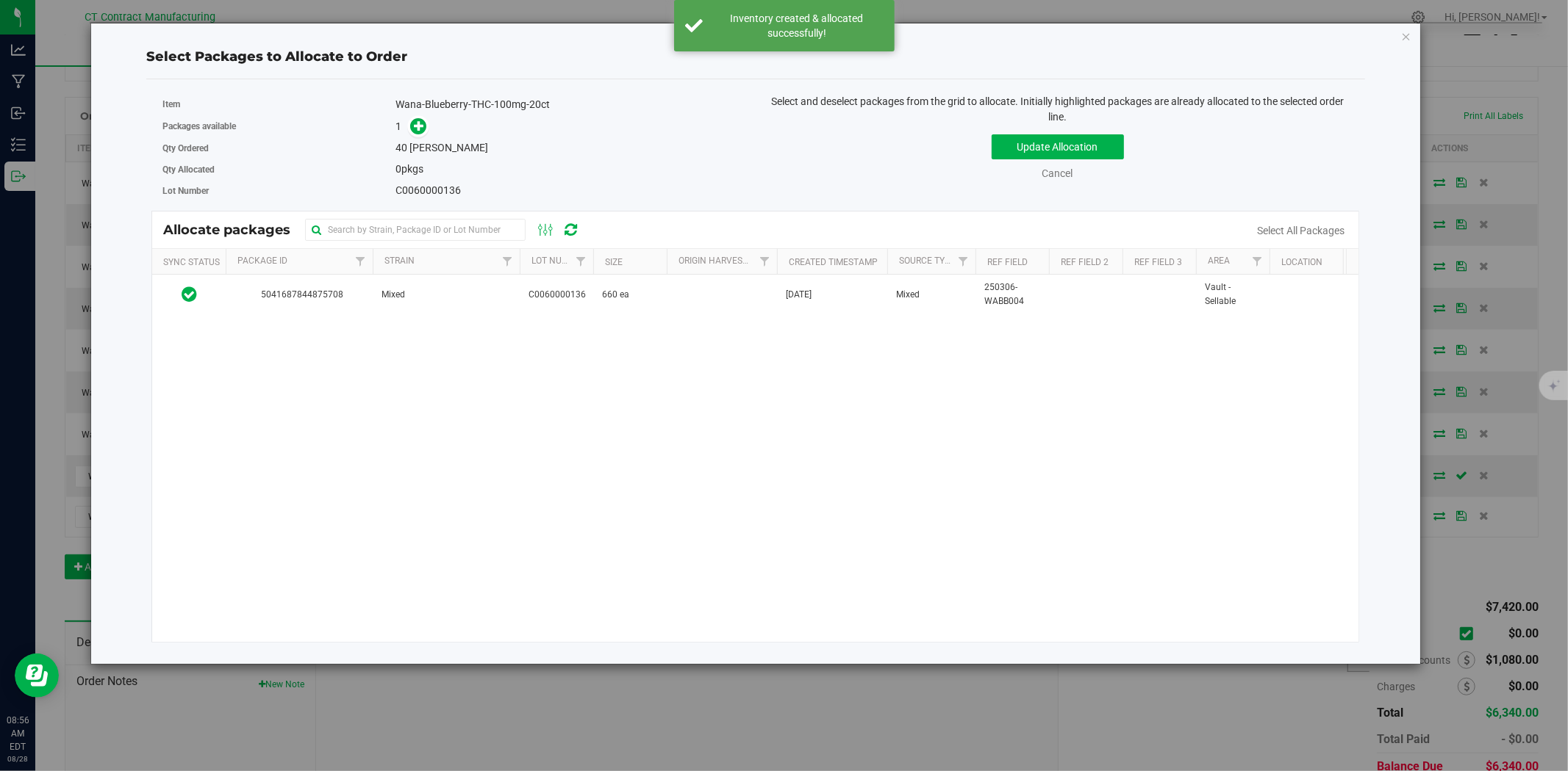
click at [555, 317] on div "5041687844875708 Mixed C0060000136 660 ea [DATE] Mixed 250306-WABB004 Vault - S…" at bounding box center [755, 458] width 1206 height 367
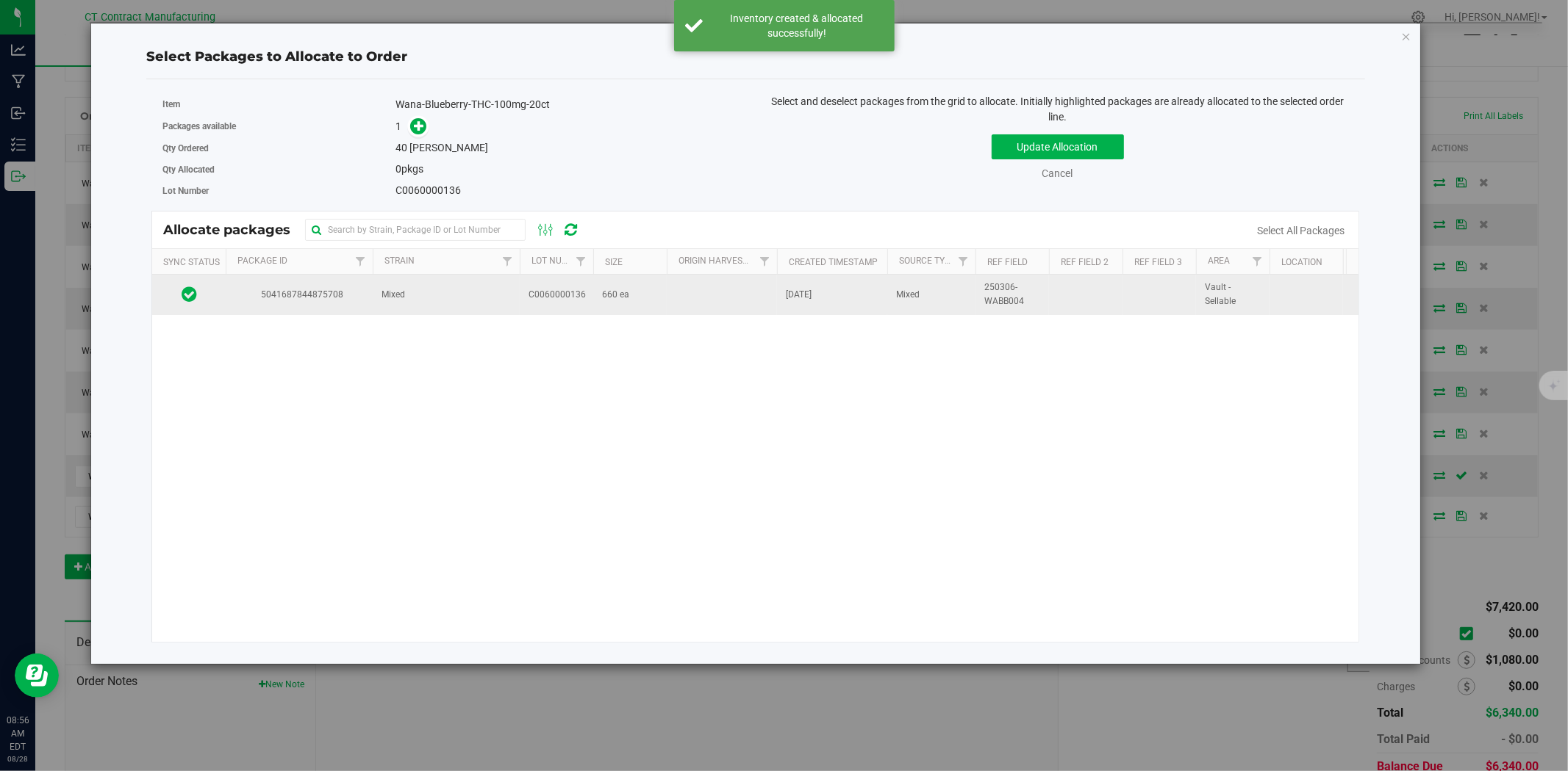
click at [557, 299] on span "C0060000136" at bounding box center [557, 295] width 58 height 14
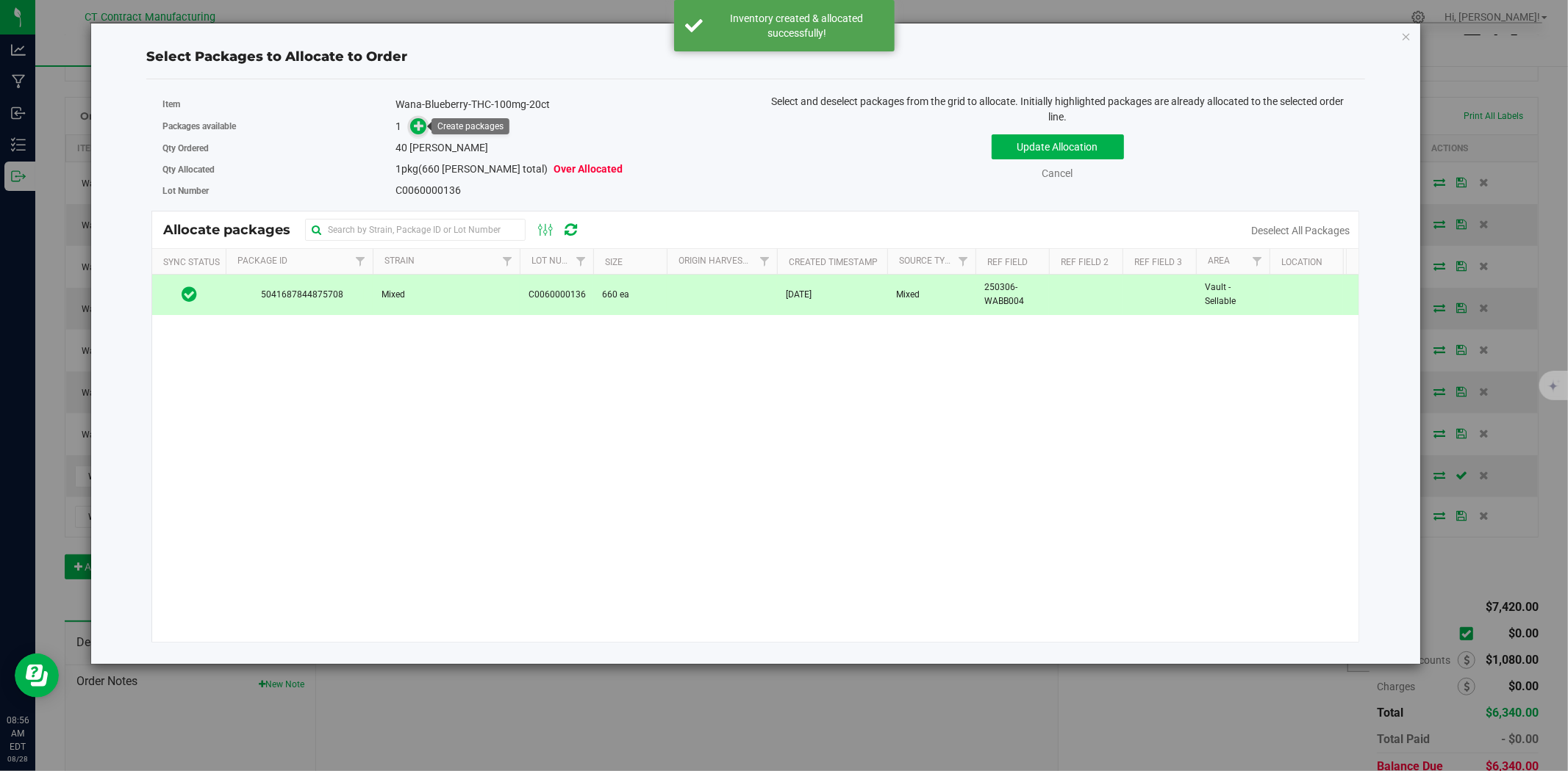
click at [415, 120] on icon at bounding box center [419, 125] width 11 height 11
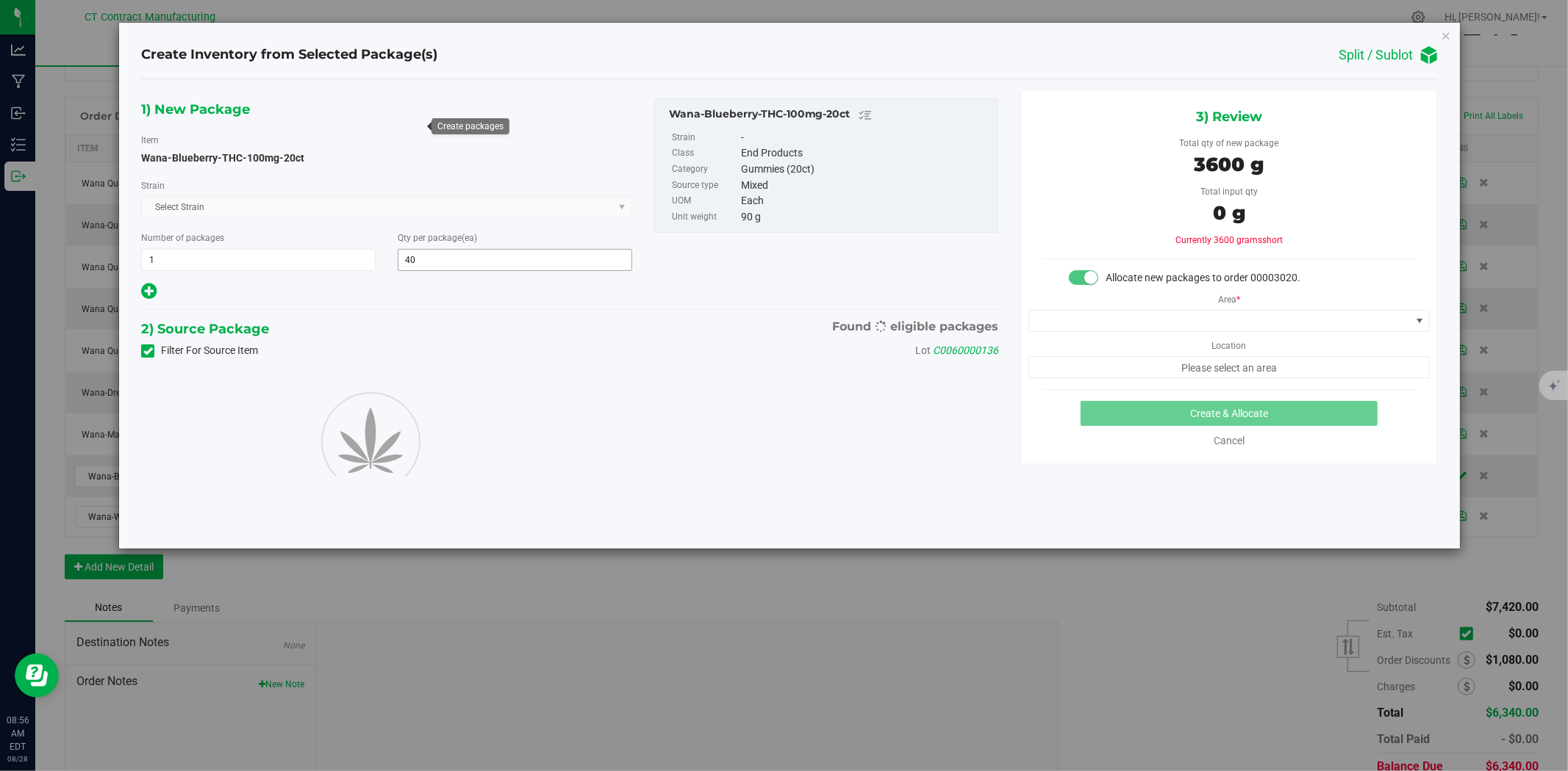
type input "40"
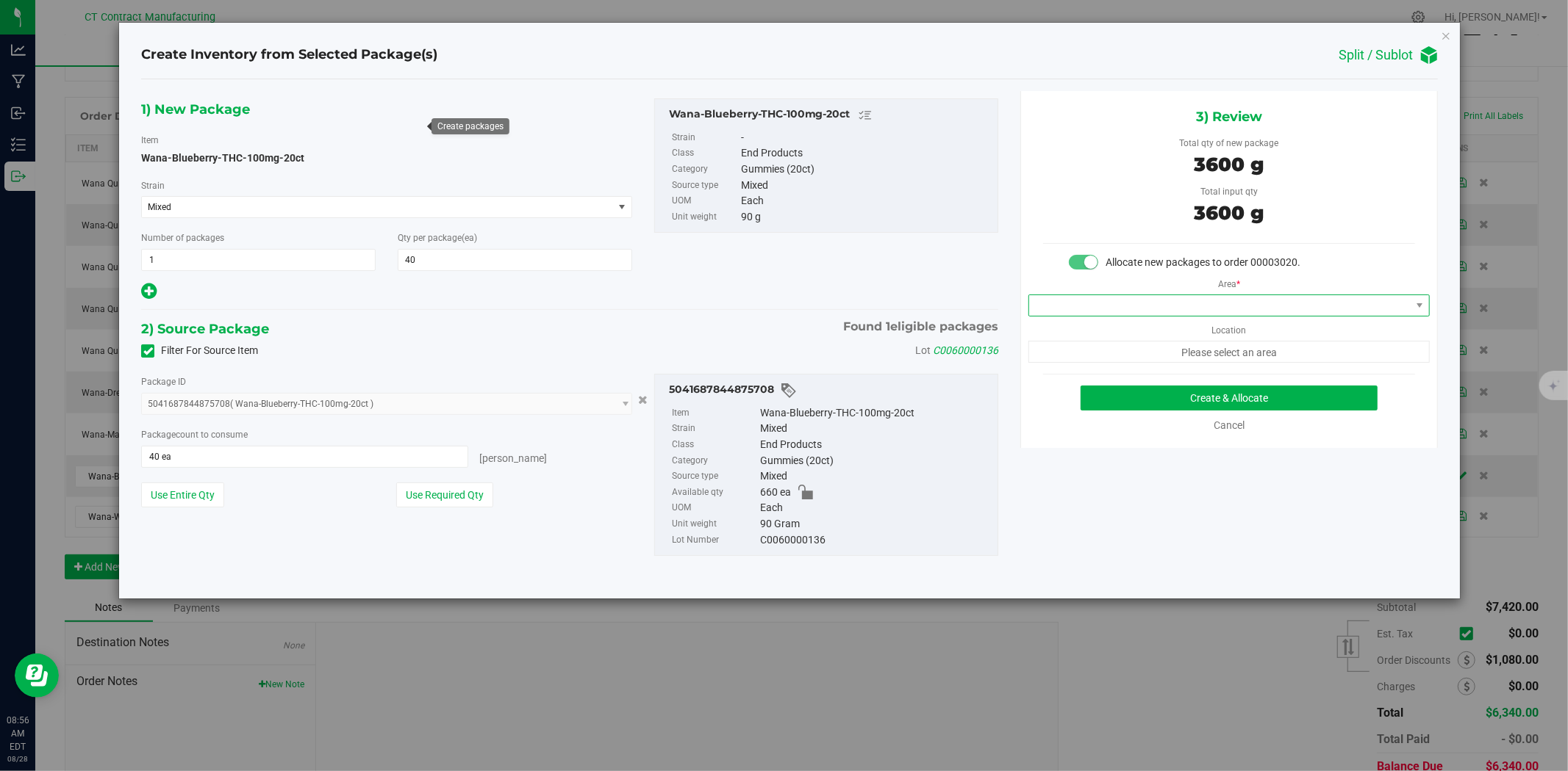
click at [1119, 305] on span at bounding box center [1219, 305] width 381 height 21
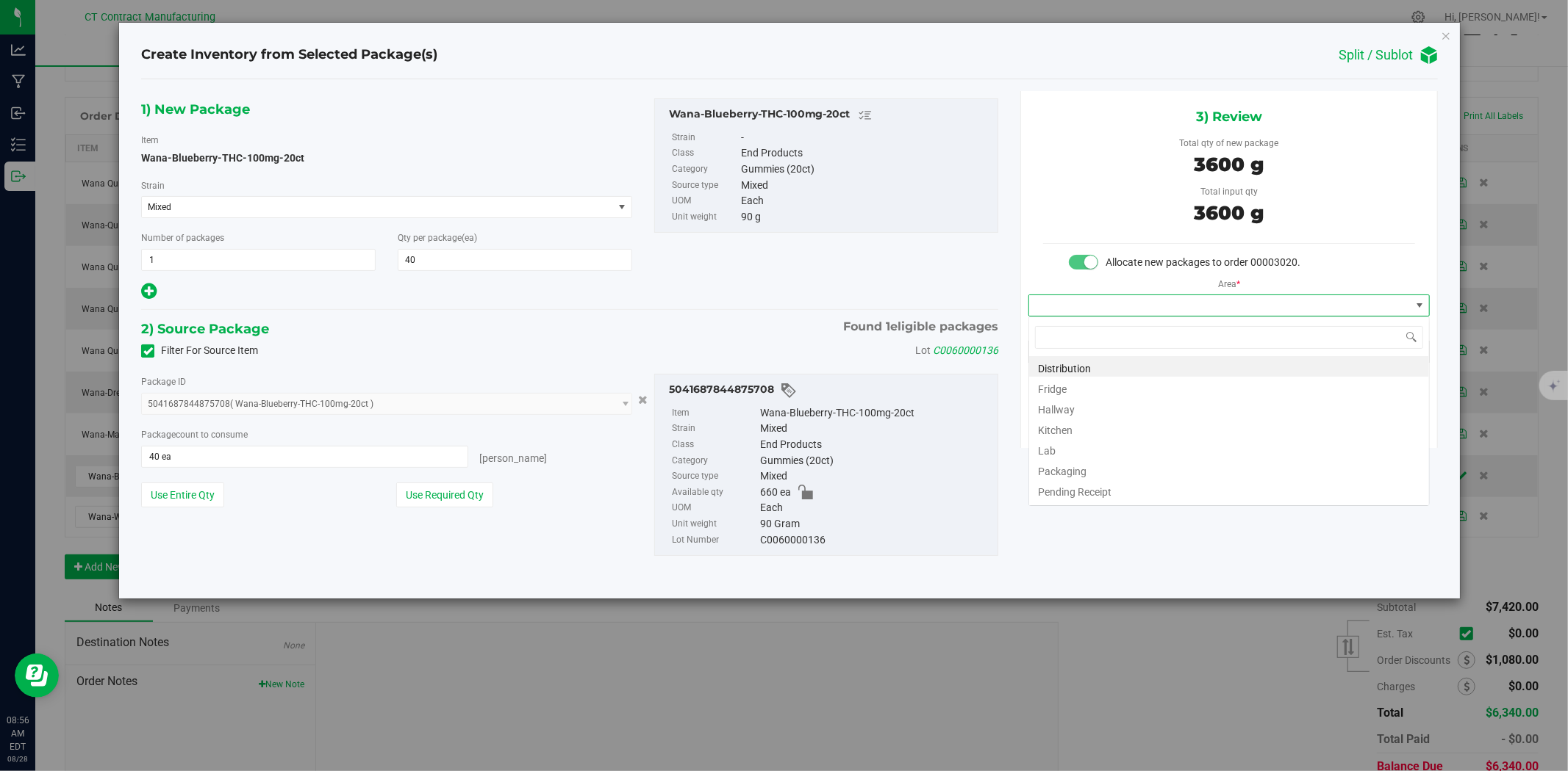
scroll to position [22, 401]
click at [1107, 365] on li "Distribution" at bounding box center [1229, 367] width 400 height 21
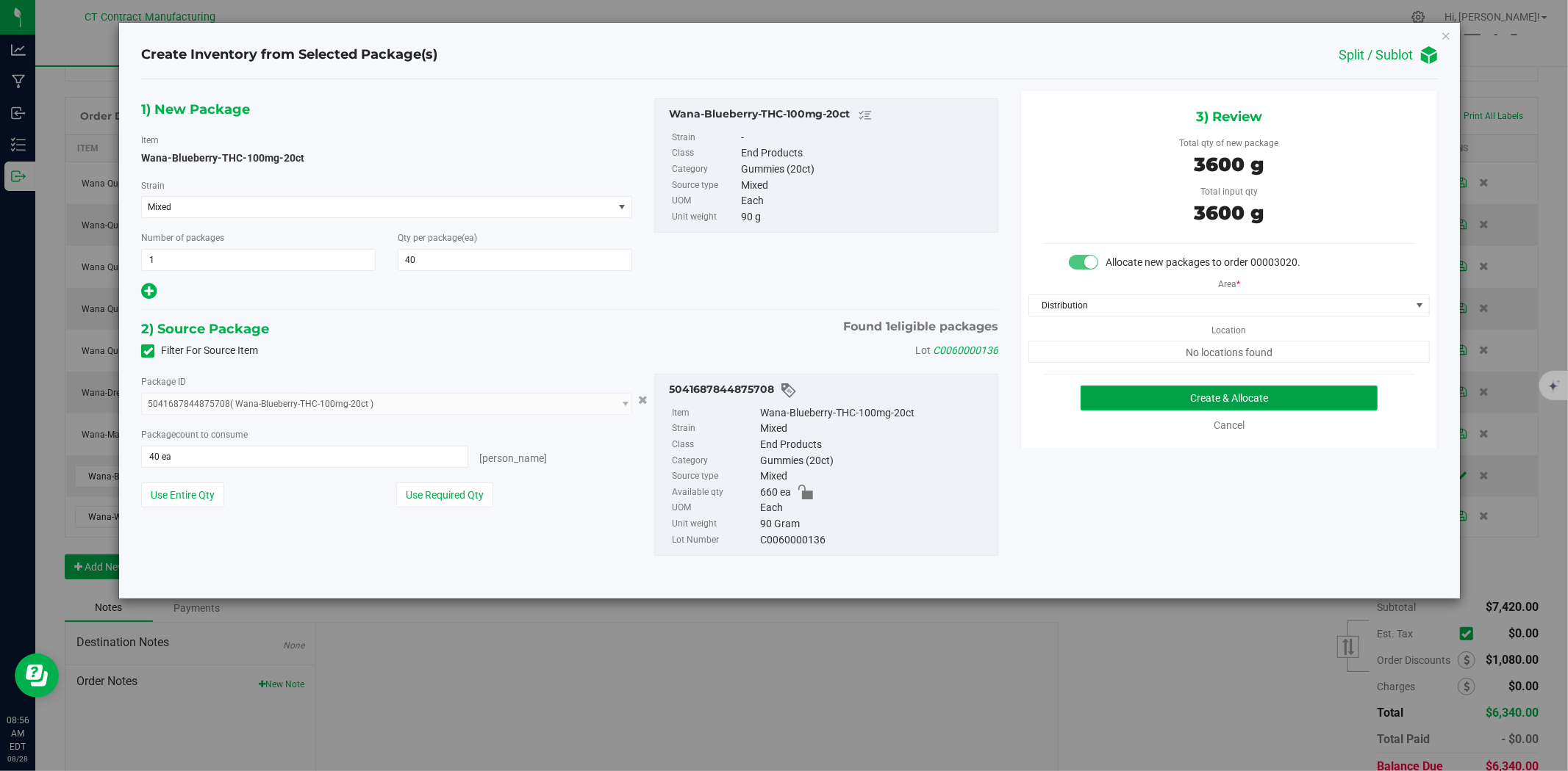
click at [1128, 395] on button "Create & Allocate" at bounding box center [1229, 398] width 297 height 25
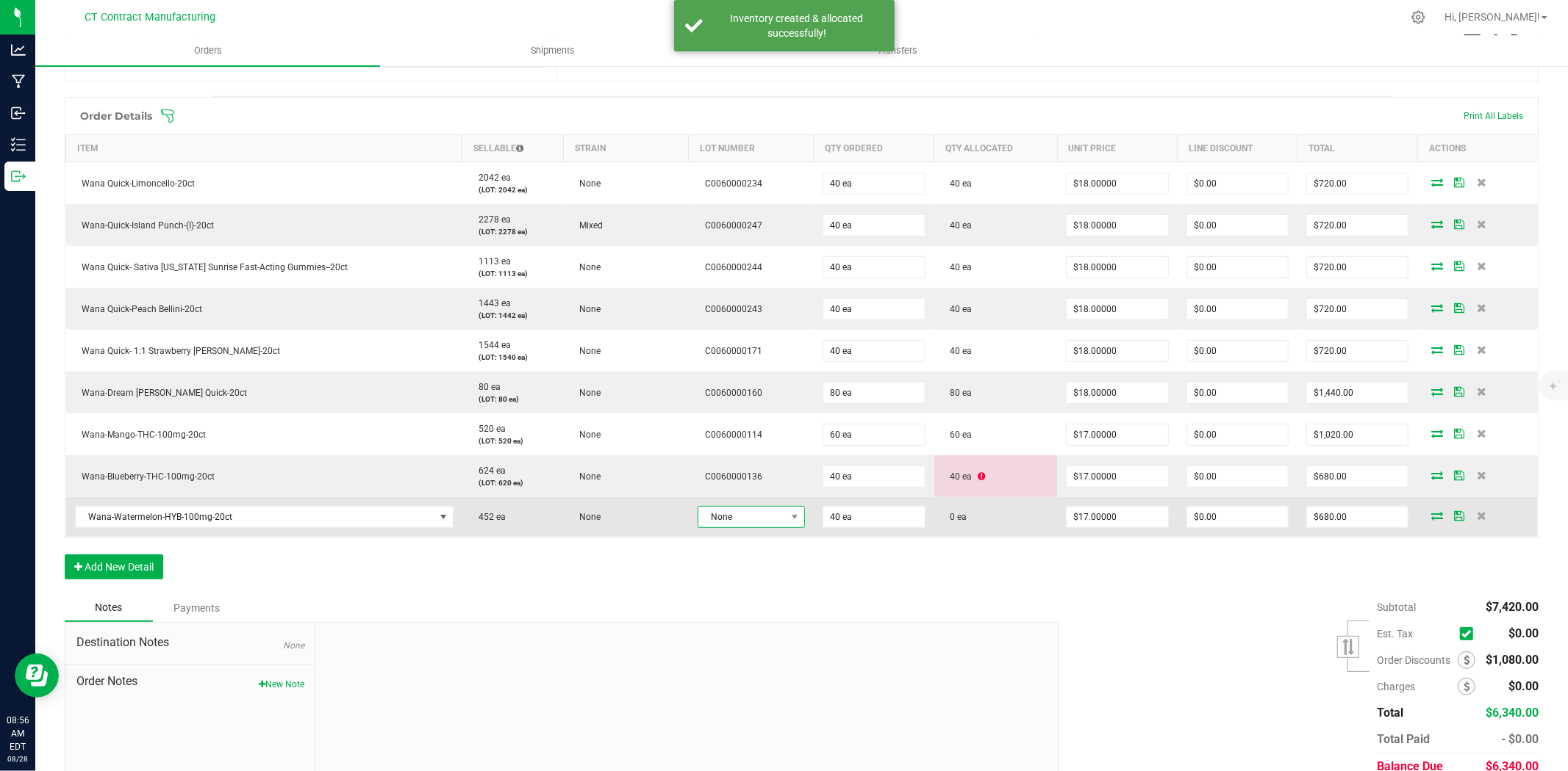
click at [758, 506] on span "None" at bounding box center [751, 517] width 107 height 22
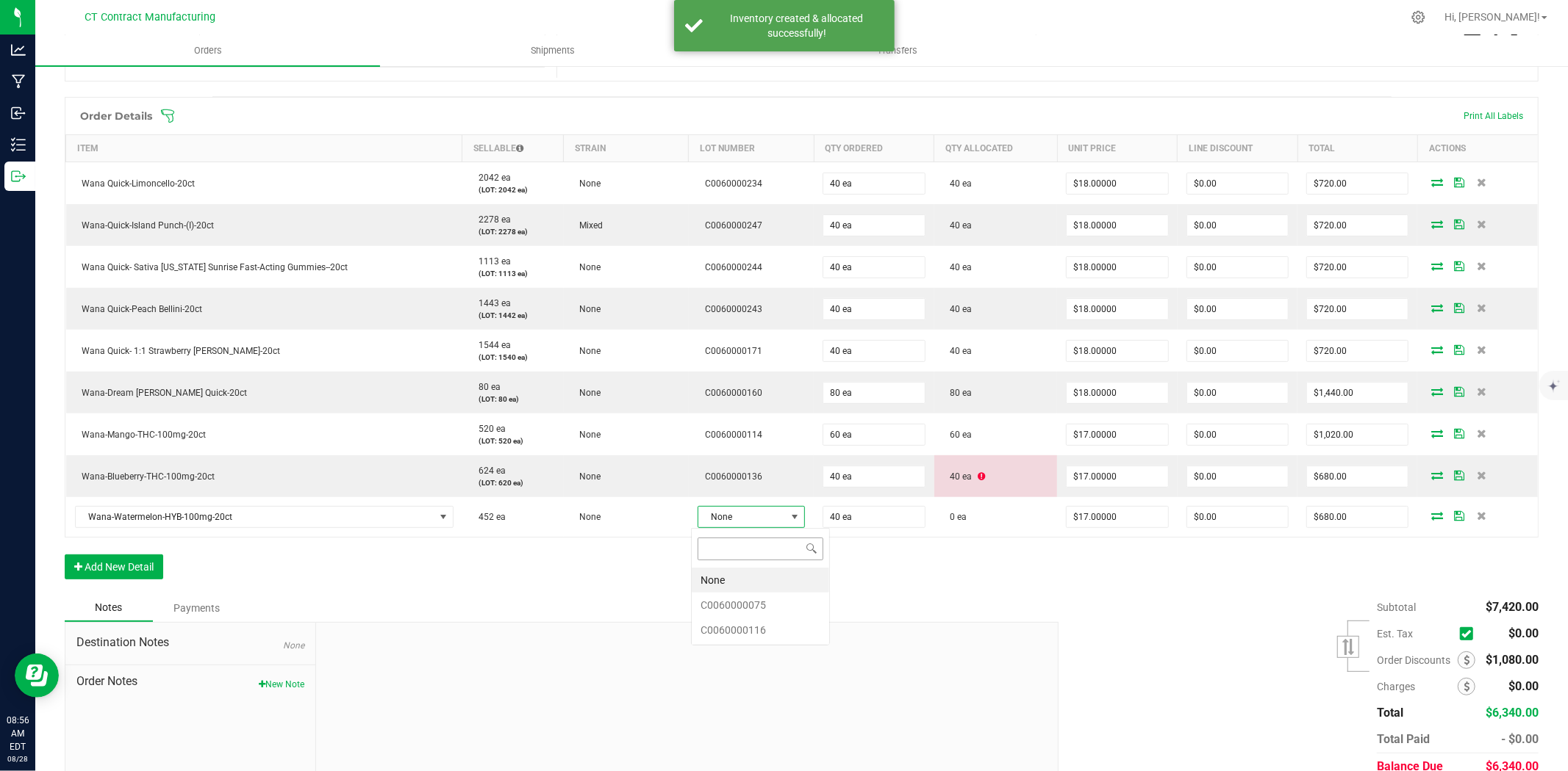
scroll to position [22, 105]
click at [779, 632] on li "C0060000116" at bounding box center [761, 630] width 138 height 25
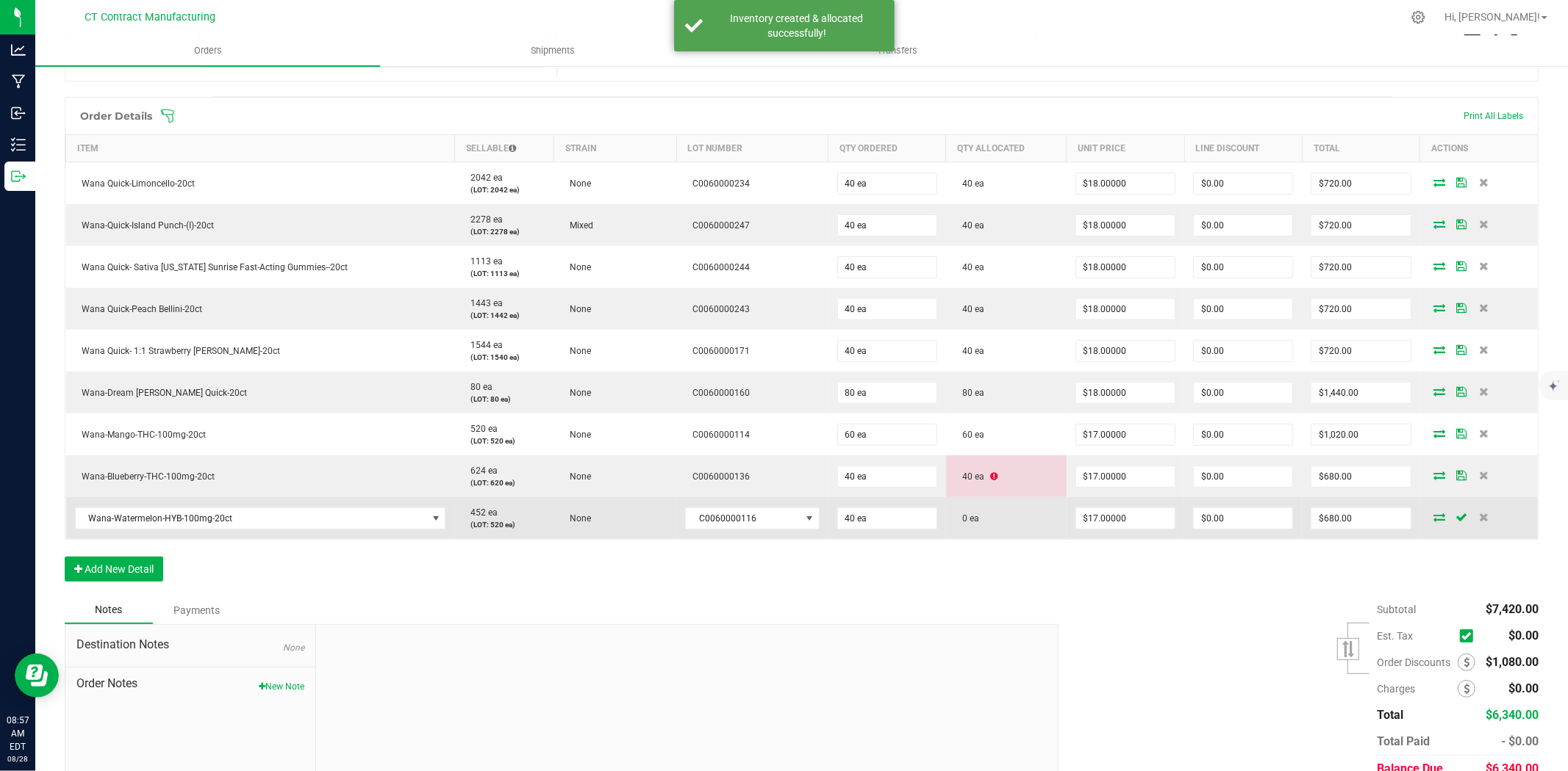
click at [1434, 518] on icon at bounding box center [1439, 517] width 12 height 9
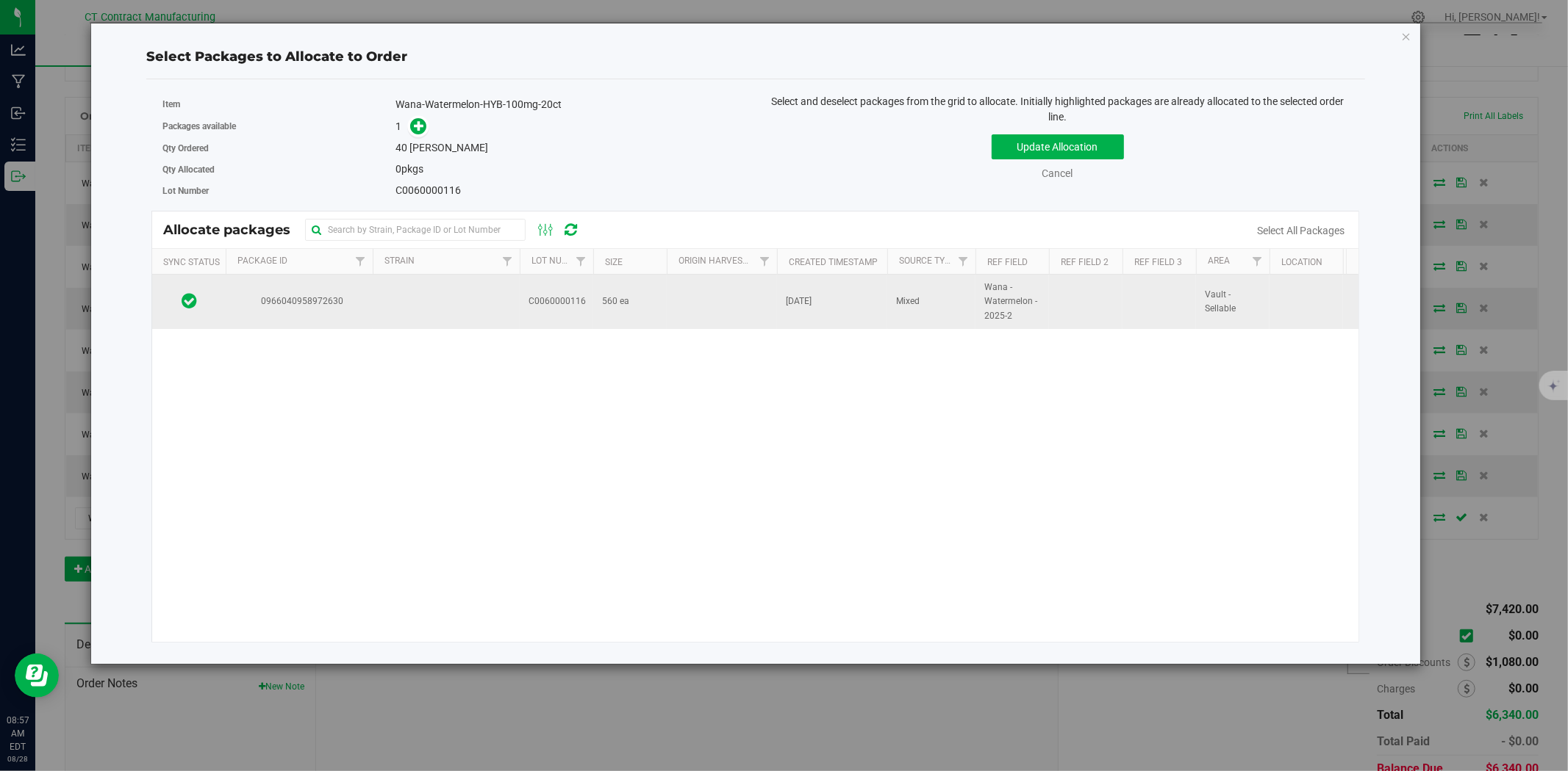
click at [549, 297] on span "C0060000116" at bounding box center [557, 301] width 58 height 14
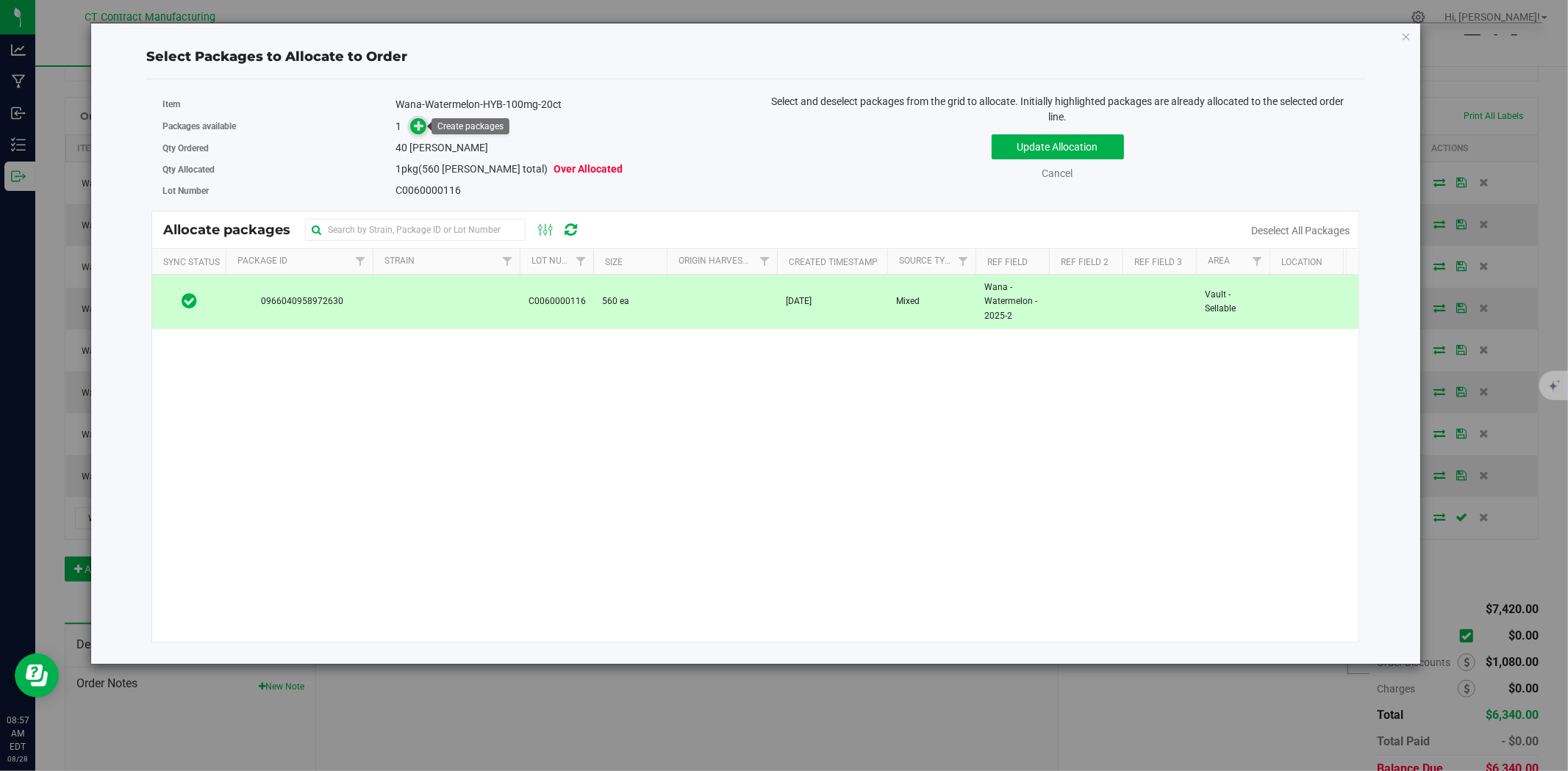
click at [421, 123] on icon at bounding box center [419, 125] width 11 height 11
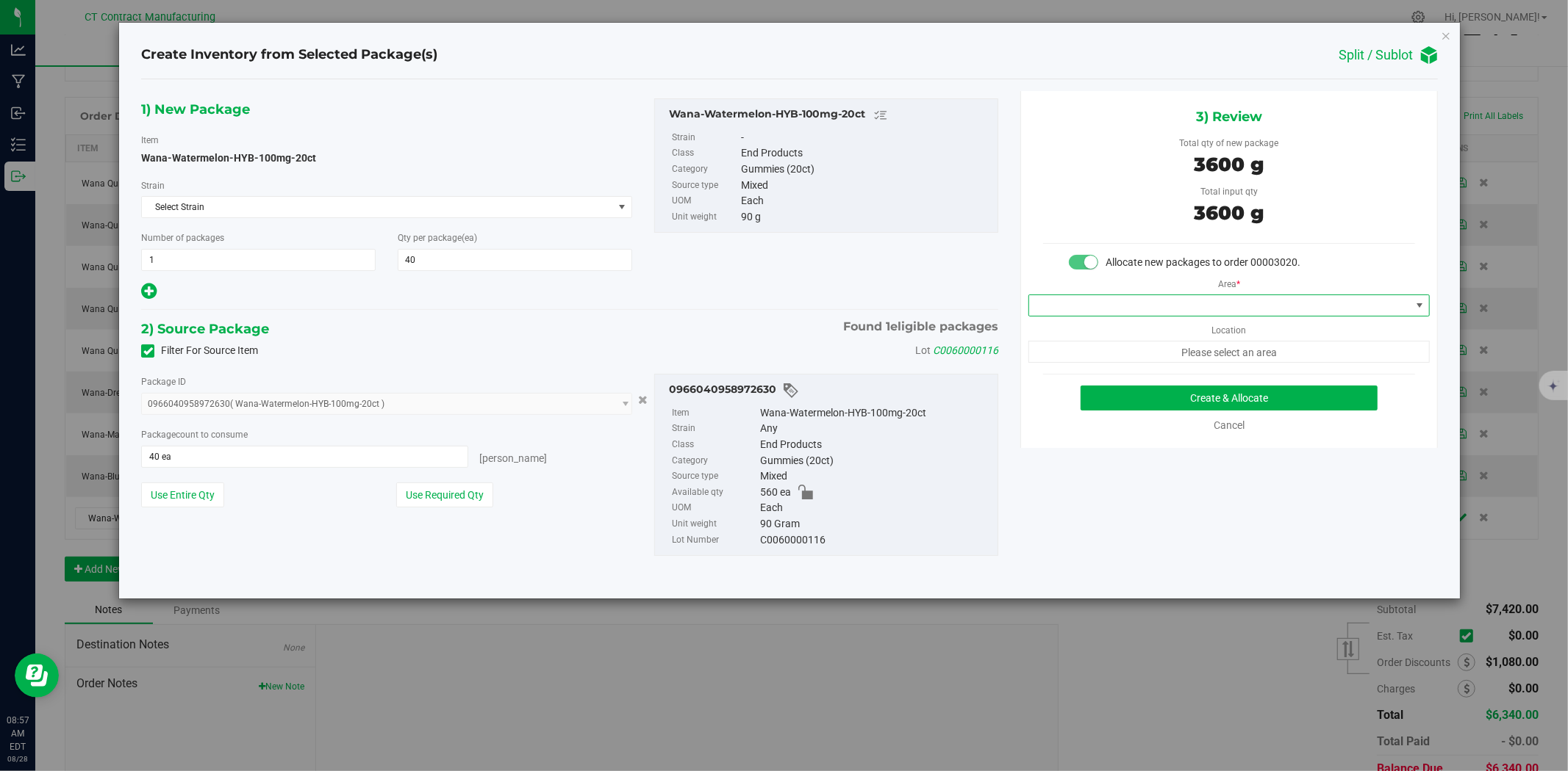
click at [1186, 305] on span at bounding box center [1219, 305] width 381 height 21
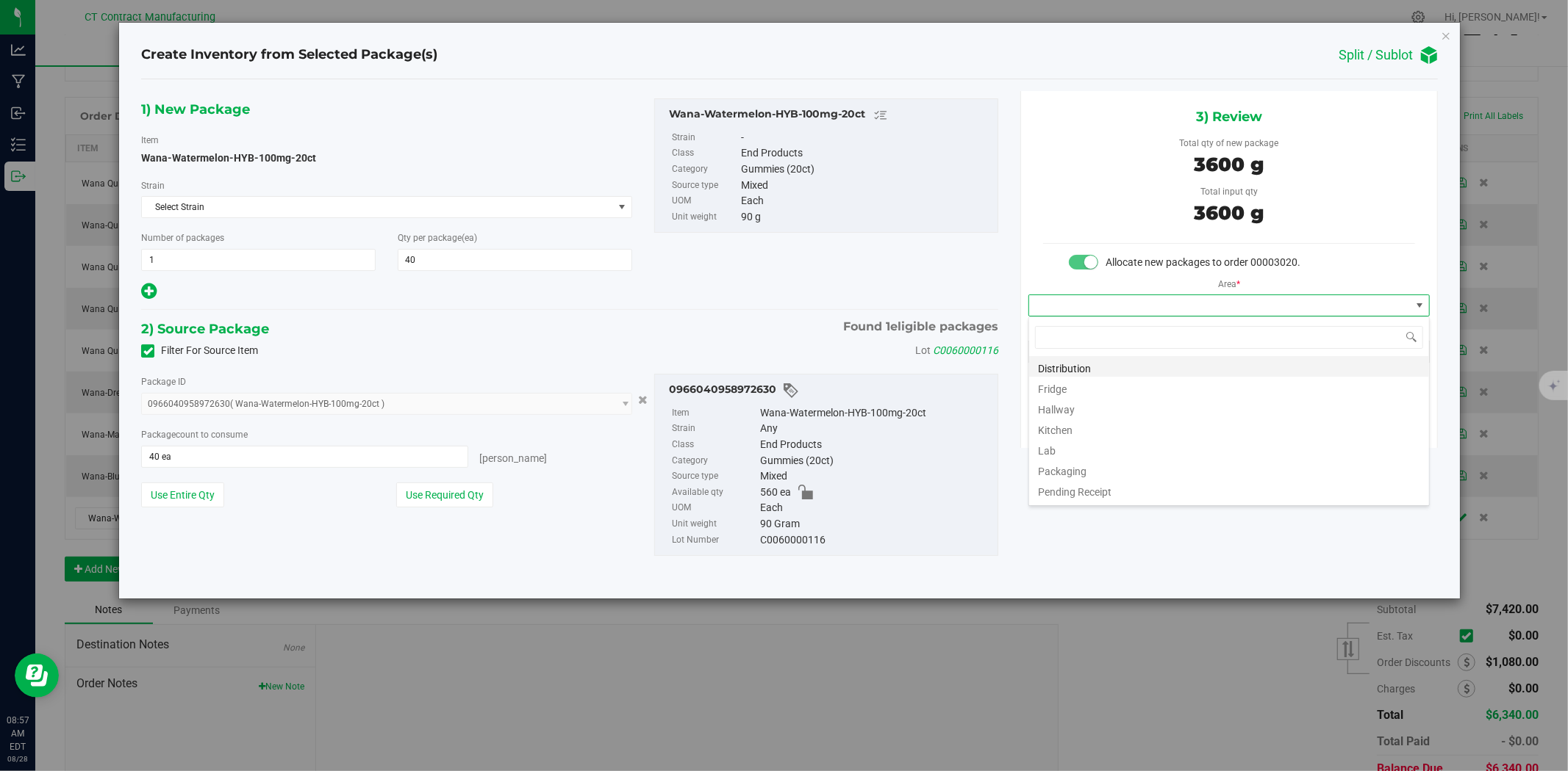
scroll to position [22, 401]
click at [1118, 361] on li "Distribution" at bounding box center [1229, 367] width 400 height 21
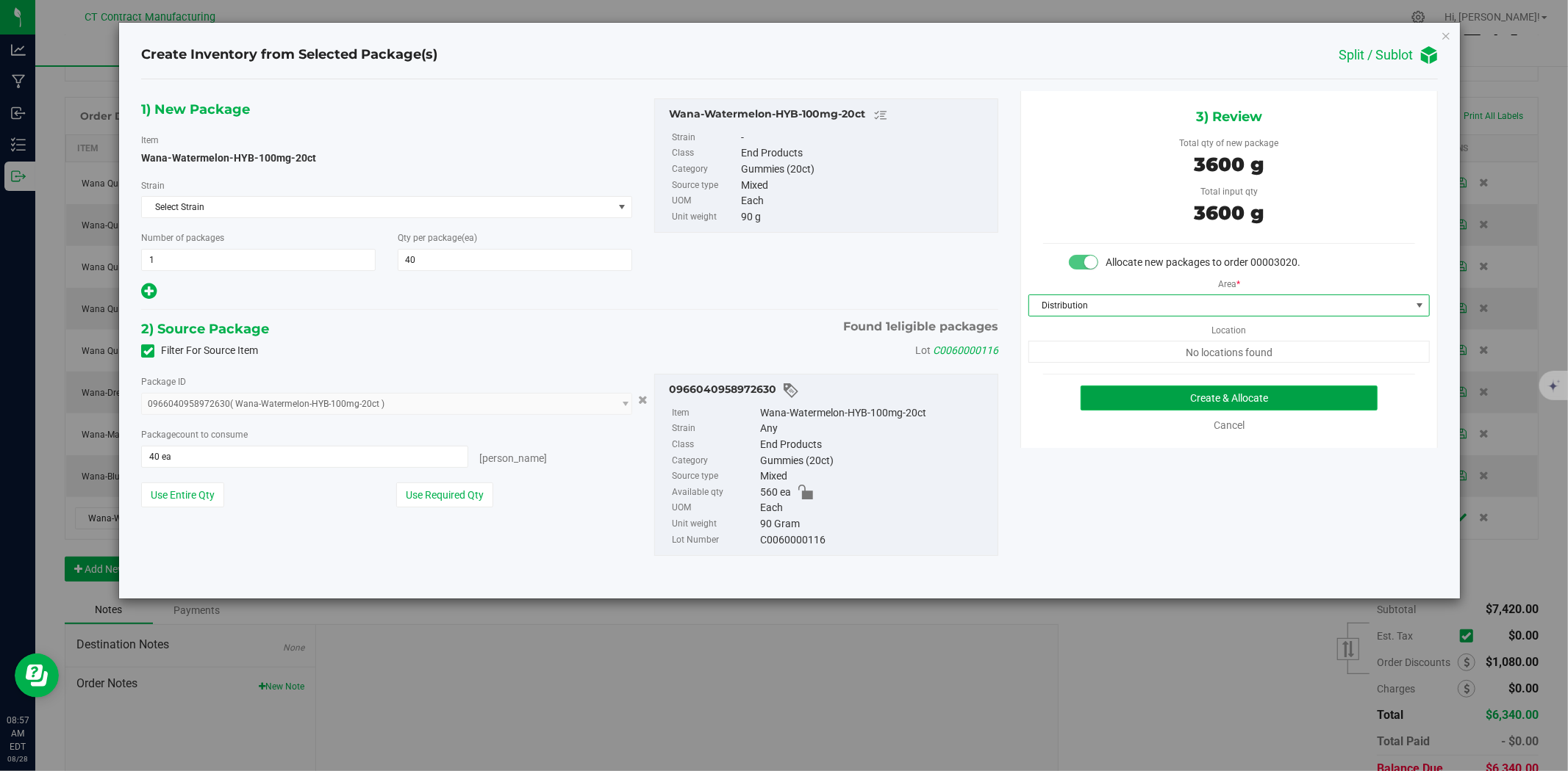
click at [1141, 393] on button "Create & Allocate" at bounding box center [1229, 398] width 297 height 25
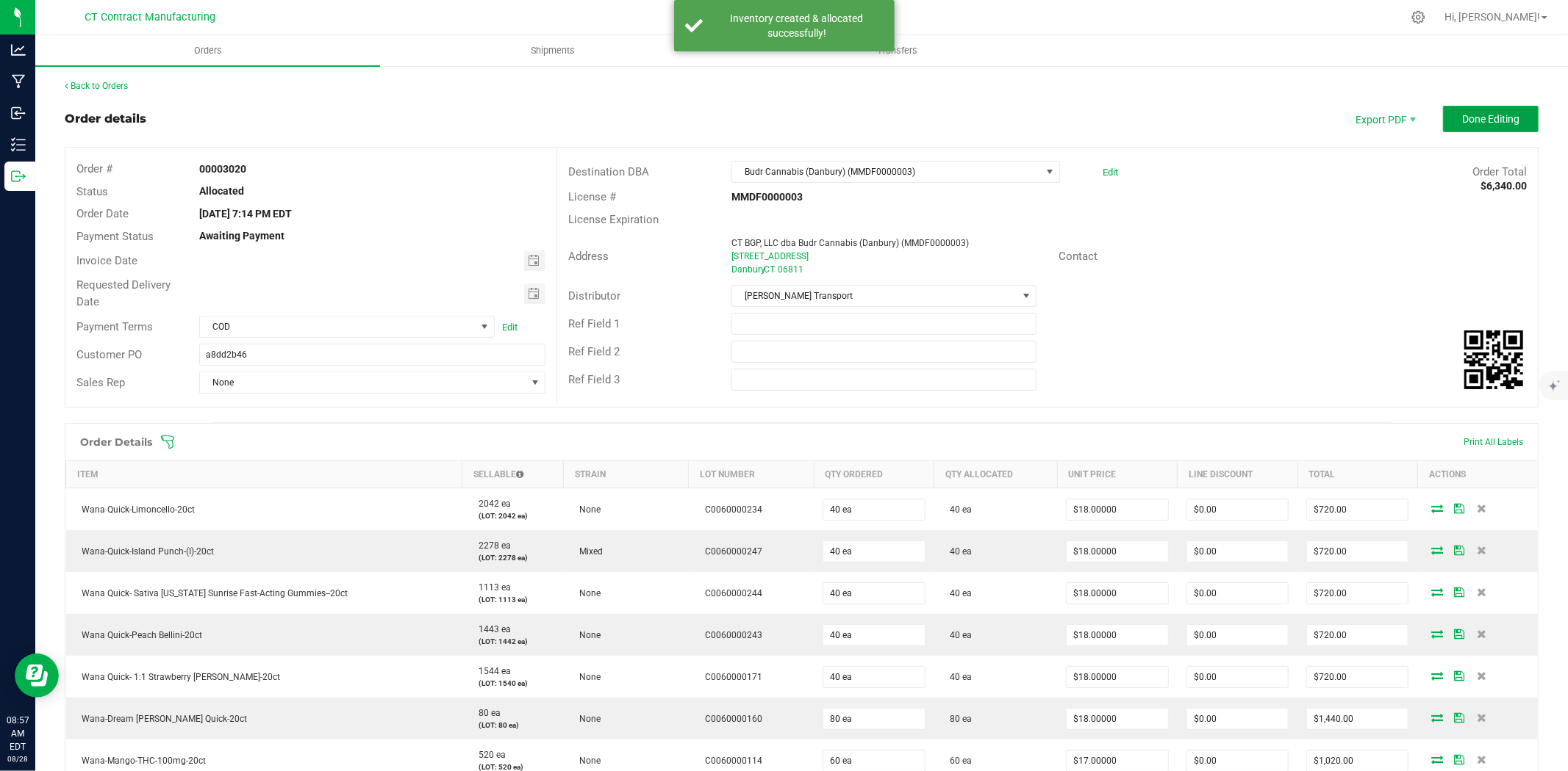
click at [1492, 113] on span "Done Editing" at bounding box center [1491, 119] width 58 height 12
